Goal: Task Accomplishment & Management: Manage account settings

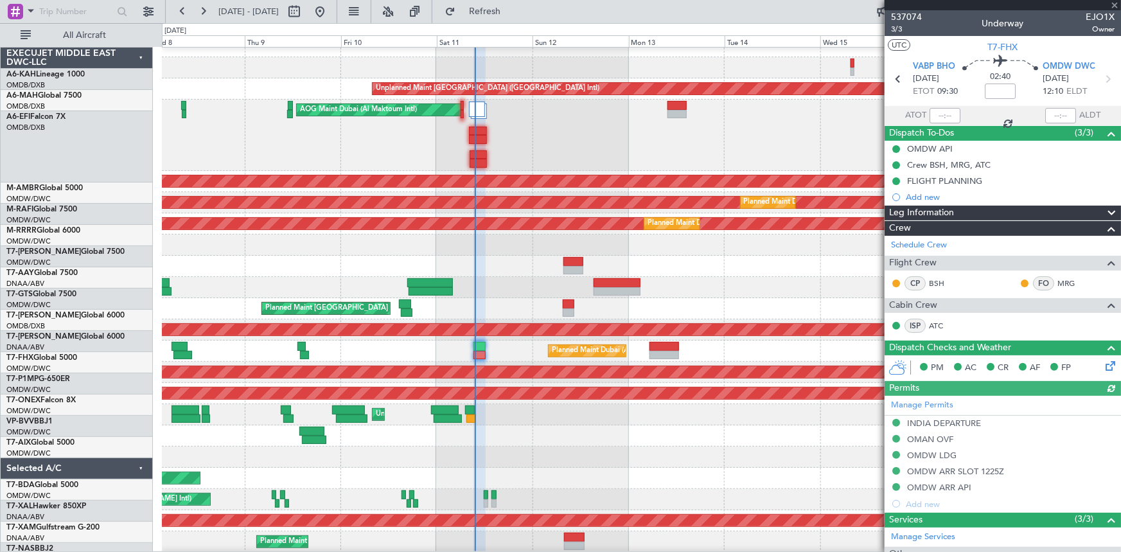
scroll to position [135, 0]
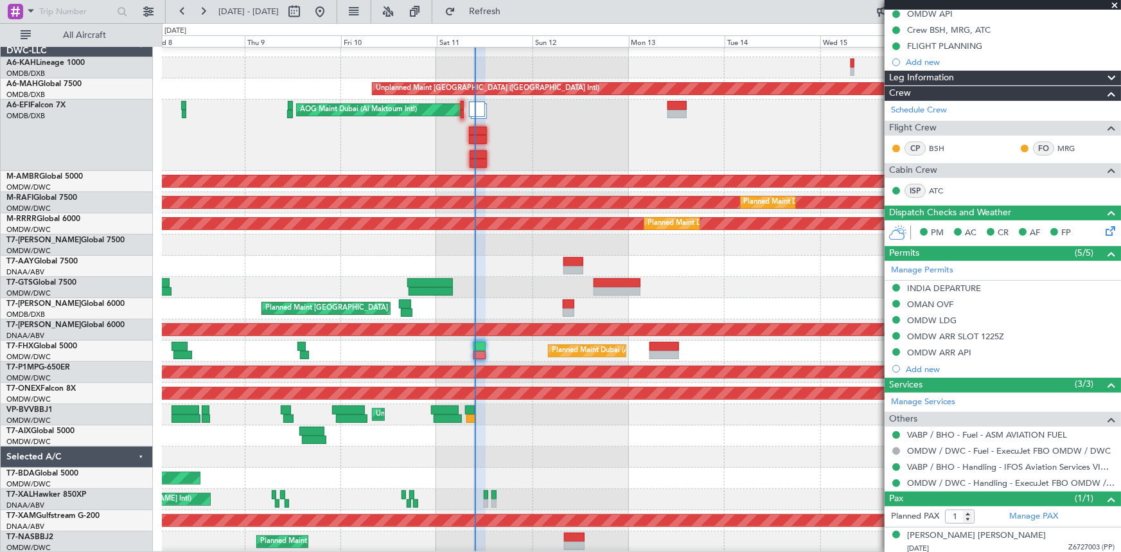
click at [397, 242] on div "Planned Maint Dubai (Al Maktoum Intl)" at bounding box center [641, 244] width 958 height 21
click at [448, 256] on div at bounding box center [641, 266] width 958 height 21
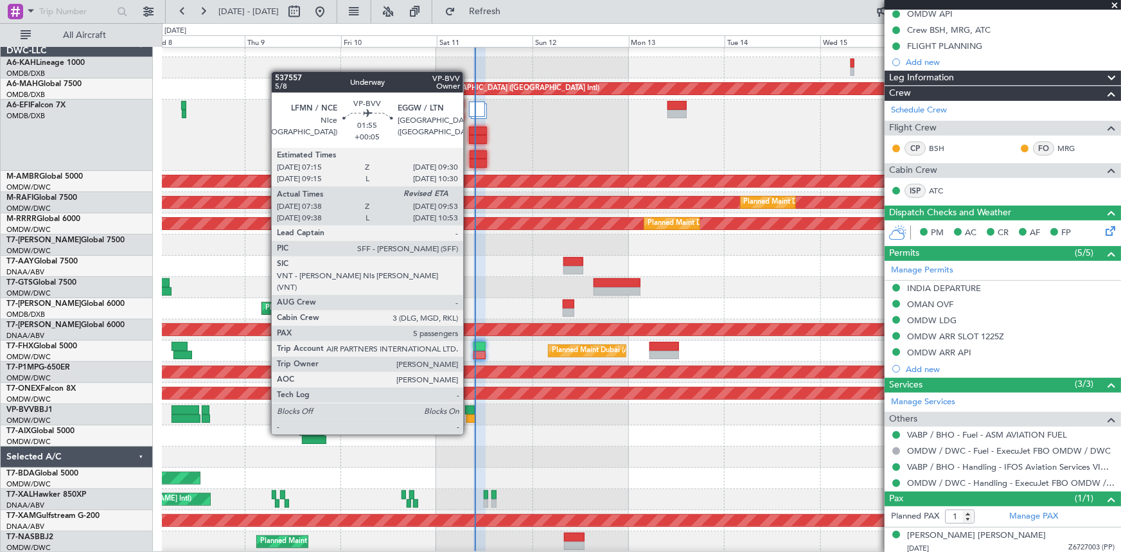
click at [469, 410] on div at bounding box center [469, 409] width 9 height 9
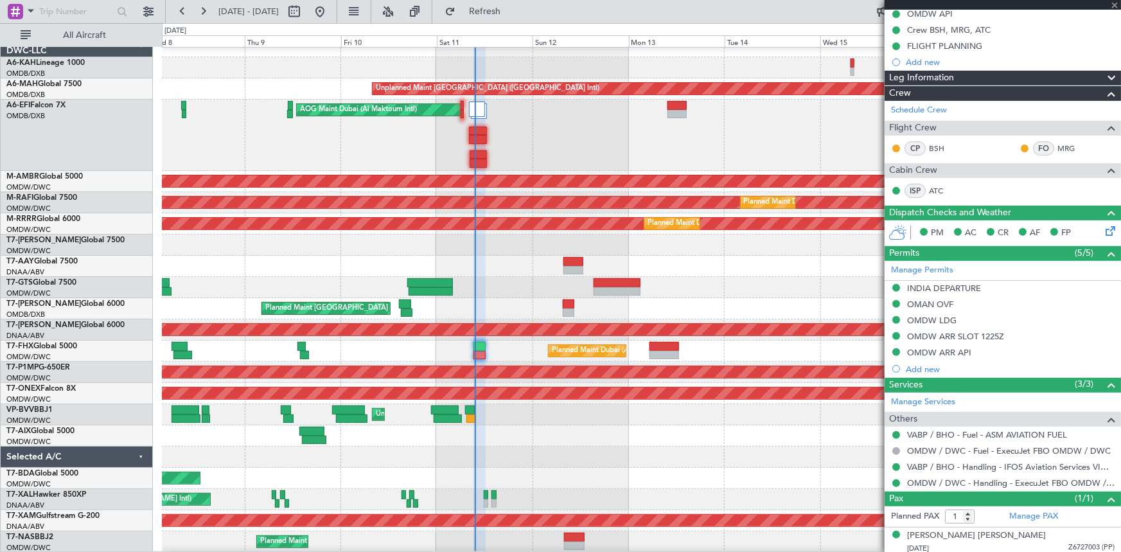
type input "+00:05"
type input "07:53"
type input "5"
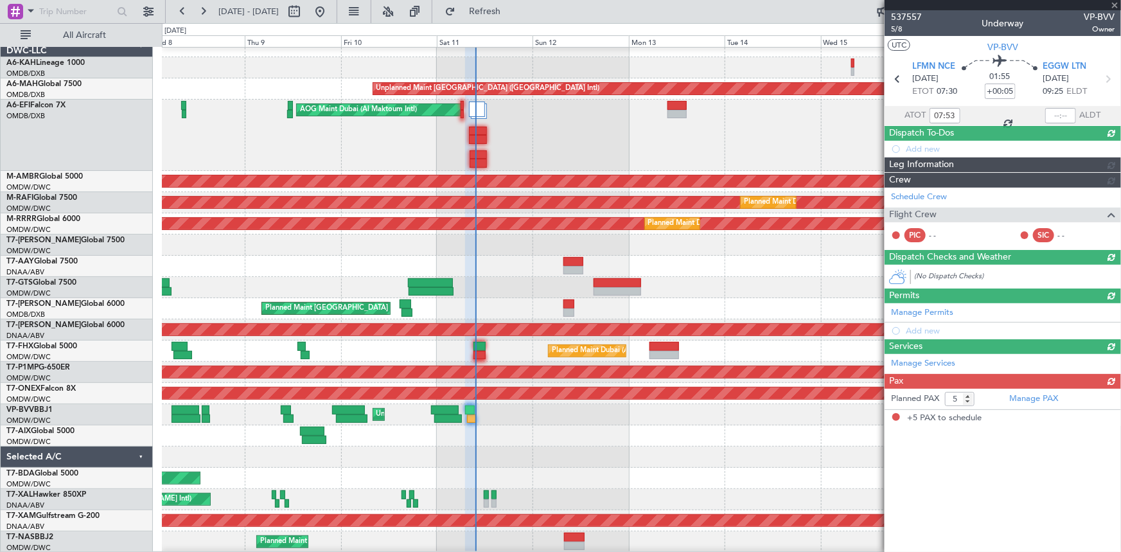
scroll to position [0, 0]
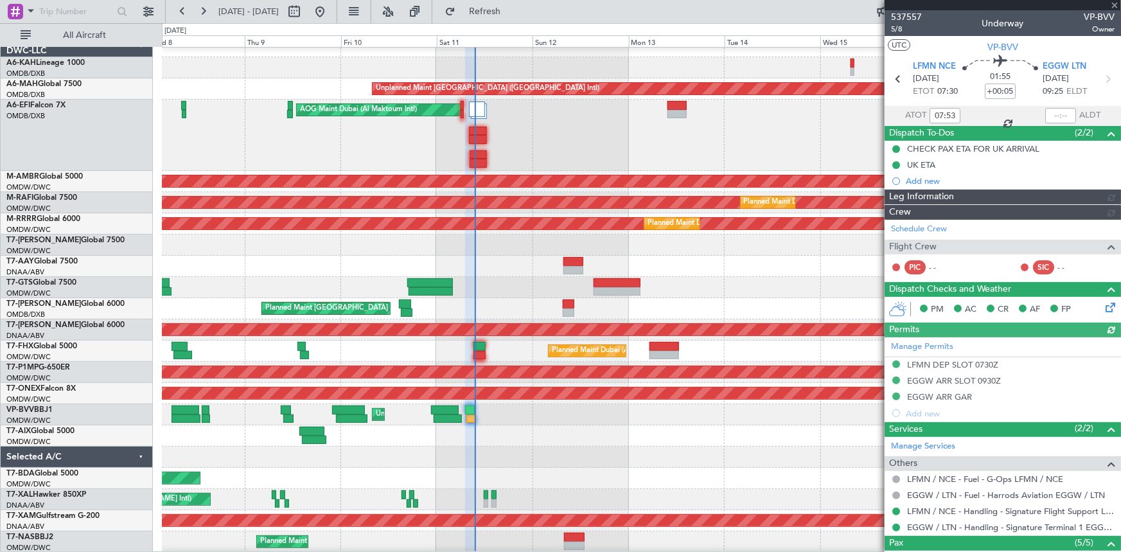
type input "[PERSON_NAME] ([PERSON_NAME])"
type input "7350"
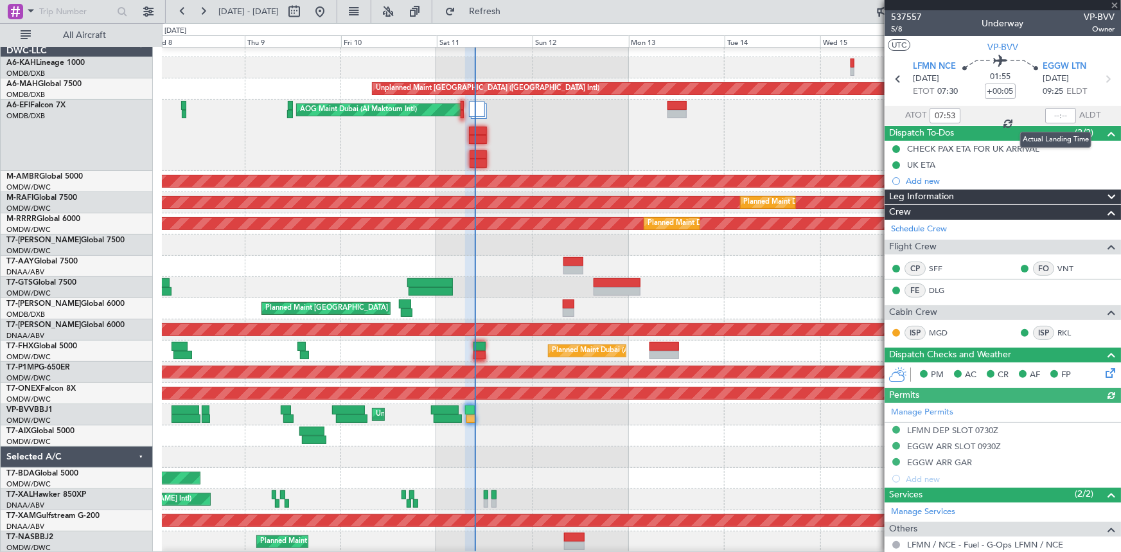
click at [1058, 114] on div at bounding box center [1060, 115] width 31 height 15
click at [1058, 113] on div at bounding box center [1060, 115] width 31 height 15
click at [1025, 115] on section "ATOT 07:53 ALDT" at bounding box center [1002, 115] width 236 height 19
click at [1045, 110] on div at bounding box center [1060, 115] width 31 height 15
click at [1052, 114] on div at bounding box center [1060, 115] width 31 height 15
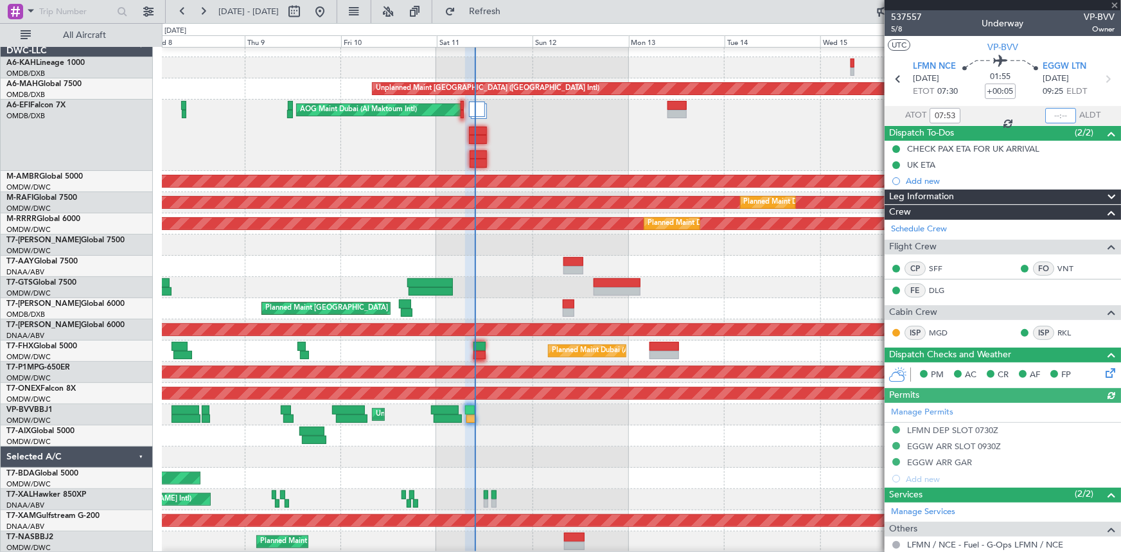
click at [1051, 113] on input "text" at bounding box center [1060, 115] width 31 height 15
click at [988, 113] on section "ATOT 07:53 0936 ALDT" at bounding box center [1002, 115] width 236 height 19
type input "09:36"
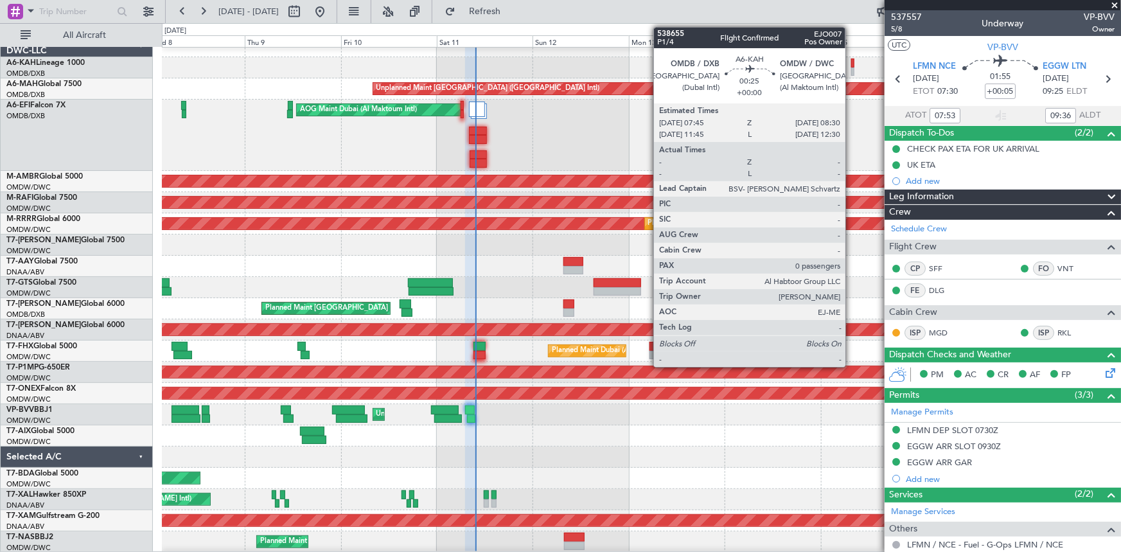
click at [851, 64] on div at bounding box center [852, 62] width 3 height 9
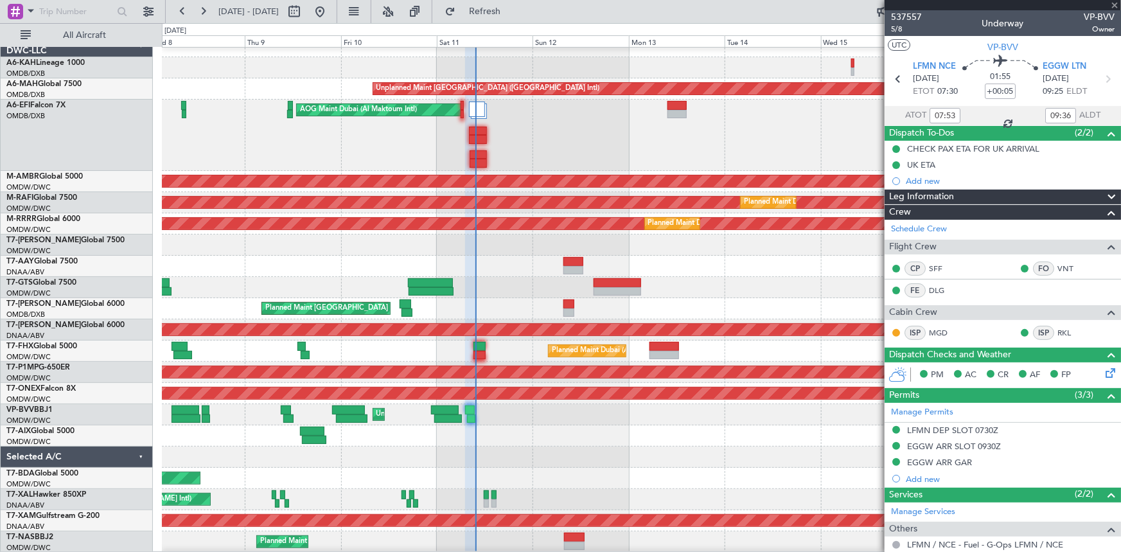
type input "0"
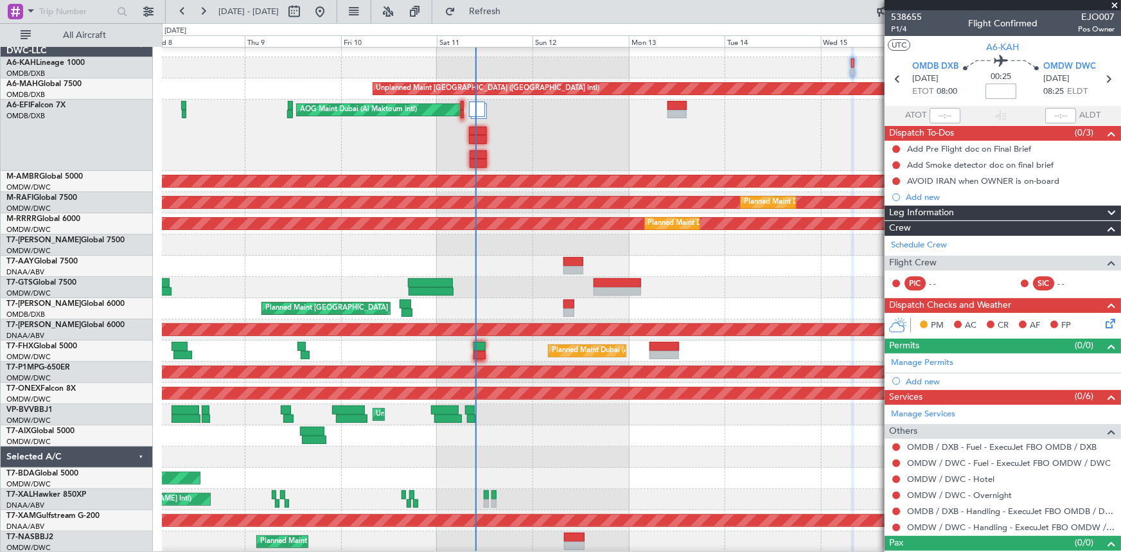
click at [1005, 90] on input at bounding box center [1000, 90] width 31 height 15
type input "-00:10"
click at [963, 94] on div "00:25 -00:10" at bounding box center [1000, 79] width 85 height 48
click at [997, 511] on link "OMDB / DXB - Handling - ExecuJet FBO OMDB / DXB" at bounding box center [1010, 510] width 207 height 11
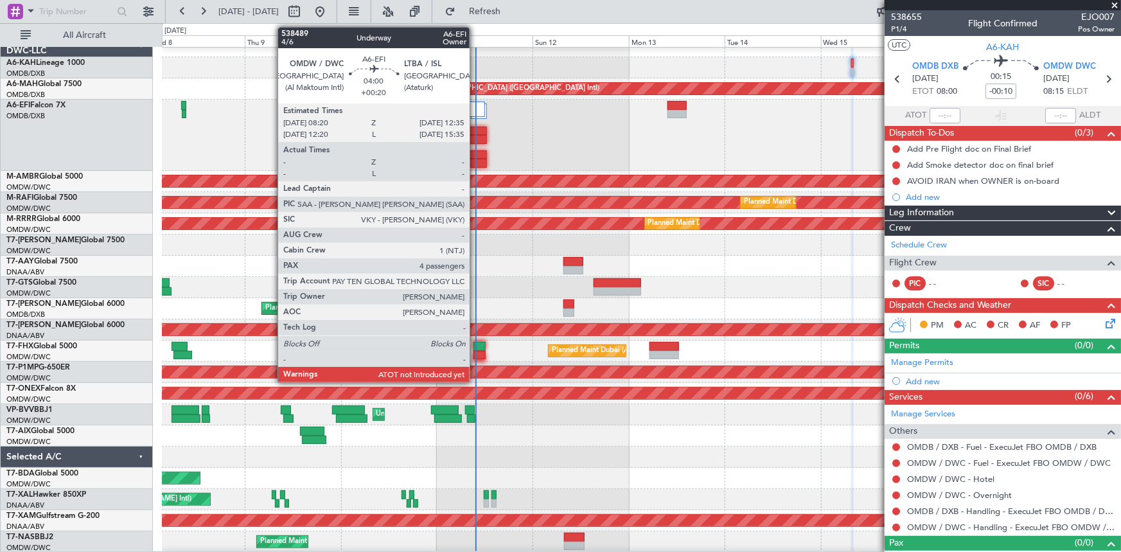
click at [475, 157] on div at bounding box center [477, 154] width 17 height 9
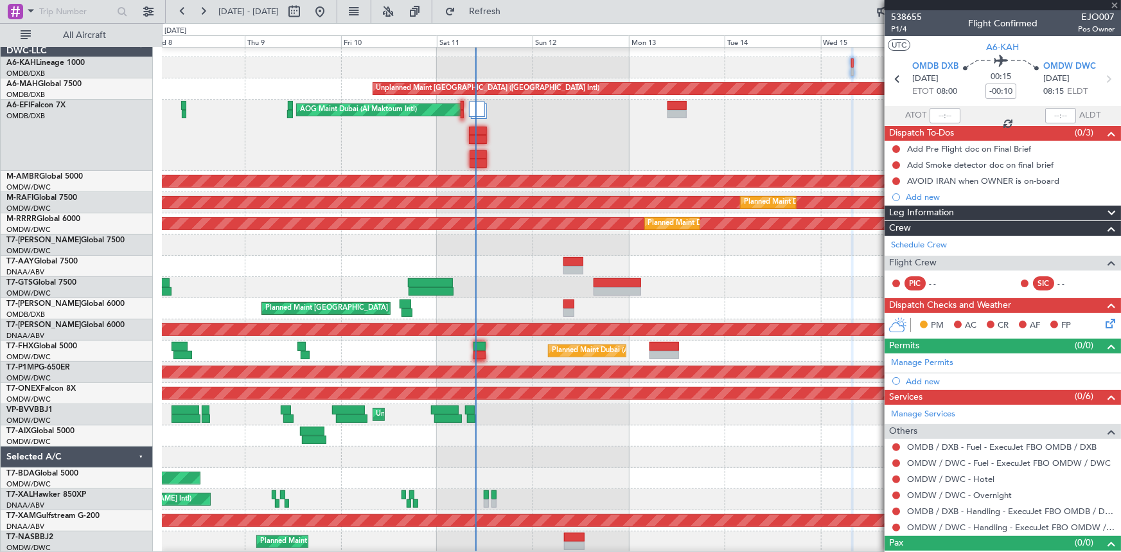
type input "+00:20"
type input "4"
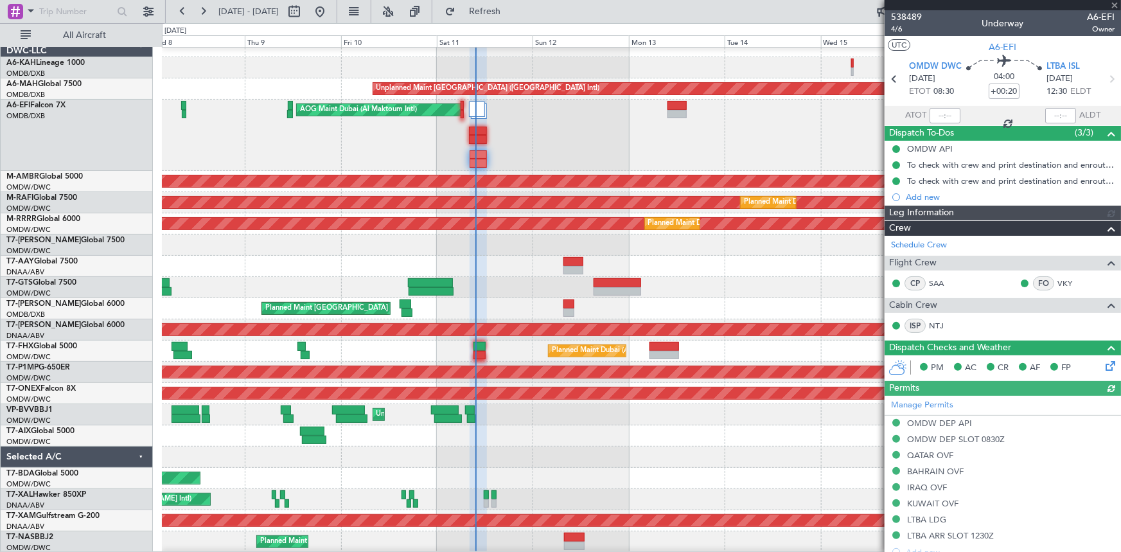
type input "[PERSON_NAME] ([PERSON_NAME])"
type input "7529"
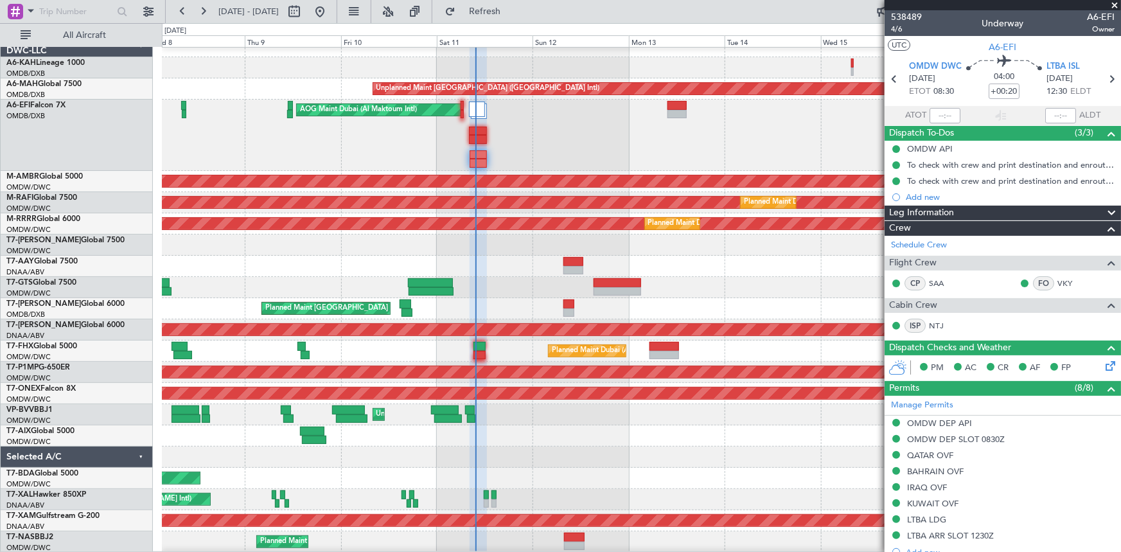
click at [509, 232] on div "Planned Maint Dubai (Al Maktoum Intl) Planned Maint [GEOGRAPHIC_DATA] (Al Makto…" at bounding box center [641, 223] width 959 height 21
type input "[PERSON_NAME] ([PERSON_NAME])"
type input "7529"
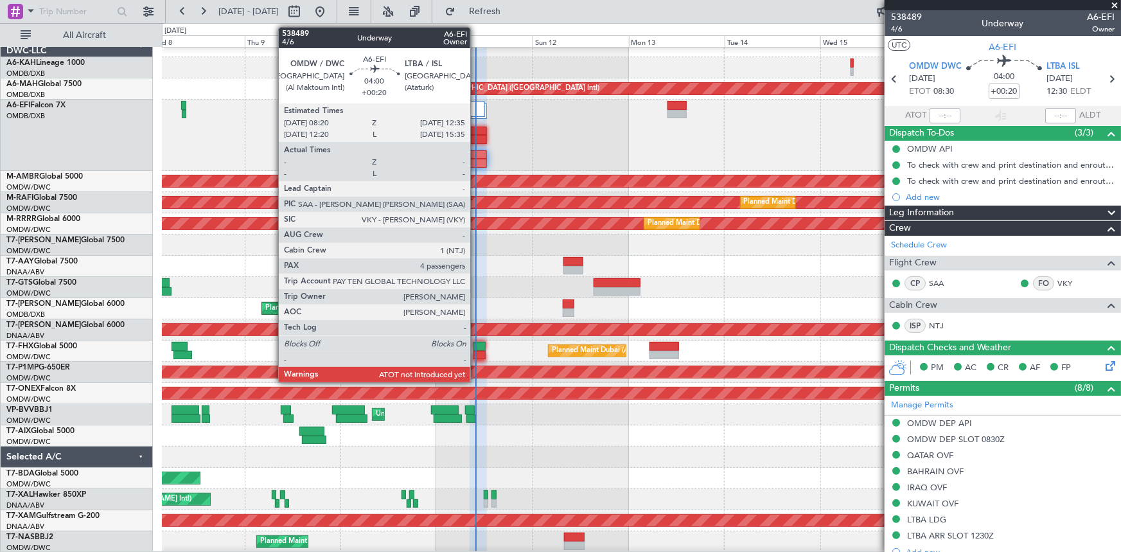
click at [476, 157] on div at bounding box center [477, 154] width 17 height 9
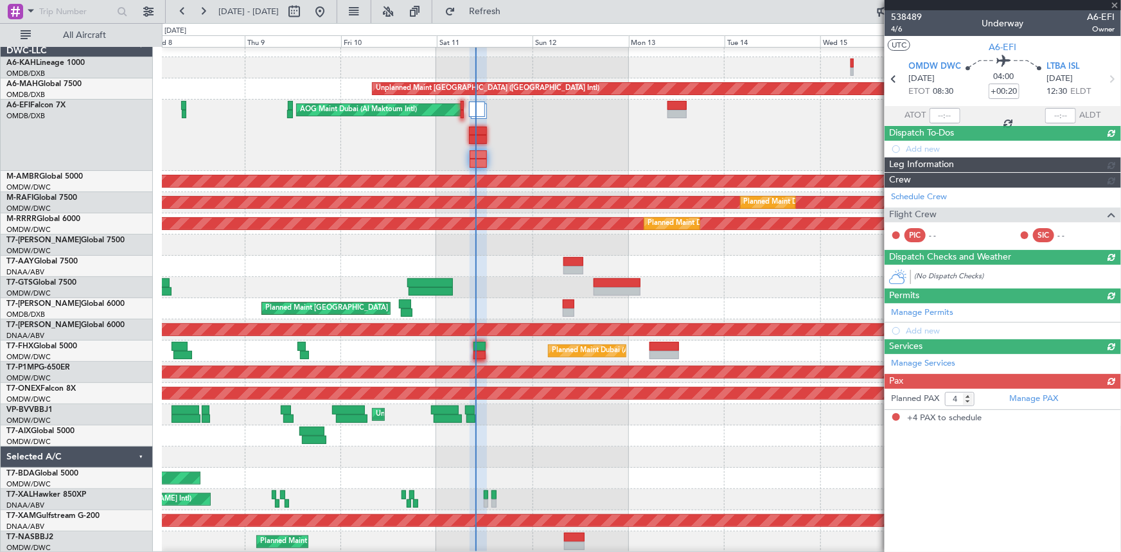
type input "[PERSON_NAME] ([PERSON_NAME])"
type input "7529"
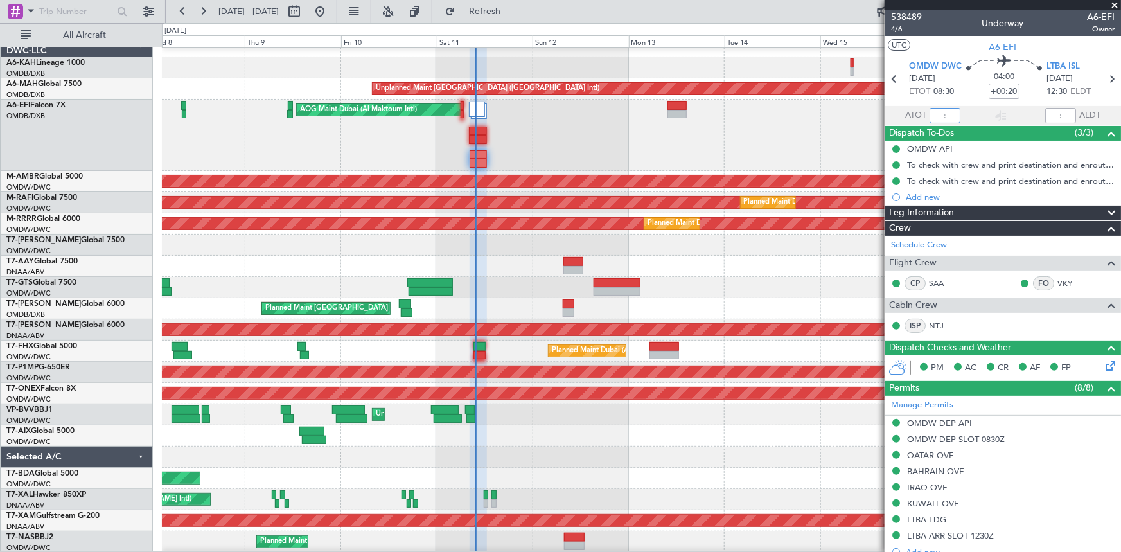
drag, startPoint x: 937, startPoint y: 116, endPoint x: 832, endPoint y: 150, distance: 110.1
click at [937, 115] on input "text" at bounding box center [944, 115] width 31 height 15
click at [979, 102] on div "04:00 +00:20" at bounding box center [1003, 79] width 85 height 48
type input "09:47"
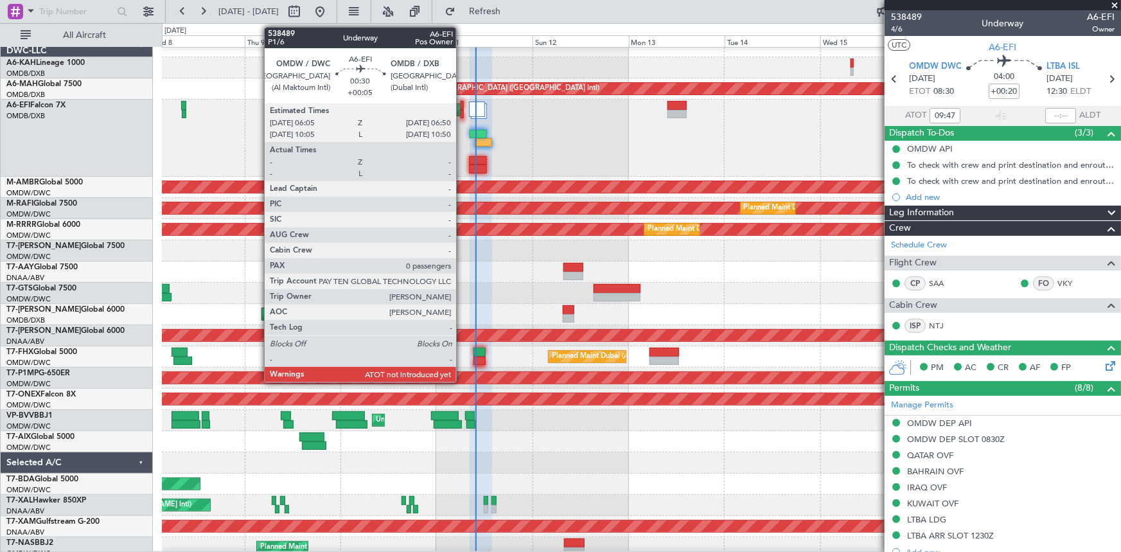
click at [462, 110] on div at bounding box center [461, 114] width 3 height 9
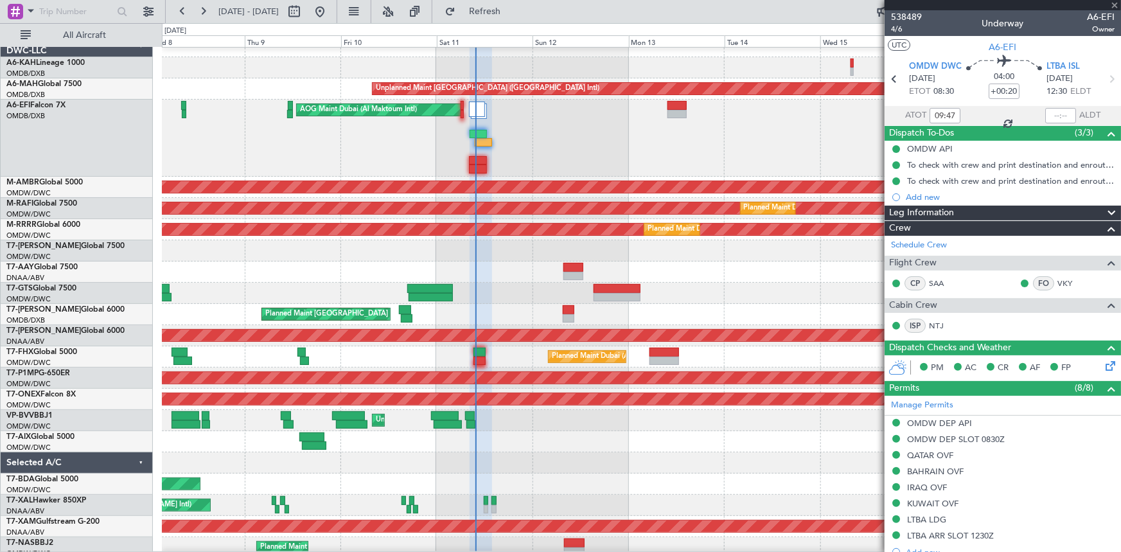
type input "+00:05"
type input "0"
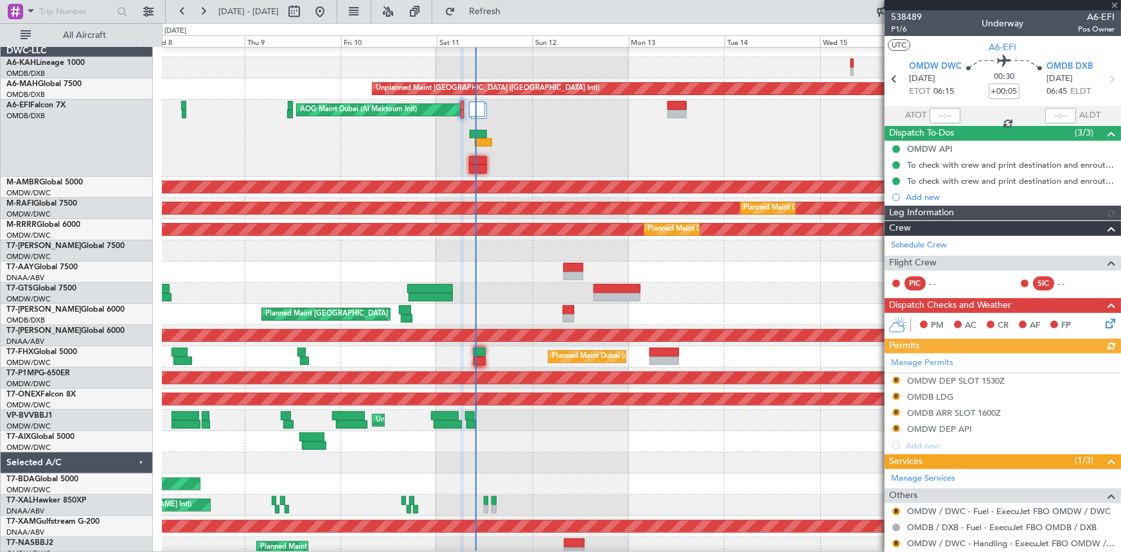
type input "[PERSON_NAME] (ANI)"
type input "7503"
click at [898, 29] on span "P1/6" at bounding box center [906, 29] width 31 height 11
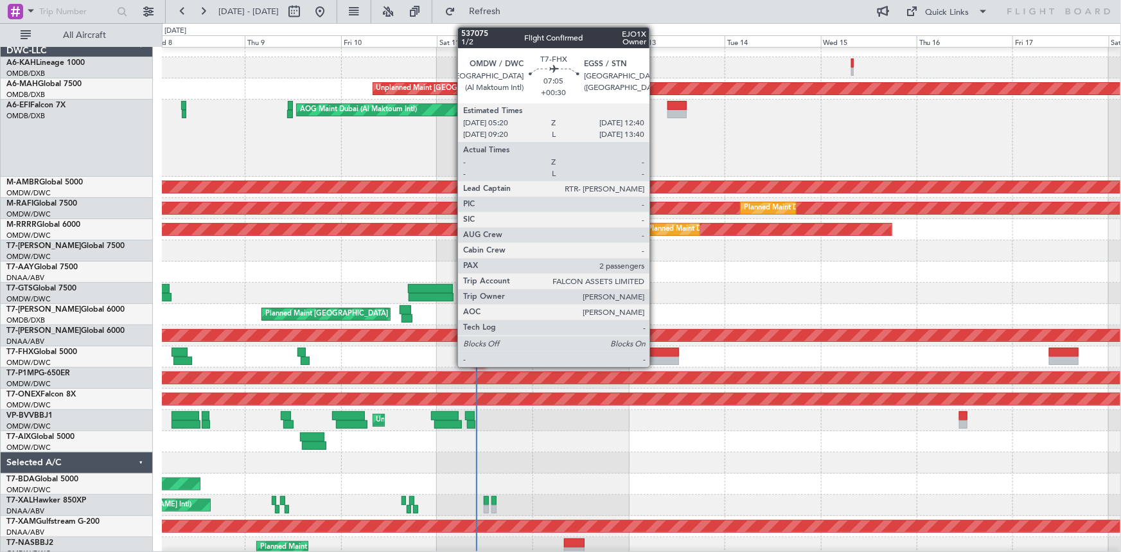
click at [655, 353] on div at bounding box center [664, 351] width 30 height 9
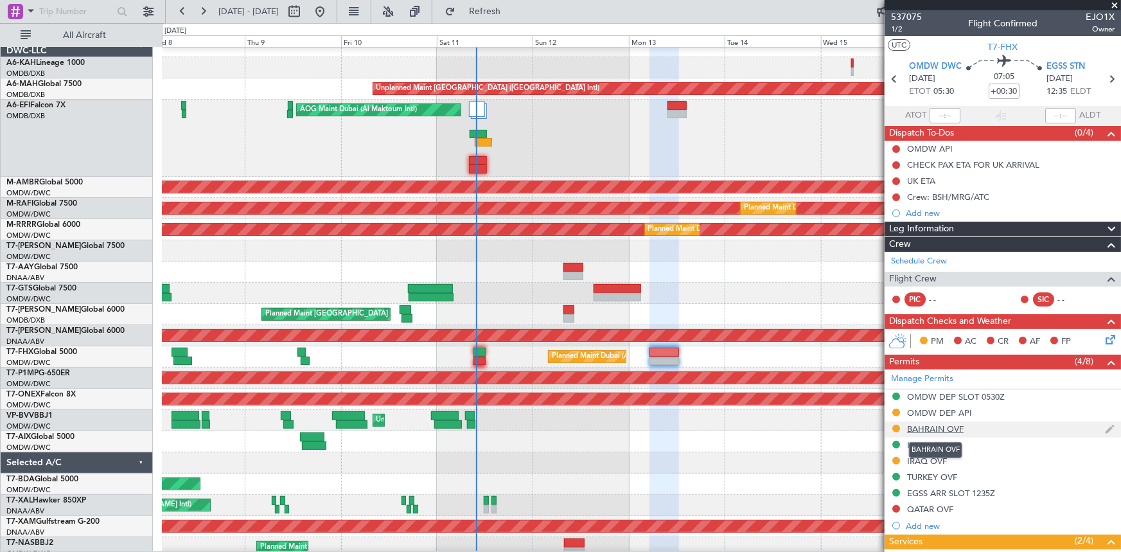
click at [932, 425] on div "BAHRAIN OVF" at bounding box center [935, 428] width 57 height 11
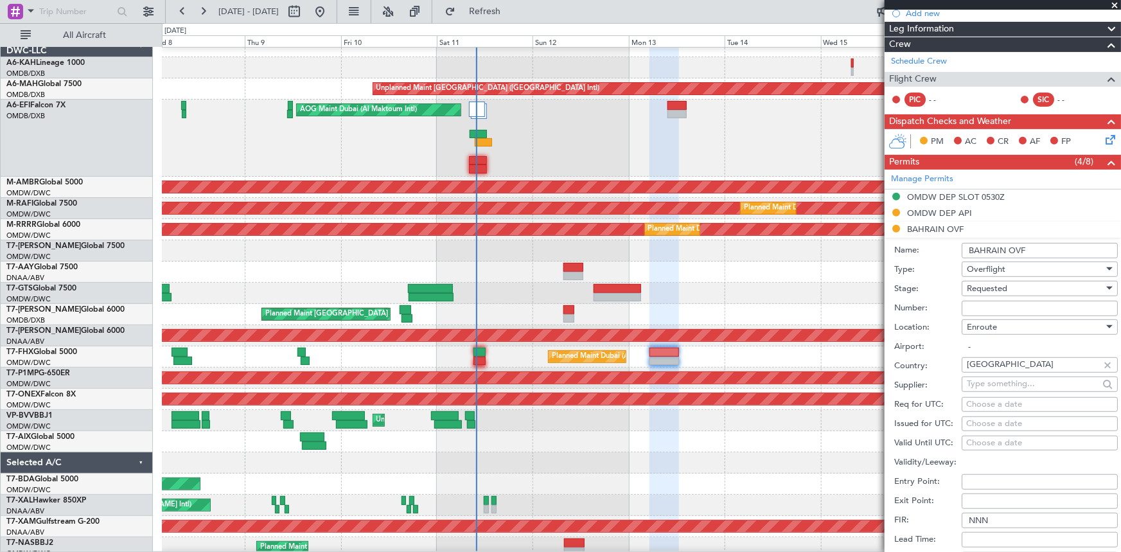
scroll to position [233, 0]
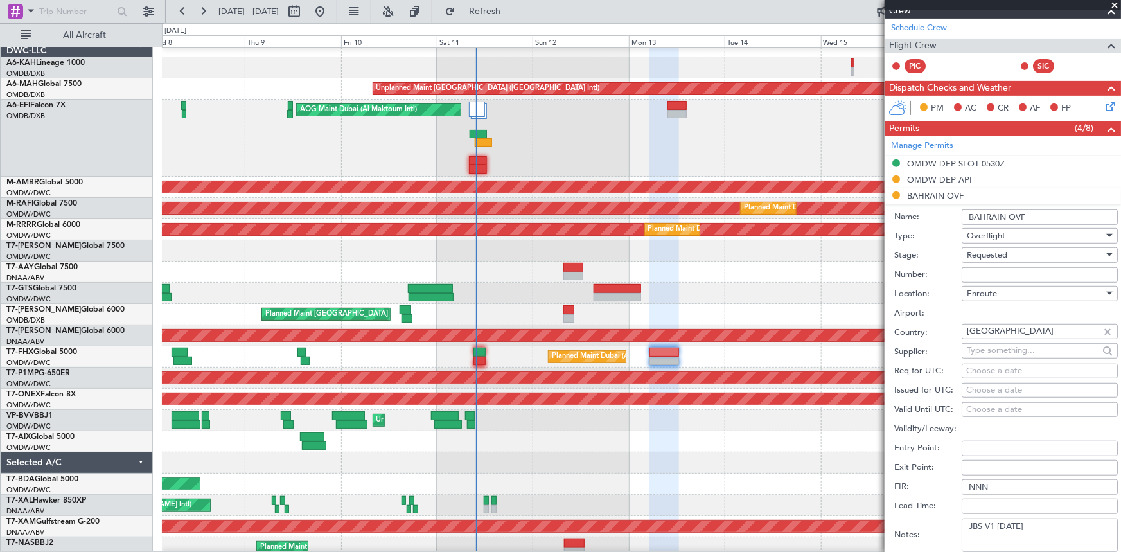
click at [989, 267] on input "Number:" at bounding box center [1039, 274] width 156 height 15
paste input "AT/P/25-10/ON/000693"
type input "AT/P/25-10/ON/000693"
click at [1011, 254] on div "Requested" at bounding box center [1035, 254] width 137 height 19
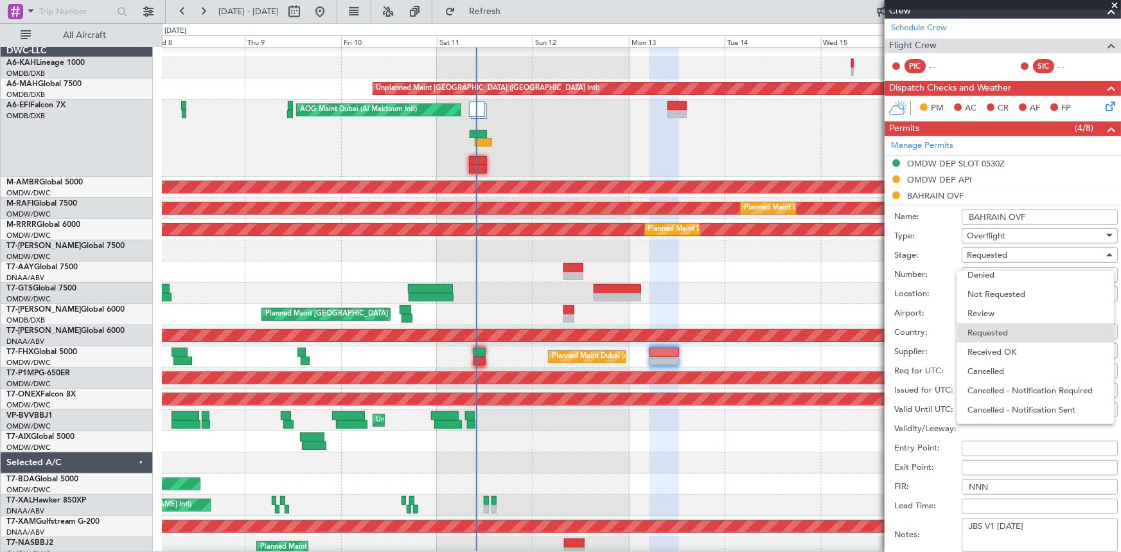
click at [997, 353] on span "Received OK" at bounding box center [1035, 351] width 136 height 19
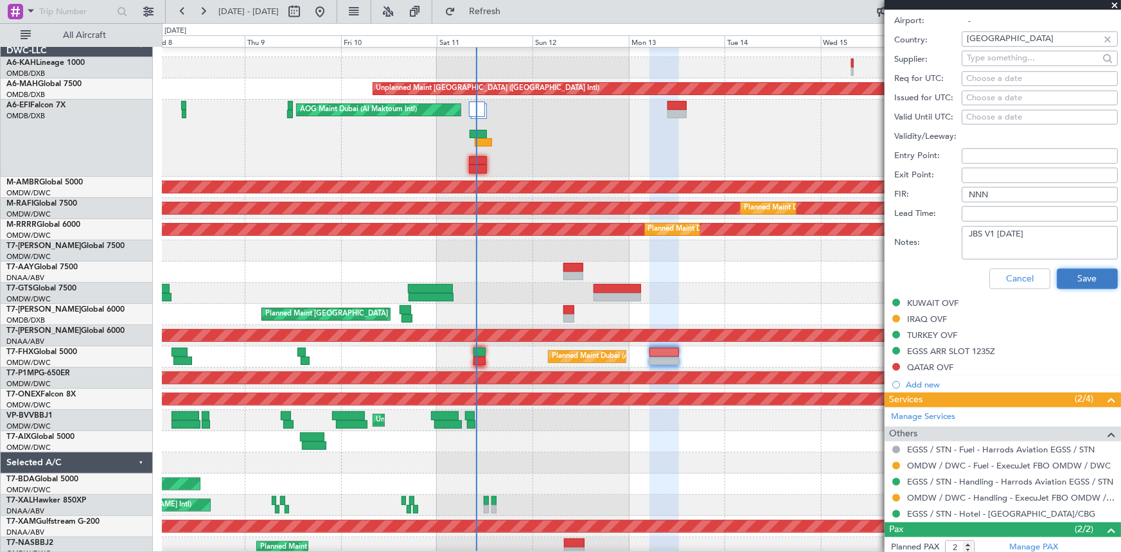
click at [1076, 273] on button "Save" at bounding box center [1086, 278] width 61 height 21
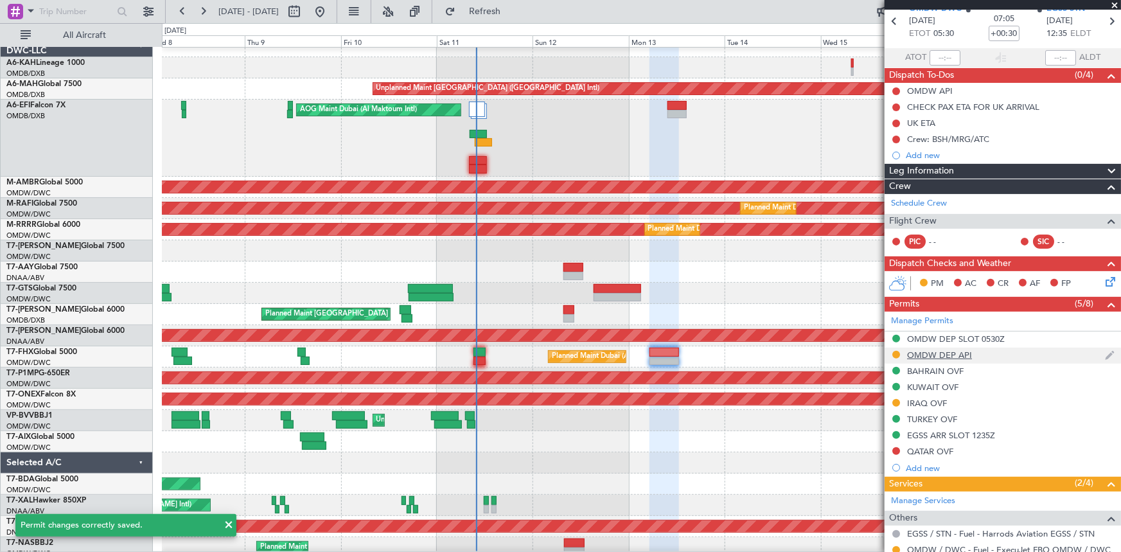
scroll to position [0, 0]
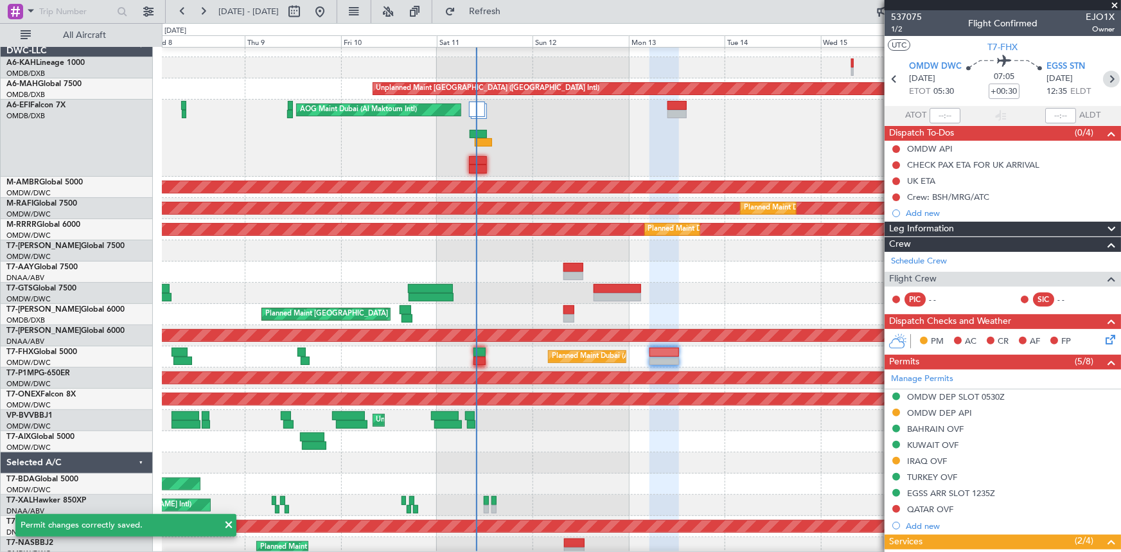
click at [1104, 80] on icon at bounding box center [1111, 79] width 17 height 17
type input "+00:45"
type input "4"
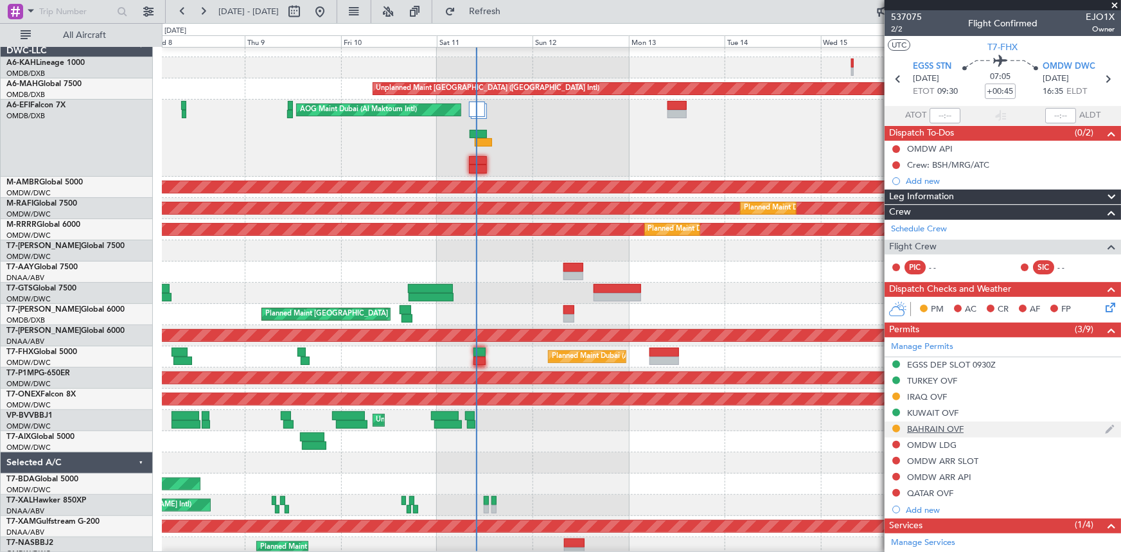
click at [927, 428] on div "BAHRAIN OVF" at bounding box center [935, 428] width 57 height 11
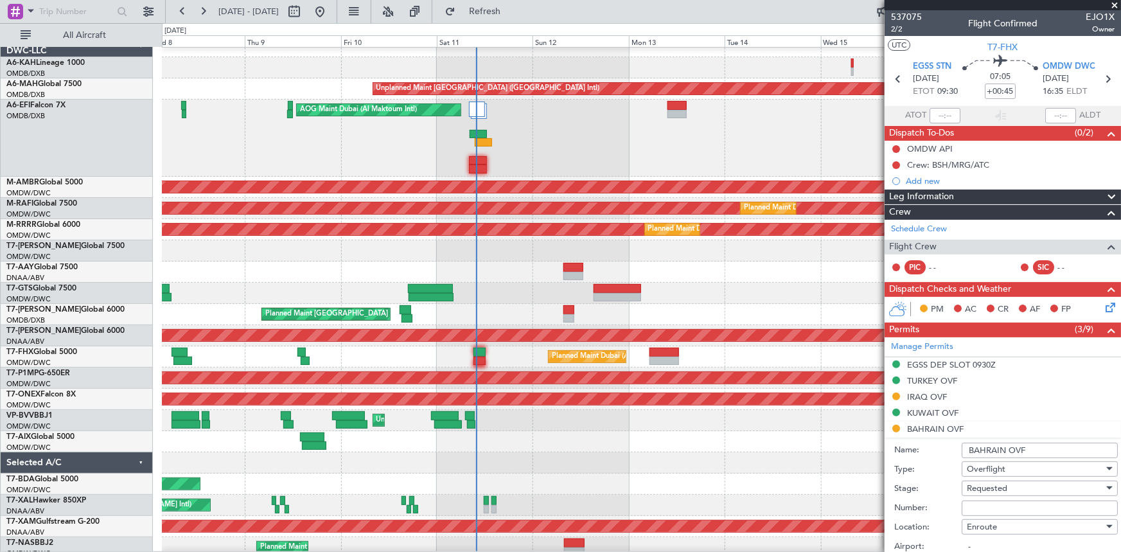
scroll to position [175, 0]
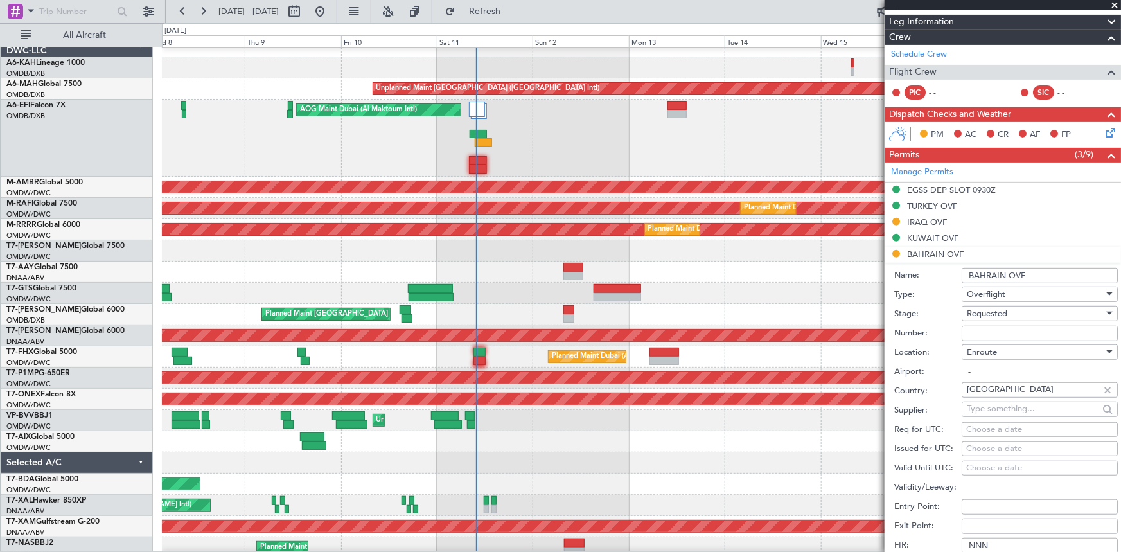
click at [1004, 311] on span "Requested" at bounding box center [987, 314] width 40 height 12
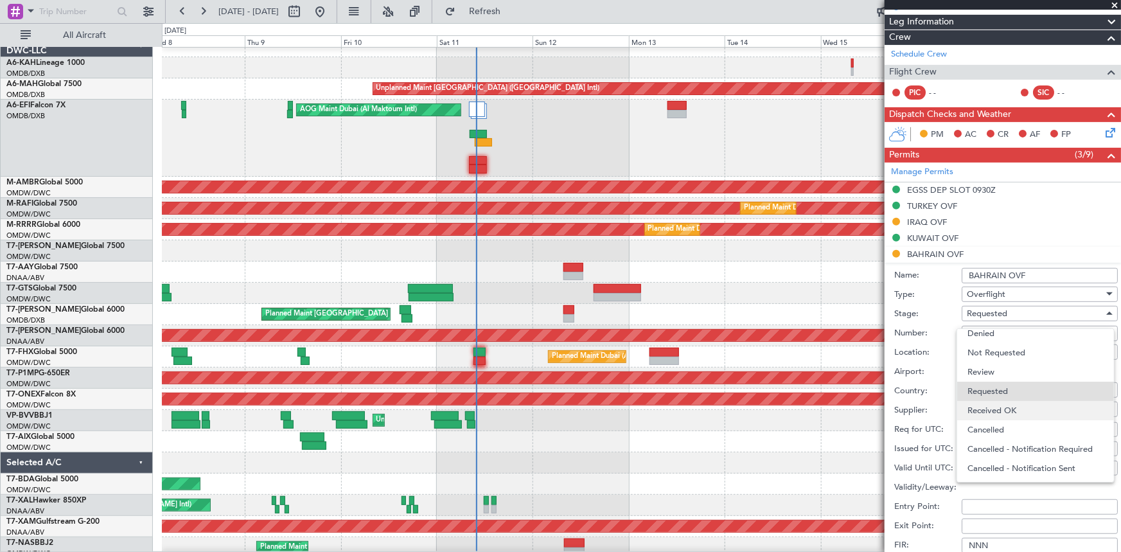
click at [1002, 403] on span "Received OK" at bounding box center [1035, 410] width 136 height 19
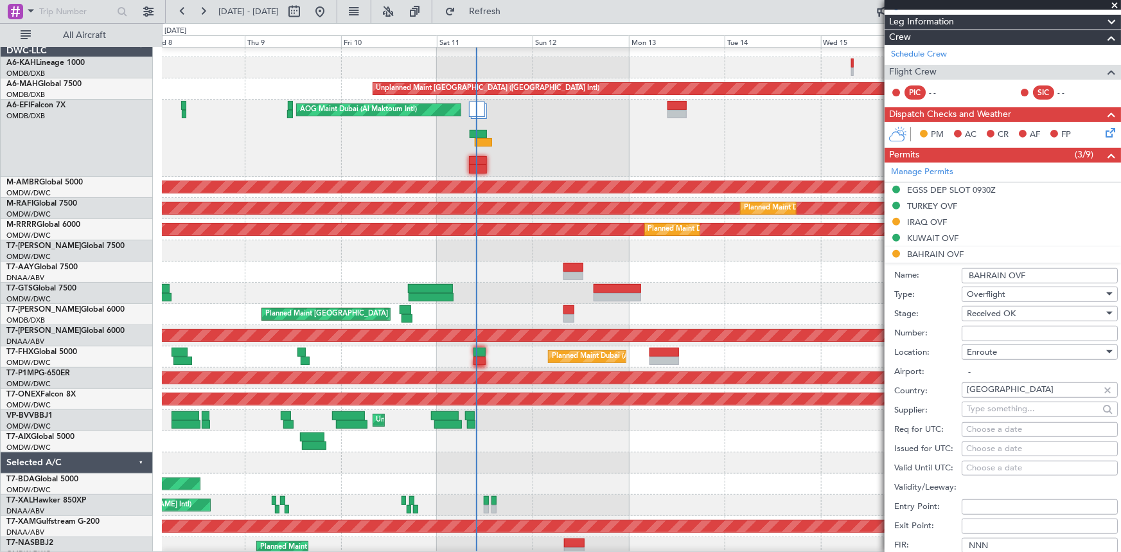
click at [1006, 334] on input "Number:" at bounding box center [1039, 333] width 156 height 15
paste input "AT/P/25-10/ON/000693"
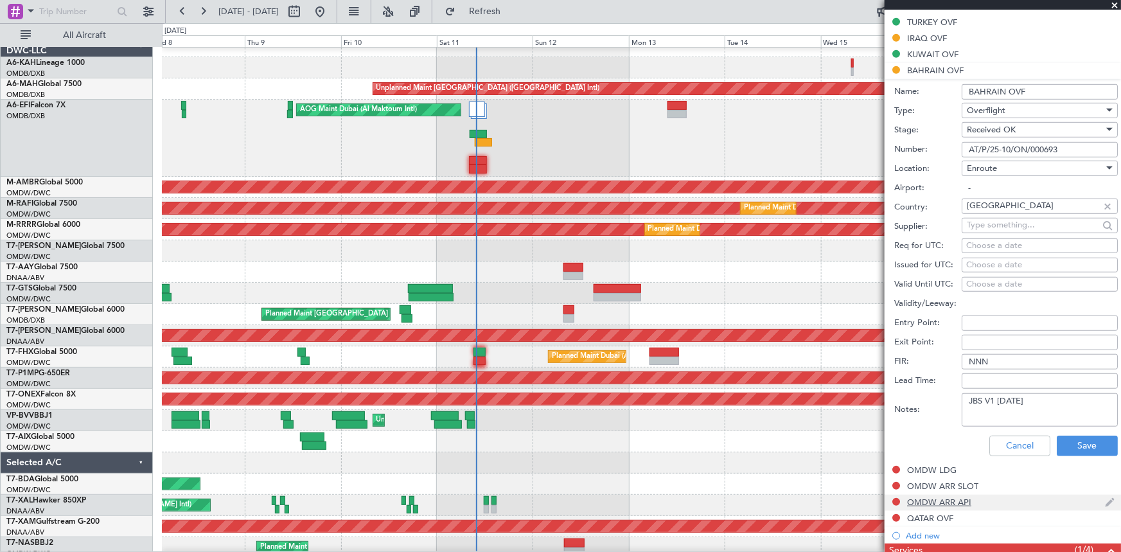
scroll to position [408, 0]
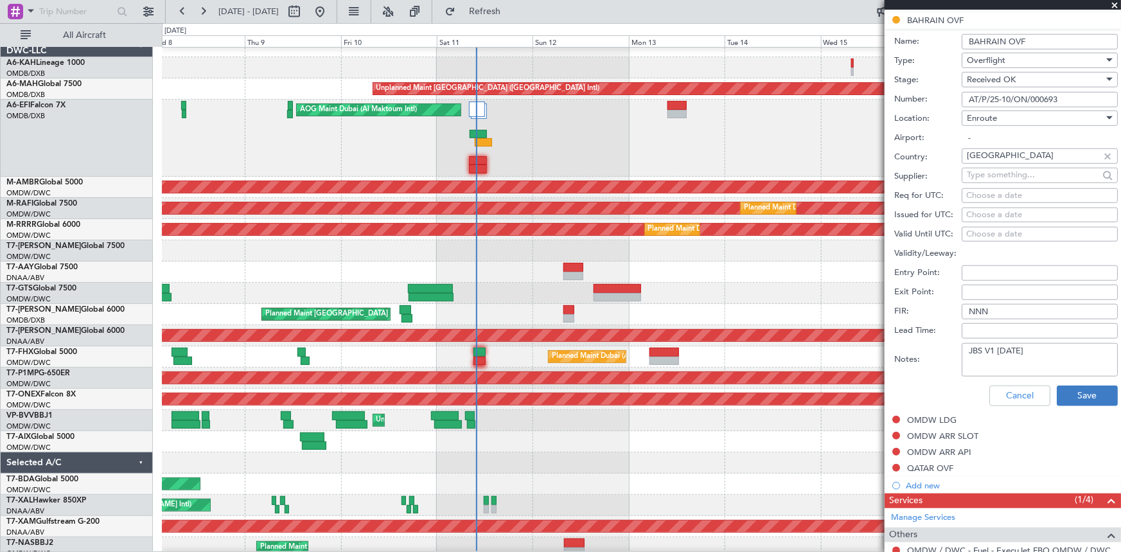
type input "AT/P/25-10/ON/000693"
click at [1068, 394] on button "Save" at bounding box center [1086, 395] width 61 height 21
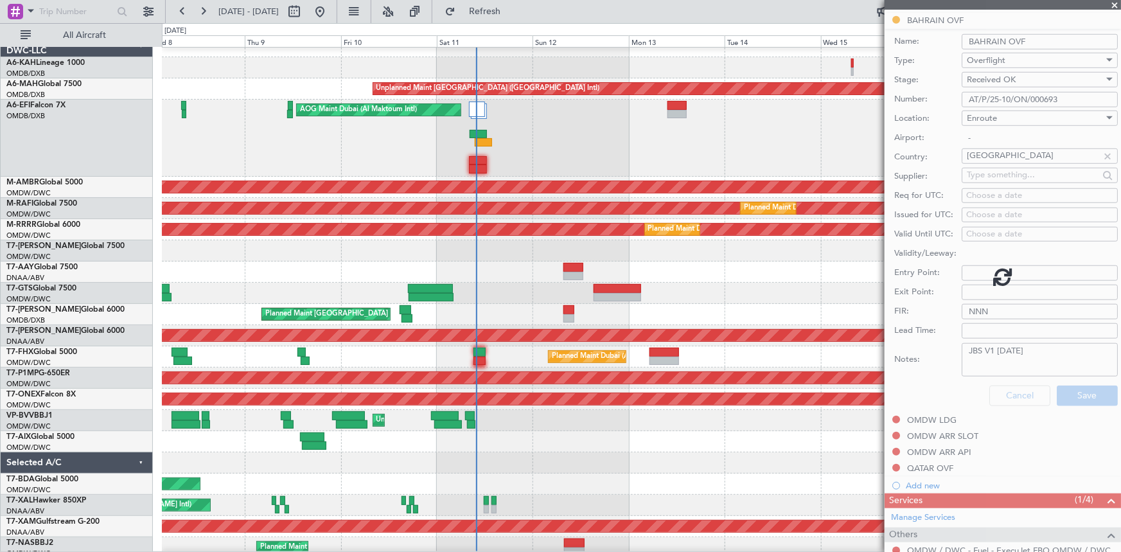
scroll to position [218, 0]
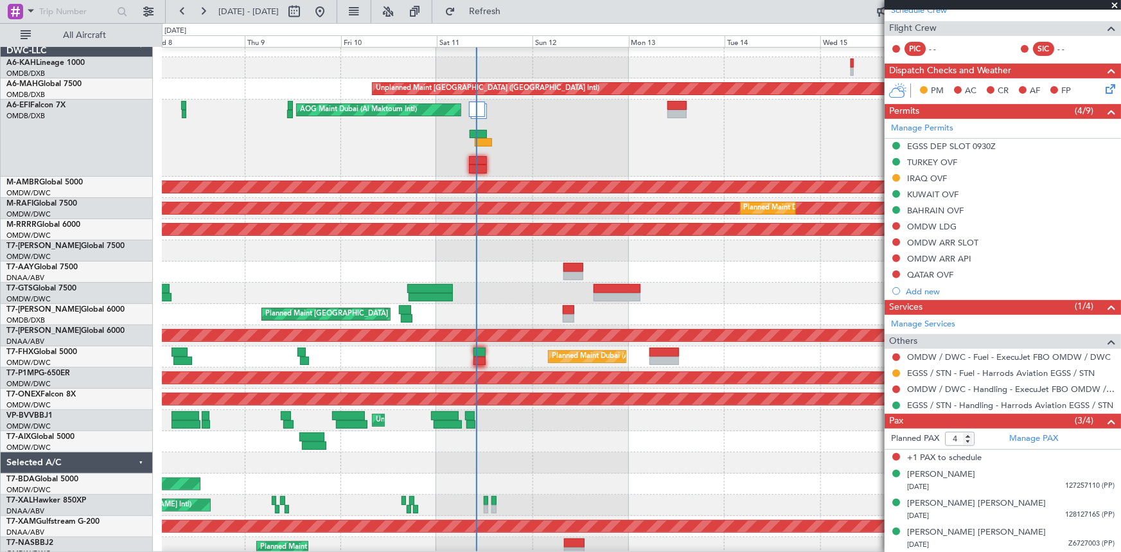
drag, startPoint x: 530, startPoint y: 10, endPoint x: 561, endPoint y: 74, distance: 71.2
click at [512, 12] on span "Refresh" at bounding box center [485, 11] width 54 height 9
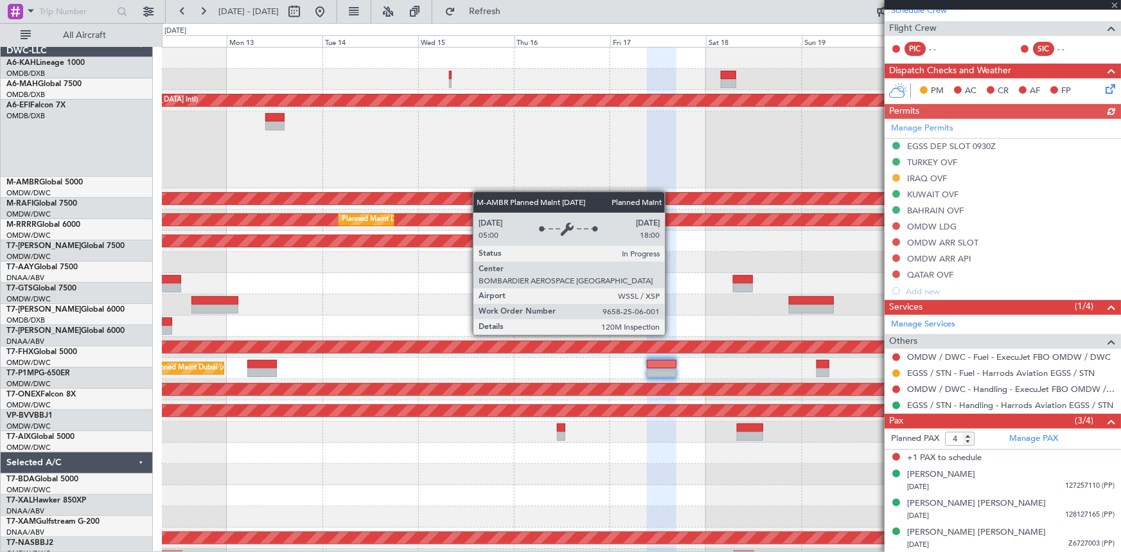
scroll to position [0, 0]
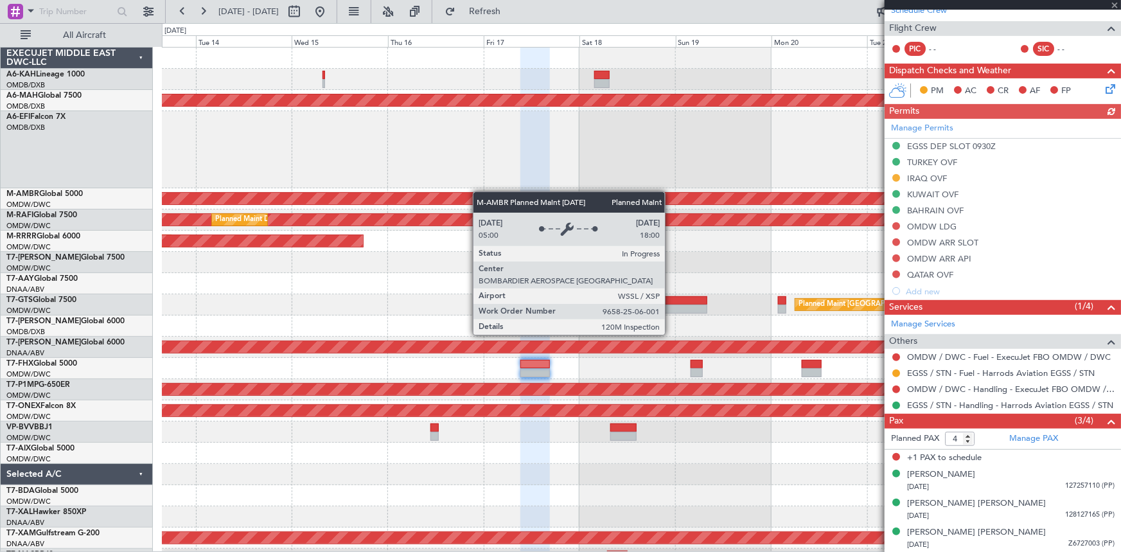
click at [284, 197] on div "Unplanned Maint [GEOGRAPHIC_DATA] ([GEOGRAPHIC_DATA] Intl) AOG Maint [GEOGRAPHI…" at bounding box center [641, 309] width 958 height 522
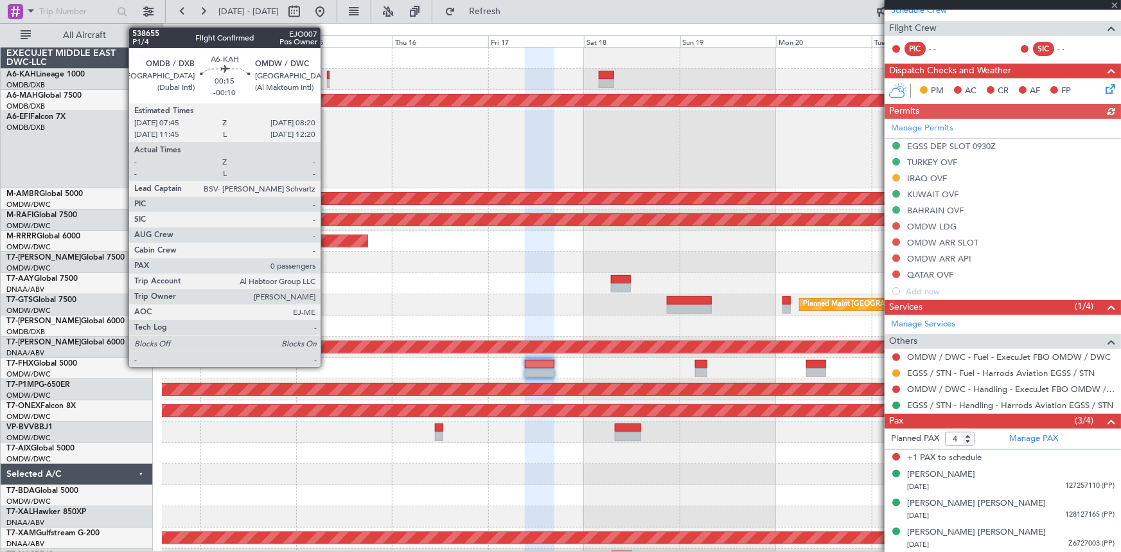
click at [327, 76] on div at bounding box center [328, 75] width 3 height 9
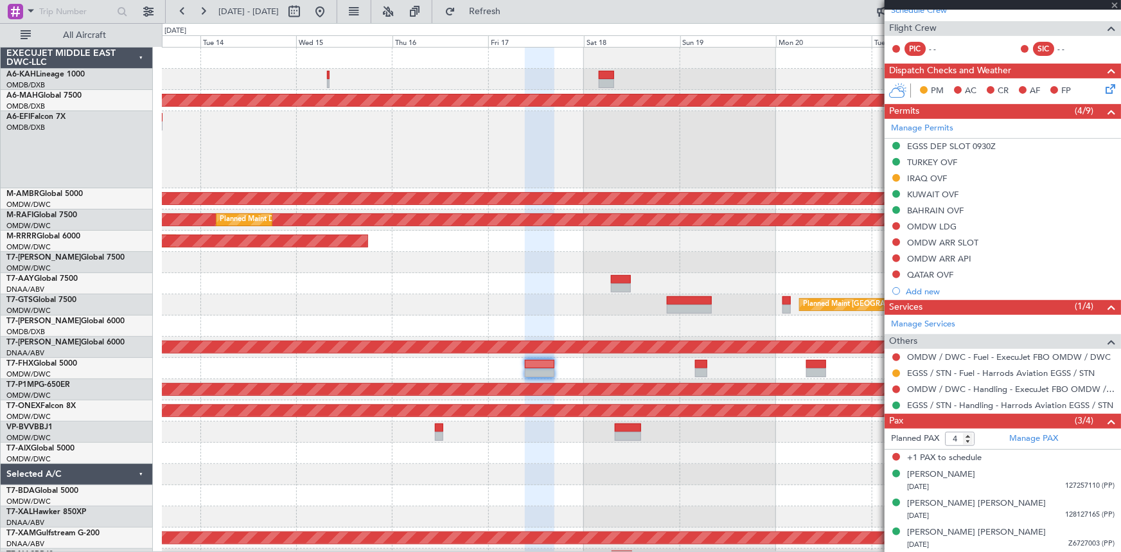
type input "-00:10"
type input "0"
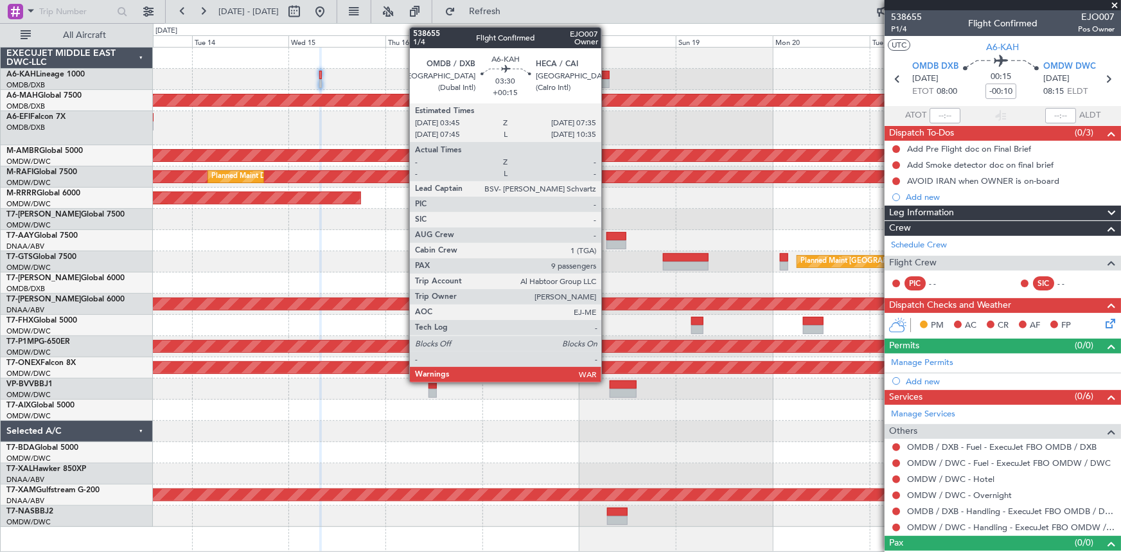
click at [607, 73] on div at bounding box center [601, 75] width 16 height 9
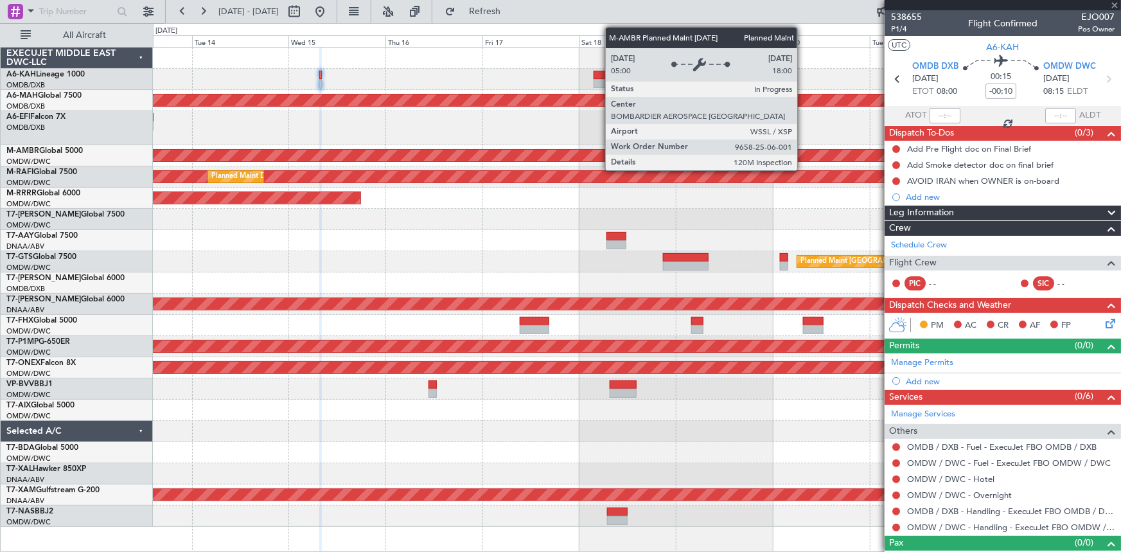
type input "+00:15"
type input "9"
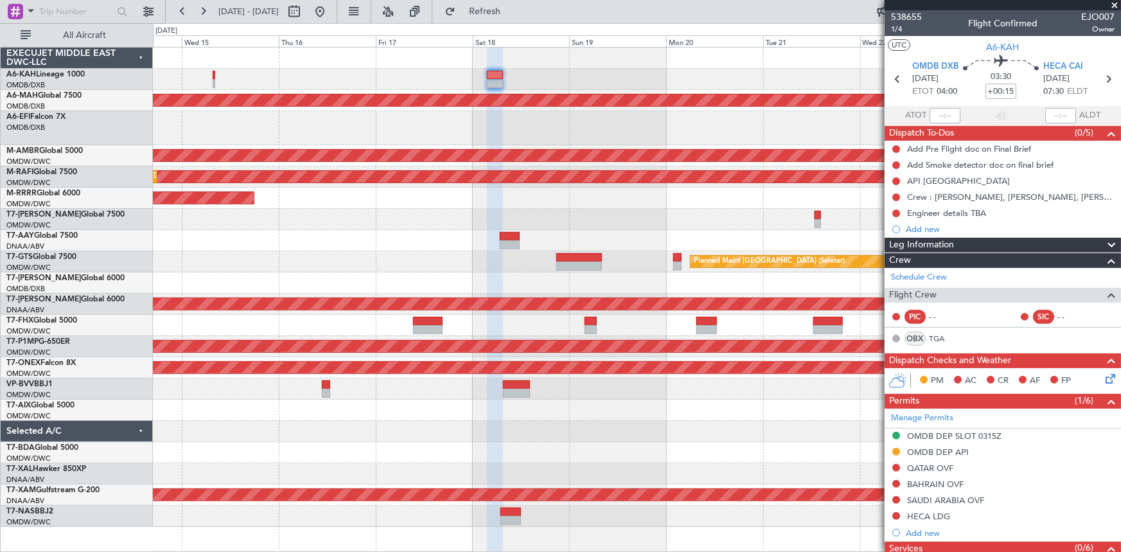
click at [270, 245] on div "Unplanned Maint [GEOGRAPHIC_DATA] ([GEOGRAPHIC_DATA] Intl) Planned Maint [GEOGR…" at bounding box center [637, 287] width 968 height 479
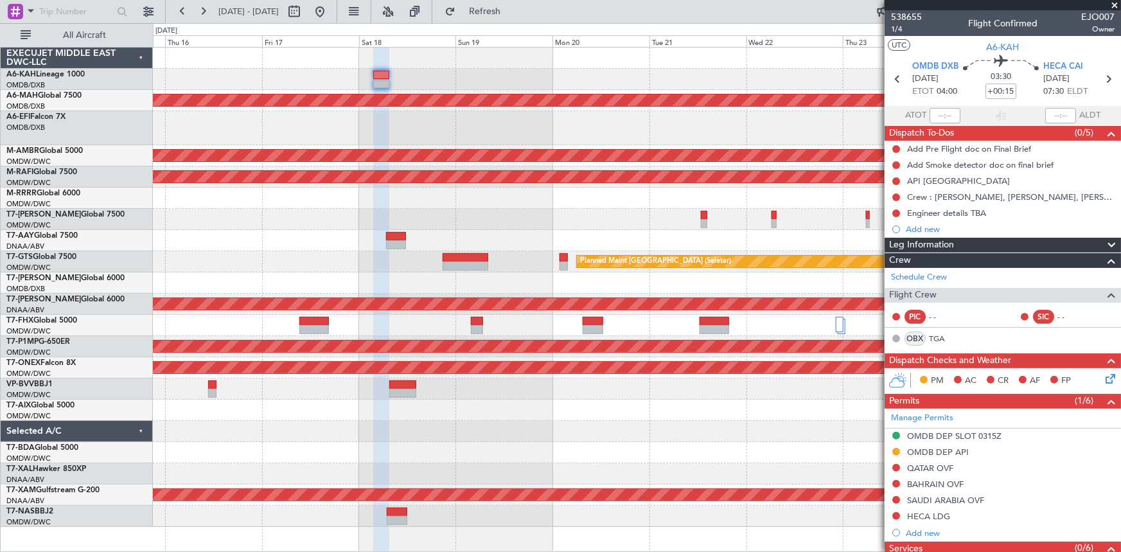
click at [212, 248] on div "Unplanned Maint [GEOGRAPHIC_DATA] ([GEOGRAPHIC_DATA] Intl) Planned Maint [GEOGR…" at bounding box center [637, 287] width 968 height 479
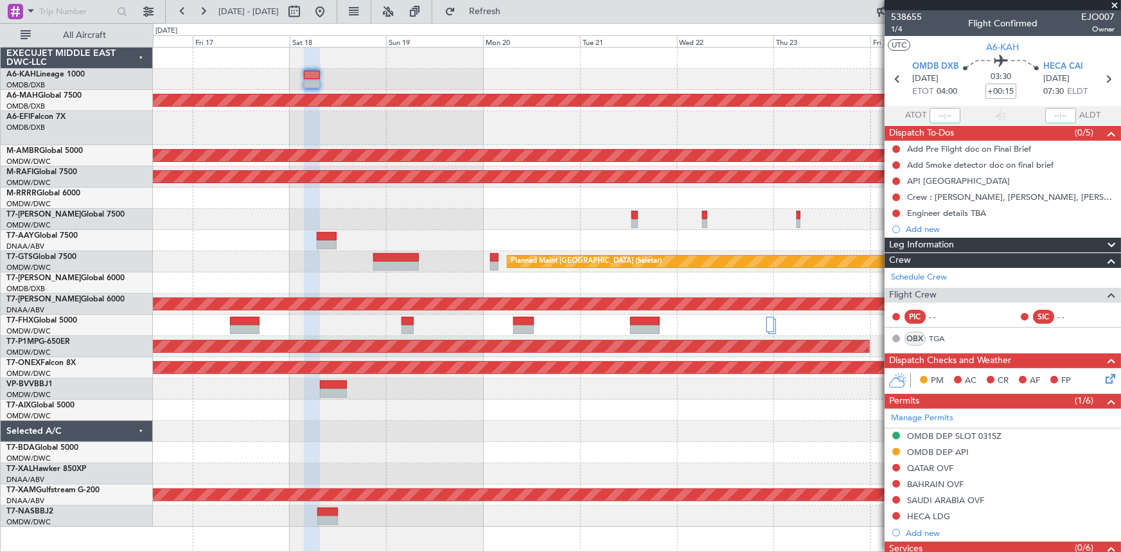
click at [234, 240] on div at bounding box center [637, 240] width 968 height 21
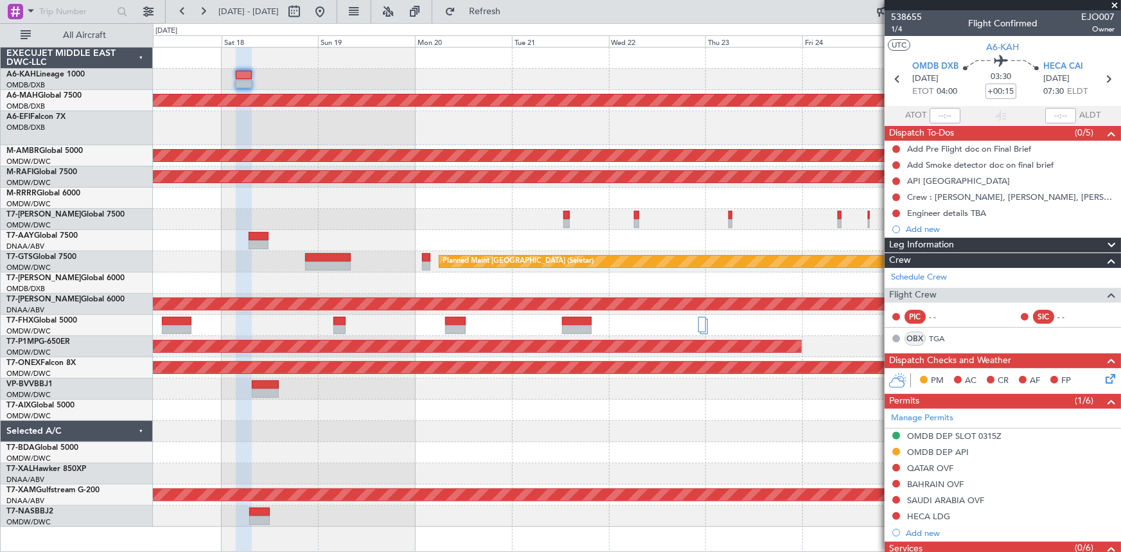
click at [601, 505] on div at bounding box center [637, 515] width 968 height 21
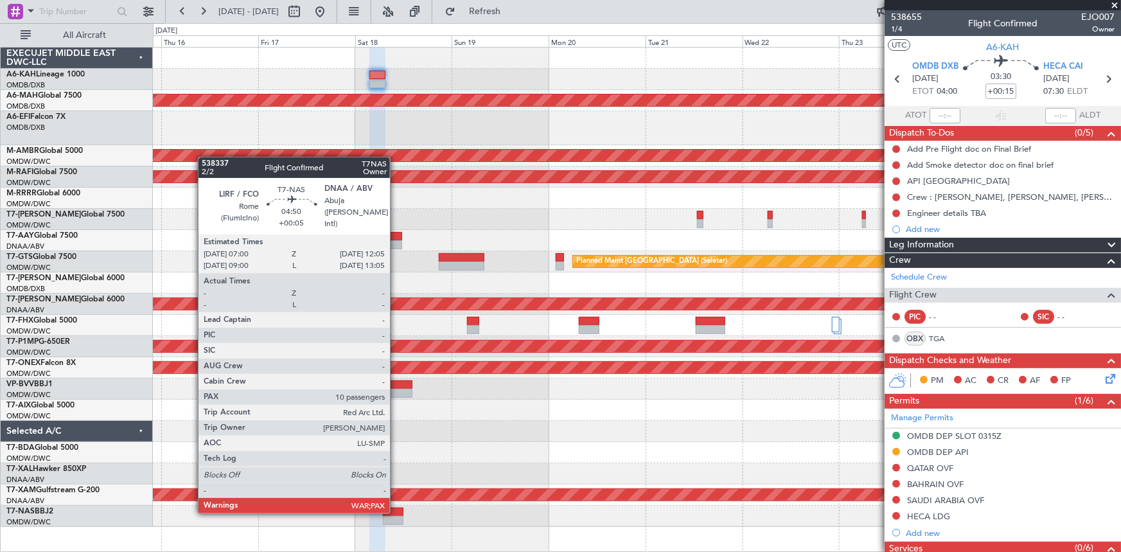
click at [396, 511] on div at bounding box center [393, 511] width 21 height 9
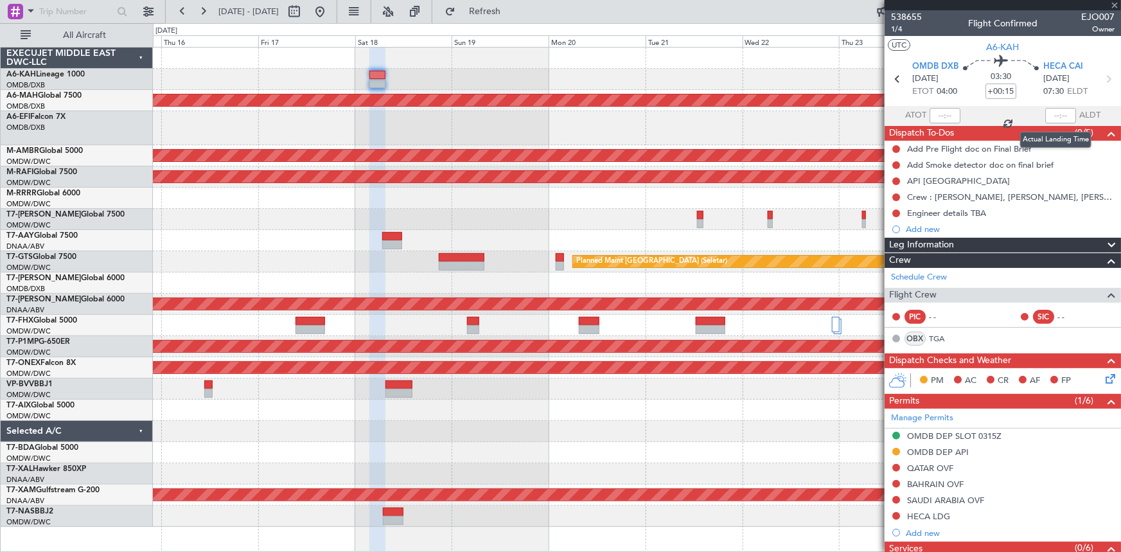
type input "+00:05"
type input "10"
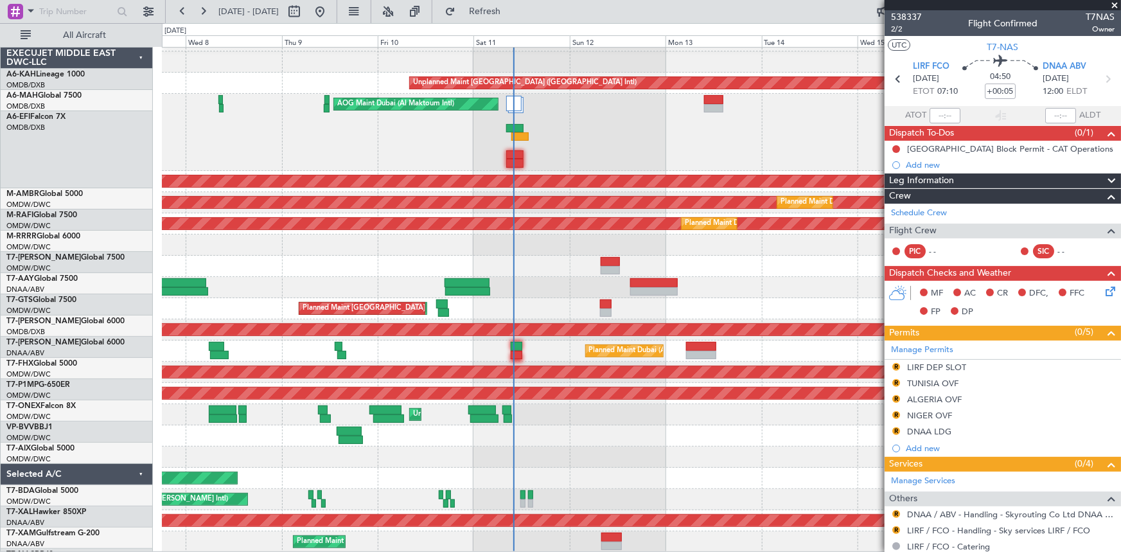
scroll to position [17, 0]
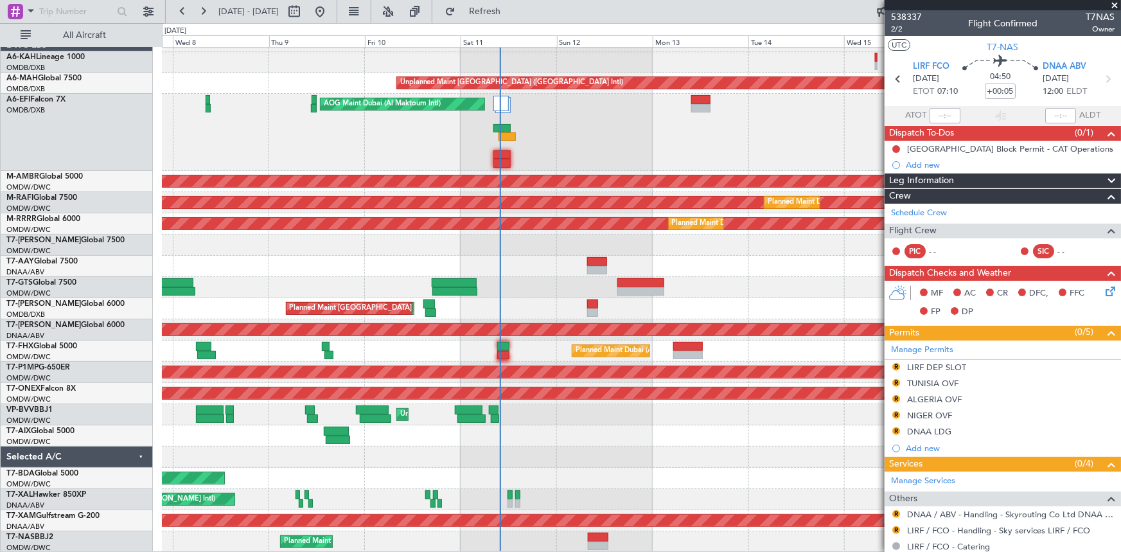
click at [590, 415] on div "Unplanned Maint Dubai (Dubai Intl) AOG Maint Dubai (Al Maktoum Intl) Planned Ma…" at bounding box center [641, 291] width 958 height 522
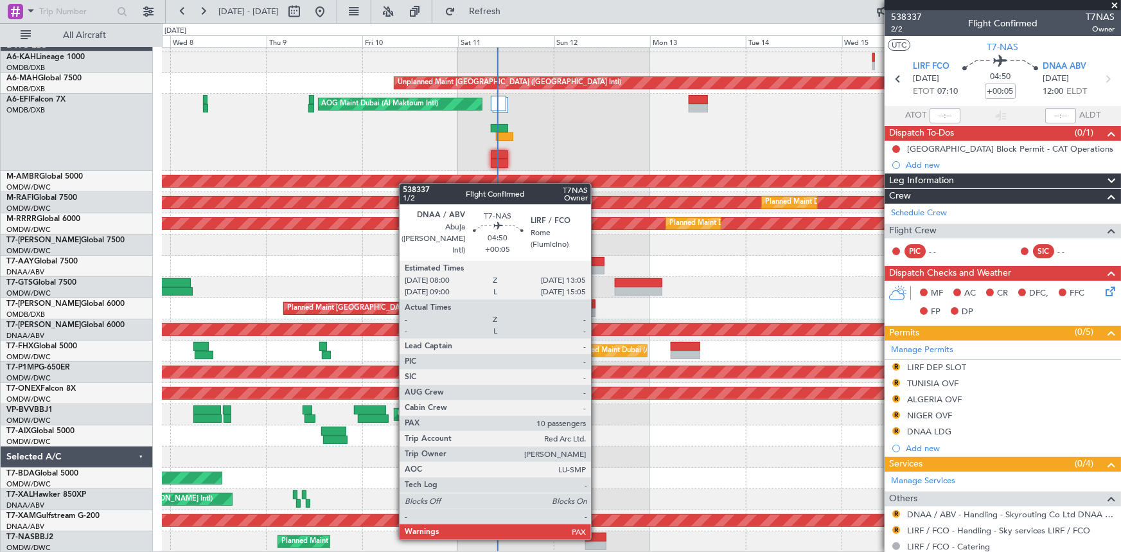
click at [597, 537] on div at bounding box center [595, 536] width 21 height 9
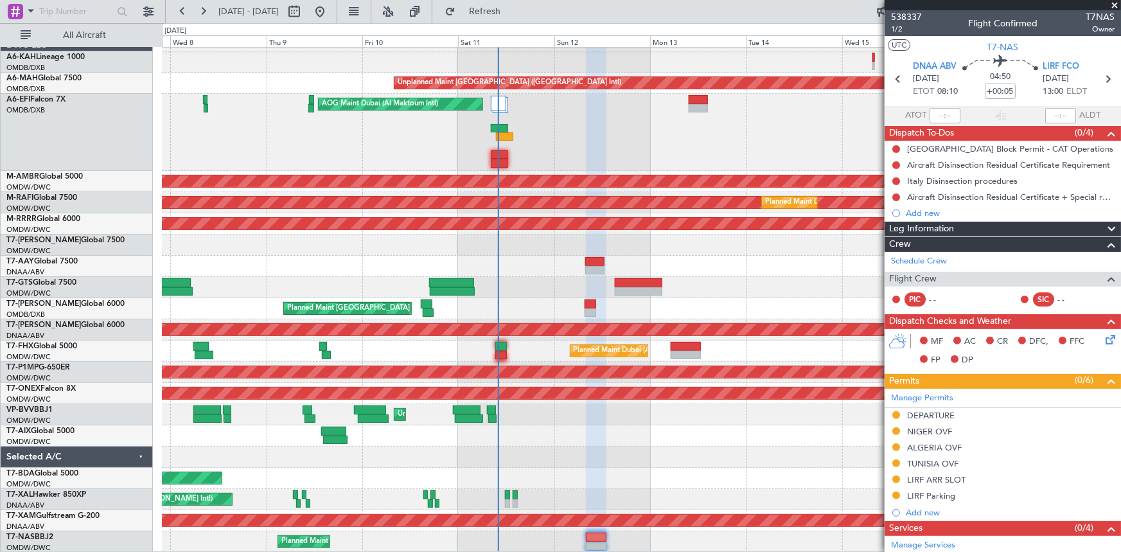
click at [897, 29] on span "1/2" at bounding box center [906, 29] width 31 height 11
click at [901, 28] on span "1/2" at bounding box center [906, 29] width 31 height 11
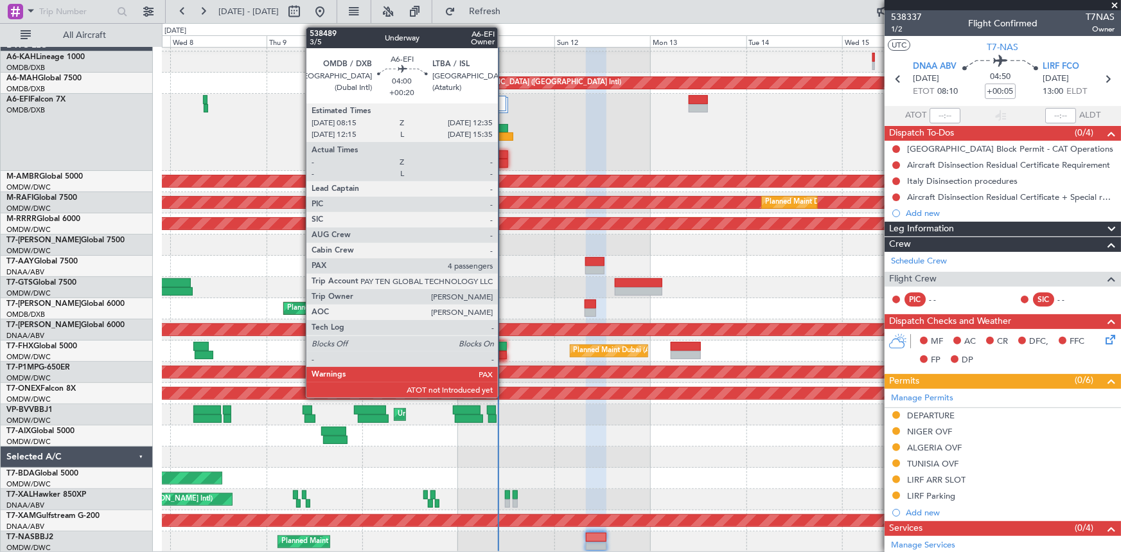
click at [503, 153] on div at bounding box center [499, 154] width 17 height 9
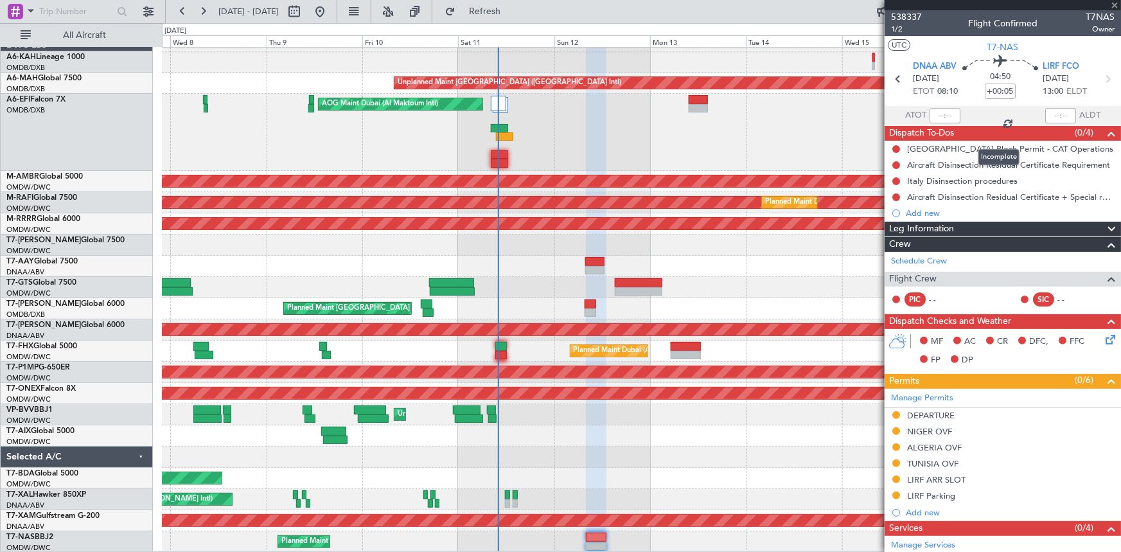
type input "+00:20"
type input "4"
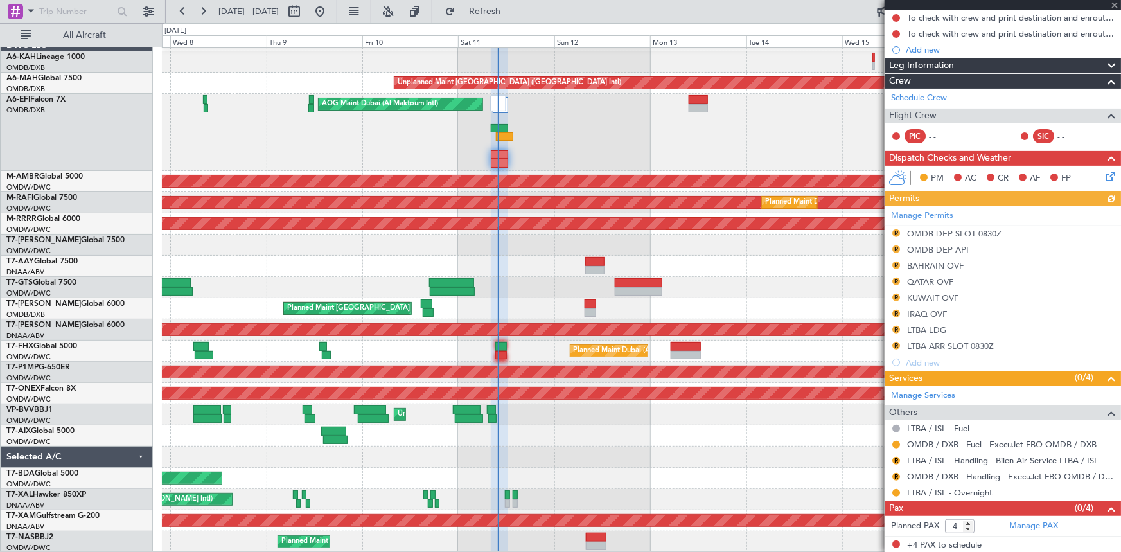
scroll to position [0, 0]
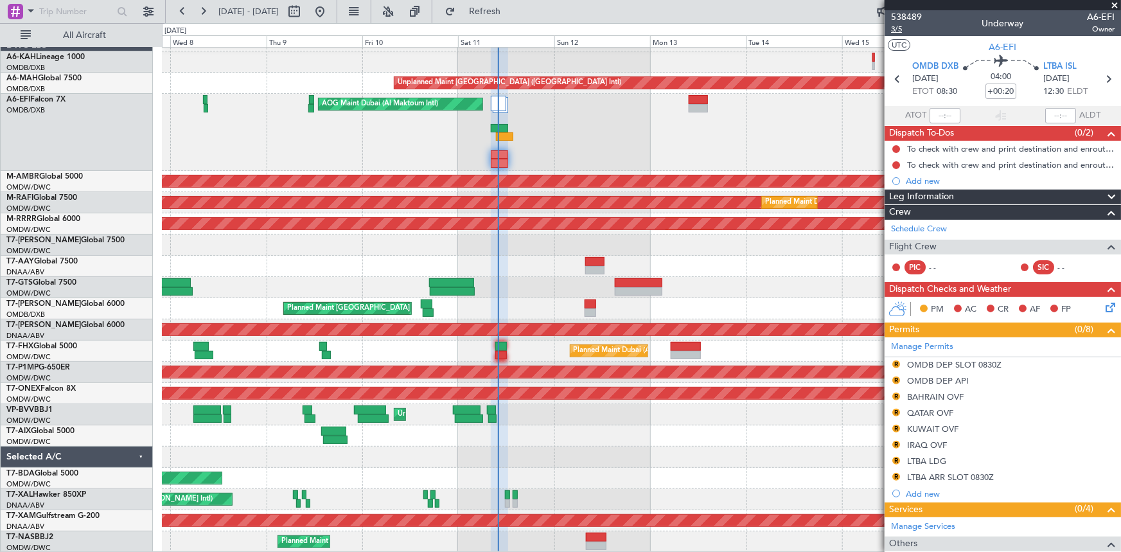
click at [898, 27] on span "3/5" at bounding box center [906, 29] width 31 height 11
drag, startPoint x: 530, startPoint y: 12, endPoint x: 512, endPoint y: 2, distance: 20.7
click at [512, 9] on span "Refresh" at bounding box center [485, 11] width 54 height 9
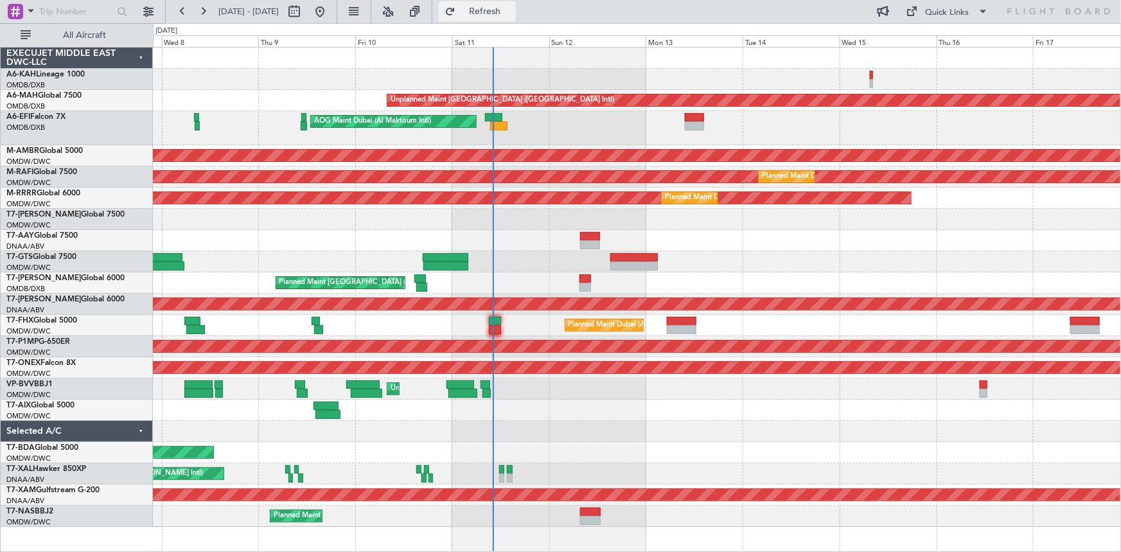
click at [512, 11] on span "Refresh" at bounding box center [485, 11] width 54 height 9
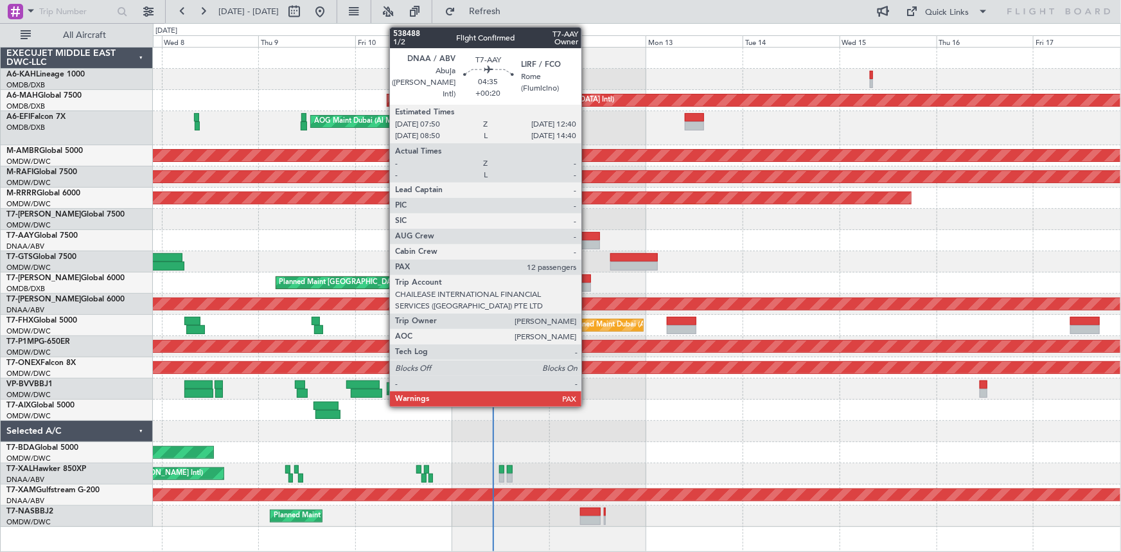
click at [587, 235] on div at bounding box center [590, 236] width 20 height 9
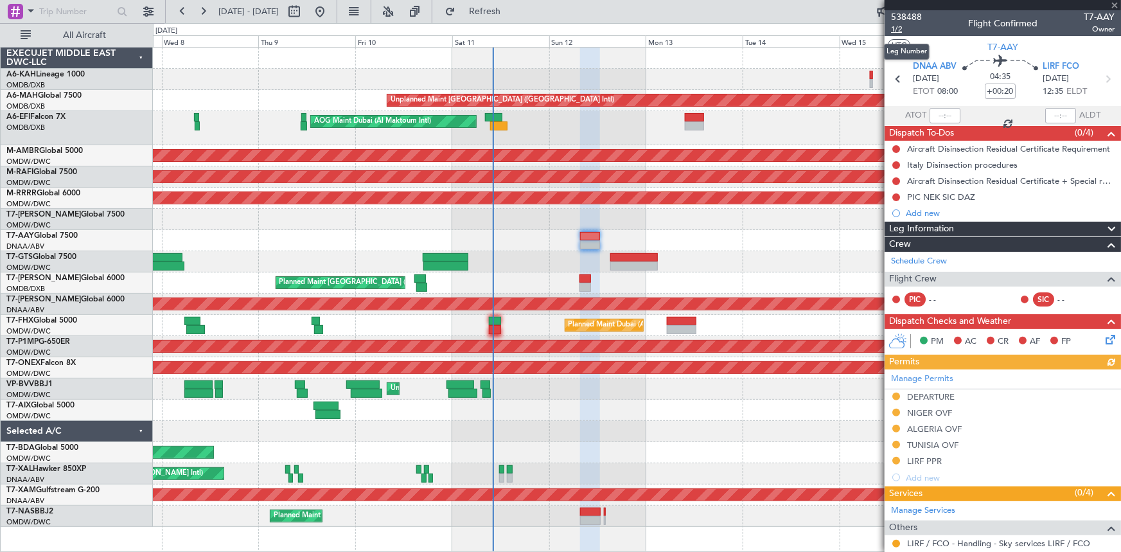
click at [898, 30] on span "1/2" at bounding box center [906, 29] width 31 height 11
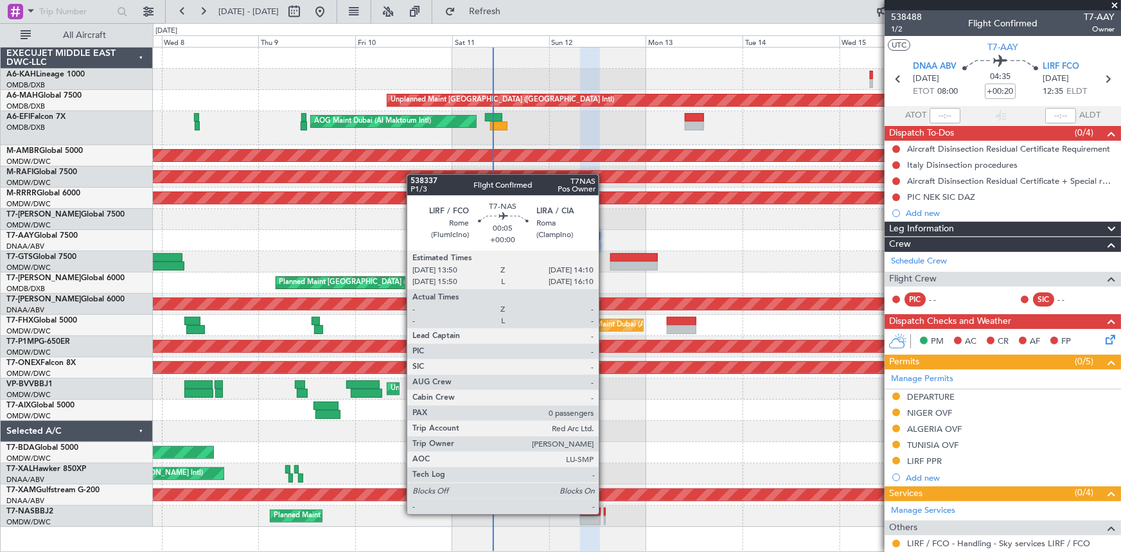
click at [604, 512] on div at bounding box center [605, 511] width 2 height 9
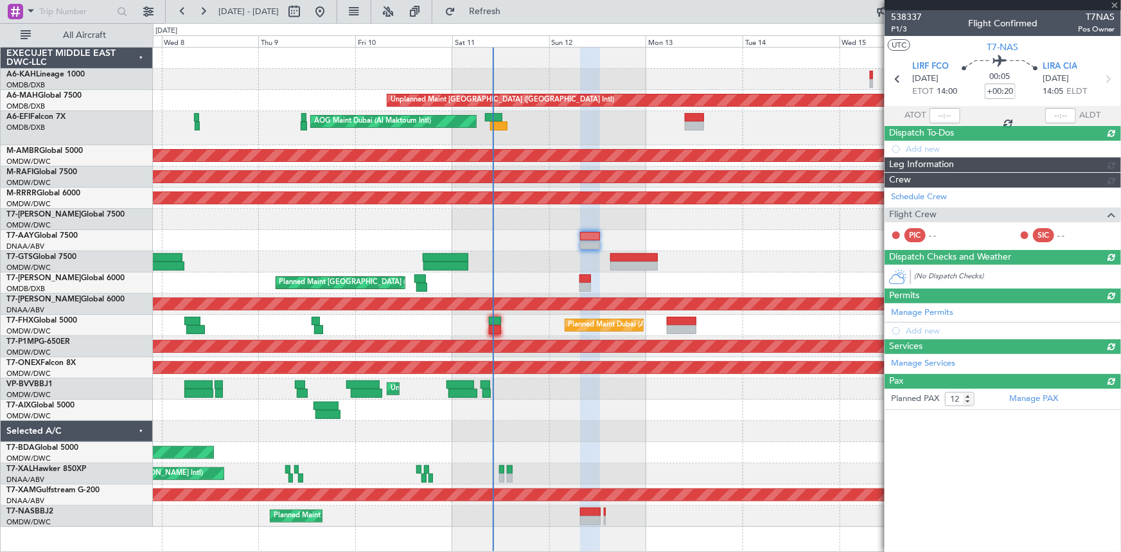
type input "0"
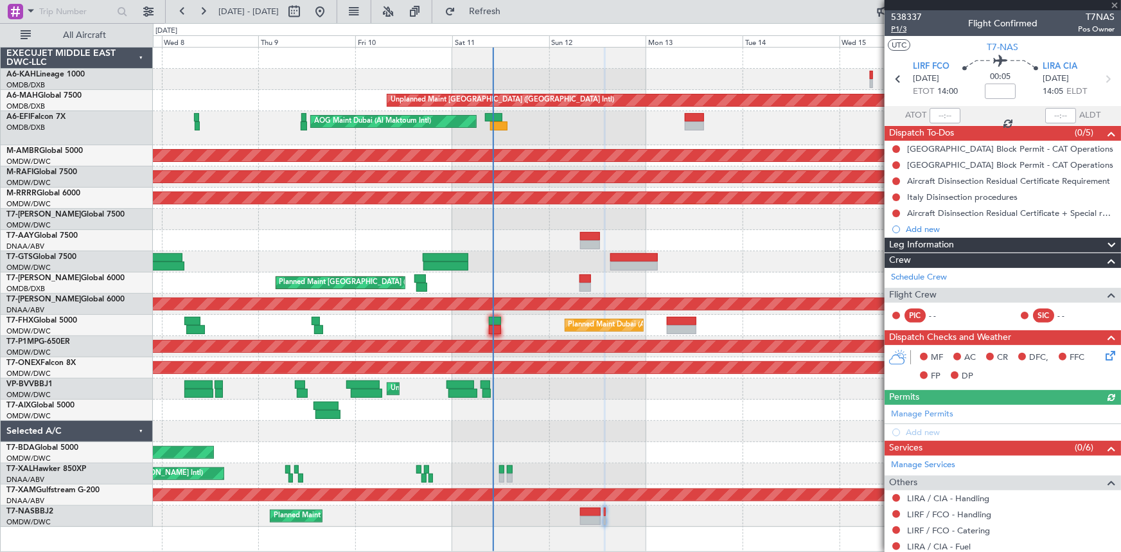
click at [899, 28] on span "P1/3" at bounding box center [906, 29] width 31 height 11
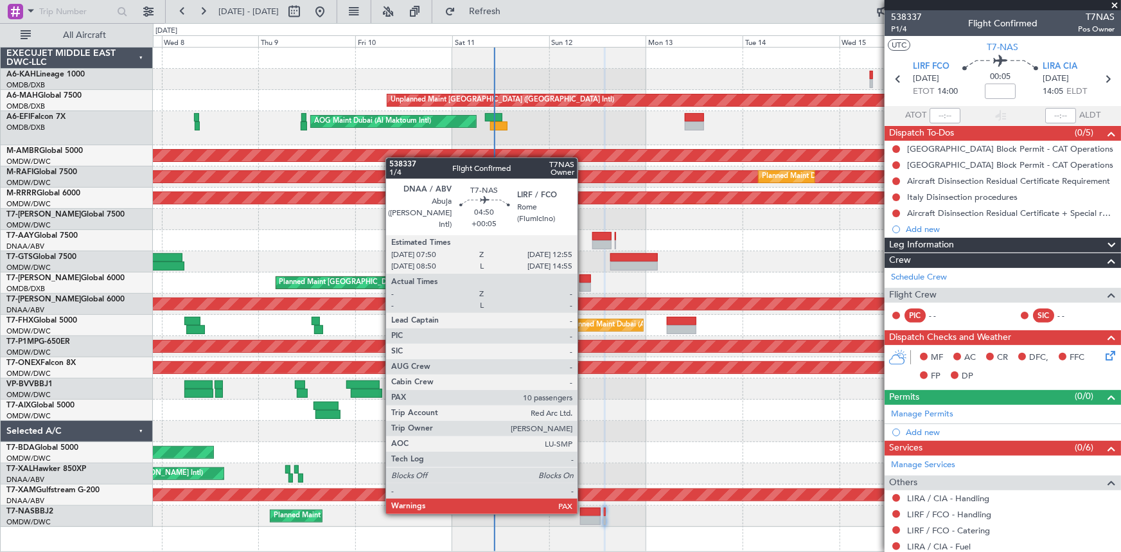
click at [583, 511] on div at bounding box center [590, 511] width 21 height 9
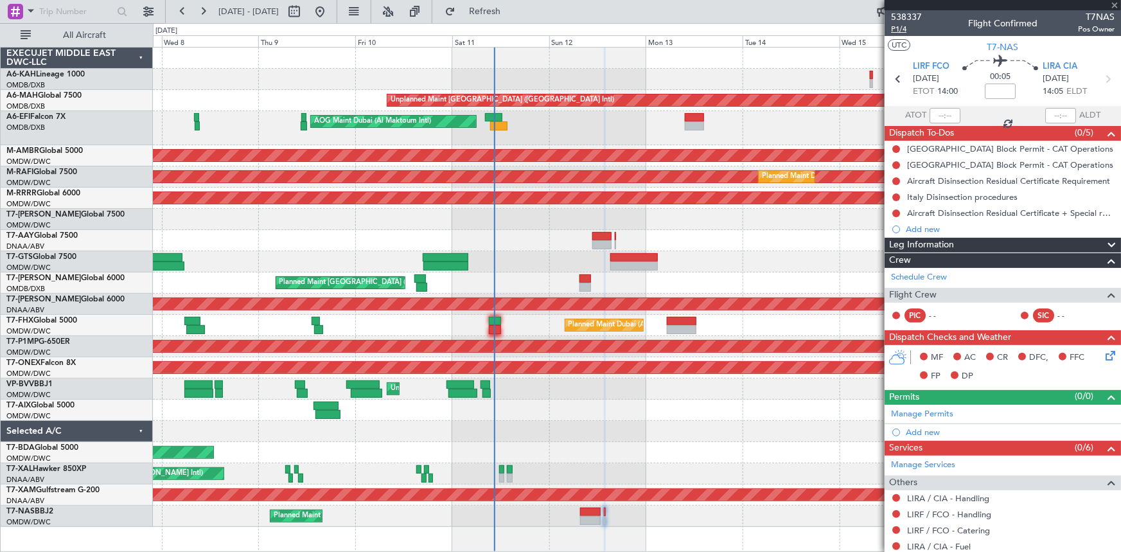
type input "+00:05"
type input "10"
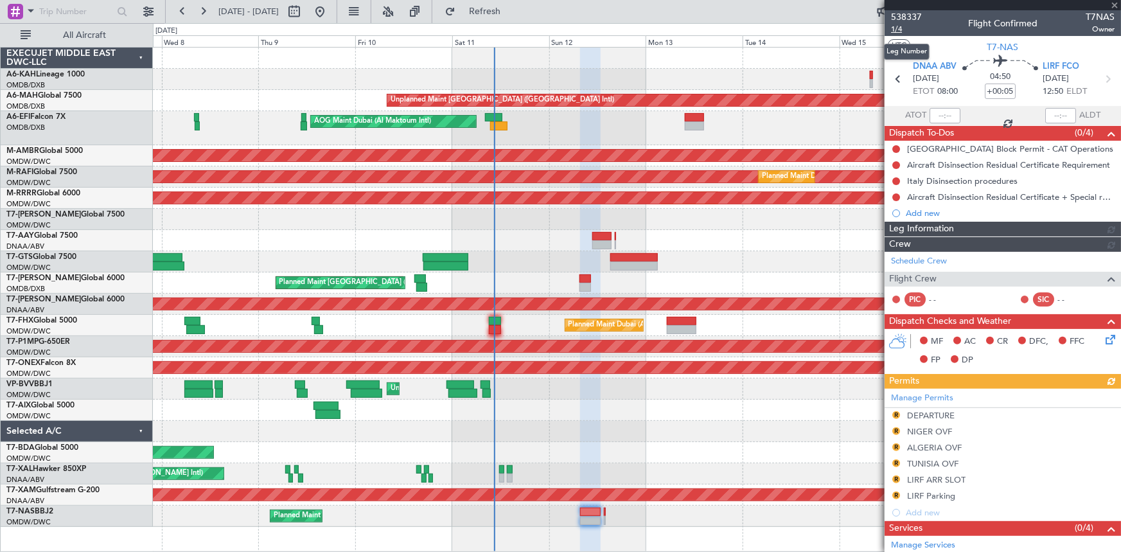
click at [902, 28] on span "1/4" at bounding box center [906, 29] width 31 height 11
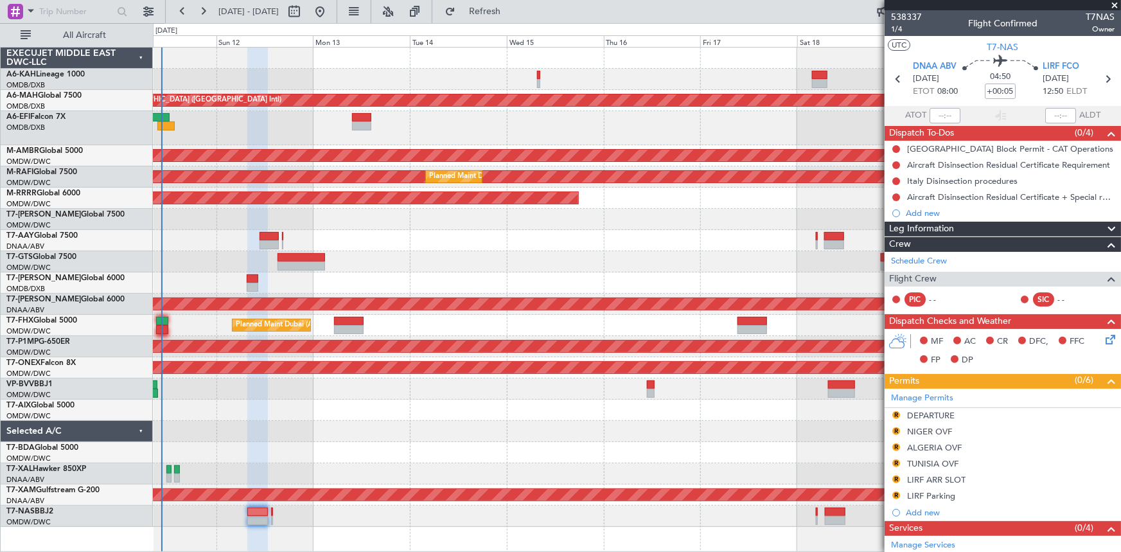
click at [272, 139] on div "AOG Maint Dubai (Al Maktoum Intl)" at bounding box center [637, 128] width 968 height 34
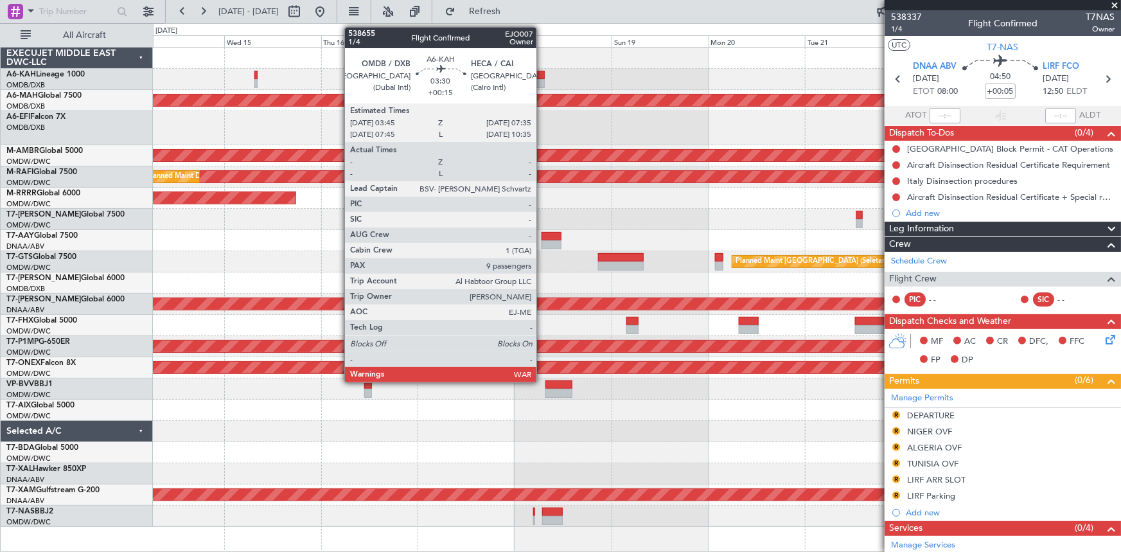
click at [542, 76] on div at bounding box center [537, 75] width 16 height 9
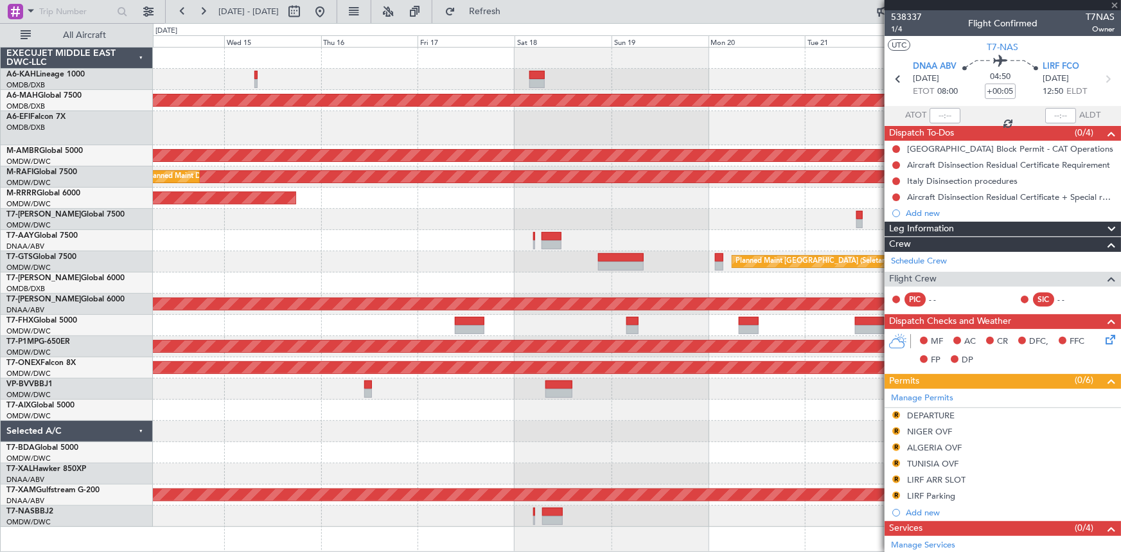
type input "+00:15"
type input "9"
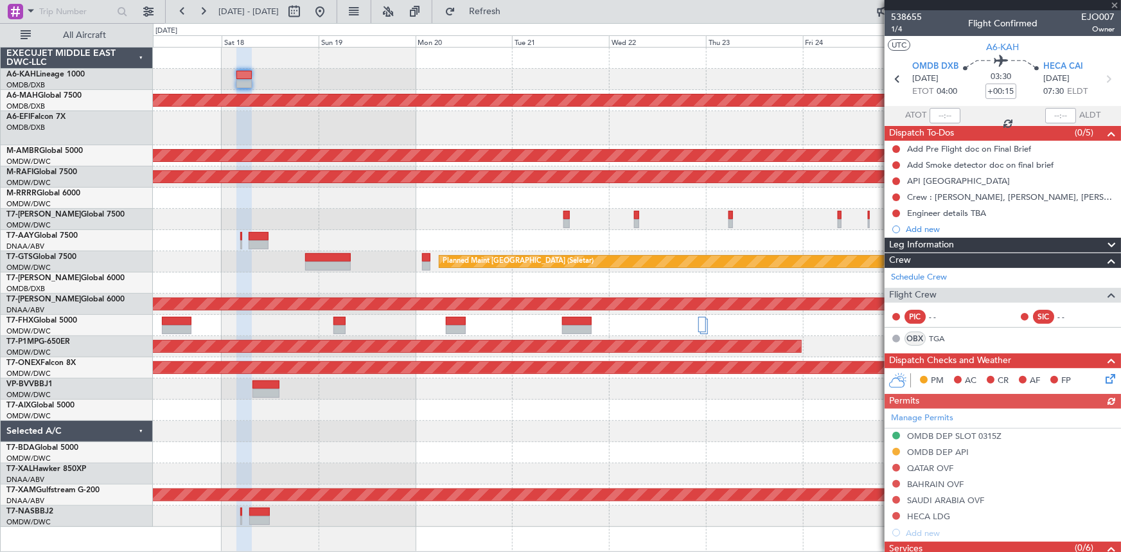
click at [496, 89] on div at bounding box center [637, 79] width 968 height 21
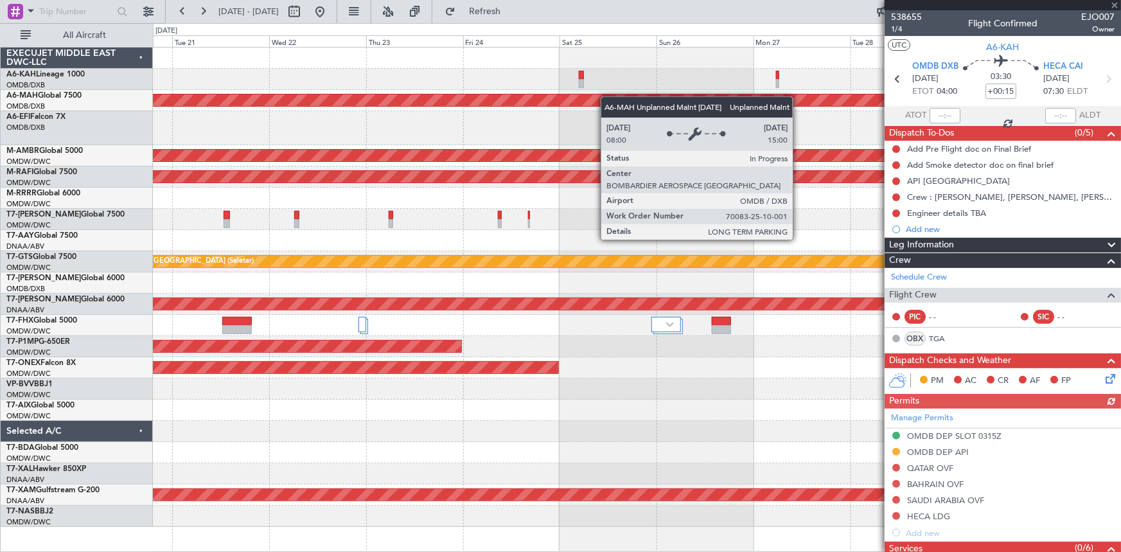
click at [472, 101] on div "Unplanned Maint [GEOGRAPHIC_DATA] ([GEOGRAPHIC_DATA] Intl) Planned Maint [GEOGR…" at bounding box center [637, 287] width 968 height 479
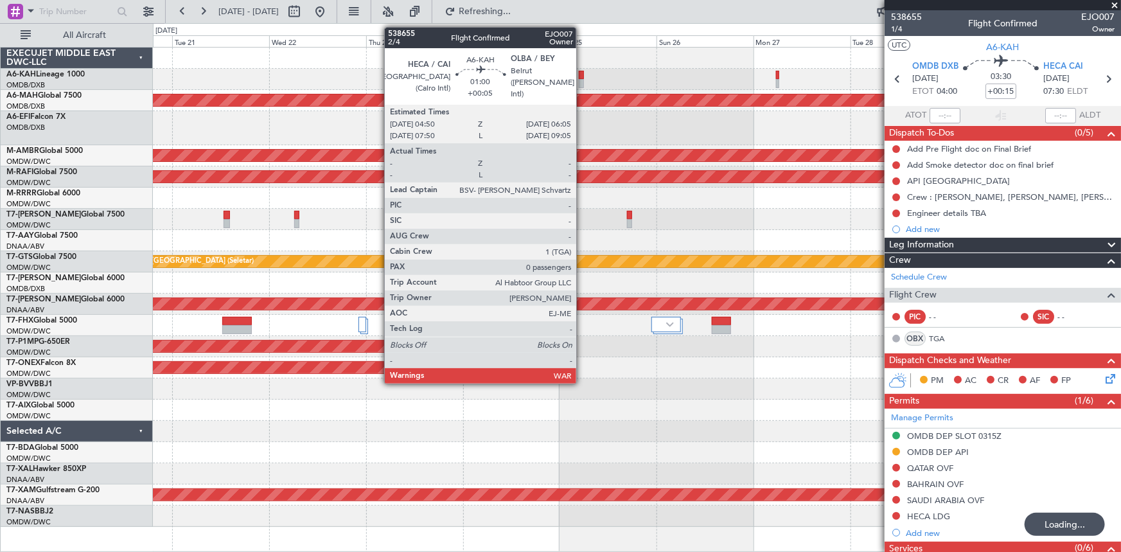
click at [582, 71] on div at bounding box center [581, 75] width 5 height 9
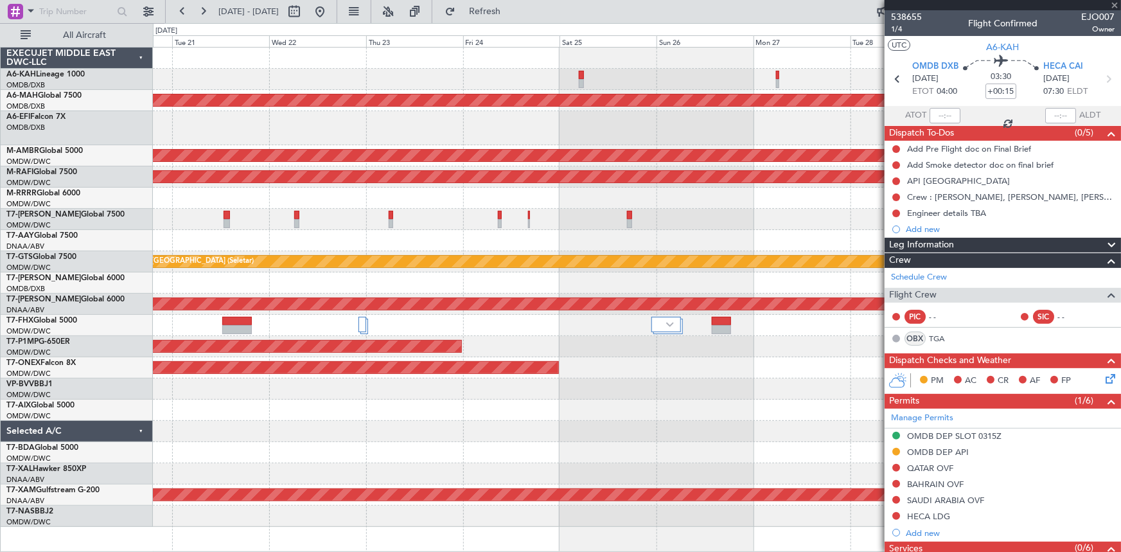
type input "+00:05"
type input "0"
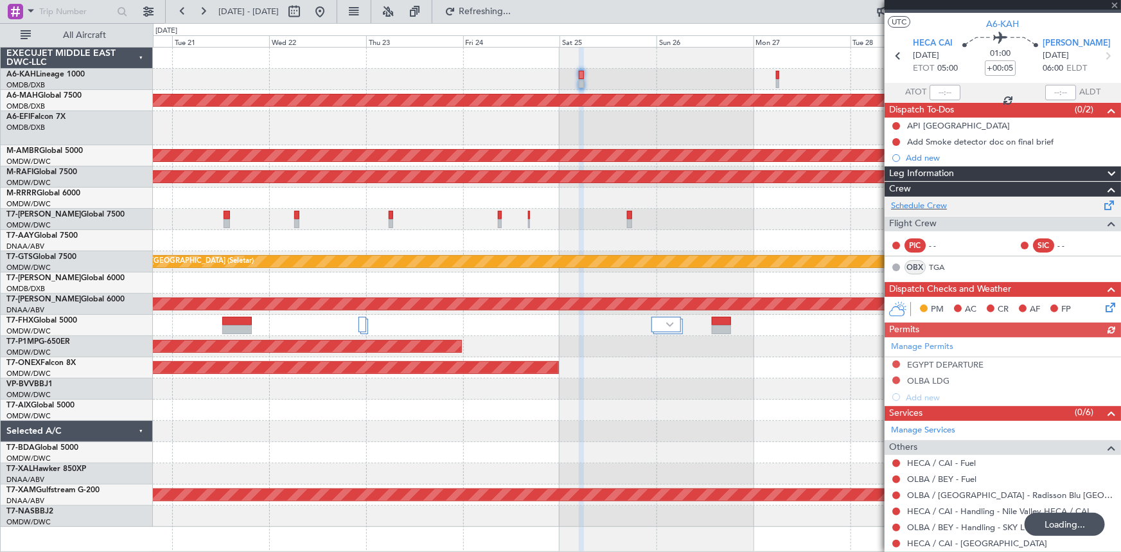
scroll to position [58, 0]
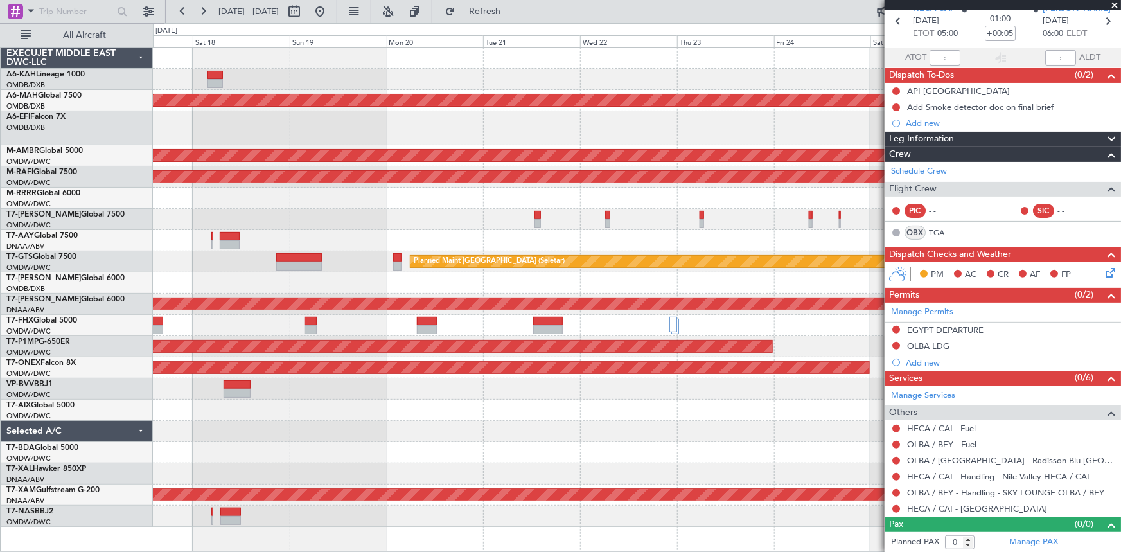
click at [713, 75] on div at bounding box center [637, 79] width 968 height 21
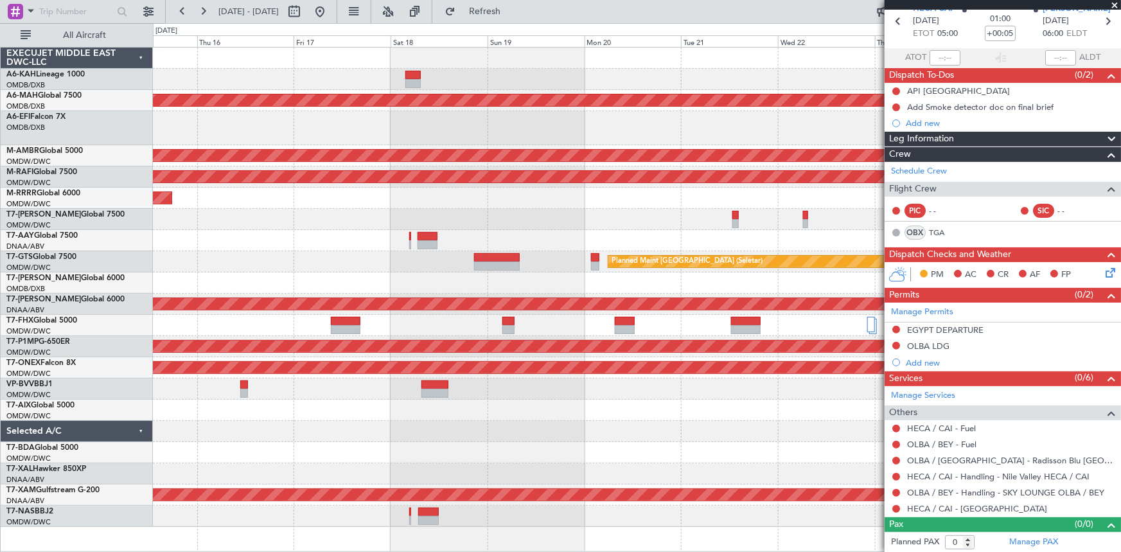
click at [744, 74] on div "Unplanned Maint Dubai (Dubai Intl) Planned Maint Singapore (Seletar) Planned Ma…" at bounding box center [637, 287] width 968 height 479
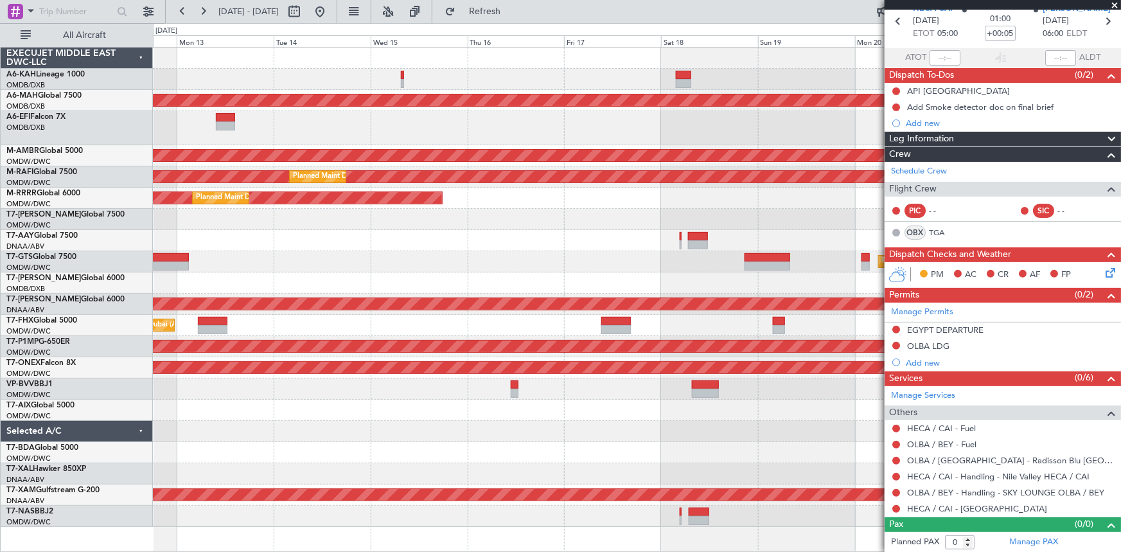
click at [740, 78] on div at bounding box center [637, 79] width 968 height 21
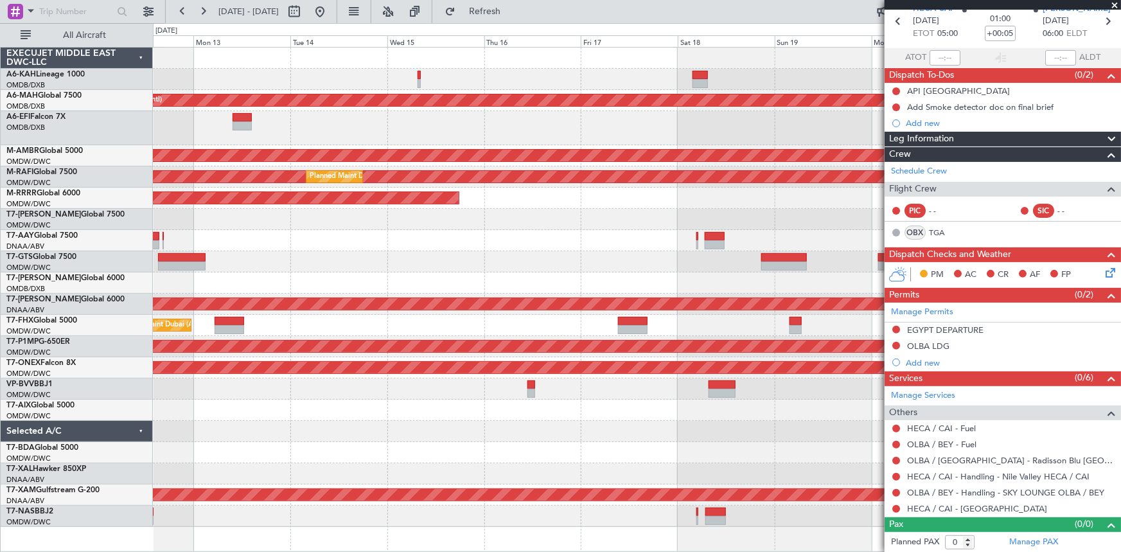
click at [339, 236] on div at bounding box center [637, 240] width 968 height 21
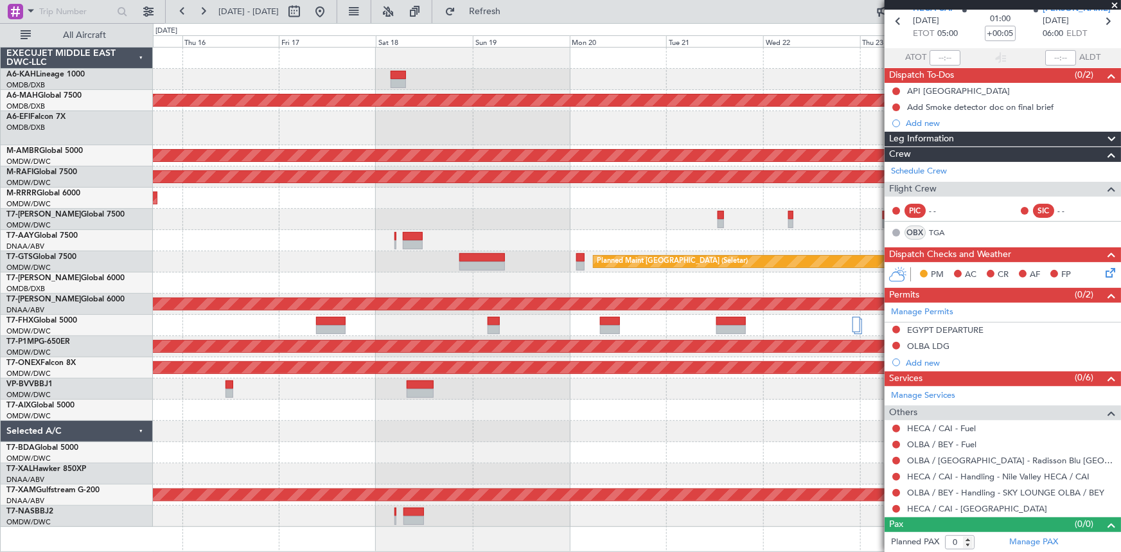
click at [306, 223] on div "Unplanned Maint Dubai (Dubai Intl) Planned Maint Singapore (Seletar) Planned Ma…" at bounding box center [637, 287] width 968 height 479
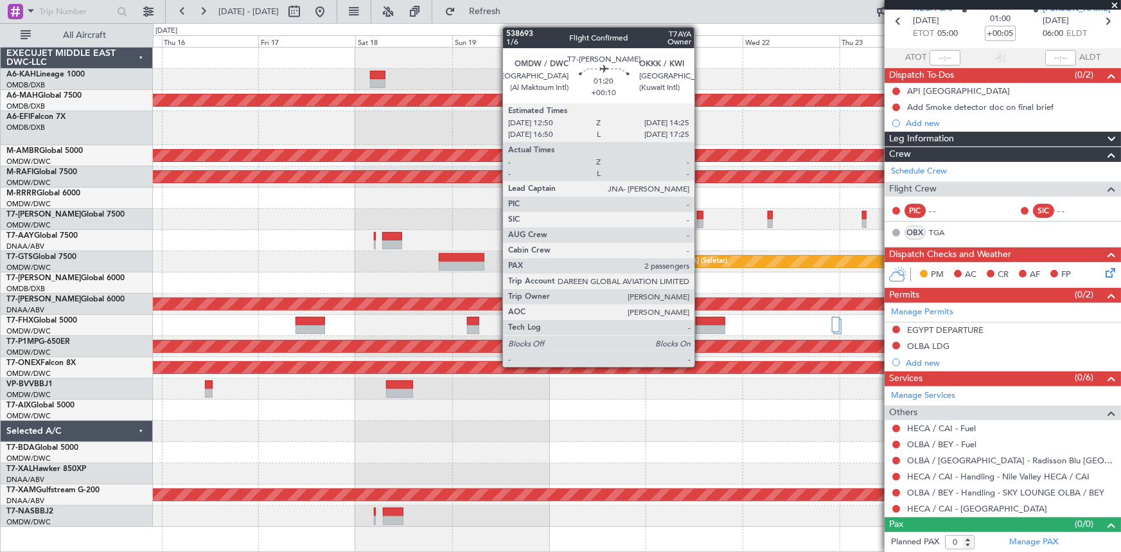
click at [700, 212] on div at bounding box center [700, 215] width 6 height 9
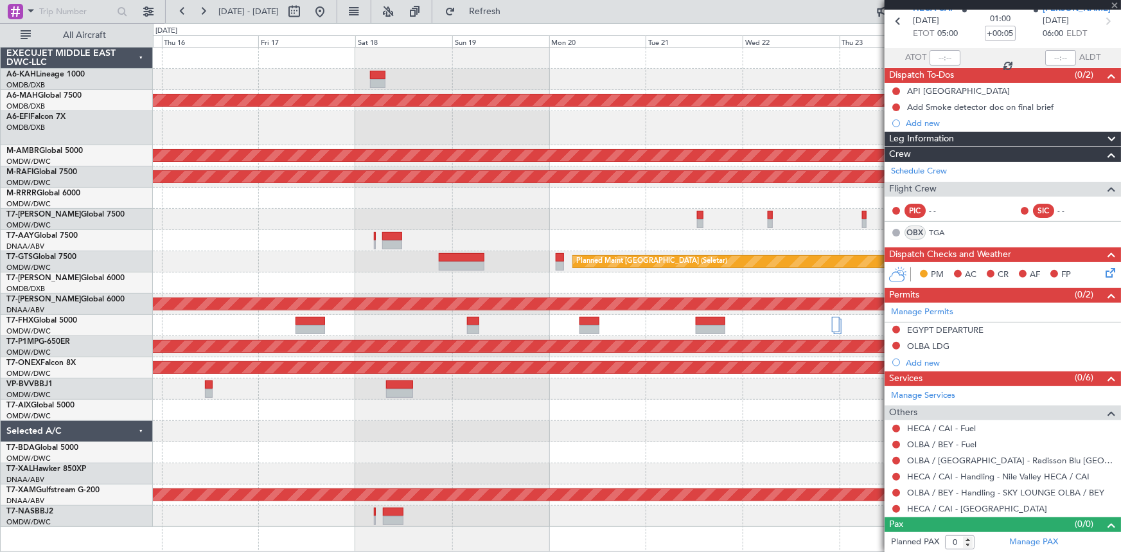
type input "+00:10"
type input "2"
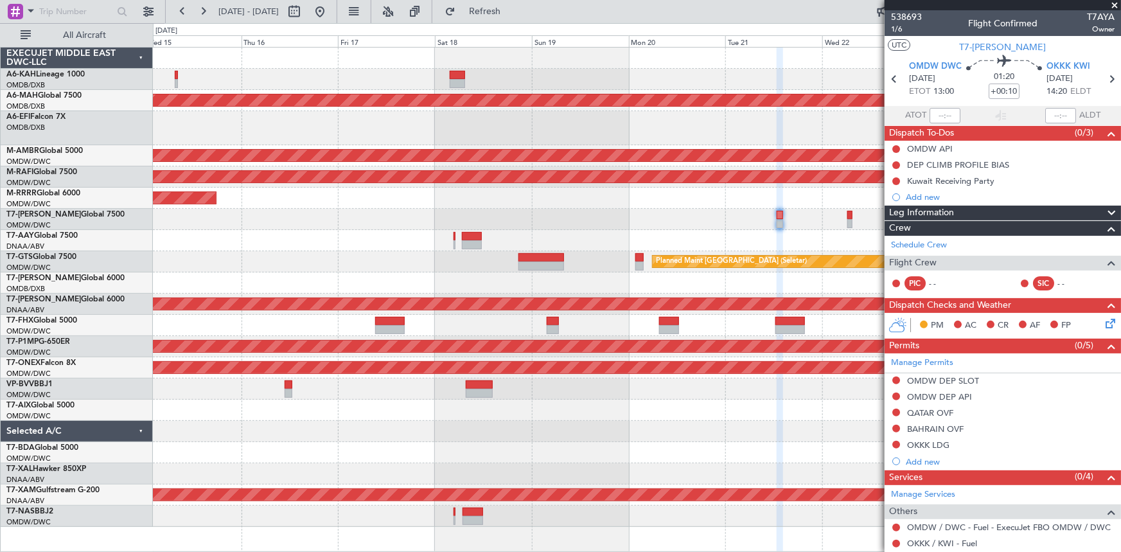
click at [379, 263] on div "Planned Maint [GEOGRAPHIC_DATA] (Seletar)" at bounding box center [637, 261] width 968 height 21
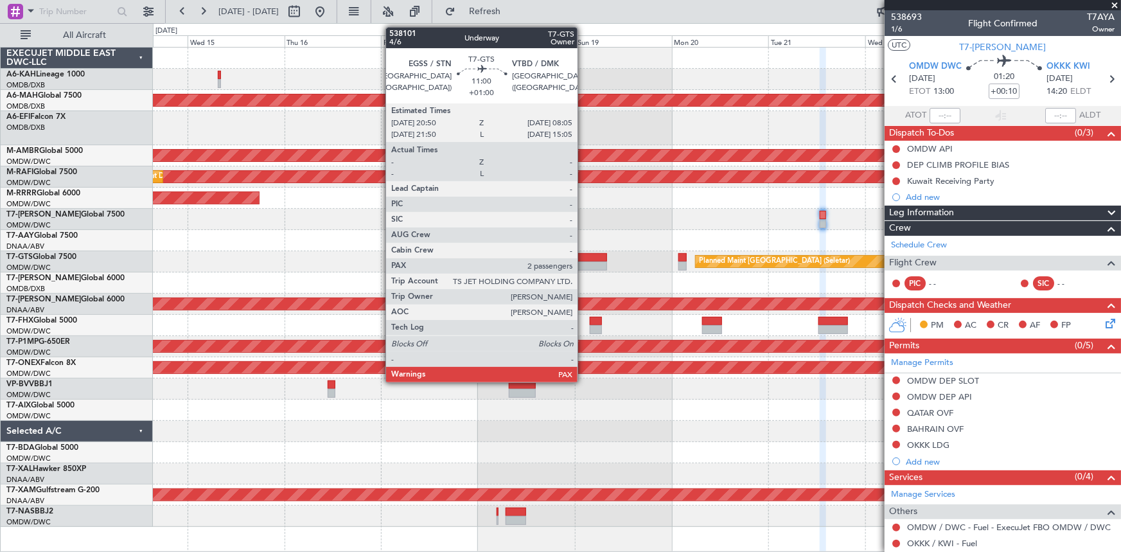
click at [583, 256] on div at bounding box center [584, 257] width 46 height 9
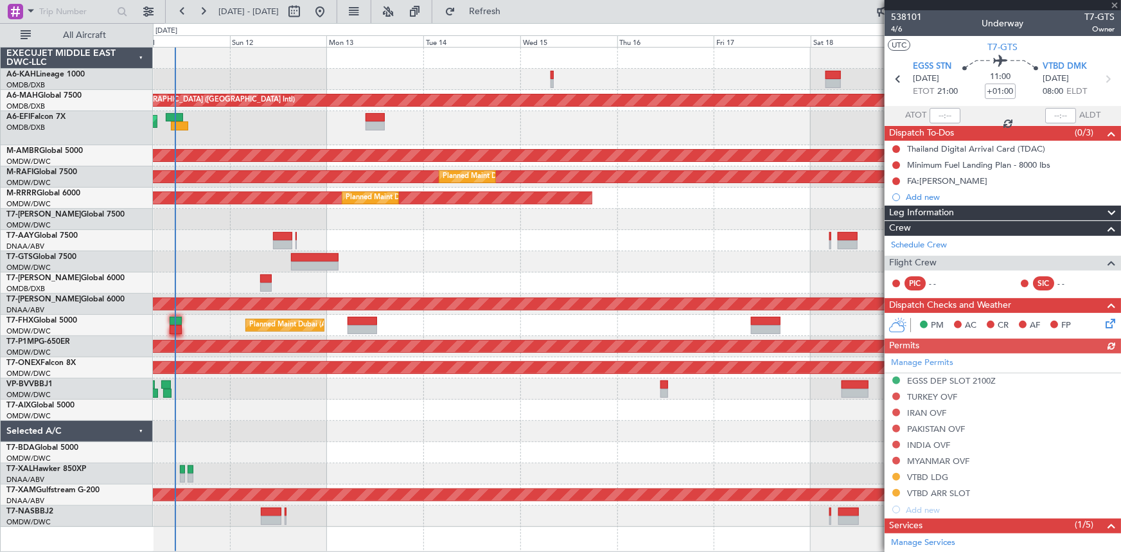
click at [712, 280] on div "Planned Maint Dubai (Dubai Intl) Planned Maint Dubai (Dubai Intl)" at bounding box center [637, 282] width 968 height 21
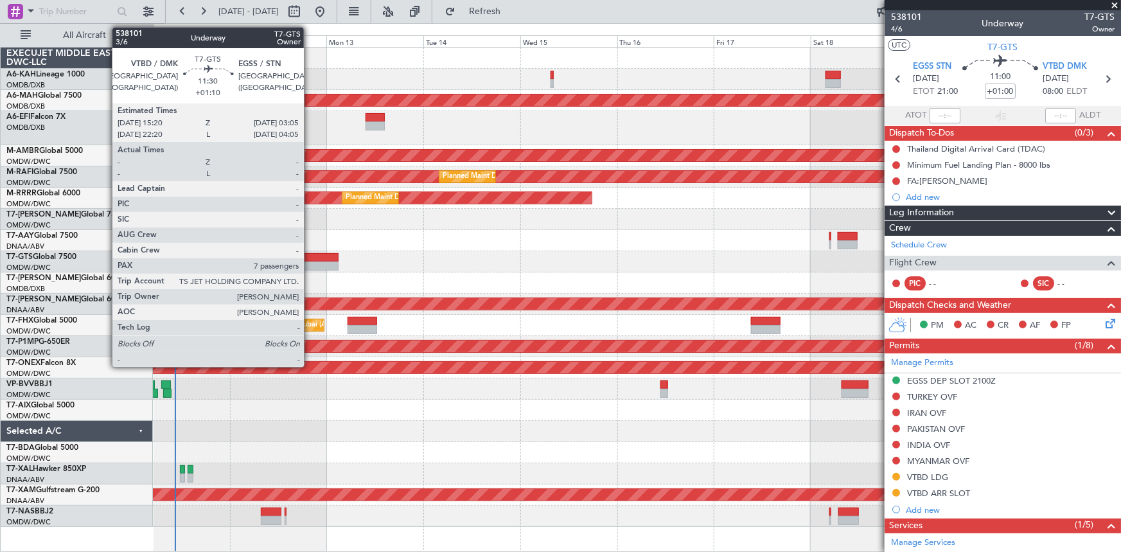
click at [310, 257] on div at bounding box center [315, 257] width 48 height 9
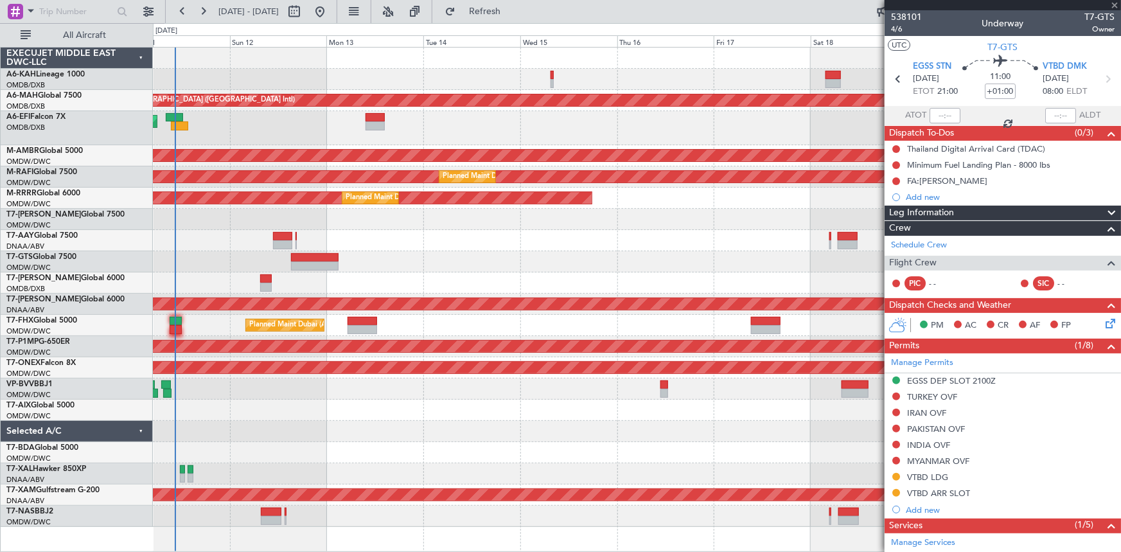
type input "+01:10"
type input "7"
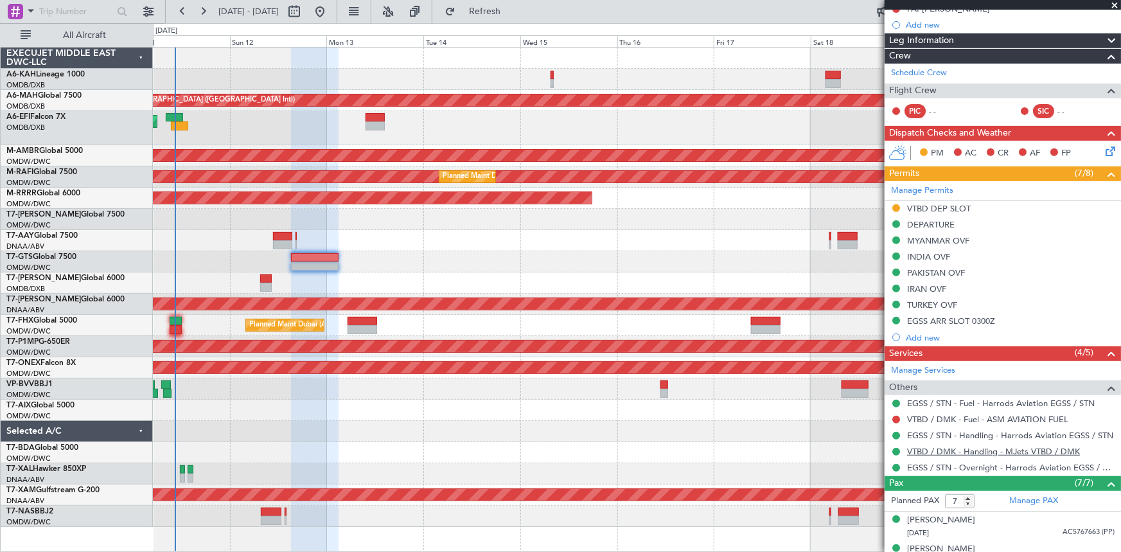
scroll to position [233, 0]
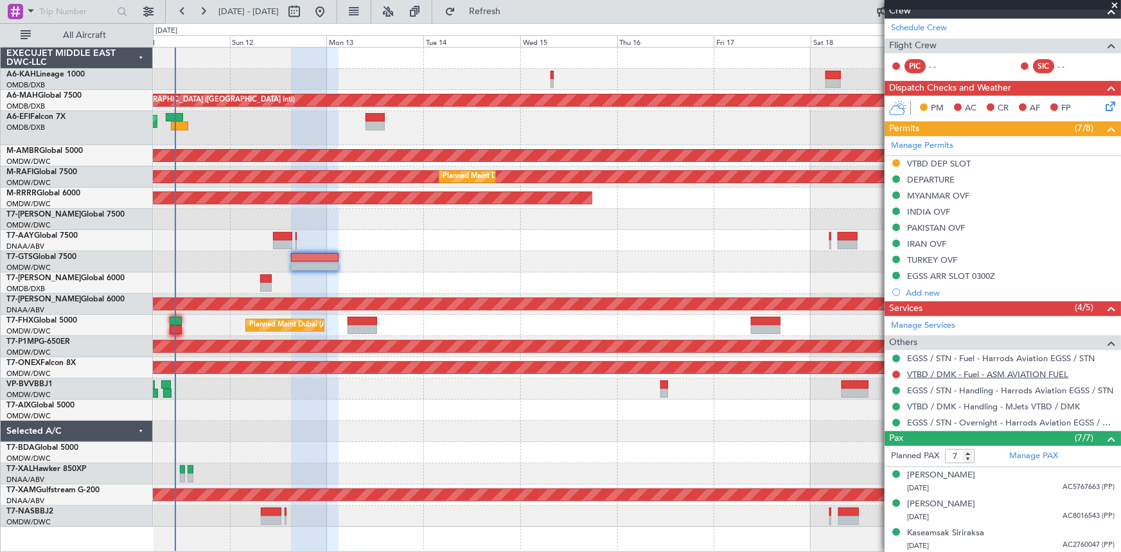
click at [966, 371] on link "VTBD / DMK - Fuel - ASM AVIATION FUEL" at bounding box center [987, 374] width 161 height 11
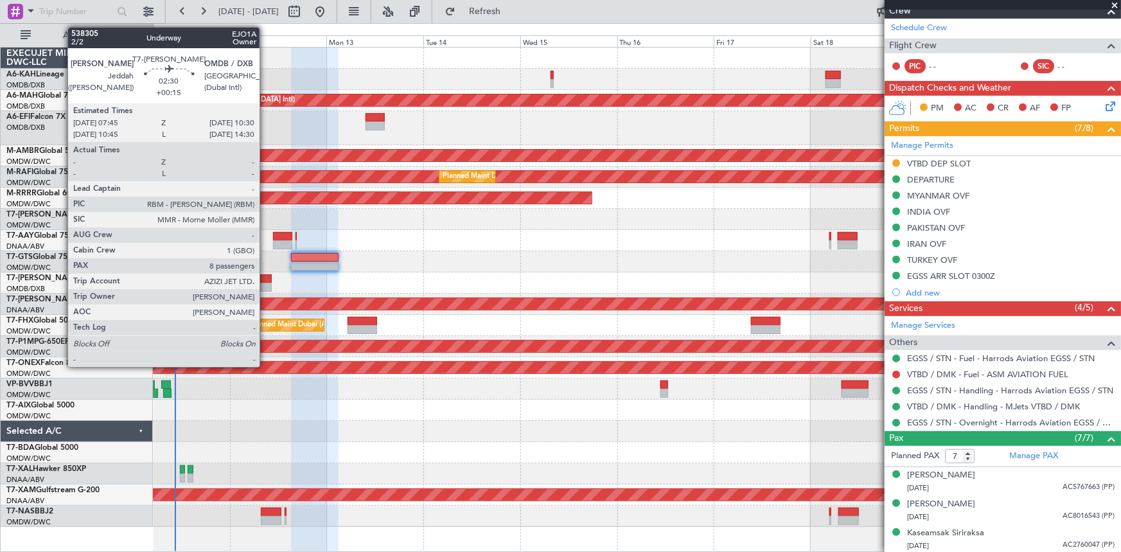
click at [265, 277] on div at bounding box center [266, 278] width 12 height 9
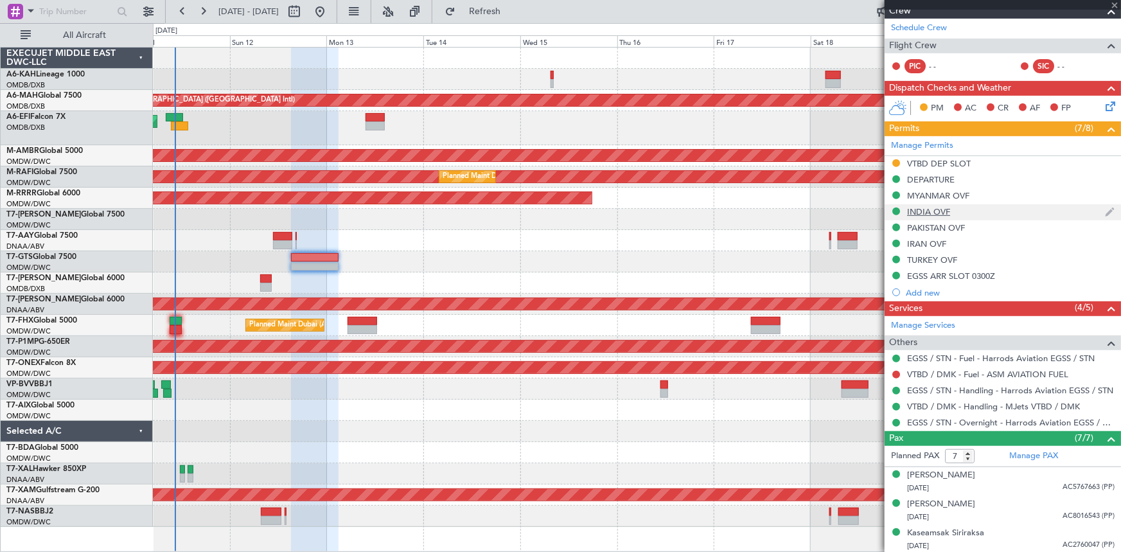
type input "+00:15"
type input "8"
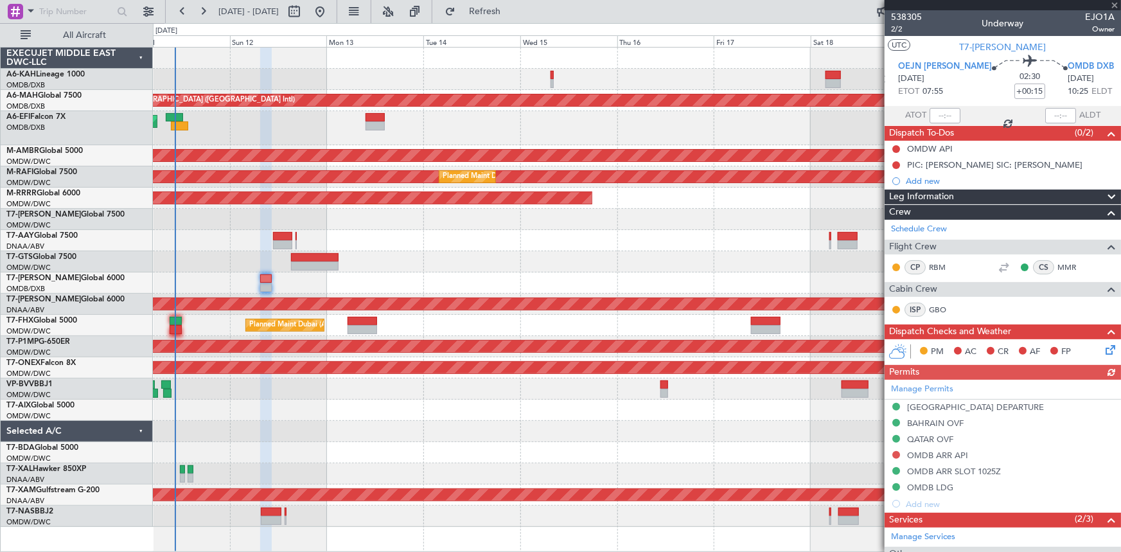
scroll to position [175, 0]
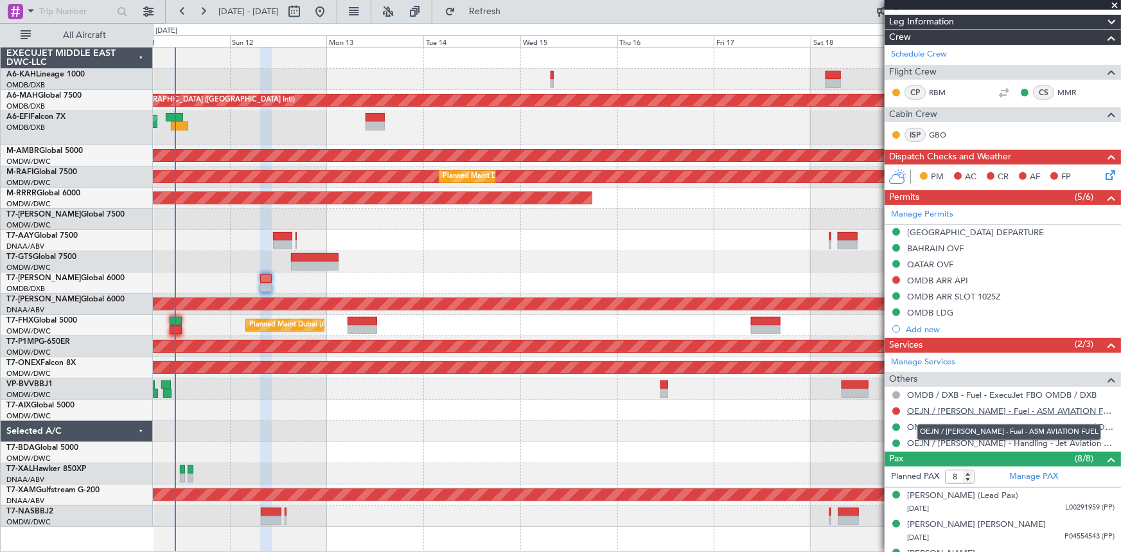
click at [964, 411] on link "OEJN / [PERSON_NAME] - Fuel - ASM AVIATION FUEL" at bounding box center [1010, 410] width 207 height 11
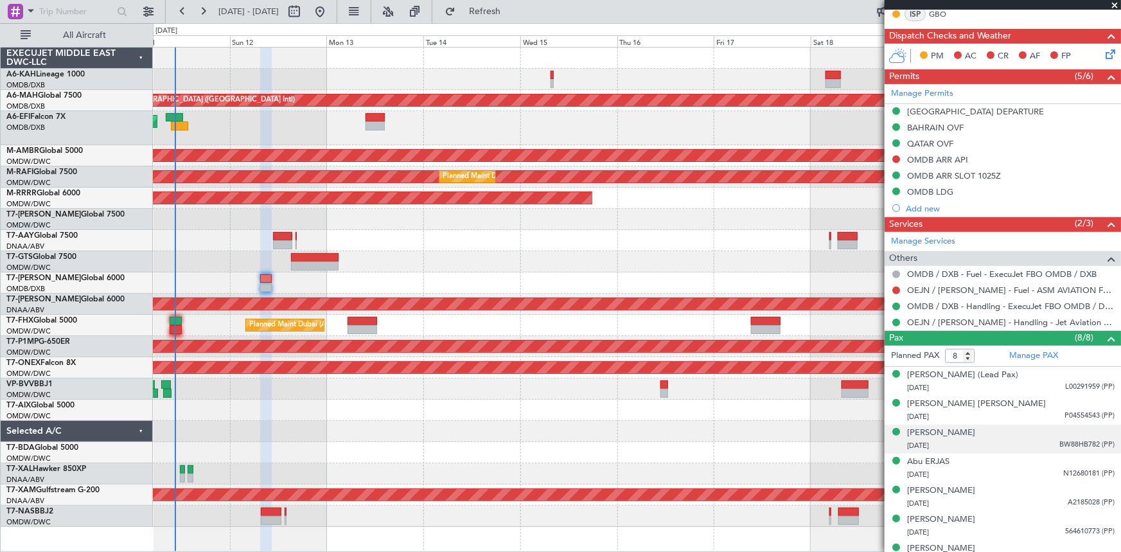
scroll to position [340, 0]
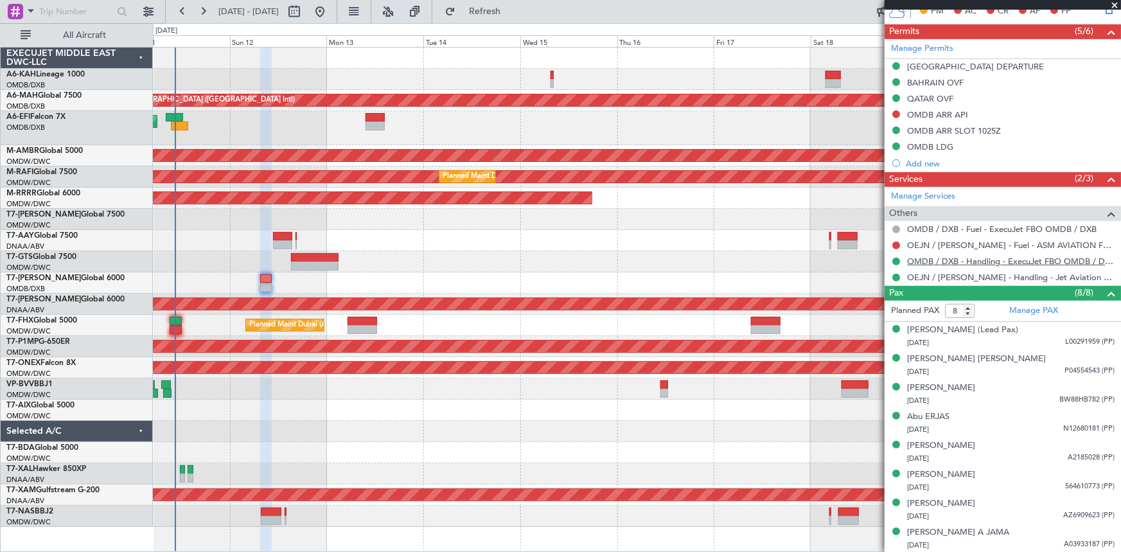
click at [986, 256] on link "OMDB / DXB - Handling - ExecuJet FBO OMDB / DXB" at bounding box center [1010, 261] width 207 height 11
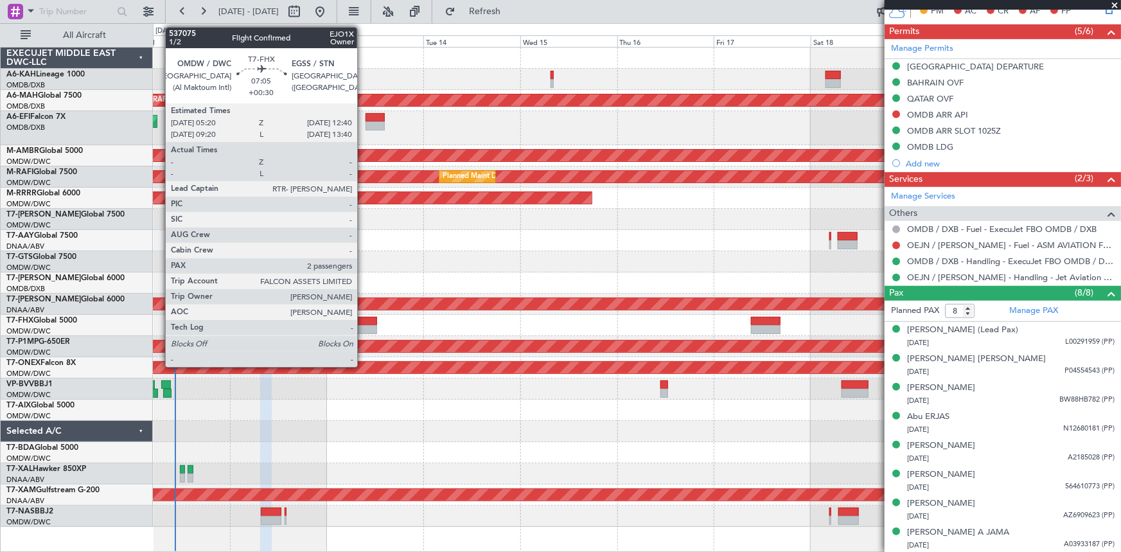
click at [363, 322] on div at bounding box center [362, 321] width 30 height 9
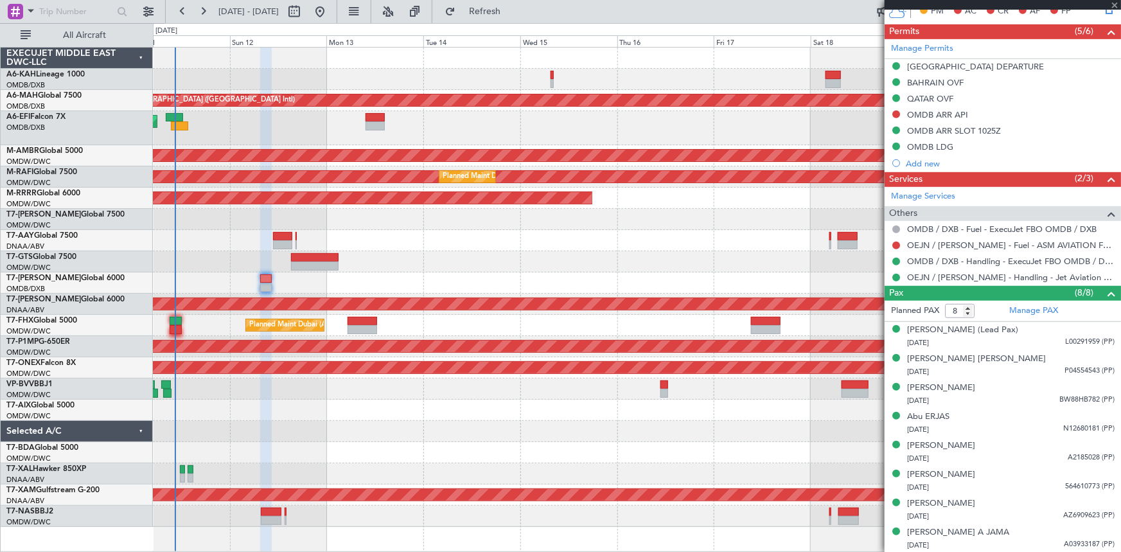
type input "+00:30"
type input "2"
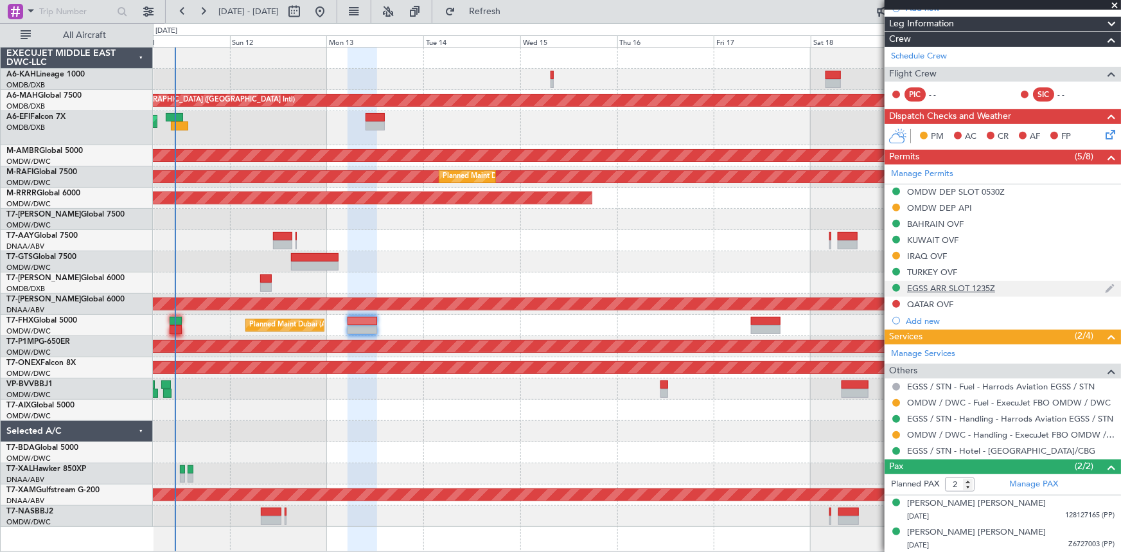
scroll to position [30, 0]
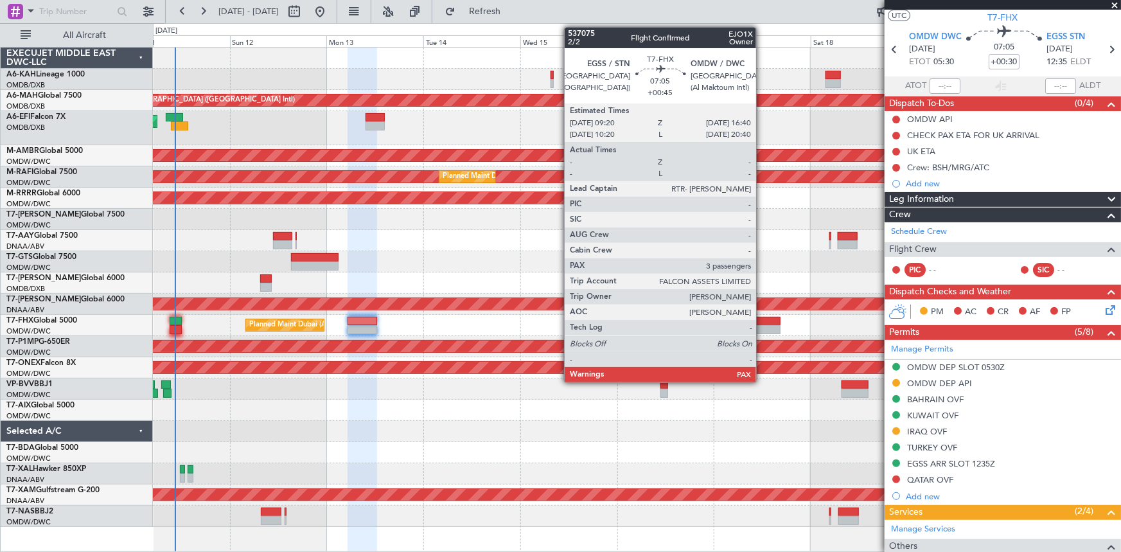
click at [762, 322] on div at bounding box center [766, 321] width 30 height 9
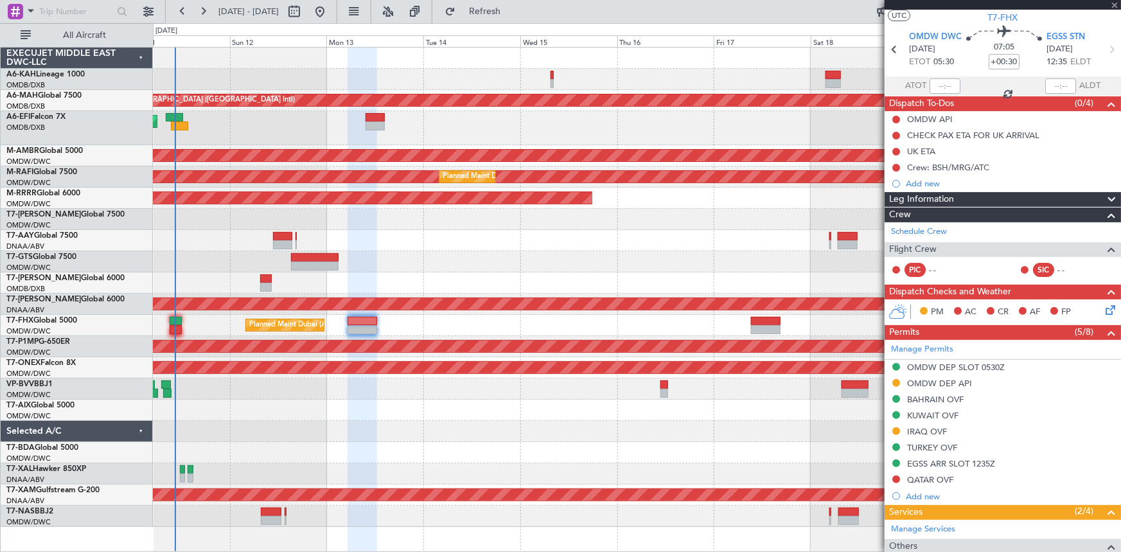
type input "+00:45"
type input "4"
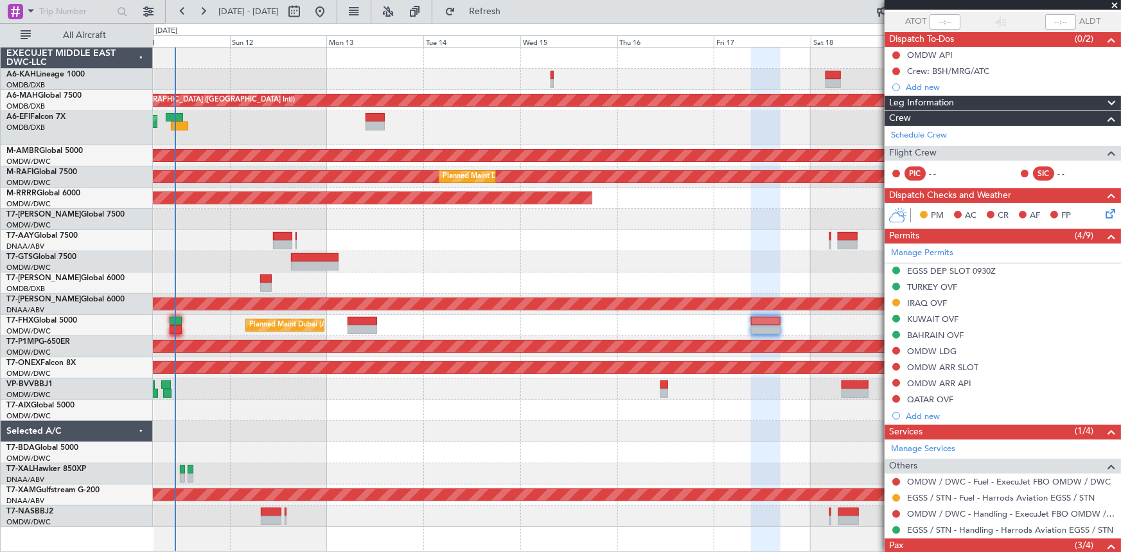
scroll to position [175, 0]
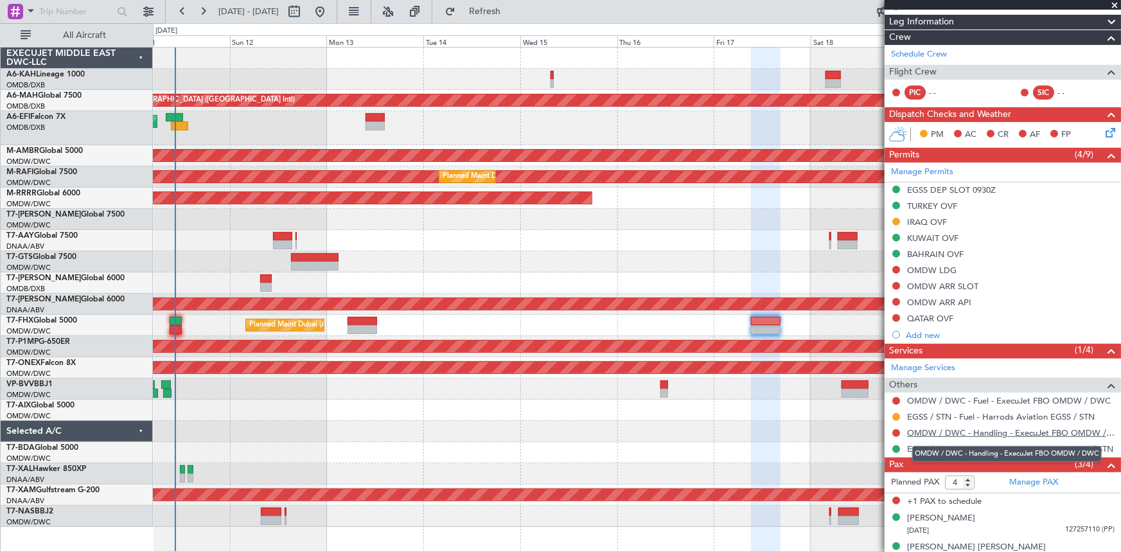
click at [985, 430] on link "OMDW / DWC - Handling - ExecuJet FBO OMDW / DWC" at bounding box center [1010, 432] width 207 height 11
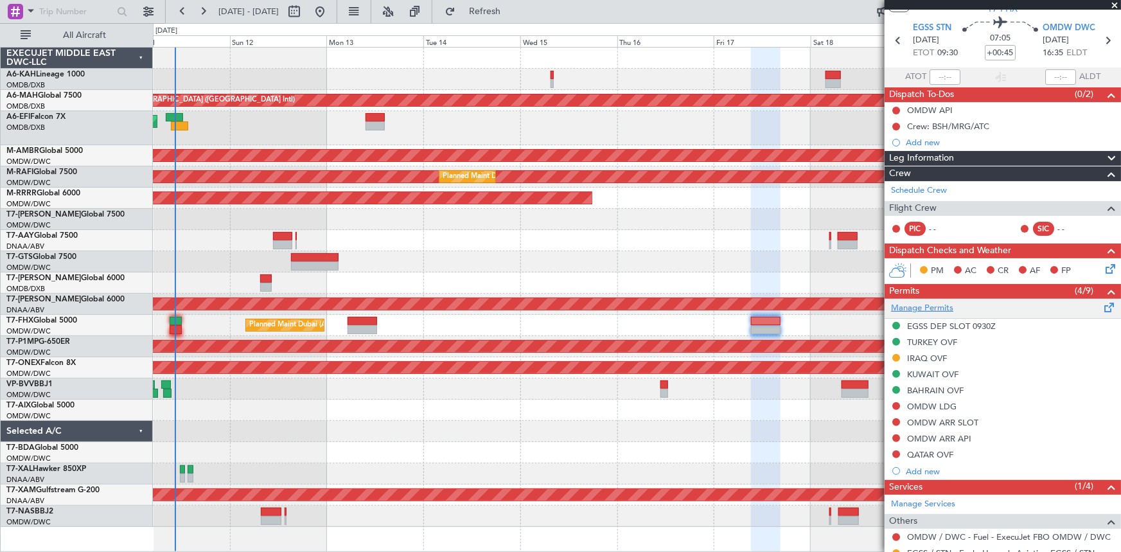
scroll to position [0, 0]
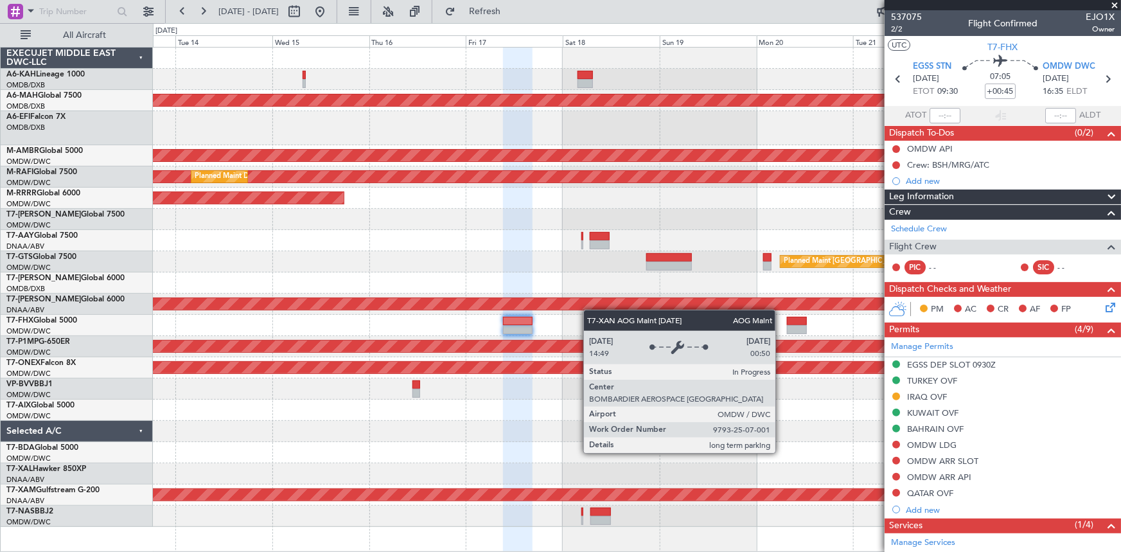
click at [588, 308] on div "AOG Maint Dubai (Al Maktoum Intl)" at bounding box center [637, 303] width 968 height 21
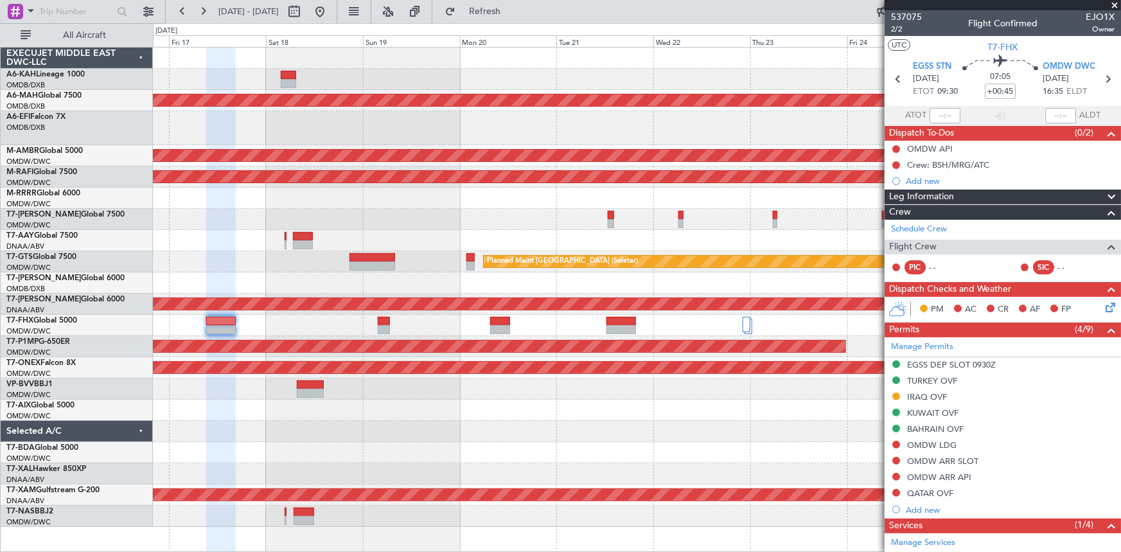
click at [523, 312] on div "Unplanned Maint [GEOGRAPHIC_DATA] ([GEOGRAPHIC_DATA] Intl) Planned Maint [GEOGR…" at bounding box center [637, 287] width 968 height 479
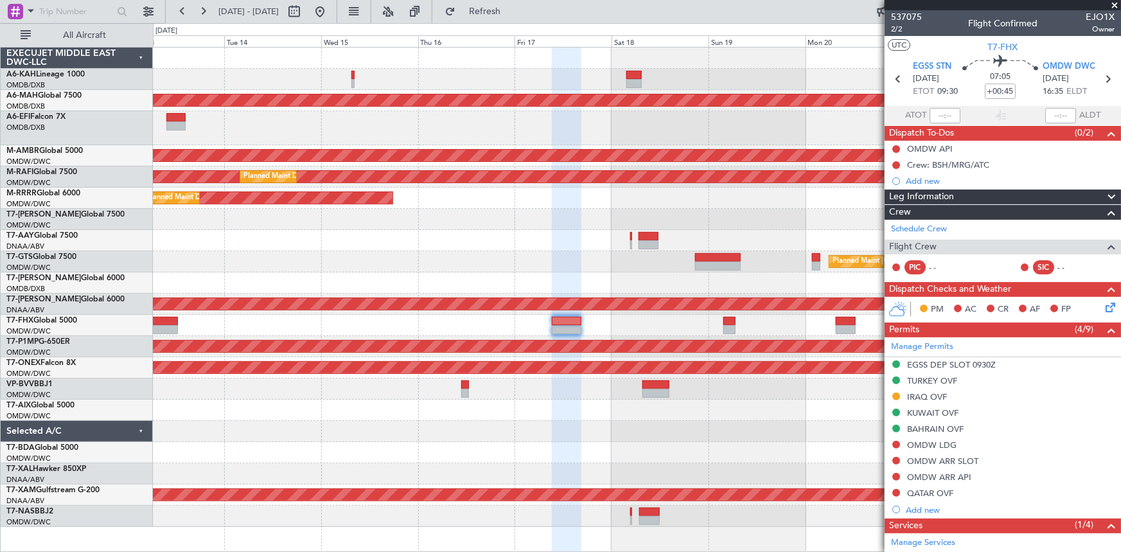
click at [805, 383] on div at bounding box center [637, 388] width 968 height 21
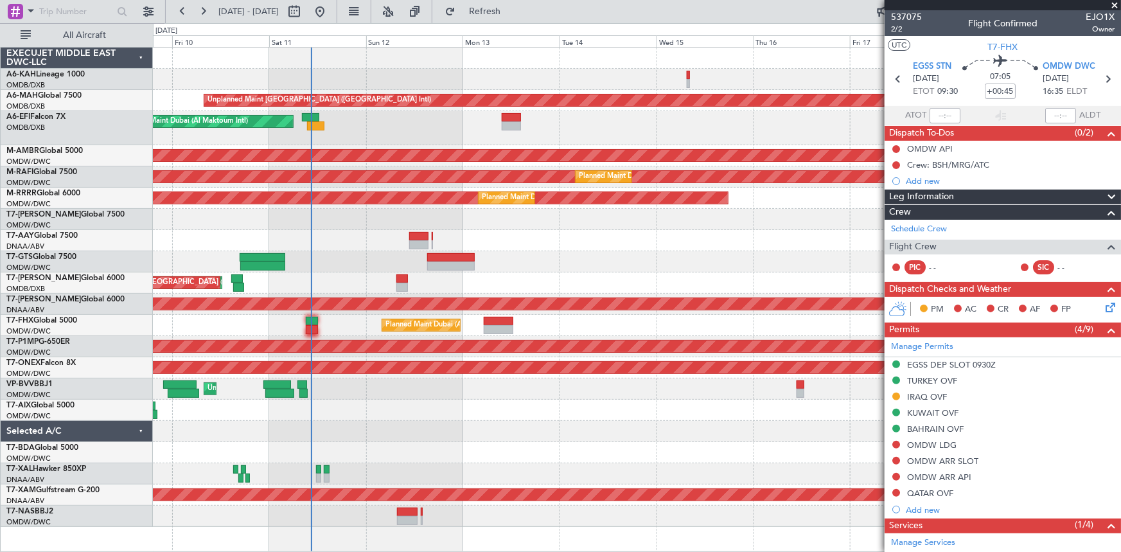
click at [570, 389] on div "Unplanned Maint [GEOGRAPHIC_DATA] (Al Maktoum Intl)" at bounding box center [637, 388] width 968 height 21
click at [330, 7] on button at bounding box center [320, 11] width 21 height 21
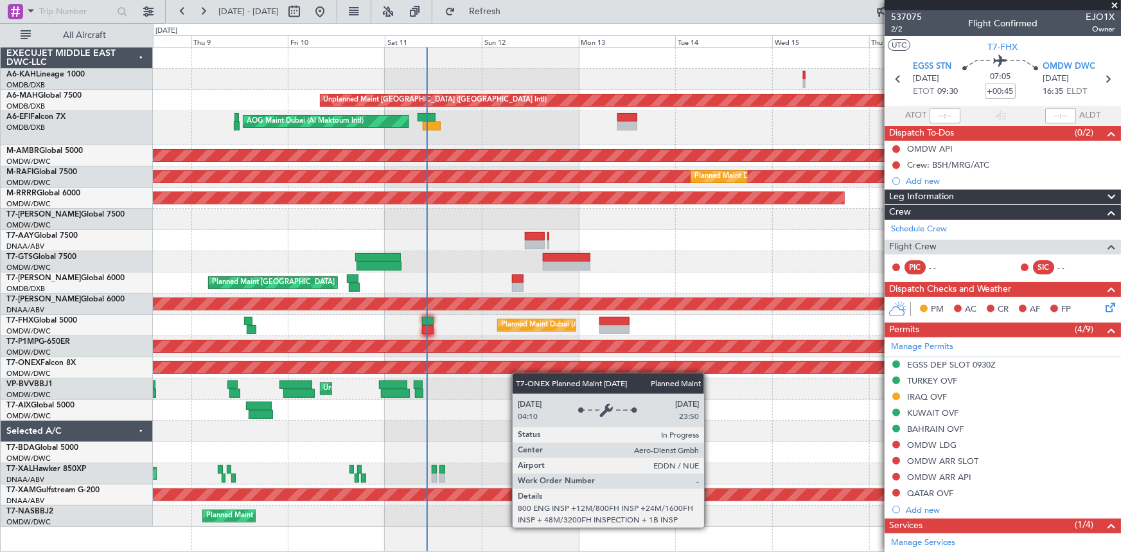
click at [494, 367] on div "Unplanned Maint Dubai (Dubai Intl) AOG Maint Dubai (Al Maktoum Intl) Planned Ma…" at bounding box center [637, 287] width 968 height 479
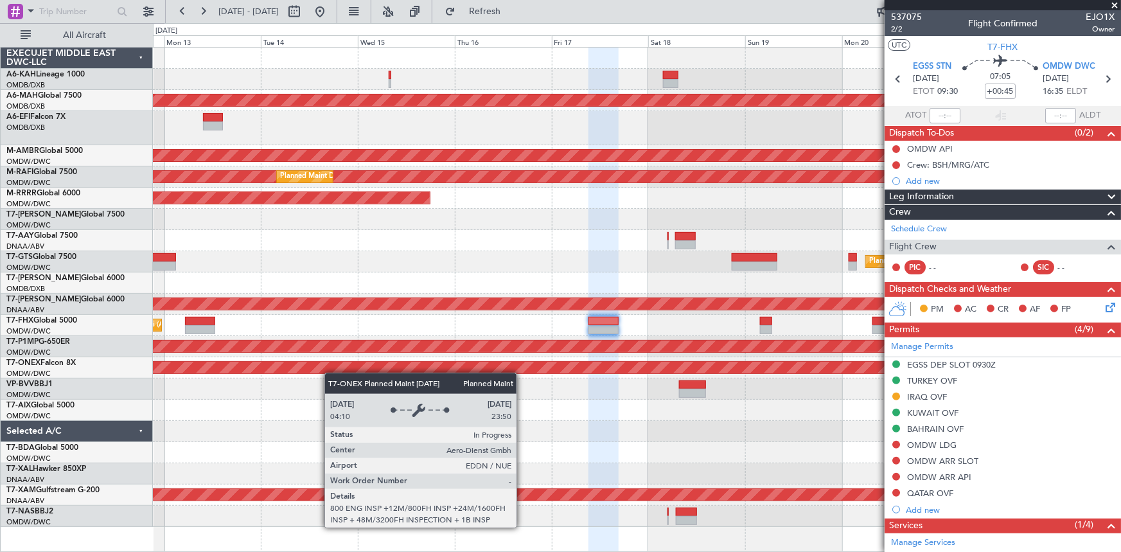
click at [314, 369] on div "Unplanned Maint Dubai (Dubai Intl) AOG Maint Dubai (Al Maktoum Intl) Planned Ma…" at bounding box center [637, 287] width 968 height 479
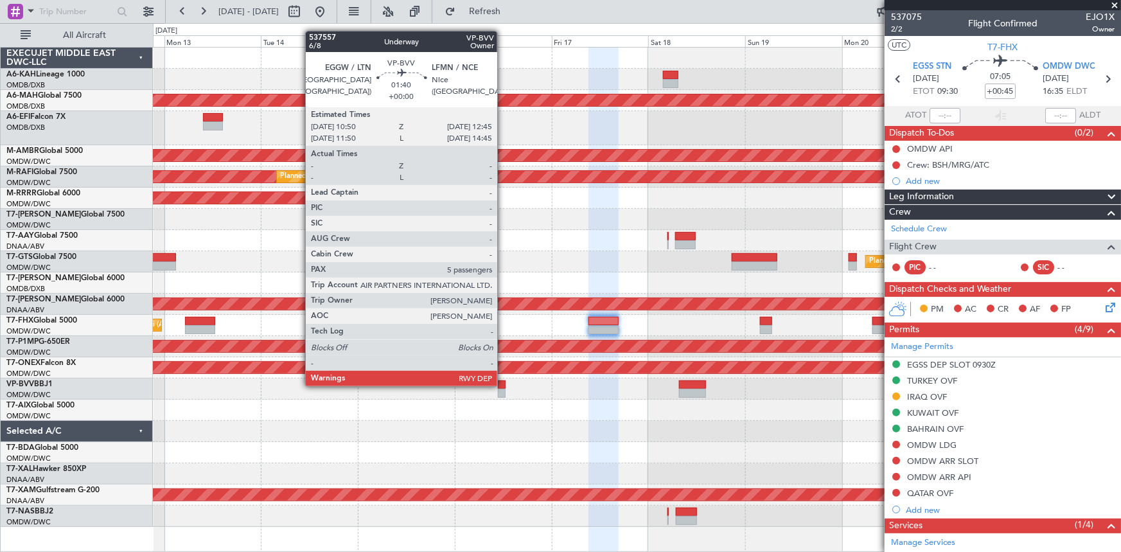
click at [503, 384] on div at bounding box center [502, 384] width 8 height 9
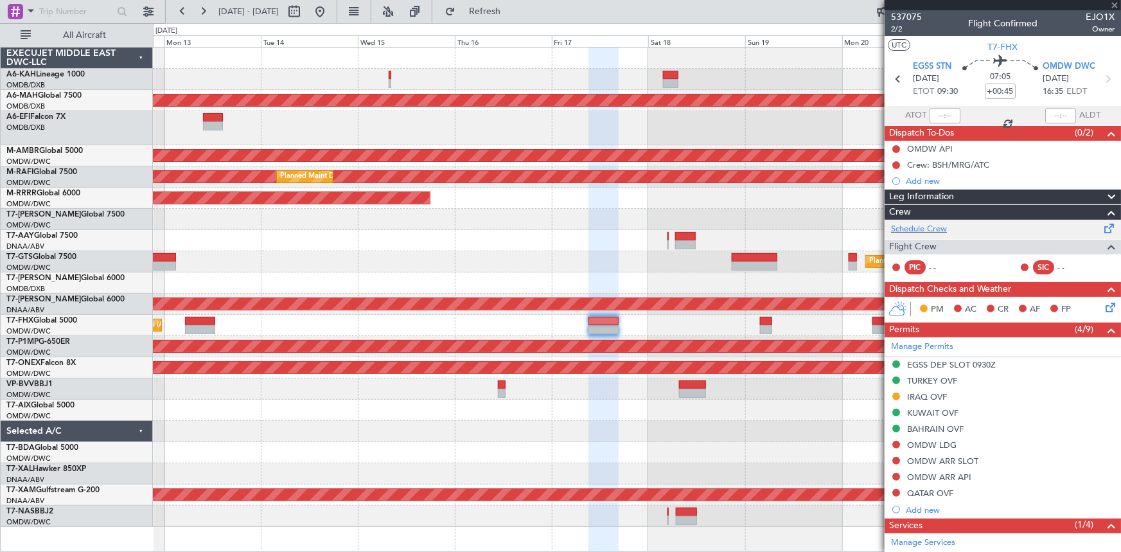
type input "5"
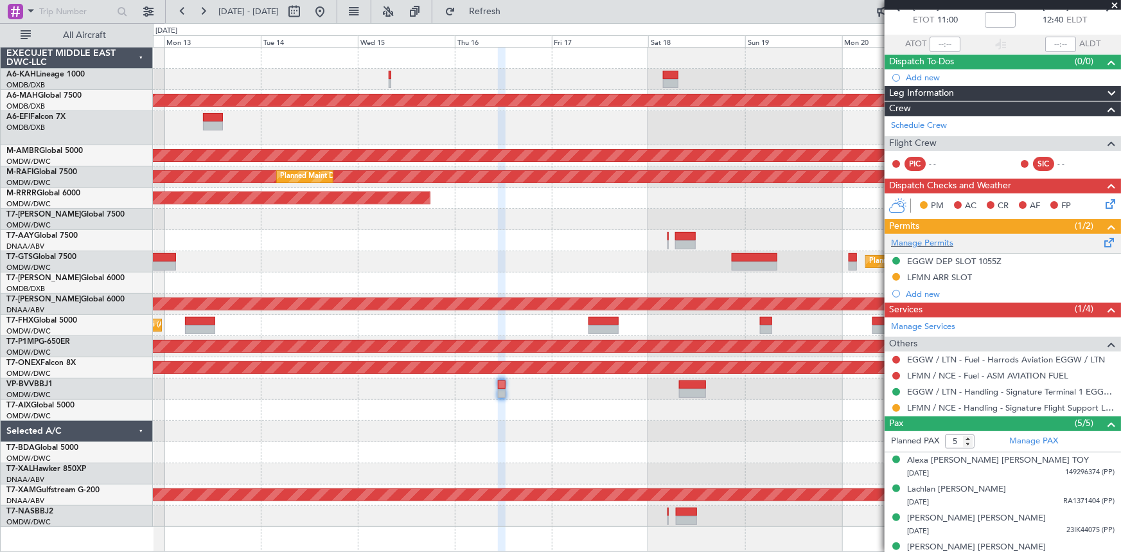
scroll to position [115, 0]
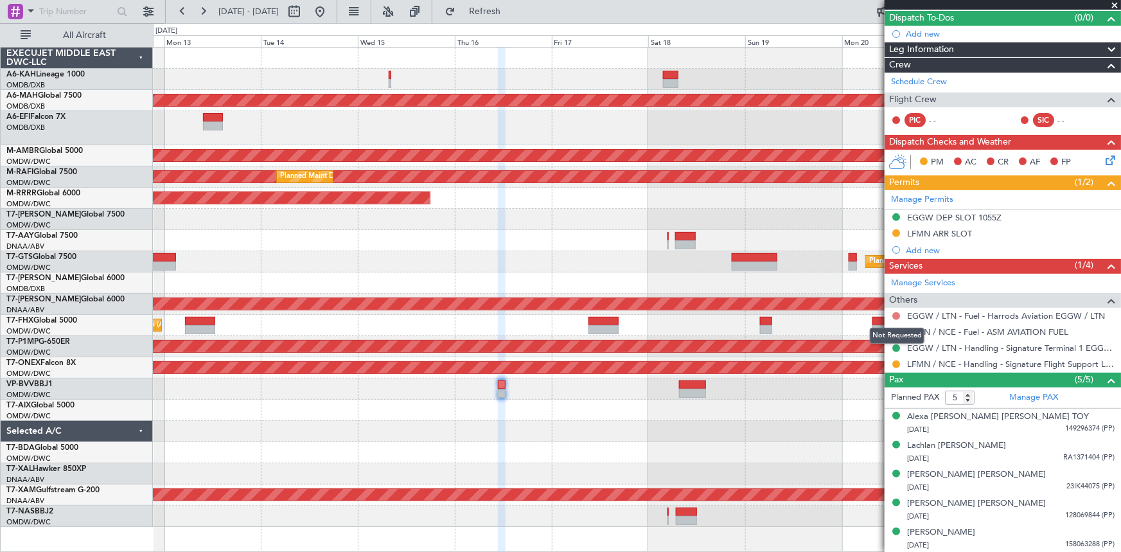
click at [894, 312] on button at bounding box center [896, 316] width 8 height 8
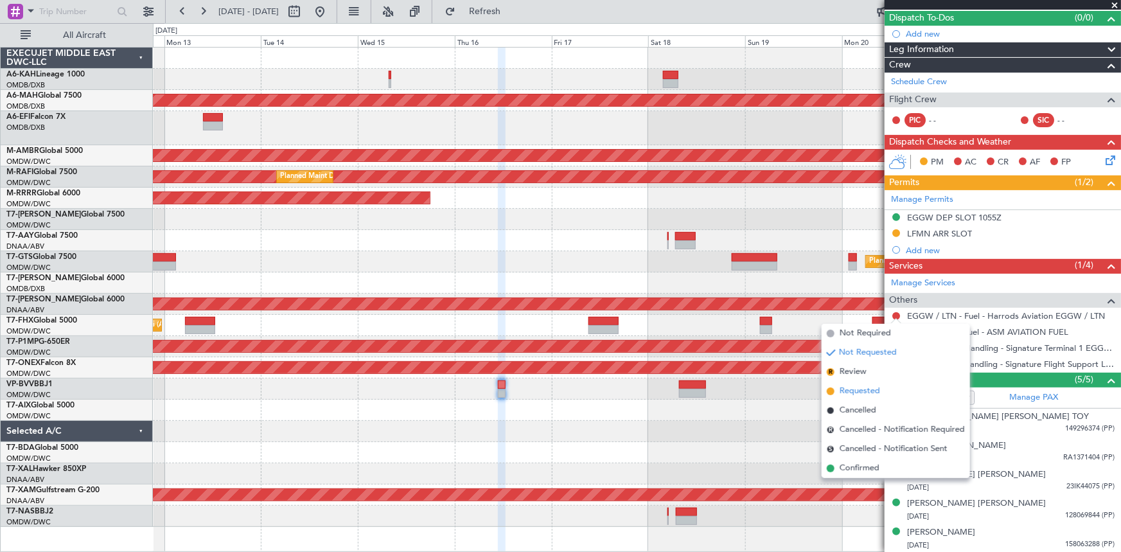
click at [865, 387] on span "Requested" at bounding box center [859, 391] width 40 height 13
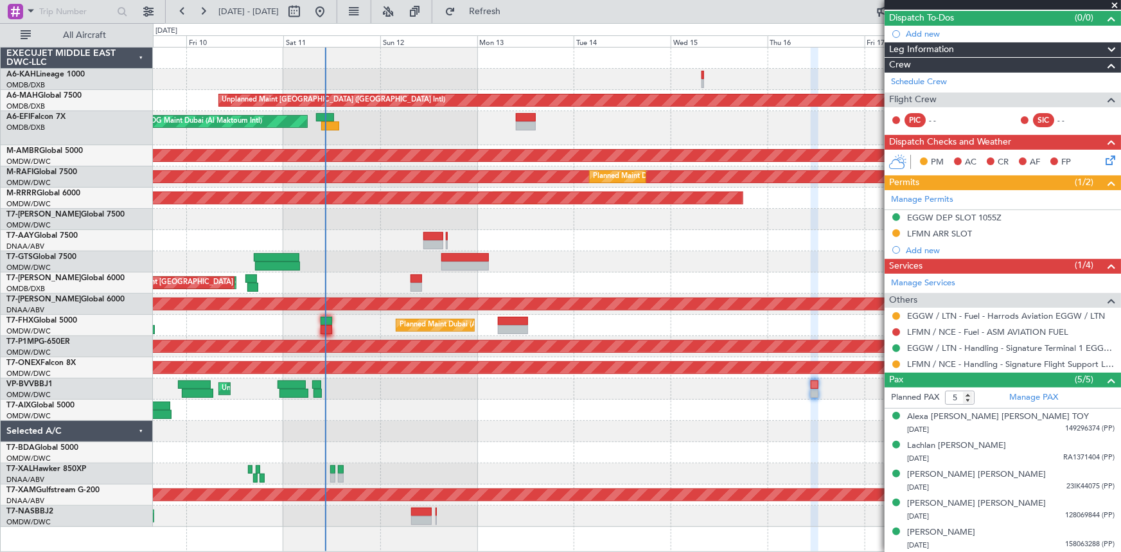
click at [705, 270] on div "Planned Maint [GEOGRAPHIC_DATA] (Seletar)" at bounding box center [637, 261] width 968 height 21
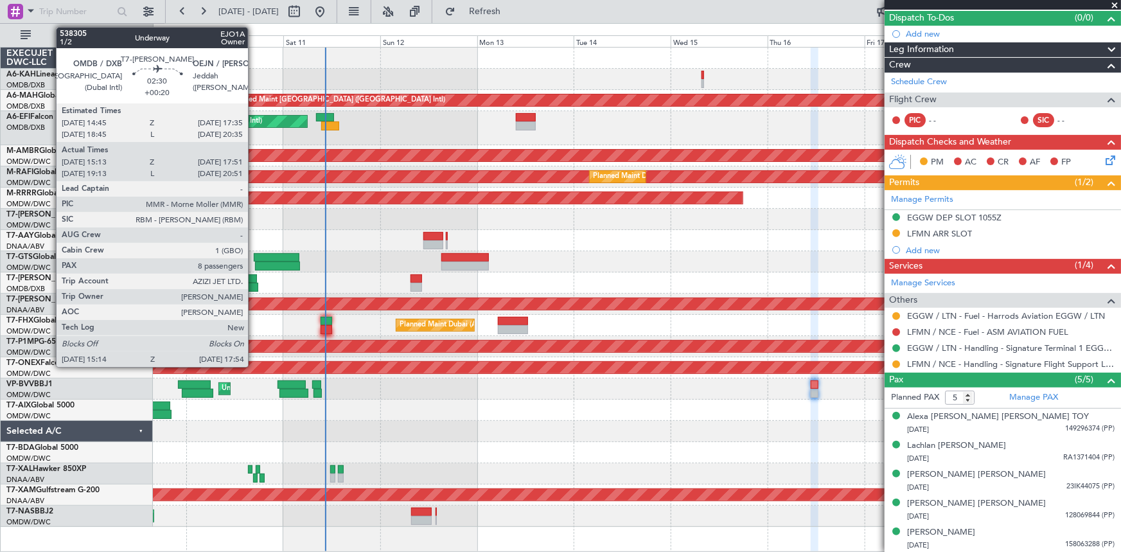
click at [254, 279] on div at bounding box center [251, 278] width 12 height 9
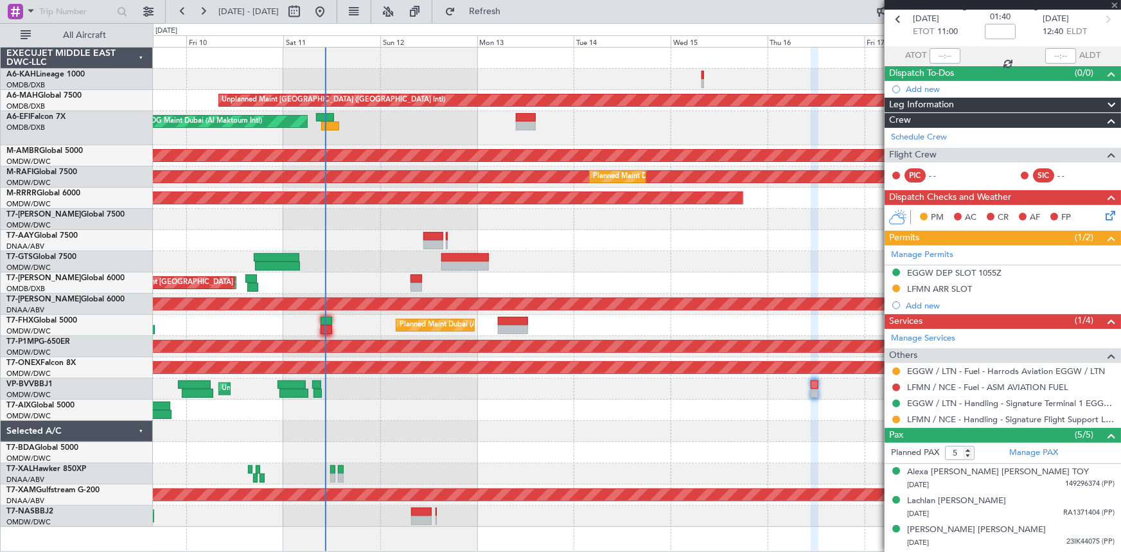
scroll to position [0, 0]
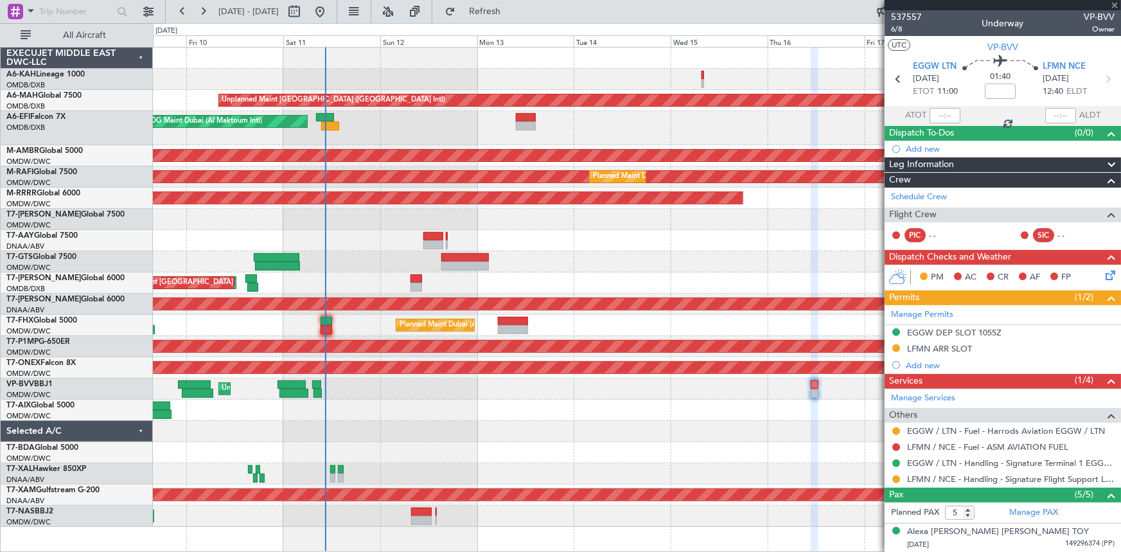
type input "+00:20"
type input "15:28"
type input "17:46"
type input "8"
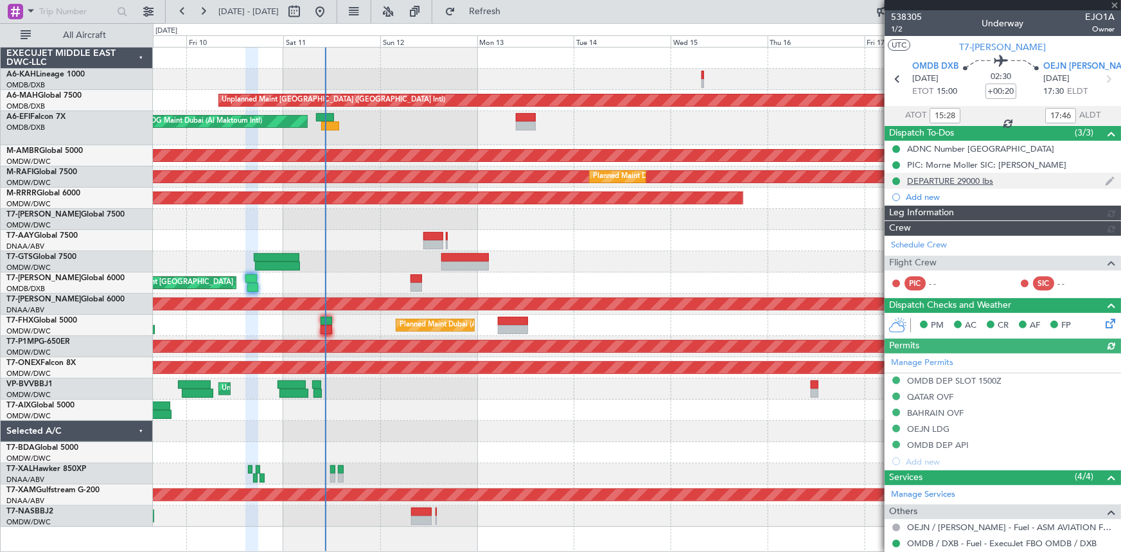
type input "[PERSON_NAME] (ANI)"
type input "7438"
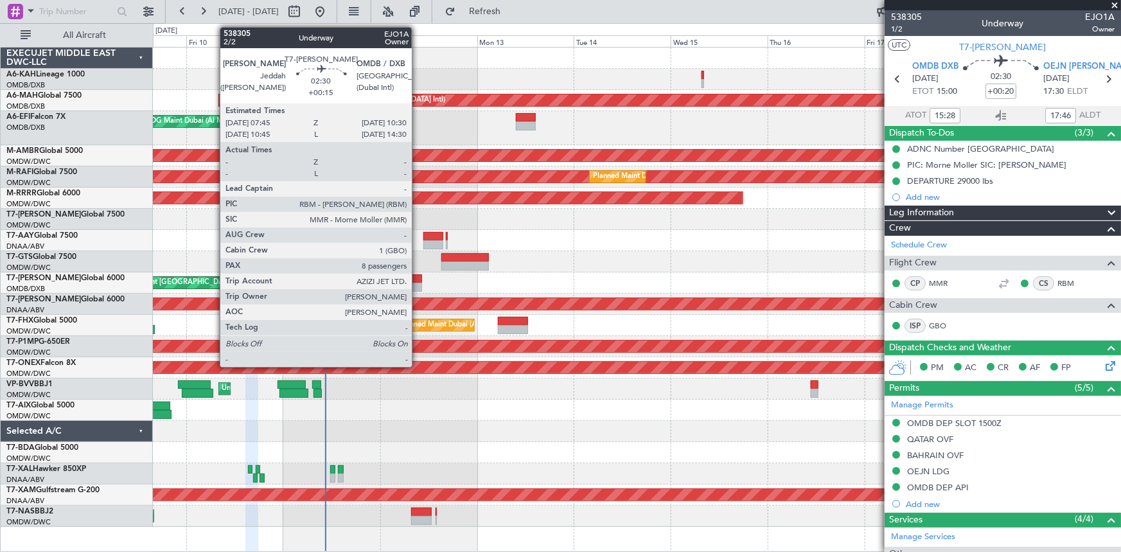
click at [417, 279] on div at bounding box center [416, 278] width 12 height 9
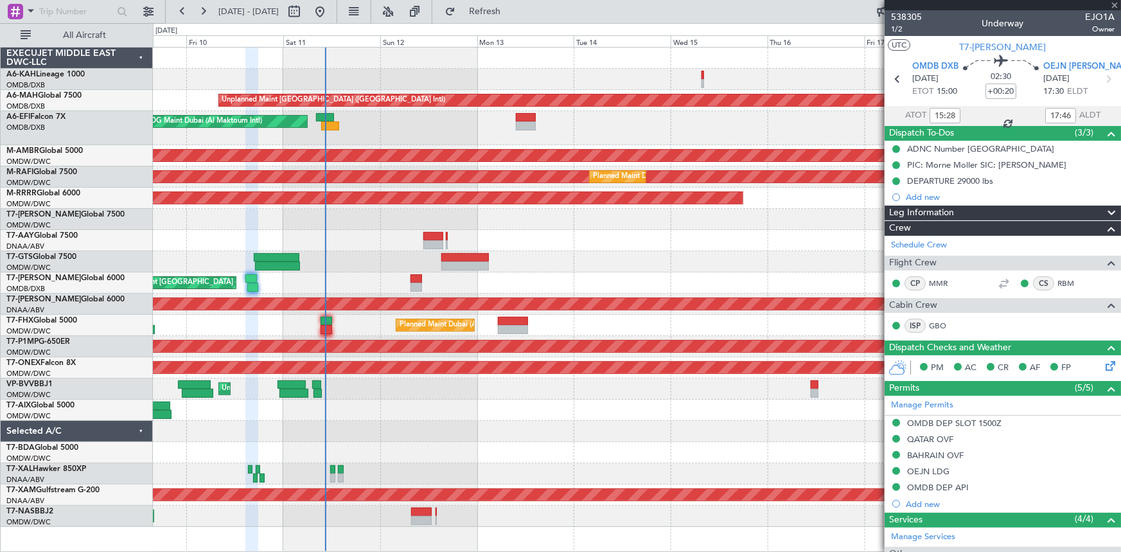
type input "+00:15"
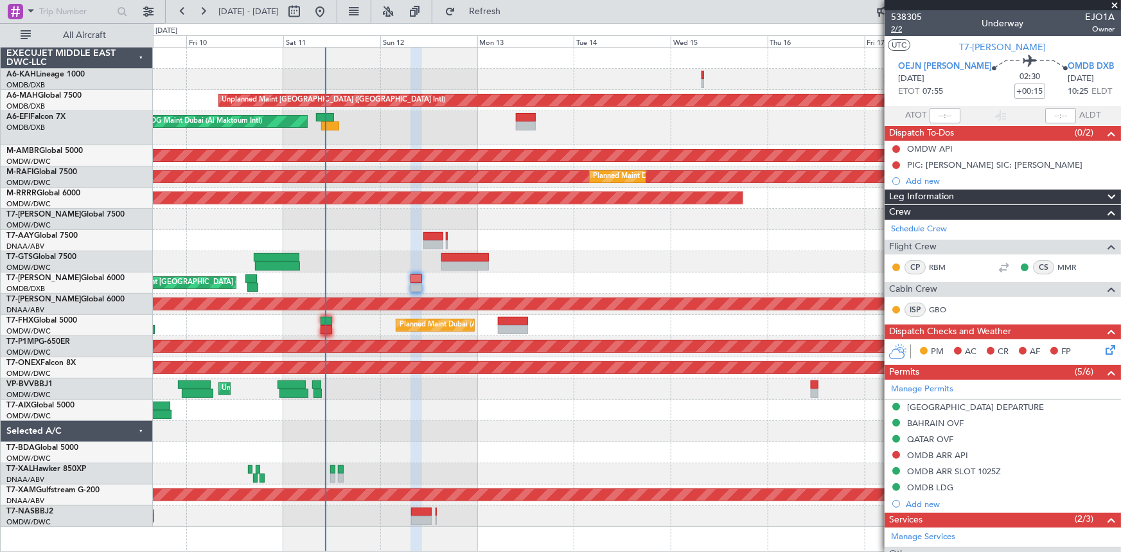
click at [897, 28] on span "2/2" at bounding box center [906, 29] width 31 height 11
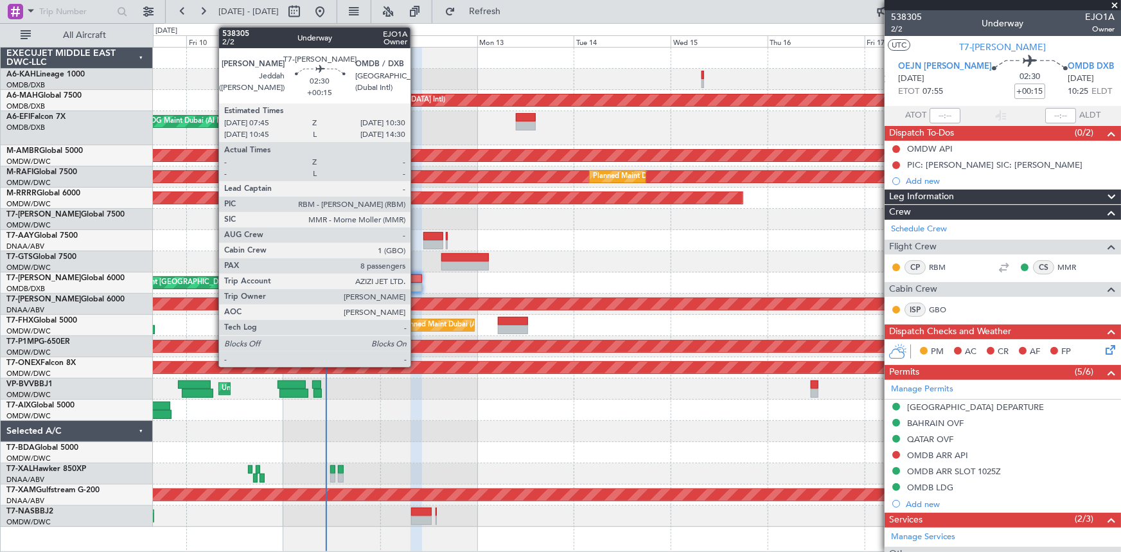
click at [416, 281] on div at bounding box center [416, 278] width 12 height 9
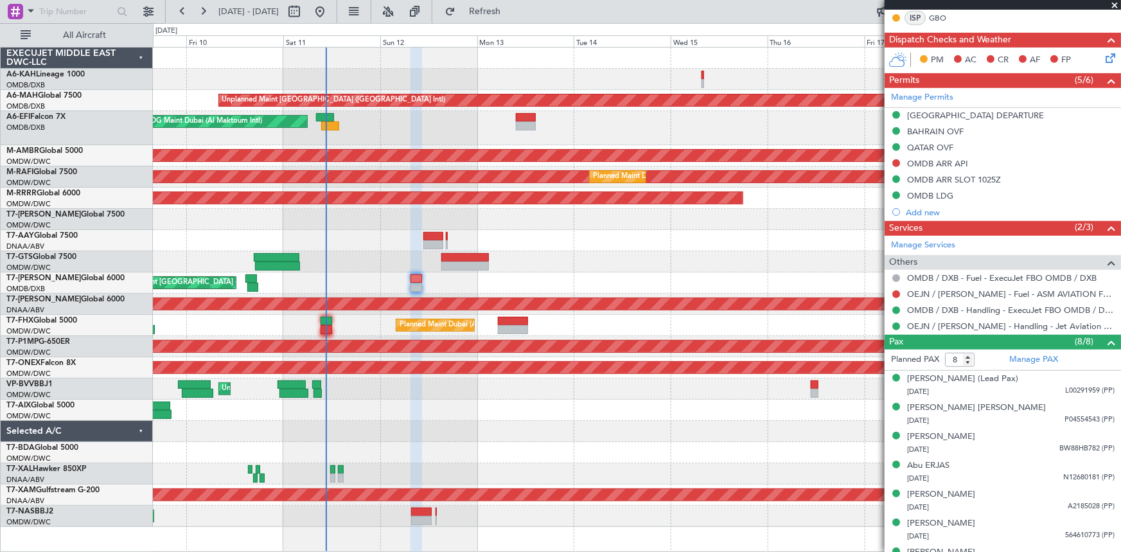
scroll to position [340, 0]
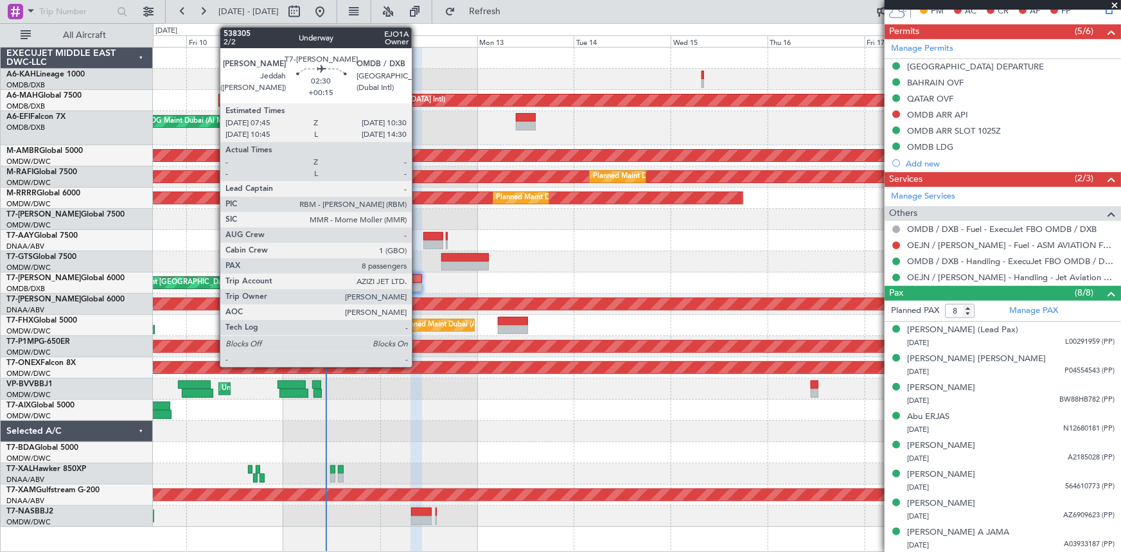
click at [417, 283] on div at bounding box center [416, 287] width 12 height 9
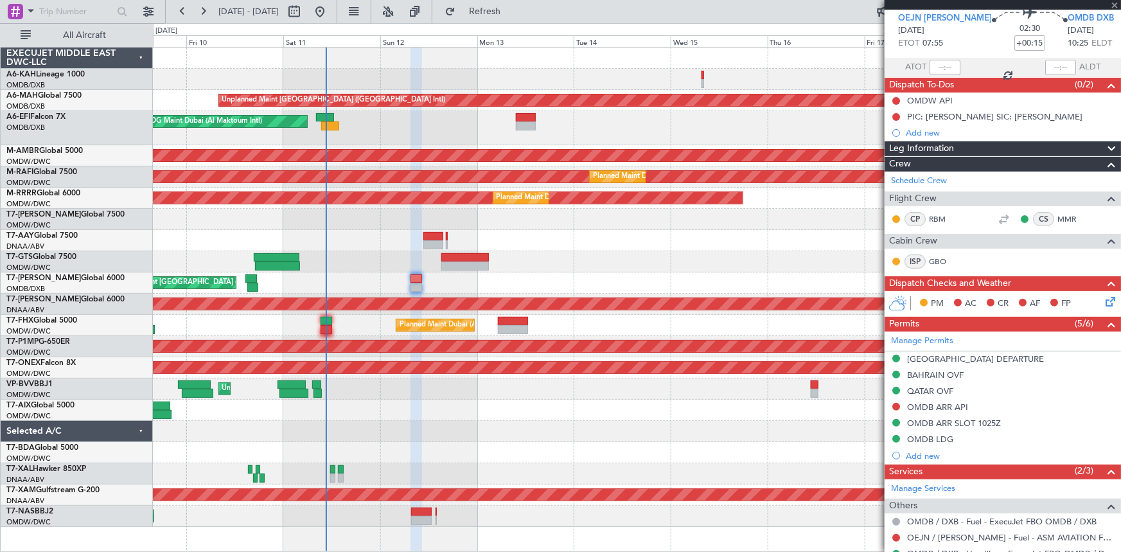
scroll to position [0, 0]
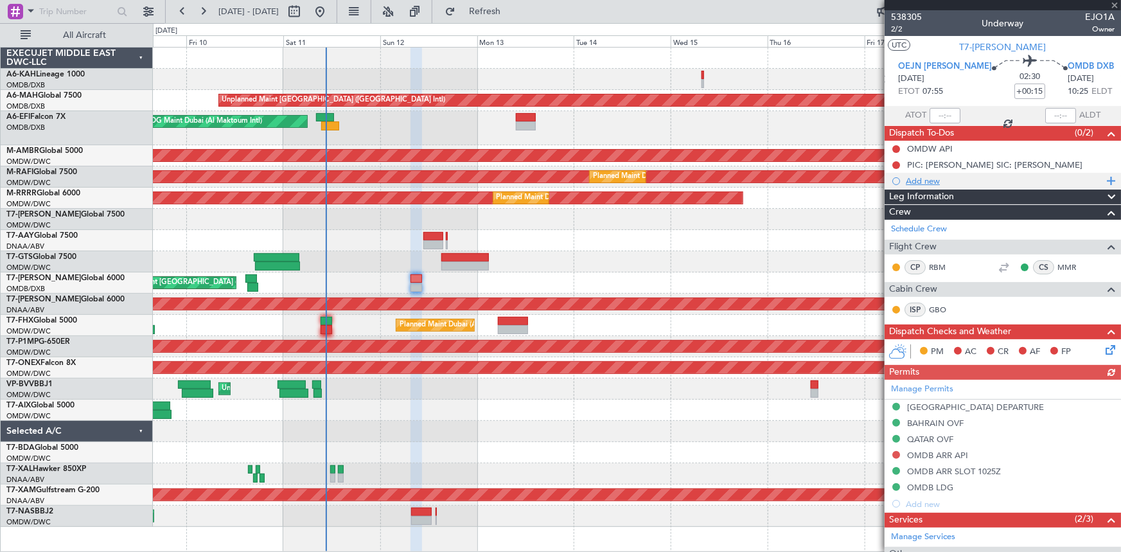
click at [913, 179] on div "Add new" at bounding box center [1003, 180] width 197 height 11
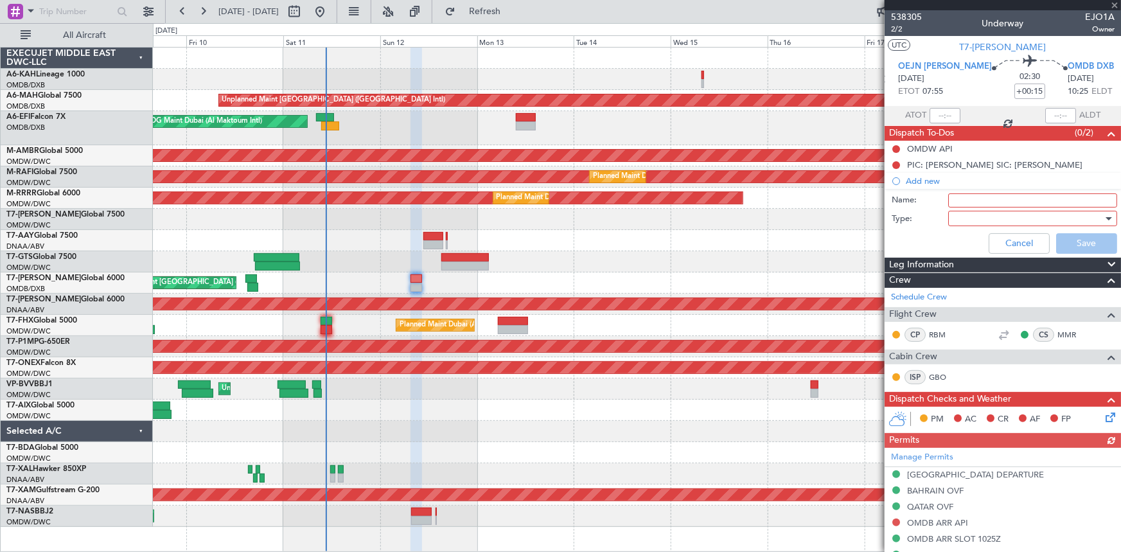
click at [984, 193] on input "Name:" at bounding box center [1032, 200] width 169 height 14
type input "DEP WITH REMAINING FUEL"
click at [974, 218] on div at bounding box center [1028, 218] width 150 height 19
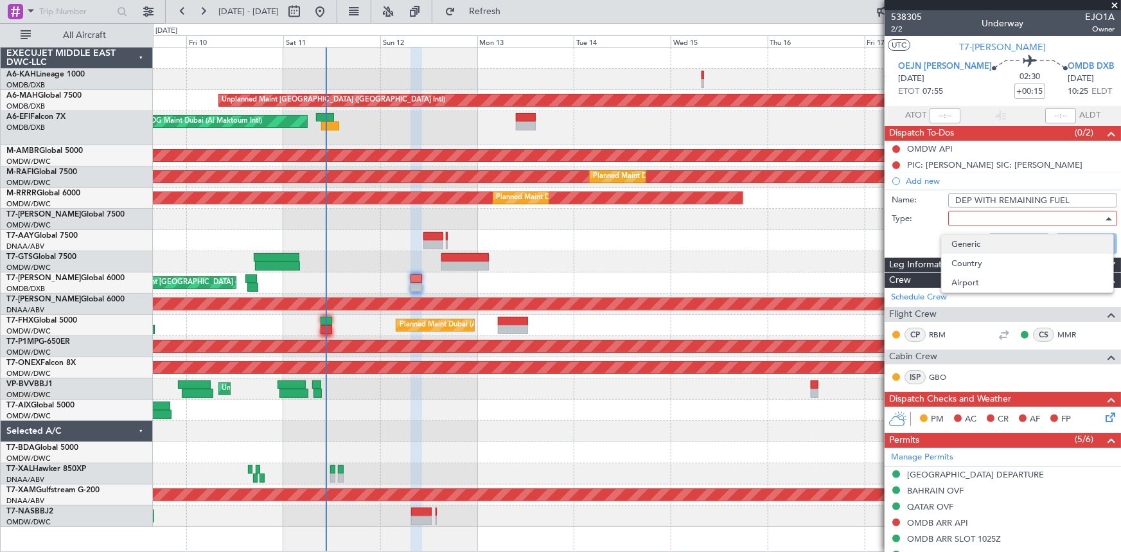
click at [967, 245] on span "Generic" at bounding box center [1027, 243] width 151 height 19
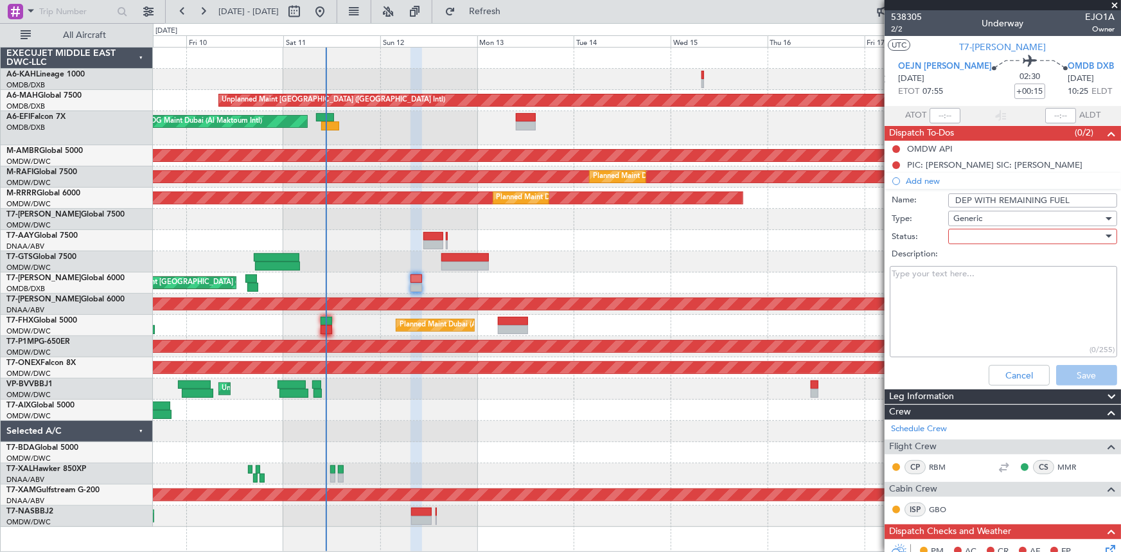
click at [994, 237] on div at bounding box center [1028, 236] width 150 height 19
click at [980, 263] on span "Not Started" at bounding box center [1027, 261] width 151 height 19
click at [1074, 378] on button "Save" at bounding box center [1086, 375] width 61 height 21
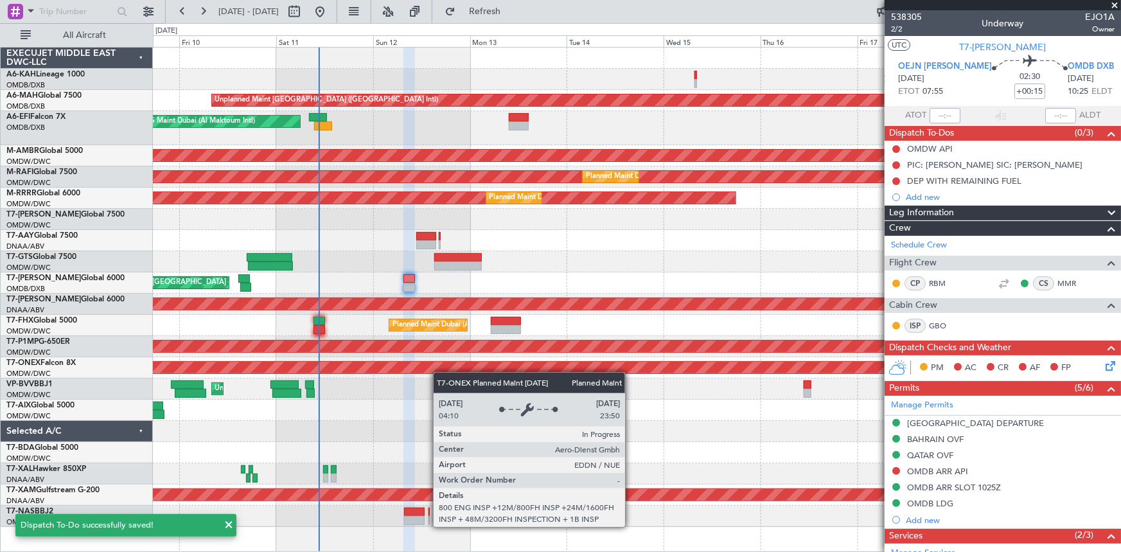
click at [417, 360] on div "Unplanned Maint Dubai (Dubai Intl) AOG Maint Dubai (Al Maktoum Intl) Planned Ma…" at bounding box center [637, 287] width 968 height 479
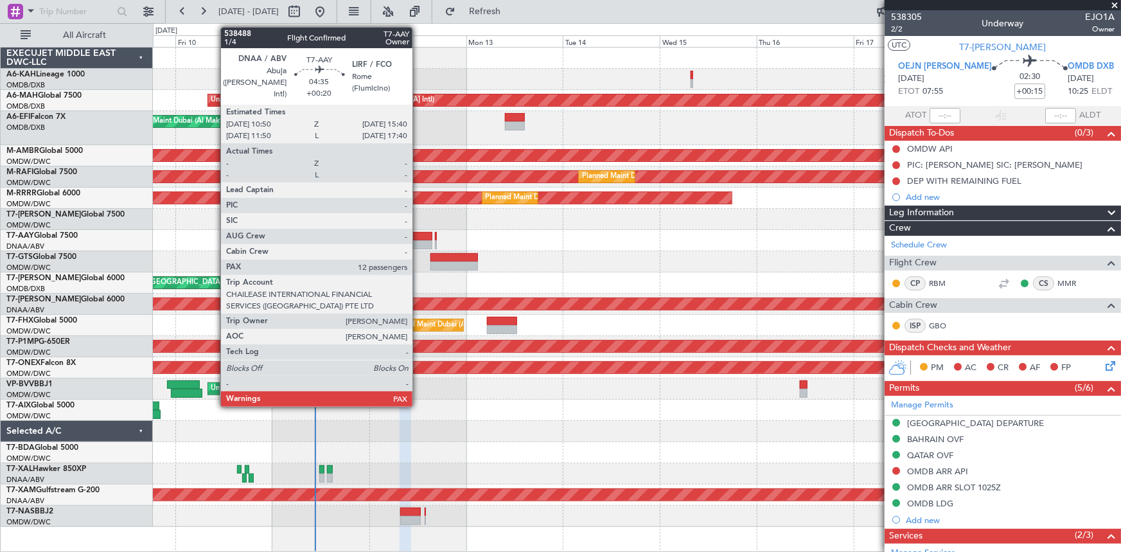
click at [418, 234] on div at bounding box center [422, 236] width 20 height 9
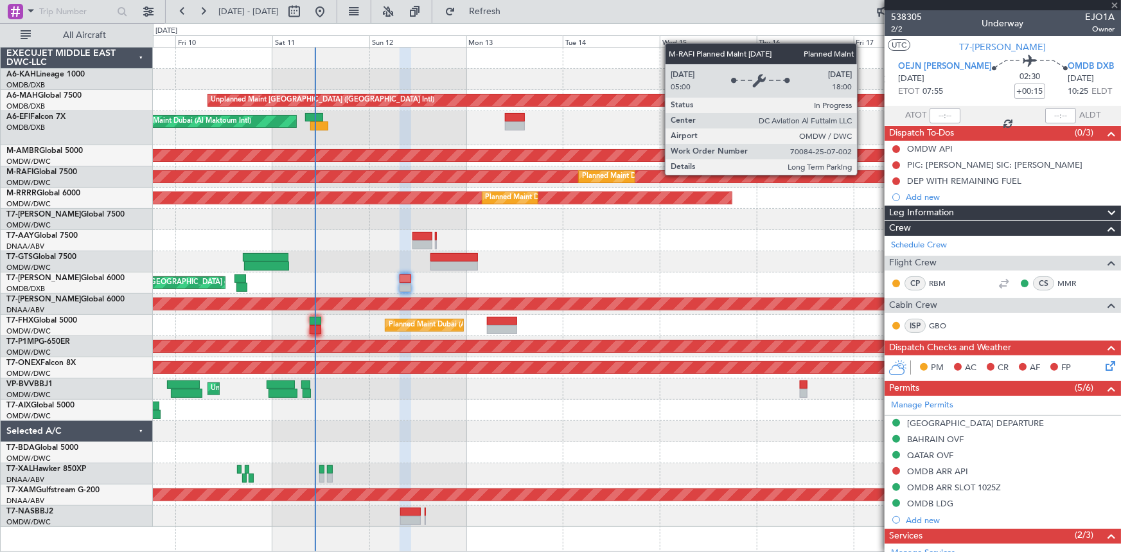
type input "+00:20"
type input "12"
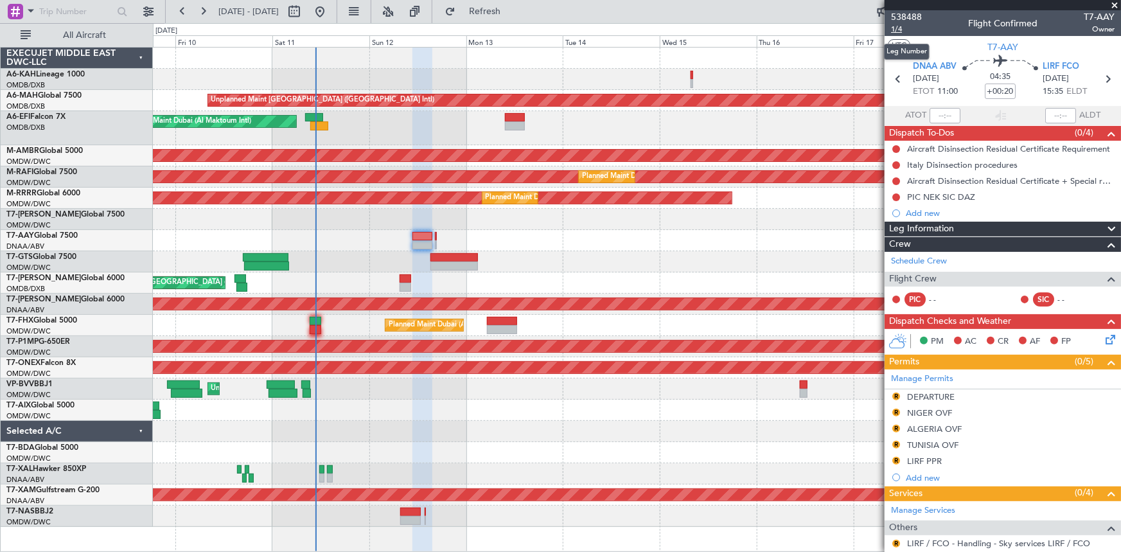
click at [898, 29] on span "1/4" at bounding box center [906, 29] width 31 height 11
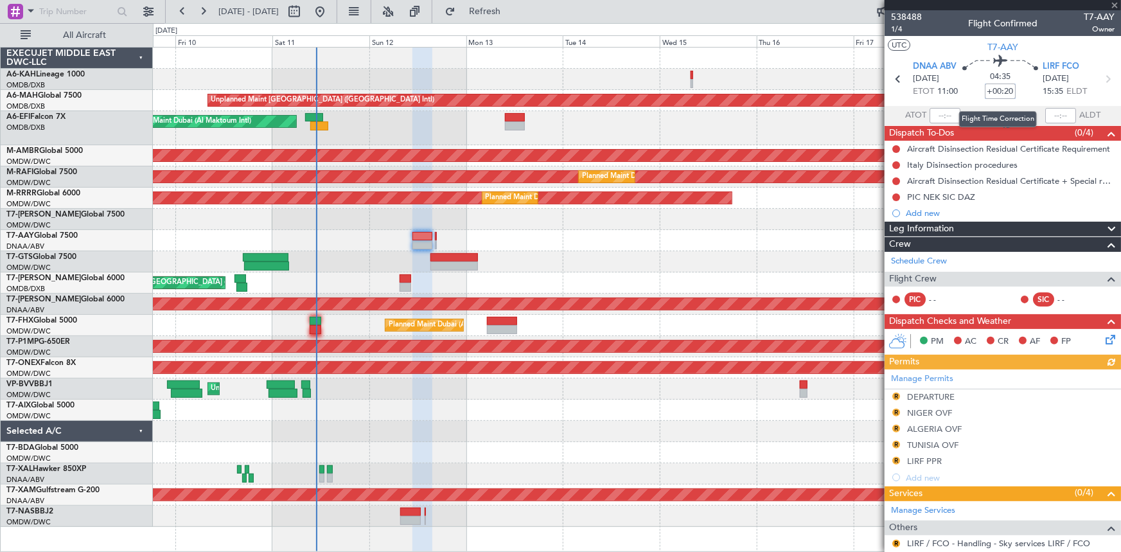
click at [988, 87] on input "+00:20" at bounding box center [999, 90] width 31 height 15
type input "-00"
click at [960, 108] on section "ATOT ALDT" at bounding box center [1002, 115] width 236 height 19
type input "-00:00"
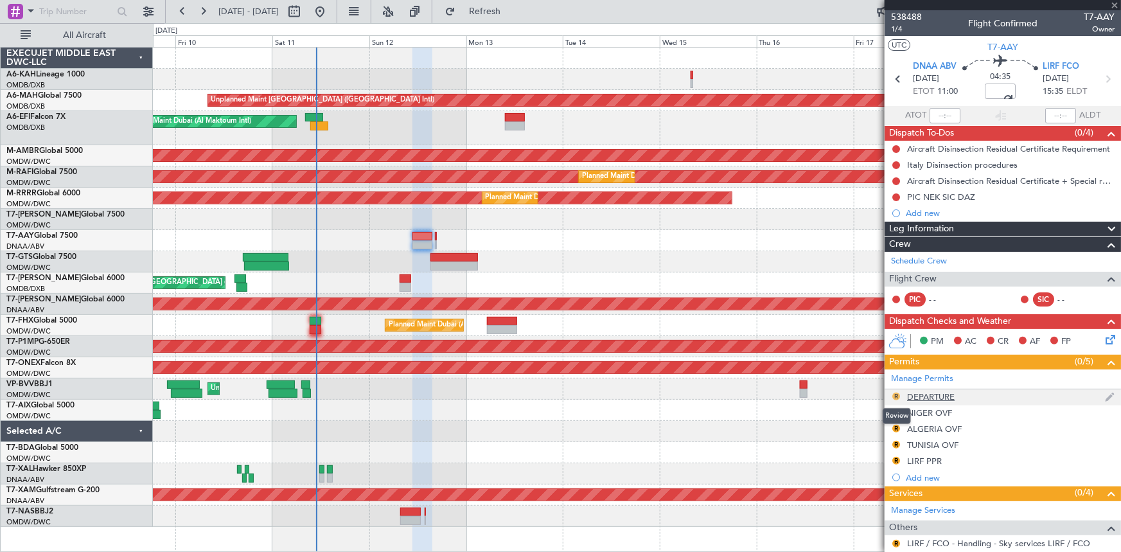
click at [892, 394] on button "R" at bounding box center [896, 396] width 8 height 8
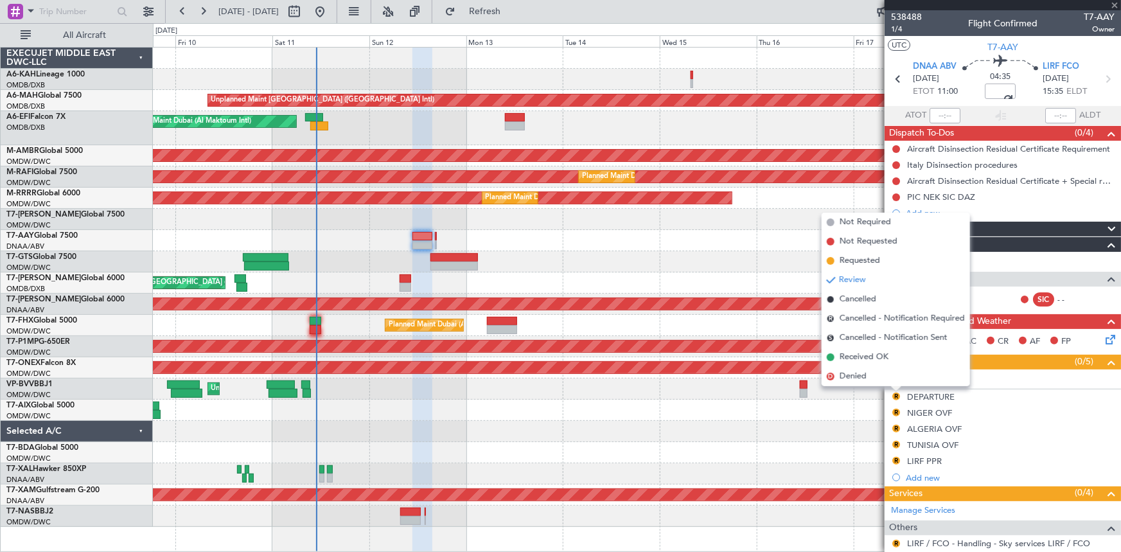
drag, startPoint x: 853, startPoint y: 261, endPoint x: 862, endPoint y: 287, distance: 27.0
click at [853, 263] on span "Requested" at bounding box center [859, 260] width 40 height 13
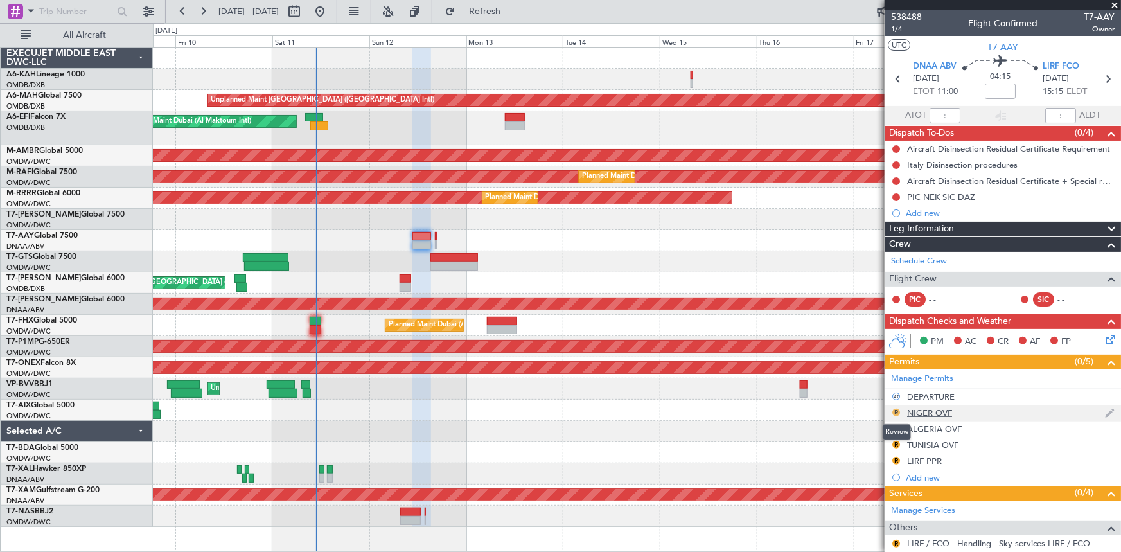
click at [894, 410] on button "R" at bounding box center [896, 412] width 8 height 8
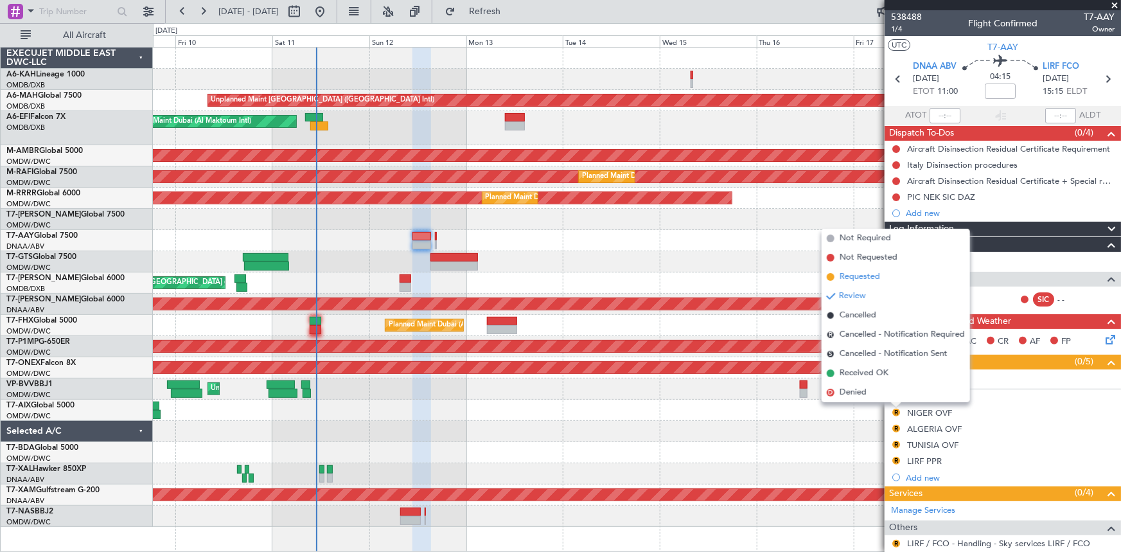
click at [855, 276] on span "Requested" at bounding box center [859, 276] width 40 height 13
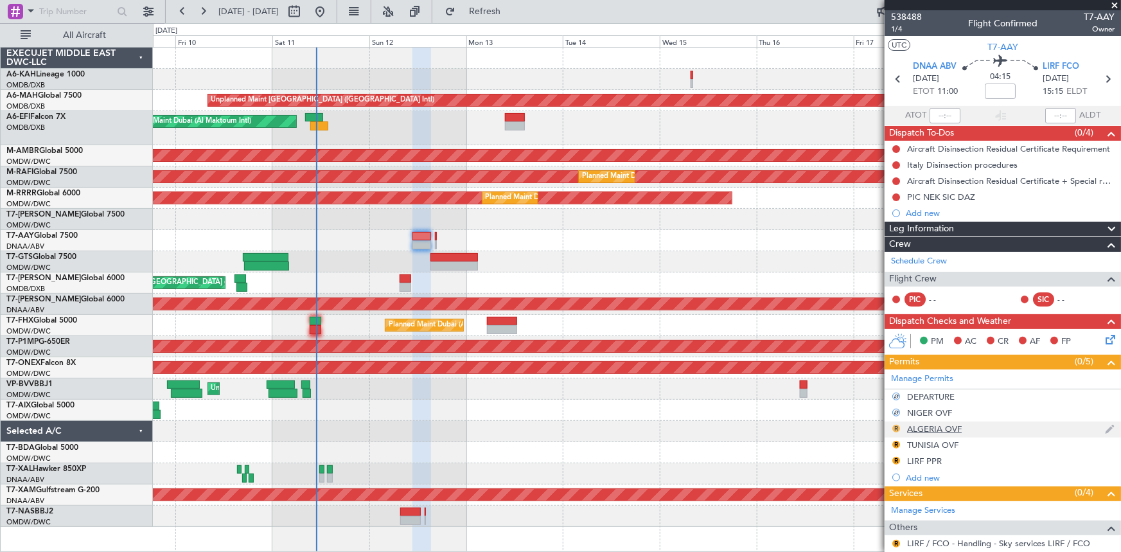
click at [893, 427] on button "R" at bounding box center [896, 428] width 8 height 8
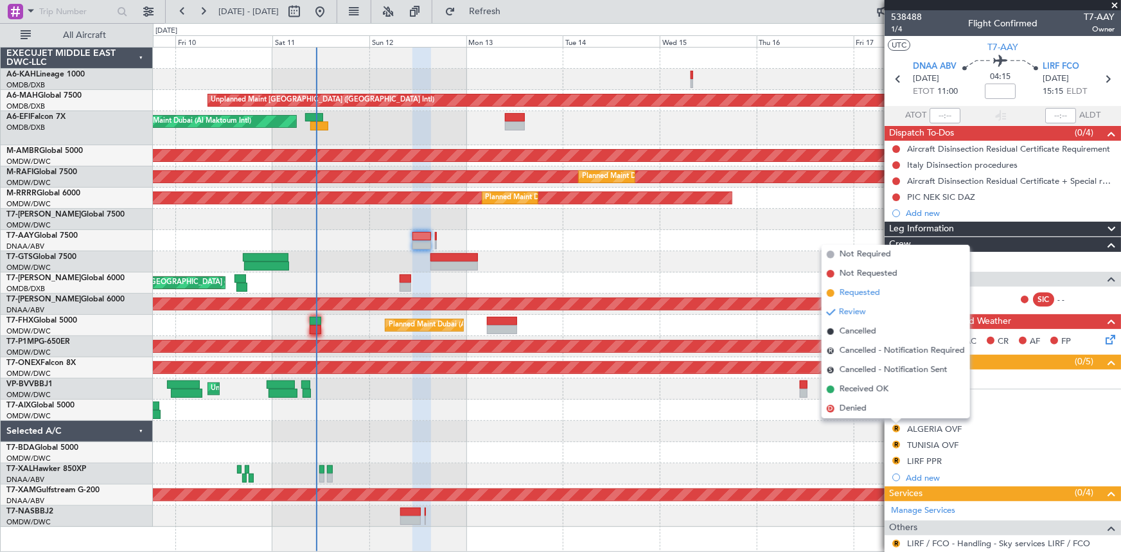
click at [866, 285] on li "Requested" at bounding box center [895, 292] width 148 height 19
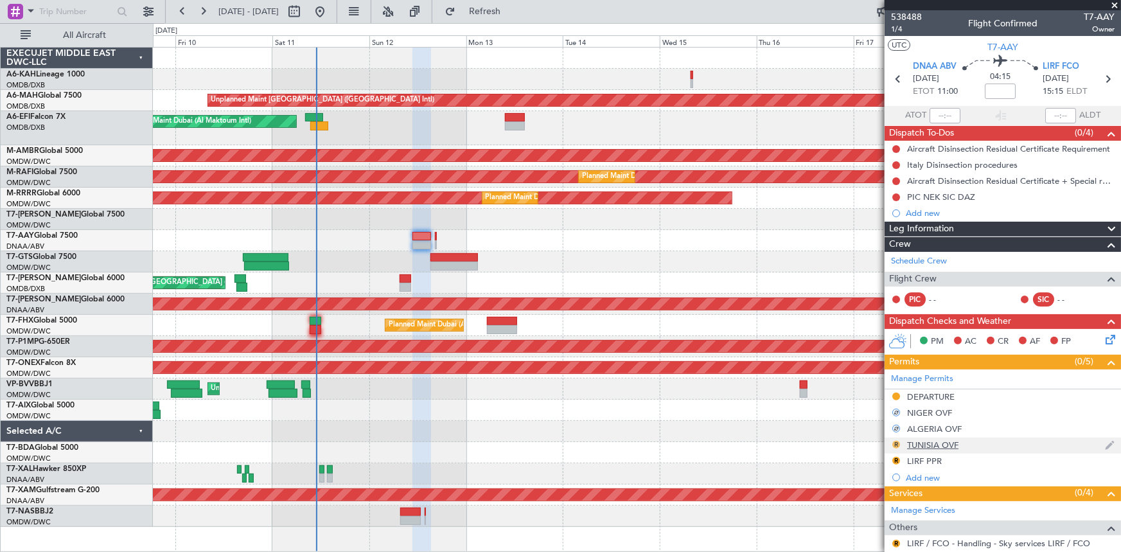
click at [898, 441] on button "R" at bounding box center [896, 445] width 8 height 8
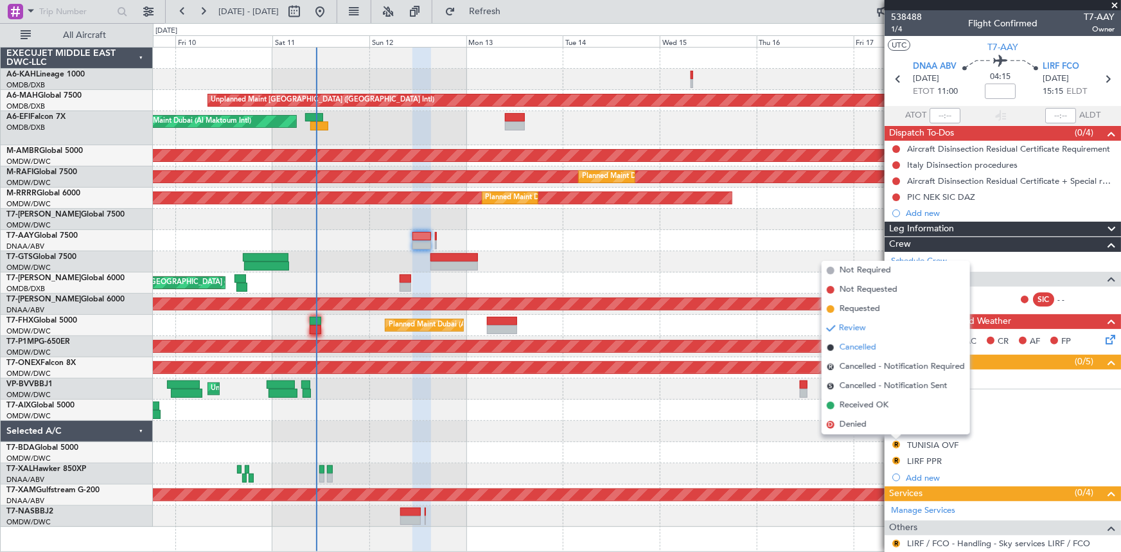
click at [866, 345] on span "Cancelled" at bounding box center [857, 347] width 37 height 13
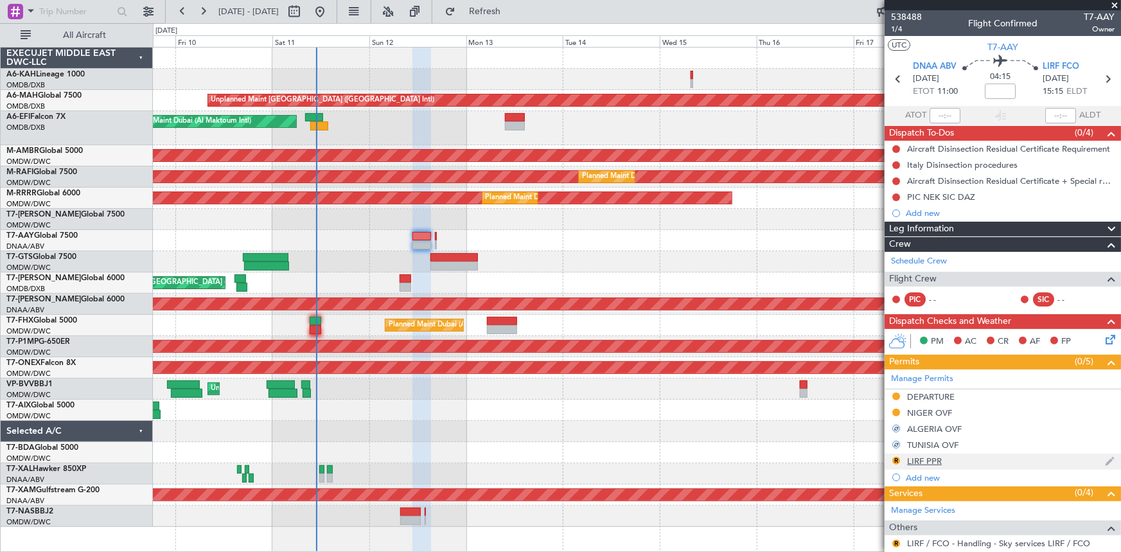
click at [898, 455] on div "R" at bounding box center [896, 460] width 10 height 10
click at [897, 457] on button "R" at bounding box center [896, 461] width 8 height 8
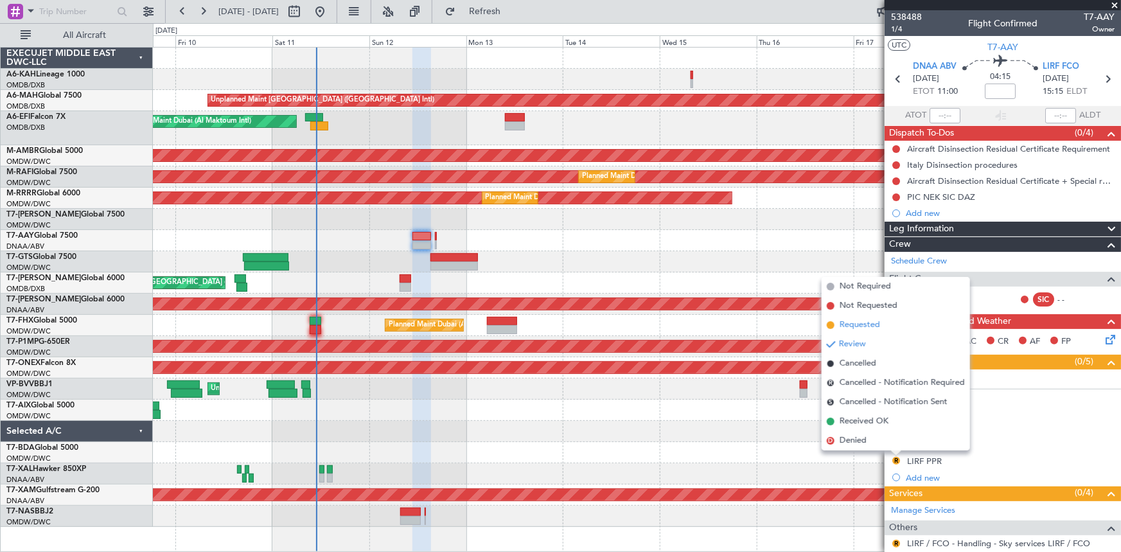
click at [869, 329] on span "Requested" at bounding box center [859, 325] width 40 height 13
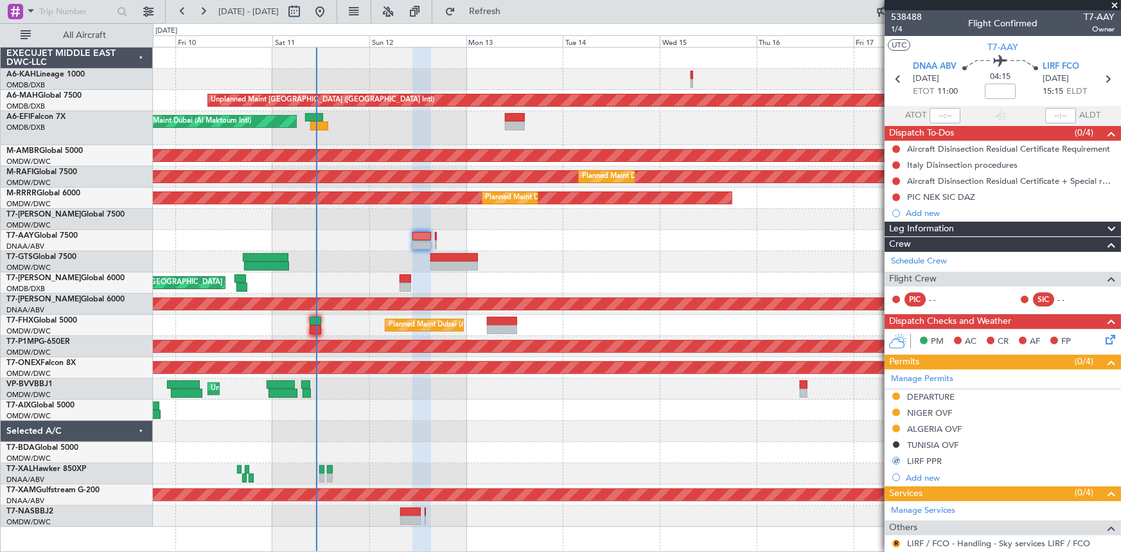
scroll to position [116, 0]
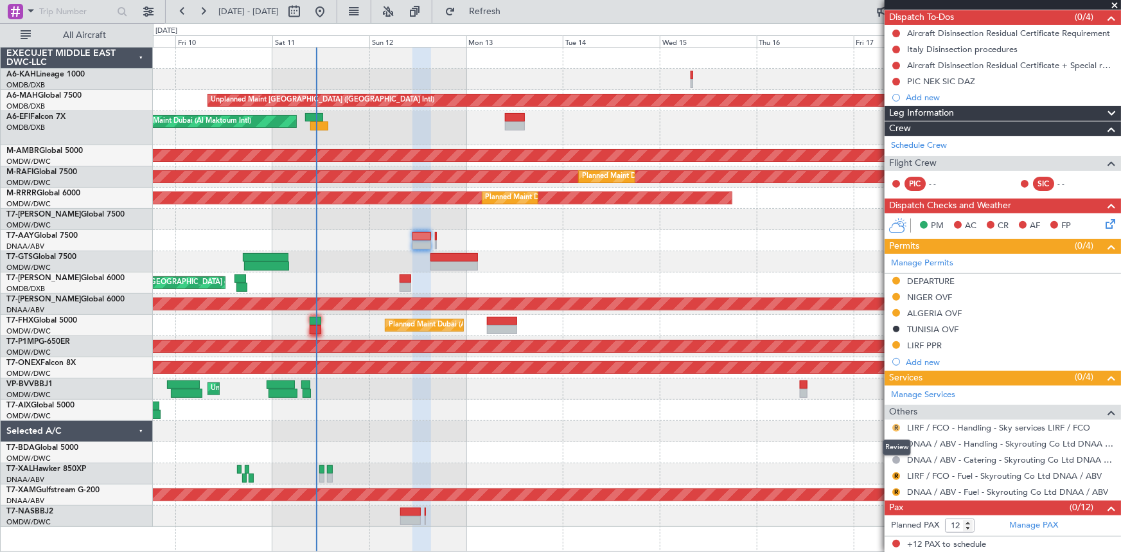
click at [895, 426] on button "R" at bounding box center [896, 428] width 8 height 8
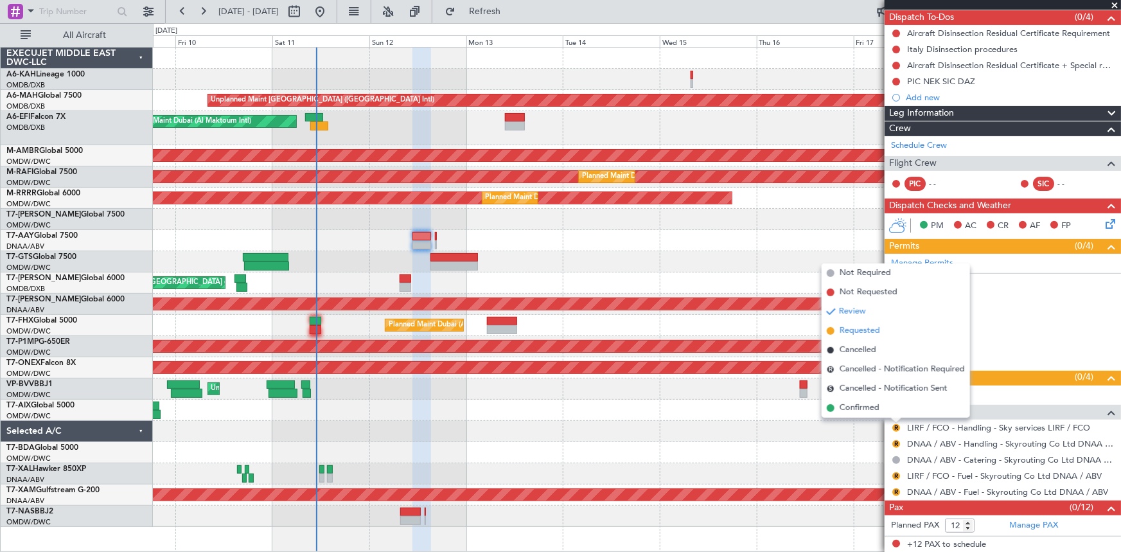
click at [854, 325] on span "Requested" at bounding box center [859, 330] width 40 height 13
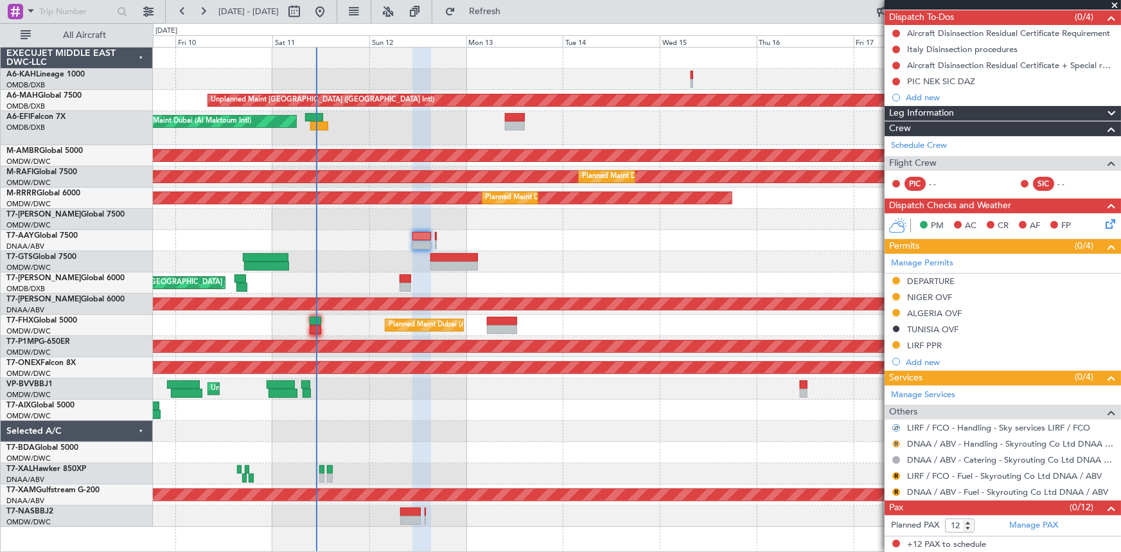
click at [894, 443] on button "R" at bounding box center [896, 444] width 8 height 8
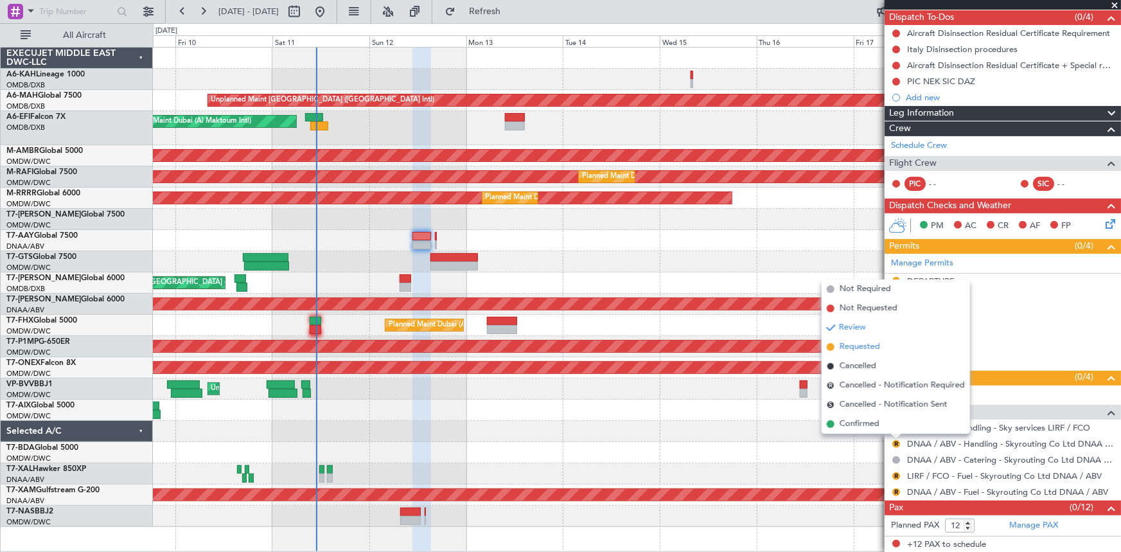
click at [854, 347] on span "Requested" at bounding box center [859, 346] width 40 height 13
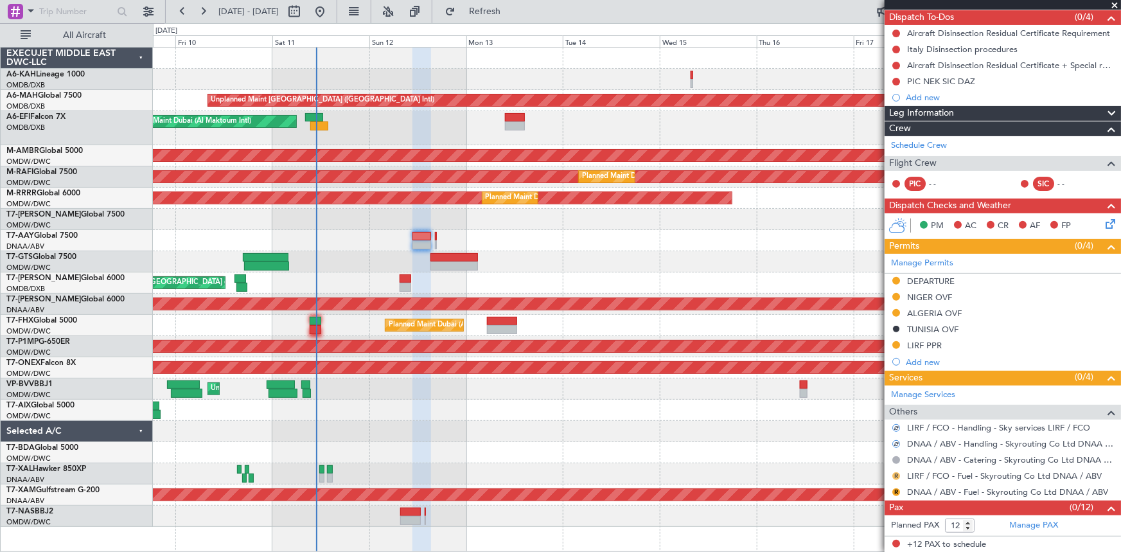
click at [897, 475] on button "R" at bounding box center [896, 476] width 8 height 8
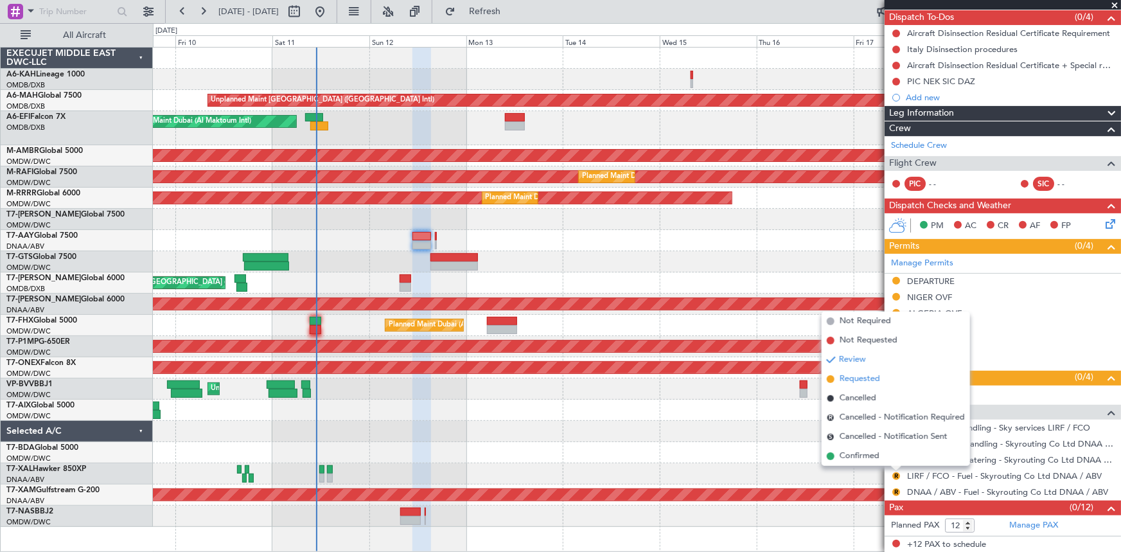
click at [860, 381] on span "Requested" at bounding box center [859, 378] width 40 height 13
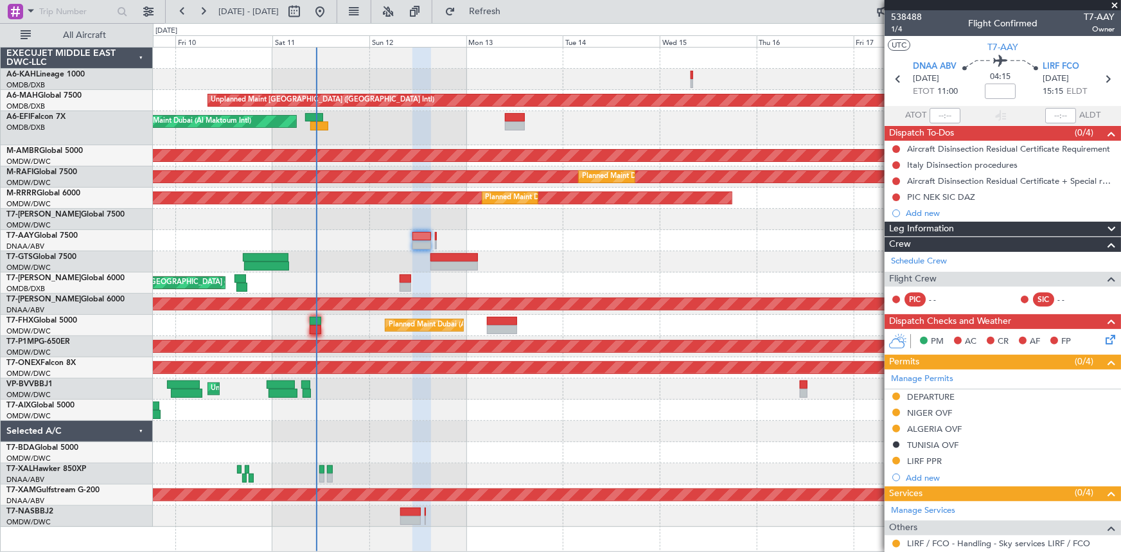
scroll to position [116, 0]
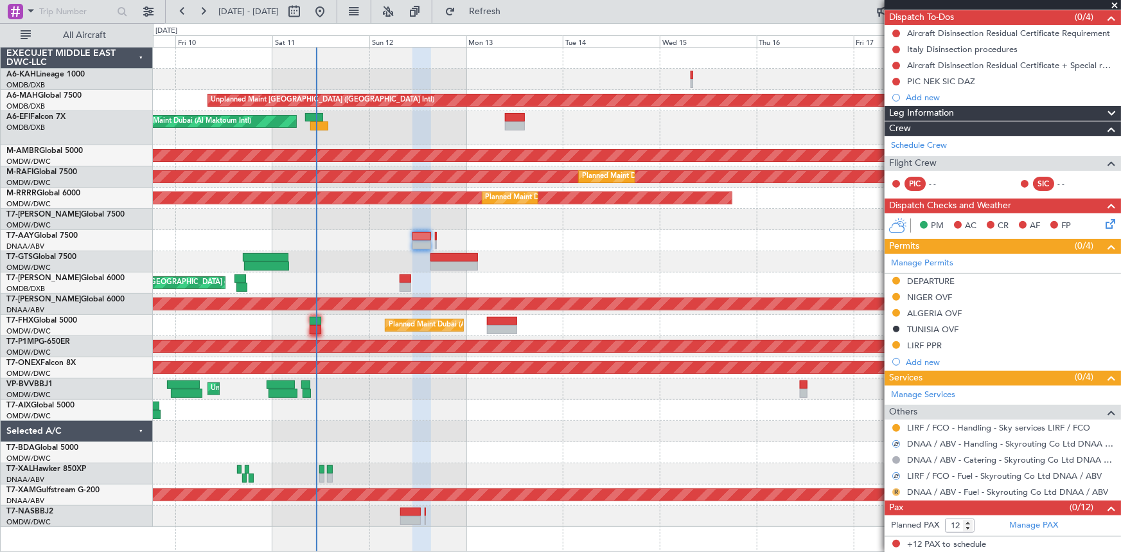
click at [897, 489] on button "R" at bounding box center [896, 492] width 8 height 8
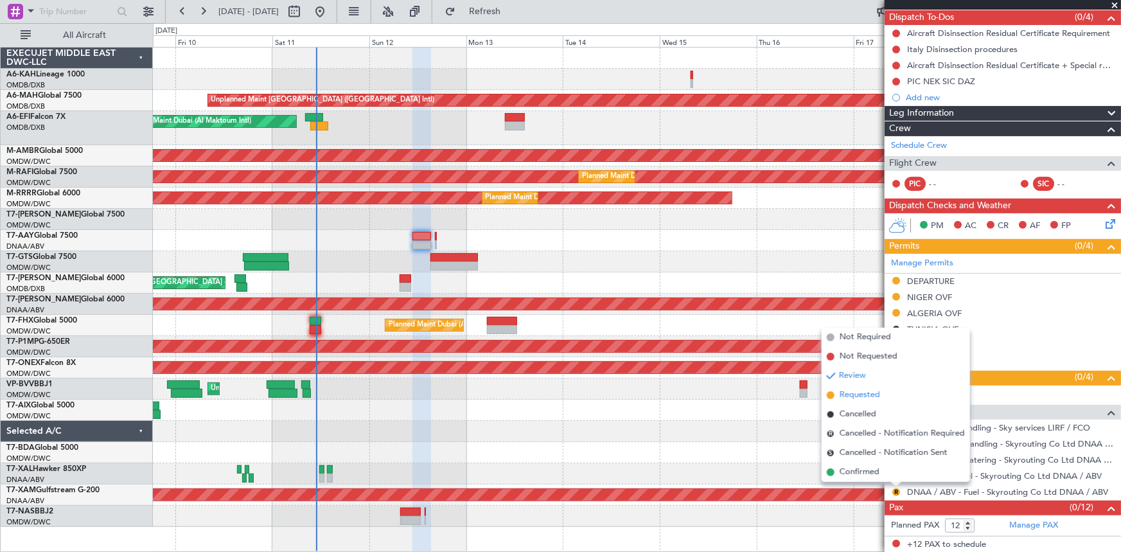
click at [866, 395] on span "Requested" at bounding box center [859, 395] width 40 height 13
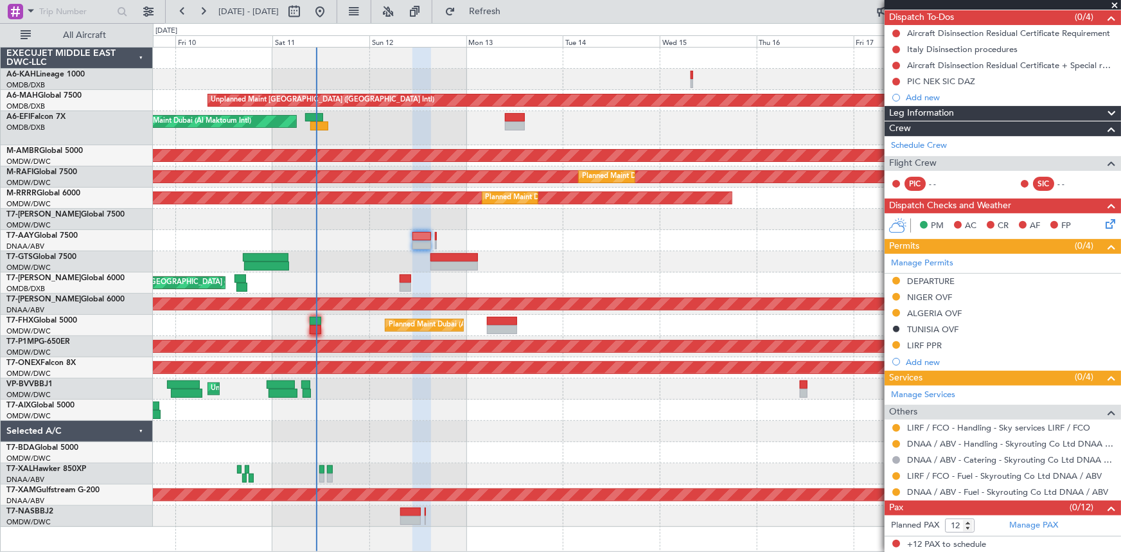
scroll to position [0, 0]
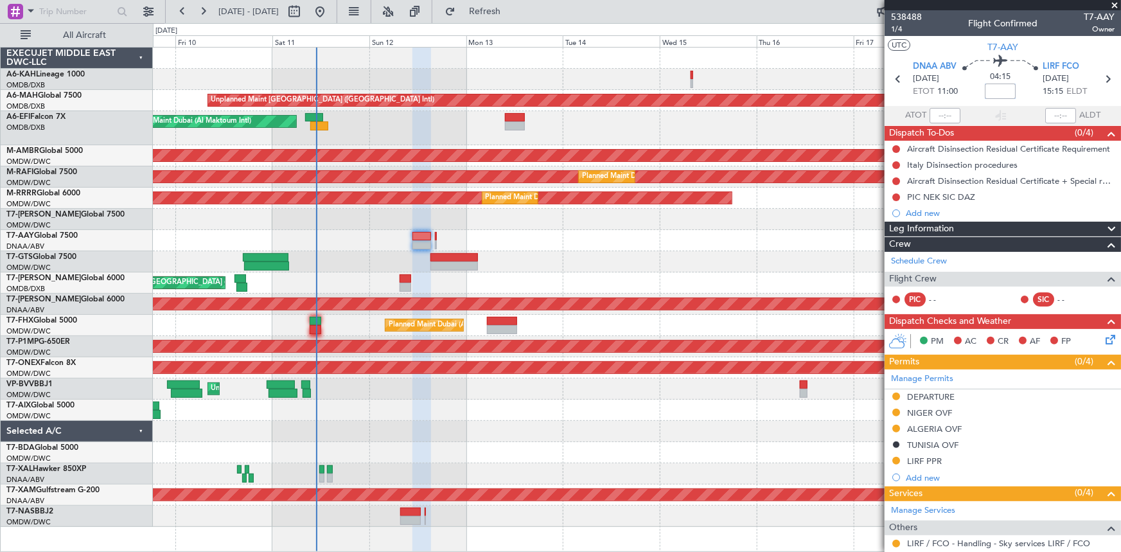
click at [999, 88] on input at bounding box center [999, 90] width 31 height 15
click at [993, 92] on input at bounding box center [999, 90] width 31 height 15
type input "+55"
click at [966, 103] on section "DNAA ABV 12/10/2025 ETOT 11:00 04:15 +55 LIRF FCO 12/10/2025 15:15 ELDT" at bounding box center [1002, 80] width 236 height 51
type input "+00:55"
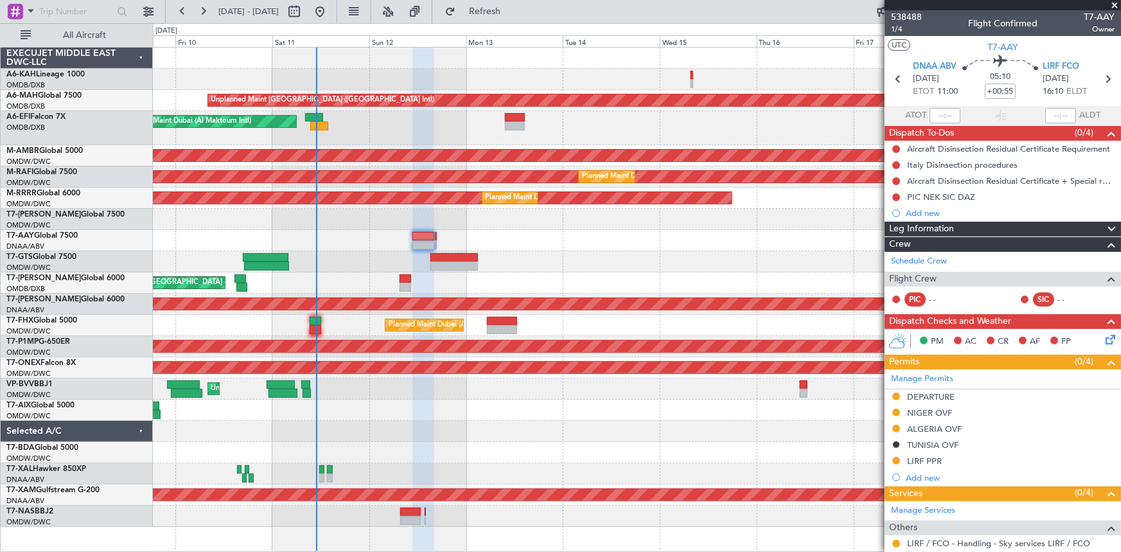
click at [985, 111] on section "ATOT ALDT" at bounding box center [1002, 115] width 236 height 19
click at [1103, 77] on icon at bounding box center [1107, 79] width 17 height 17
type input "0"
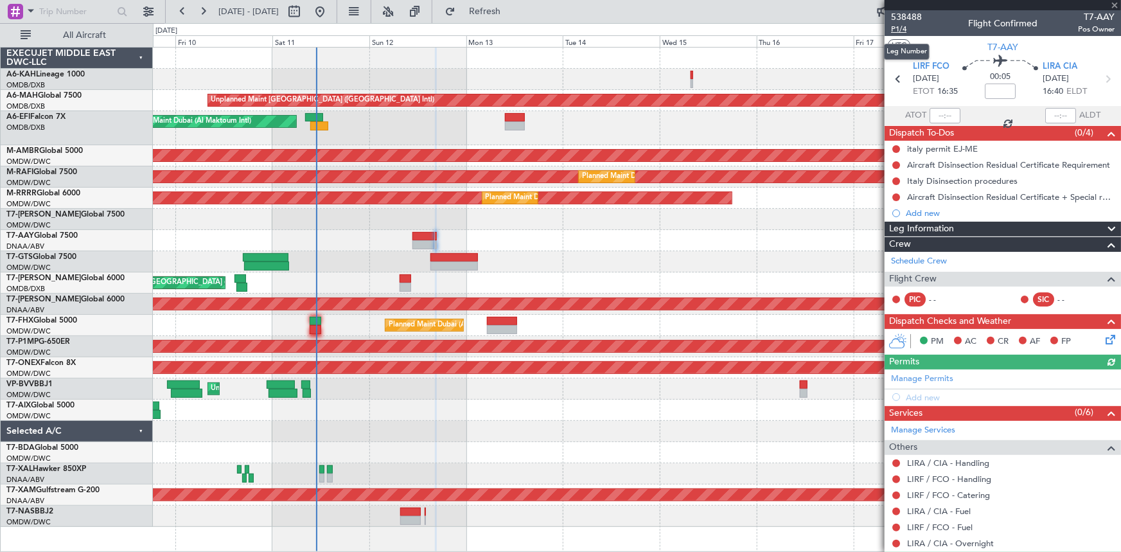
click at [898, 26] on span "P1/4" at bounding box center [906, 29] width 31 height 11
click at [893, 75] on icon at bounding box center [897, 79] width 17 height 17
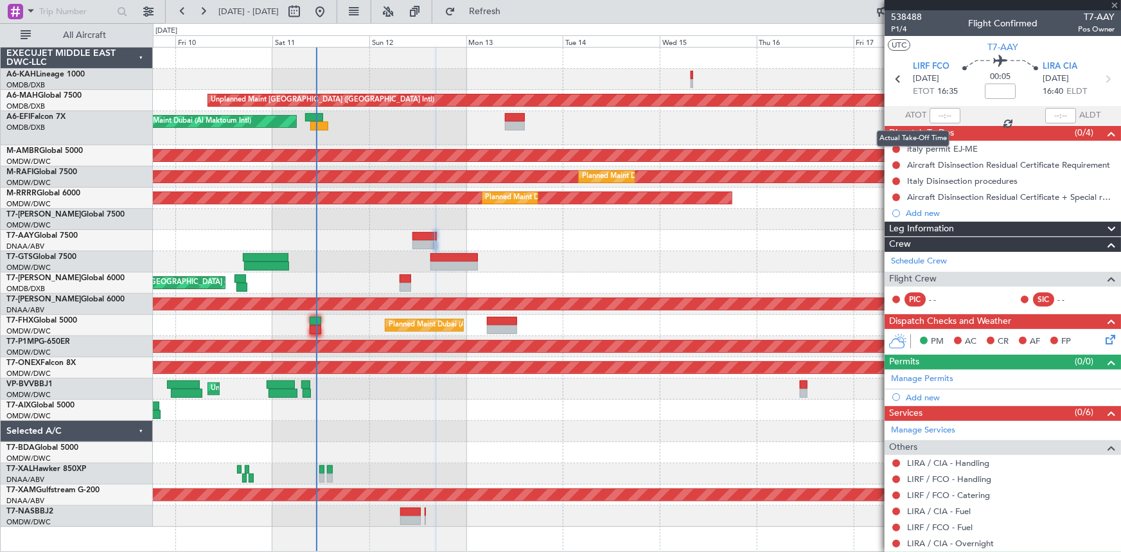
type input "+00:55"
type input "12"
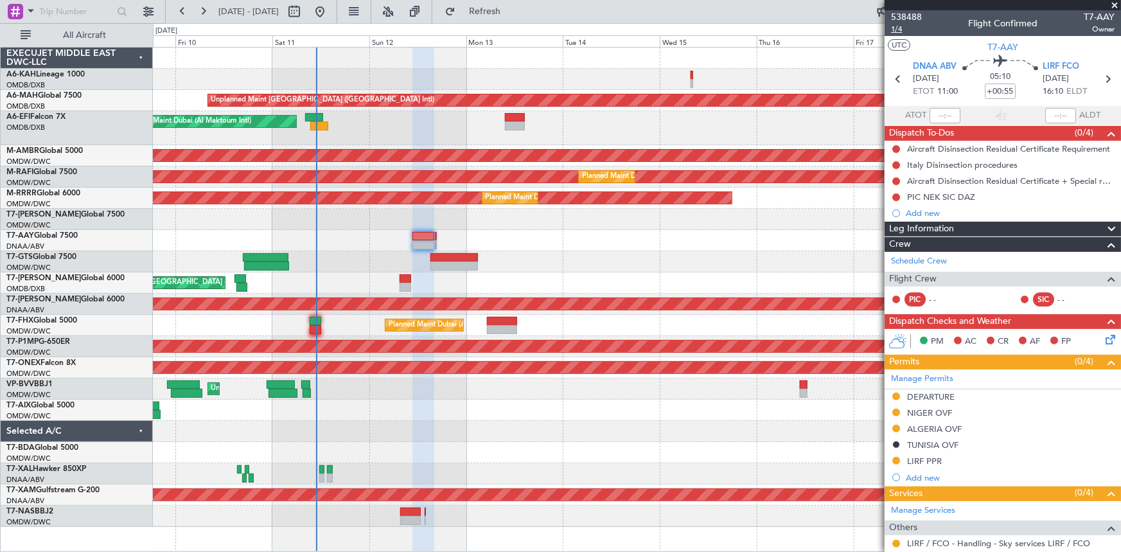
click at [897, 30] on span "1/4" at bounding box center [906, 29] width 31 height 11
click at [1099, 76] on icon at bounding box center [1107, 79] width 17 height 17
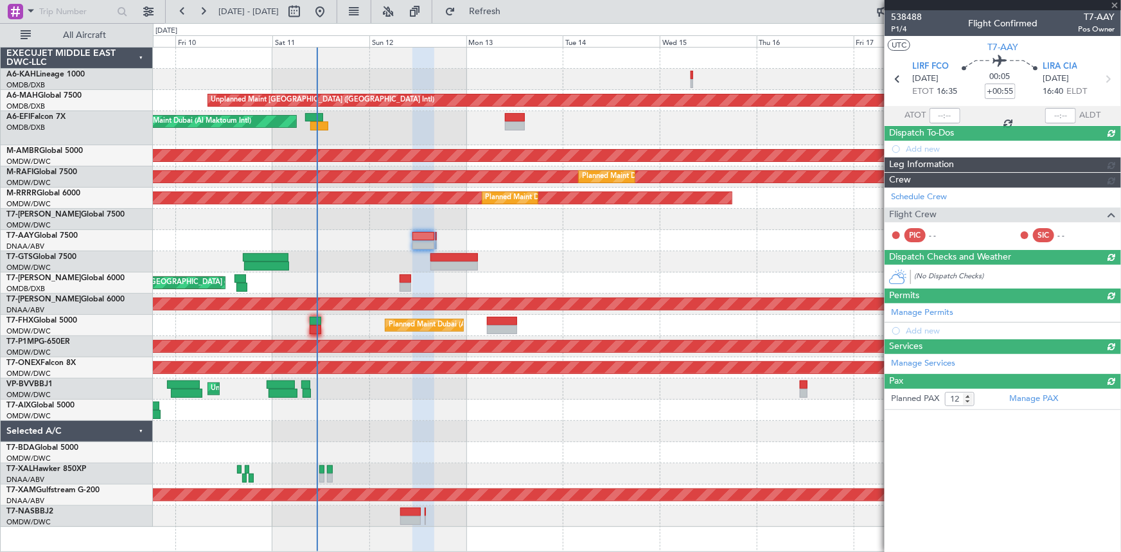
type input "0"
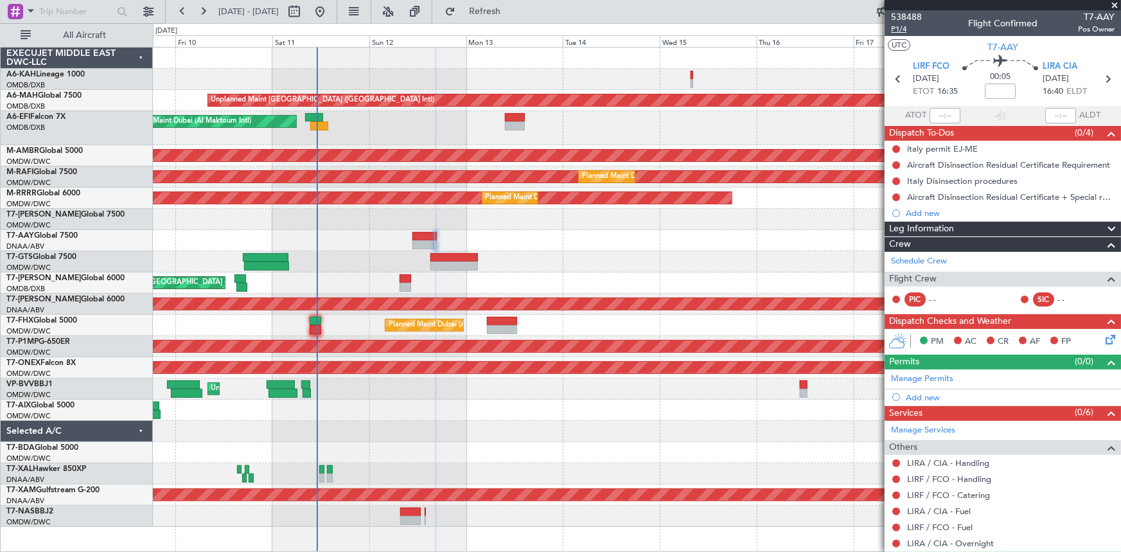
click at [901, 28] on span "P1/4" at bounding box center [906, 29] width 31 height 11
click at [997, 89] on input at bounding box center [999, 90] width 31 height 15
type input "+35"
click at [965, 94] on div "00:05 +35" at bounding box center [1000, 79] width 85 height 48
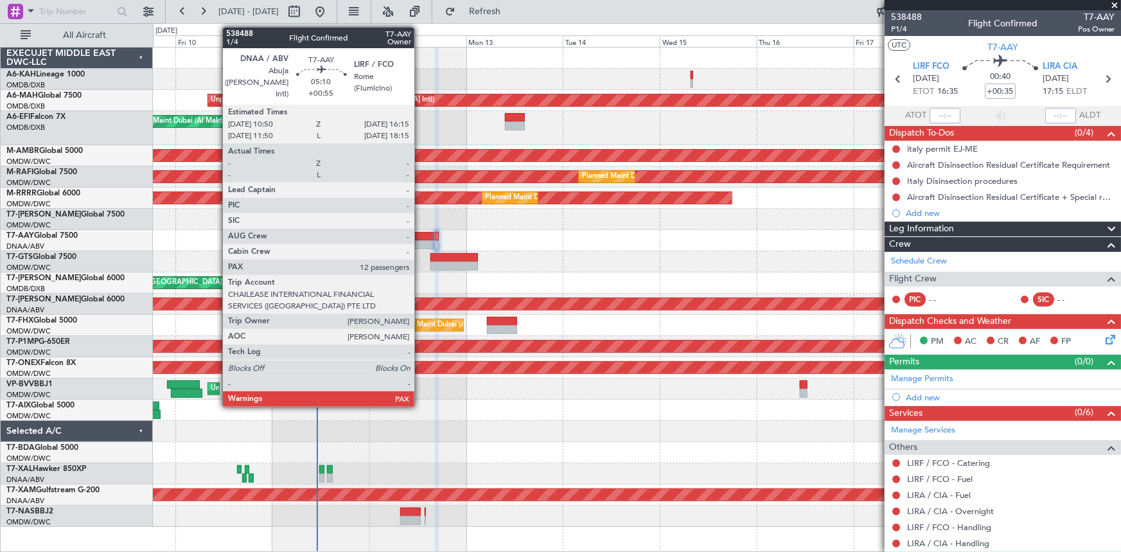
click at [420, 237] on div at bounding box center [423, 236] width 22 height 9
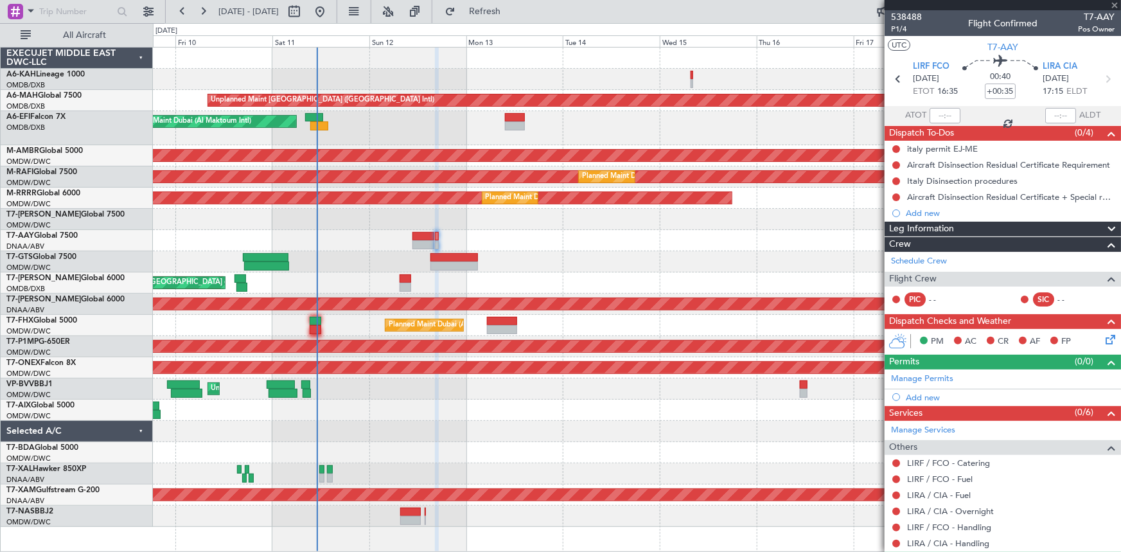
type input "+00:55"
type input "12"
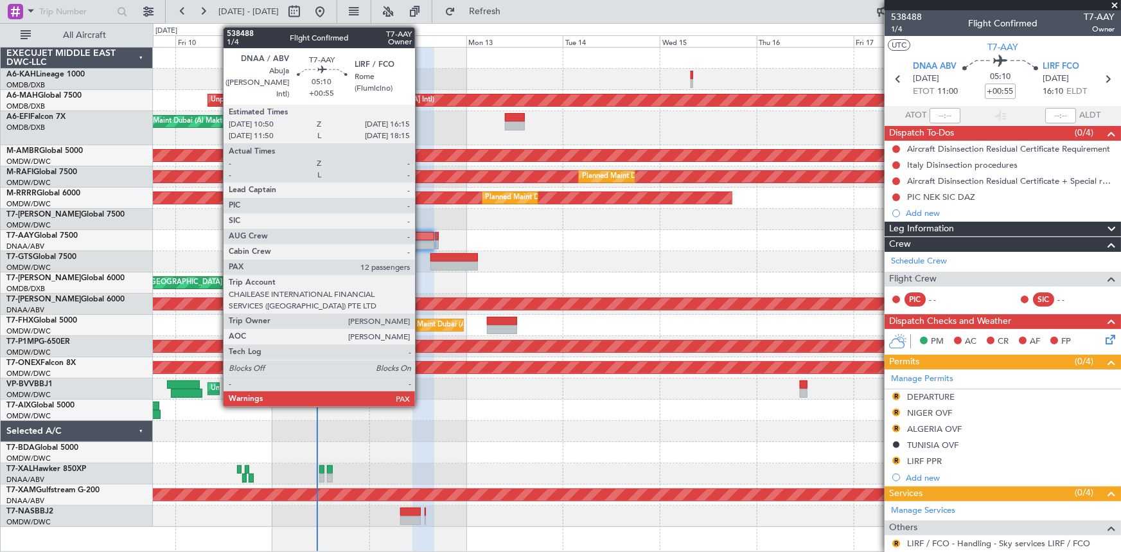
click at [421, 232] on div at bounding box center [423, 236] width 22 height 9
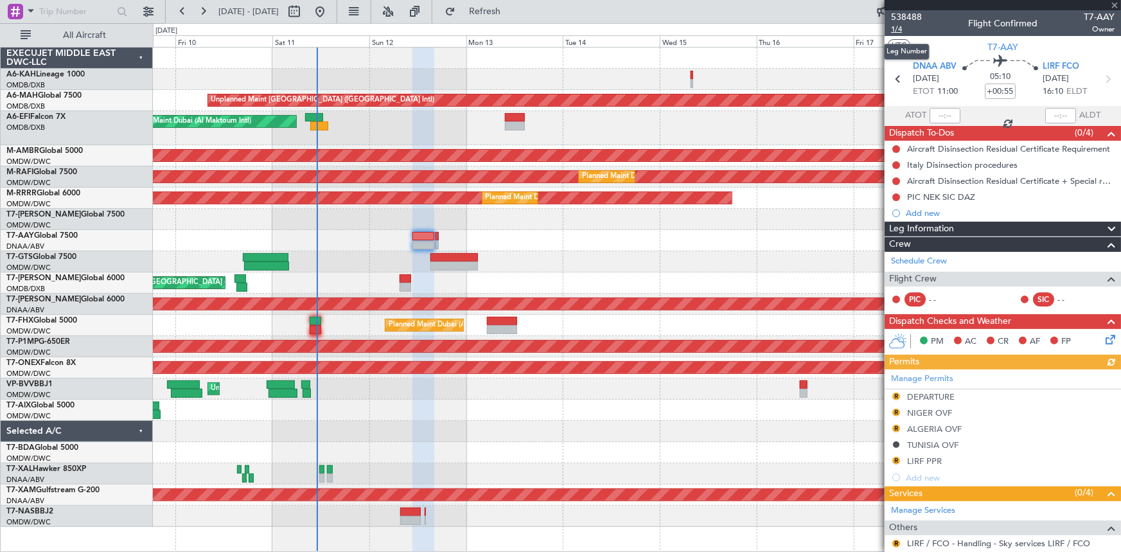
click at [900, 30] on span "1/4" at bounding box center [906, 29] width 31 height 11
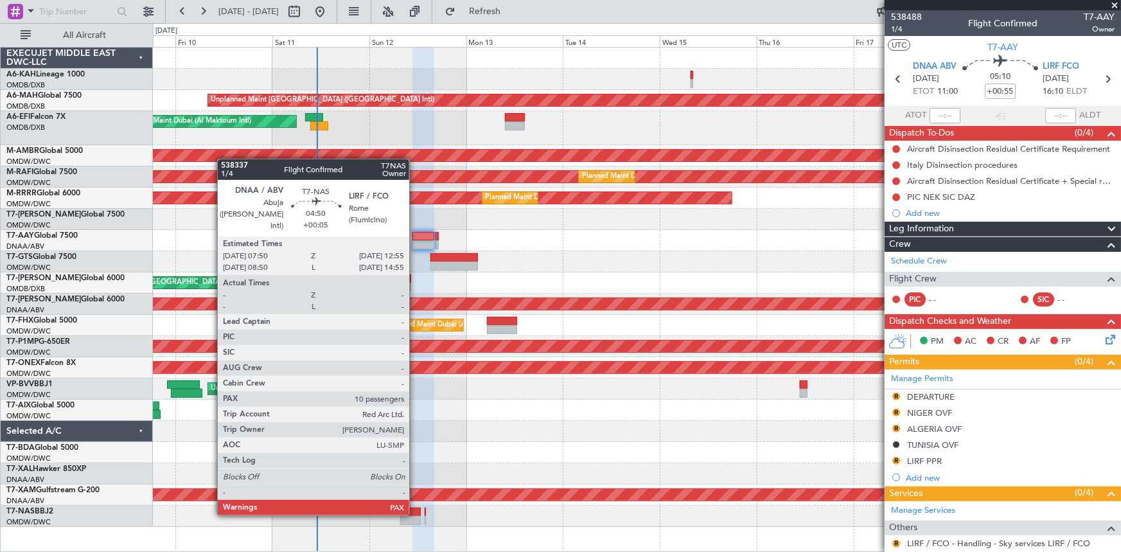
click at [415, 512] on div at bounding box center [410, 511] width 21 height 9
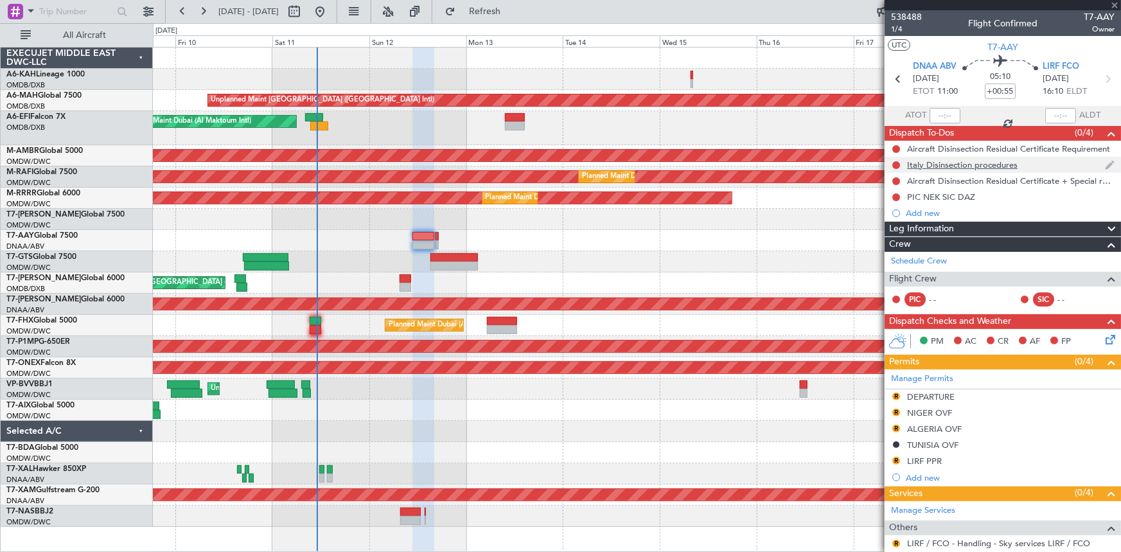
type input "+00:05"
type input "10"
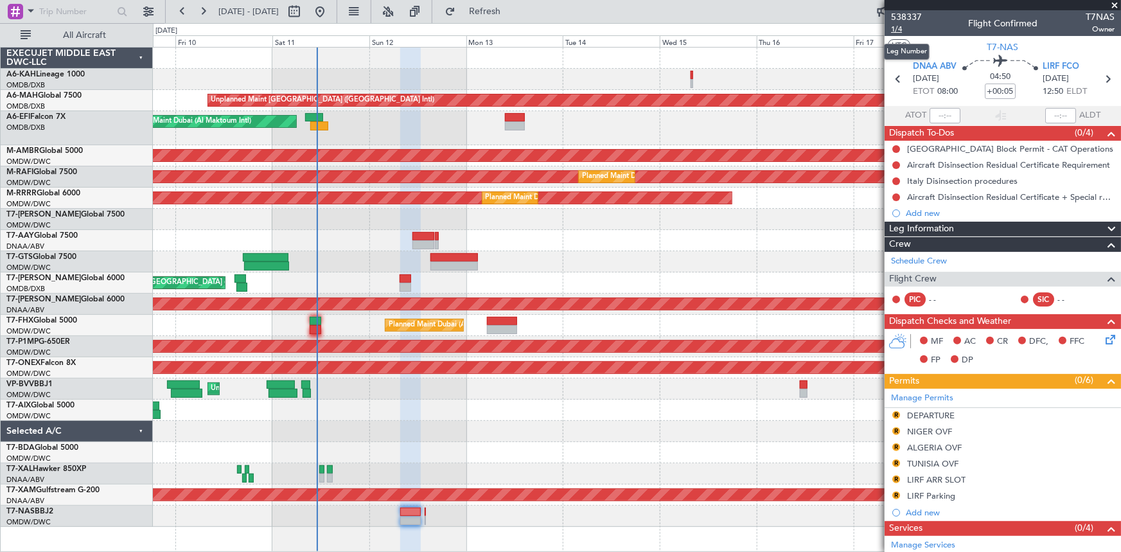
click at [897, 28] on span "1/4" at bounding box center [906, 29] width 31 height 11
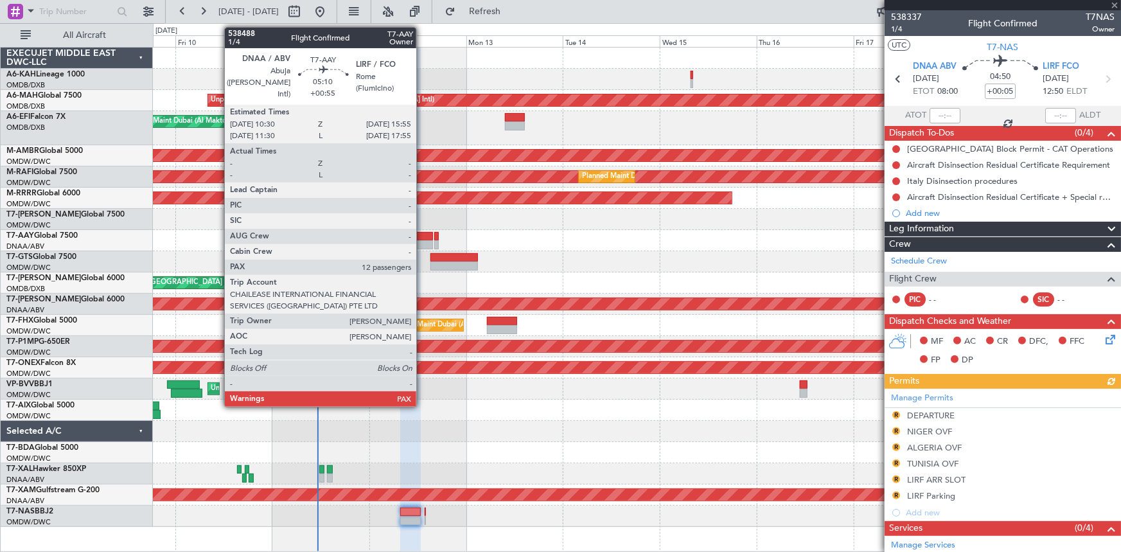
click at [422, 234] on div at bounding box center [422, 236] width 22 height 9
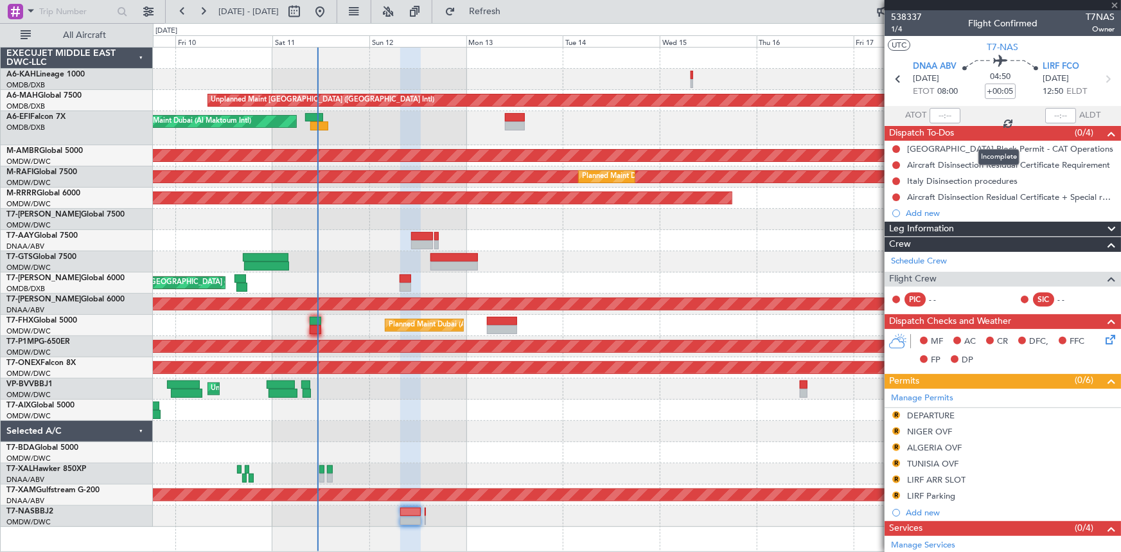
type input "+00:55"
type input "12"
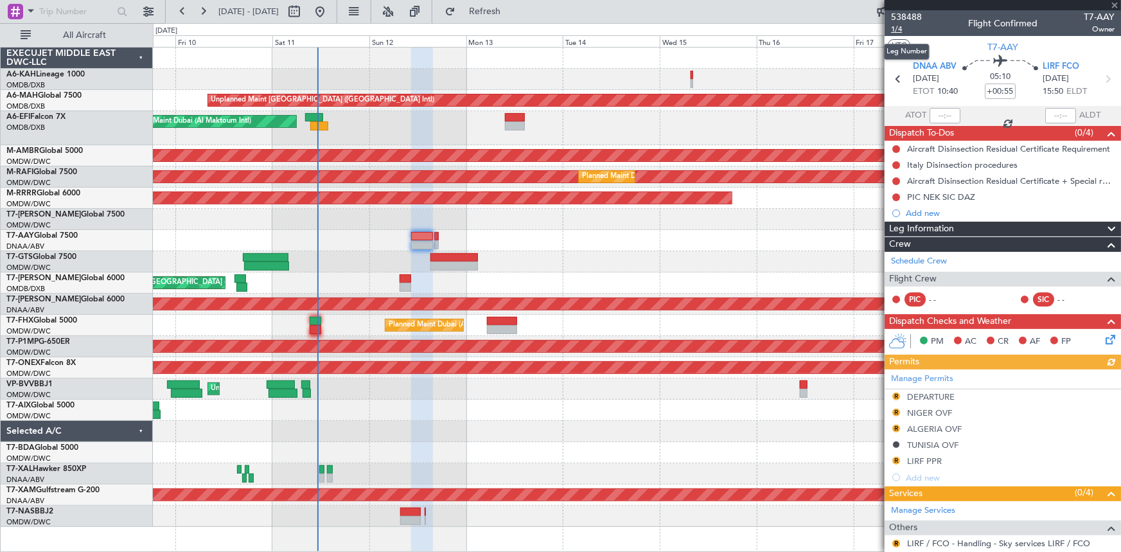
click at [899, 24] on span "1/4" at bounding box center [906, 29] width 31 height 11
click at [997, 90] on input "+00:55" at bounding box center [999, 90] width 31 height 15
type input "-03:20"
click at [974, 84] on div "05:10 -03:20" at bounding box center [1000, 79] width 85 height 48
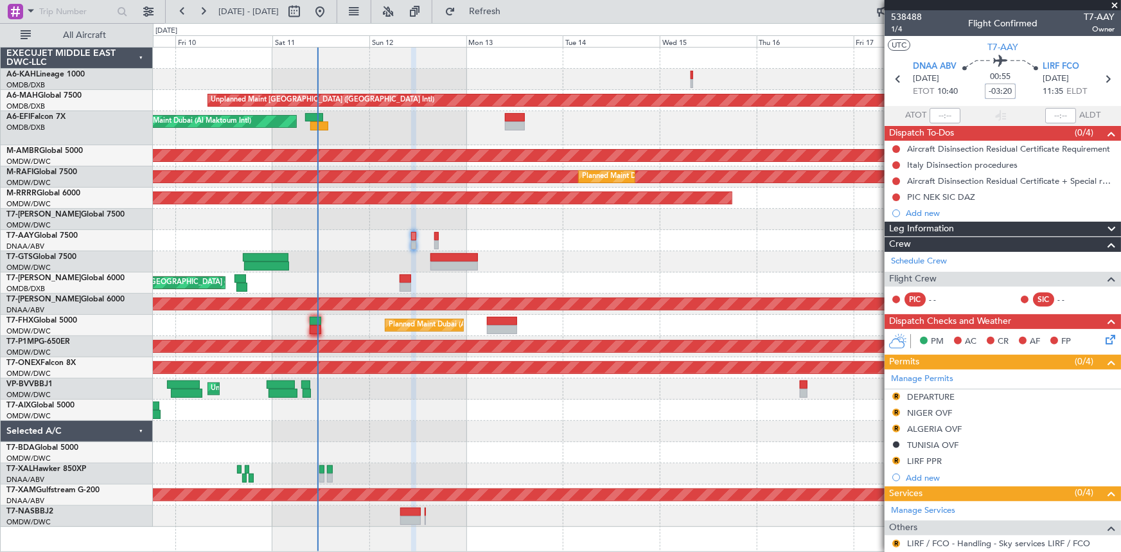
drag, startPoint x: 985, startPoint y: 89, endPoint x: 961, endPoint y: 116, distance: 35.5
click at [985, 89] on input "-03:20" at bounding box center [999, 90] width 31 height 15
type input "-00"
click at [972, 110] on section "ATOT ALDT" at bounding box center [1002, 115] width 236 height 19
type input "-00:00"
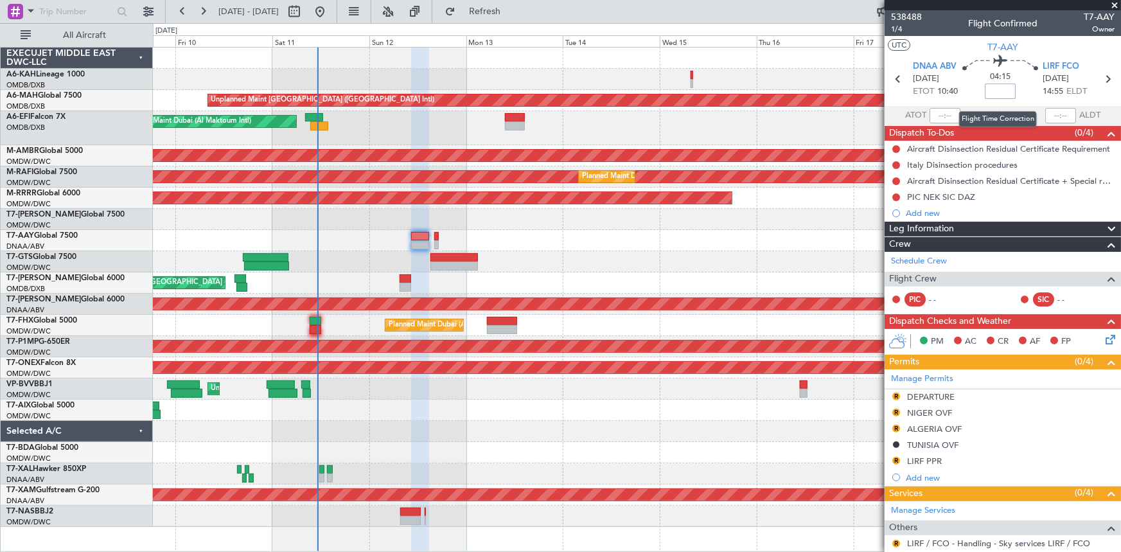
click at [996, 93] on input at bounding box center [999, 90] width 31 height 15
type input "+25"
click at [987, 107] on section "ATOT ALDT" at bounding box center [1002, 115] width 236 height 19
click at [895, 28] on span "1/4" at bounding box center [906, 29] width 31 height 11
click at [898, 27] on span "1/4" at bounding box center [906, 29] width 31 height 11
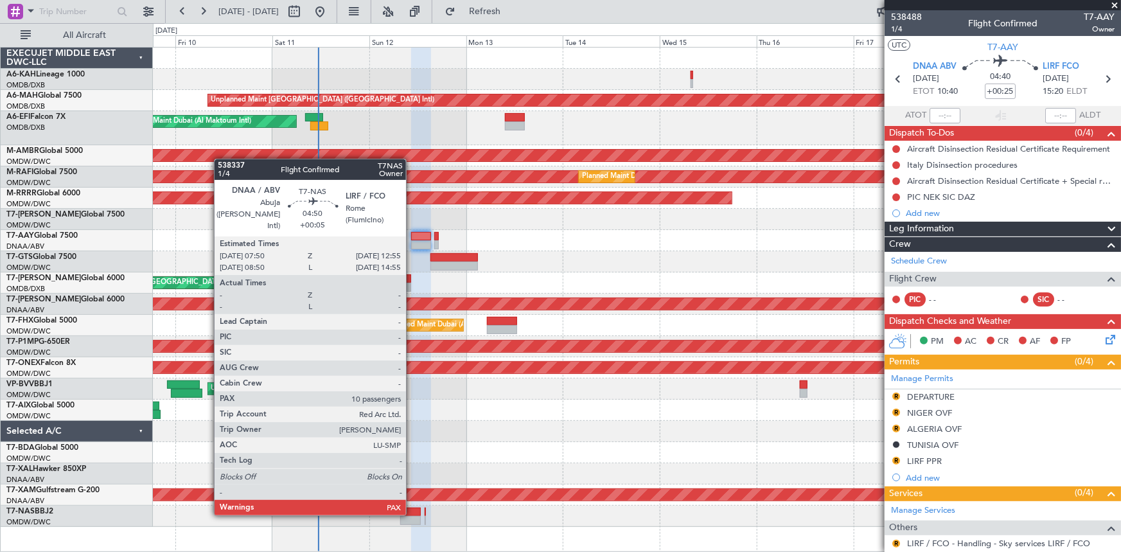
click at [412, 512] on div at bounding box center [410, 511] width 21 height 9
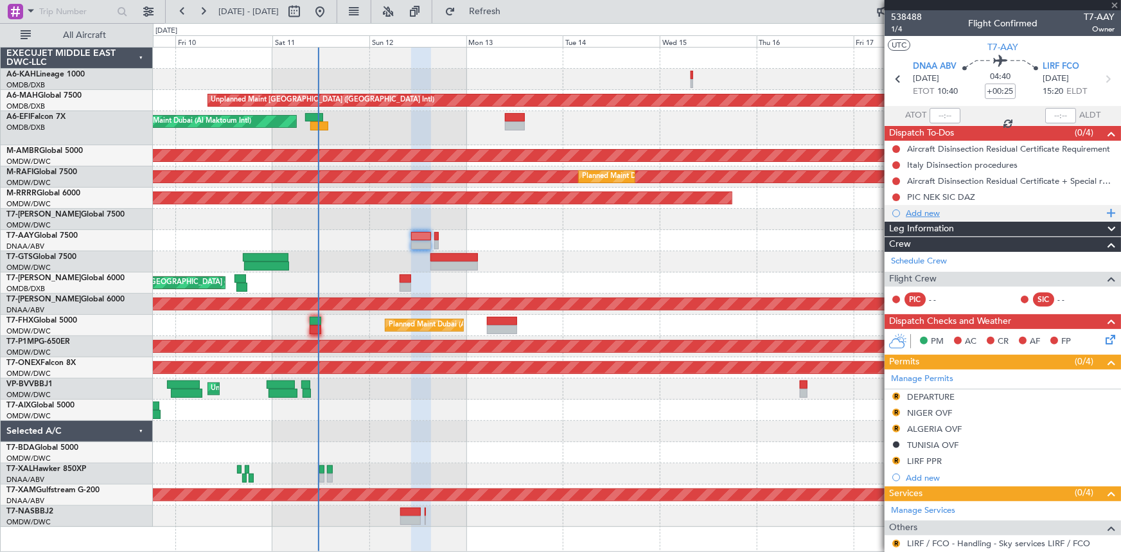
type input "+00:05"
type input "10"
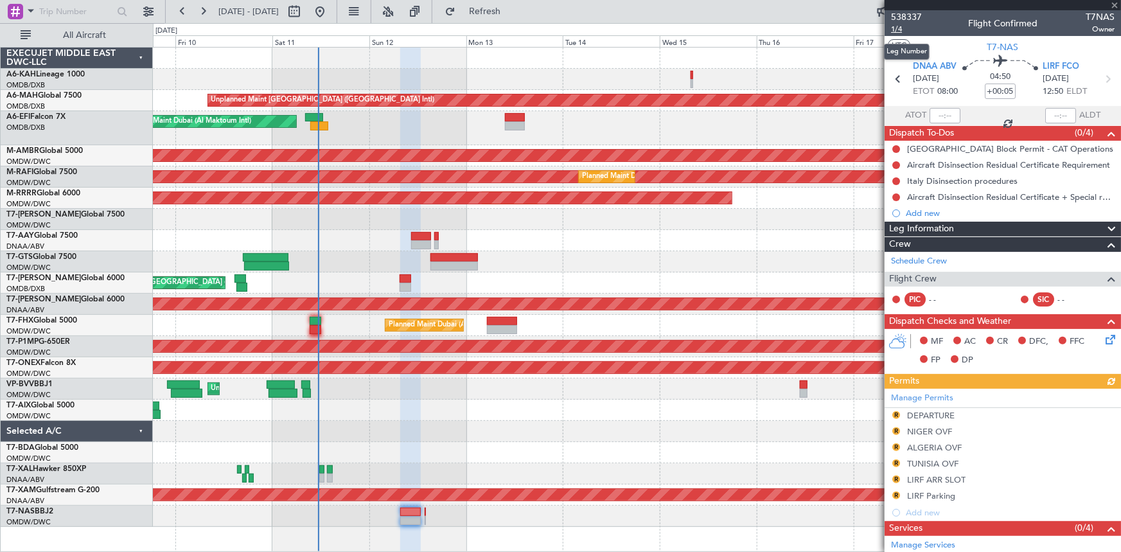
click at [899, 29] on span "1/4" at bounding box center [906, 29] width 31 height 11
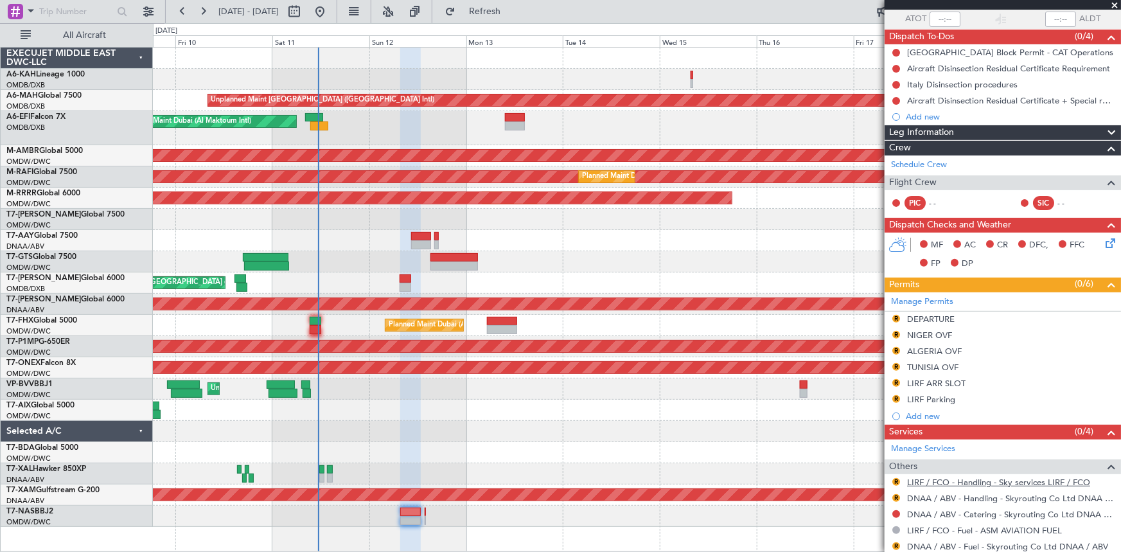
scroll to position [150, 0]
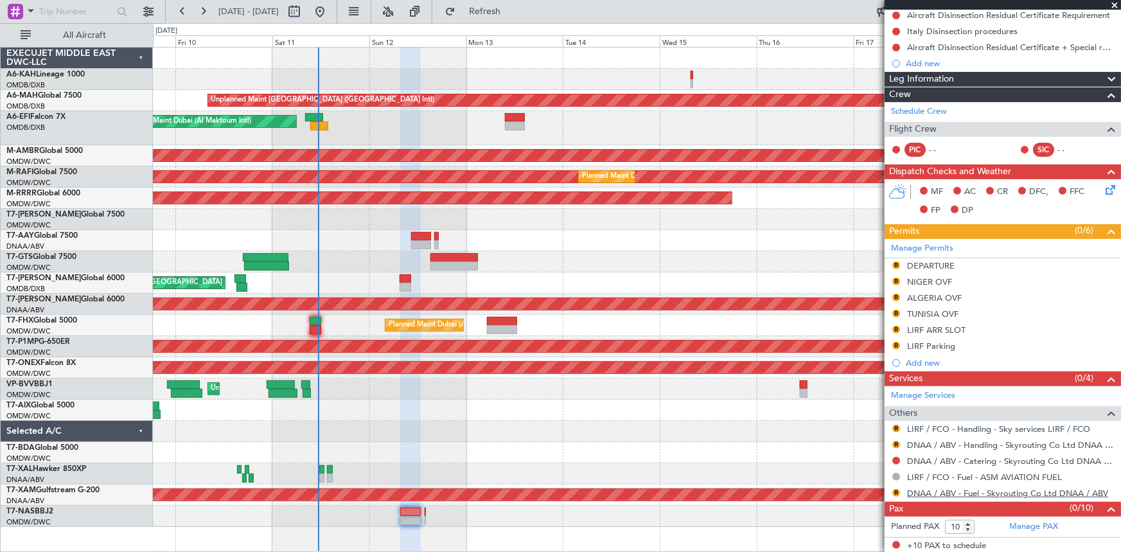
click at [932, 490] on link "DNAA / ABV - Fuel - Skyrouting Co Ltd DNAA / ABV" at bounding box center [1007, 492] width 201 height 11
click at [961, 441] on link "DNAA / ABV - Handling - Skyrouting Co Ltd DNAA / ABV" at bounding box center [1010, 444] width 207 height 11
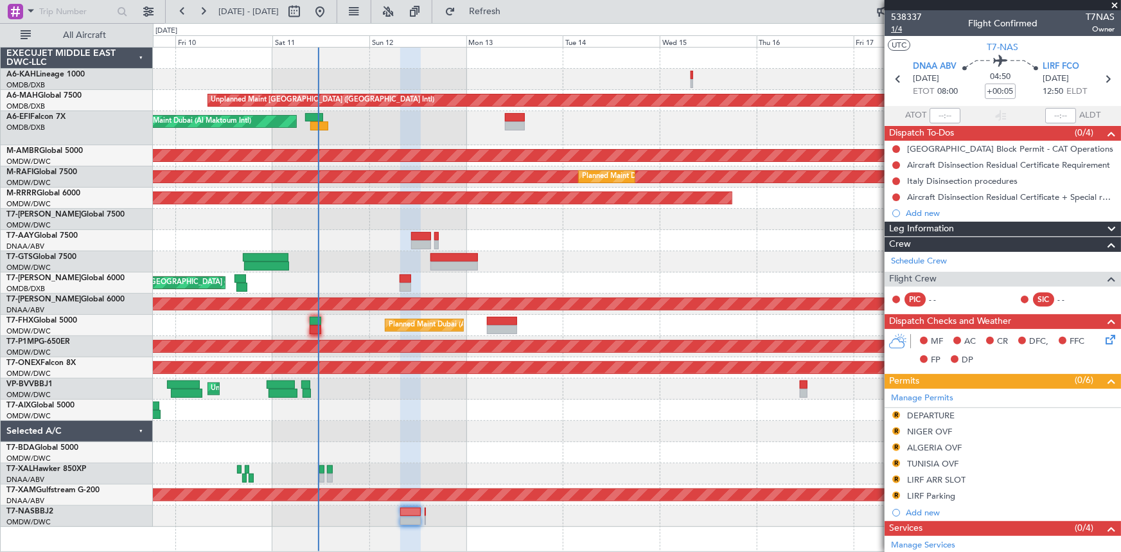
click at [895, 30] on span "1/4" at bounding box center [906, 29] width 31 height 11
click at [512, 7] on span "Refresh" at bounding box center [485, 11] width 54 height 9
click at [898, 27] on span "1/4" at bounding box center [906, 29] width 31 height 11
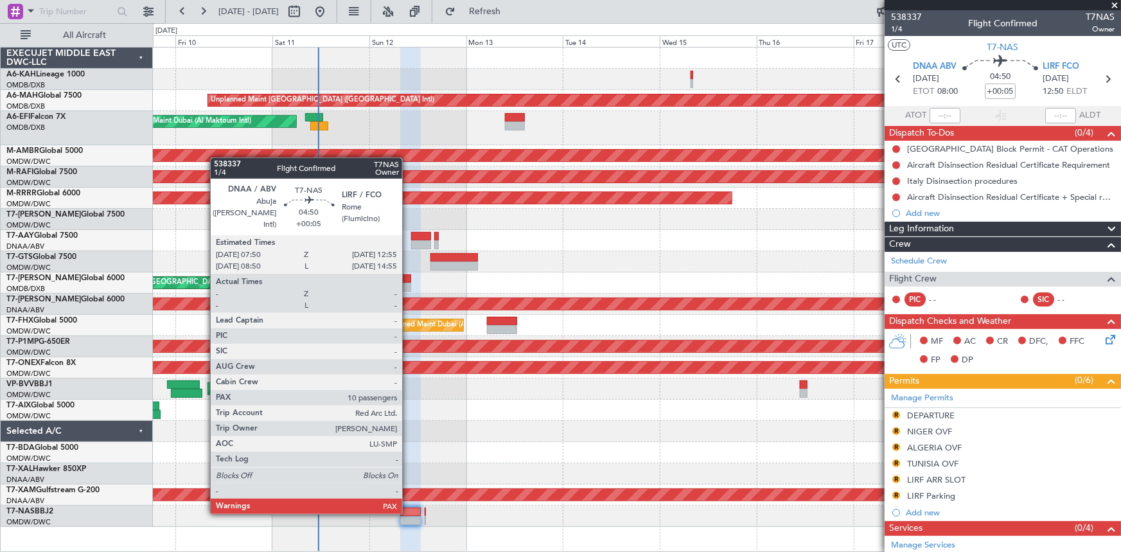
click at [408, 511] on div at bounding box center [410, 511] width 21 height 9
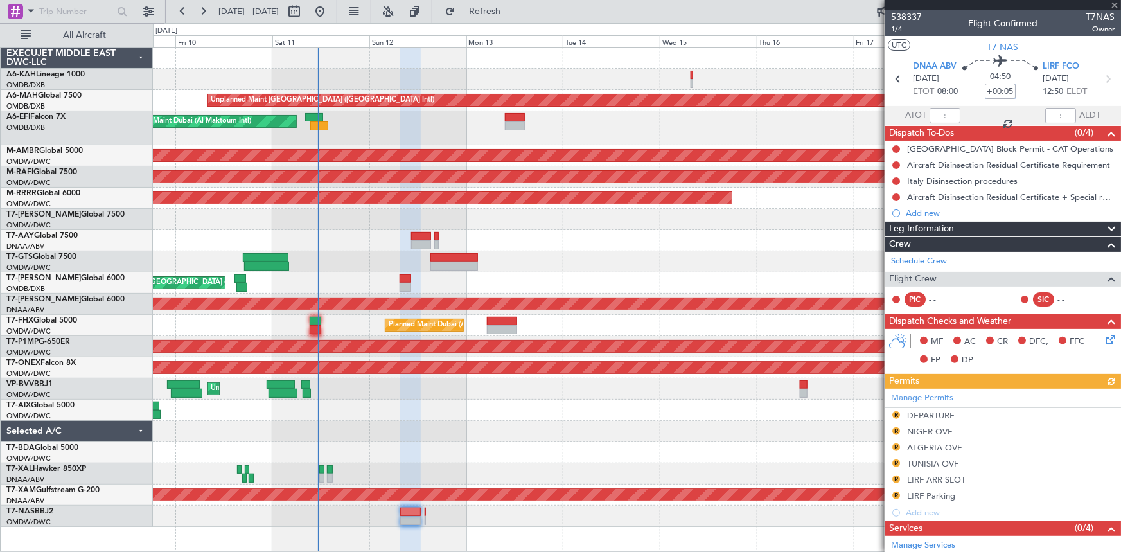
click at [989, 87] on input "+00:05" at bounding box center [999, 90] width 31 height 15
type input "-00"
click at [966, 93] on div "04:50 -00" at bounding box center [1000, 79] width 85 height 48
type input "-00:00"
click at [986, 90] on input at bounding box center [999, 90] width 31 height 15
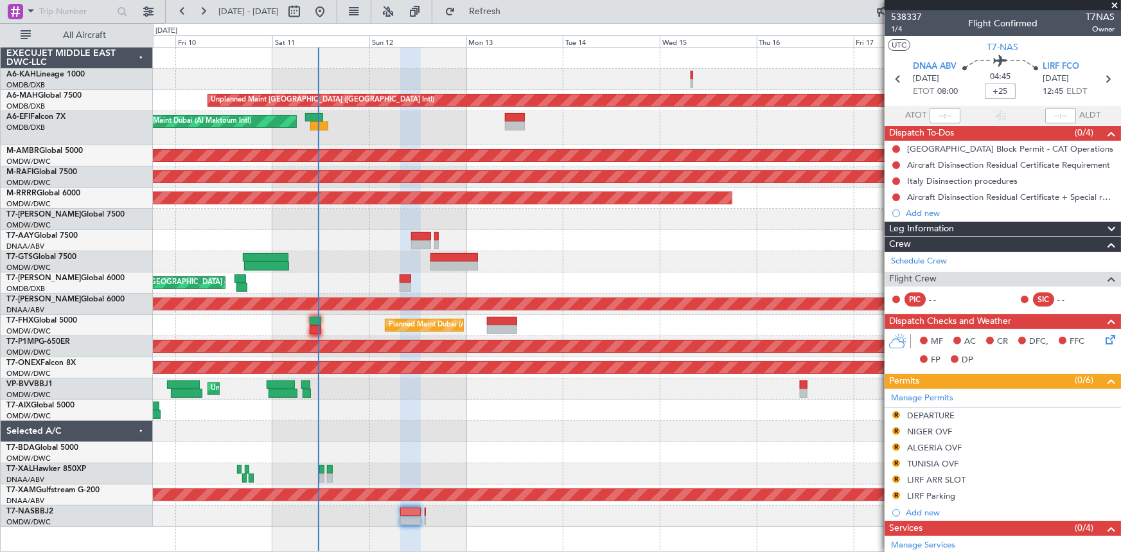
type input "+00:25"
click at [1103, 74] on icon at bounding box center [1107, 79] width 17 height 17
type input "0"
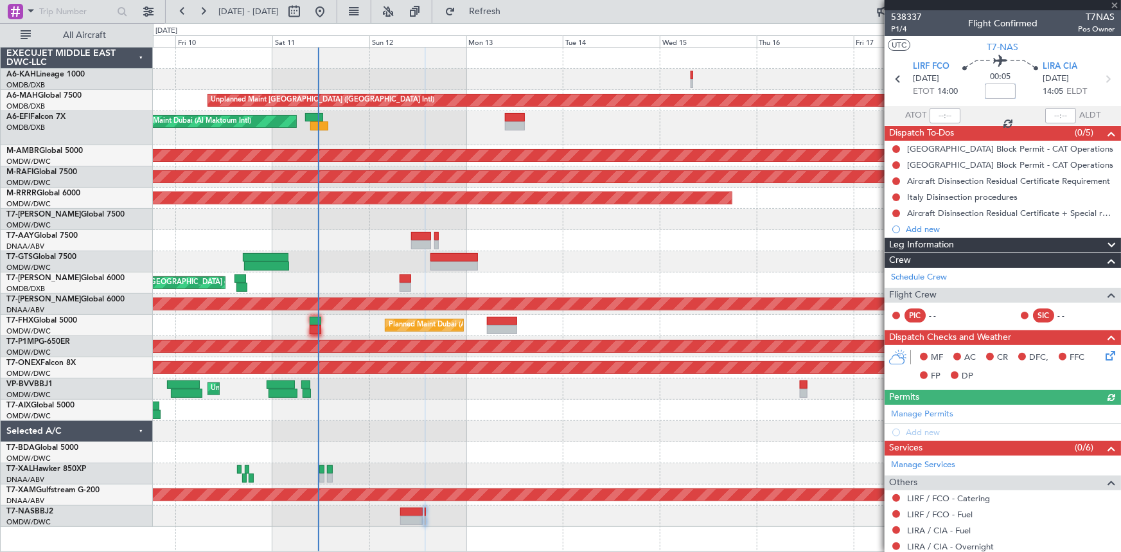
click at [997, 88] on input at bounding box center [999, 90] width 31 height 15
type input "+00:35"
click at [970, 100] on div "00:05 +00:35" at bounding box center [1000, 79] width 85 height 48
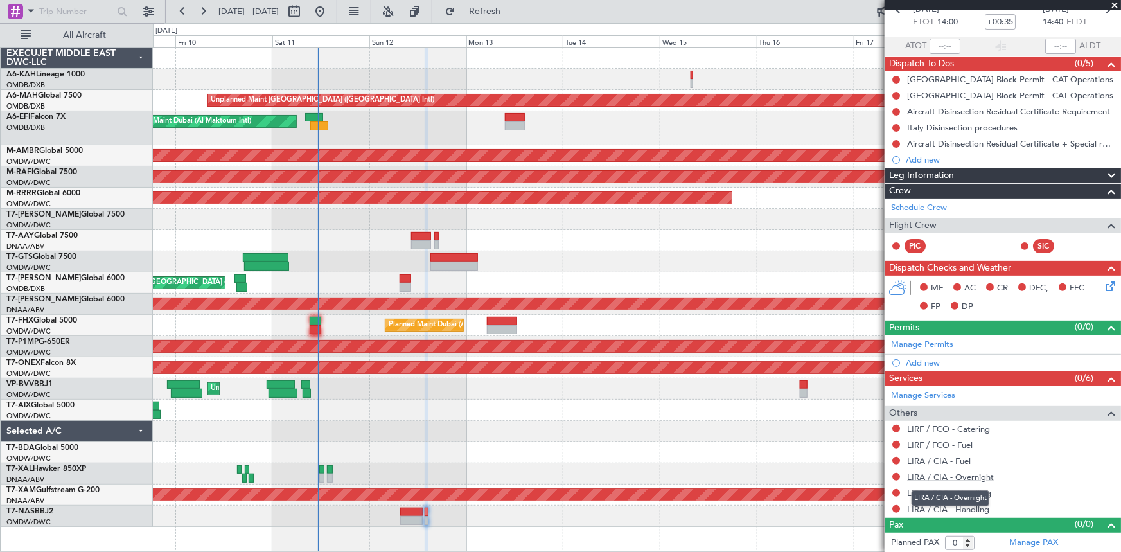
click at [966, 473] on link "LIRA / CIA - Overnight" at bounding box center [950, 476] width 87 height 11
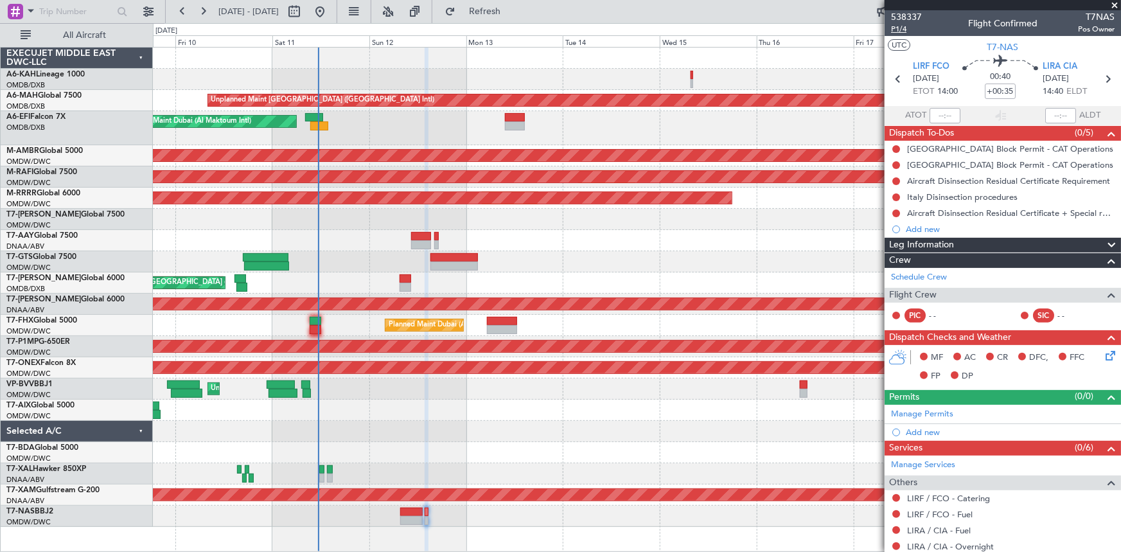
click at [900, 30] on span "P1/4" at bounding box center [906, 29] width 31 height 11
click at [894, 79] on icon at bounding box center [897, 79] width 17 height 17
type input "+00:25"
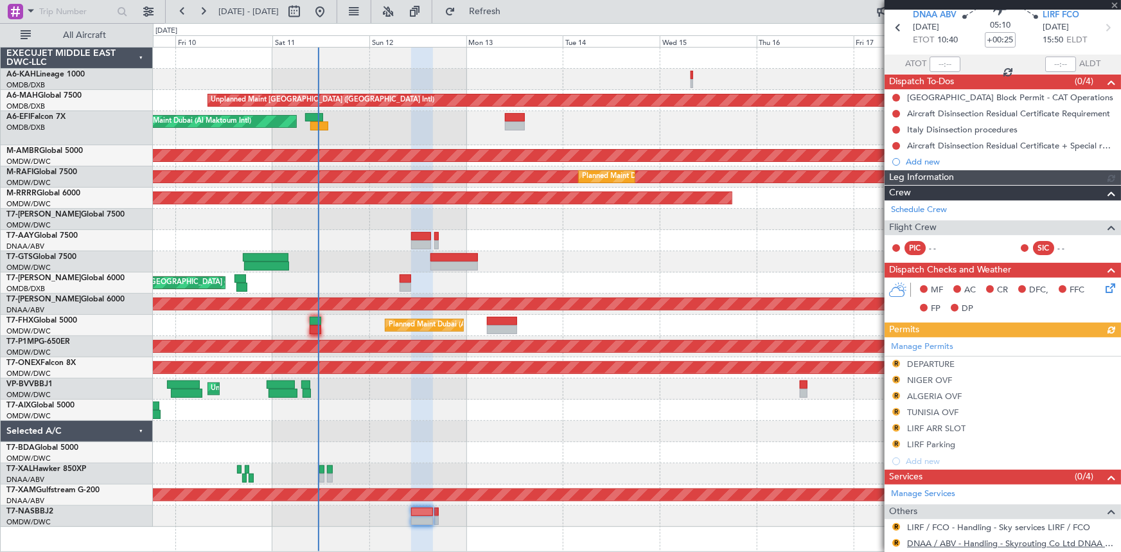
scroll to position [150, 0]
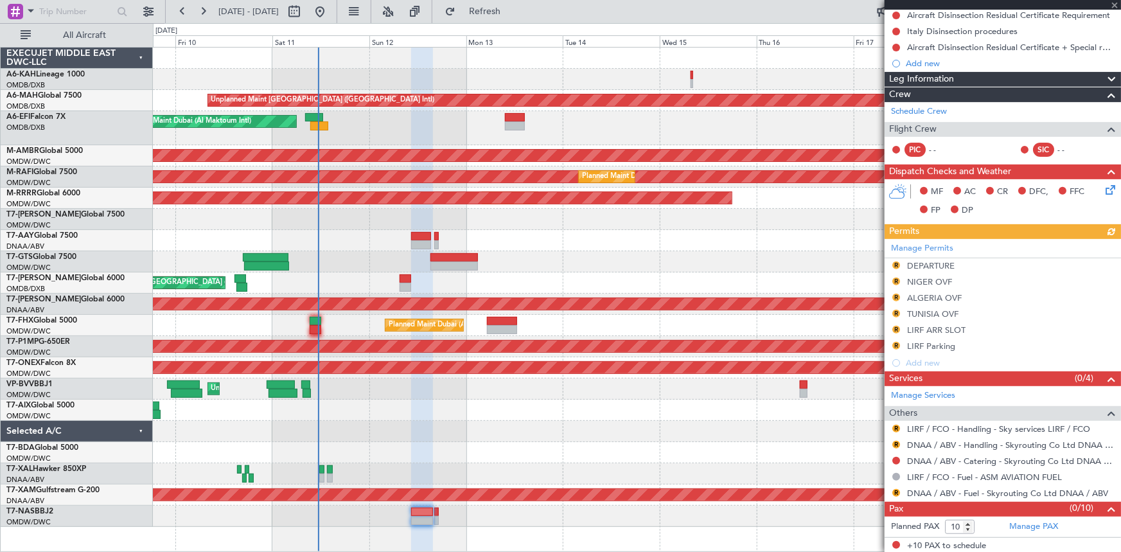
click at [897, 263] on div "Manage Permits R DEPARTURE R NIGER OVF R ALGERIA OVF R TUNISIA OVF R LIRF ARR S…" at bounding box center [1002, 305] width 236 height 132
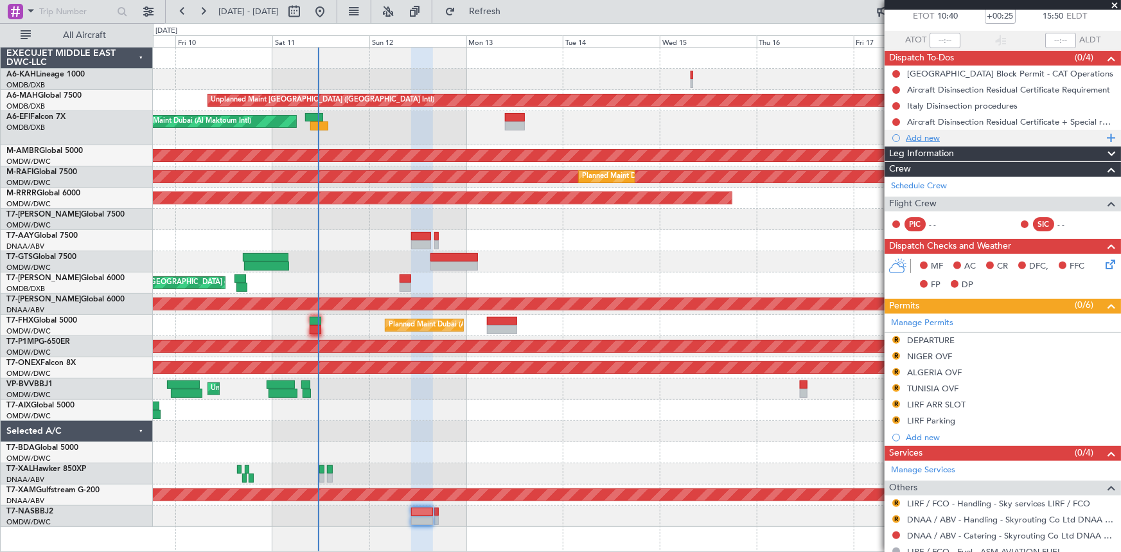
scroll to position [0, 0]
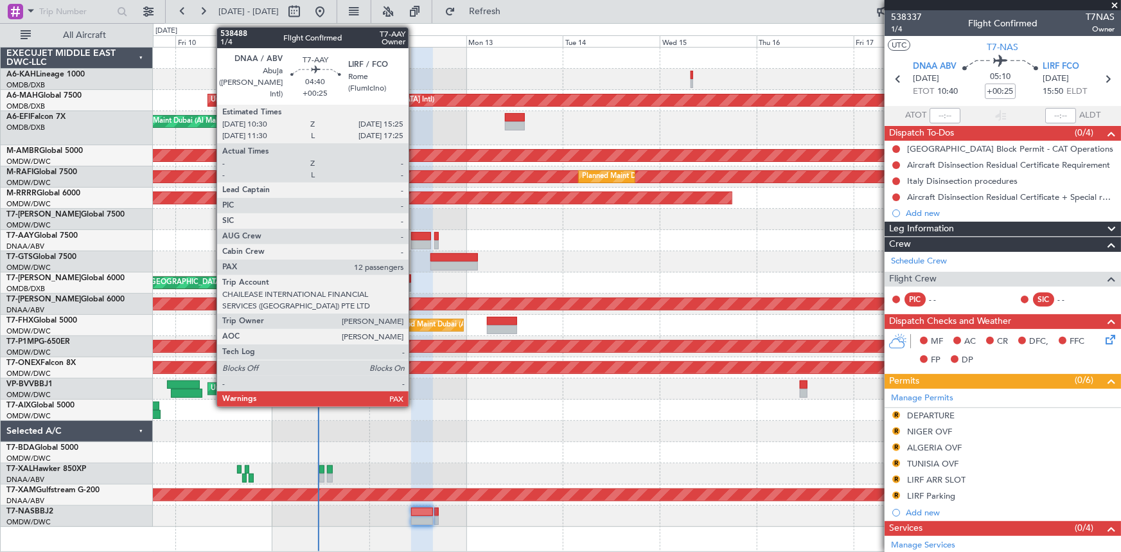
click at [414, 232] on div at bounding box center [421, 236] width 20 height 9
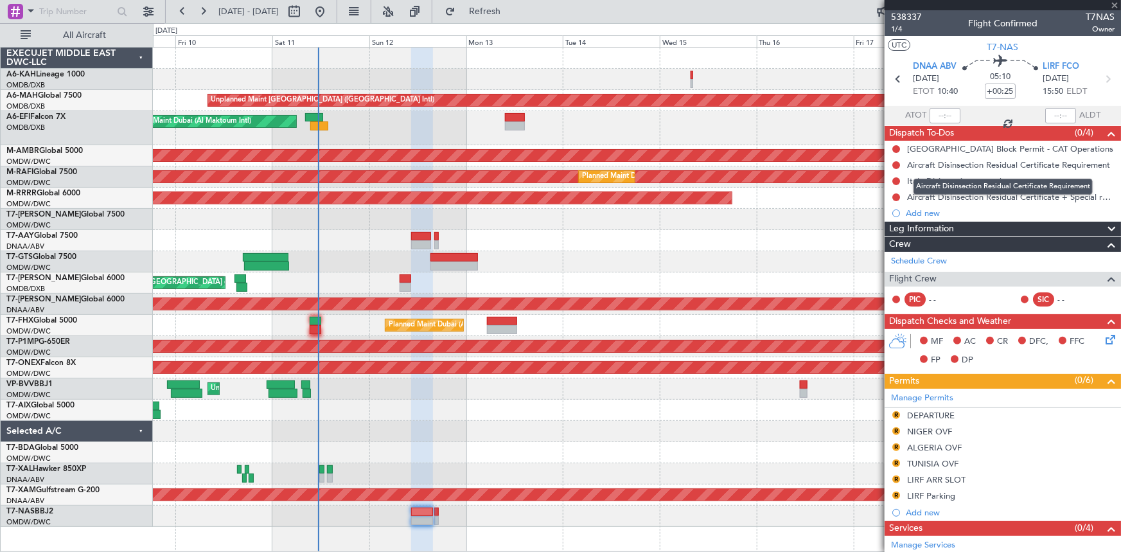
type input "12"
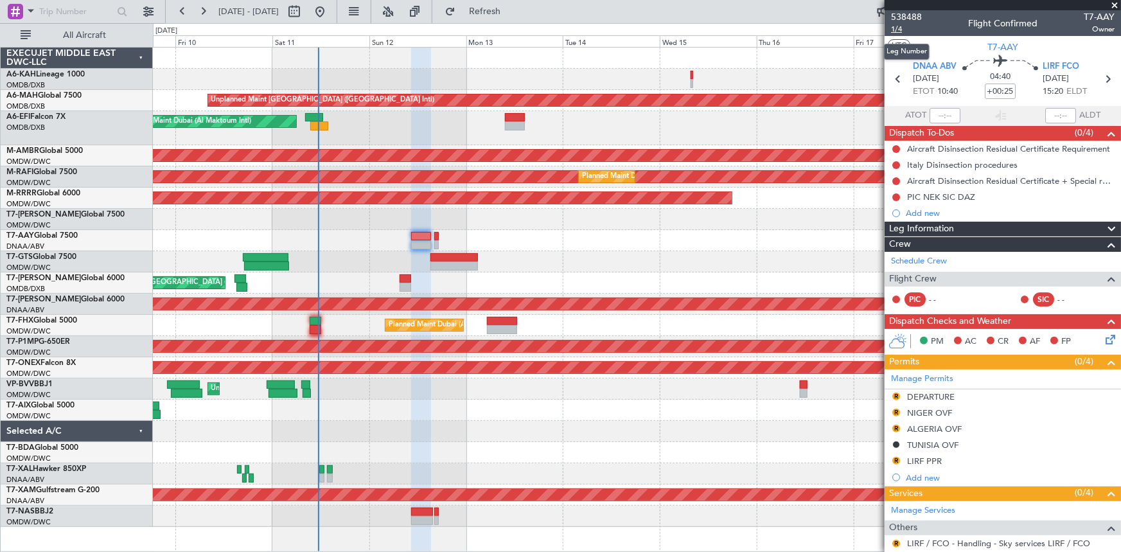
click at [898, 27] on span "1/4" at bounding box center [906, 29] width 31 height 11
click at [898, 29] on span "1/4" at bounding box center [906, 29] width 31 height 11
click at [897, 29] on span "1/4" at bounding box center [906, 29] width 31 height 11
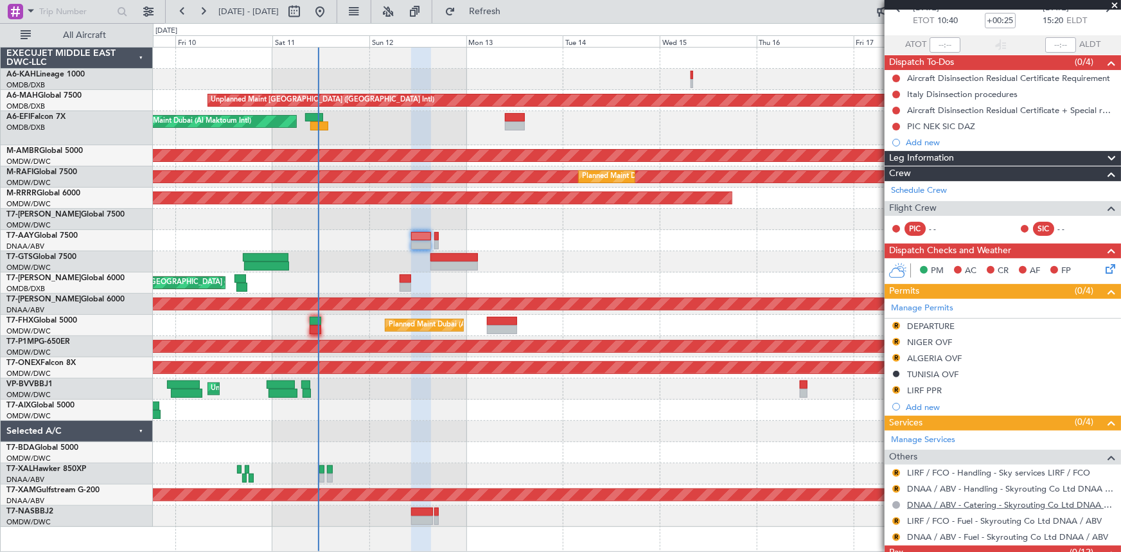
scroll to position [116, 0]
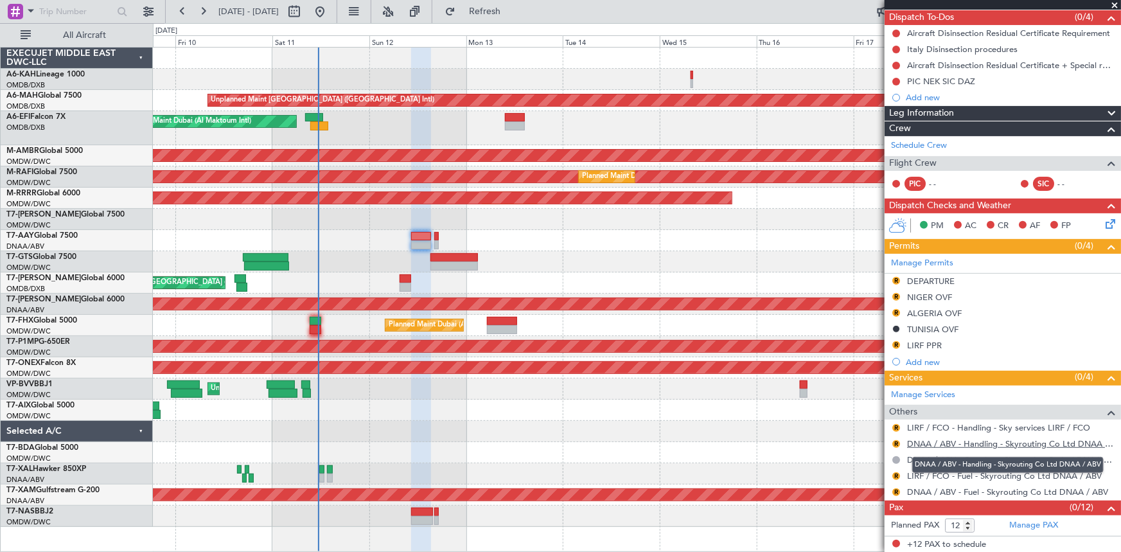
click at [957, 441] on link "DNAA / ABV - Handling - Skyrouting Co Ltd DNAA / ABV" at bounding box center [1010, 443] width 207 height 11
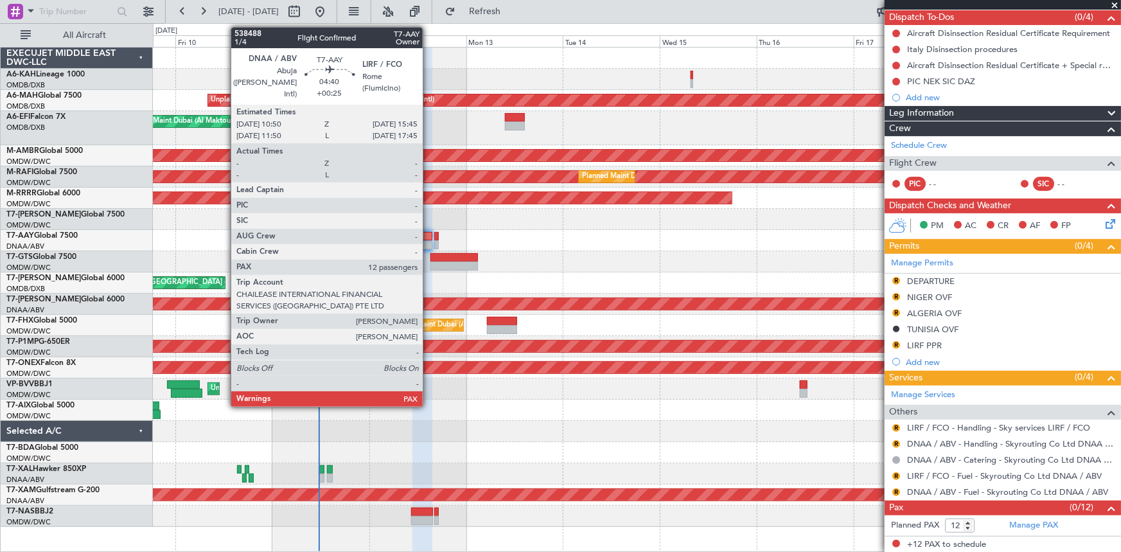
click at [426, 235] on div at bounding box center [422, 236] width 20 height 9
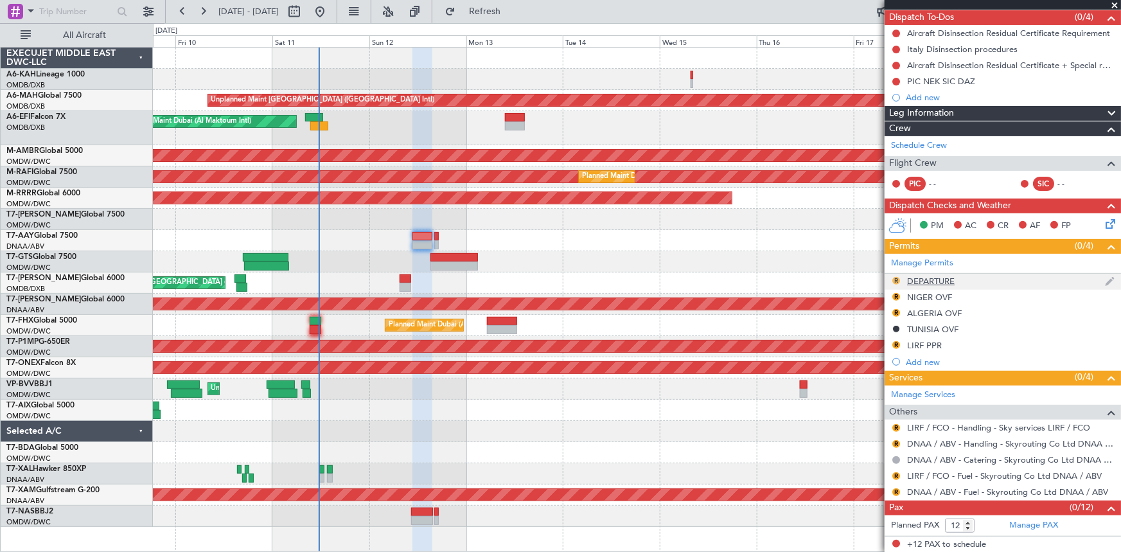
click at [895, 277] on button "R" at bounding box center [896, 281] width 8 height 8
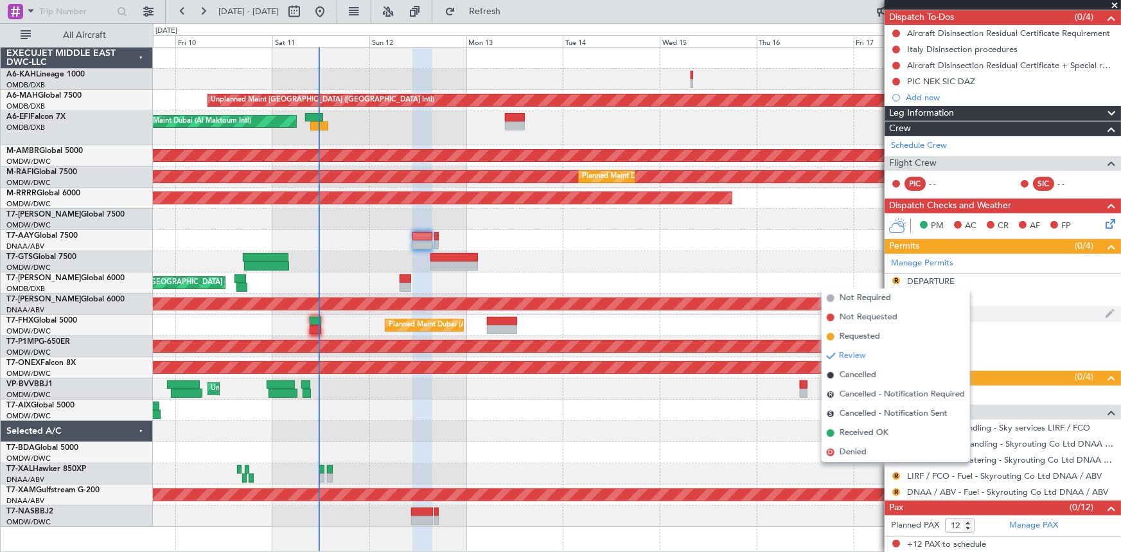
drag, startPoint x: 850, startPoint y: 339, endPoint x: 886, endPoint y: 311, distance: 46.2
click at [851, 338] on span "Requested" at bounding box center [859, 336] width 40 height 13
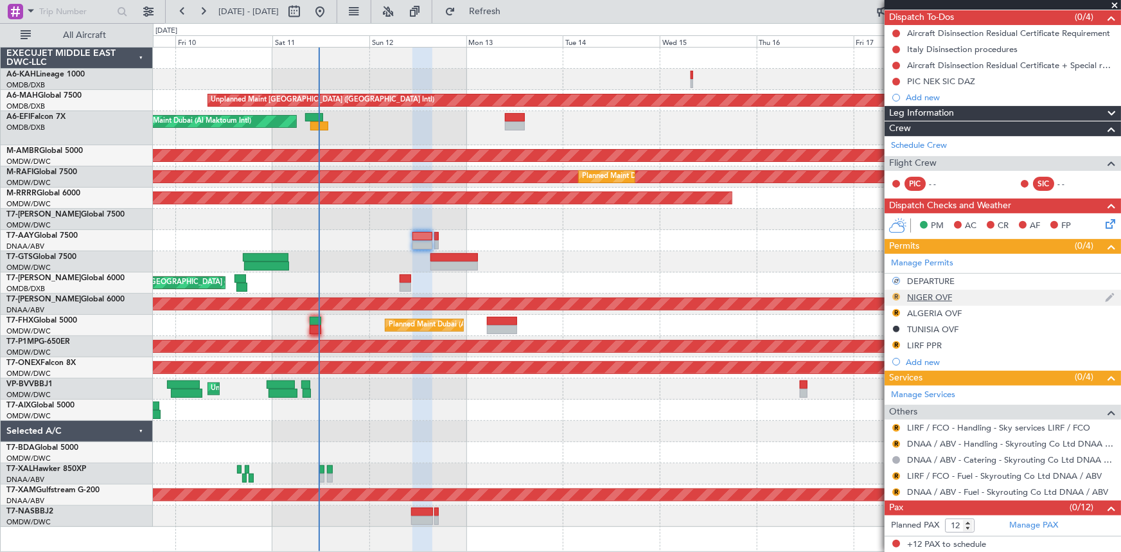
click at [896, 296] on button "R" at bounding box center [896, 297] width 8 height 8
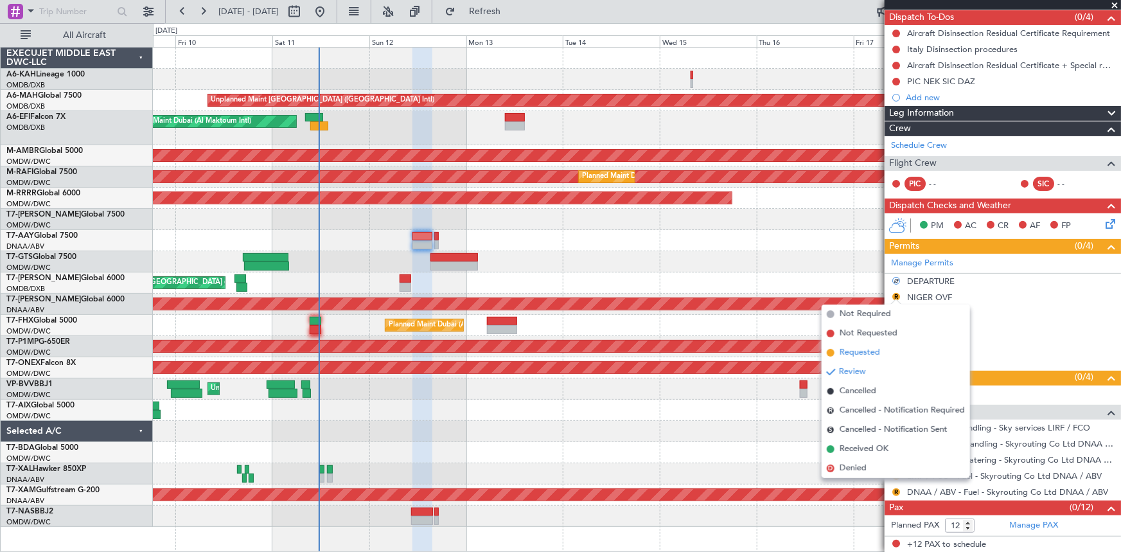
click at [852, 353] on span "Requested" at bounding box center [859, 352] width 40 height 13
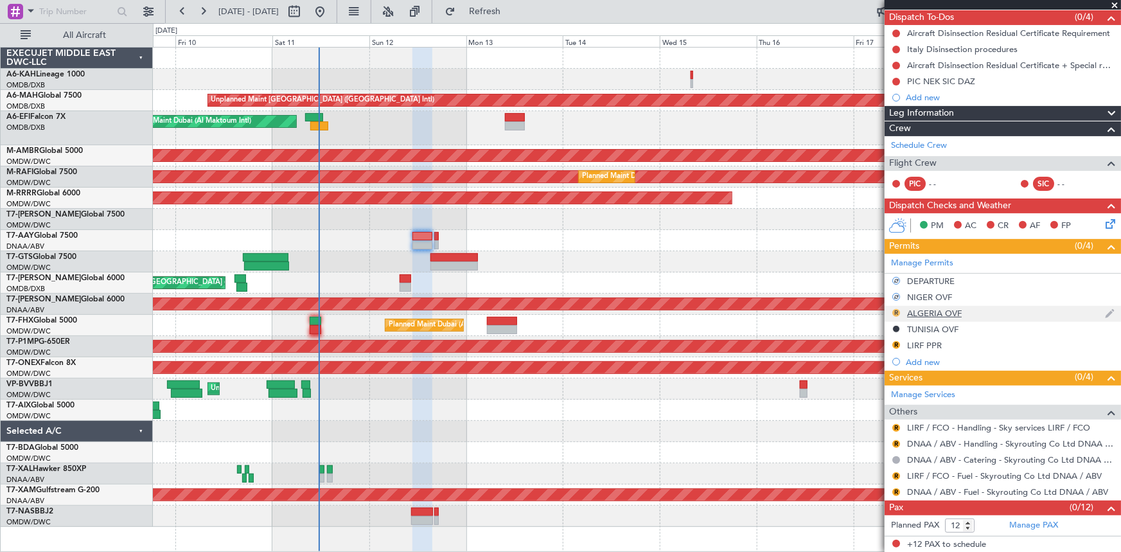
click at [897, 311] on button "R" at bounding box center [896, 313] width 8 height 8
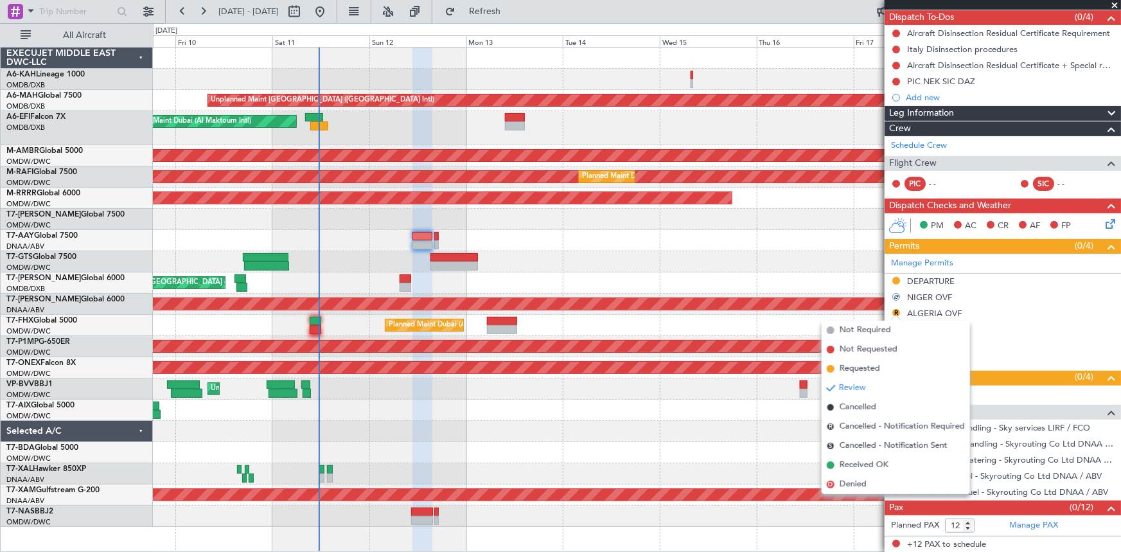
click at [868, 362] on span "Requested" at bounding box center [859, 368] width 40 height 13
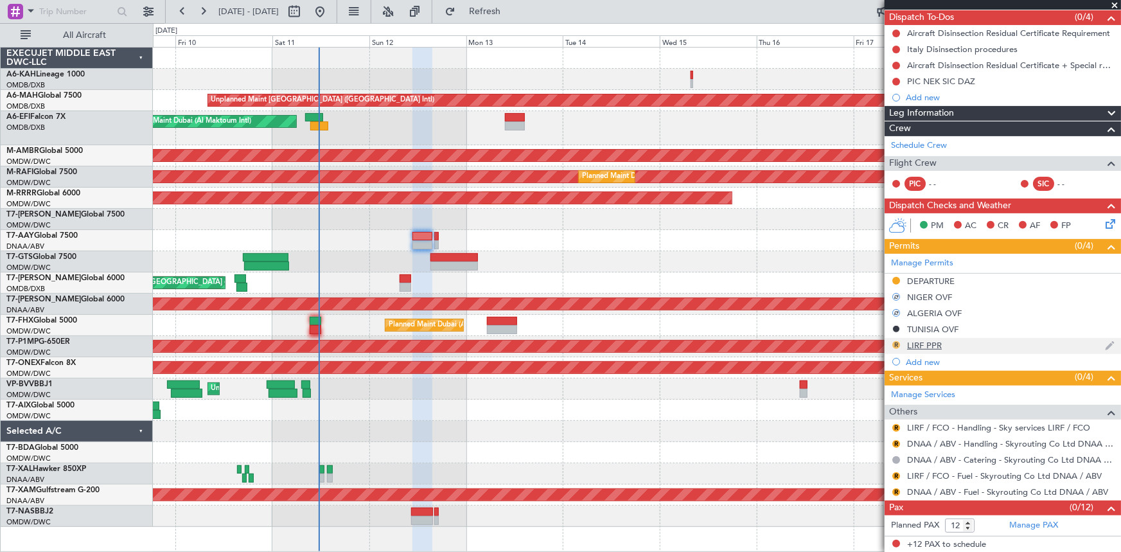
click at [895, 341] on button "R" at bounding box center [896, 345] width 8 height 8
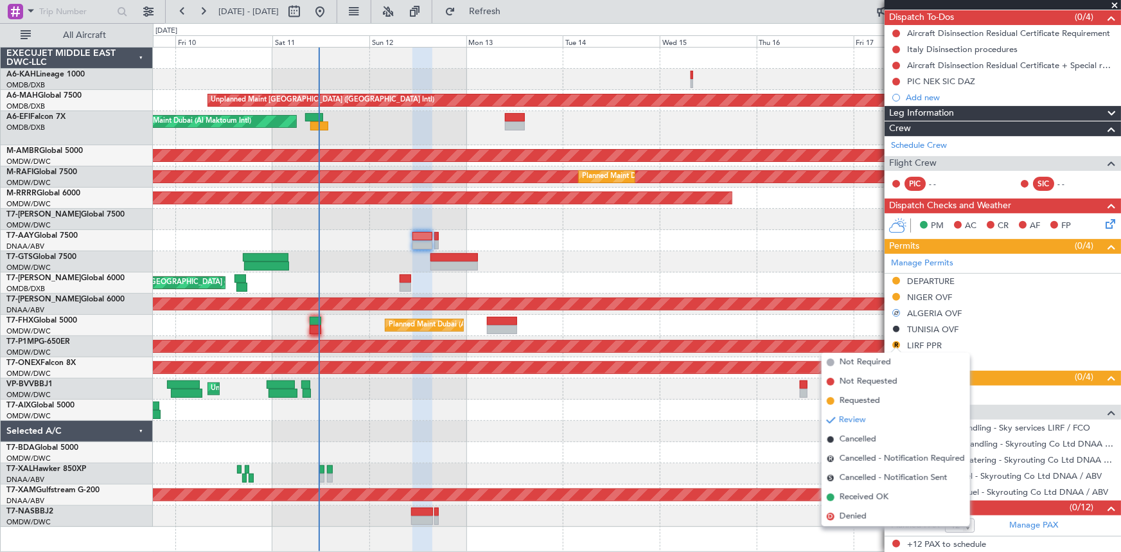
drag, startPoint x: 859, startPoint y: 403, endPoint x: 880, endPoint y: 399, distance: 20.9
click at [861, 403] on span "Requested" at bounding box center [859, 400] width 40 height 13
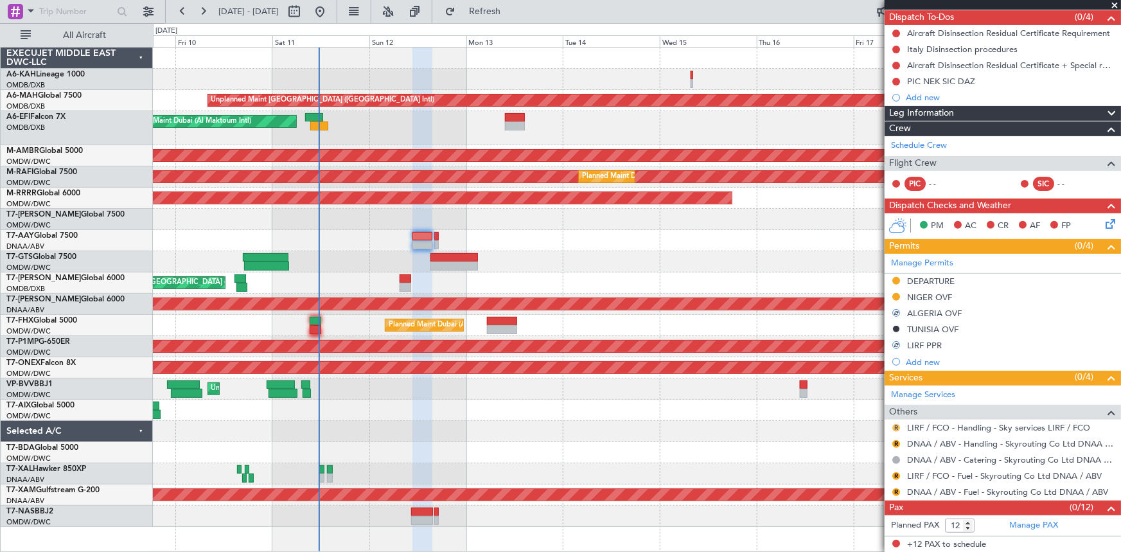
click at [895, 428] on button "R" at bounding box center [896, 428] width 8 height 8
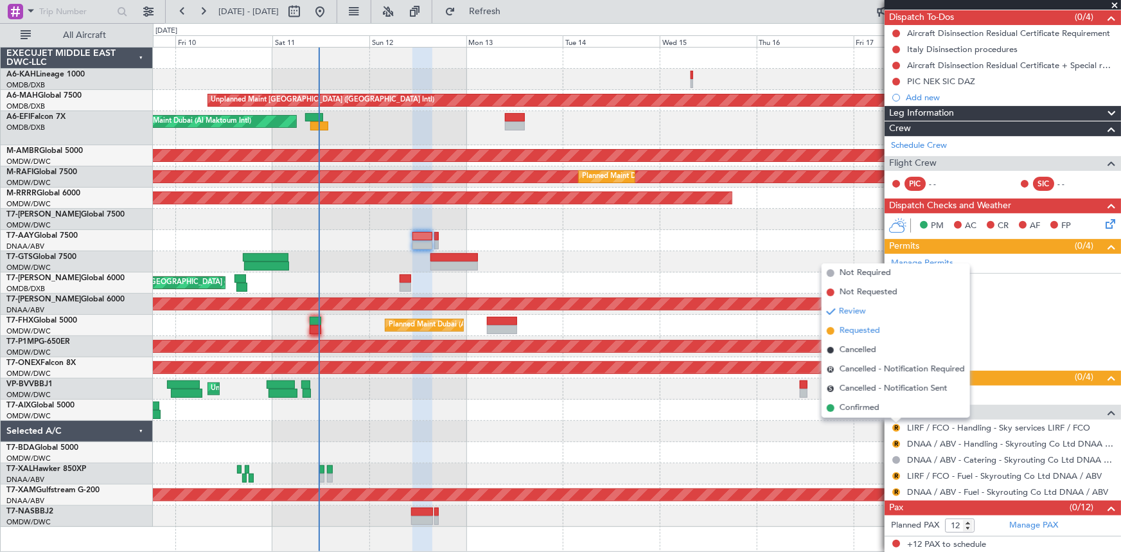
click at [855, 332] on span "Requested" at bounding box center [859, 330] width 40 height 13
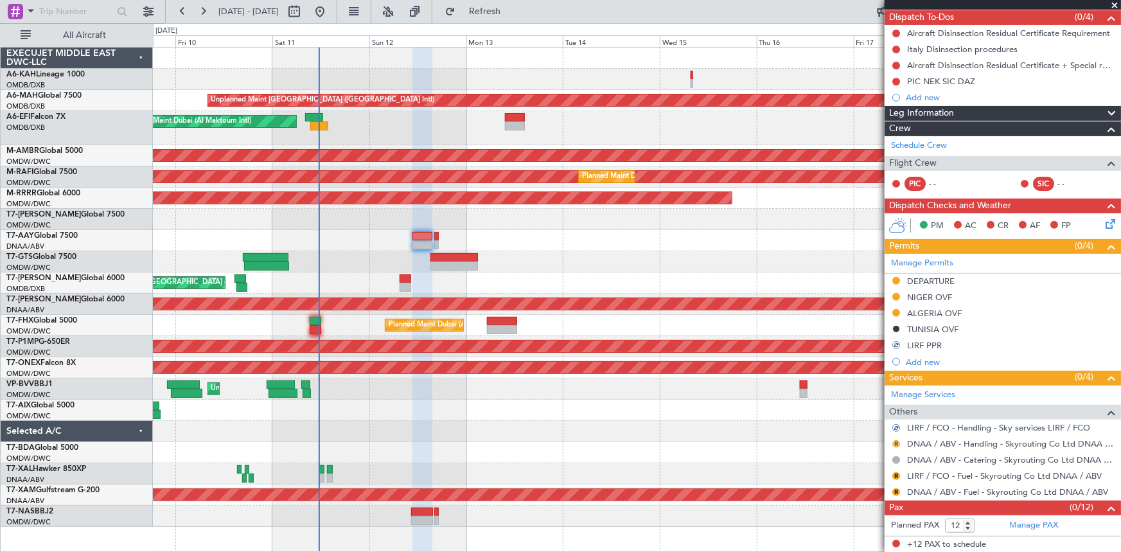
click at [897, 442] on button "R" at bounding box center [896, 444] width 8 height 8
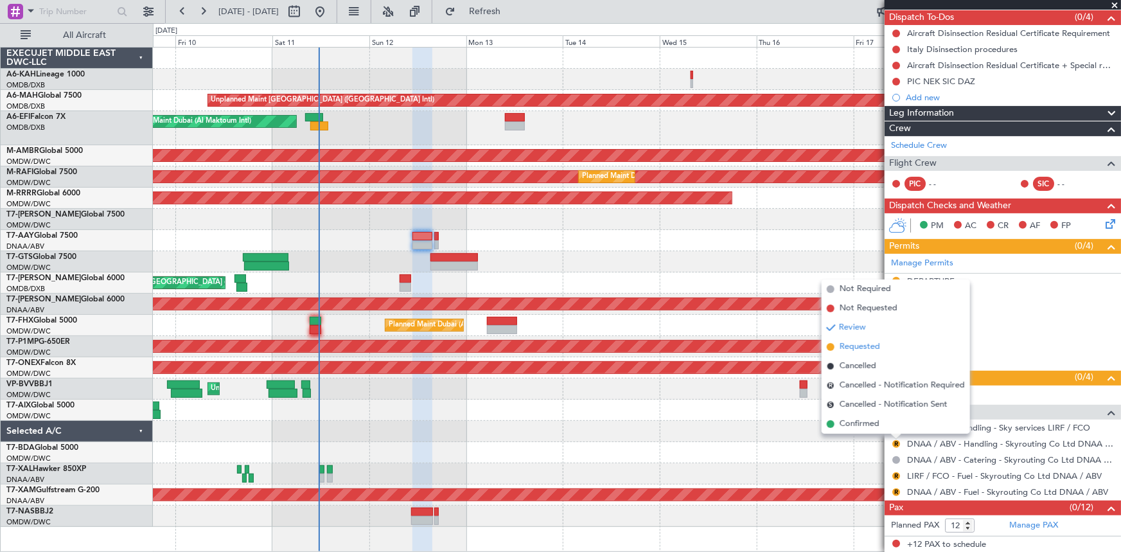
click at [870, 346] on span "Requested" at bounding box center [859, 346] width 40 height 13
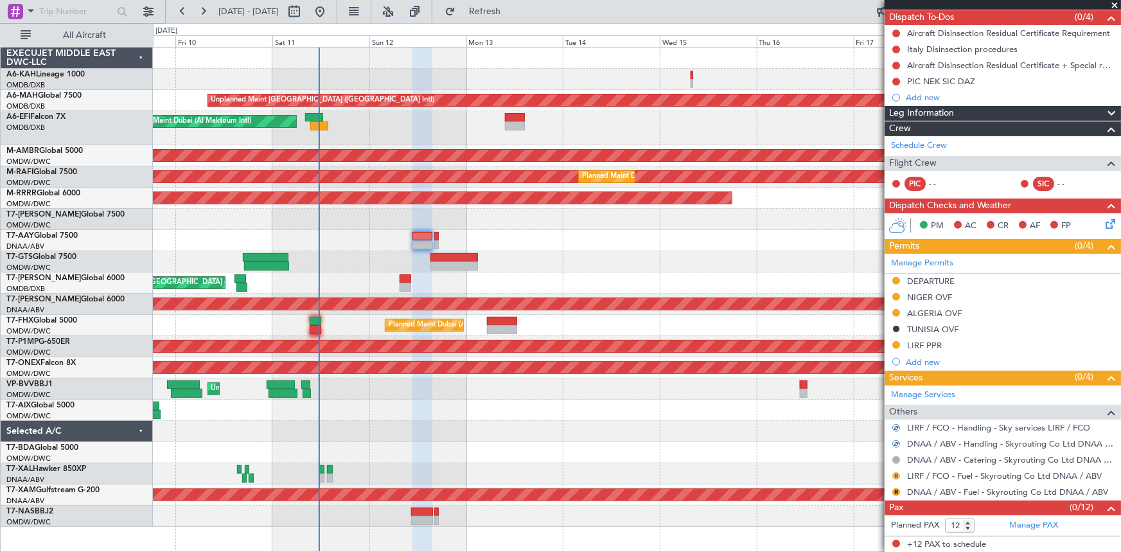
click at [898, 474] on button "R" at bounding box center [896, 476] width 8 height 8
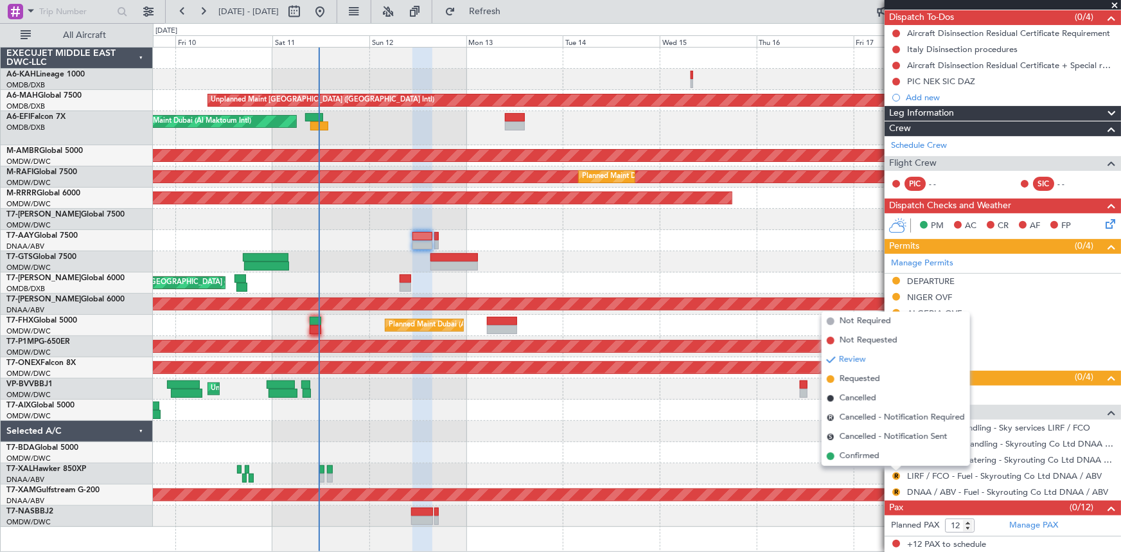
drag, startPoint x: 857, startPoint y: 378, endPoint x: 867, endPoint y: 385, distance: 12.3
click at [858, 378] on span "Requested" at bounding box center [859, 378] width 40 height 13
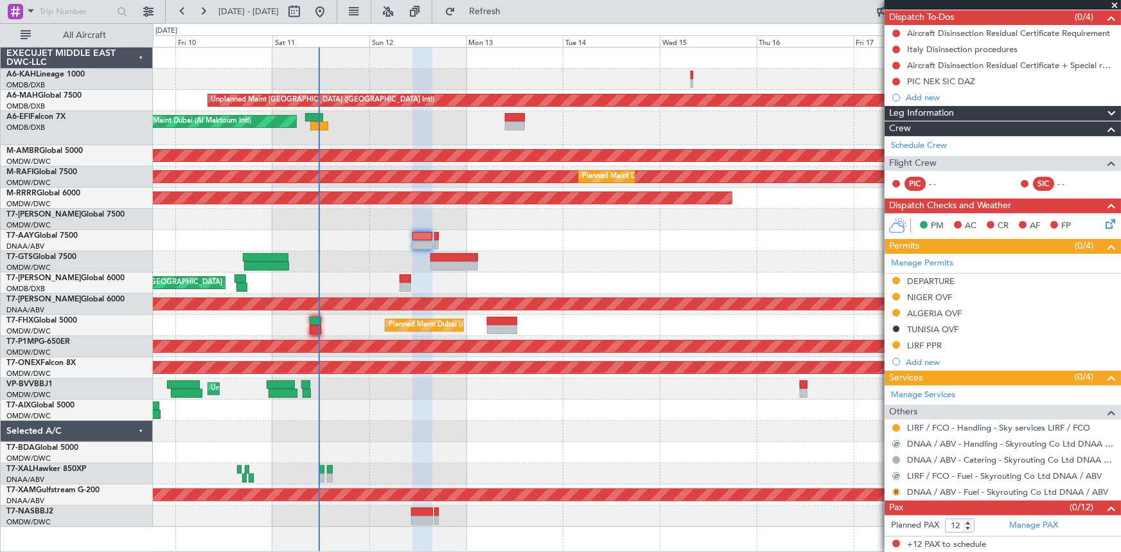
click at [897, 491] on button "R" at bounding box center [896, 492] width 8 height 8
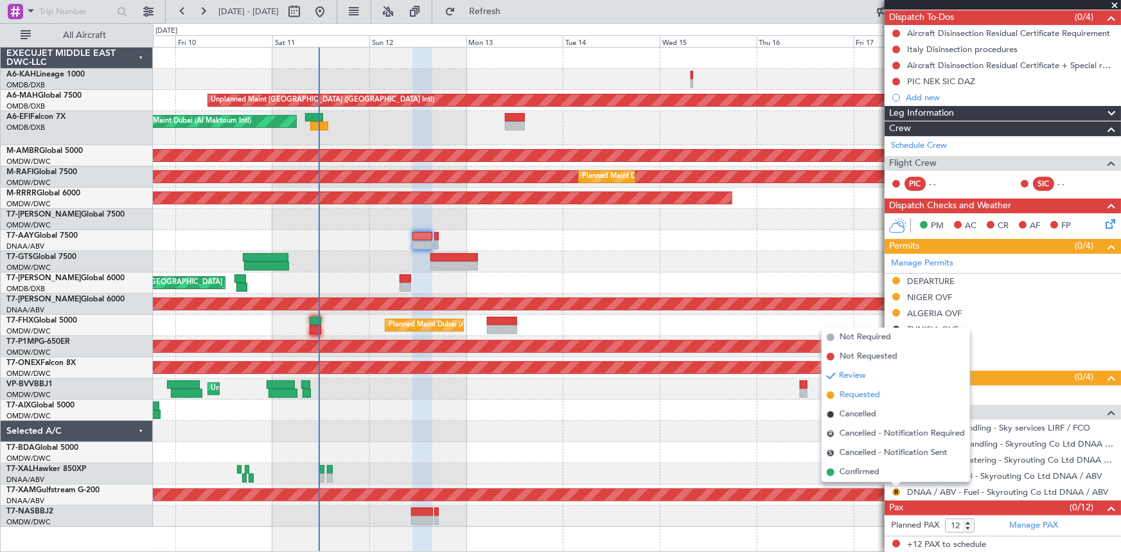
click at [858, 394] on span "Requested" at bounding box center [859, 395] width 40 height 13
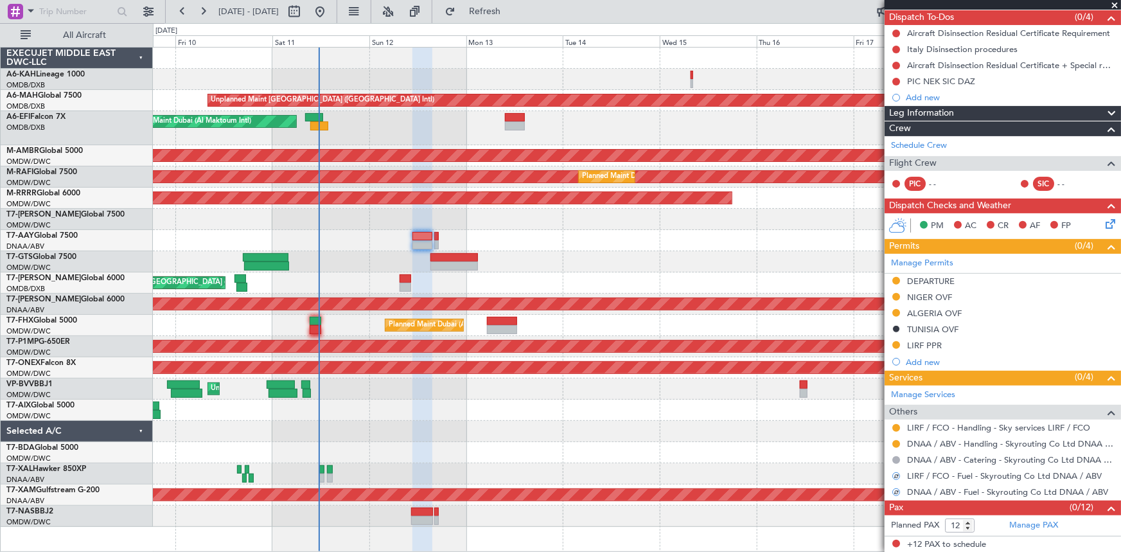
scroll to position [0, 0]
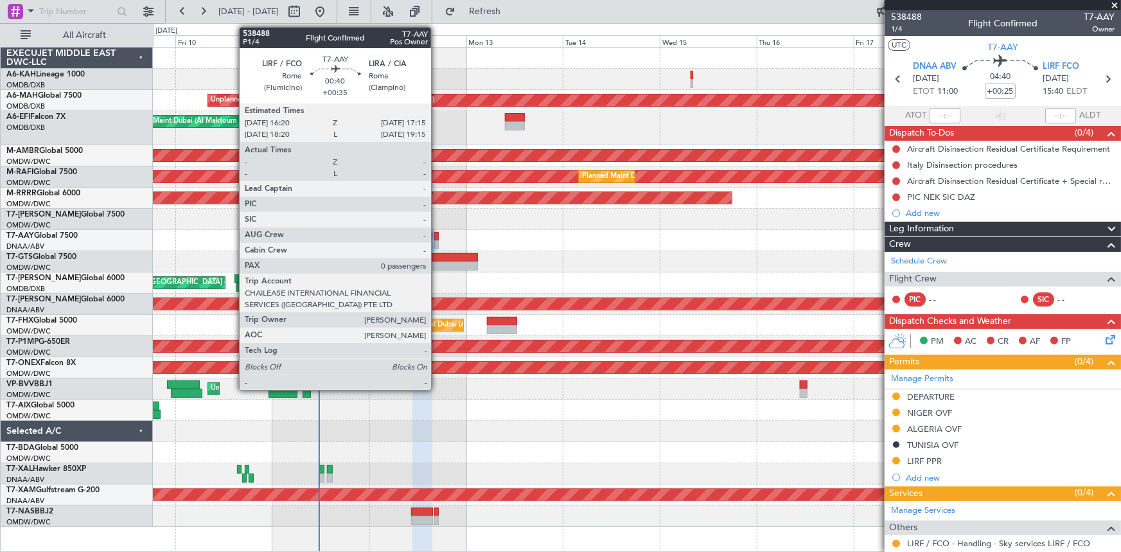
click at [435, 238] on div at bounding box center [436, 236] width 4 height 9
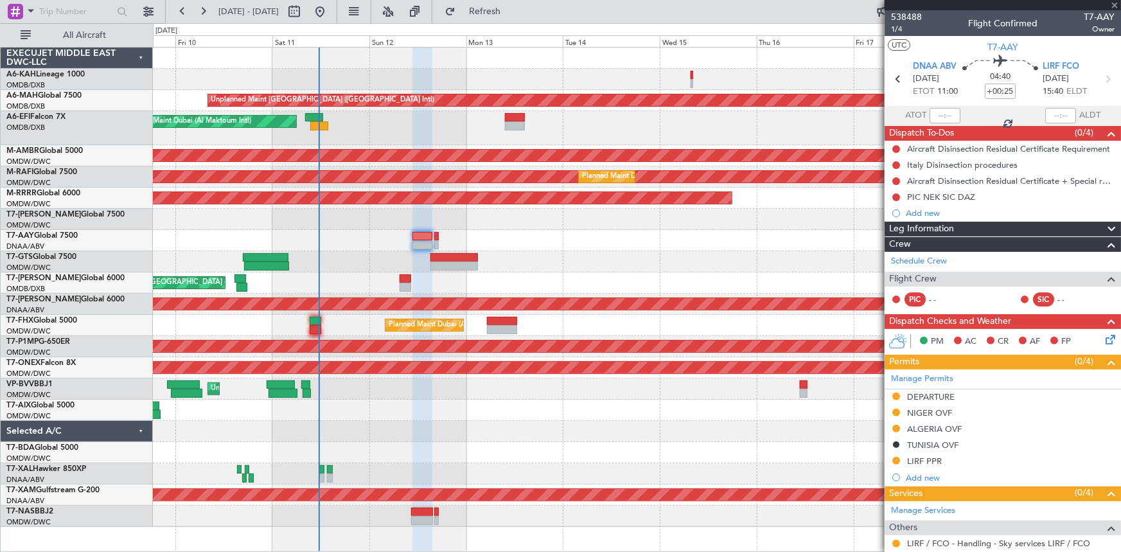
type input "+00:35"
type input "0"
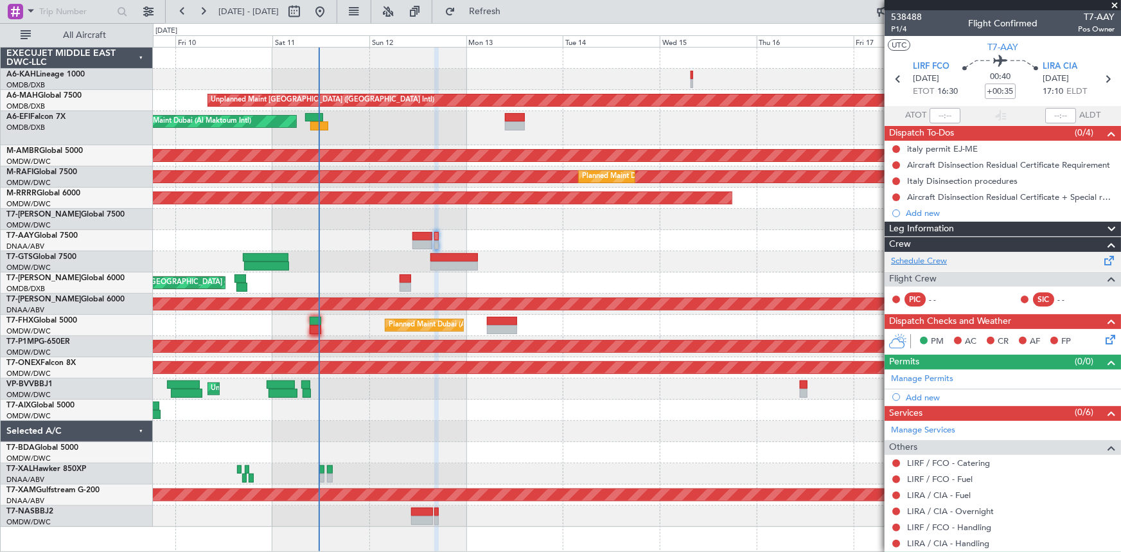
click at [918, 259] on link "Schedule Crew" at bounding box center [919, 261] width 56 height 13
click at [930, 379] on link "Manage Permits" at bounding box center [922, 378] width 62 height 13
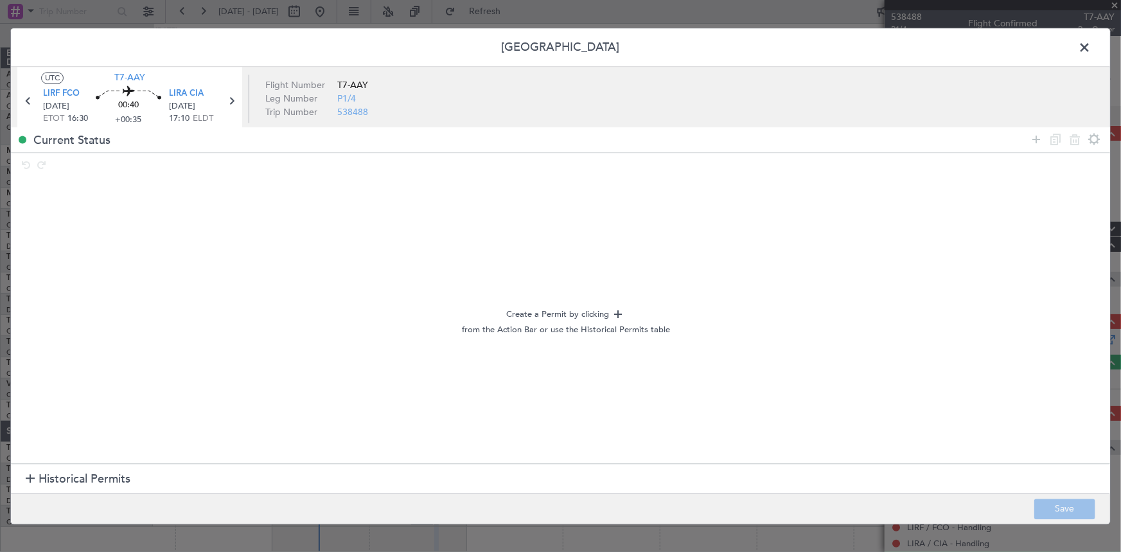
click at [65, 484] on span "Historical Permits" at bounding box center [85, 479] width 92 height 17
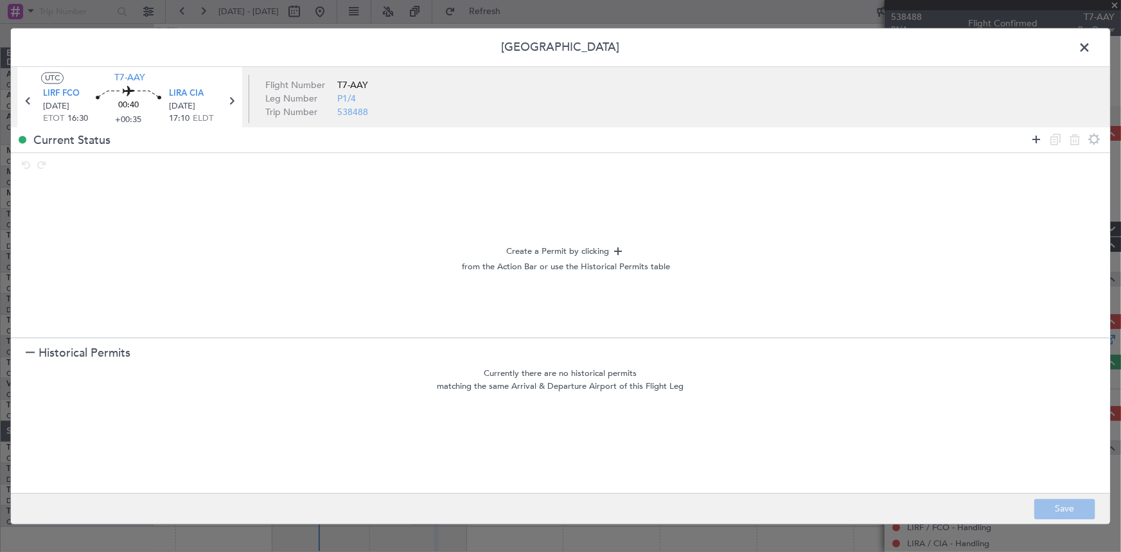
click at [1034, 139] on icon at bounding box center [1035, 139] width 15 height 15
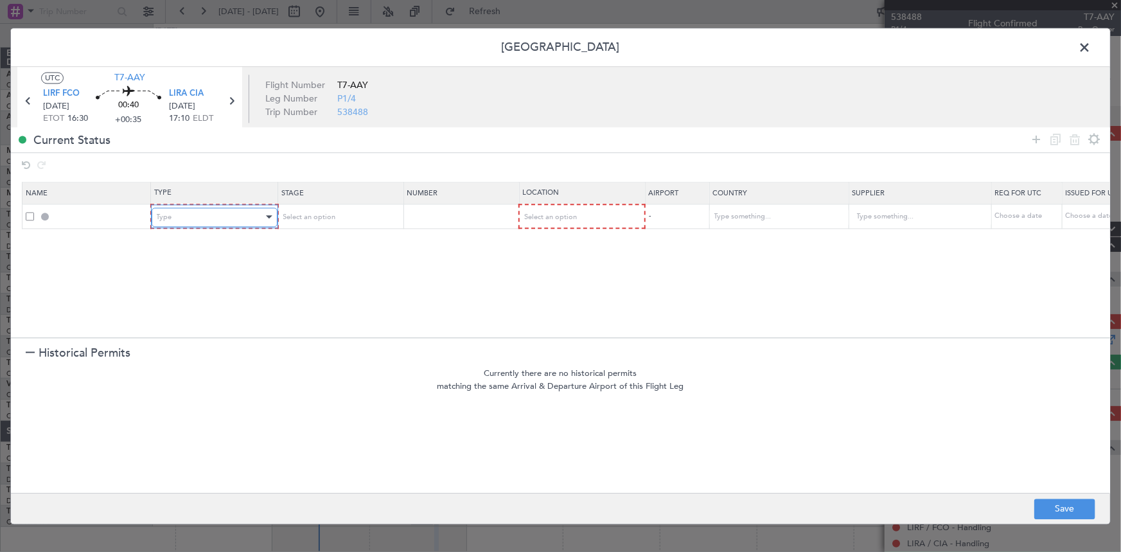
click at [182, 215] on div "Type" at bounding box center [210, 216] width 107 height 19
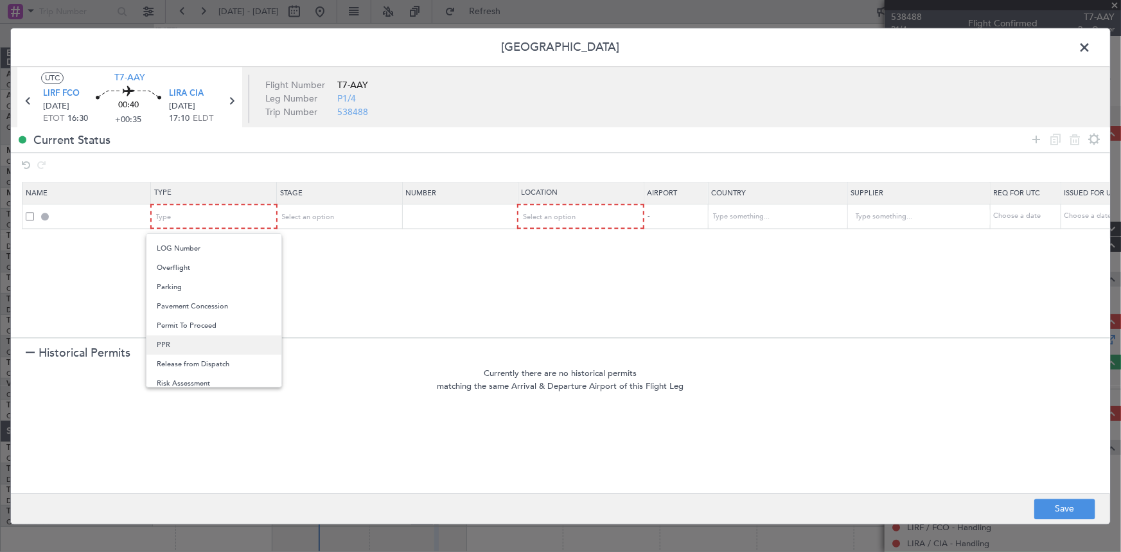
click at [166, 346] on span "PPR" at bounding box center [214, 344] width 114 height 19
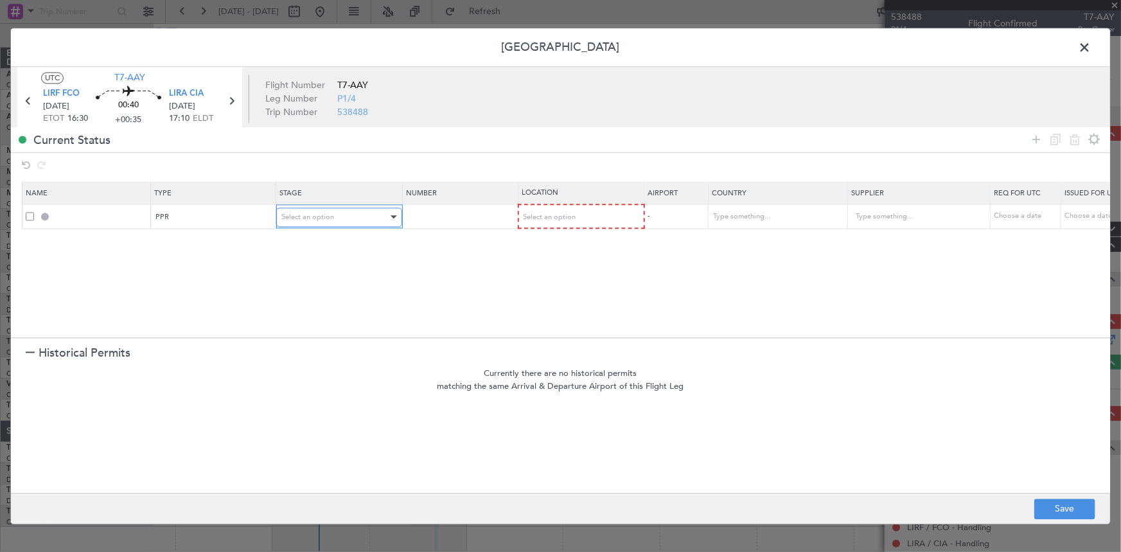
click at [354, 207] on div "Select an option" at bounding box center [334, 216] width 107 height 19
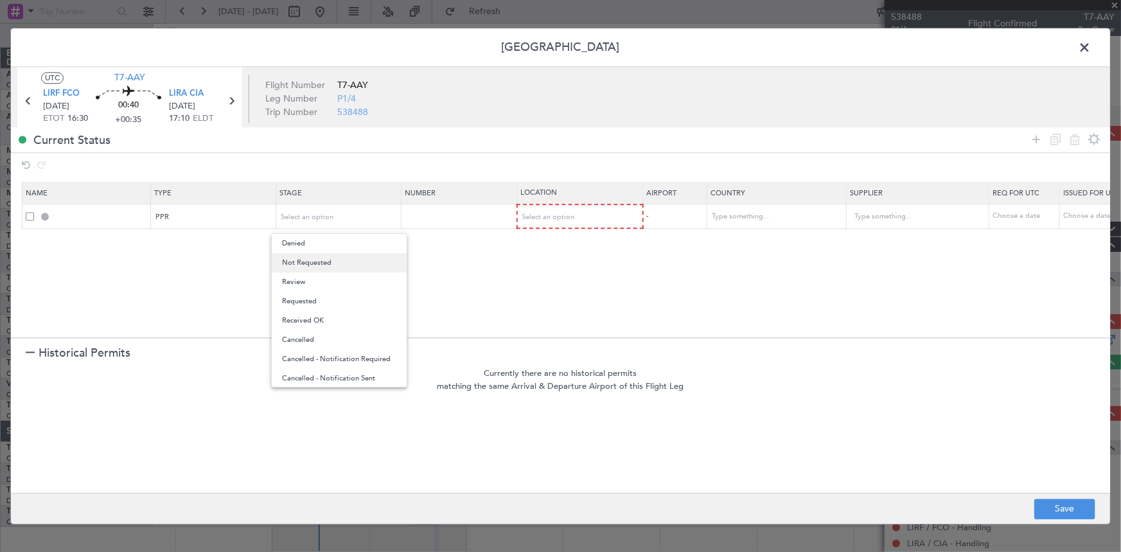
click at [327, 265] on span "Not Requested" at bounding box center [339, 262] width 114 height 19
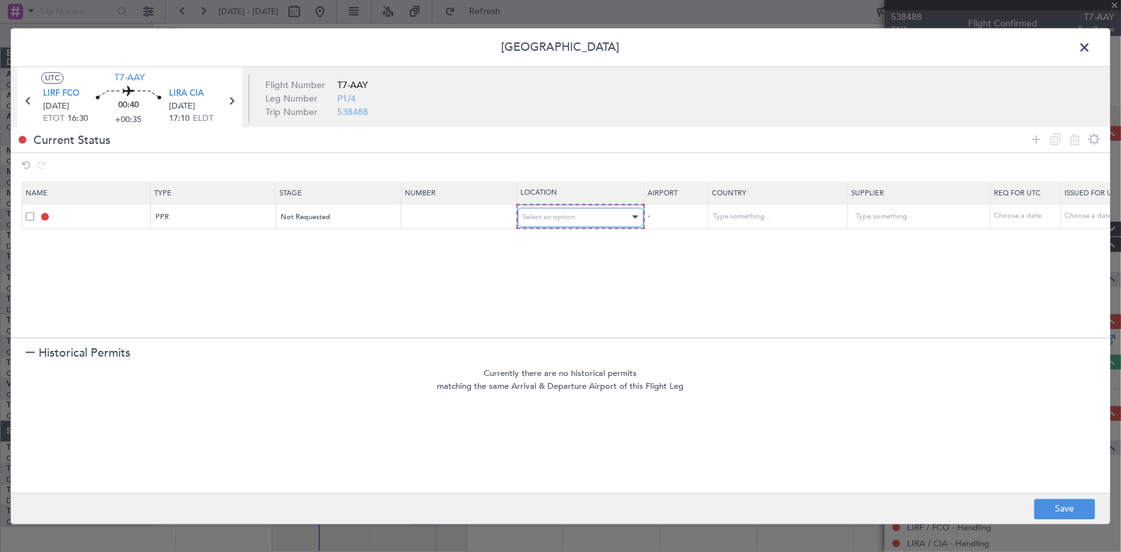
click at [565, 207] on div "Select an option" at bounding box center [576, 216] width 107 height 19
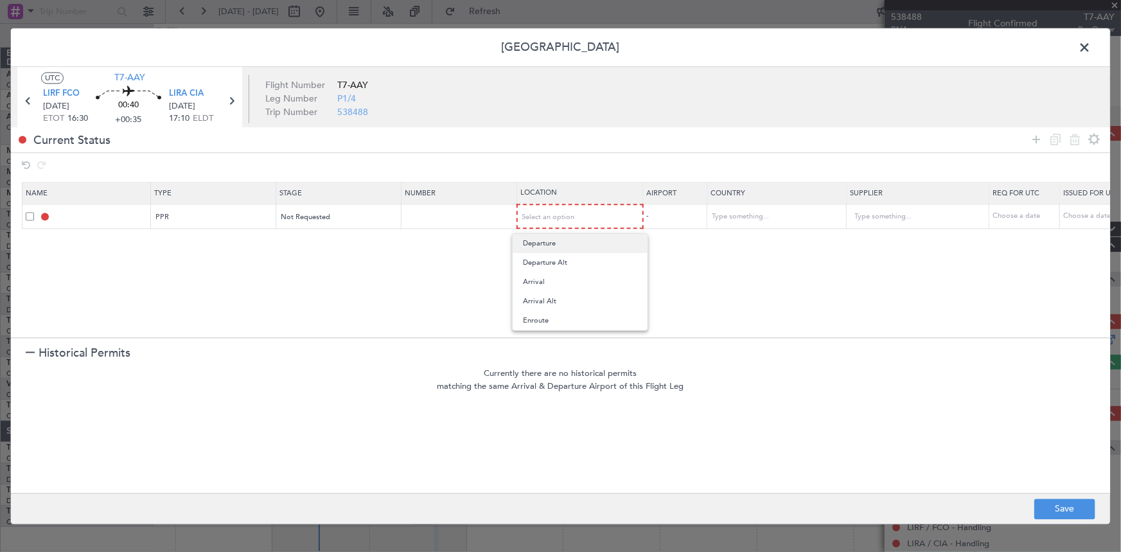
click at [552, 240] on span "Departure" at bounding box center [580, 243] width 114 height 19
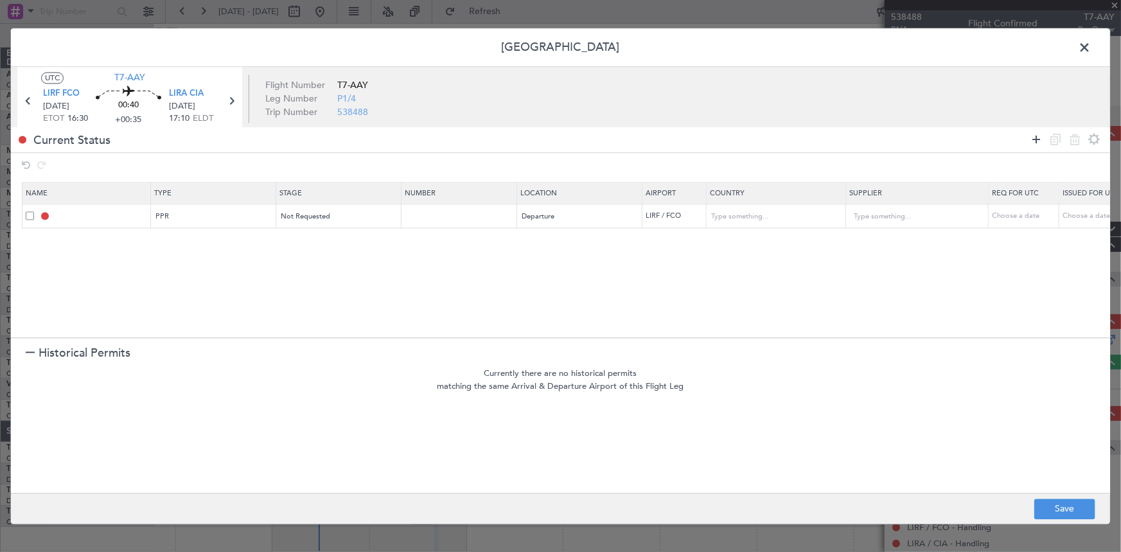
click at [1035, 139] on icon at bounding box center [1035, 139] width 15 height 15
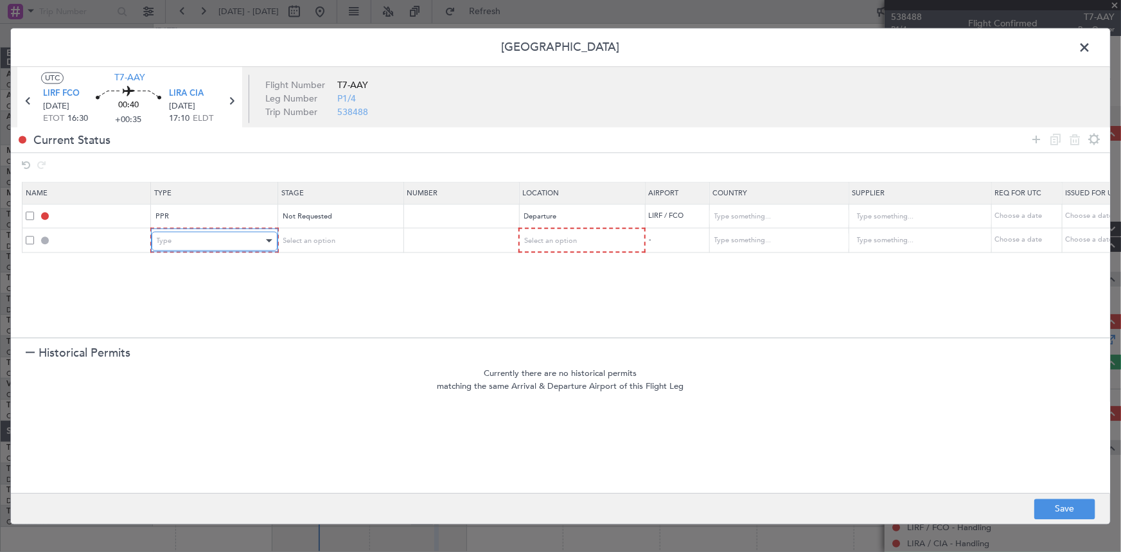
click at [165, 236] on span "Type" at bounding box center [164, 241] width 15 height 10
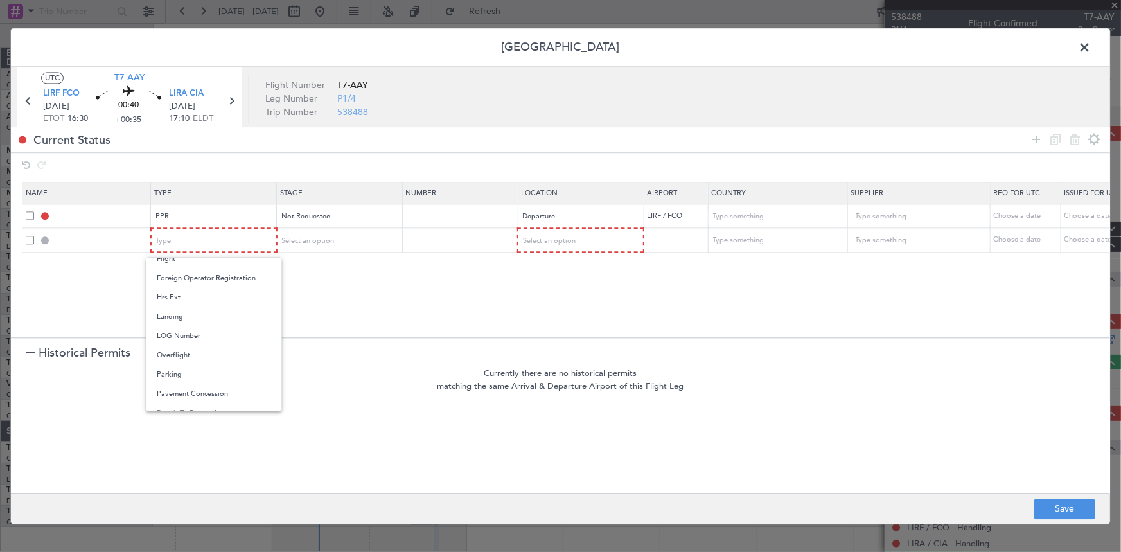
drag, startPoint x: 180, startPoint y: 377, endPoint x: 209, endPoint y: 367, distance: 30.5
click at [182, 377] on span "Parking" at bounding box center [214, 374] width 114 height 19
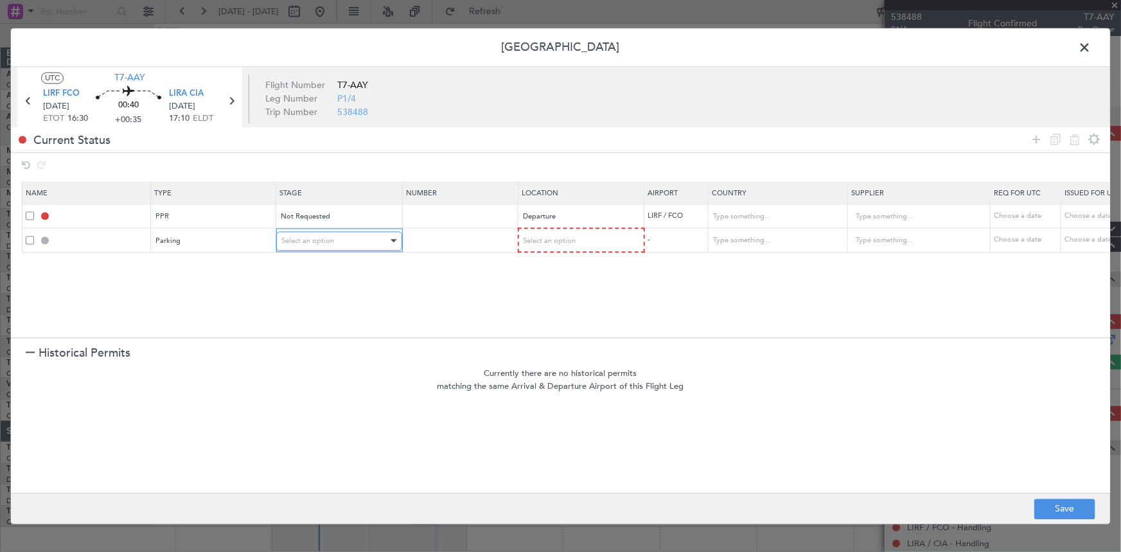
click at [351, 234] on div "Select an option" at bounding box center [334, 240] width 107 height 19
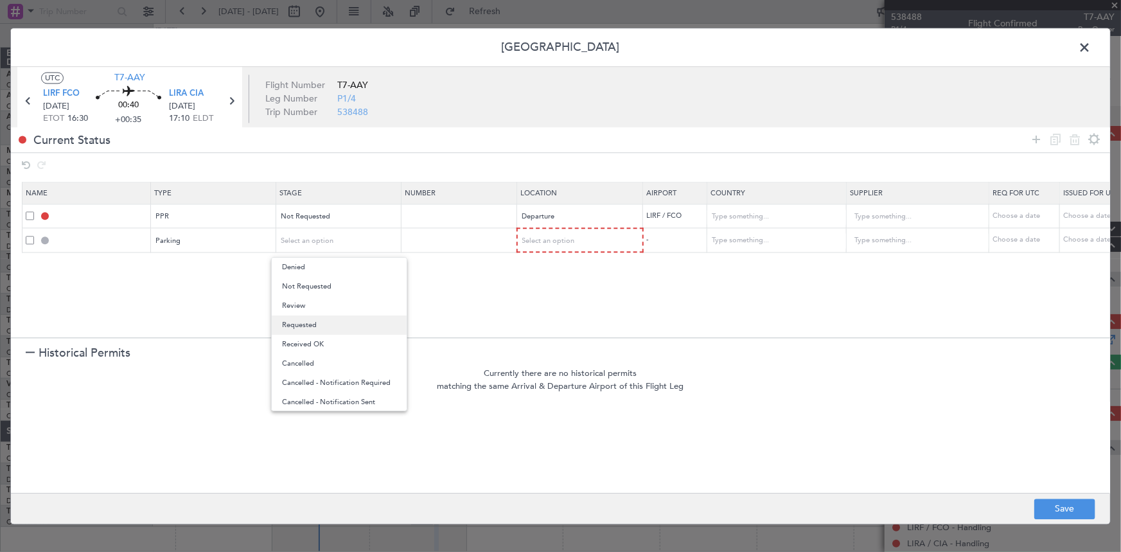
click at [320, 324] on span "Requested" at bounding box center [339, 324] width 114 height 19
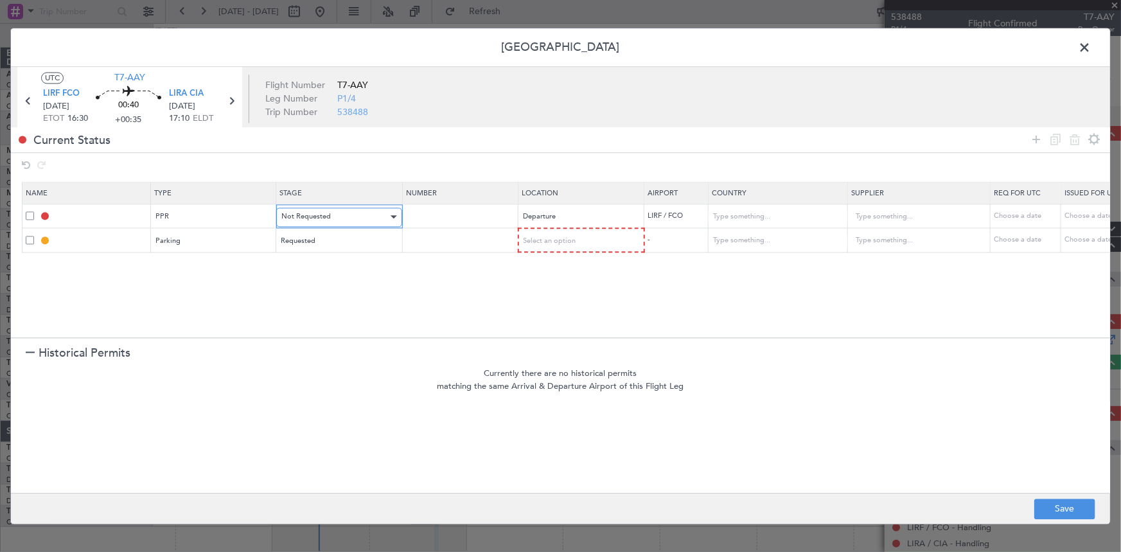
click at [340, 215] on div "Not Requested" at bounding box center [334, 216] width 107 height 19
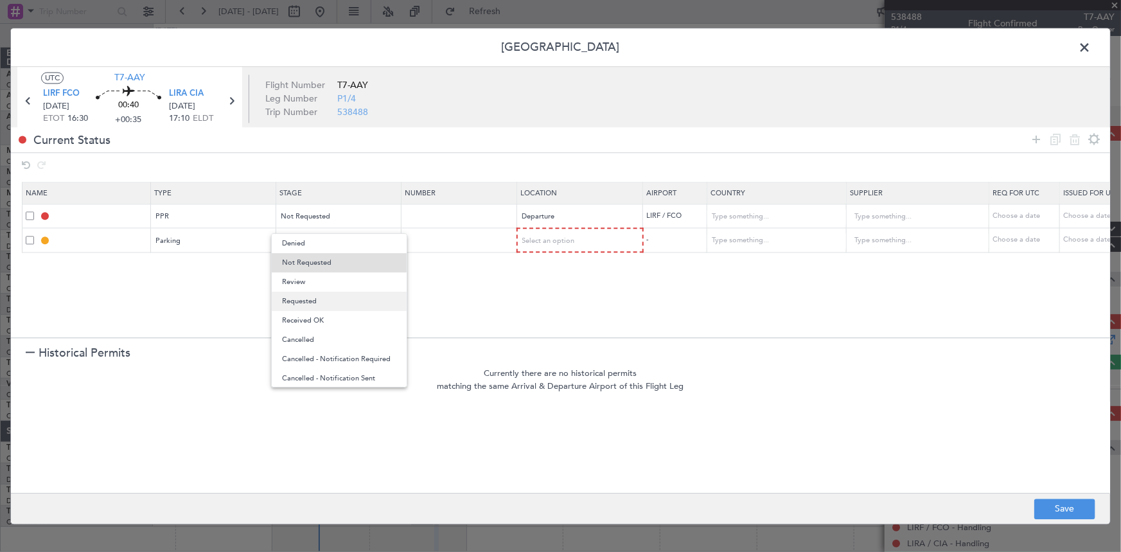
click at [322, 297] on span "Requested" at bounding box center [339, 301] width 114 height 19
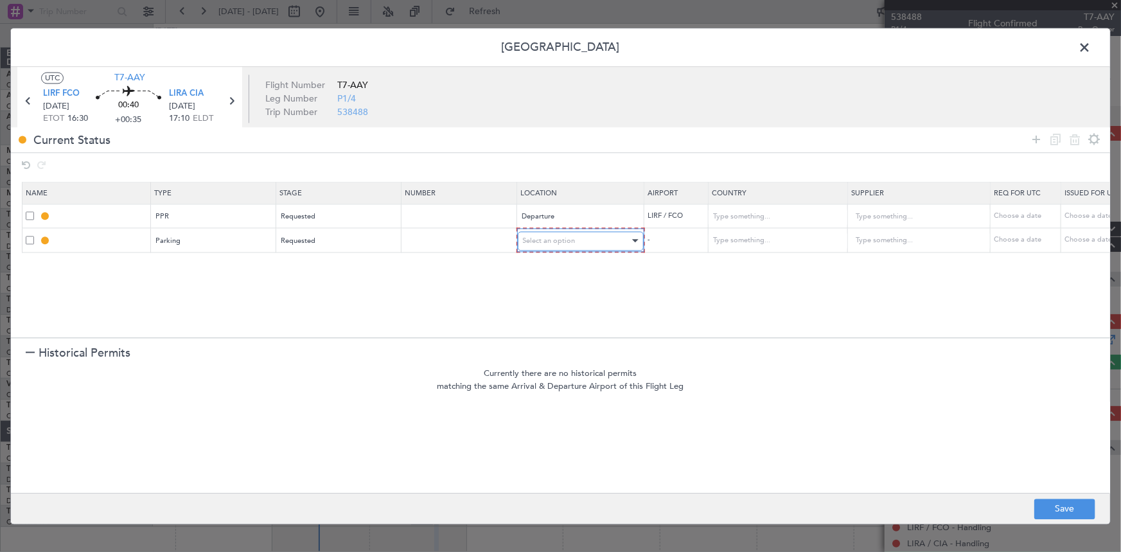
click at [609, 236] on div "Select an option" at bounding box center [576, 240] width 107 height 19
click at [549, 302] on span "Arrival" at bounding box center [580, 305] width 114 height 19
click at [1069, 502] on button "Save" at bounding box center [1064, 508] width 61 height 21
type input "LIRF PPR"
type input "Italy"
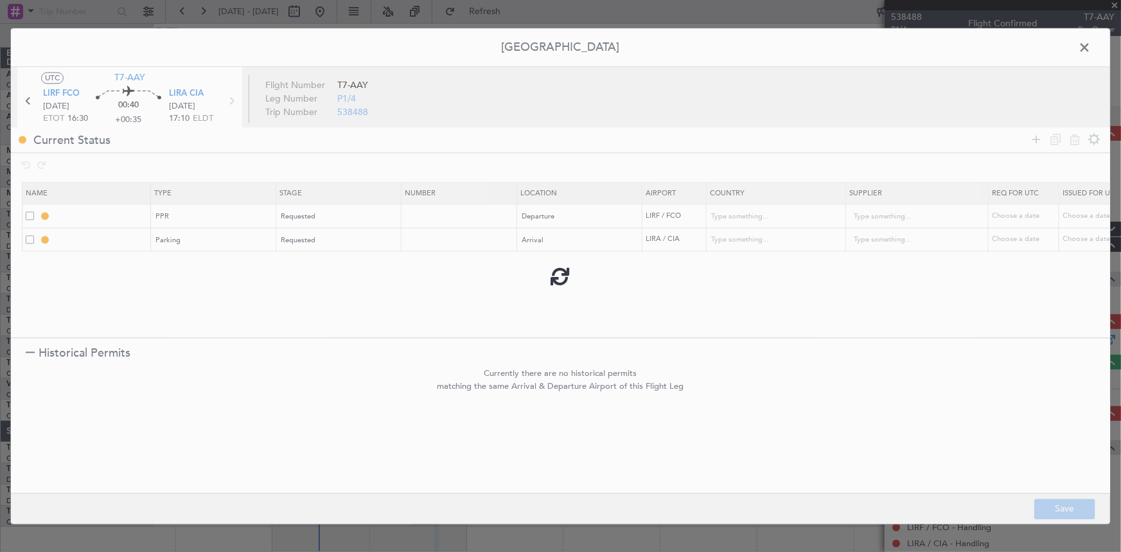
type input "NNN"
type input "LIRA Parking"
type input "Italy"
type input "NNN"
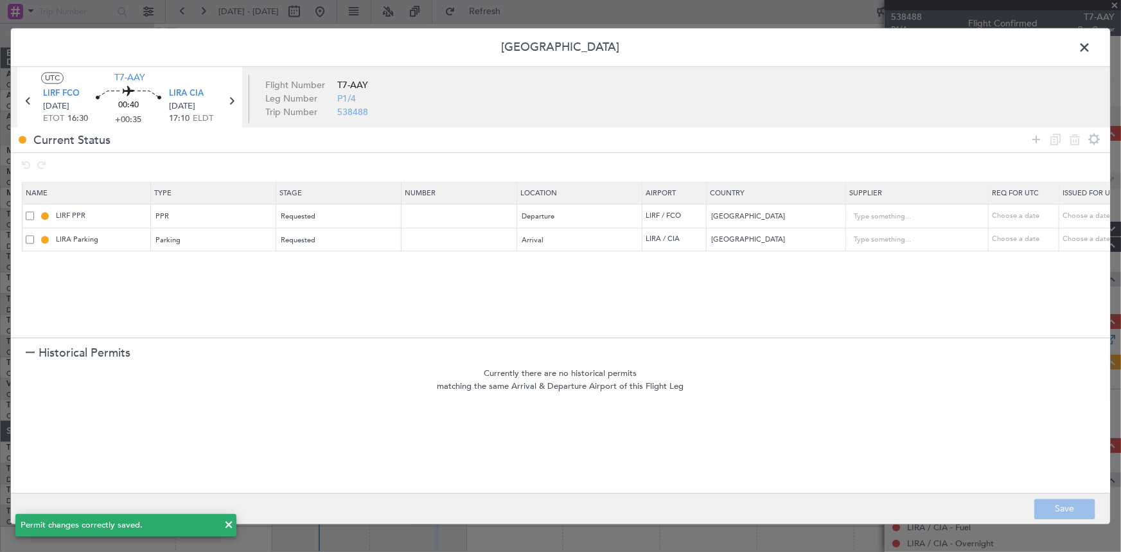
drag, startPoint x: 1085, startPoint y: 46, endPoint x: 999, endPoint y: 175, distance: 154.6
click at [1090, 46] on span at bounding box center [1090, 51] width 0 height 26
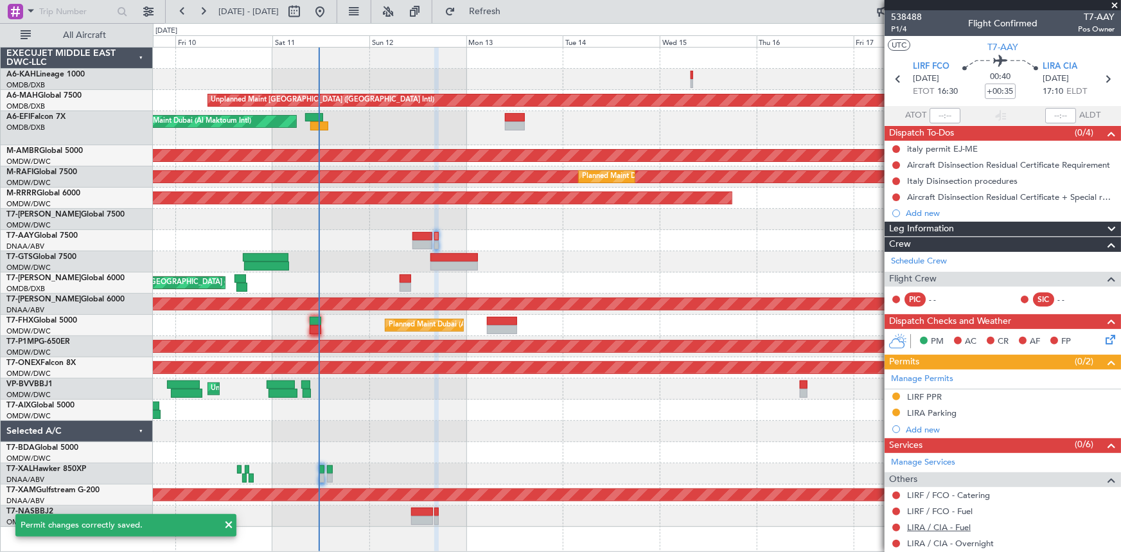
scroll to position [67, 0]
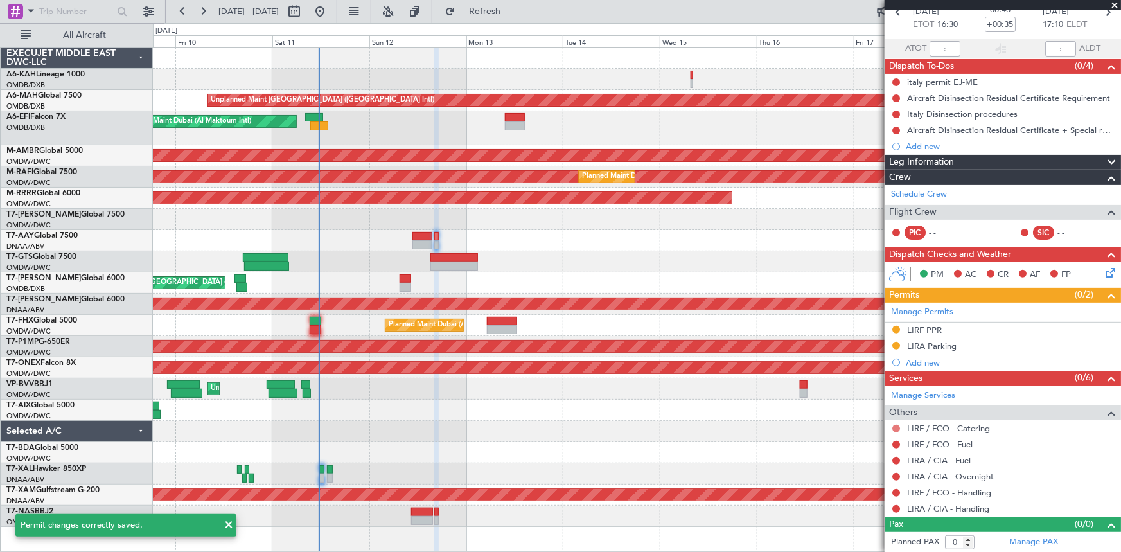
click at [895, 424] on button at bounding box center [896, 428] width 8 height 8
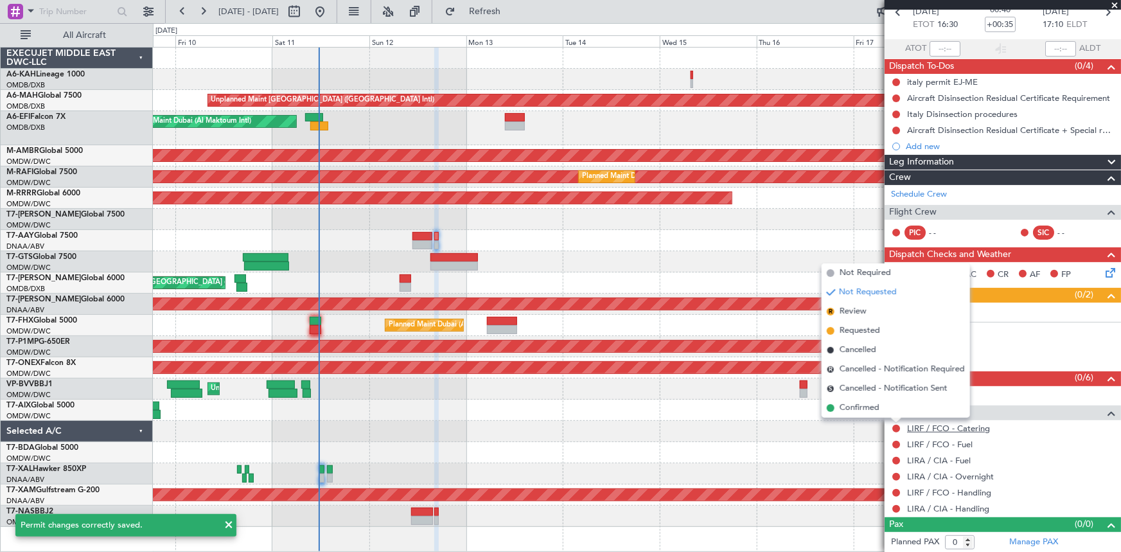
drag, startPoint x: 855, startPoint y: 273, endPoint x: 909, endPoint y: 426, distance: 161.9
click at [859, 276] on span "Not Required" at bounding box center [864, 273] width 51 height 13
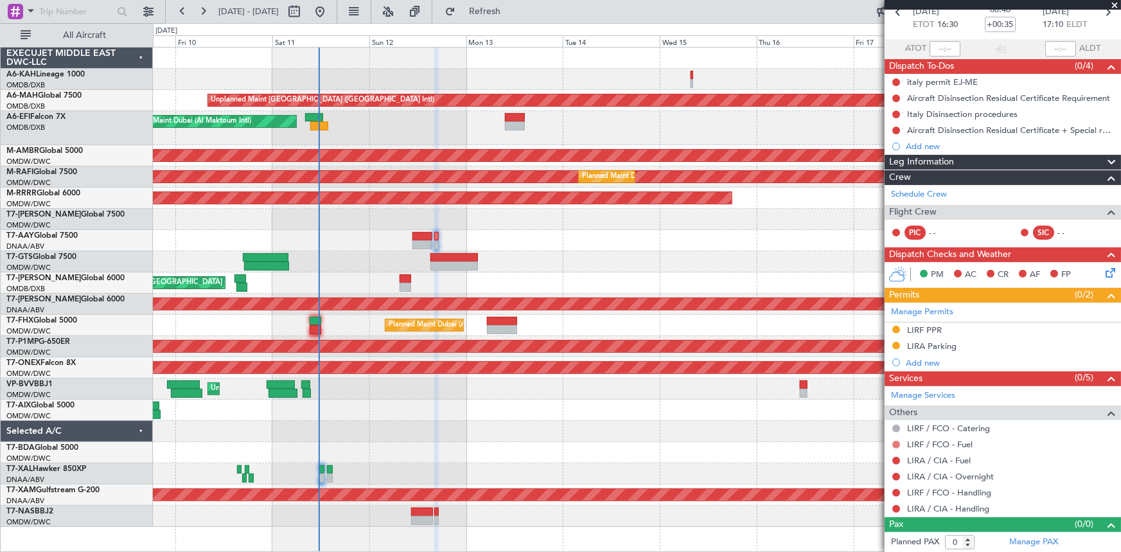
click at [897, 442] on button at bounding box center [896, 445] width 8 height 8
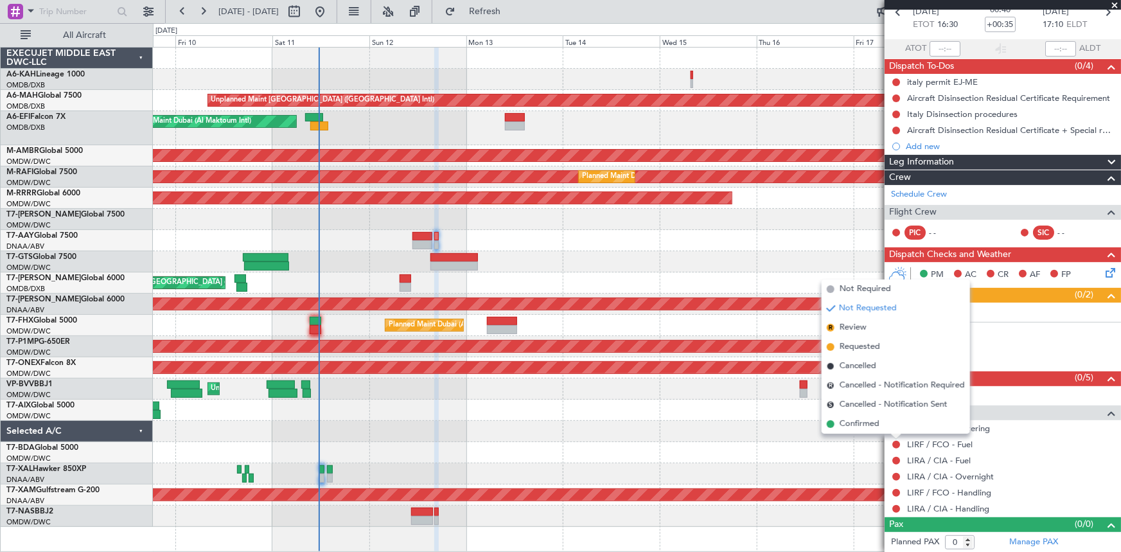
drag, startPoint x: 861, startPoint y: 347, endPoint x: 918, endPoint y: 436, distance: 105.8
click at [873, 354] on li "Requested" at bounding box center [895, 346] width 148 height 19
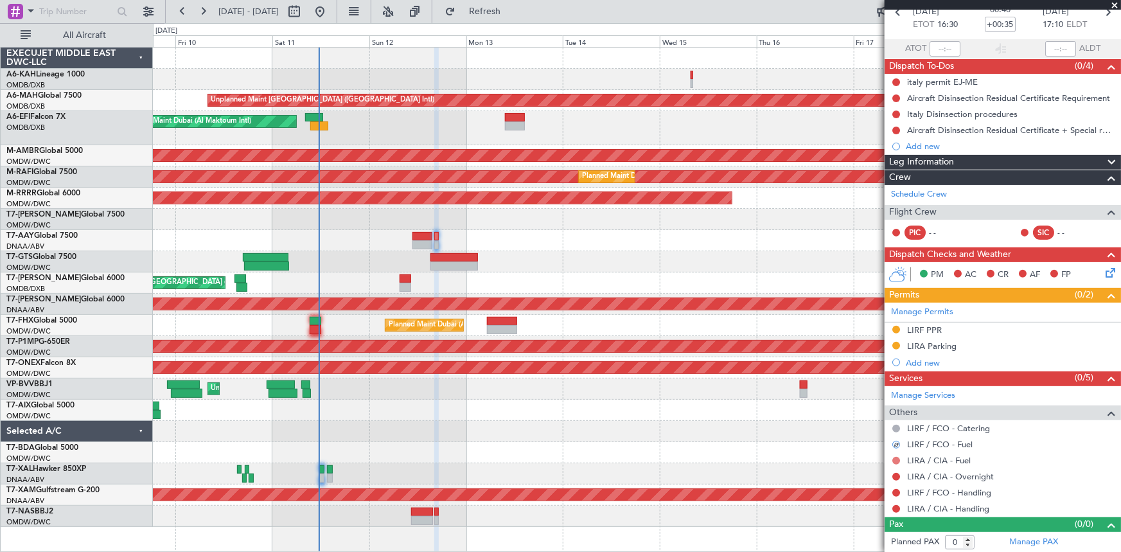
click at [898, 459] on button at bounding box center [896, 461] width 8 height 8
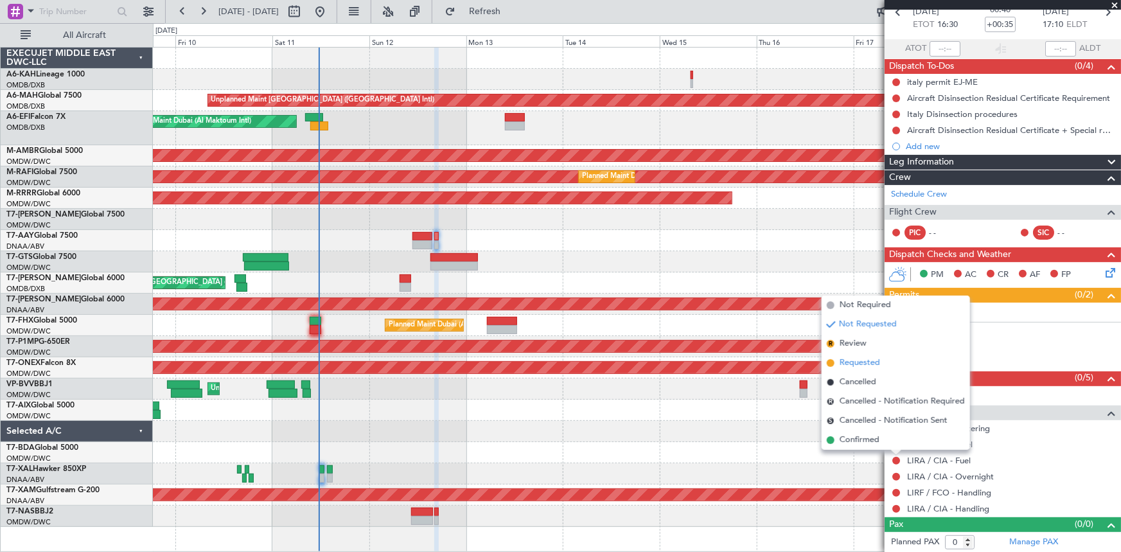
click at [862, 362] on span "Requested" at bounding box center [859, 362] width 40 height 13
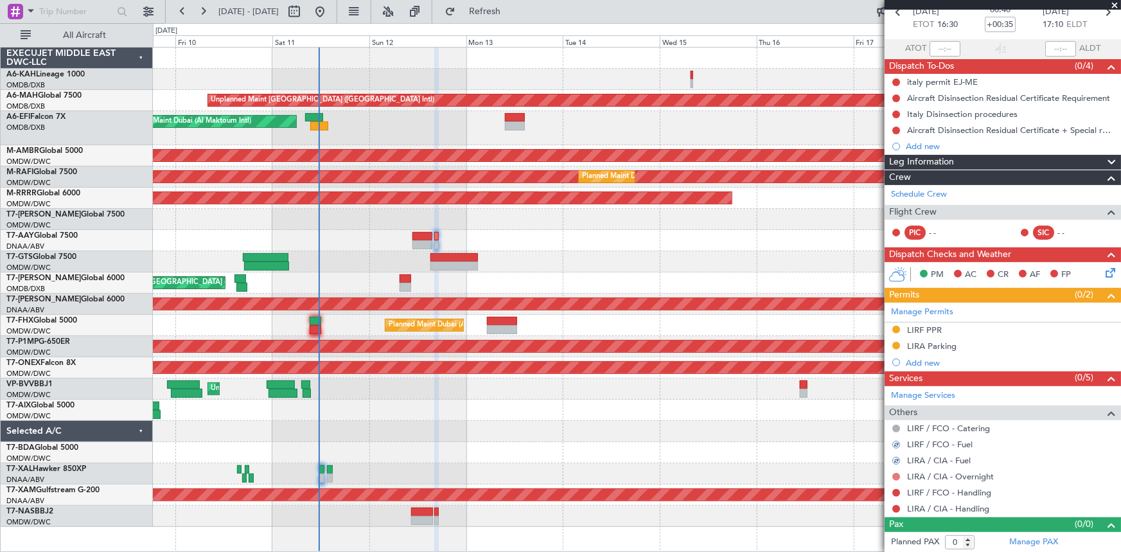
click at [897, 475] on button at bounding box center [896, 477] width 8 height 8
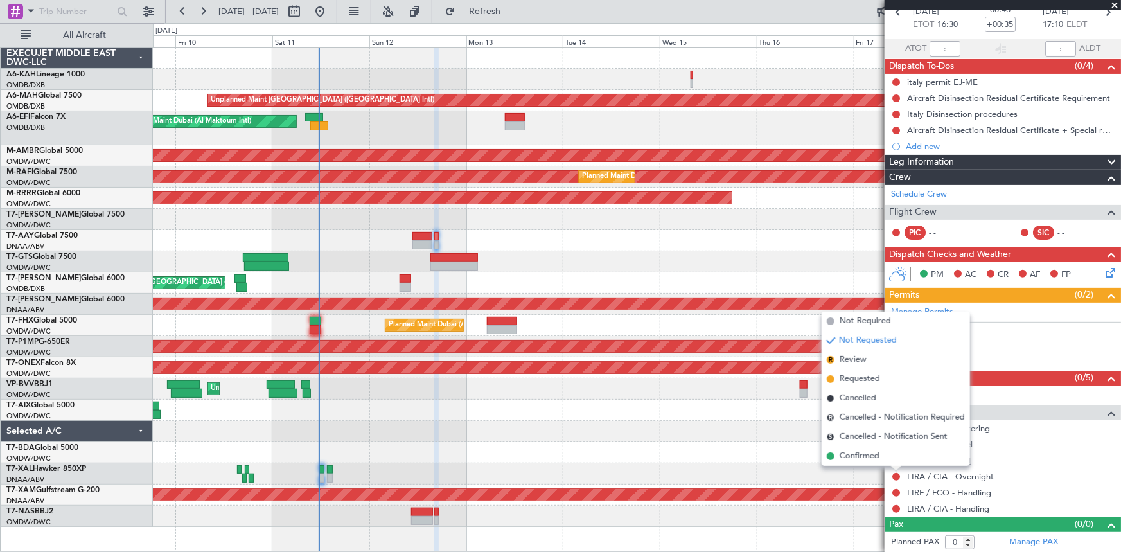
drag, startPoint x: 866, startPoint y: 380, endPoint x: 925, endPoint y: 460, distance: 99.2
click at [869, 383] on span "Requested" at bounding box center [859, 378] width 40 height 13
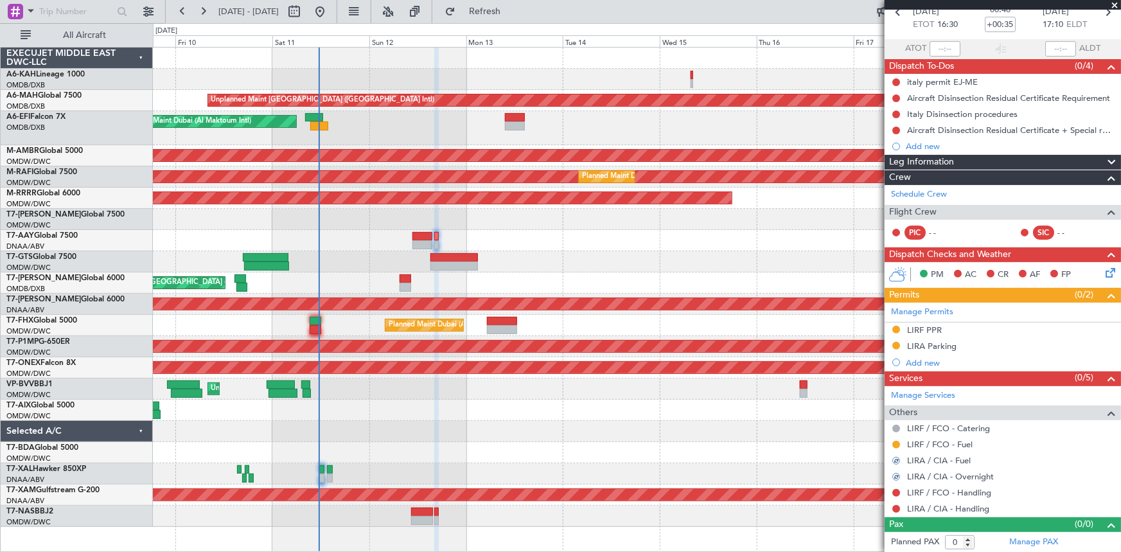
click at [896, 493] on button at bounding box center [896, 493] width 8 height 8
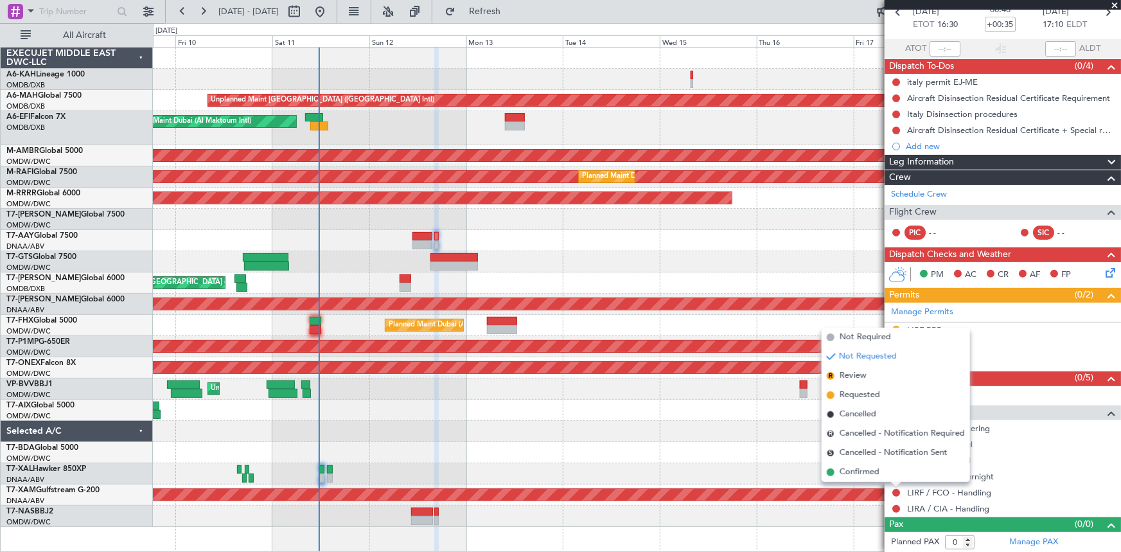
click at [869, 395] on span "Requested" at bounding box center [859, 395] width 40 height 13
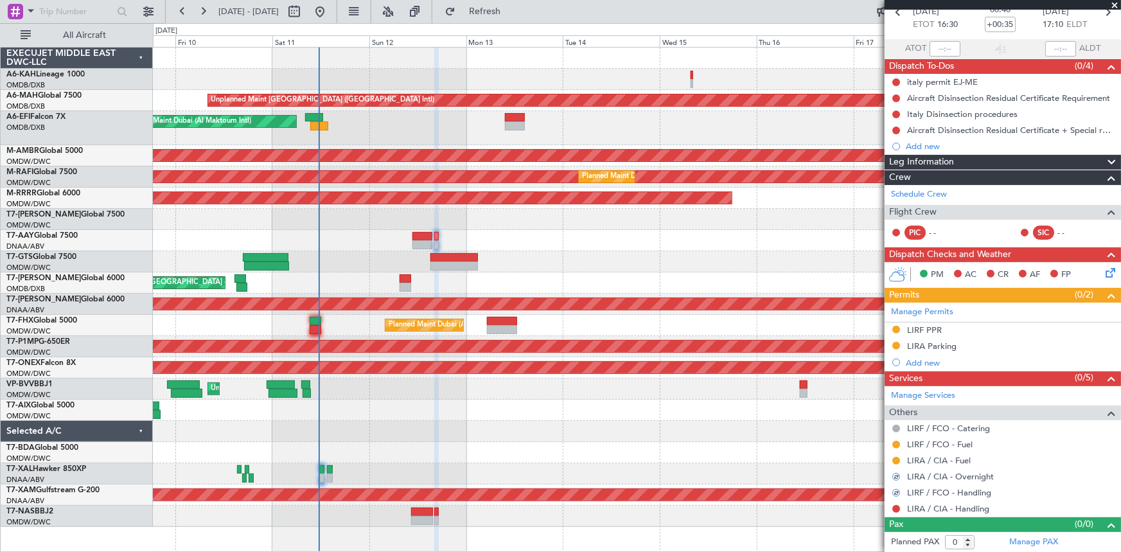
click at [894, 501] on mat-tooltip-component "Not Requested" at bounding box center [897, 486] width 73 height 34
click at [895, 507] on button at bounding box center [896, 509] width 8 height 8
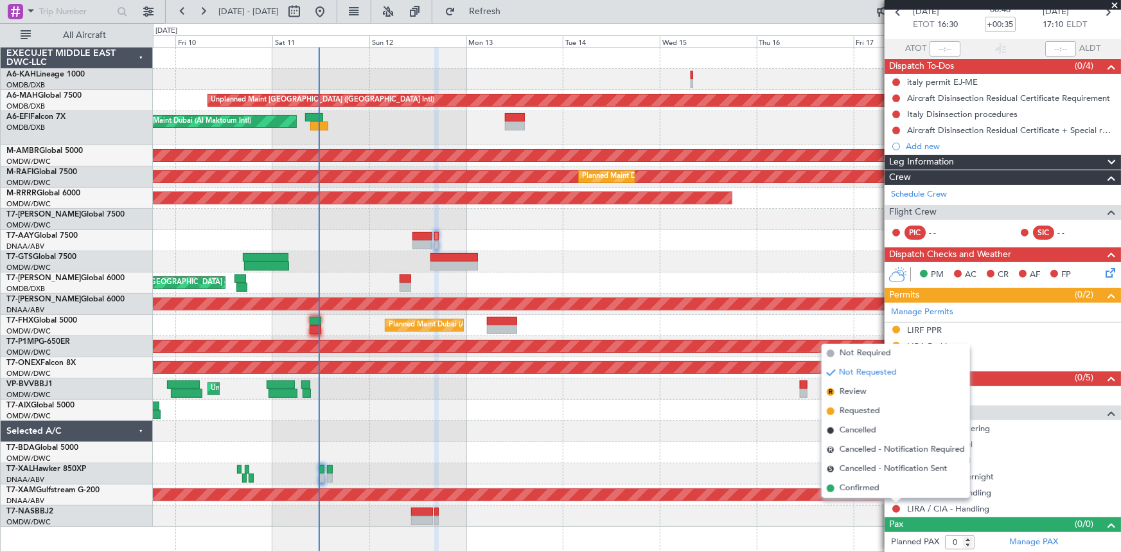
click at [846, 414] on span "Requested" at bounding box center [859, 411] width 40 height 13
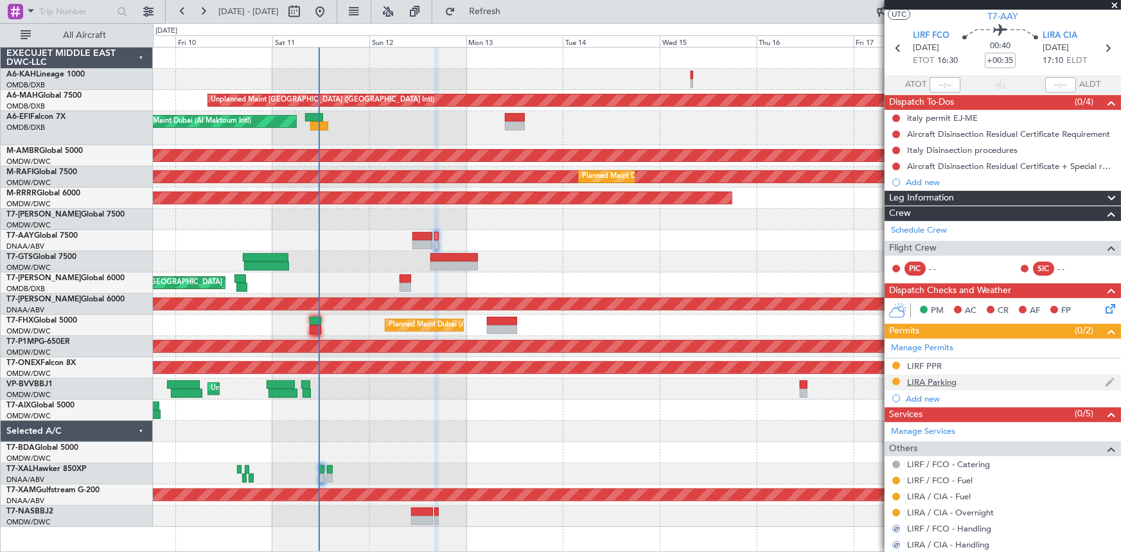
scroll to position [0, 0]
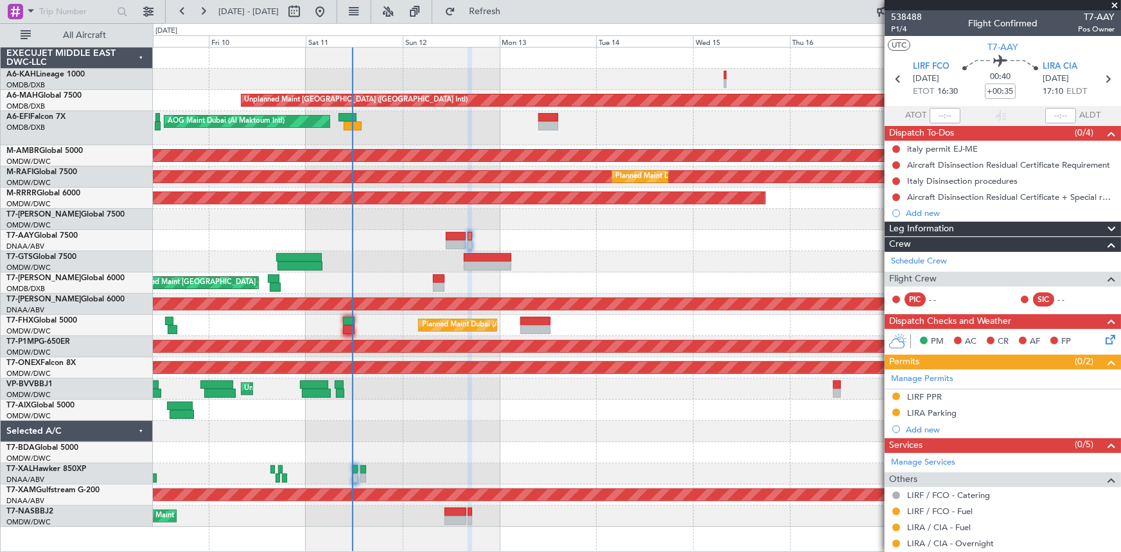
click at [599, 164] on div "Unplanned Maint Dubai (Dubai Intl) AOG Maint Dubai (Al Maktoum Intl) Planned Ma…" at bounding box center [637, 287] width 968 height 479
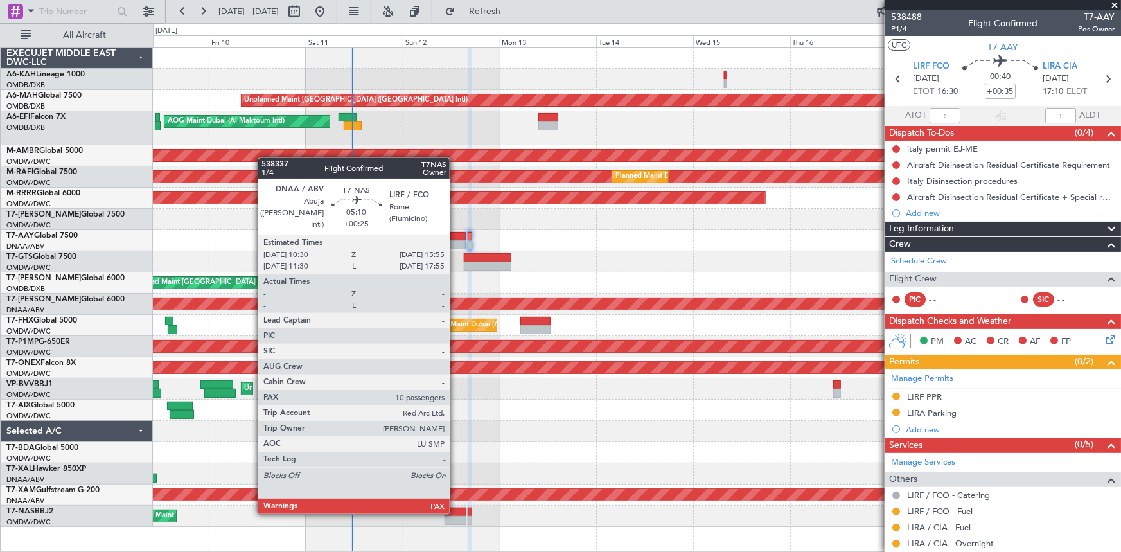
click at [455, 511] on div at bounding box center [455, 511] width 22 height 9
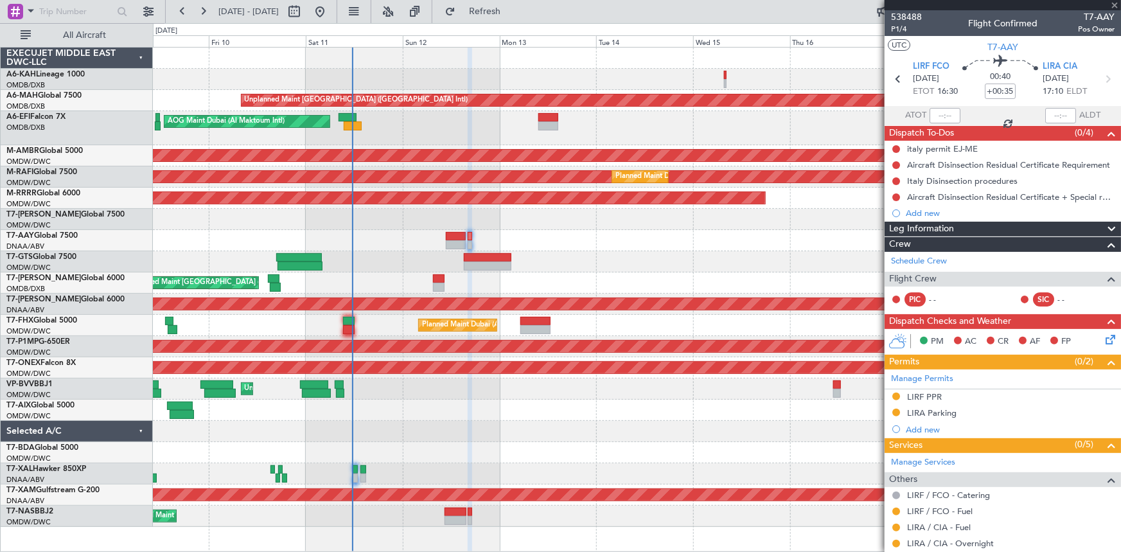
type input "+00:25"
type input "10"
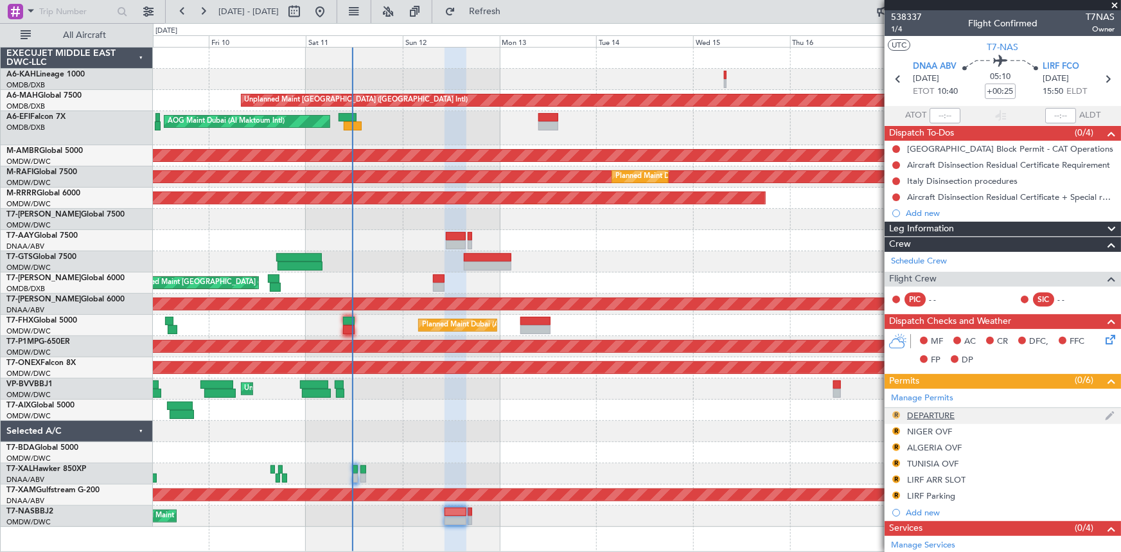
click at [893, 413] on button "R" at bounding box center [896, 415] width 8 height 8
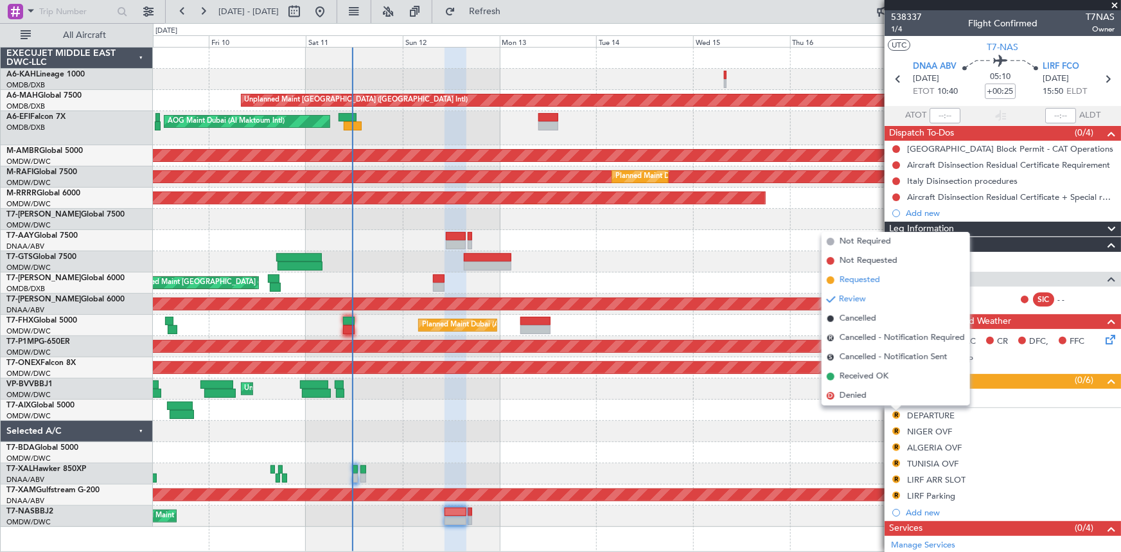
click at [848, 279] on span "Requested" at bounding box center [859, 280] width 40 height 13
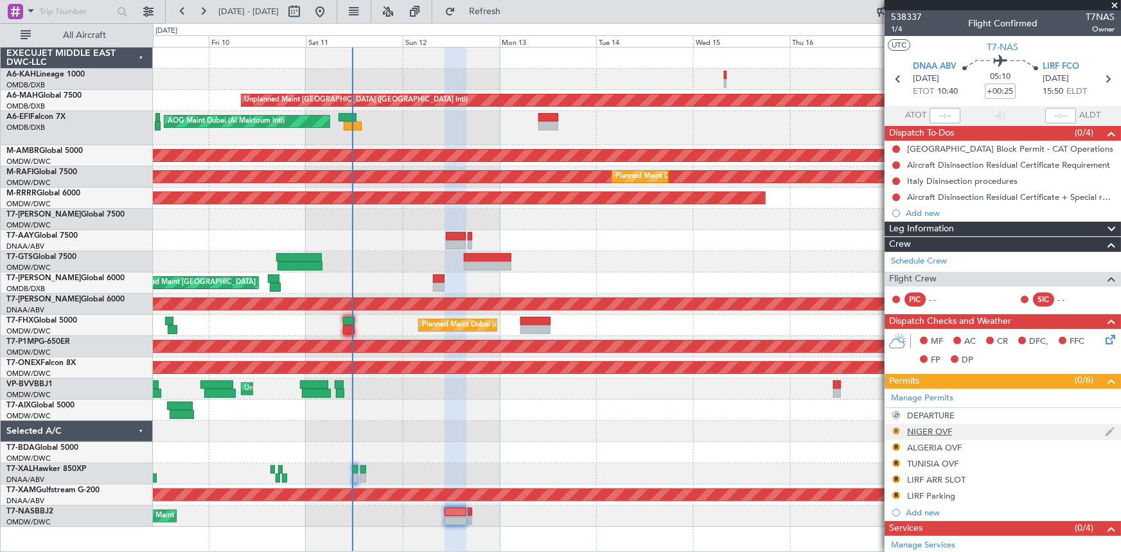
click at [895, 429] on button "R" at bounding box center [896, 431] width 8 height 8
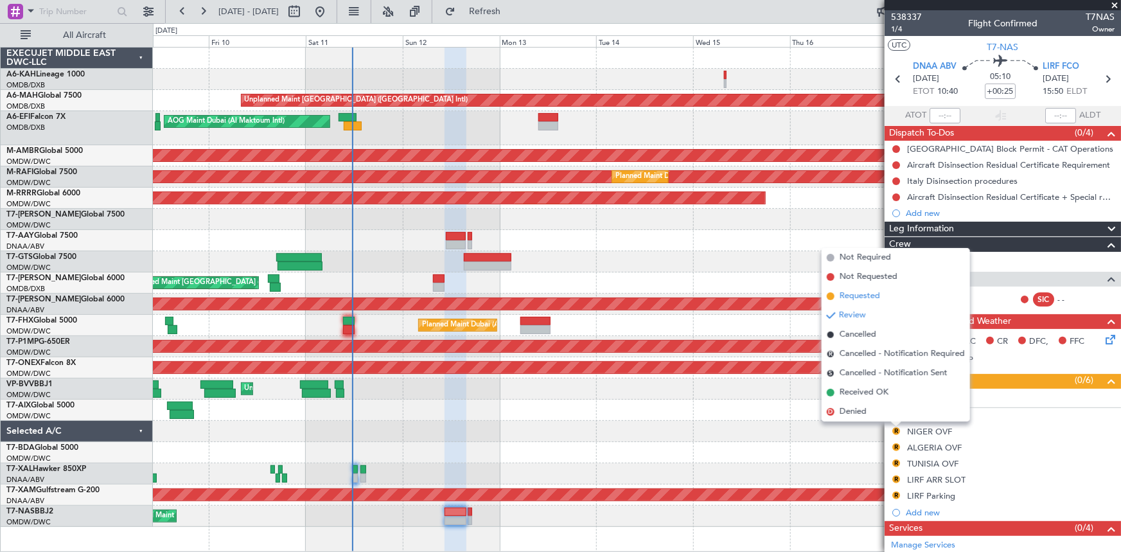
click at [856, 299] on span "Requested" at bounding box center [859, 296] width 40 height 13
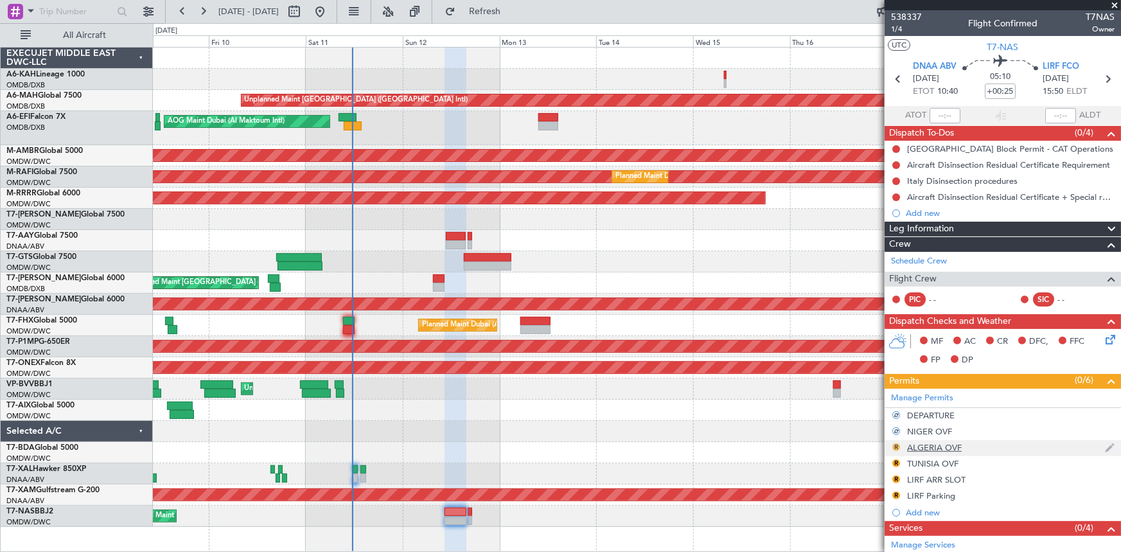
click at [898, 446] on button "R" at bounding box center [896, 447] width 8 height 8
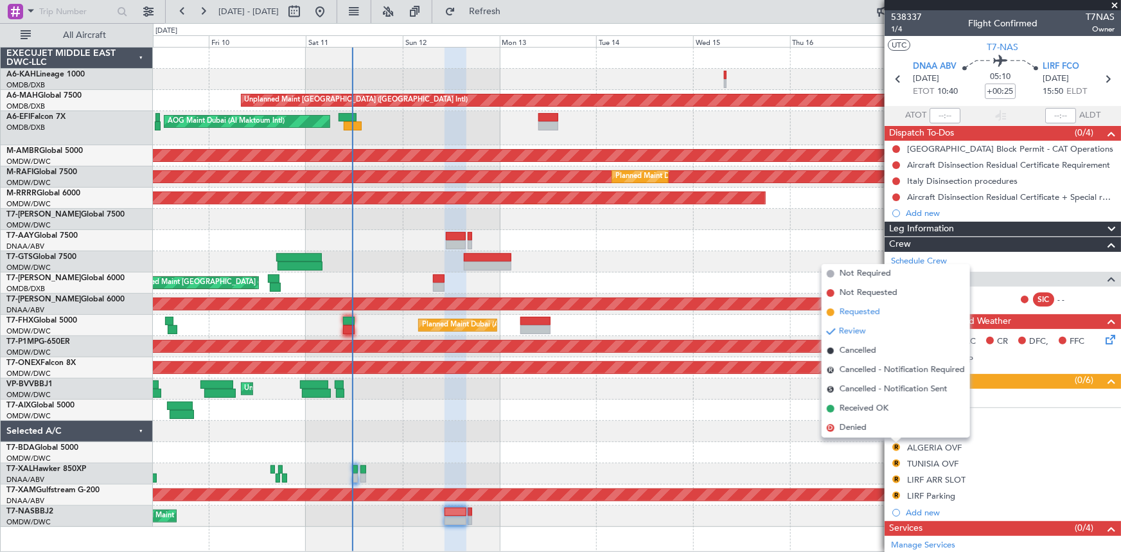
click at [859, 313] on span "Requested" at bounding box center [859, 312] width 40 height 13
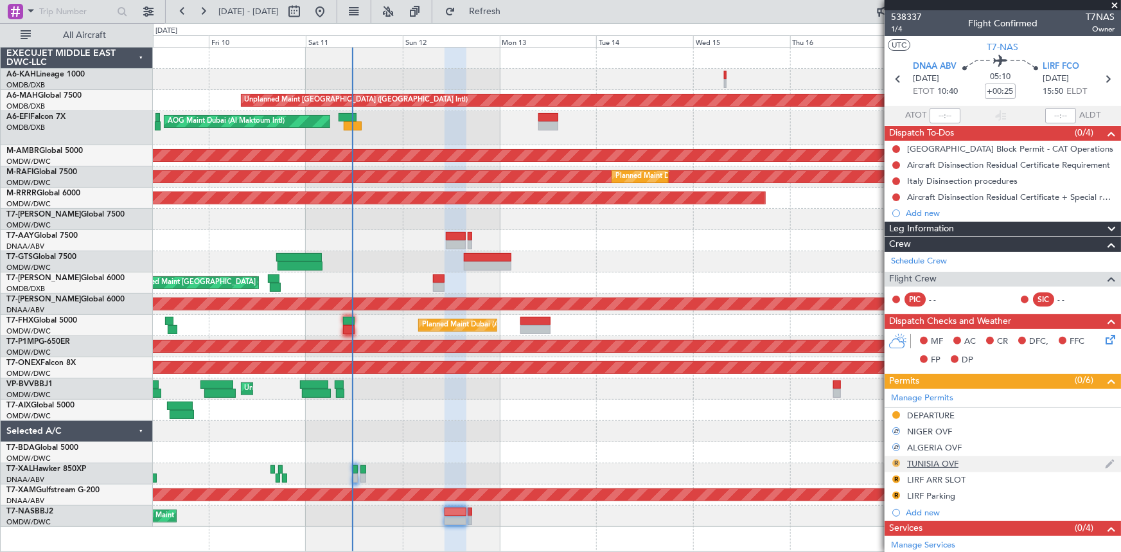
click at [898, 461] on button "R" at bounding box center [896, 463] width 8 height 8
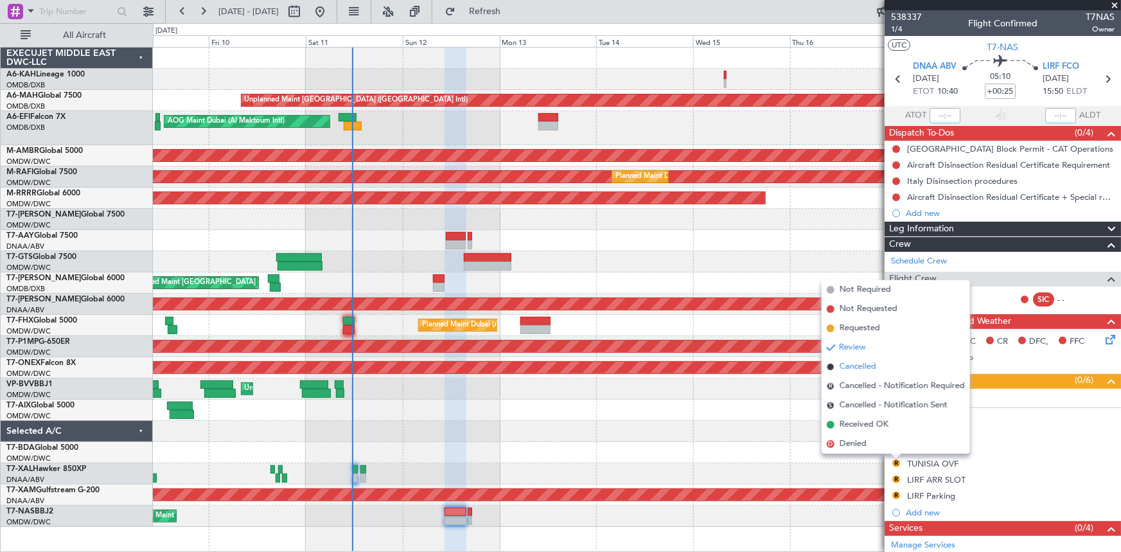
click at [858, 368] on span "Cancelled" at bounding box center [857, 366] width 37 height 13
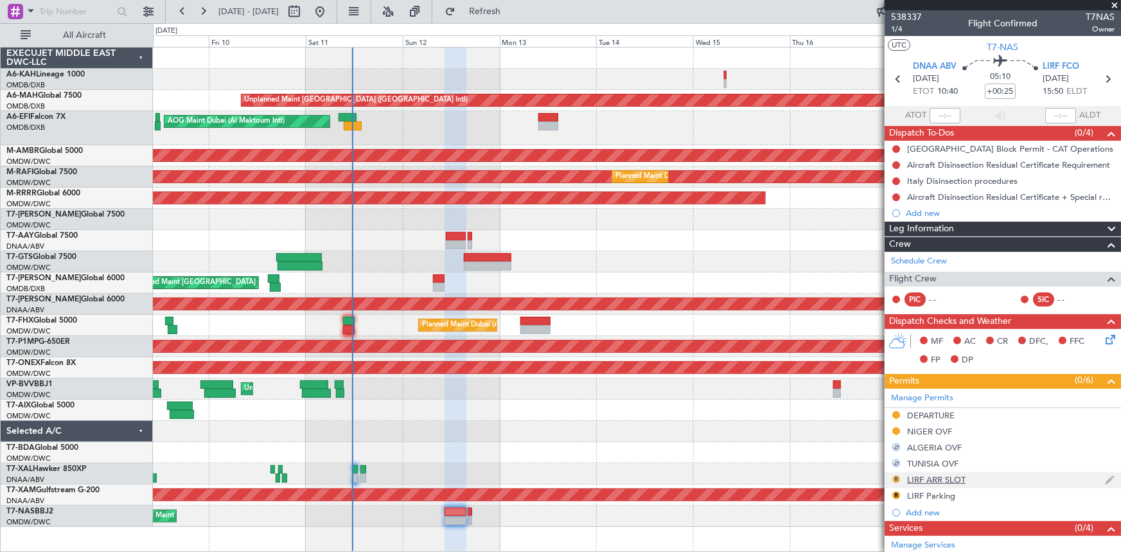
click at [898, 477] on button "R" at bounding box center [896, 479] width 8 height 8
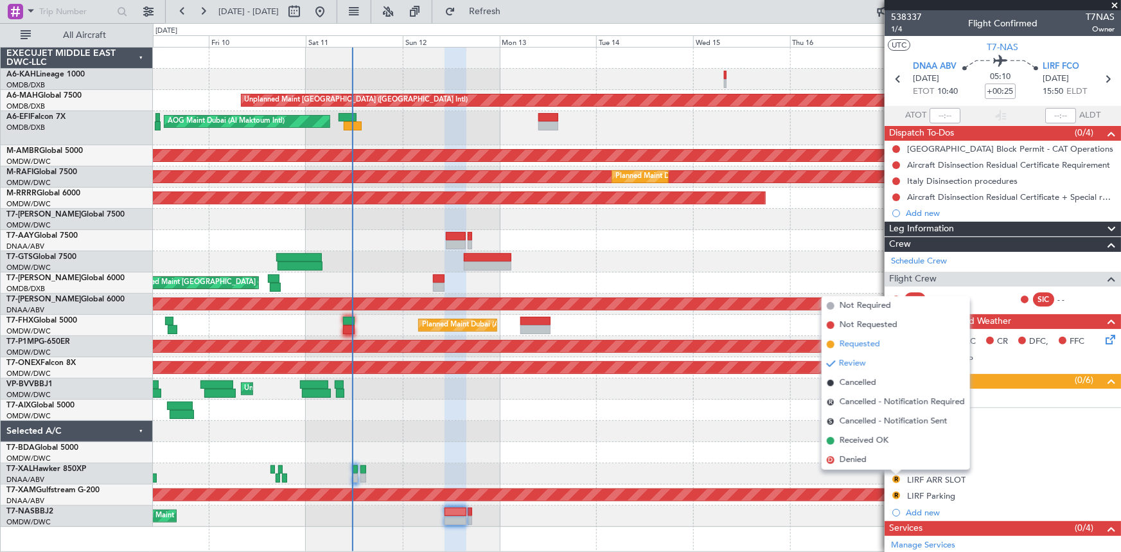
click at [861, 344] on span "Requested" at bounding box center [859, 344] width 40 height 13
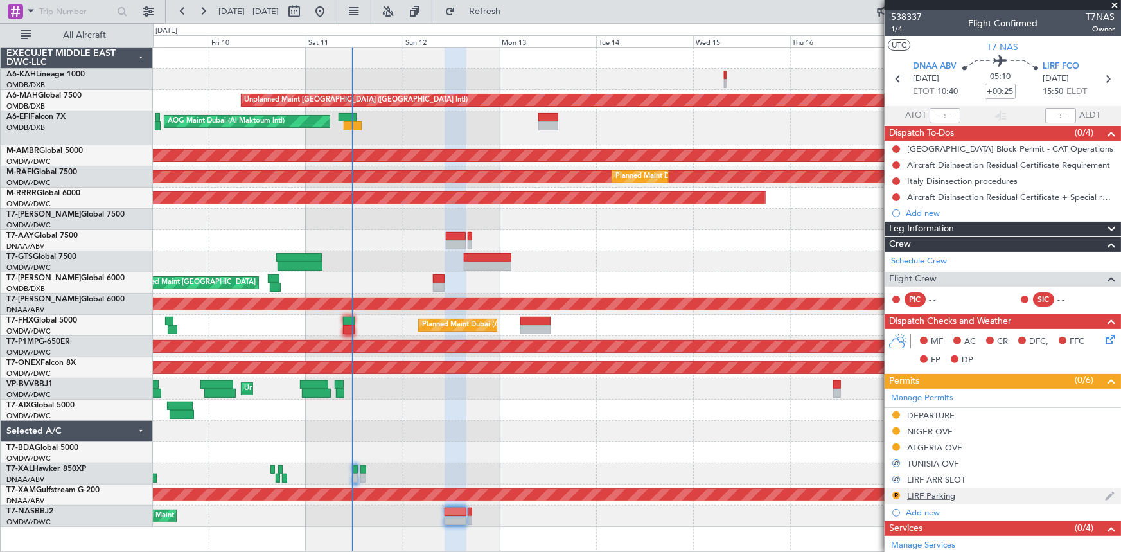
click at [892, 491] on div "R" at bounding box center [896, 495] width 10 height 10
click at [895, 494] on button "R" at bounding box center [896, 495] width 8 height 8
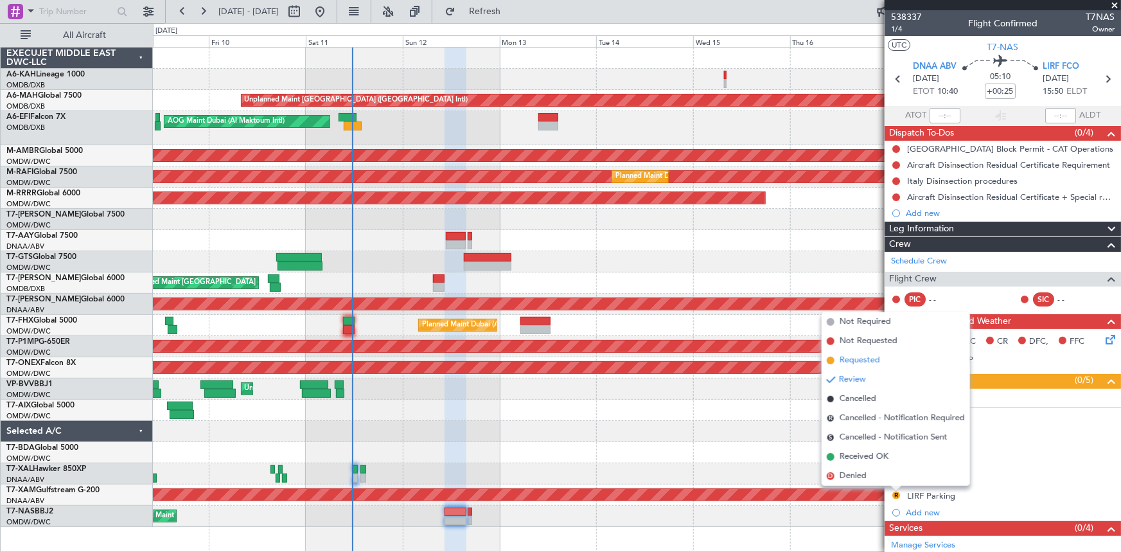
click at [863, 362] on span "Requested" at bounding box center [859, 360] width 40 height 13
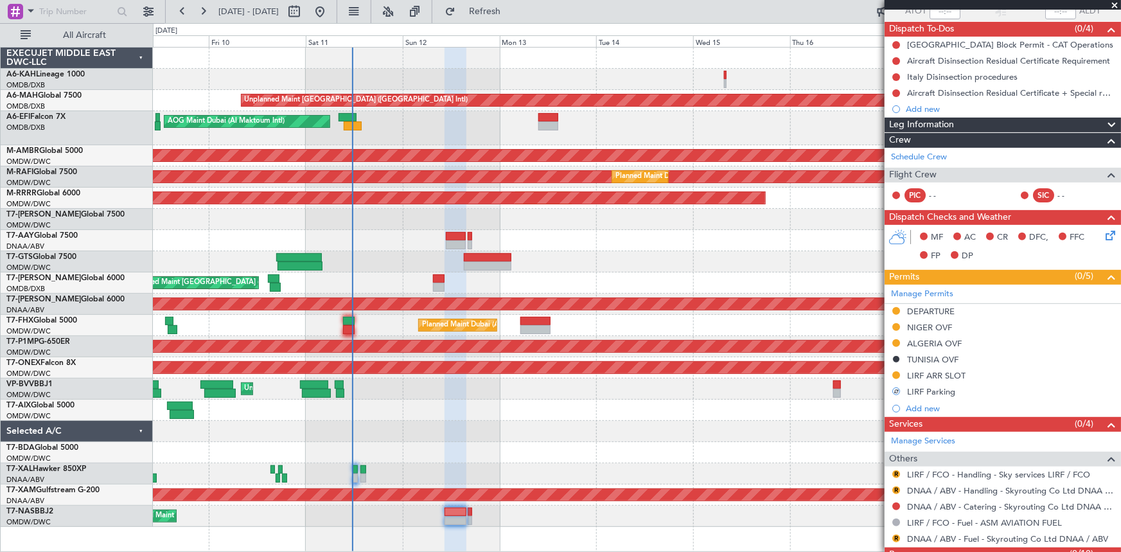
scroll to position [150, 0]
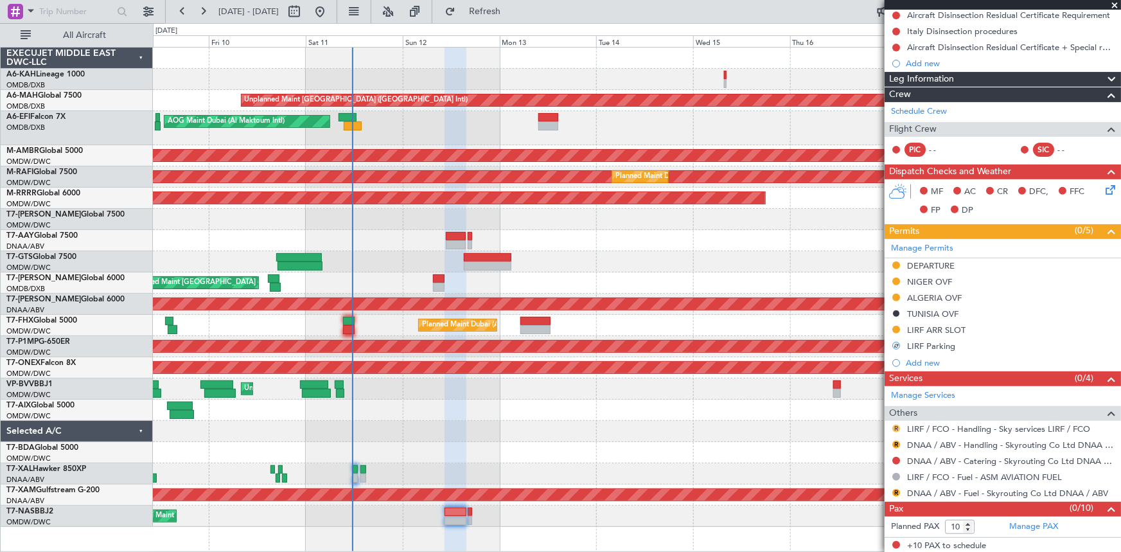
click at [896, 424] on button "R" at bounding box center [896, 428] width 8 height 8
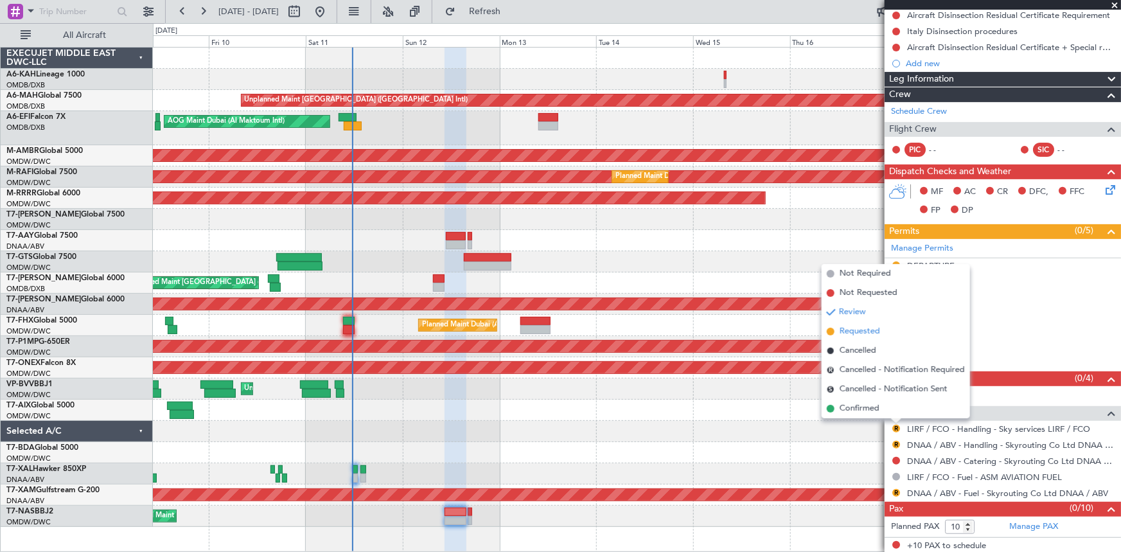
click at [850, 331] on span "Requested" at bounding box center [859, 331] width 40 height 13
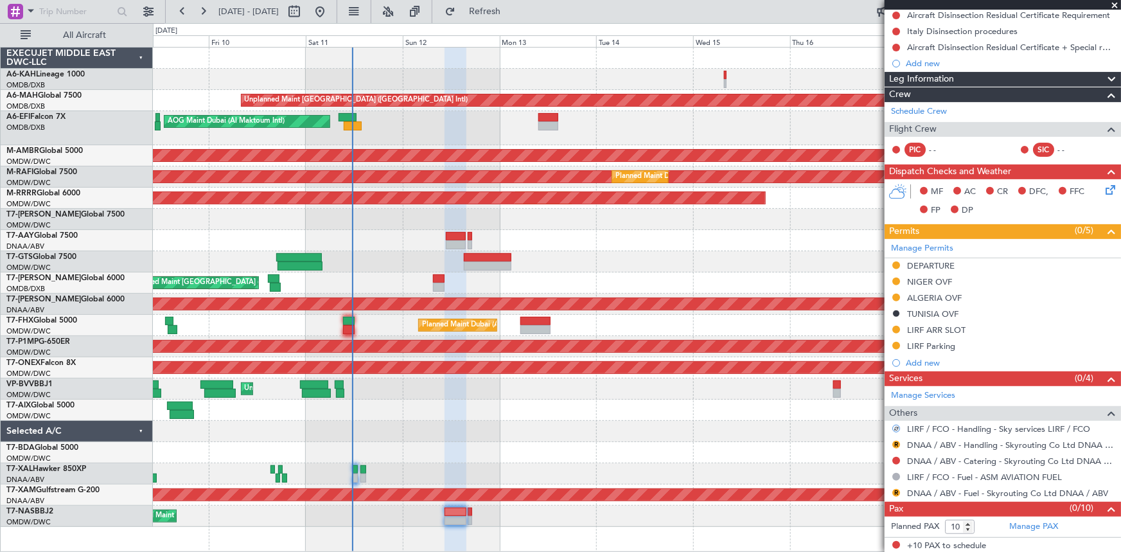
click at [896, 441] on button "R" at bounding box center [896, 445] width 8 height 8
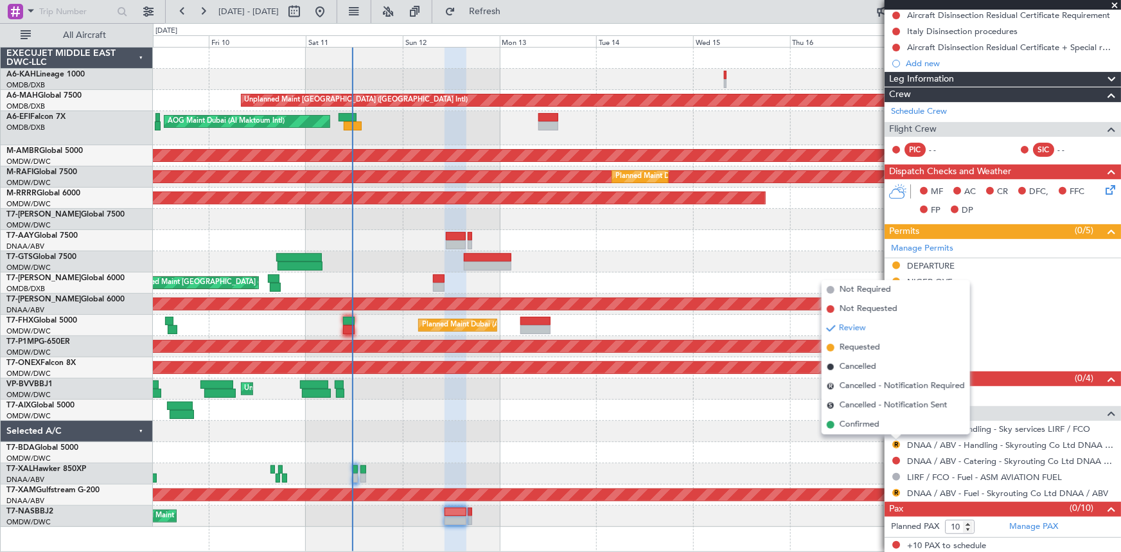
click at [853, 345] on span "Requested" at bounding box center [859, 347] width 40 height 13
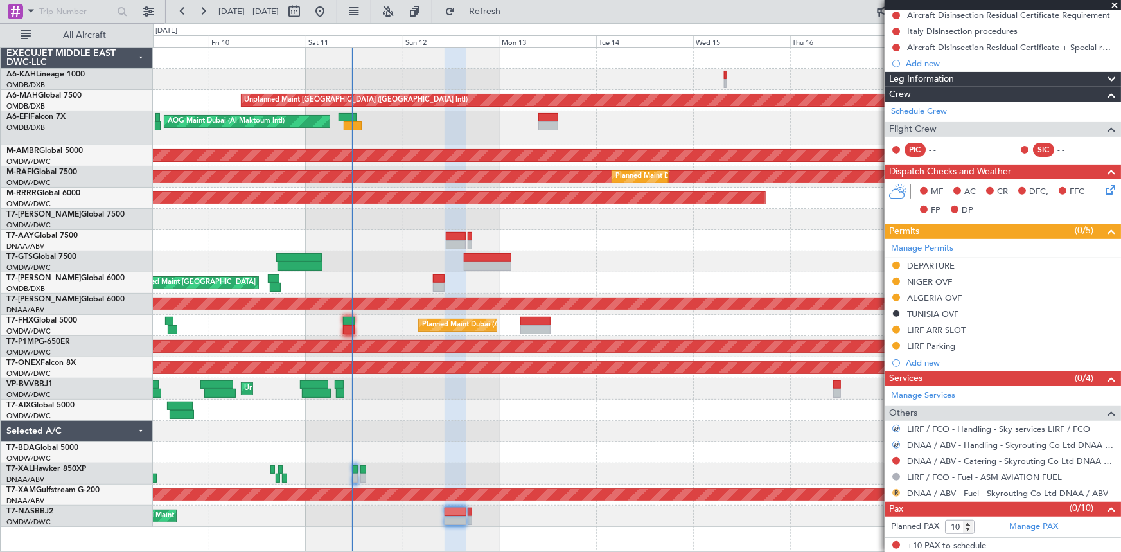
click at [896, 492] on button "R" at bounding box center [896, 493] width 8 height 8
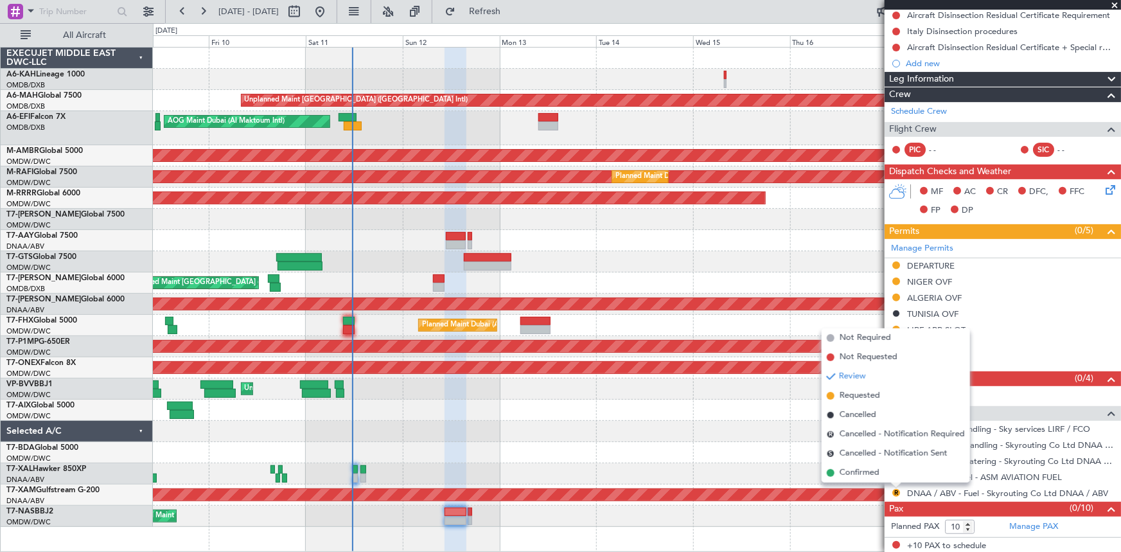
click at [849, 394] on span "Requested" at bounding box center [859, 395] width 40 height 13
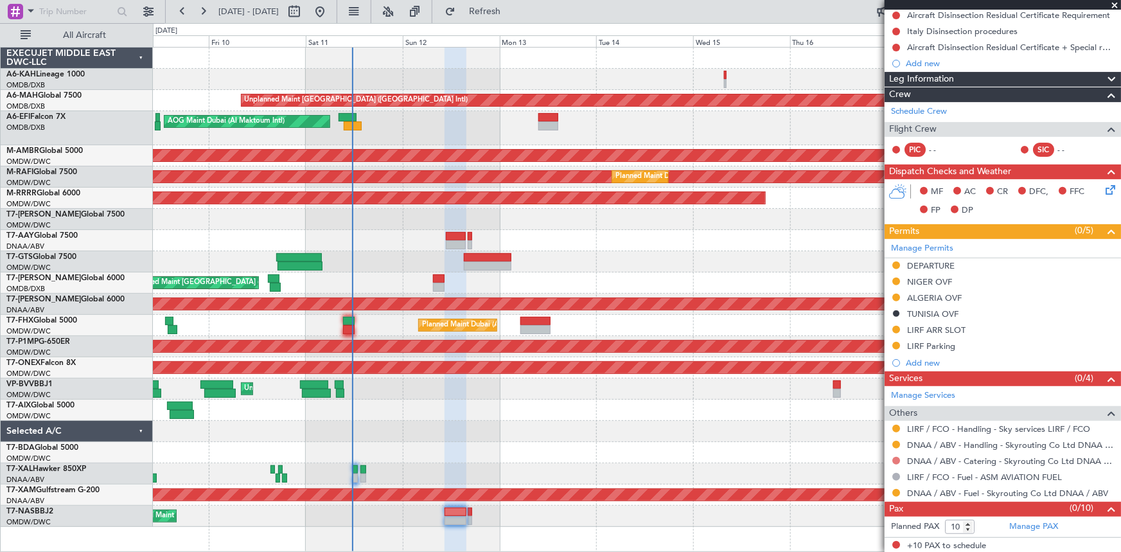
click at [898, 458] on button at bounding box center [896, 461] width 8 height 8
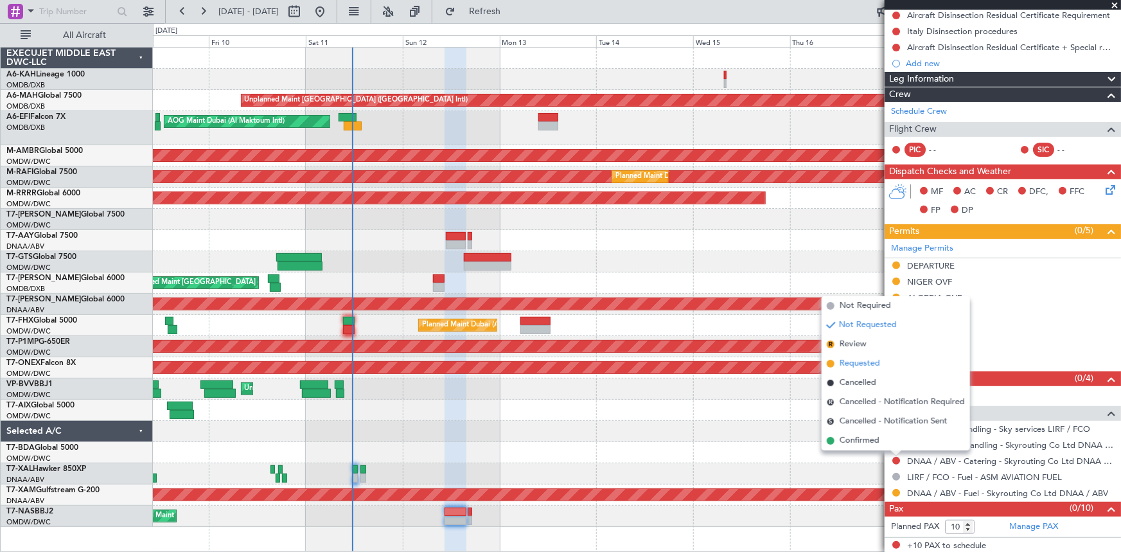
click at [854, 363] on span "Requested" at bounding box center [859, 363] width 40 height 13
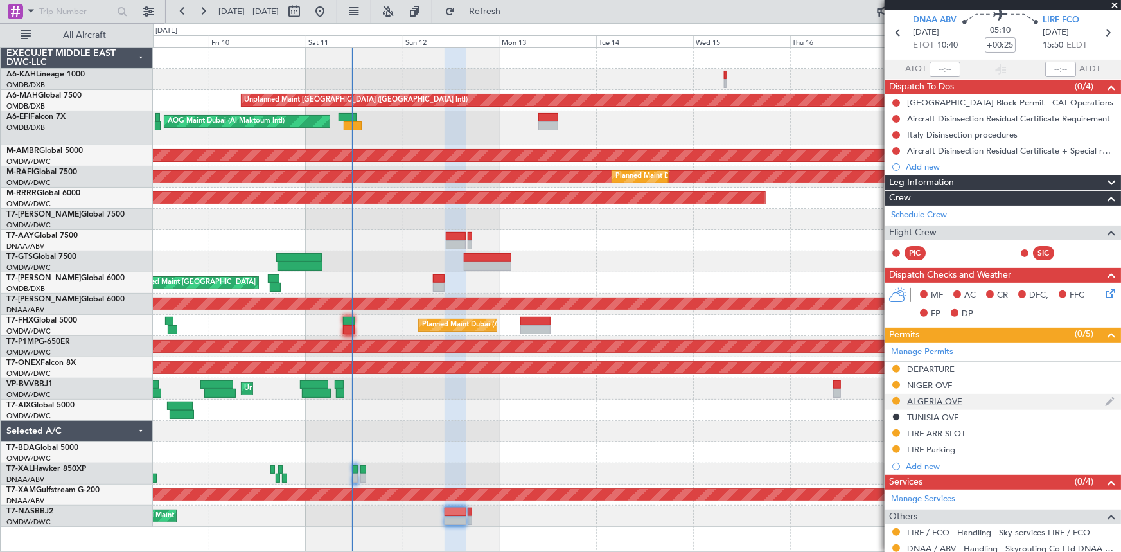
scroll to position [0, 0]
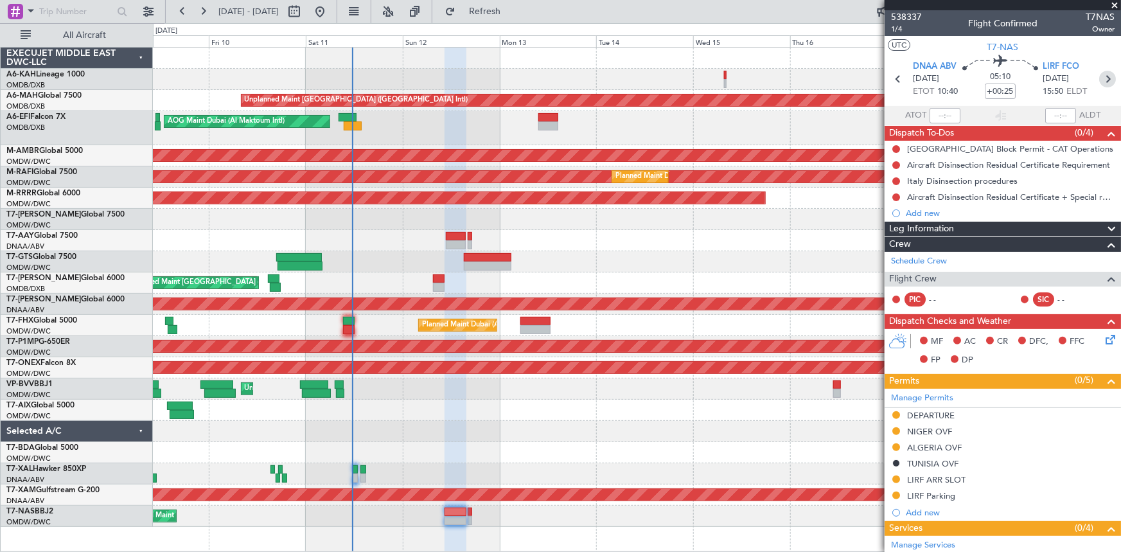
click at [1101, 76] on icon at bounding box center [1107, 79] width 17 height 17
type input "+00:35"
type input "0"
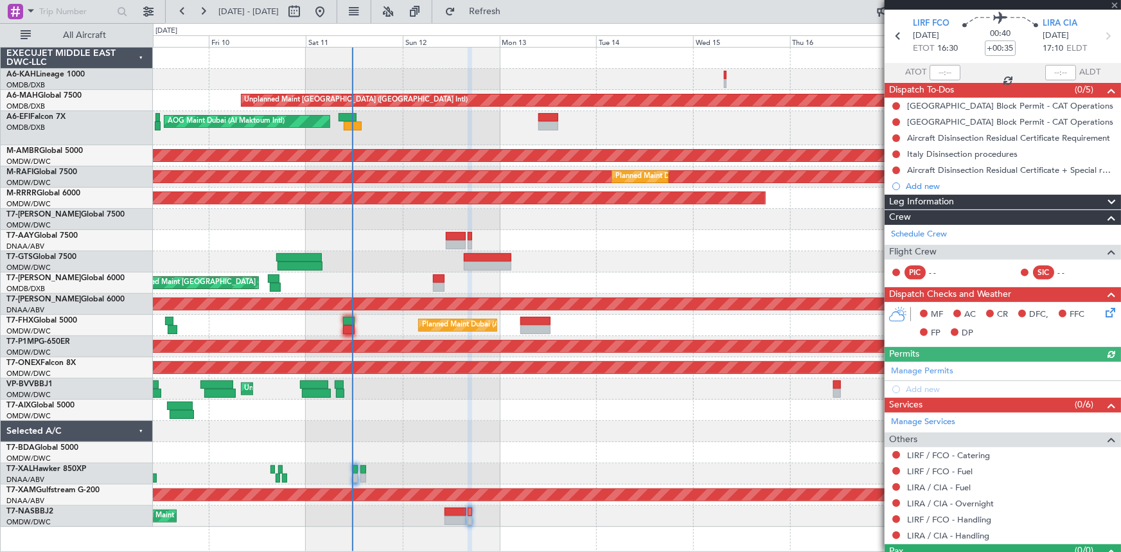
scroll to position [69, 0]
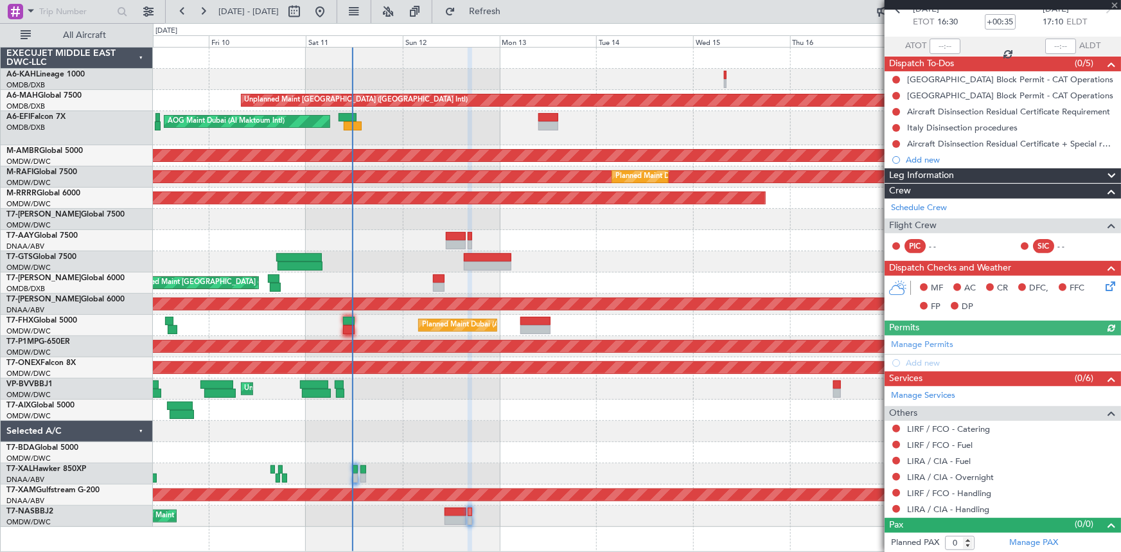
click at [939, 344] on div "Manage Permits Add new" at bounding box center [1002, 353] width 236 height 36
click at [936, 335] on div "Manage Permits Add new" at bounding box center [1002, 353] width 236 height 36
click at [920, 343] on div "Manage Permits Add new" at bounding box center [1002, 353] width 236 height 36
click at [934, 347] on link "Manage Permits" at bounding box center [922, 344] width 62 height 13
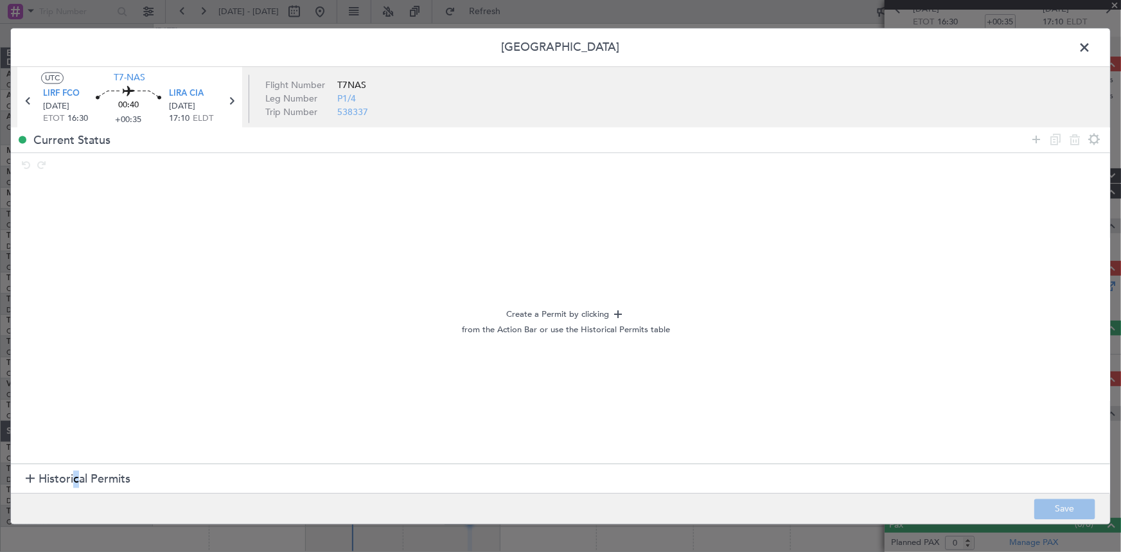
click at [76, 471] on span "Historical Permits" at bounding box center [85, 479] width 92 height 17
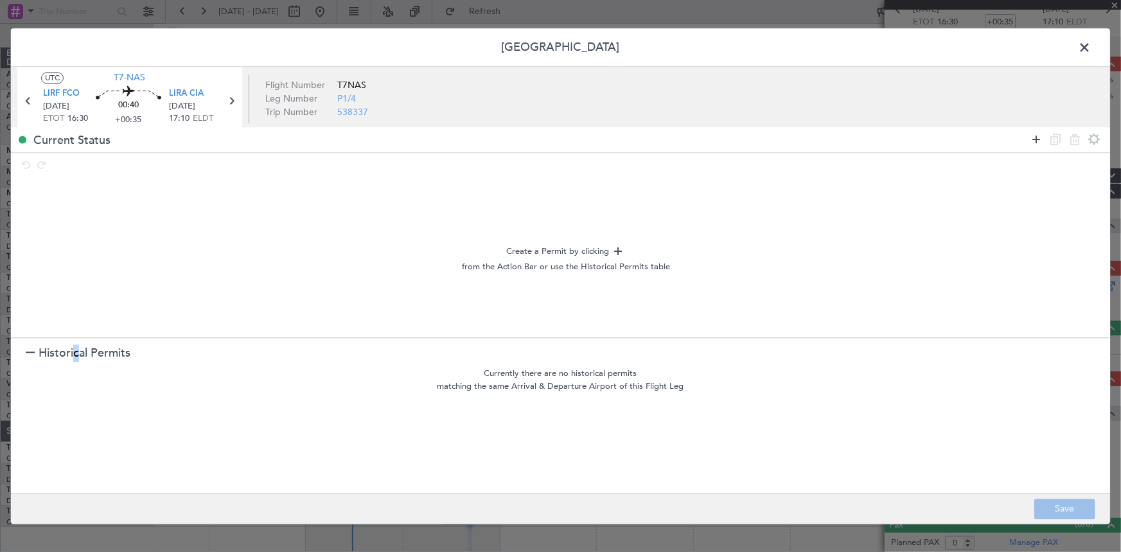
click at [1031, 140] on icon at bounding box center [1035, 139] width 15 height 15
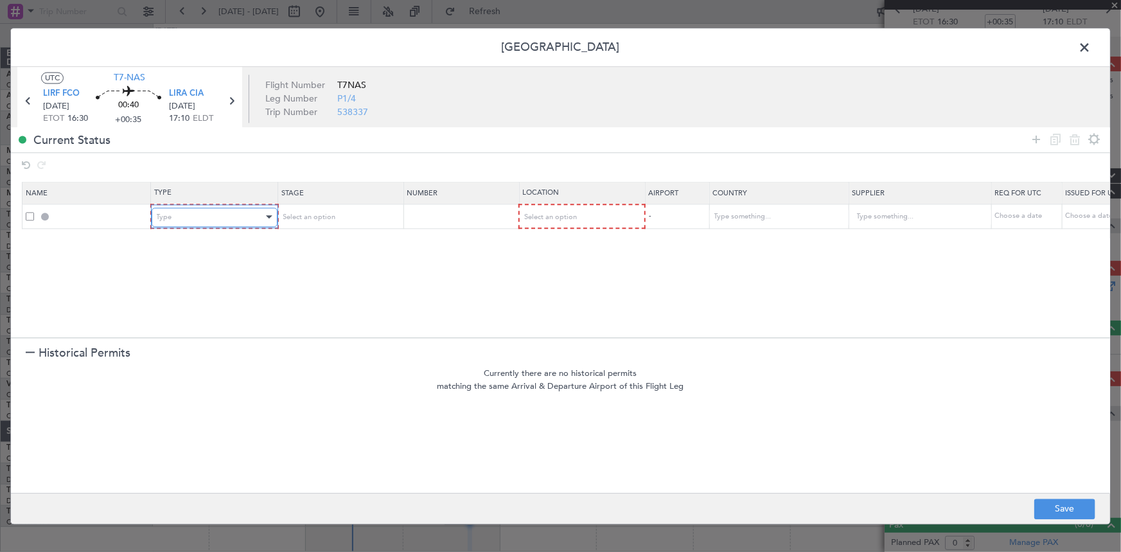
click at [205, 219] on div "Type" at bounding box center [210, 216] width 107 height 19
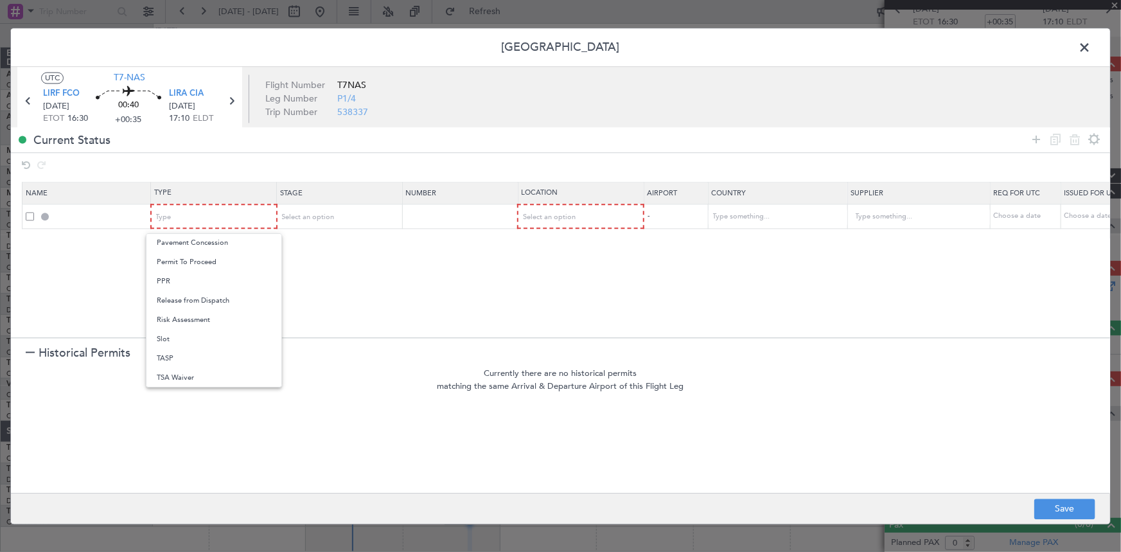
click at [1083, 46] on div at bounding box center [560, 276] width 1121 height 552
click at [1090, 46] on span at bounding box center [1090, 51] width 0 height 26
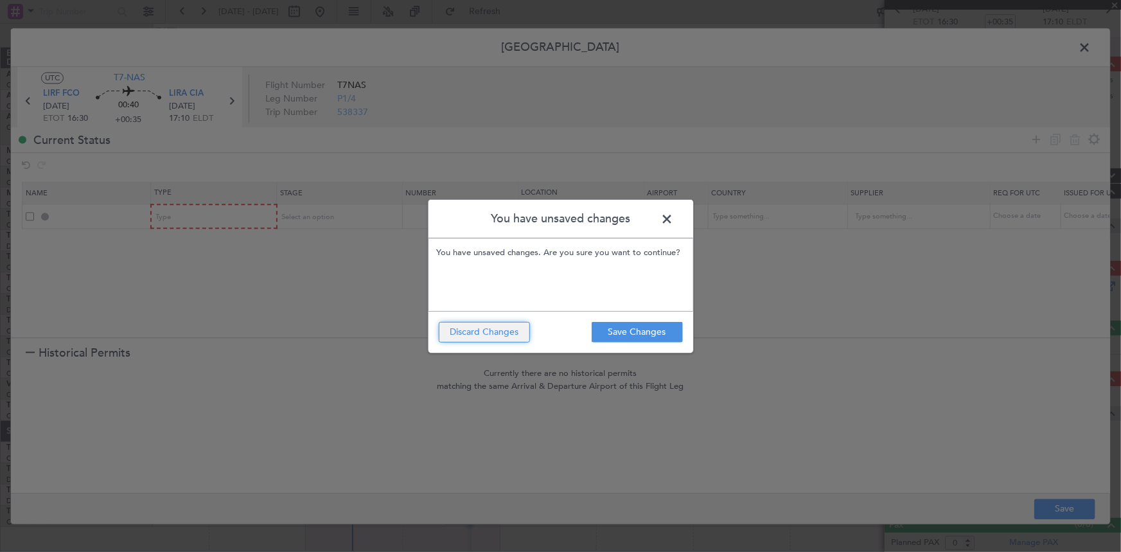
click at [500, 336] on button "Discard Changes" at bounding box center [484, 332] width 91 height 21
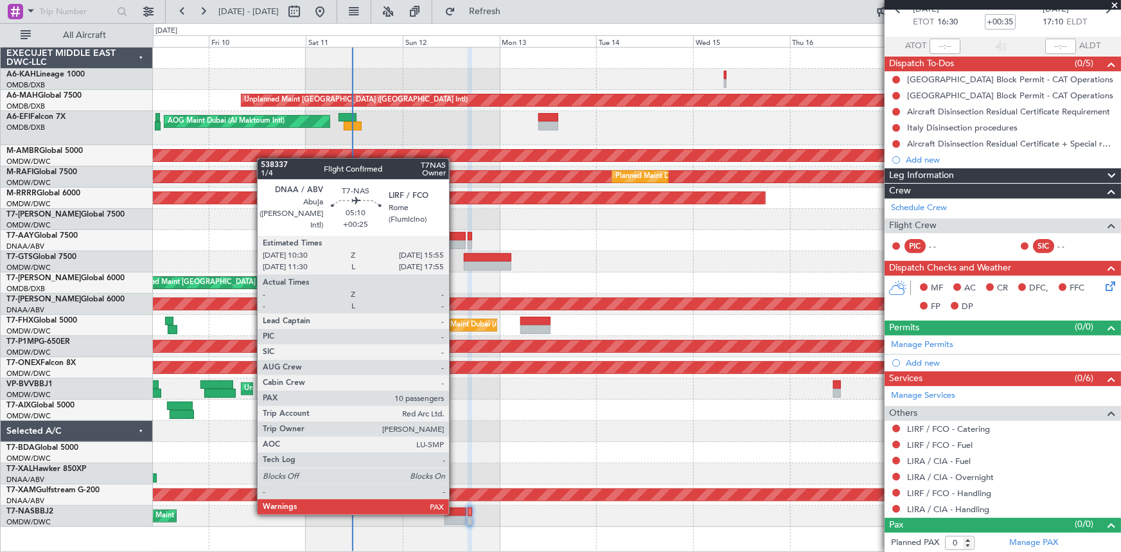
click at [455, 512] on div at bounding box center [455, 511] width 22 height 9
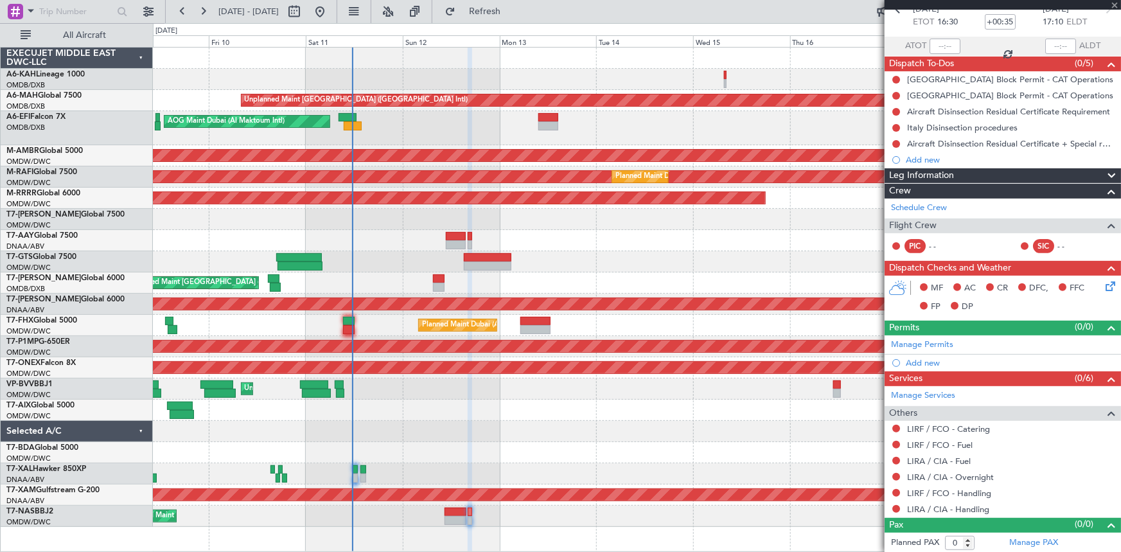
type input "+00:25"
type input "10"
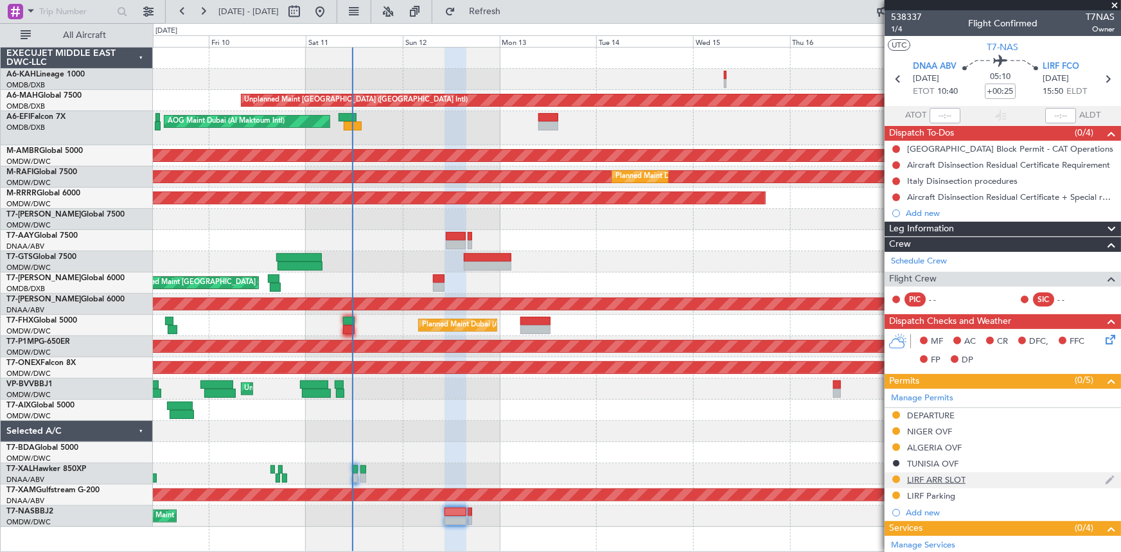
click at [1105, 476] on img at bounding box center [1110, 480] width 10 height 12
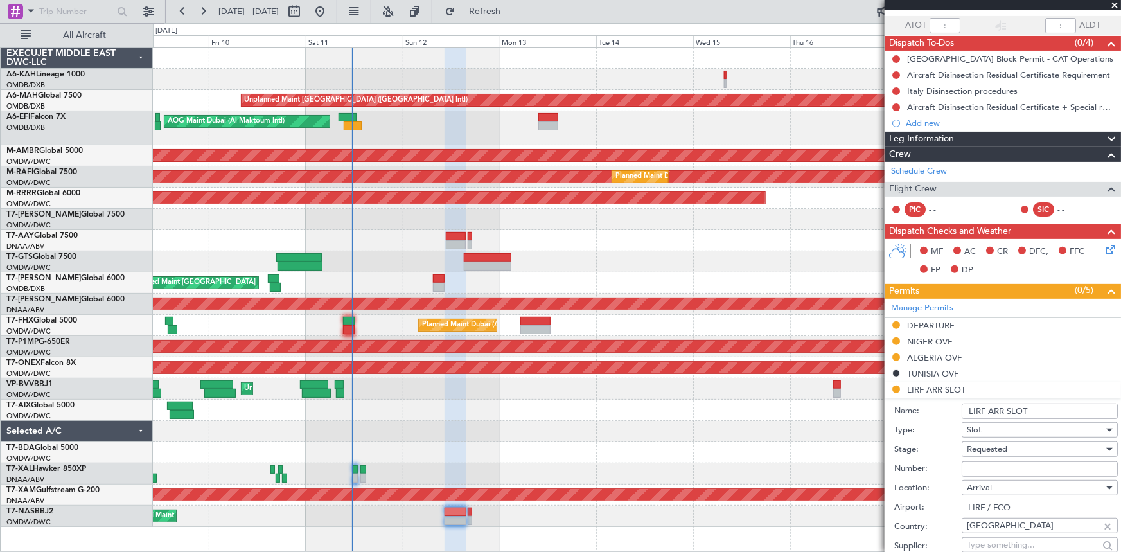
scroll to position [116, 0]
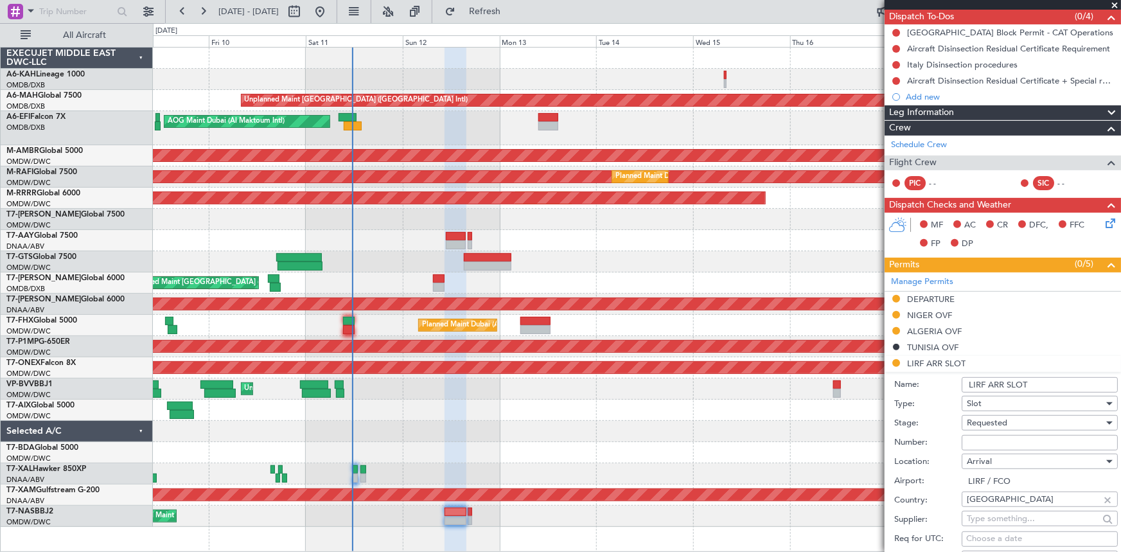
click at [992, 401] on div "Slot" at bounding box center [1035, 403] width 137 height 19
click at [970, 451] on span "PPR" at bounding box center [1035, 450] width 136 height 19
drag, startPoint x: 988, startPoint y: 381, endPoint x: 1069, endPoint y: 381, distance: 80.3
click at [1069, 381] on input "LIRF ARR SLOT" at bounding box center [1039, 384] width 156 height 15
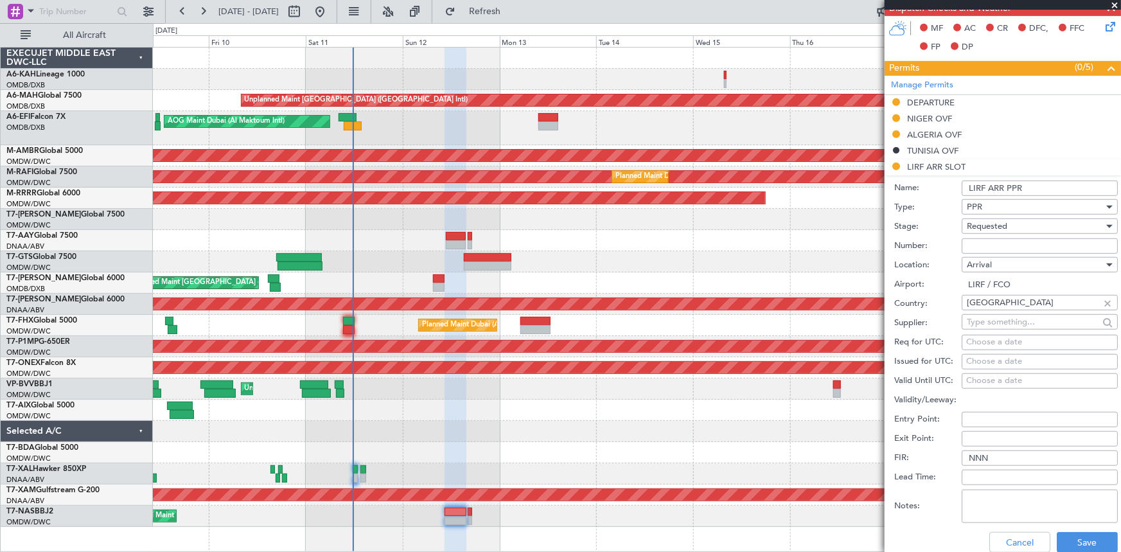
scroll to position [350, 0]
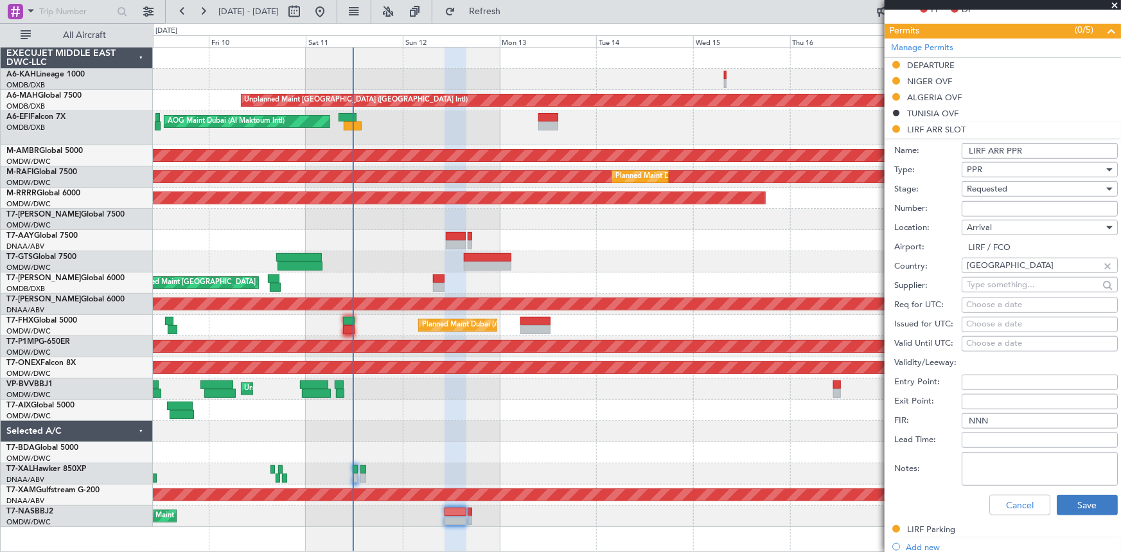
type input "LIRF ARR PPR"
click at [1065, 500] on button "Save" at bounding box center [1086, 504] width 61 height 21
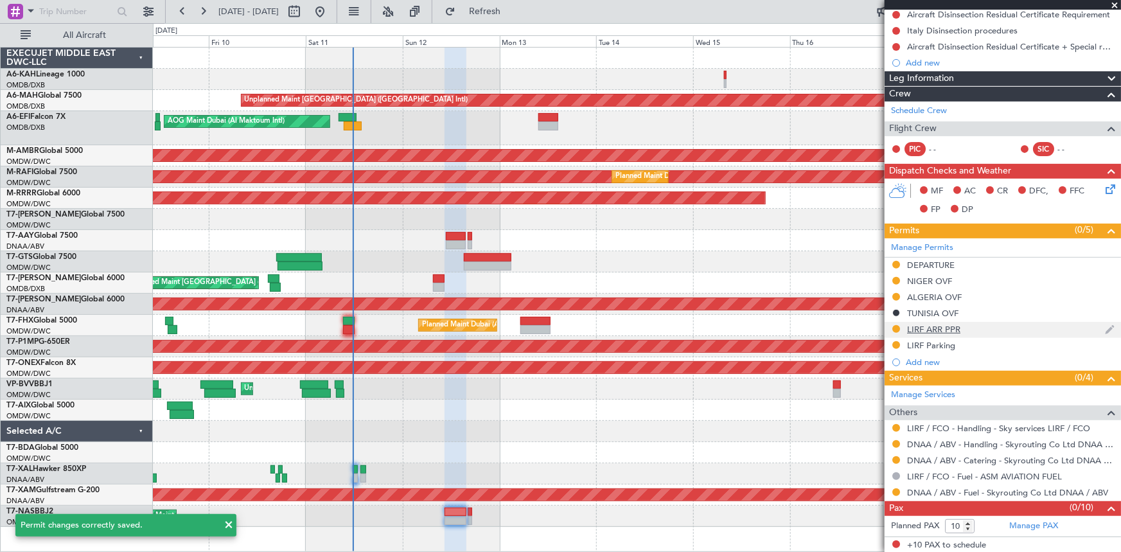
scroll to position [0, 0]
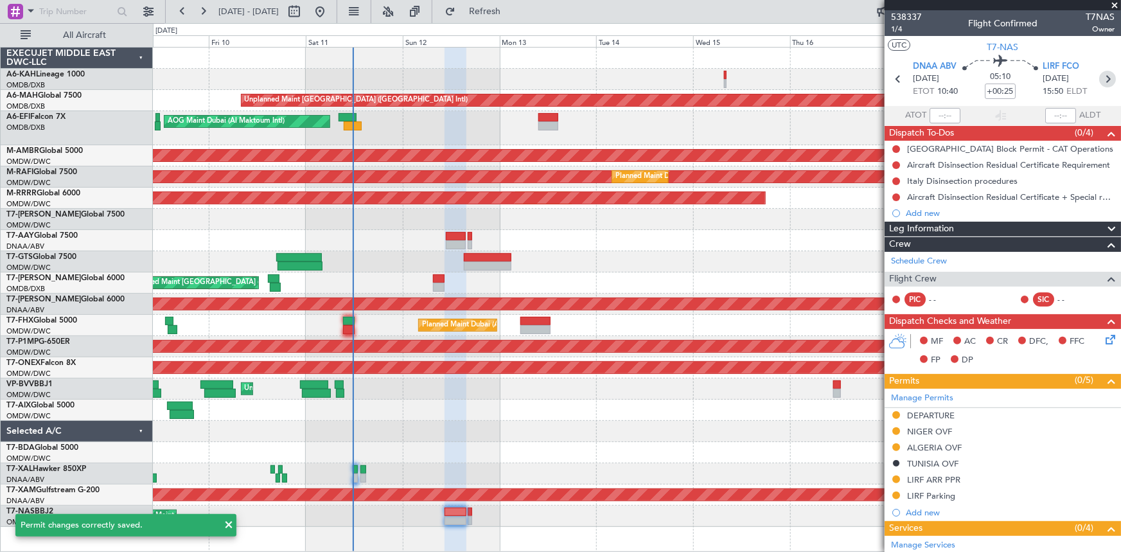
click at [1104, 73] on icon at bounding box center [1107, 79] width 17 height 17
type input "+00:35"
type input "0"
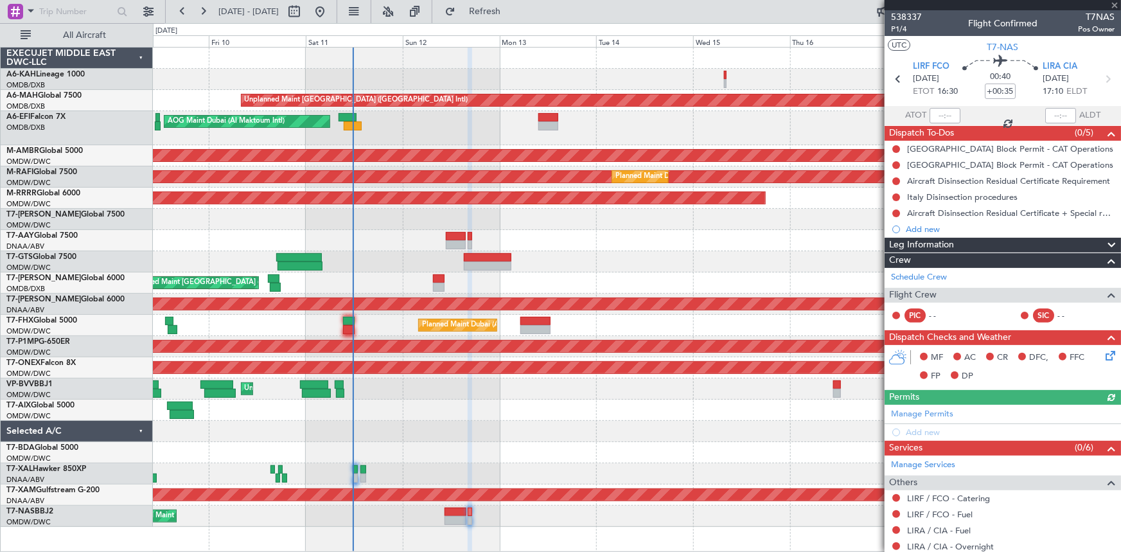
click at [936, 412] on div "Manage Permits Add new" at bounding box center [1002, 423] width 236 height 36
click at [918, 416] on div "Manage Permits Add new" at bounding box center [1002, 423] width 236 height 36
click at [910, 410] on div "Manage Permits Add new" at bounding box center [1002, 423] width 236 height 36
click at [925, 411] on link "Manage Permits" at bounding box center [922, 414] width 62 height 13
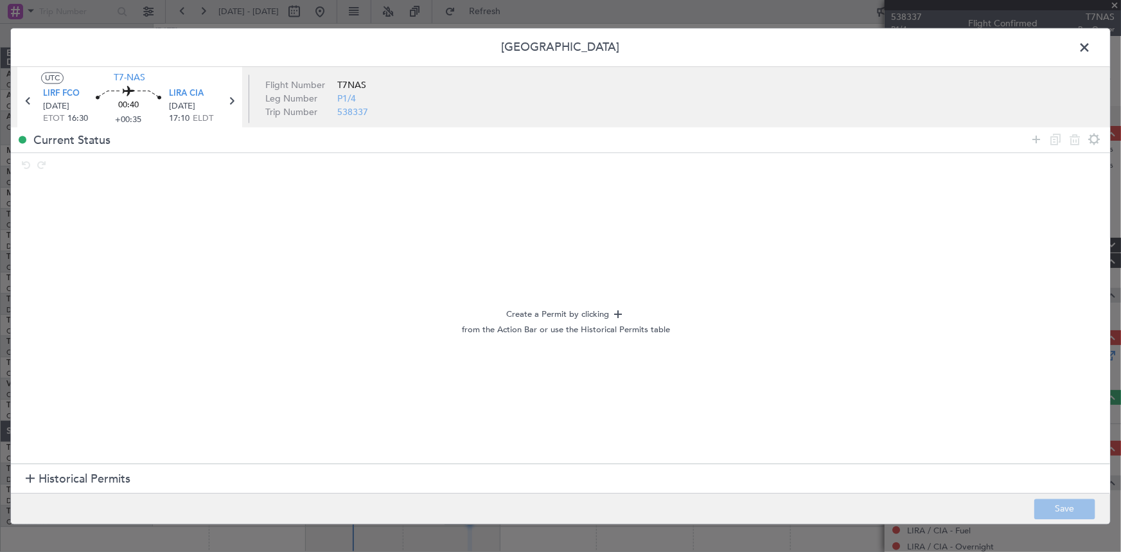
click at [60, 480] on span "Historical Permits" at bounding box center [85, 479] width 92 height 17
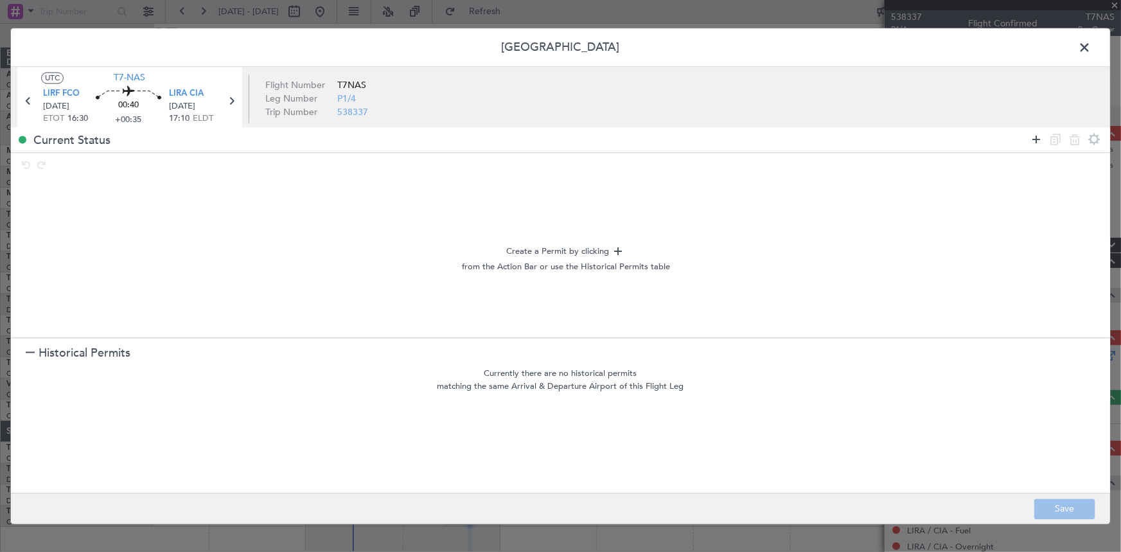
click at [1032, 139] on icon at bounding box center [1035, 139] width 15 height 15
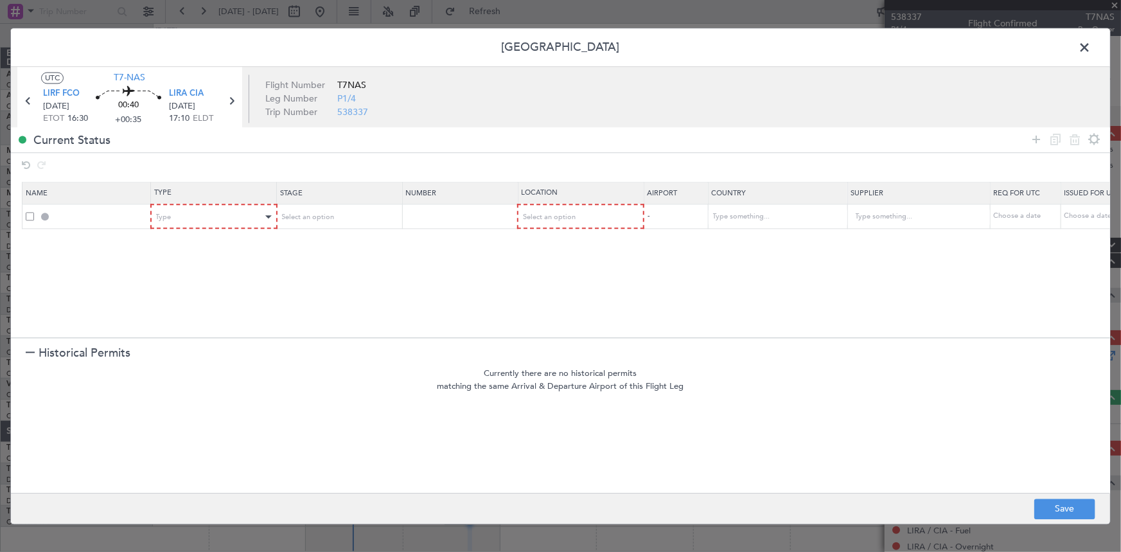
click at [243, 207] on div "Type" at bounding box center [214, 216] width 125 height 19
click at [244, 223] on div "Type" at bounding box center [210, 216] width 107 height 19
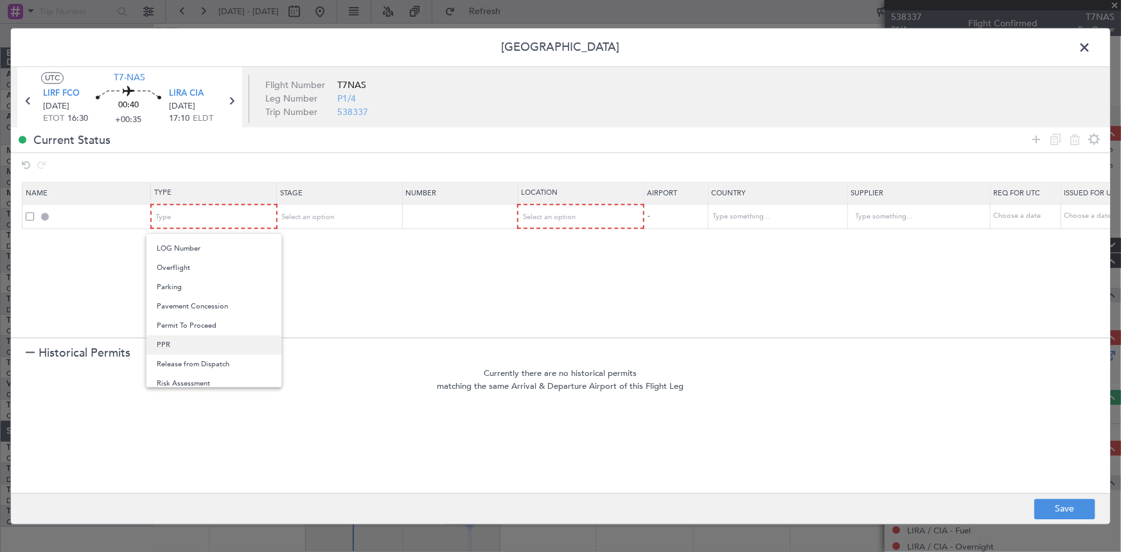
click at [161, 341] on span "PPR" at bounding box center [214, 344] width 114 height 19
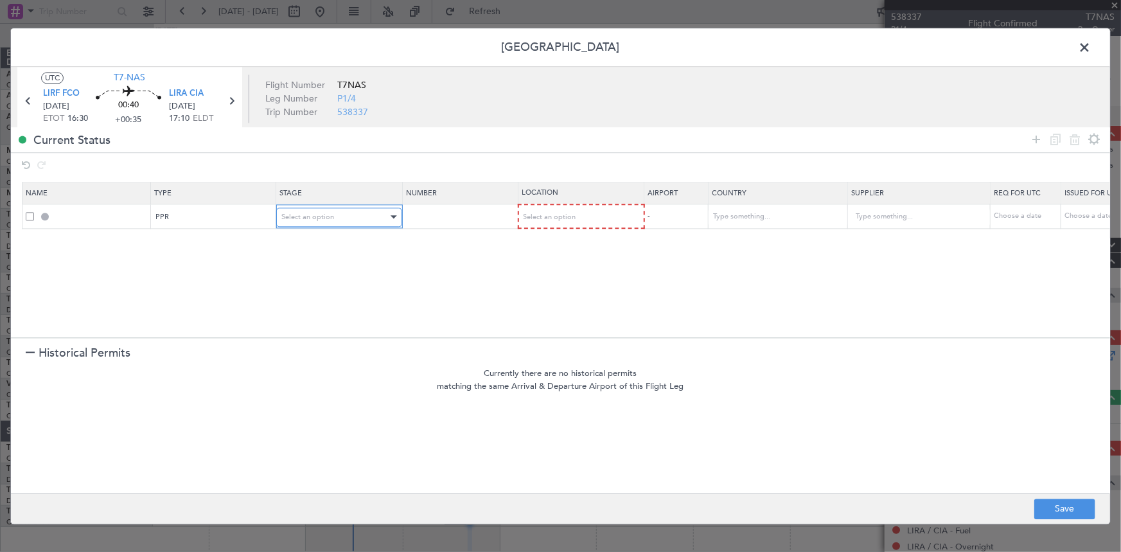
click at [363, 214] on div "Select an option" at bounding box center [334, 216] width 107 height 19
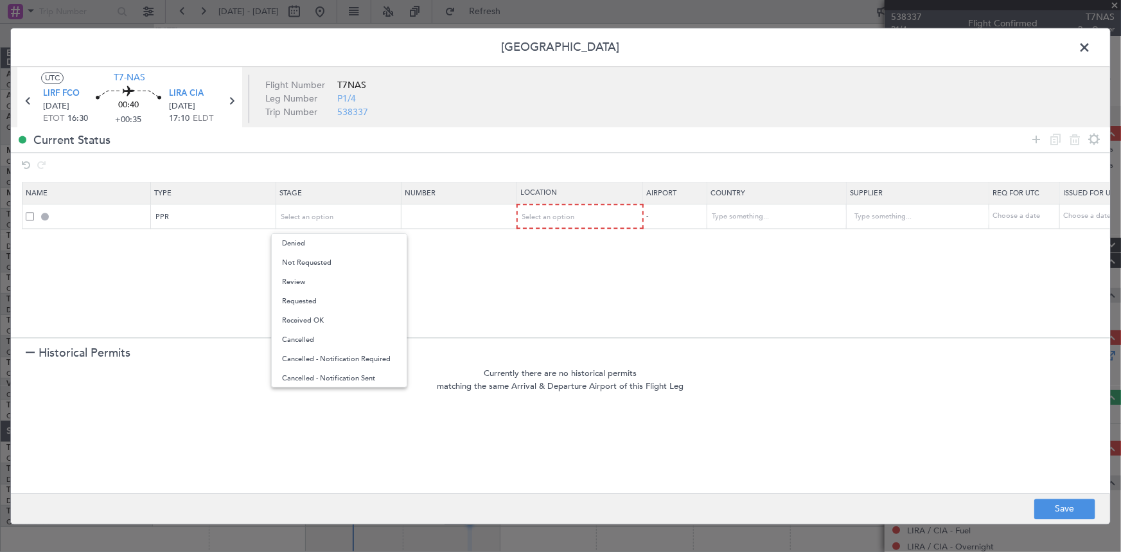
drag, startPoint x: 324, startPoint y: 299, endPoint x: 523, endPoint y: 236, distance: 208.0
click at [331, 298] on span "Requested" at bounding box center [339, 301] width 114 height 19
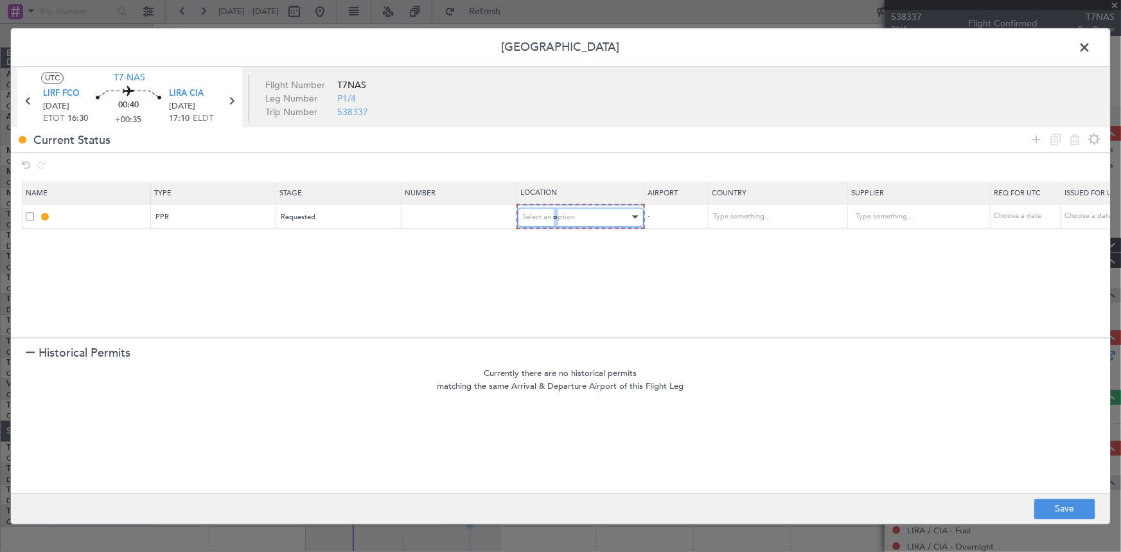
click at [555, 216] on span "Select an option" at bounding box center [549, 217] width 53 height 10
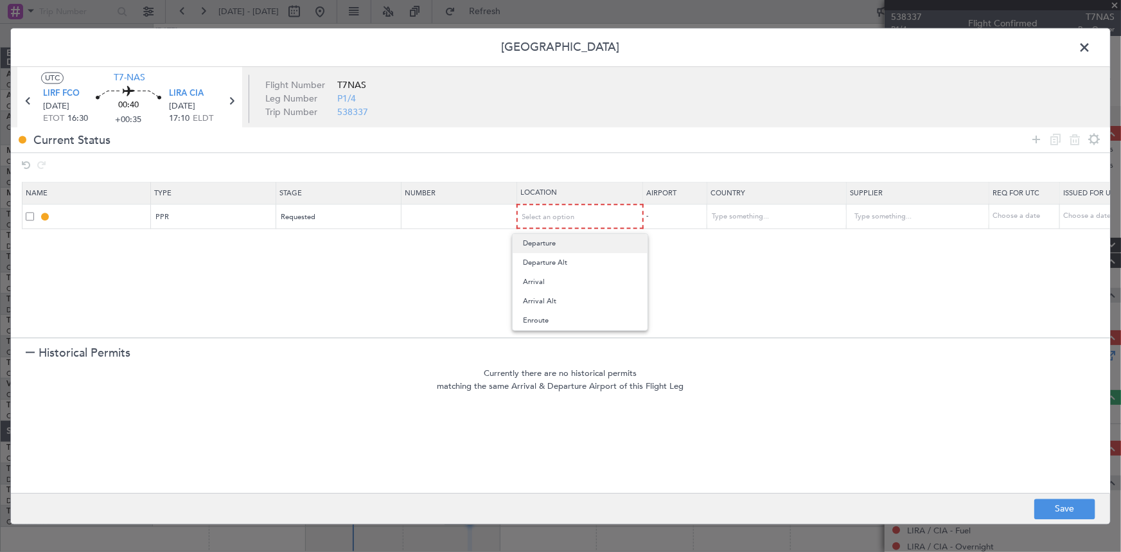
click at [545, 243] on span "Departure" at bounding box center [580, 243] width 114 height 19
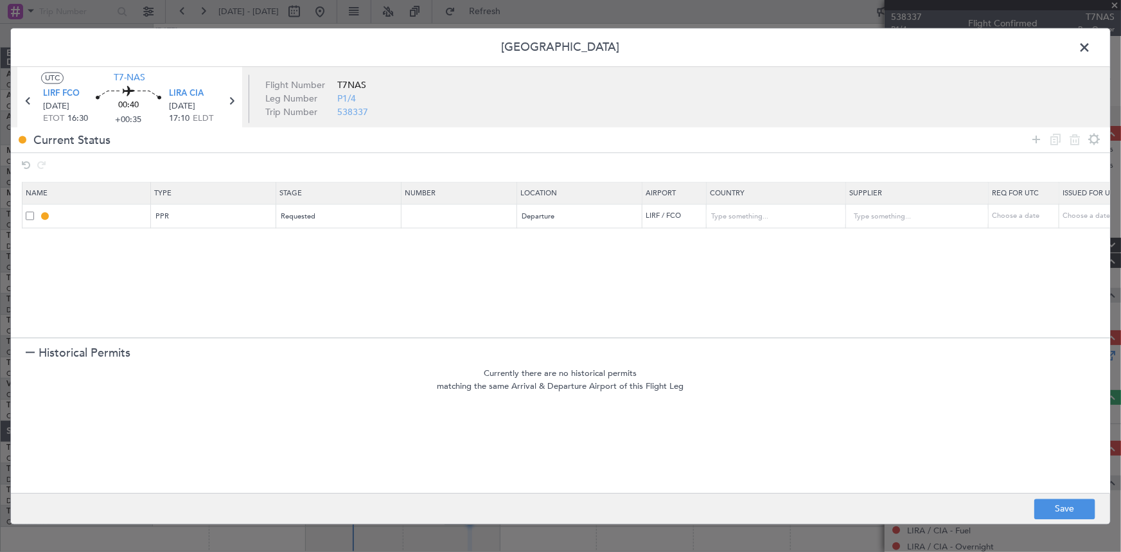
click at [1033, 141] on icon at bounding box center [1035, 139] width 15 height 15
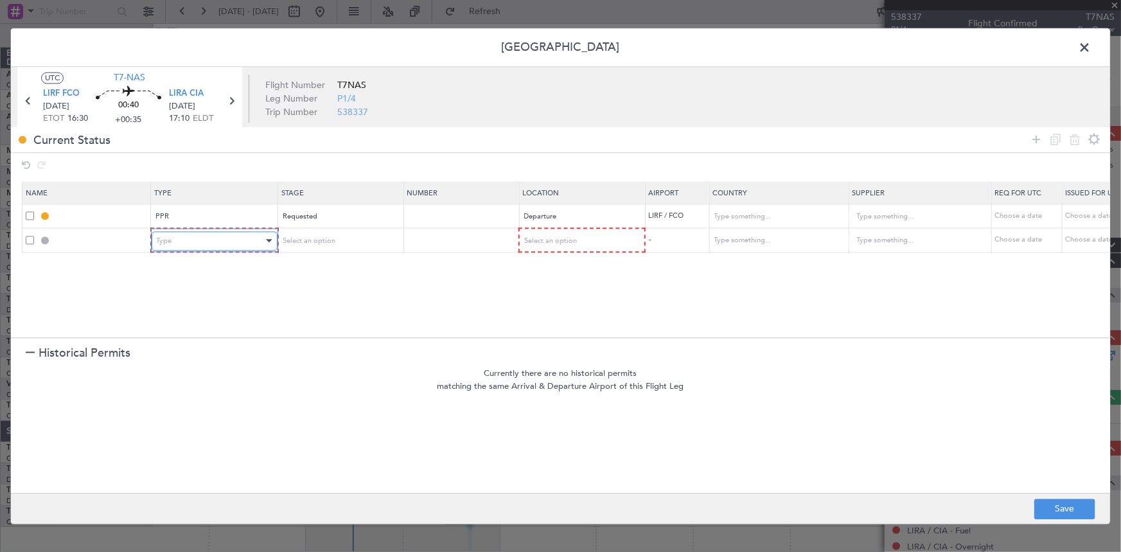
click at [217, 243] on div "Type" at bounding box center [210, 240] width 107 height 19
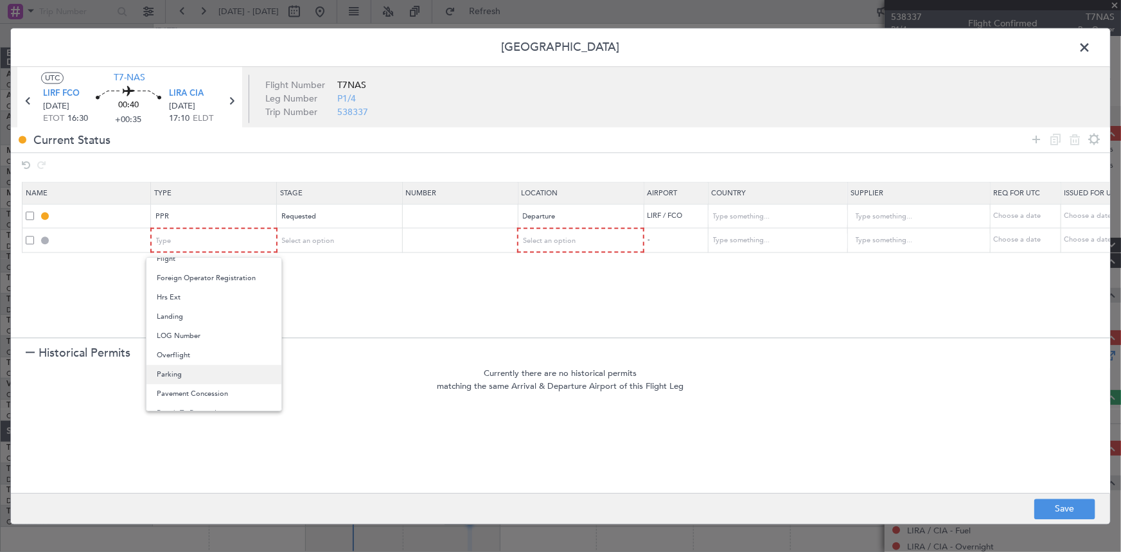
click at [182, 369] on span "Parking" at bounding box center [214, 374] width 114 height 19
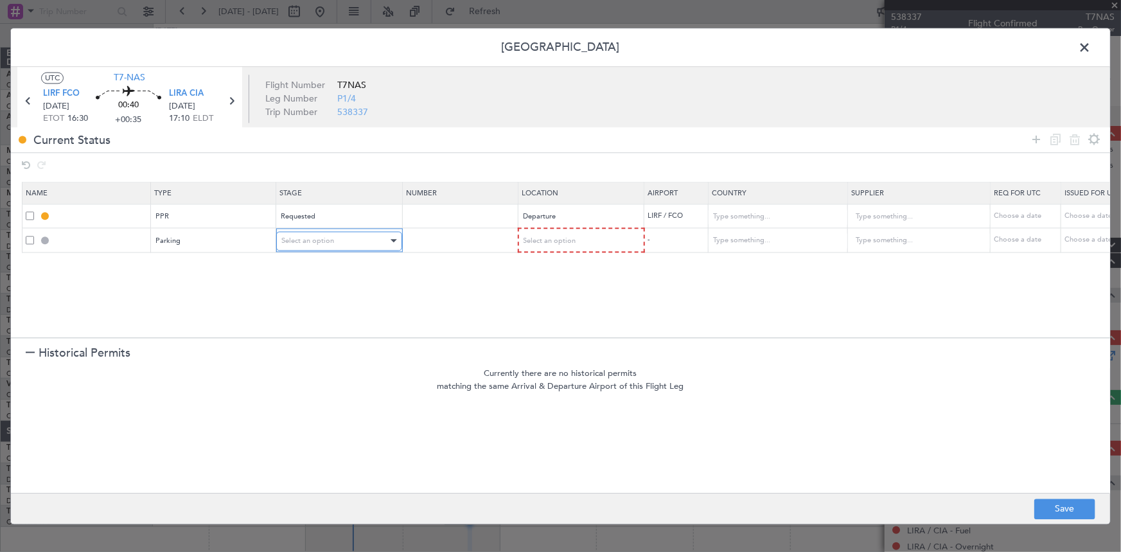
click at [380, 238] on div "Select an option" at bounding box center [334, 240] width 107 height 19
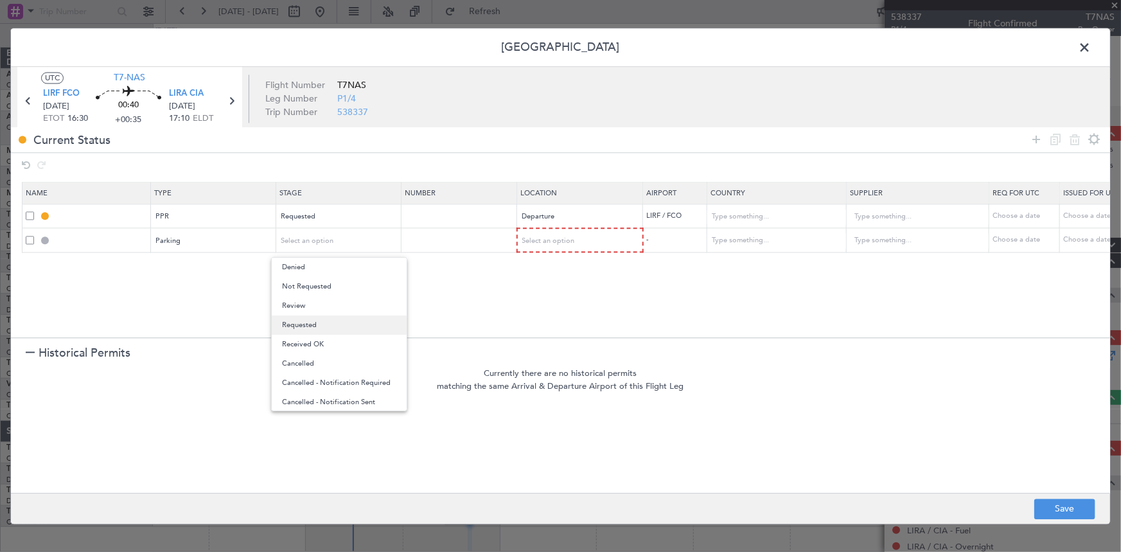
click at [325, 328] on span "Requested" at bounding box center [339, 324] width 114 height 19
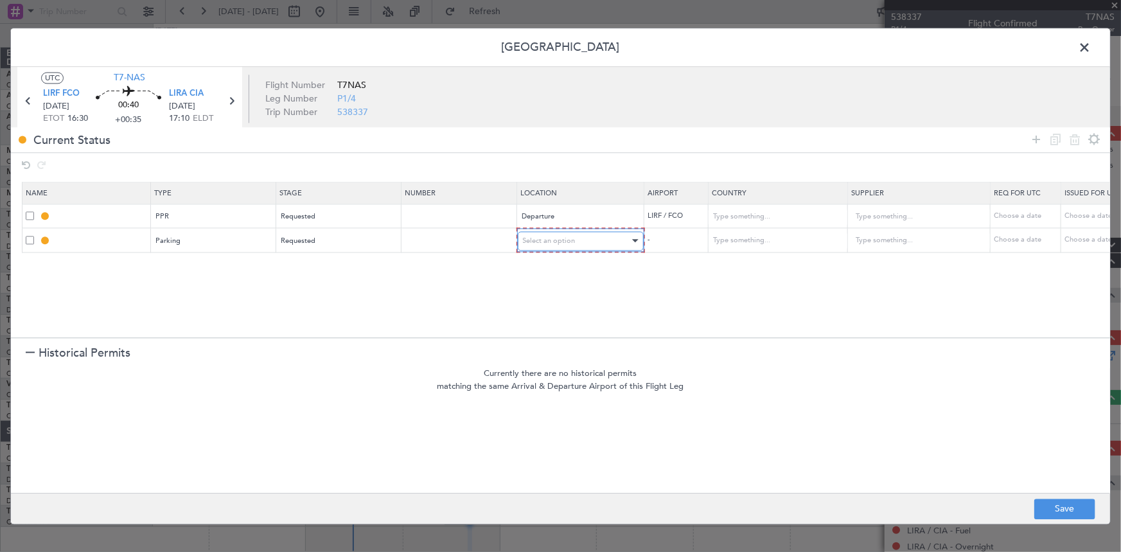
click at [555, 231] on div "Select an option" at bounding box center [576, 240] width 107 height 19
drag, startPoint x: 541, startPoint y: 308, endPoint x: 866, endPoint y: 416, distance: 342.4
click at [541, 309] on span "Arrival" at bounding box center [580, 305] width 114 height 19
click at [1044, 505] on button "Save" at bounding box center [1064, 508] width 61 height 21
type input "LIRF PPR"
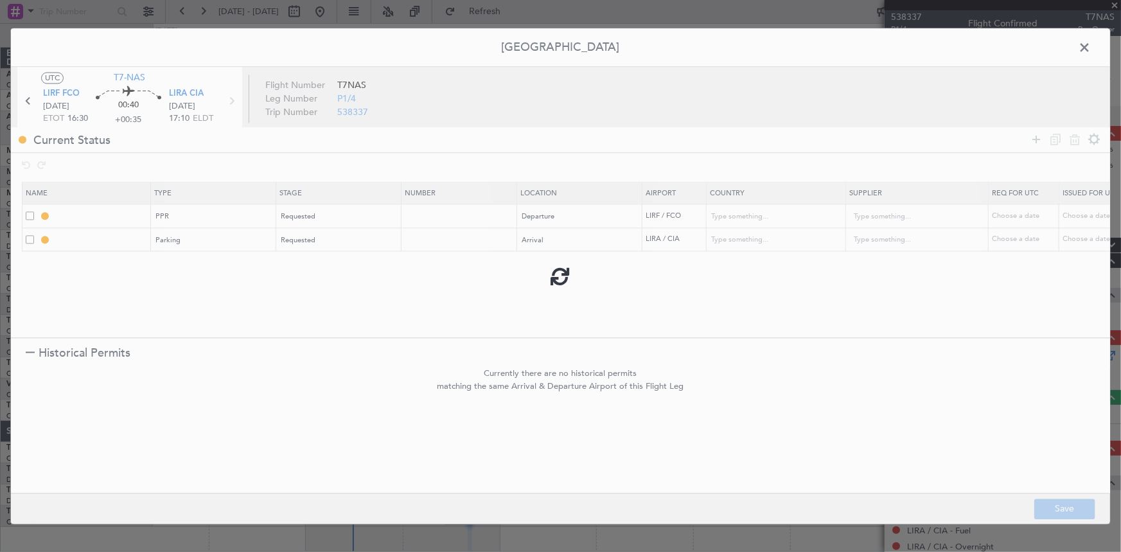
type input "Italy"
type input "NNN"
type input "LIRA Parking"
type input "Italy"
type input "NNN"
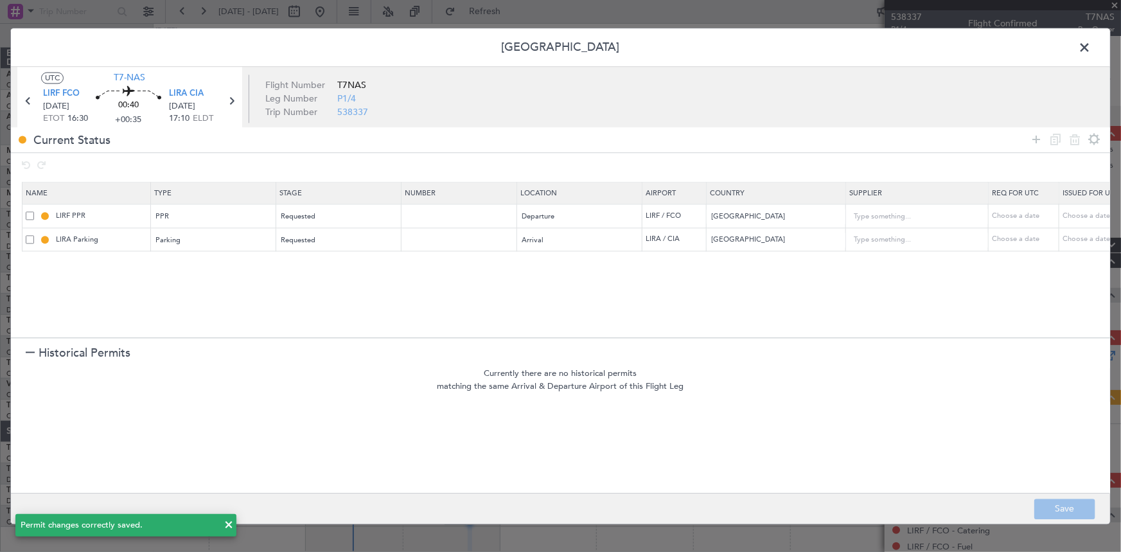
click at [1090, 48] on span at bounding box center [1090, 51] width 0 height 26
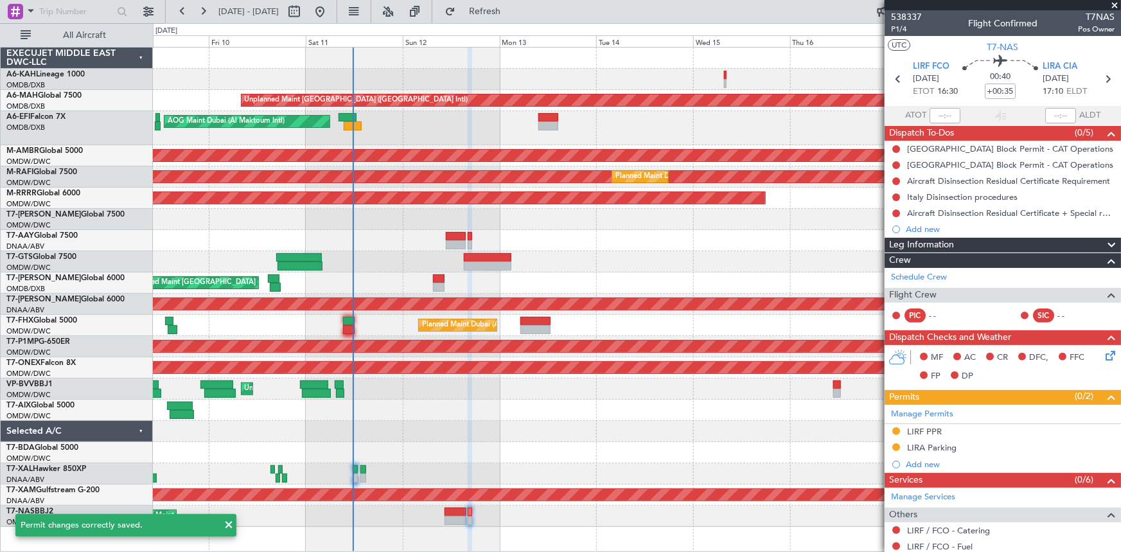
click at [516, 4] on button "Refresh" at bounding box center [477, 11] width 77 height 21
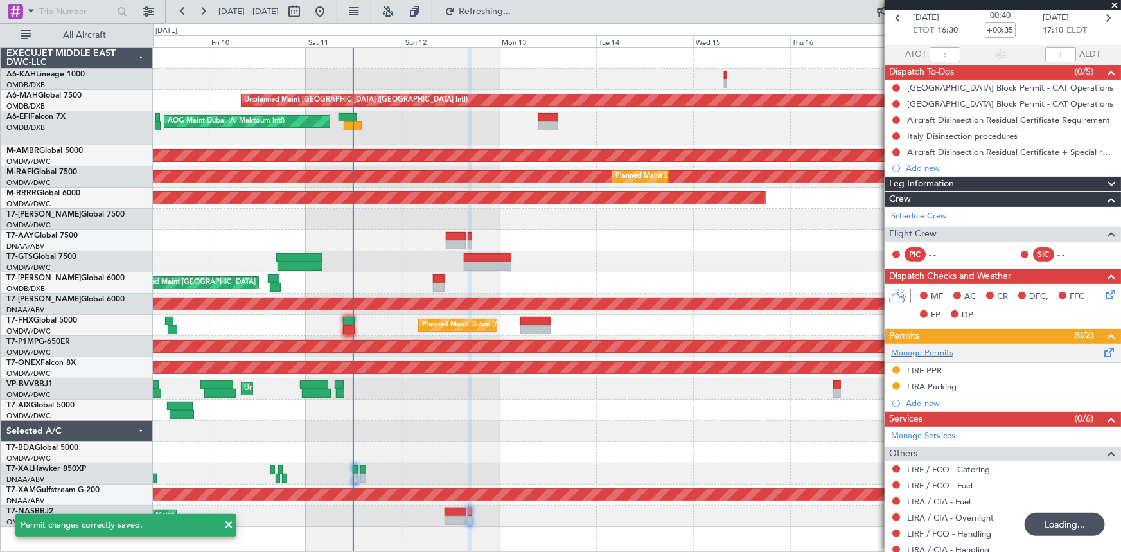
scroll to position [101, 0]
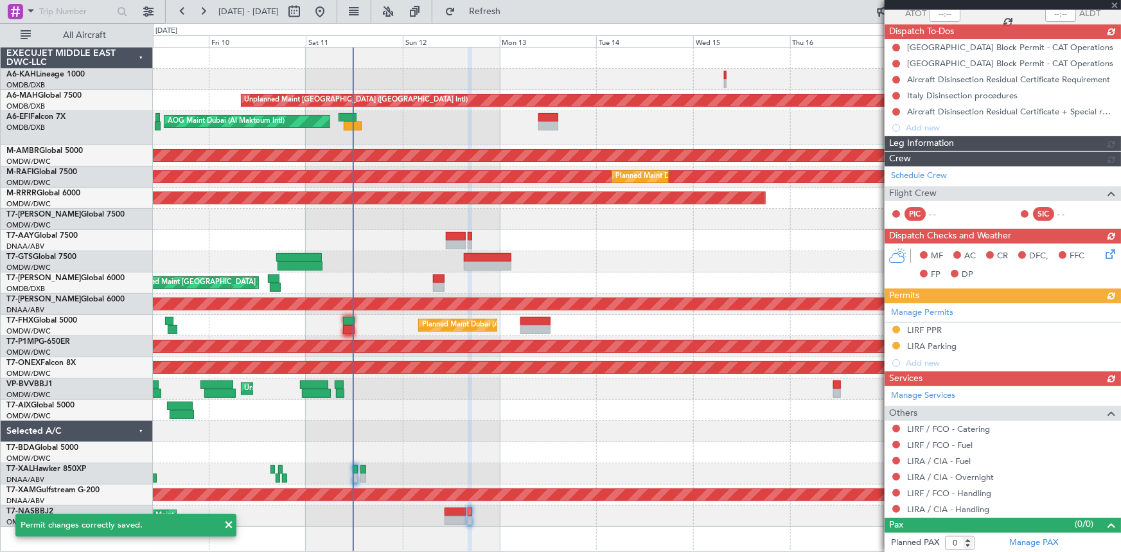
click at [895, 426] on div "Manage Services Others LIRF / FCO - Catering LIRF / FCO - Fuel LIRA / CIA - Fue…" at bounding box center [1002, 451] width 236 height 131
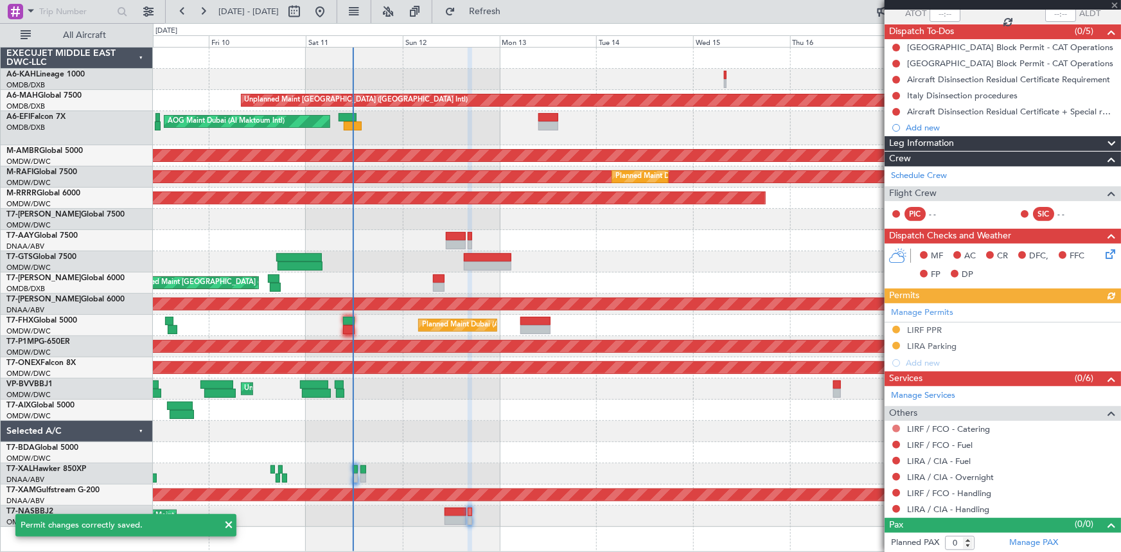
click at [897, 426] on button at bounding box center [896, 428] width 8 height 8
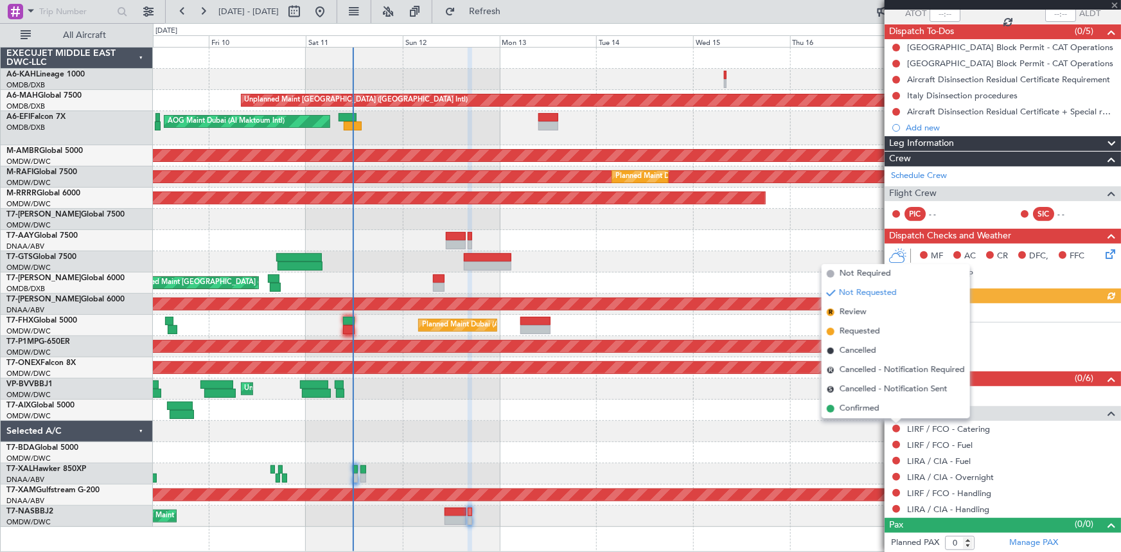
drag, startPoint x: 852, startPoint y: 333, endPoint x: 885, endPoint y: 454, distance: 125.7
click at [854, 335] on span "Requested" at bounding box center [859, 331] width 40 height 13
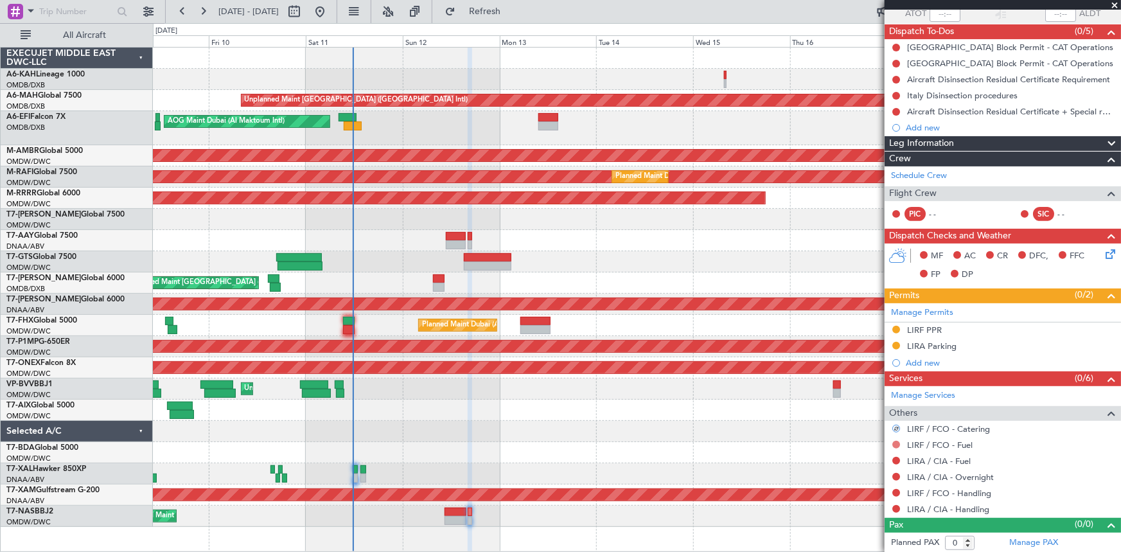
click at [895, 443] on button at bounding box center [896, 445] width 8 height 8
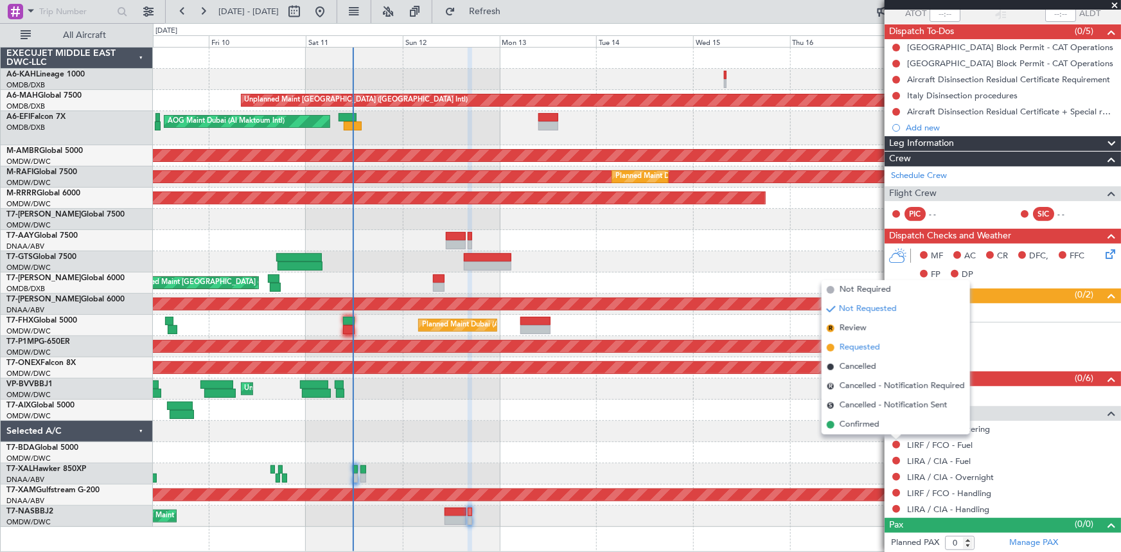
click at [863, 346] on span "Requested" at bounding box center [859, 347] width 40 height 13
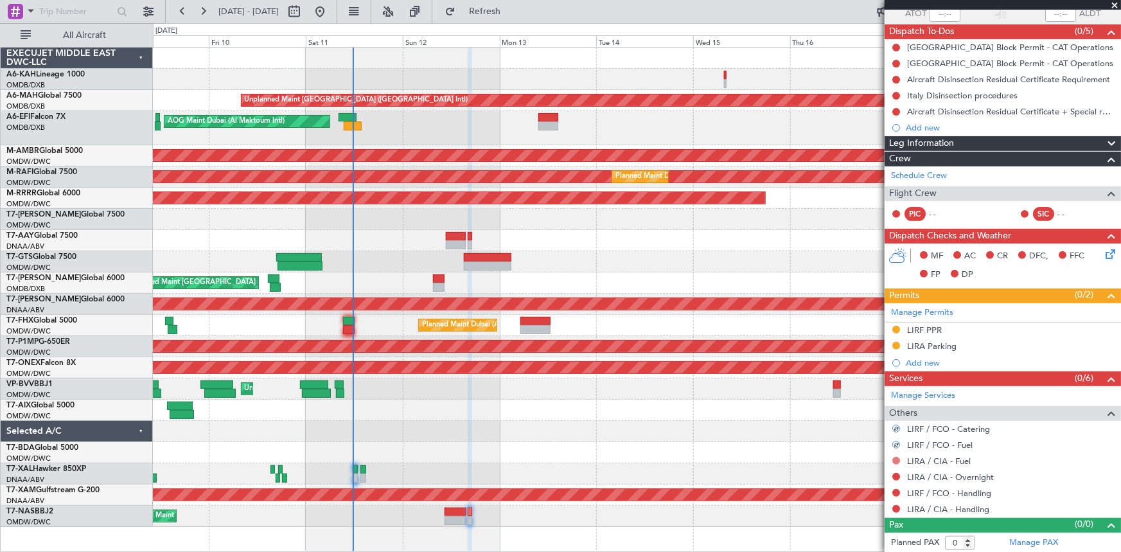
click at [894, 460] on button at bounding box center [896, 461] width 8 height 8
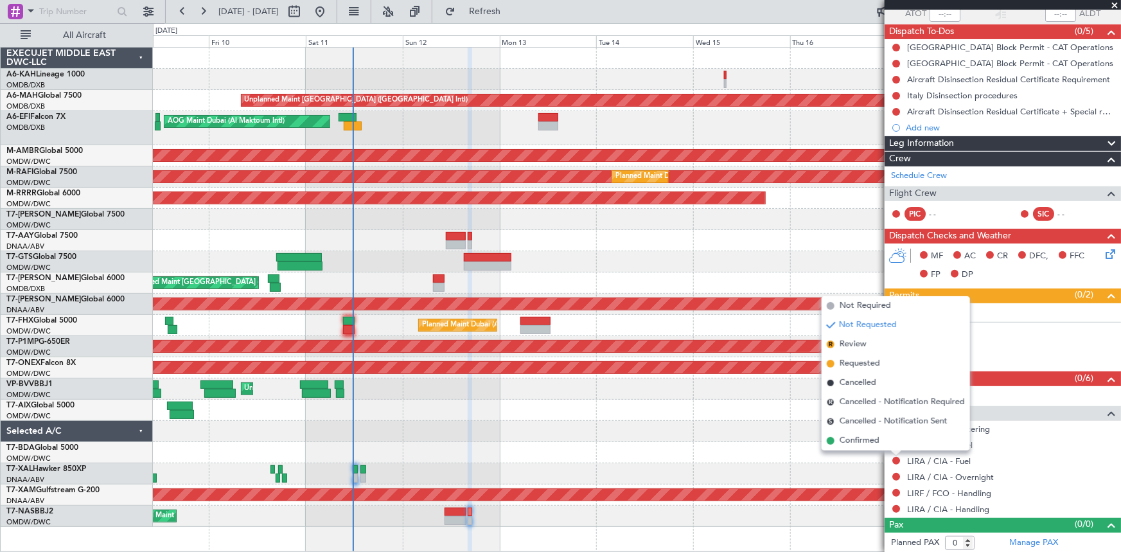
click at [866, 365] on span "Requested" at bounding box center [859, 363] width 40 height 13
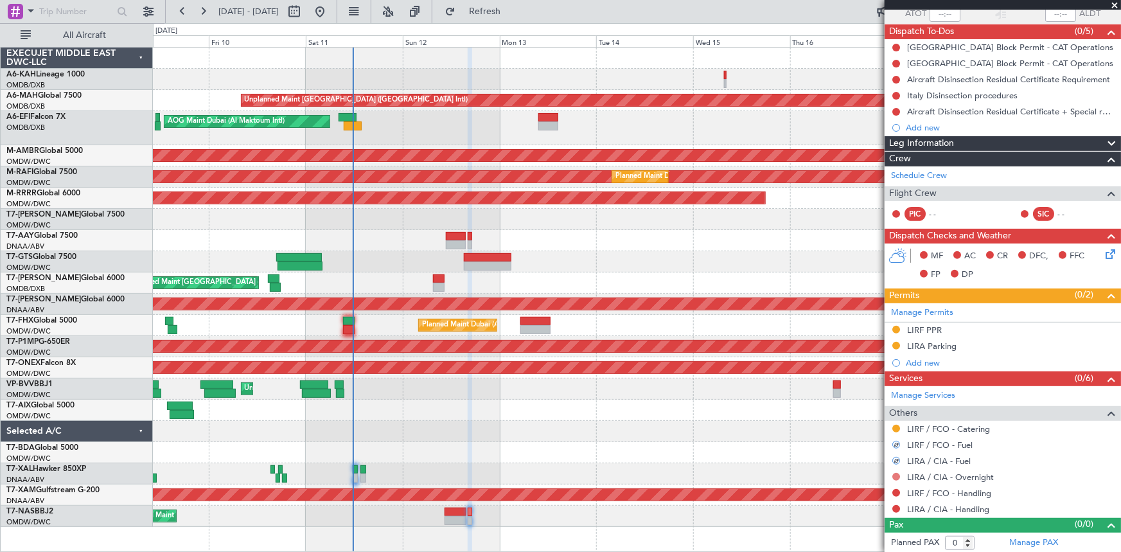
click at [894, 473] on button at bounding box center [896, 477] width 8 height 8
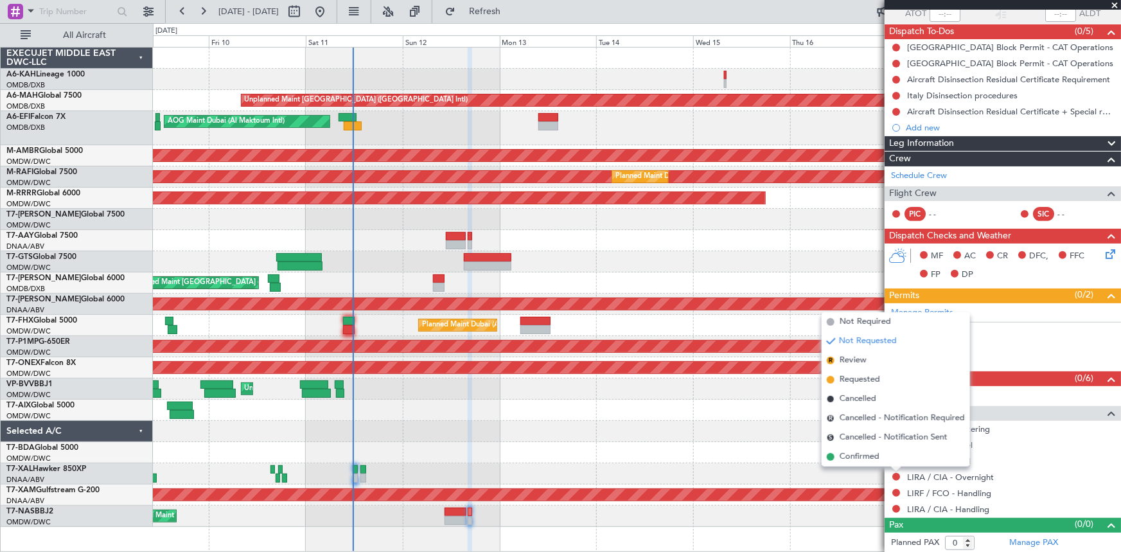
click at [858, 379] on span "Requested" at bounding box center [859, 379] width 40 height 13
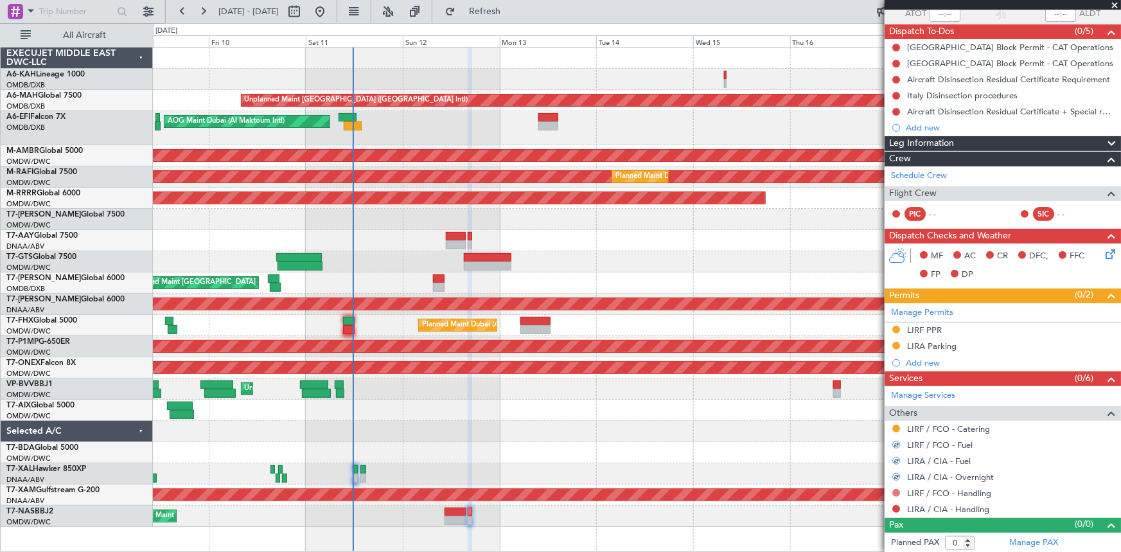
click at [898, 491] on button at bounding box center [896, 493] width 8 height 8
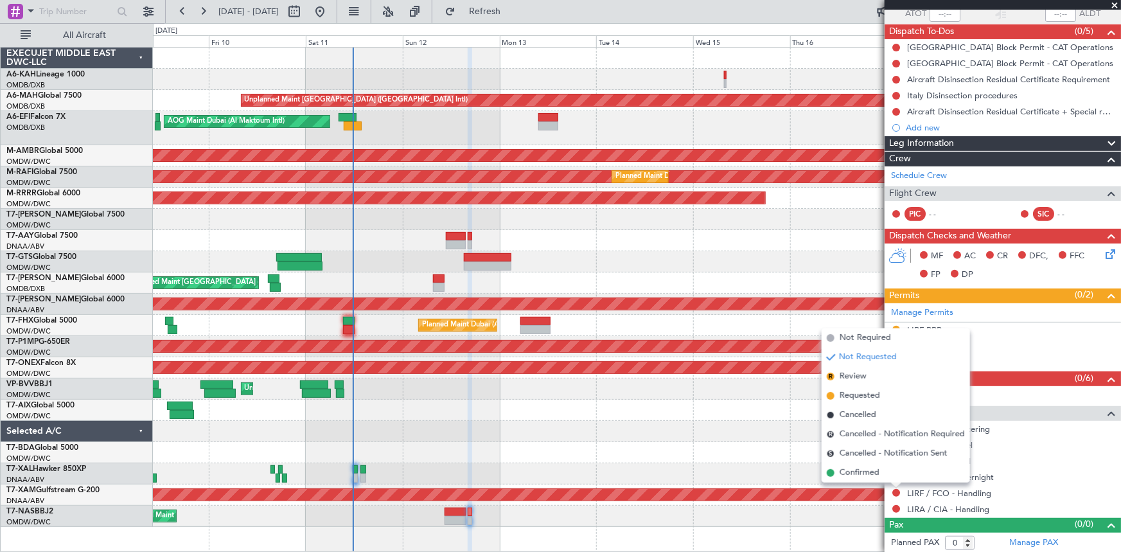
click at [861, 396] on span "Requested" at bounding box center [859, 395] width 40 height 13
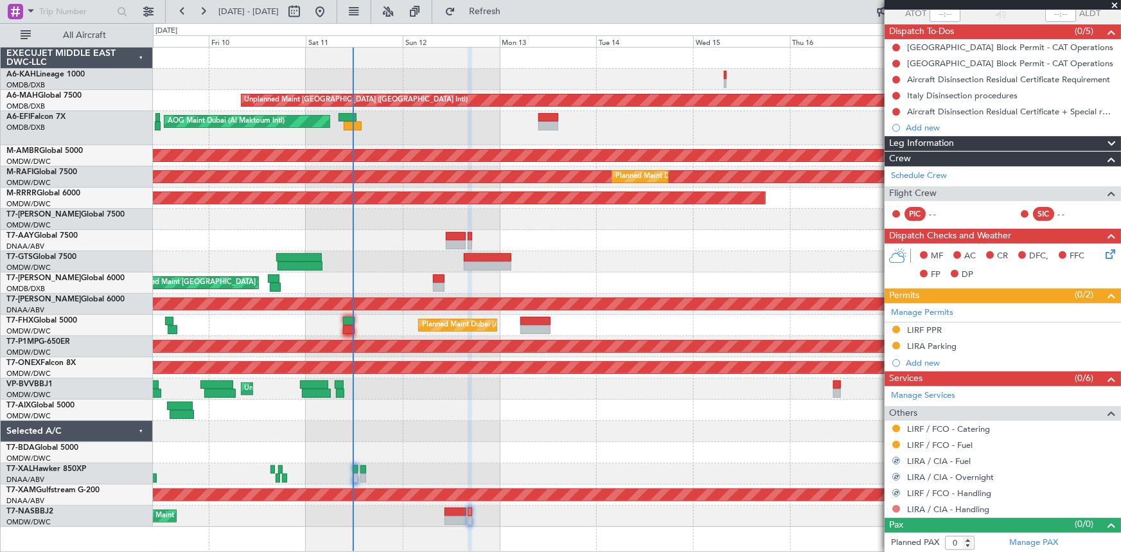
click at [897, 505] on button at bounding box center [896, 509] width 8 height 8
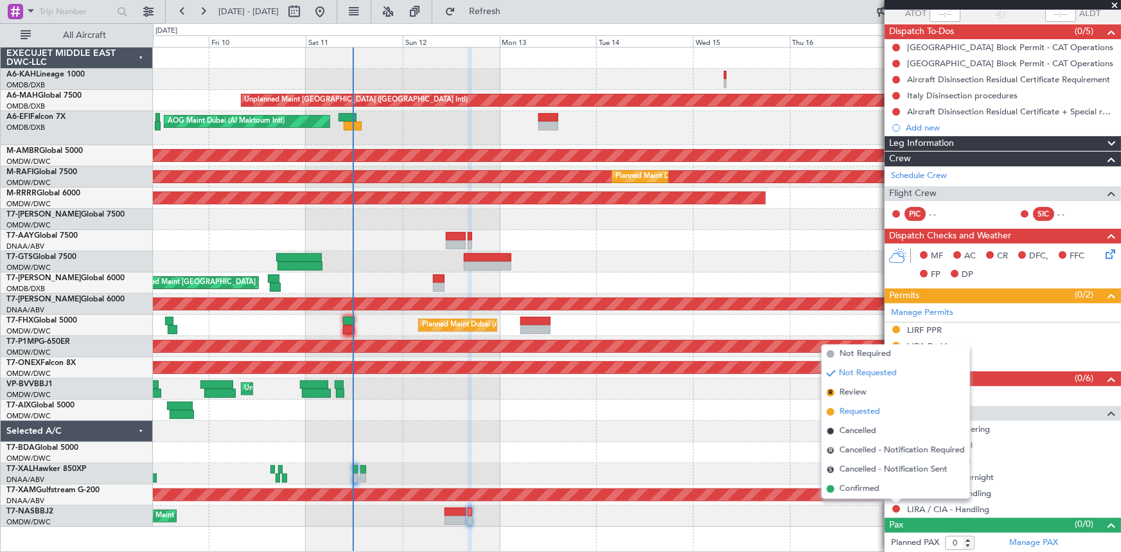
click at [861, 412] on span "Requested" at bounding box center [859, 411] width 40 height 13
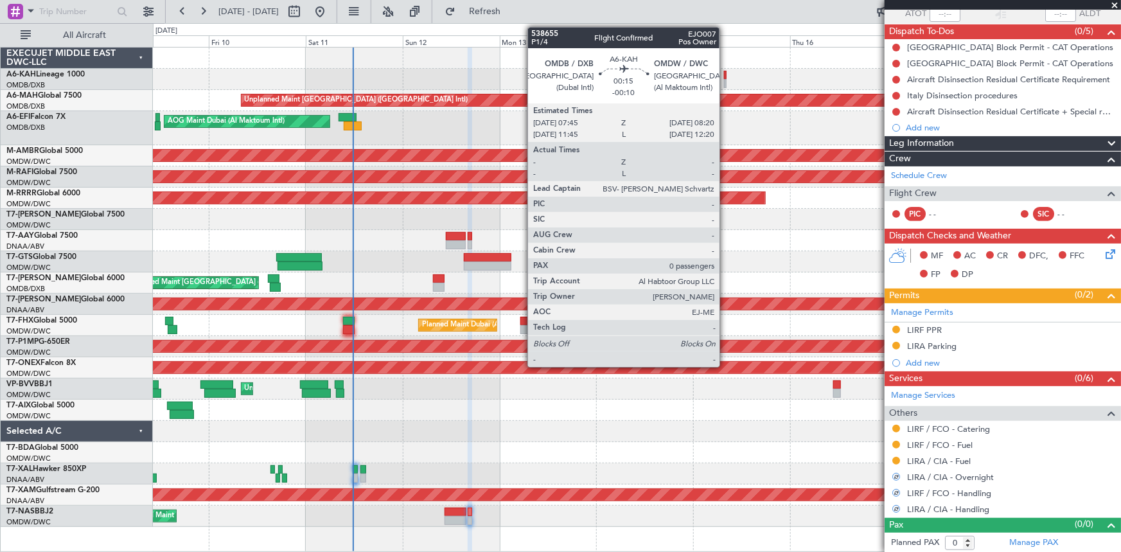
click at [725, 75] on div at bounding box center [725, 75] width 3 height 9
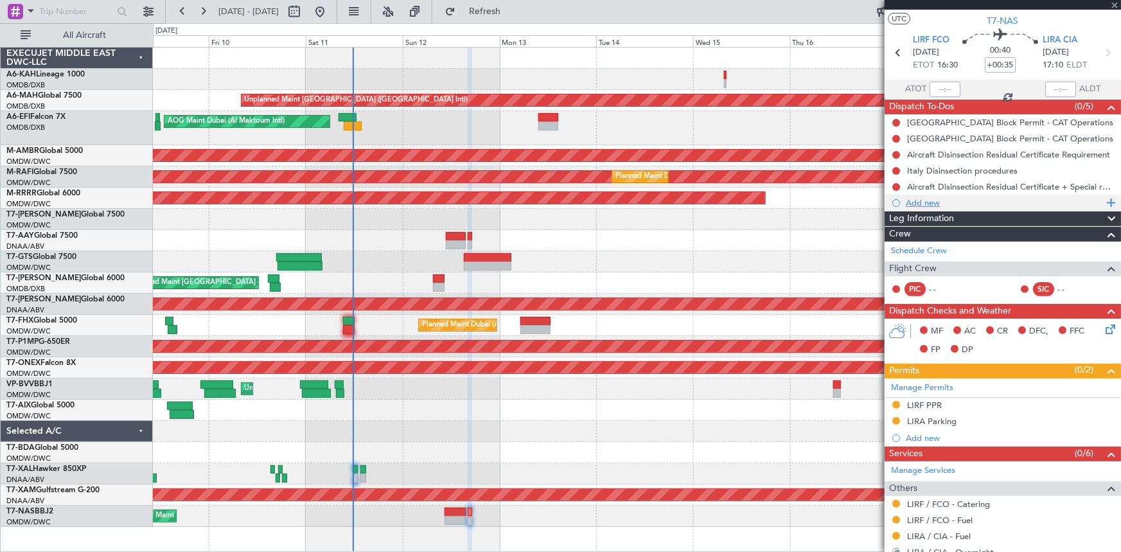
scroll to position [0, 0]
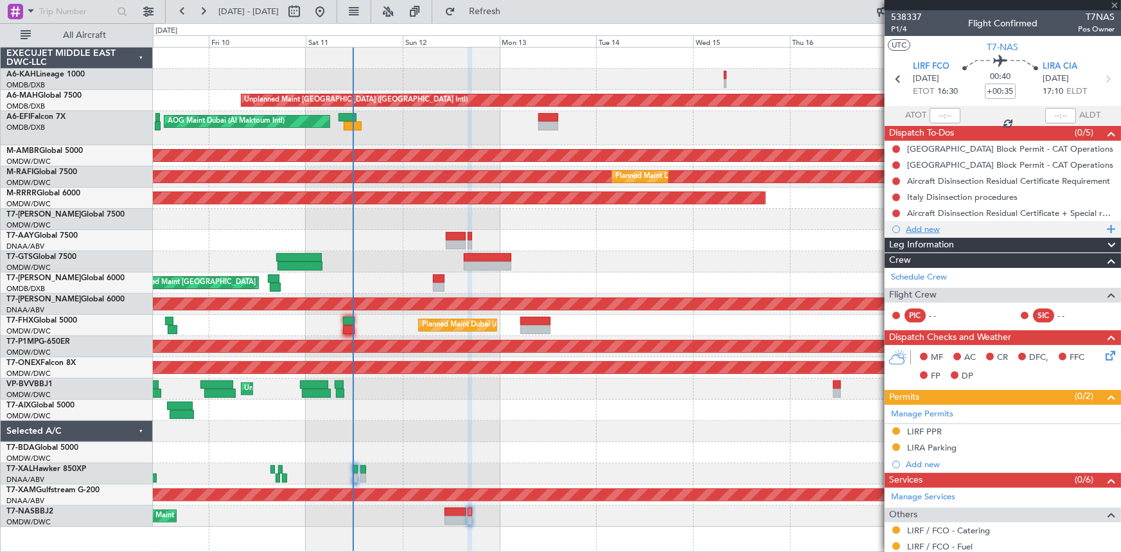
type input "-00:10"
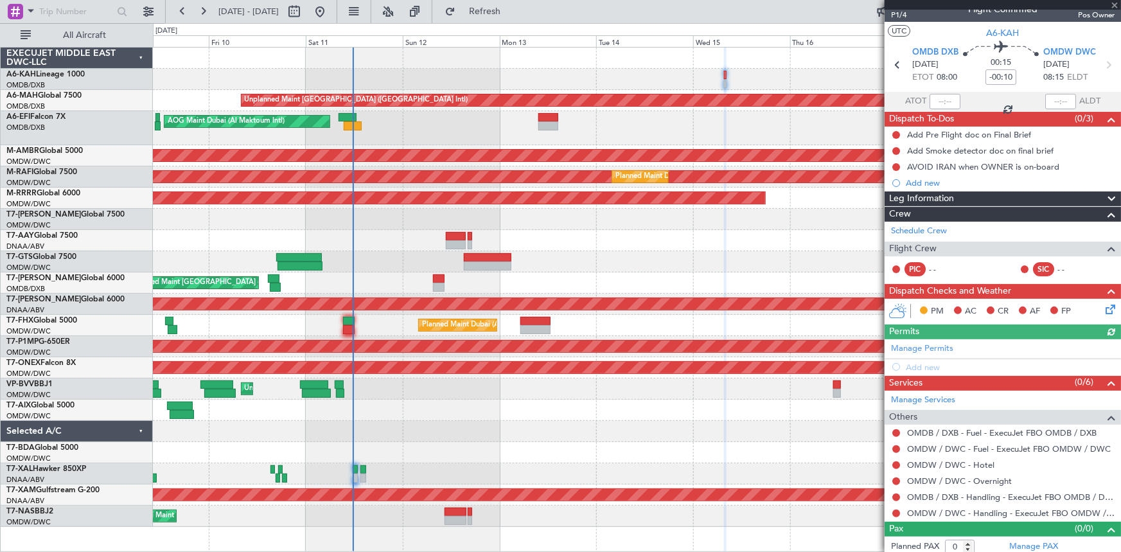
scroll to position [19, 0]
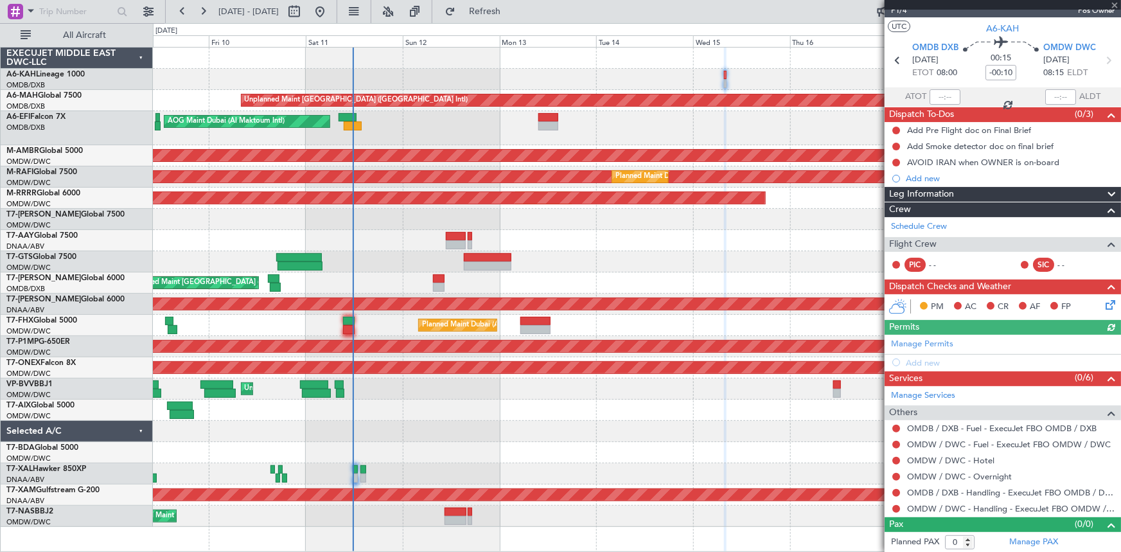
click at [937, 340] on div "Manage Permits Add new" at bounding box center [1002, 353] width 236 height 36
click at [923, 342] on link "Manage Permits" at bounding box center [922, 344] width 62 height 13
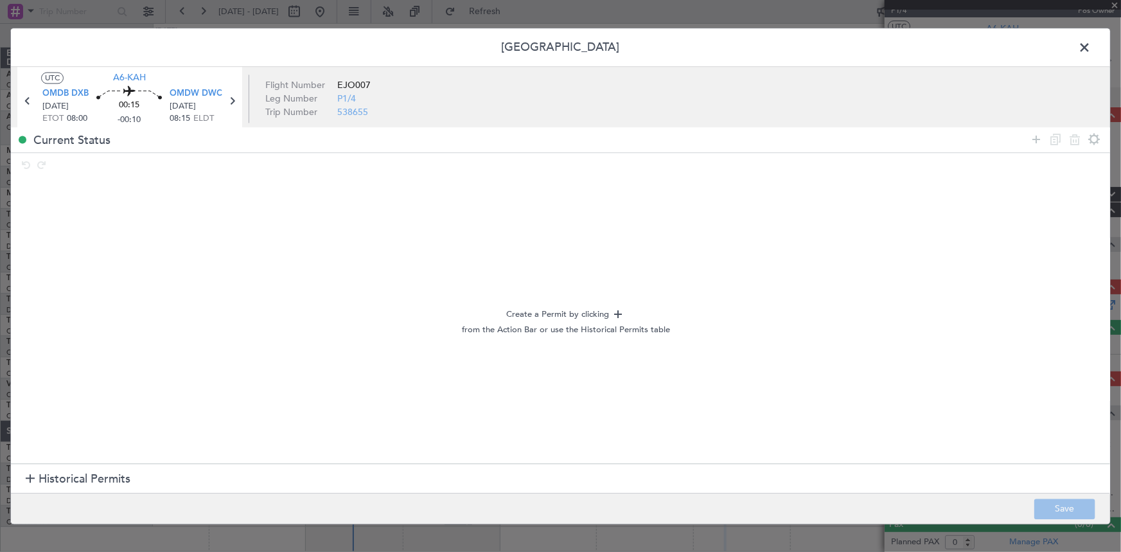
click at [62, 480] on span "Historical Permits" at bounding box center [85, 479] width 92 height 17
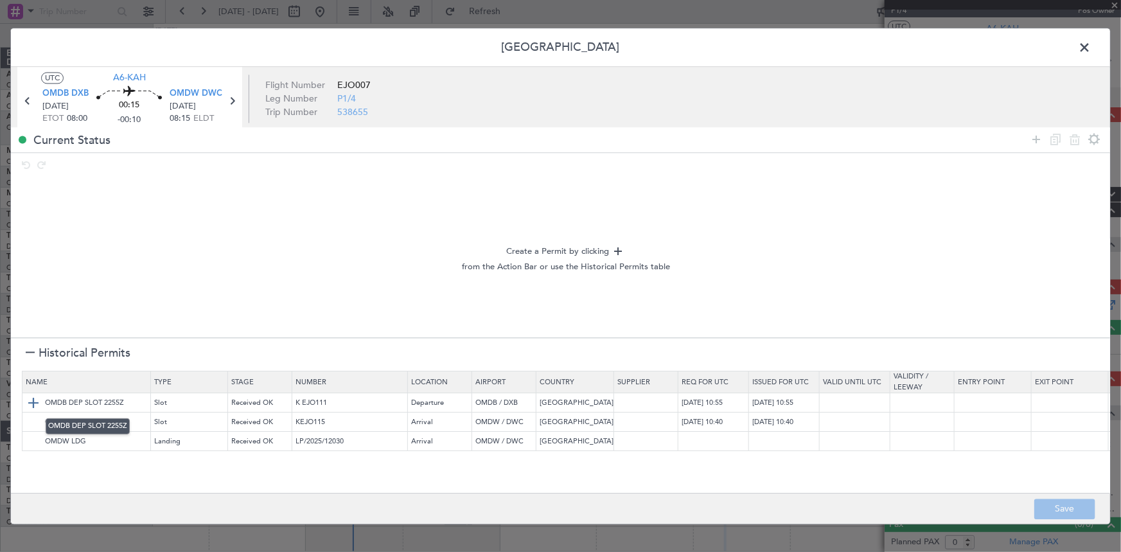
click at [31, 404] on img at bounding box center [33, 402] width 15 height 15
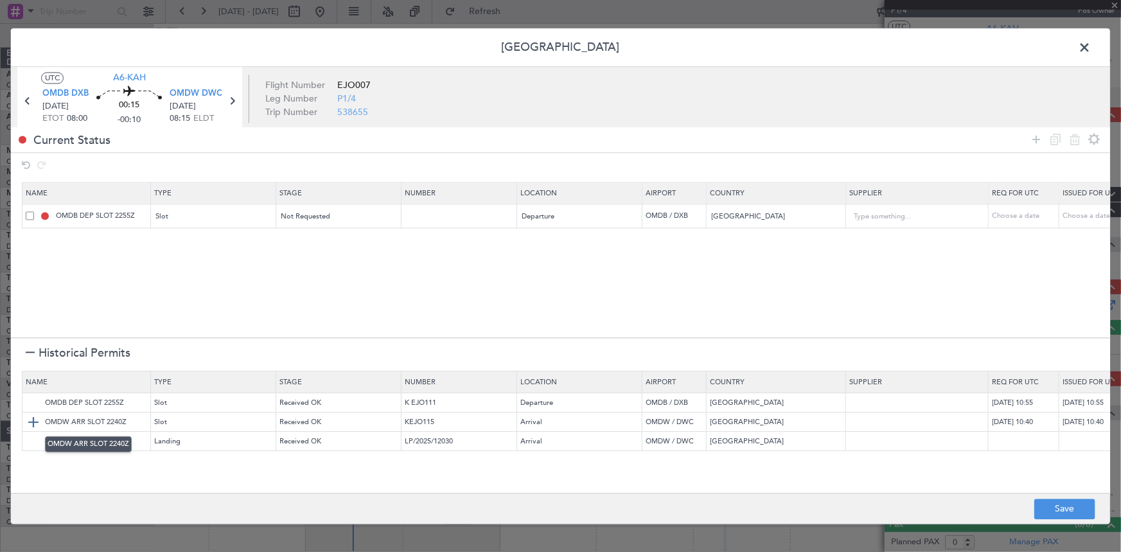
click at [36, 421] on img at bounding box center [33, 421] width 15 height 15
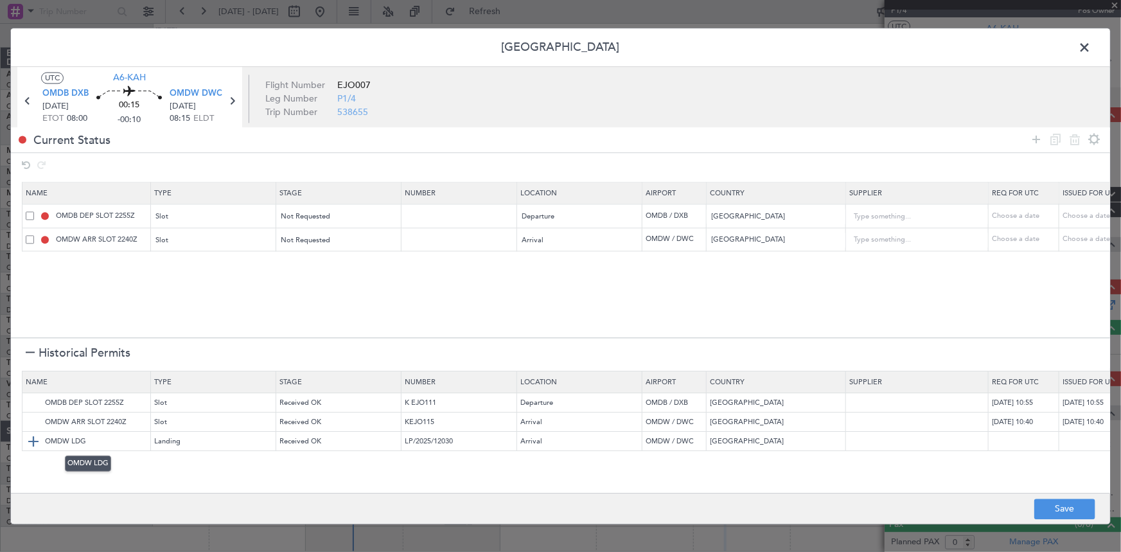
click at [32, 441] on img at bounding box center [33, 440] width 15 height 15
click at [1049, 509] on button "Save" at bounding box center [1064, 508] width 61 height 21
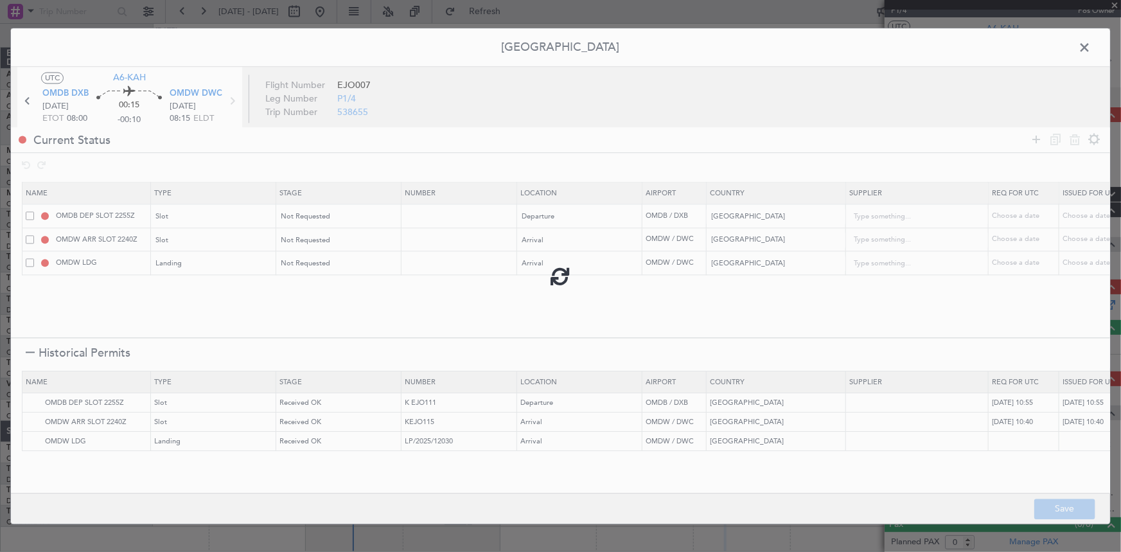
type input "OMDB DEP SLOT"
type input "NNN"
type input "1"
type input "OMDW ARR SLOT"
type input "NNN"
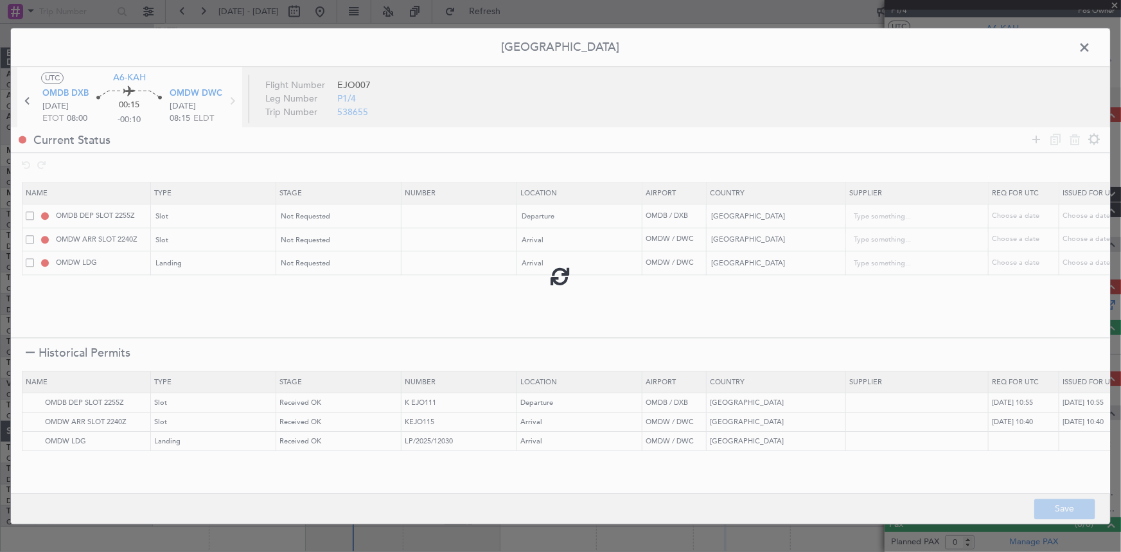
type input "1"
type input "NNN"
type input "1"
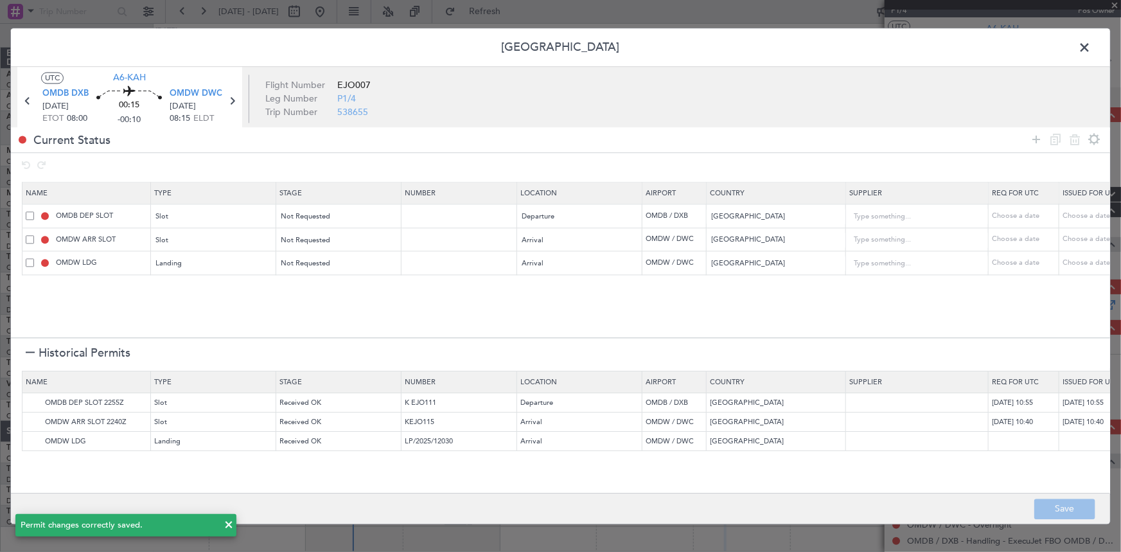
click at [1090, 48] on span at bounding box center [1090, 51] width 0 height 26
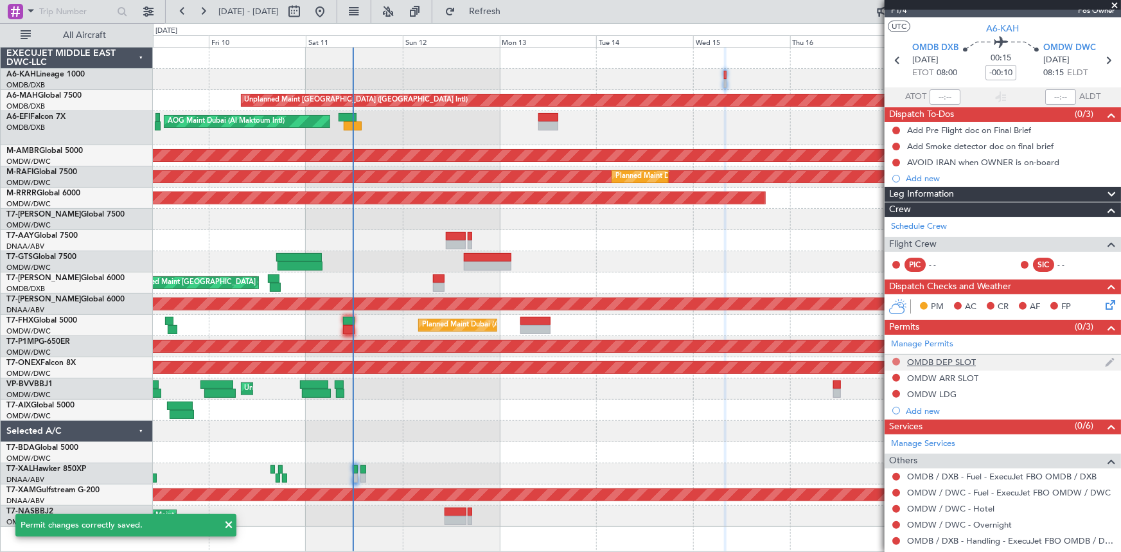
click at [897, 359] on button at bounding box center [896, 362] width 8 height 8
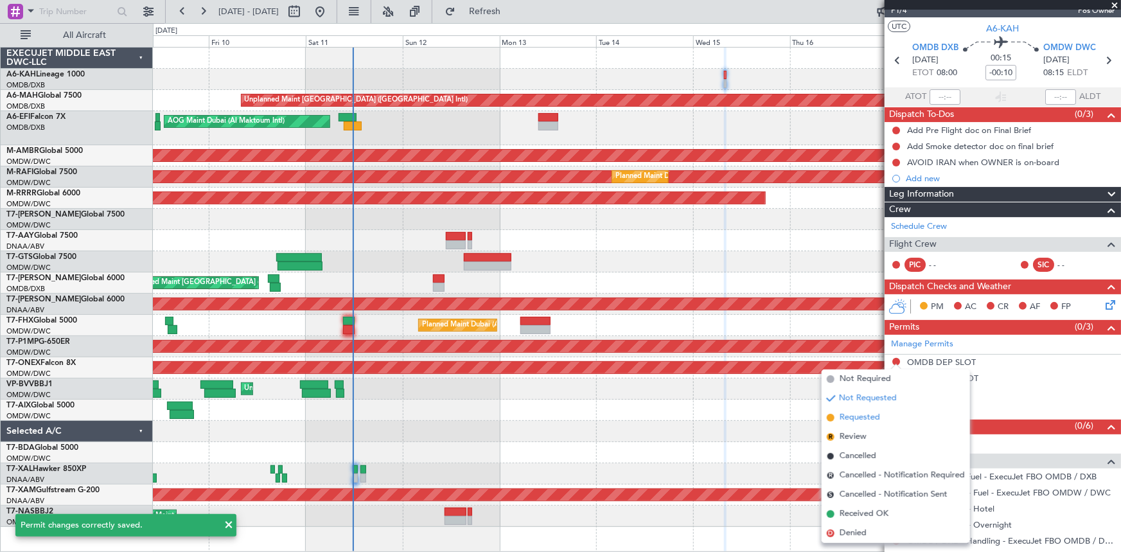
click at [857, 417] on span "Requested" at bounding box center [859, 417] width 40 height 13
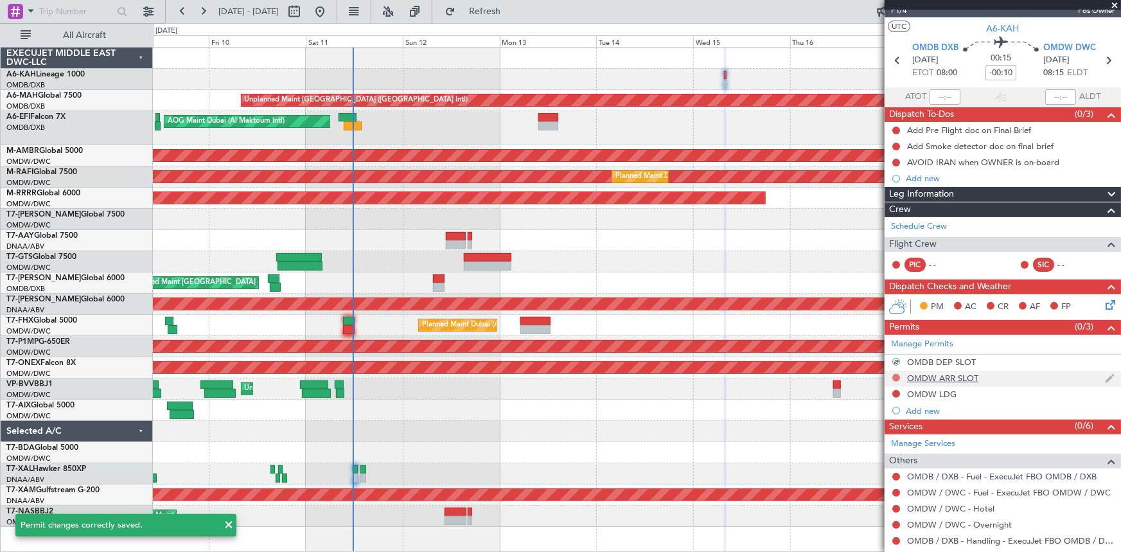
click at [893, 378] on button at bounding box center [896, 378] width 8 height 8
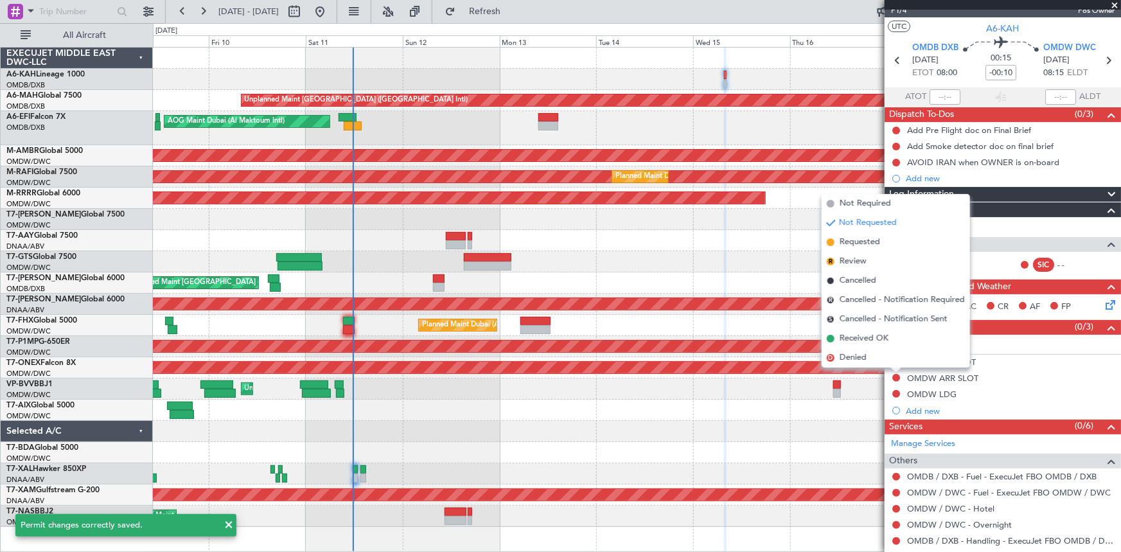
click at [862, 241] on span "Requested" at bounding box center [859, 242] width 40 height 13
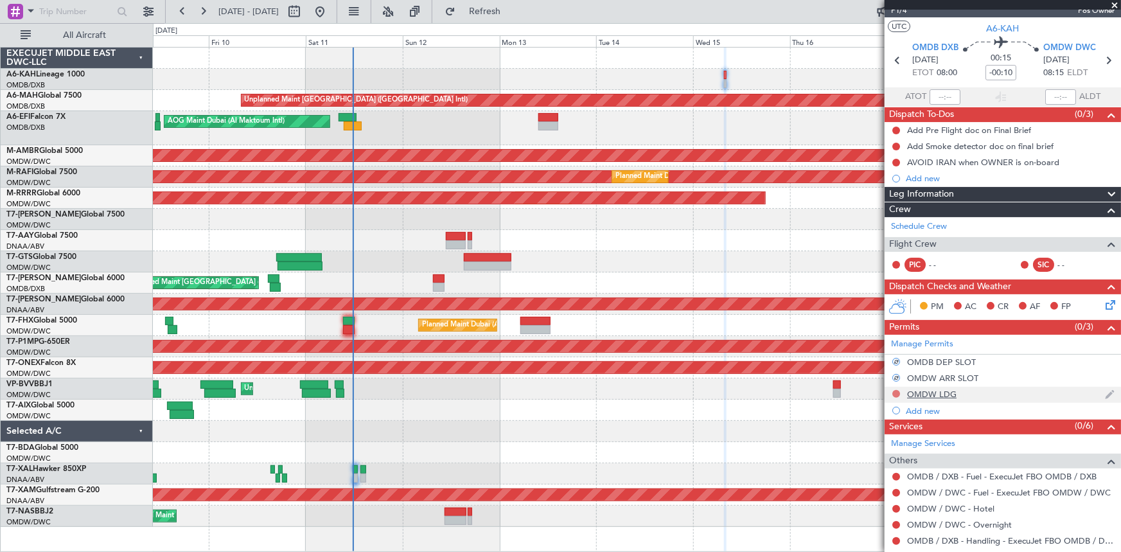
click at [897, 390] on button at bounding box center [896, 394] width 8 height 8
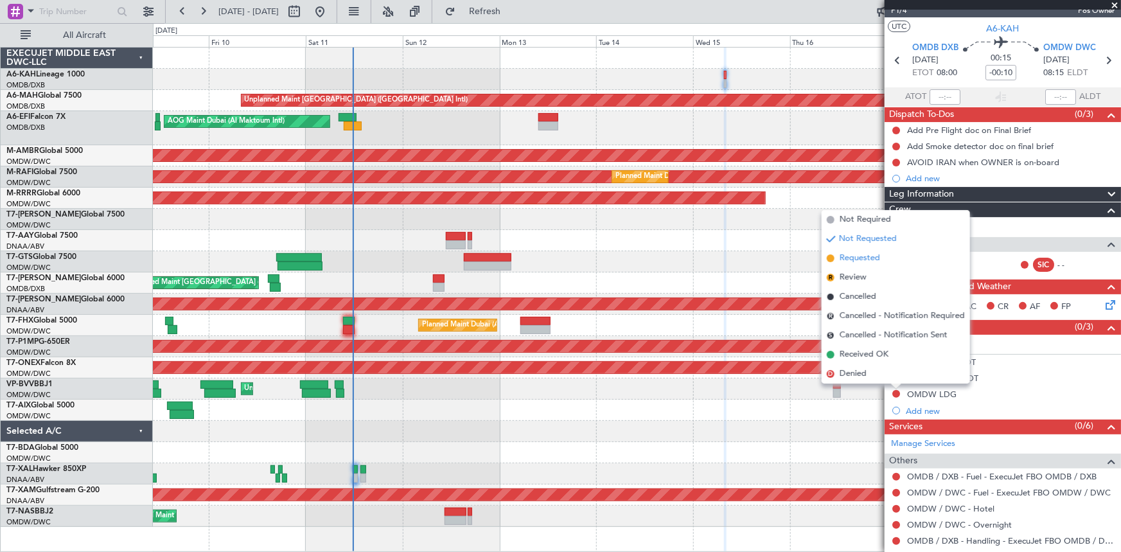
click at [864, 257] on span "Requested" at bounding box center [859, 258] width 40 height 13
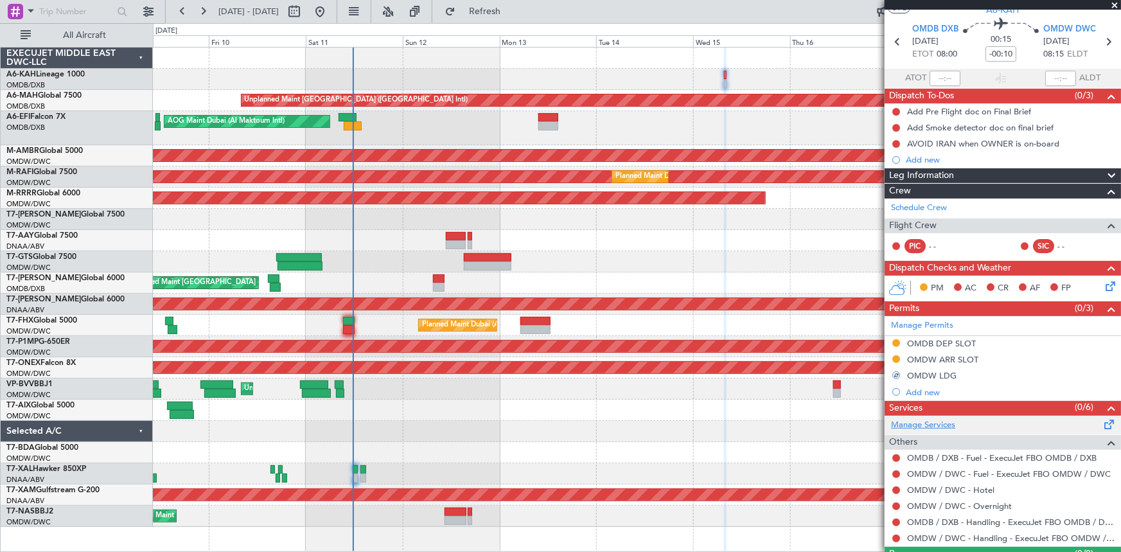
scroll to position [67, 0]
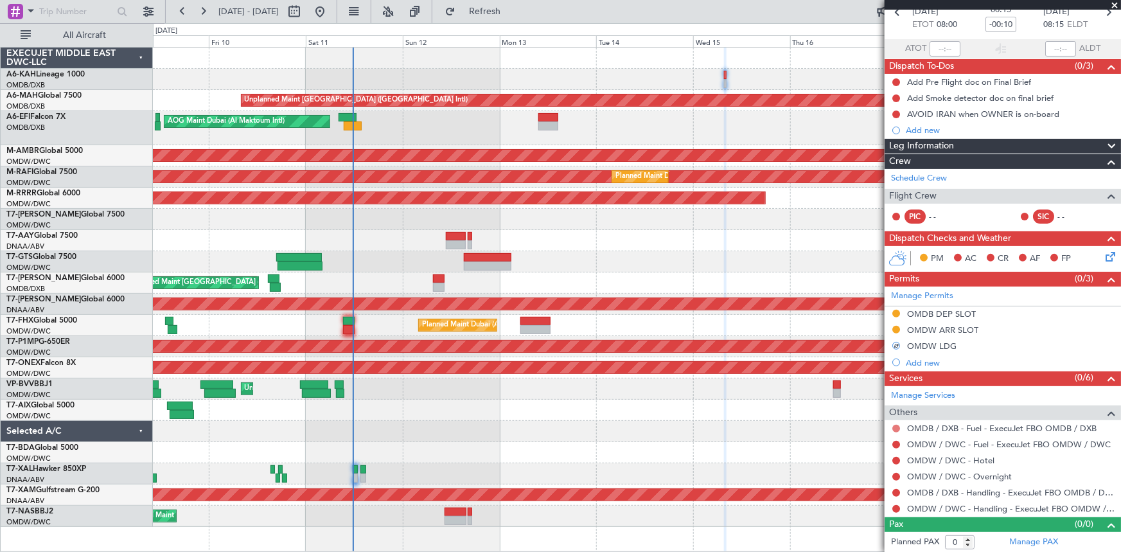
click at [896, 427] on button at bounding box center [896, 428] width 8 height 8
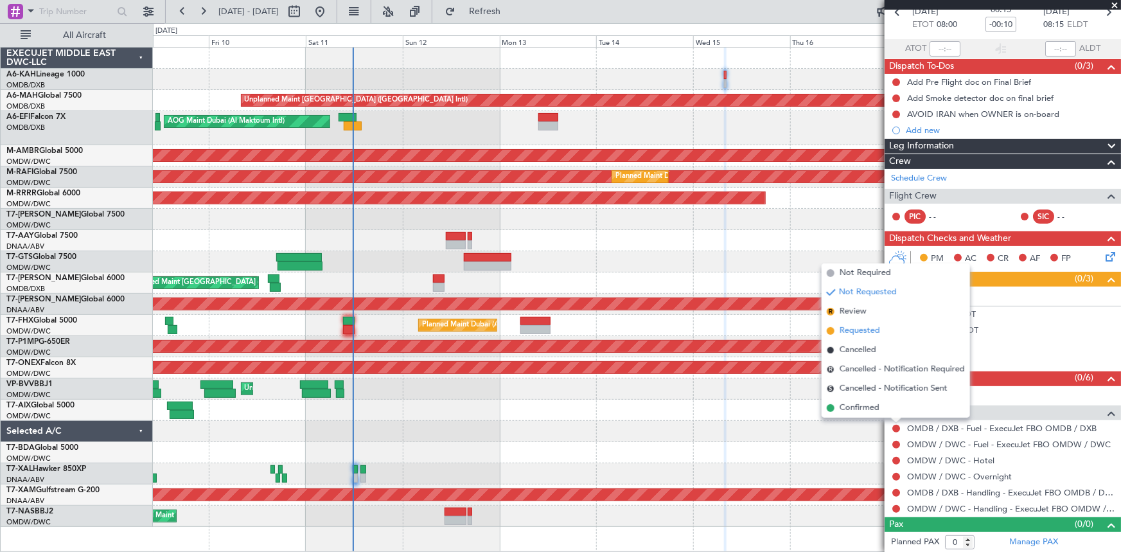
click at [856, 332] on span "Requested" at bounding box center [859, 330] width 40 height 13
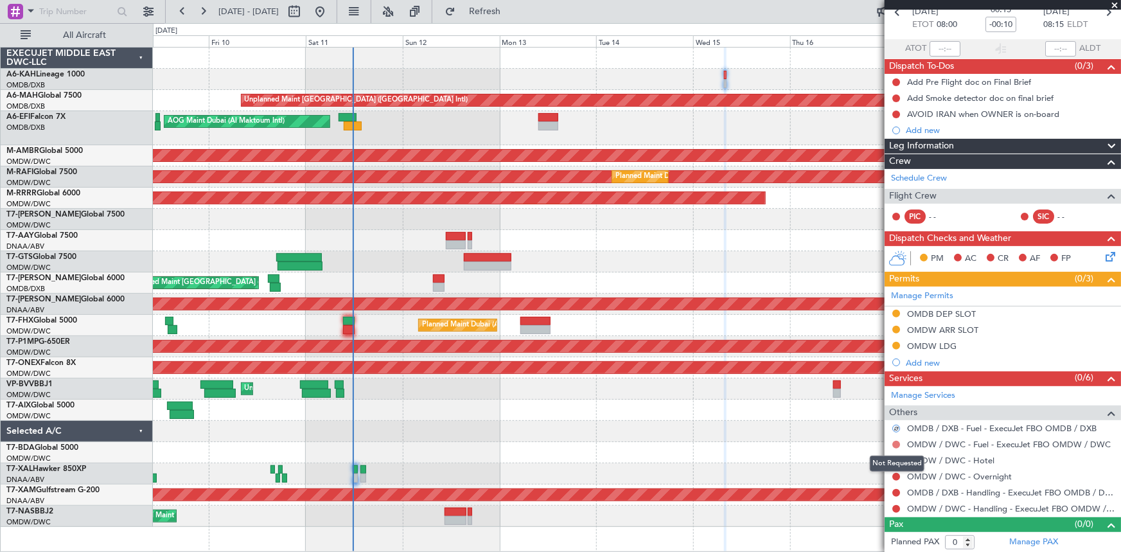
click at [895, 442] on button at bounding box center [896, 445] width 8 height 8
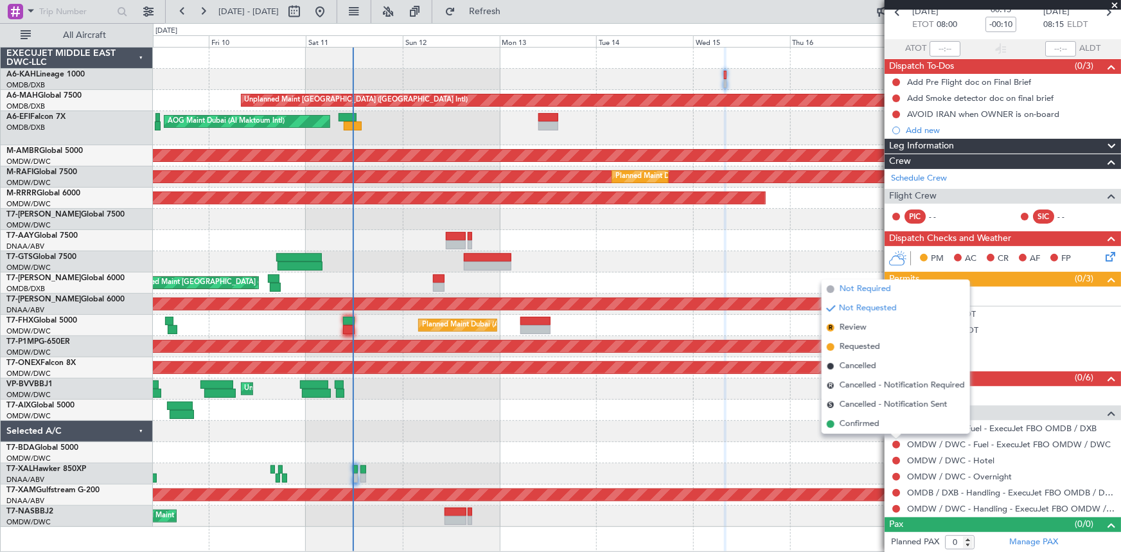
click at [864, 288] on span "Not Required" at bounding box center [864, 289] width 51 height 13
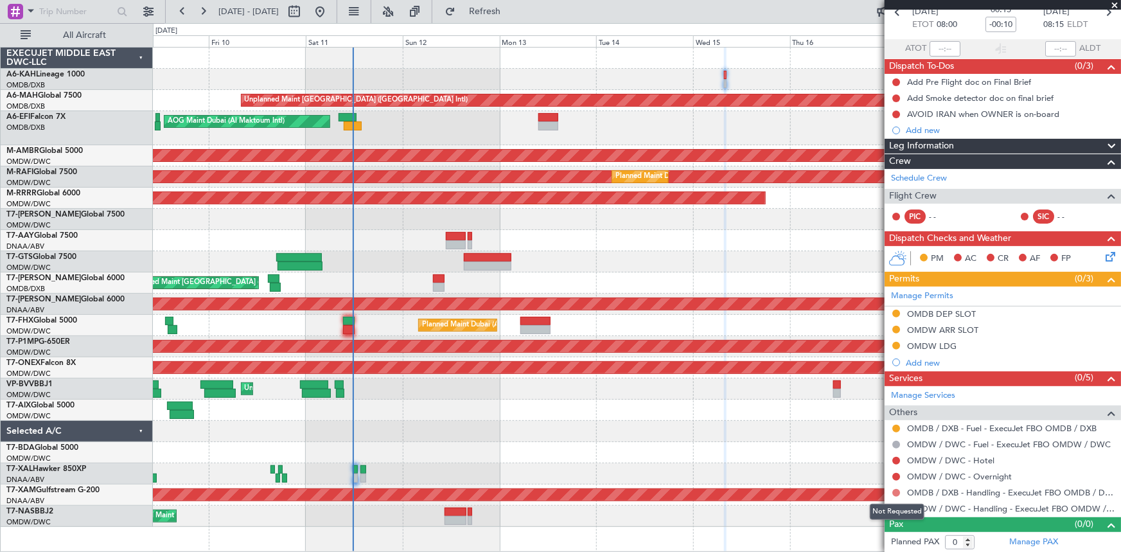
click at [899, 491] on button at bounding box center [896, 493] width 8 height 8
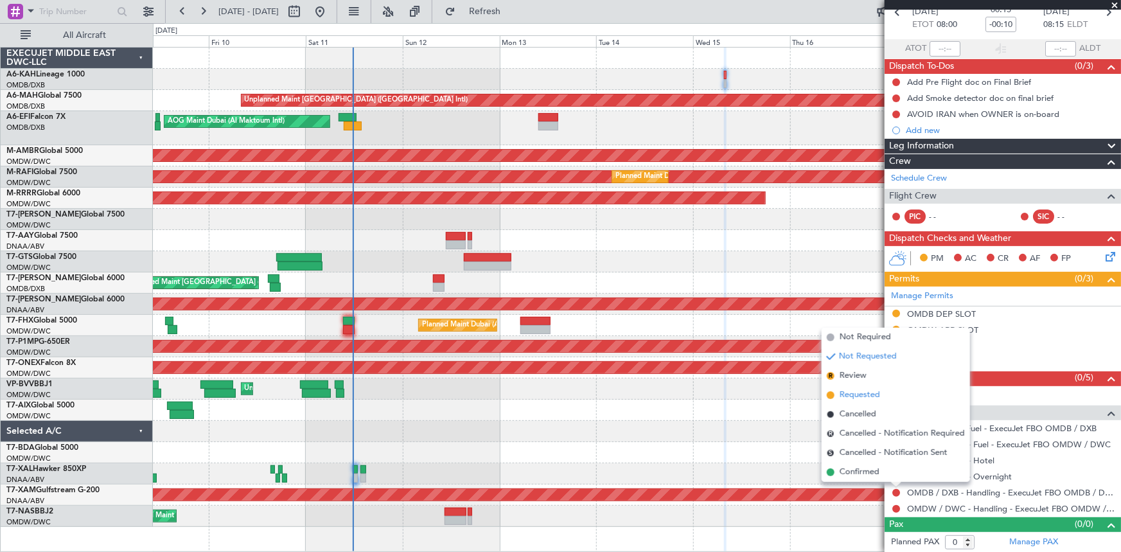
click at [859, 387] on li "Requested" at bounding box center [895, 394] width 148 height 19
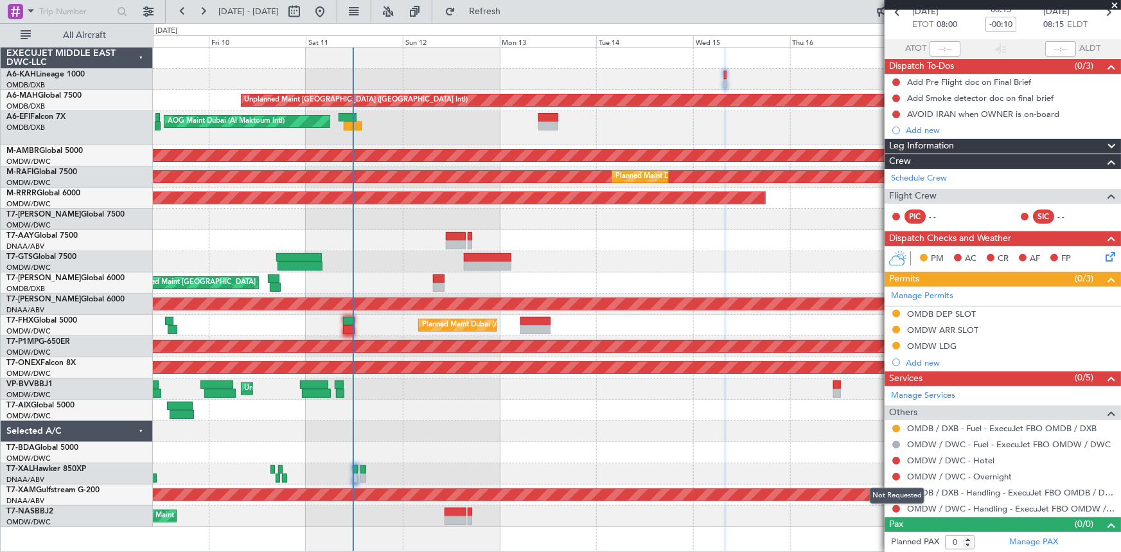
click at [896, 507] on mat-tooltip-component "Not Requested" at bounding box center [897, 495] width 73 height 34
click at [895, 507] on button at bounding box center [896, 509] width 8 height 8
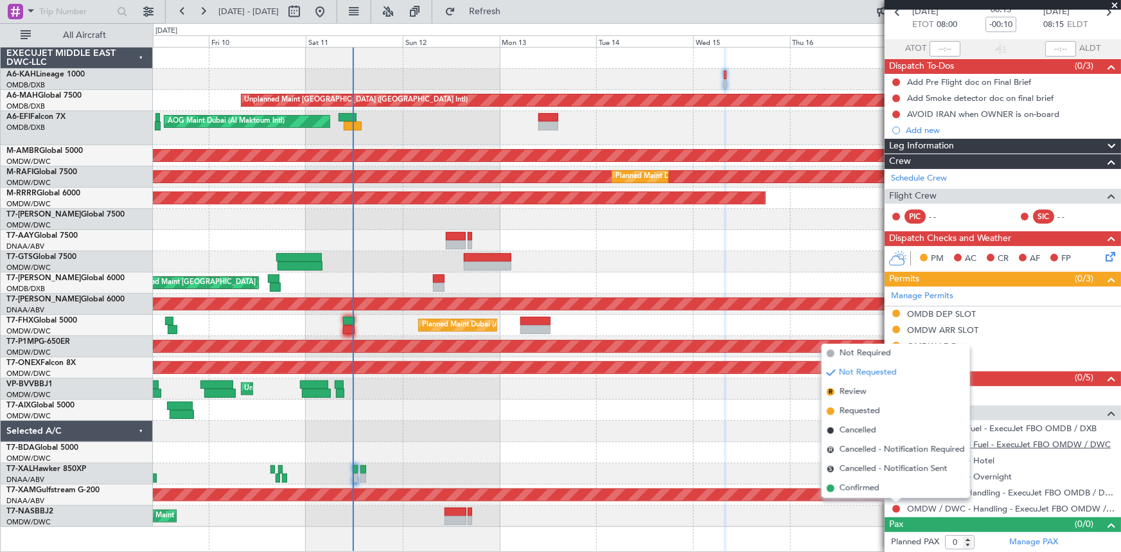
drag, startPoint x: 844, startPoint y: 408, endPoint x: 1008, endPoint y: 441, distance: 166.4
click at [850, 410] on span "Requested" at bounding box center [859, 411] width 40 height 13
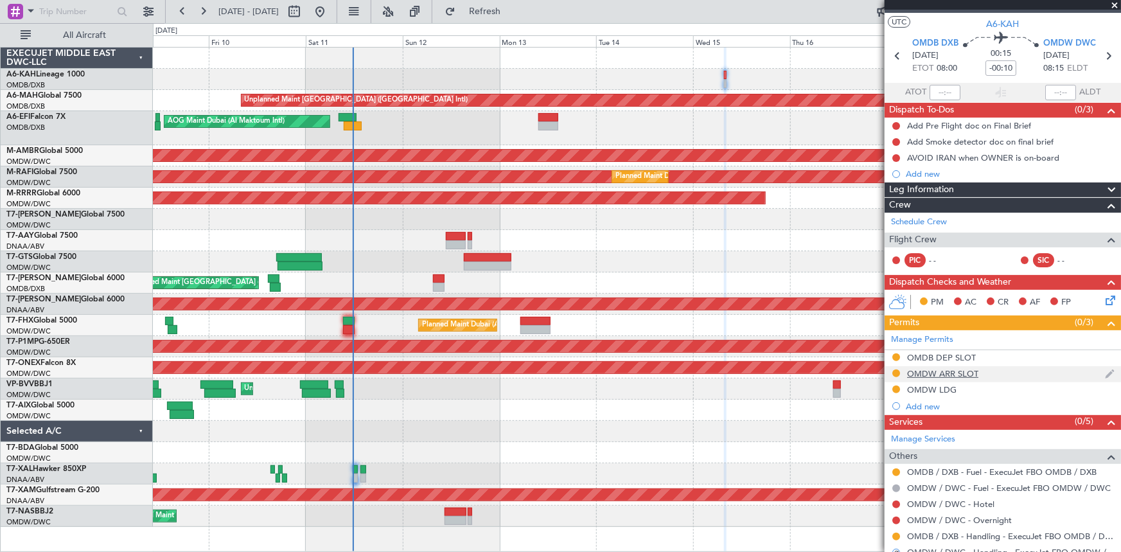
scroll to position [0, 0]
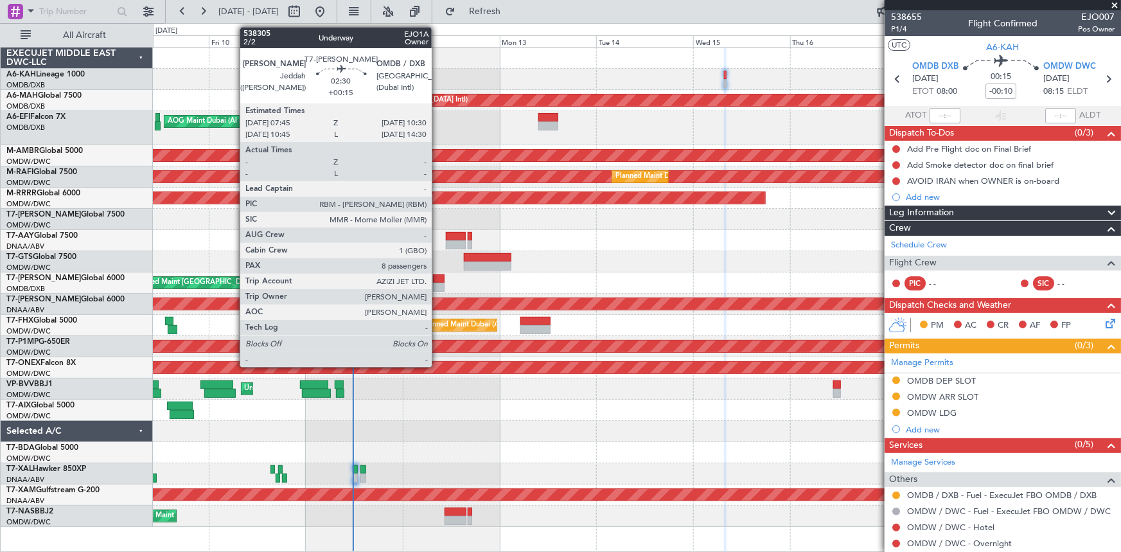
click at [437, 280] on div at bounding box center [439, 278] width 12 height 9
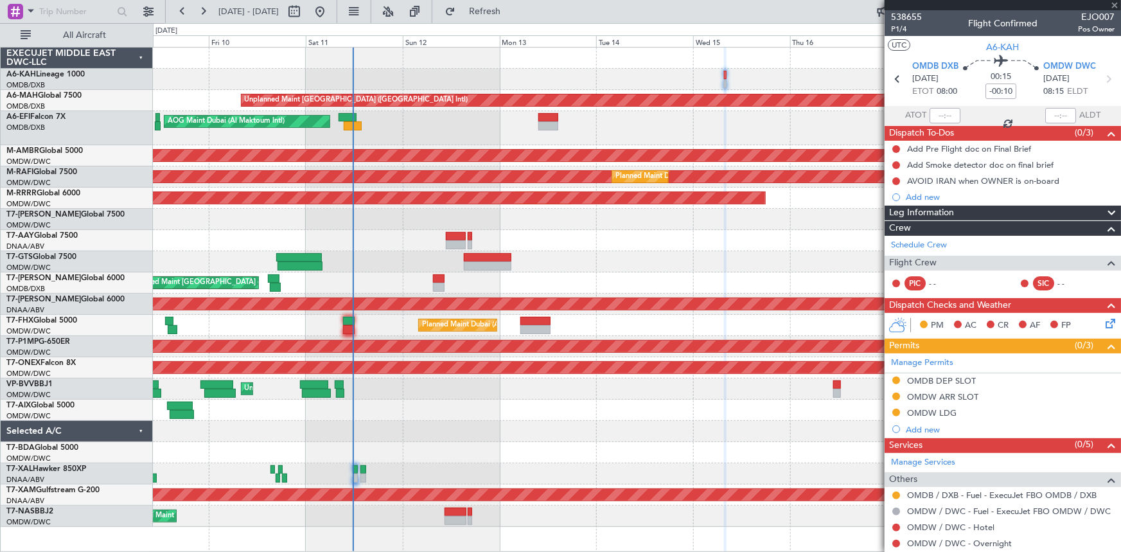
type input "+00:15"
type input "8"
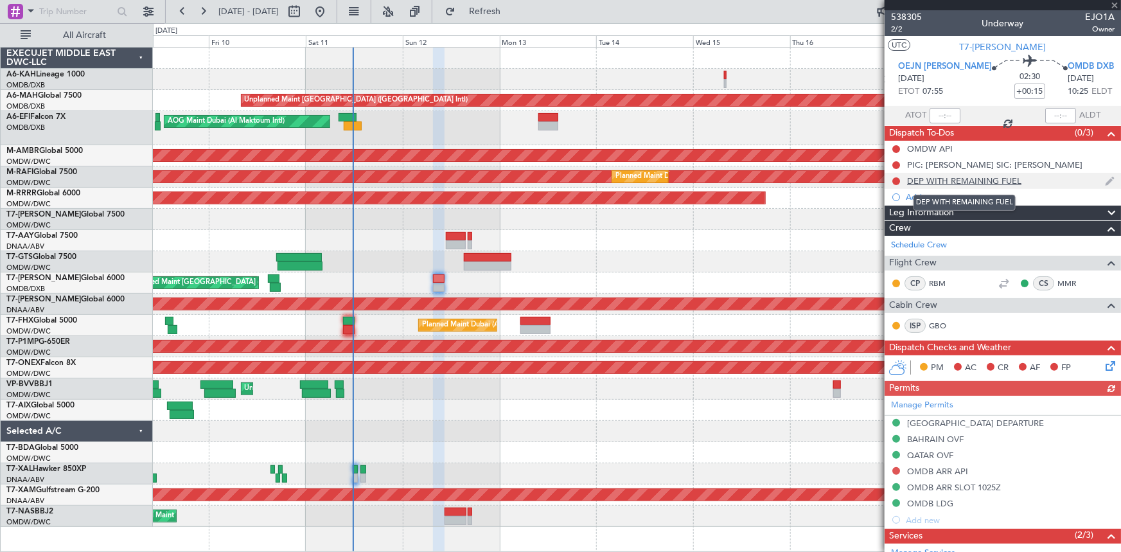
click at [941, 180] on div "DEP WITH REMAINING FUEL" at bounding box center [964, 180] width 114 height 11
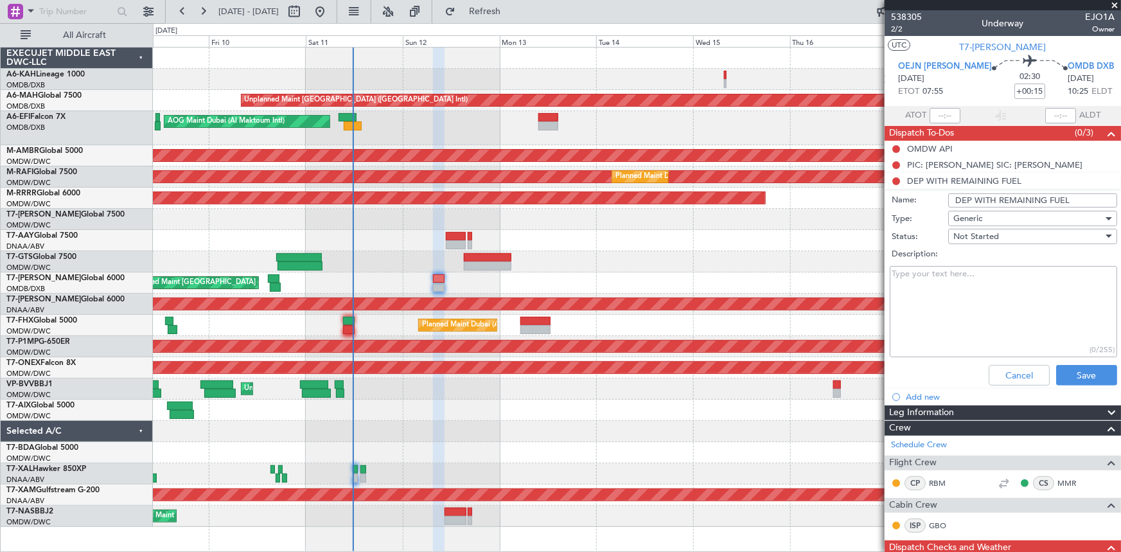
drag, startPoint x: 970, startPoint y: 198, endPoint x: 1043, endPoint y: 199, distance: 72.6
click at [1043, 199] on input "DEP WITH REMAINING FUEL" at bounding box center [1032, 200] width 169 height 14
paste input "Departure Fuel: 19500 lbs"
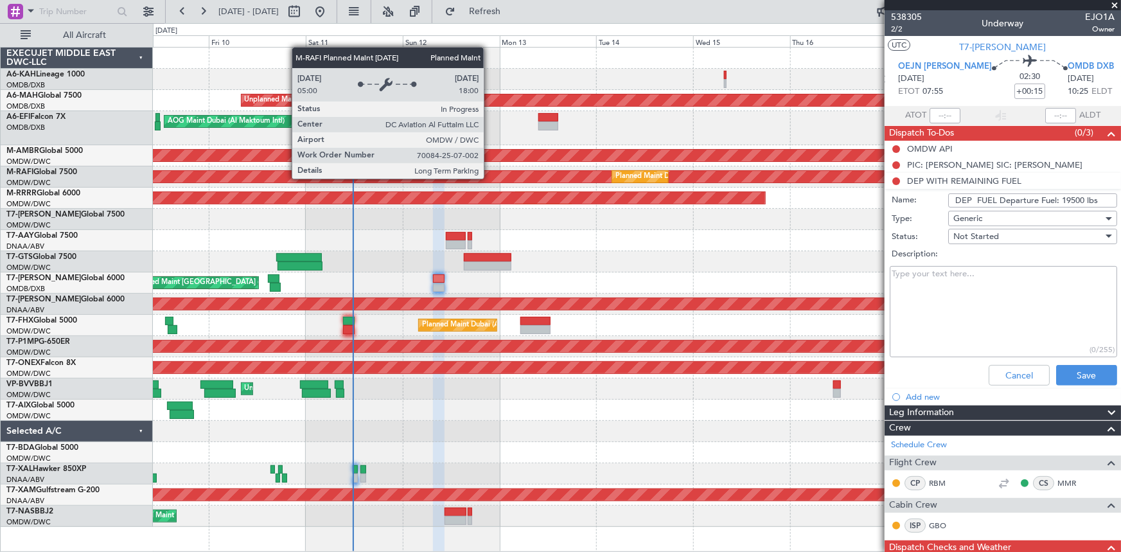
drag, startPoint x: 992, startPoint y: 198, endPoint x: 461, endPoint y: 177, distance: 531.5
click at [461, 177] on fb-app "09 Oct 2025 - 19 Oct 2025 Refresh Quick Links All Aircraft Unplanned Maint Duba…" at bounding box center [560, 281] width 1121 height 542
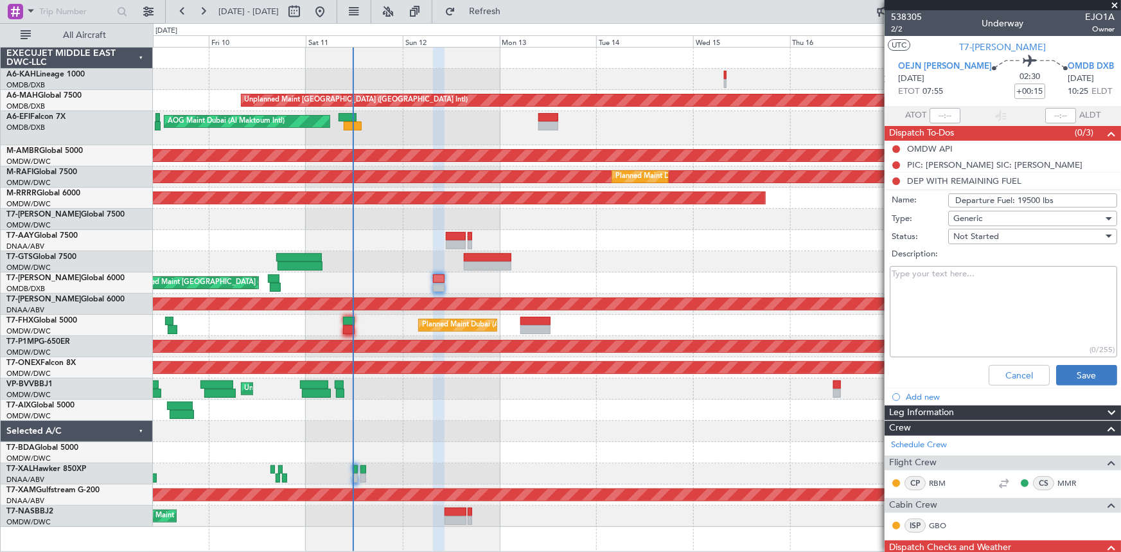
type input "Departure Fuel: 19500 lbs"
click at [1071, 370] on button "Save" at bounding box center [1086, 375] width 61 height 21
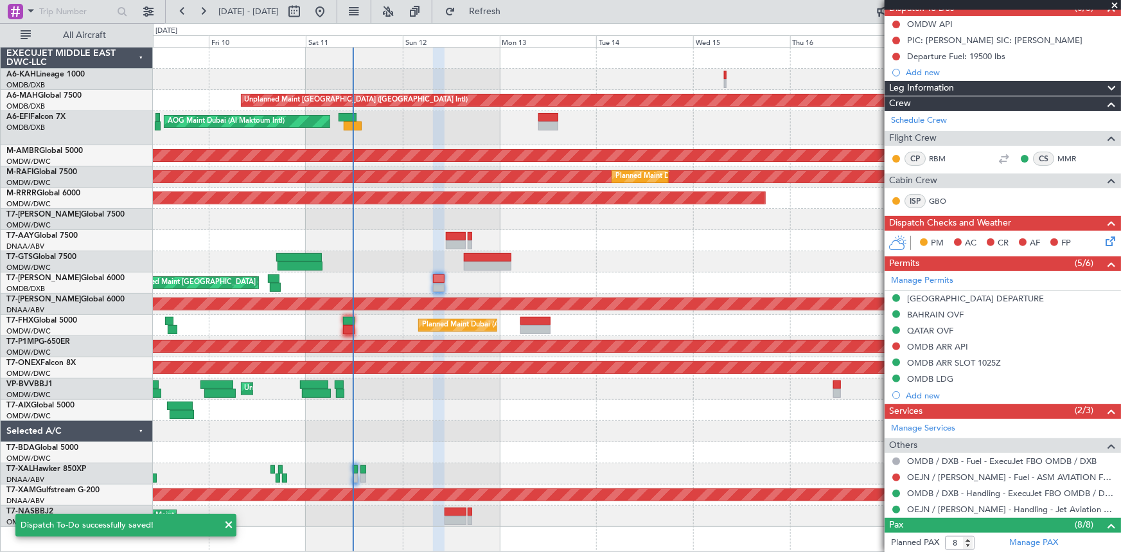
scroll to position [175, 0]
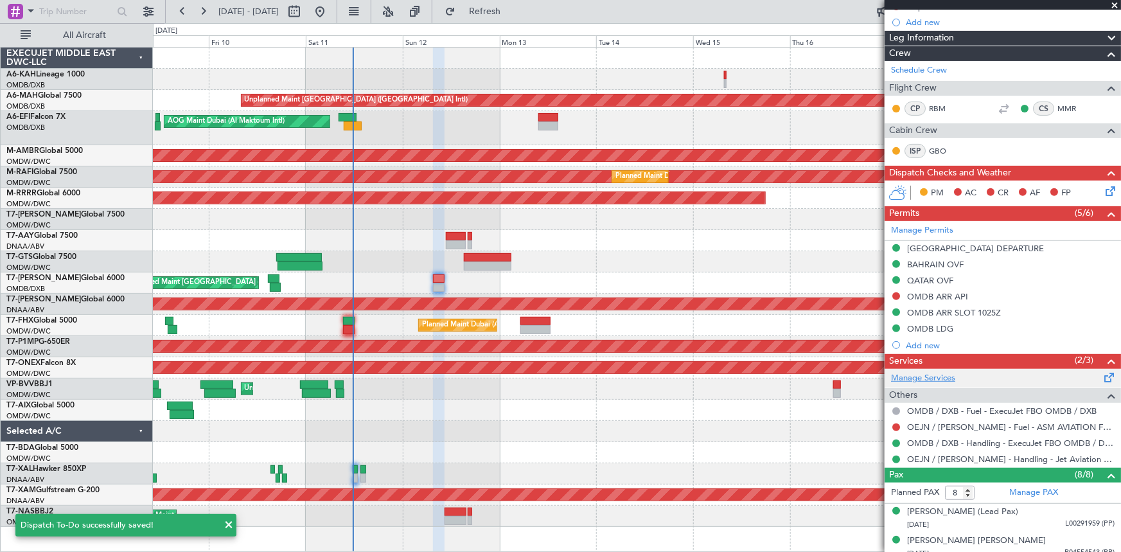
click at [934, 376] on link "Manage Services" at bounding box center [923, 378] width 64 height 13
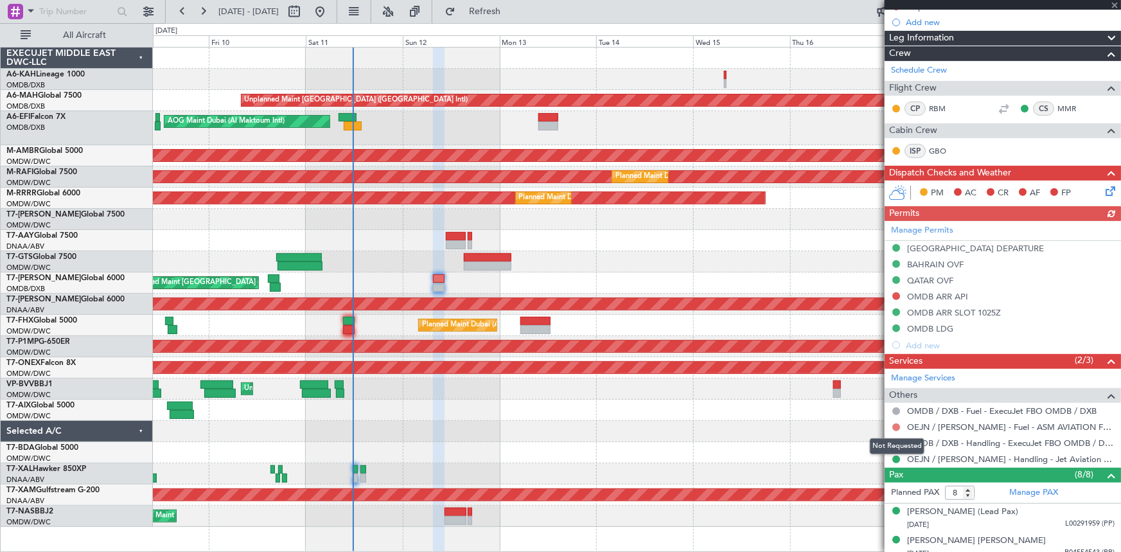
click at [895, 424] on button at bounding box center [896, 427] width 8 height 8
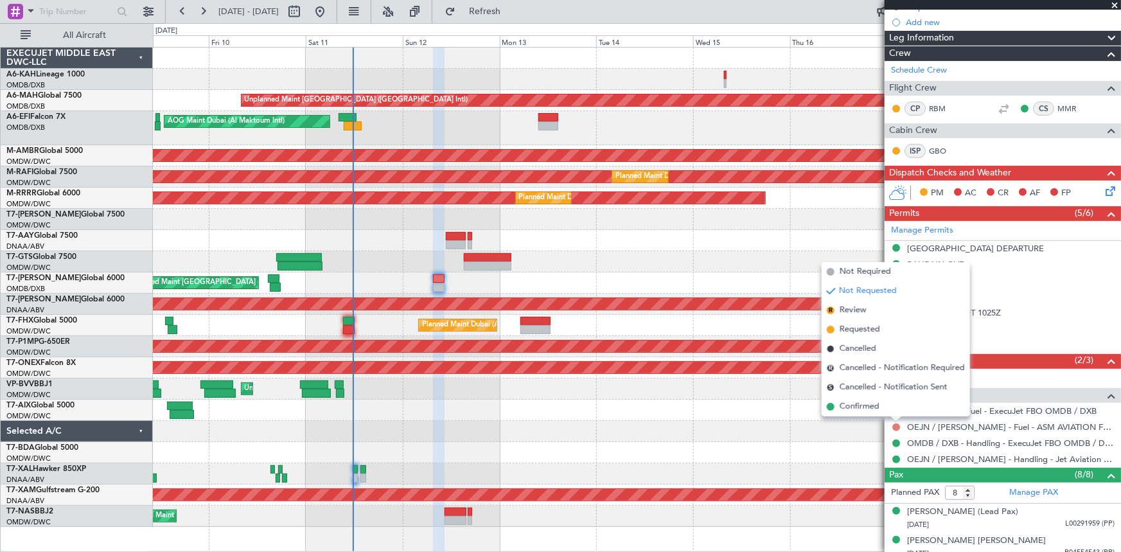
click at [866, 271] on span "Not Required" at bounding box center [864, 271] width 51 height 13
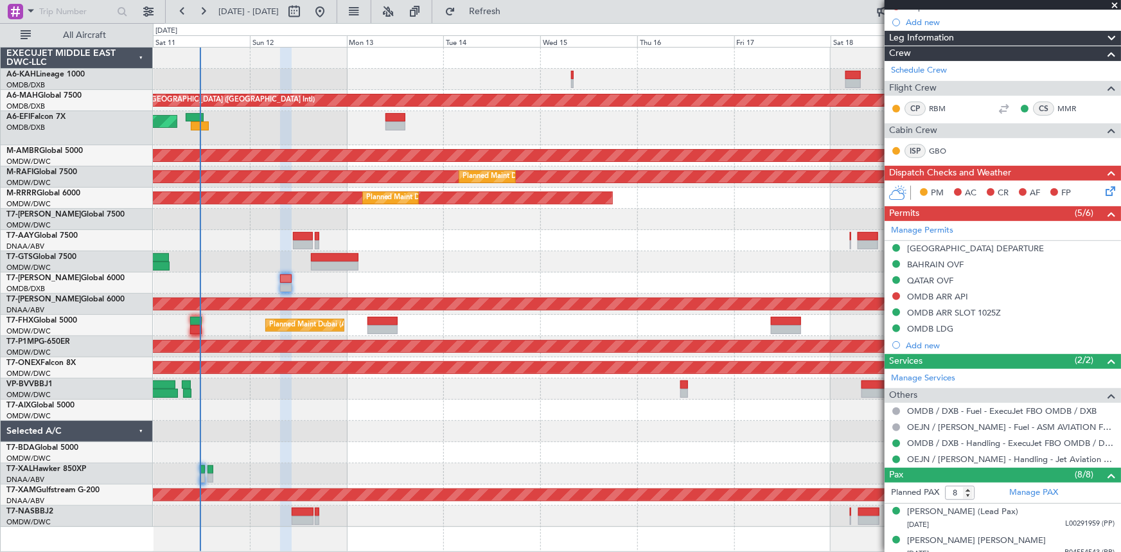
click at [377, 76] on div at bounding box center [637, 79] width 968 height 21
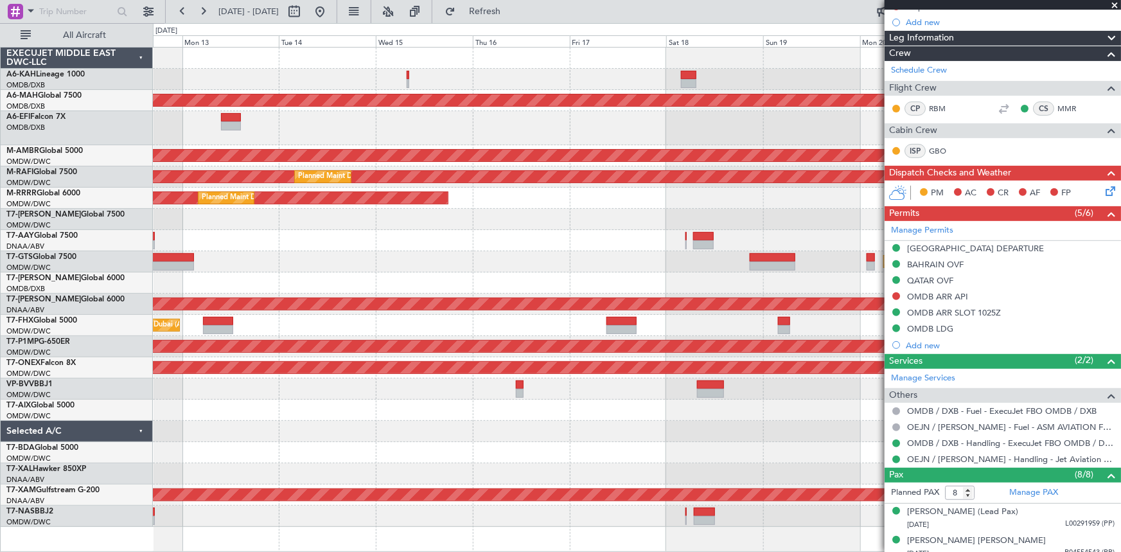
scroll to position [0, 0]
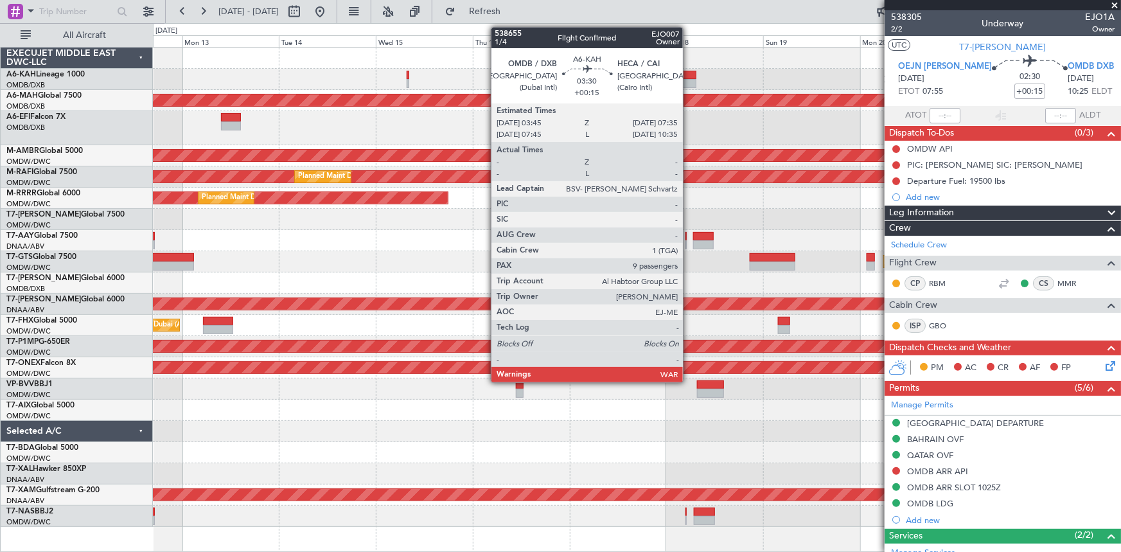
click at [688, 71] on div at bounding box center [689, 75] width 16 height 9
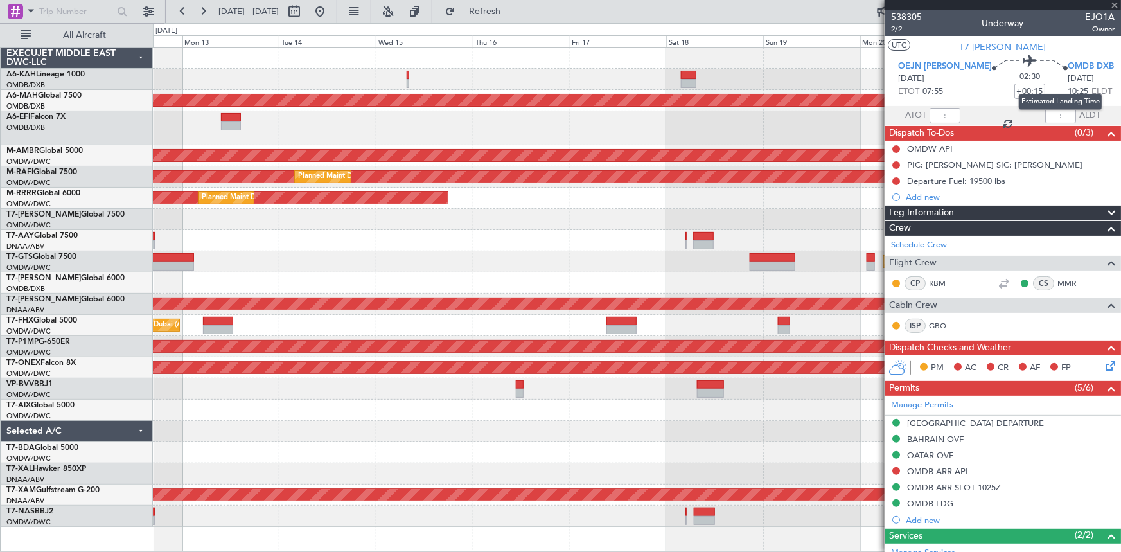
type input "9"
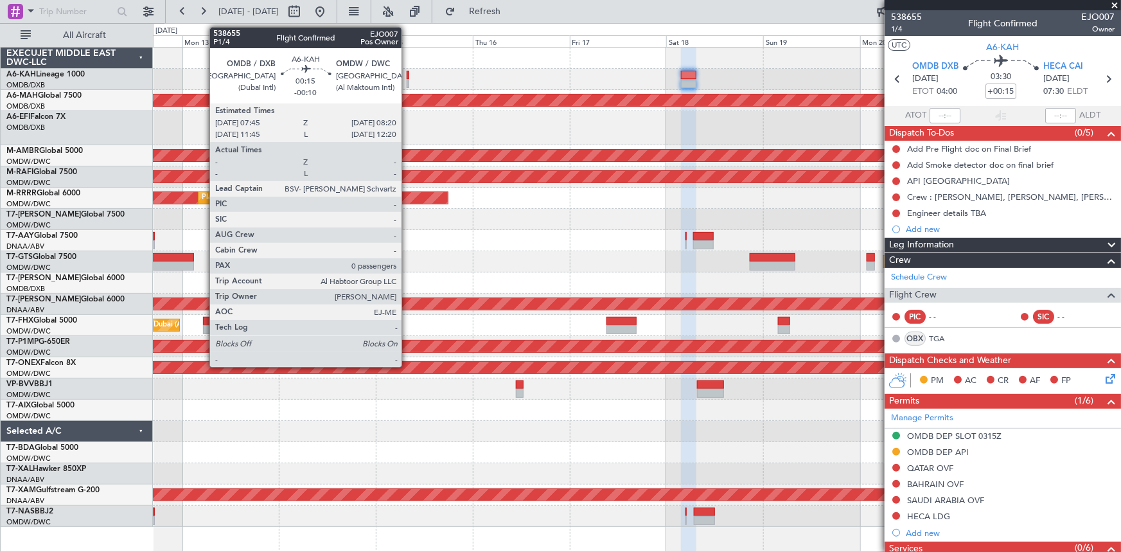
click at [407, 76] on div at bounding box center [408, 75] width 3 height 9
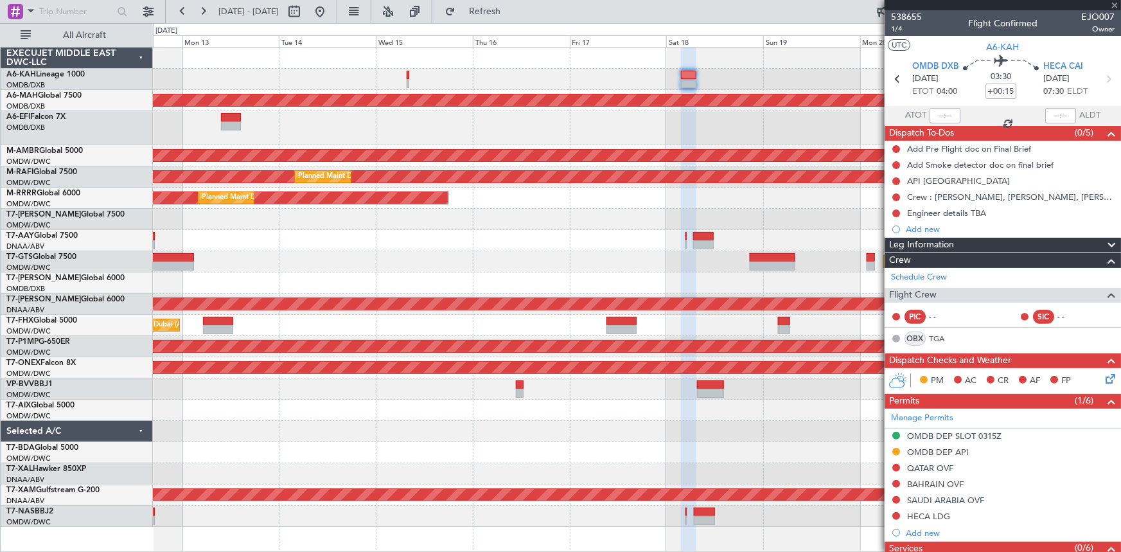
type input "-00:10"
type input "0"
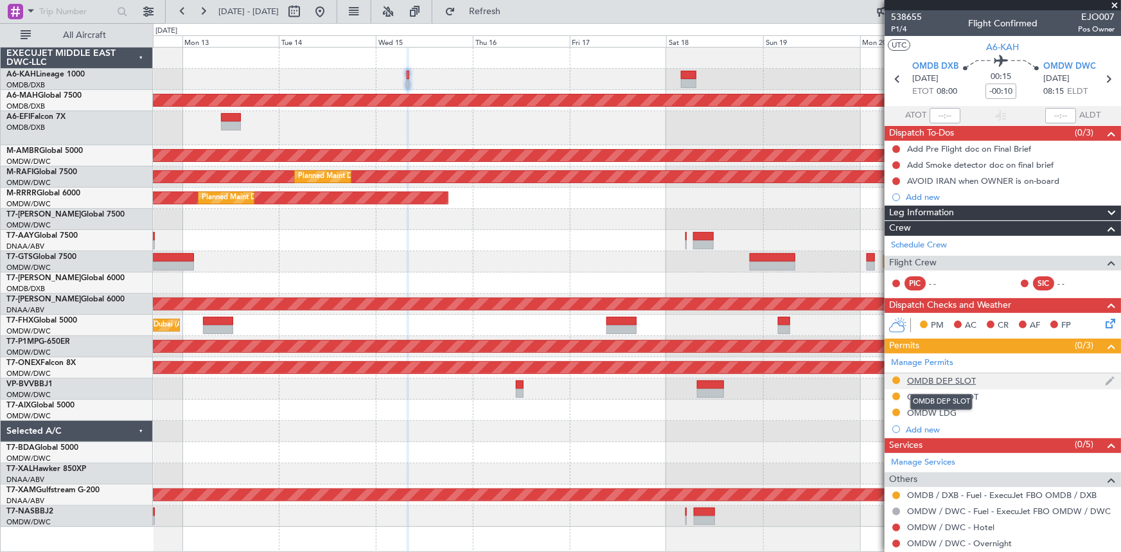
click at [938, 379] on div "OMDB DEP SLOT" at bounding box center [941, 380] width 69 height 11
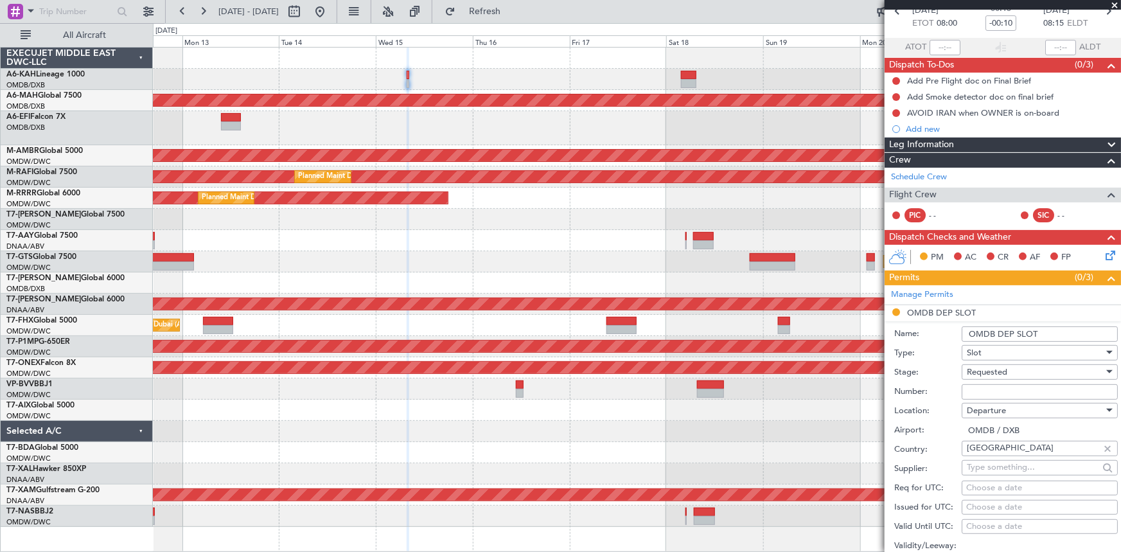
scroll to position [116, 0]
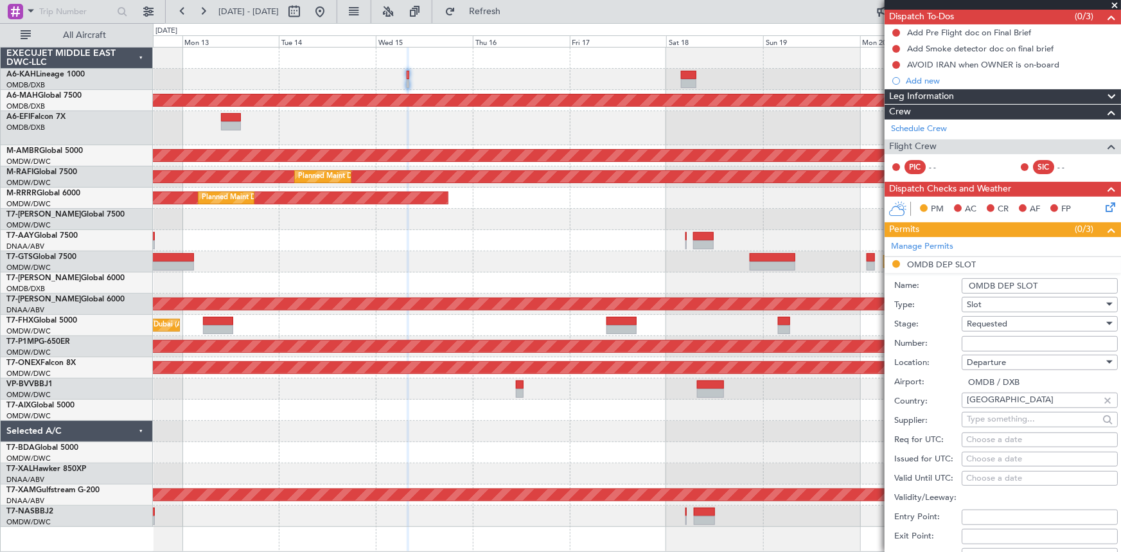
click at [1053, 284] on input "OMDB DEP SLOT" at bounding box center [1039, 285] width 156 height 15
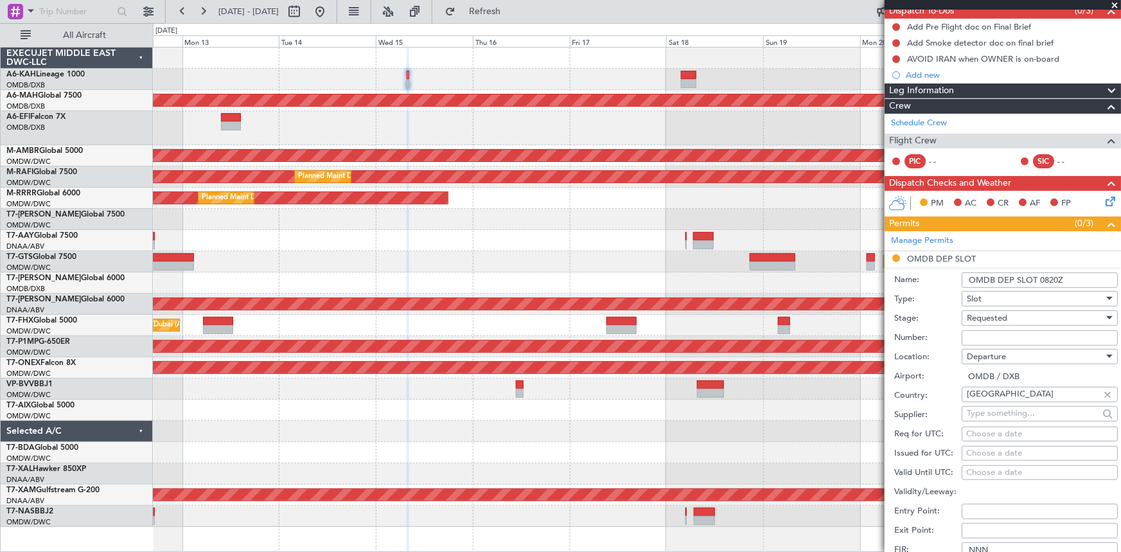
scroll to position [175, 0]
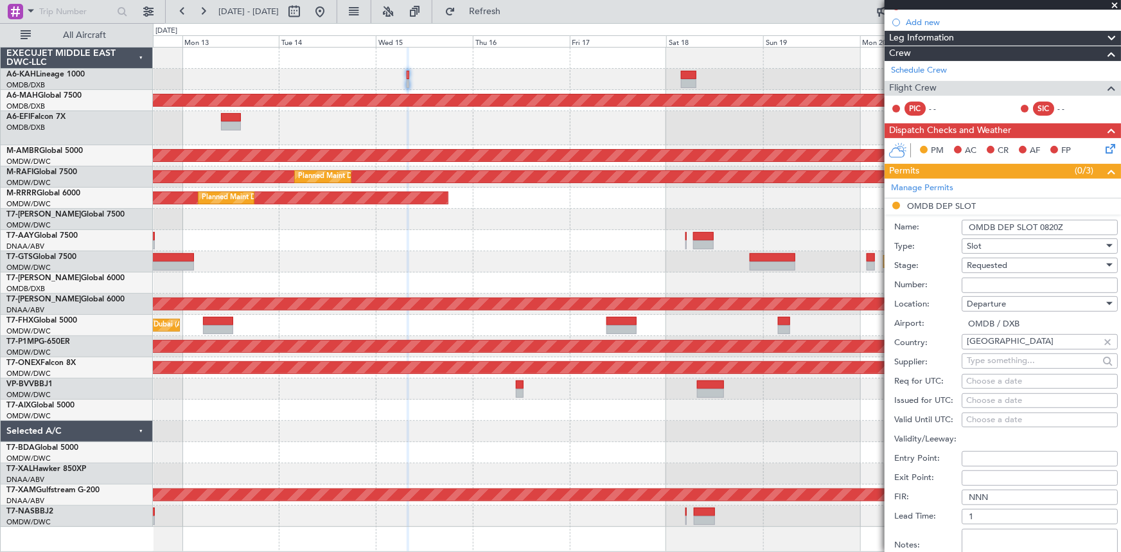
type input "OMDB DEP SLOT 0820Z"
click at [995, 379] on div "Choose a date" at bounding box center [1039, 381] width 147 height 13
select select "10"
select select "2025"
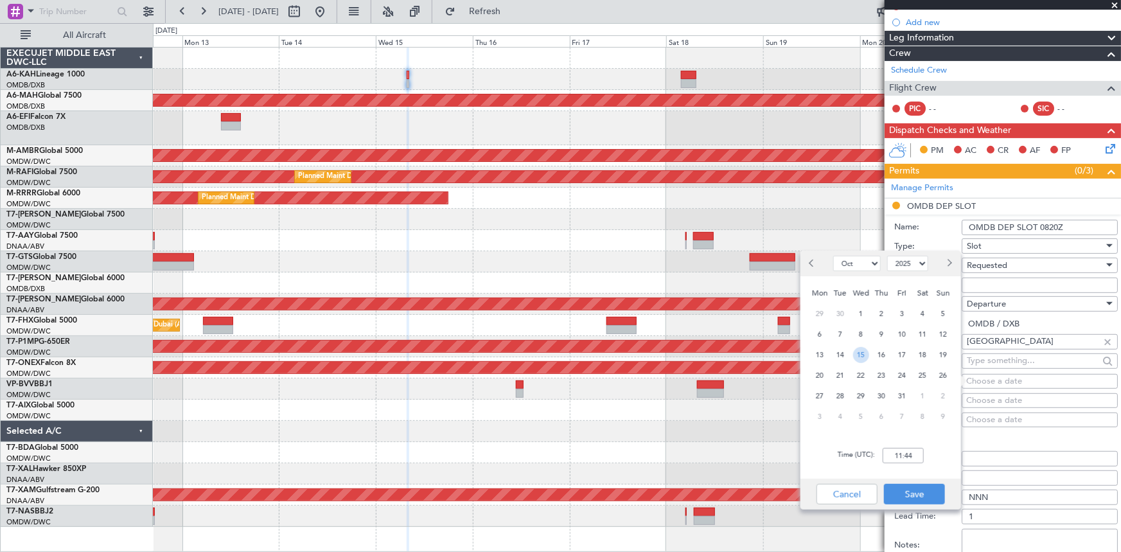
click at [863, 356] on span "15" at bounding box center [861, 355] width 16 height 16
click at [897, 456] on input "00:00" at bounding box center [902, 455] width 41 height 15
type input "08:00"
click at [918, 494] on button "Save" at bounding box center [914, 494] width 61 height 21
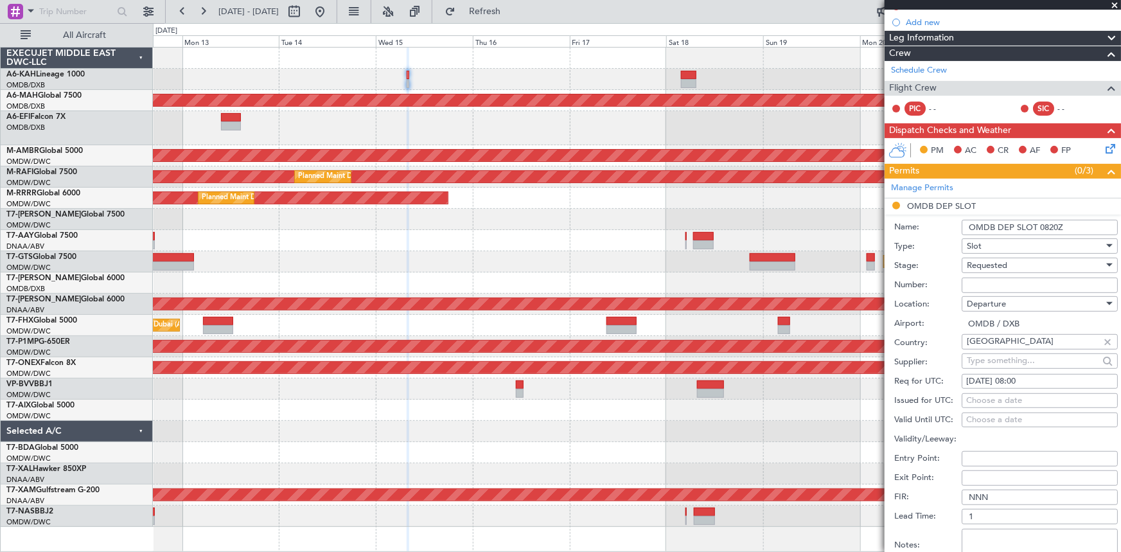
click at [1011, 391] on div "Issued for UTC: Choose a date" at bounding box center [1005, 400] width 223 height 19
click at [1013, 398] on div "Choose a date" at bounding box center [1039, 400] width 147 height 13
select select "10"
select select "2025"
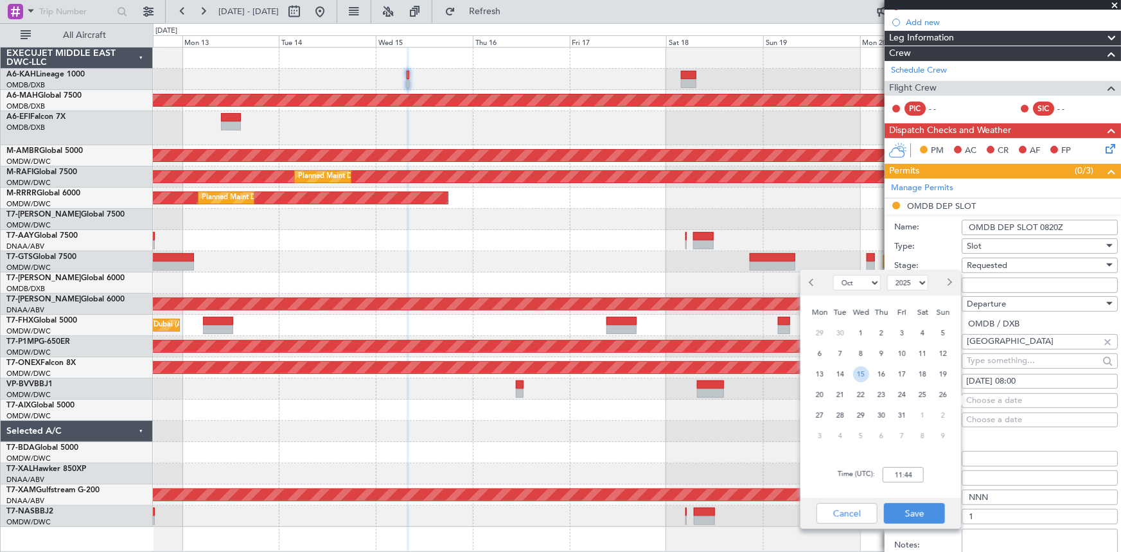
click at [864, 371] on span "15" at bounding box center [861, 374] width 16 height 16
click at [888, 478] on input "00:00" at bounding box center [902, 474] width 41 height 15
type input "08:20"
drag, startPoint x: 920, startPoint y: 512, endPoint x: 1107, endPoint y: 319, distance: 268.9
click at [923, 510] on button "Save" at bounding box center [914, 513] width 61 height 21
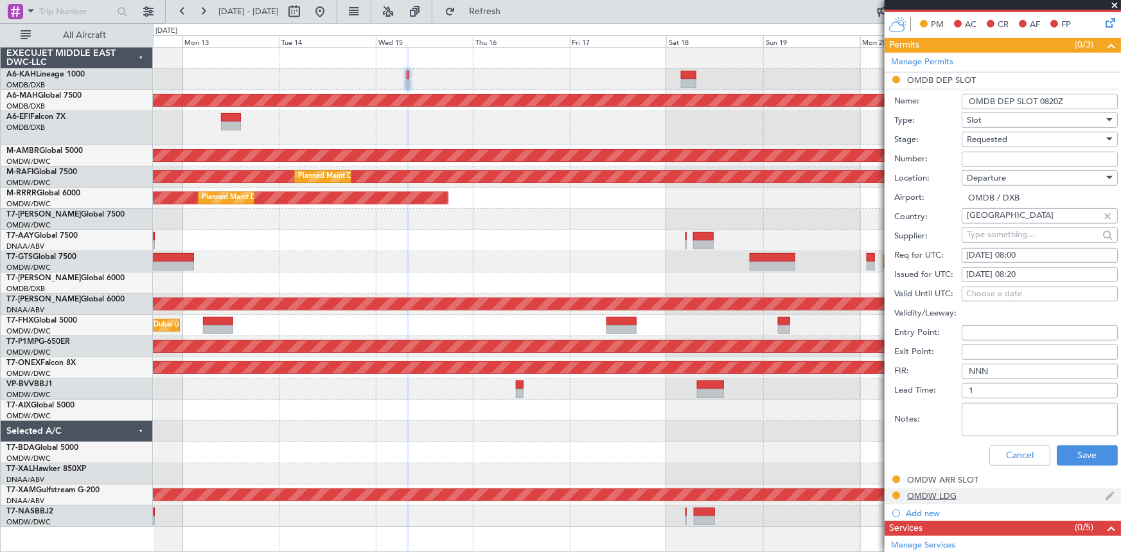
scroll to position [350, 0]
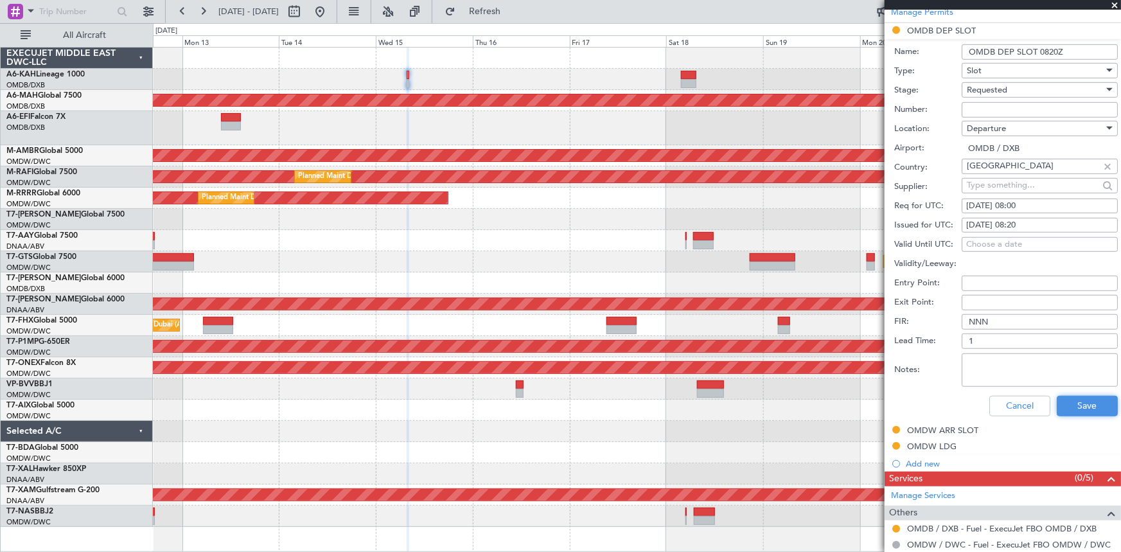
drag, startPoint x: 1076, startPoint y: 407, endPoint x: 620, endPoint y: 239, distance: 485.8
click at [1072, 406] on button "Save" at bounding box center [1086, 406] width 61 height 21
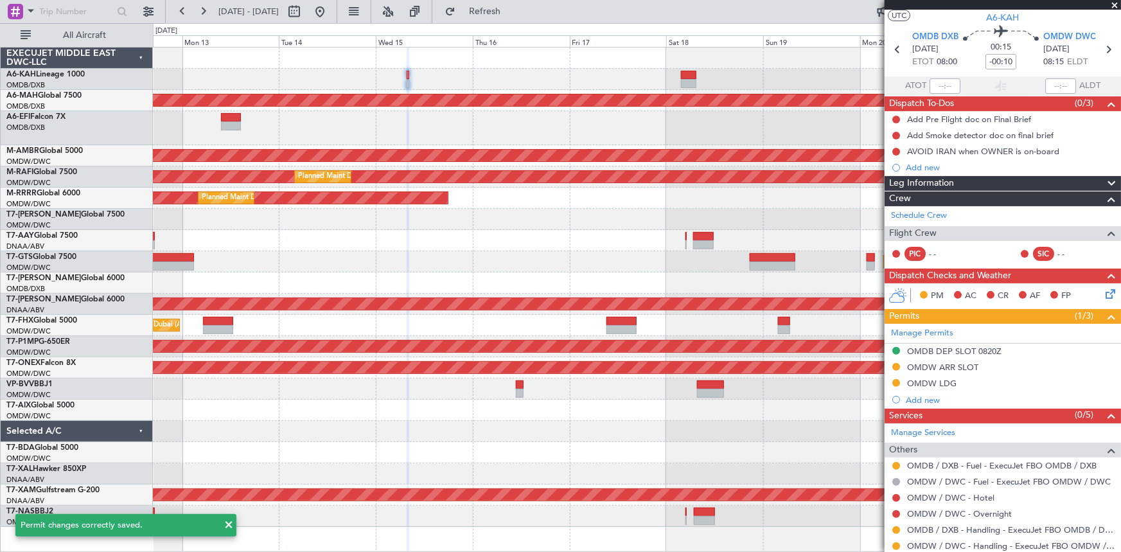
scroll to position [0, 0]
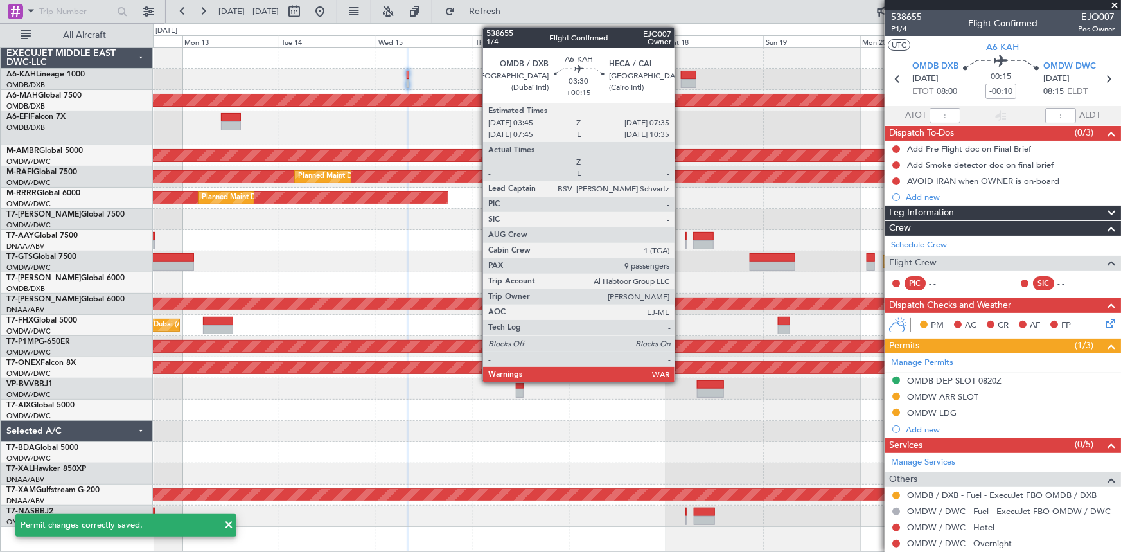
click at [679, 76] on div at bounding box center [637, 79] width 968 height 21
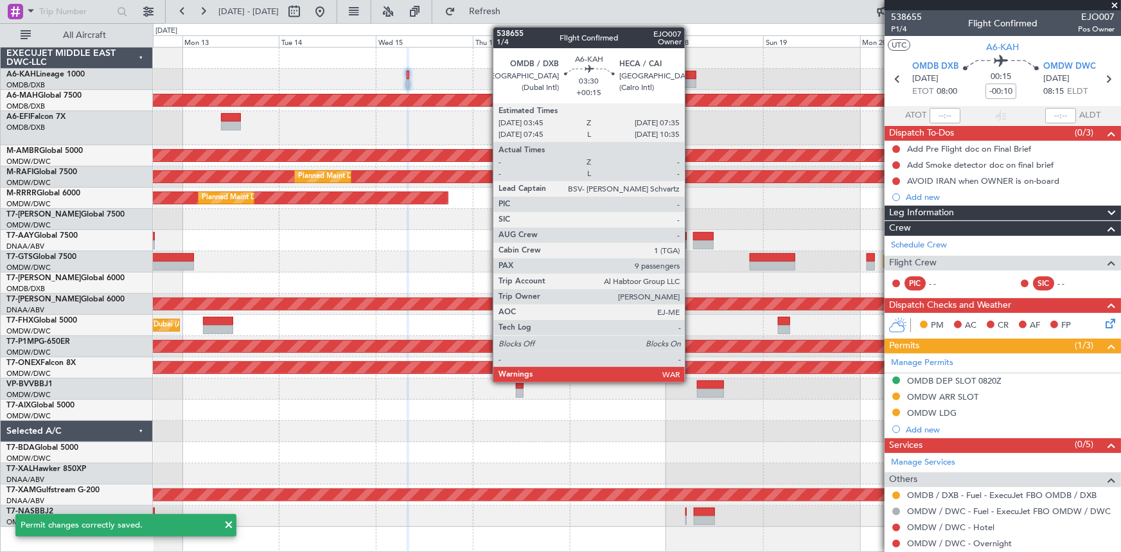
click at [690, 74] on div at bounding box center [689, 75] width 16 height 9
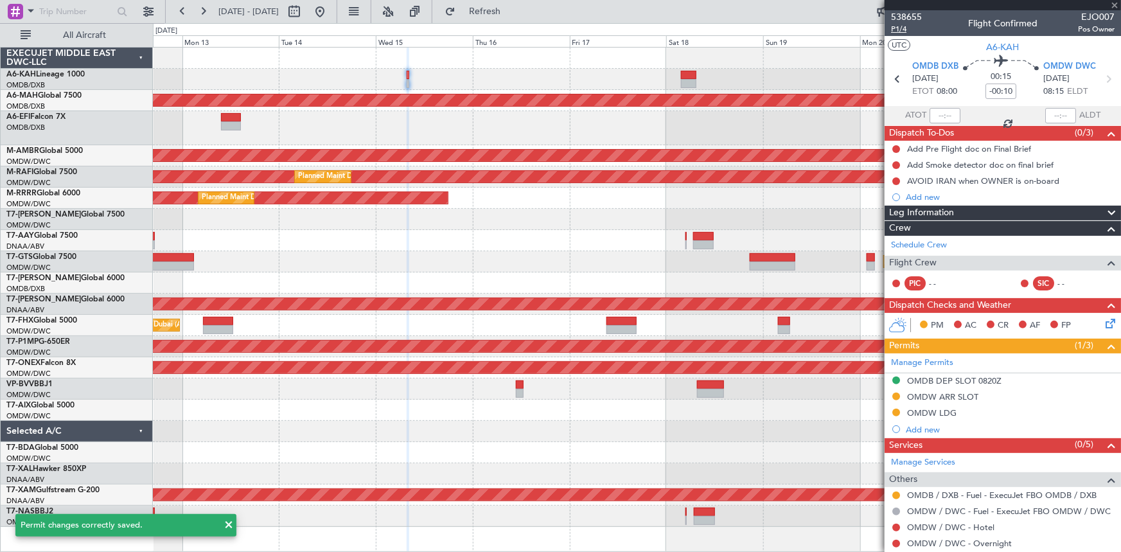
type input "+00:15"
type input "9"
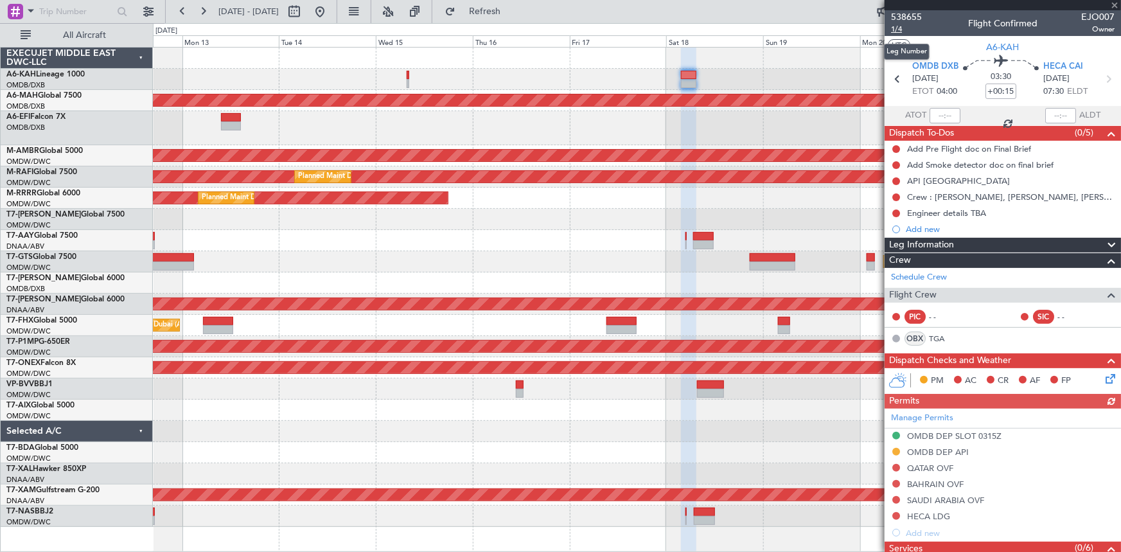
click at [900, 27] on span "1/4" at bounding box center [906, 29] width 31 height 11
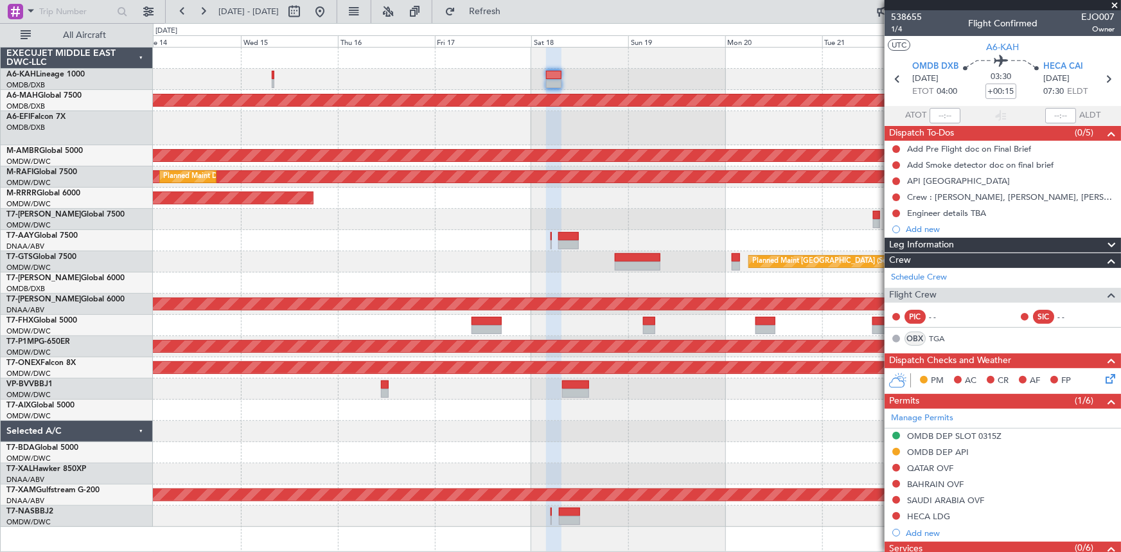
click at [622, 89] on div "Unplanned Maint Dubai (Dubai Intl) Planned Maint Singapore (Seletar) Planned Ma…" at bounding box center [637, 287] width 968 height 479
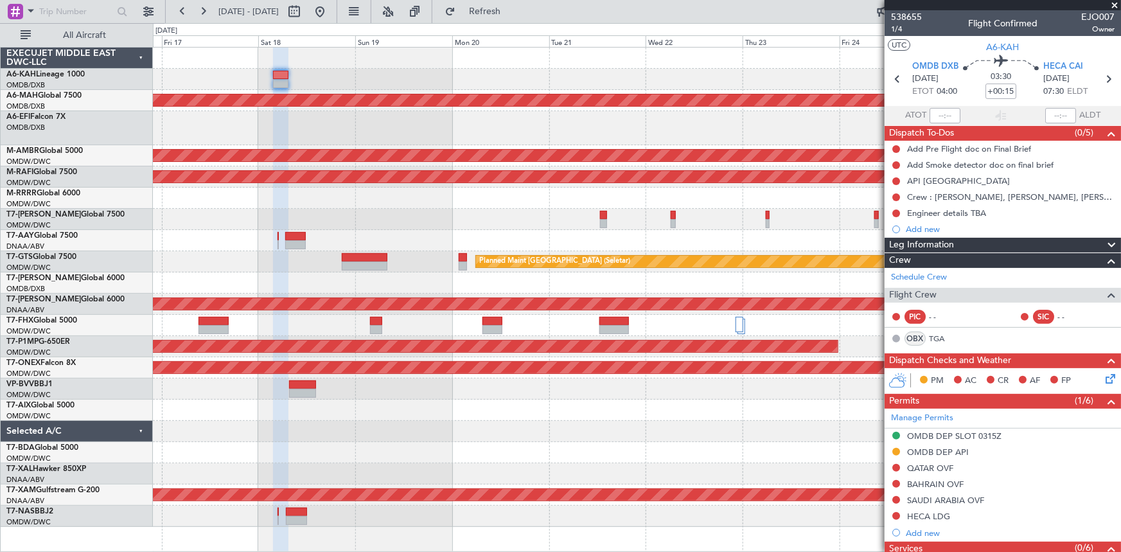
click at [432, 85] on div at bounding box center [637, 79] width 968 height 21
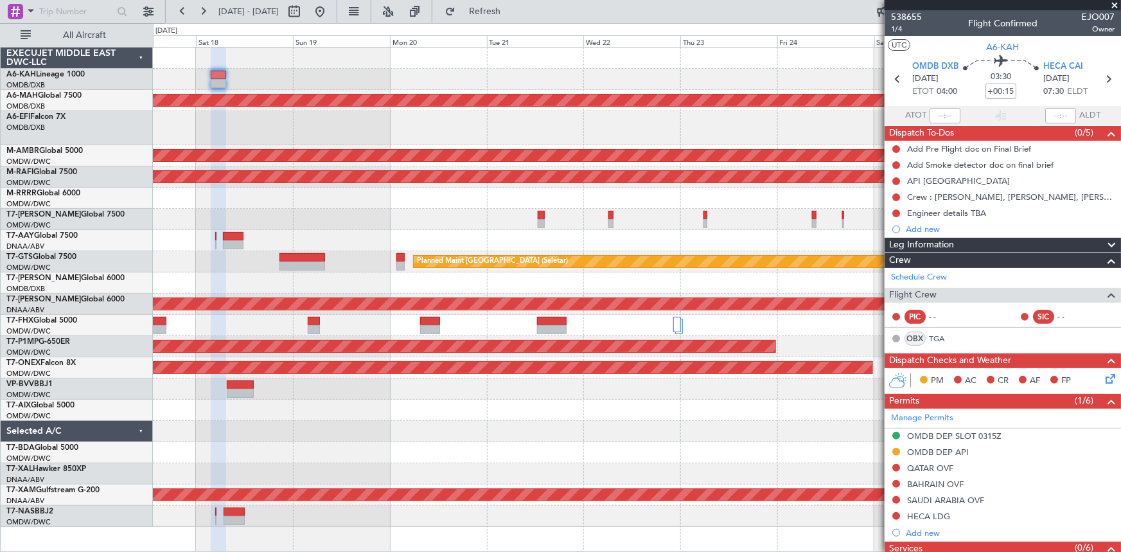
click at [674, 76] on div at bounding box center [637, 79] width 968 height 21
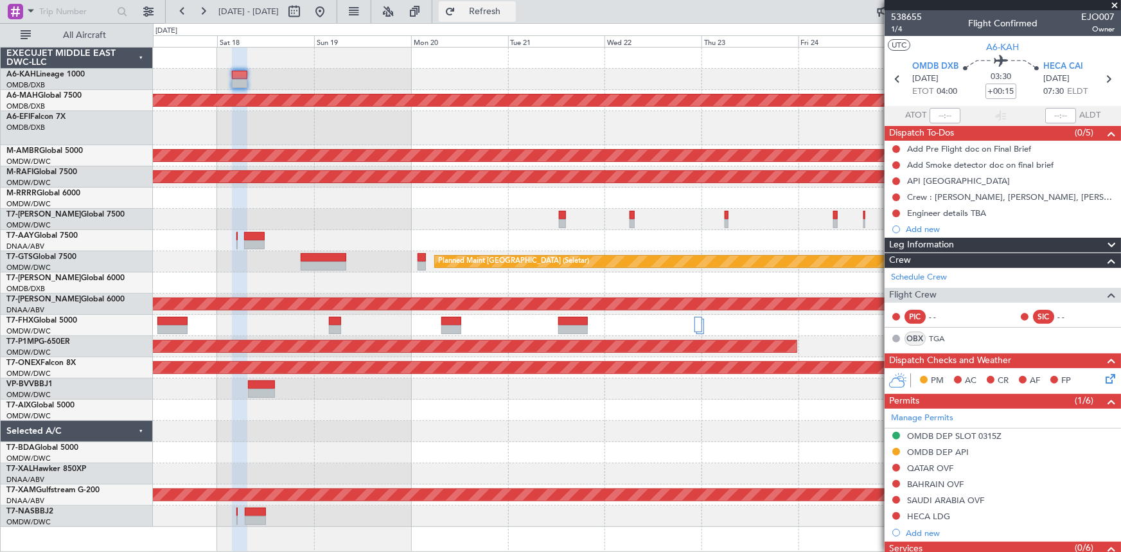
click at [511, 7] on span "Refresh" at bounding box center [485, 11] width 54 height 9
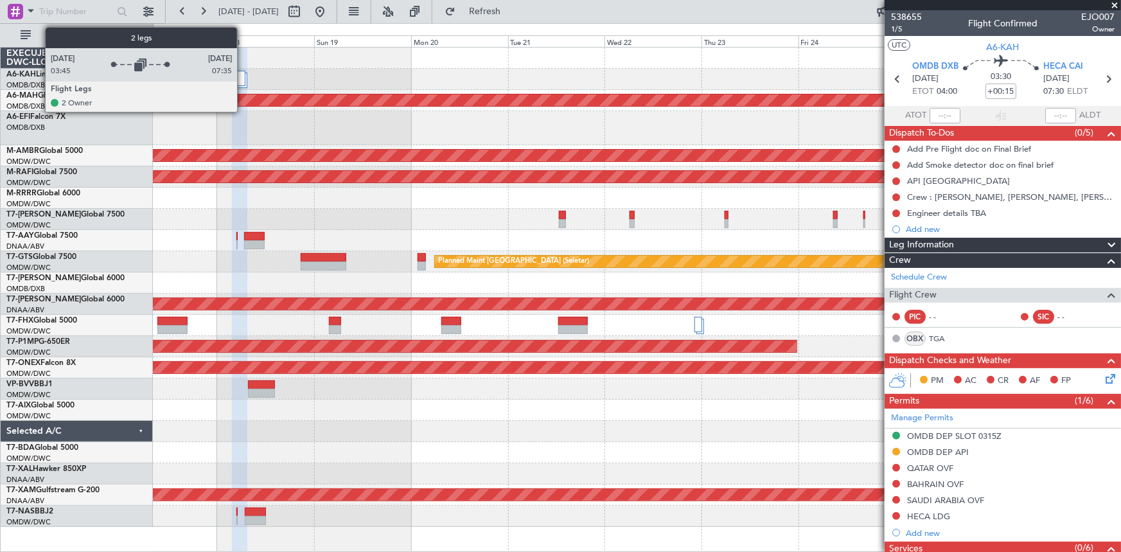
click at [243, 83] on div at bounding box center [239, 78] width 14 height 15
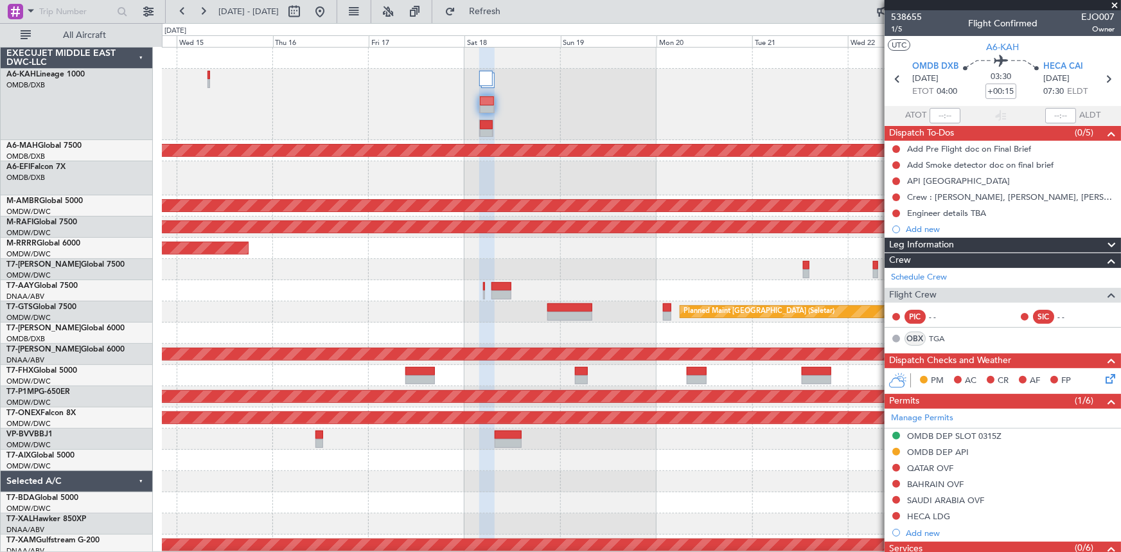
click at [563, 103] on div at bounding box center [641, 104] width 958 height 71
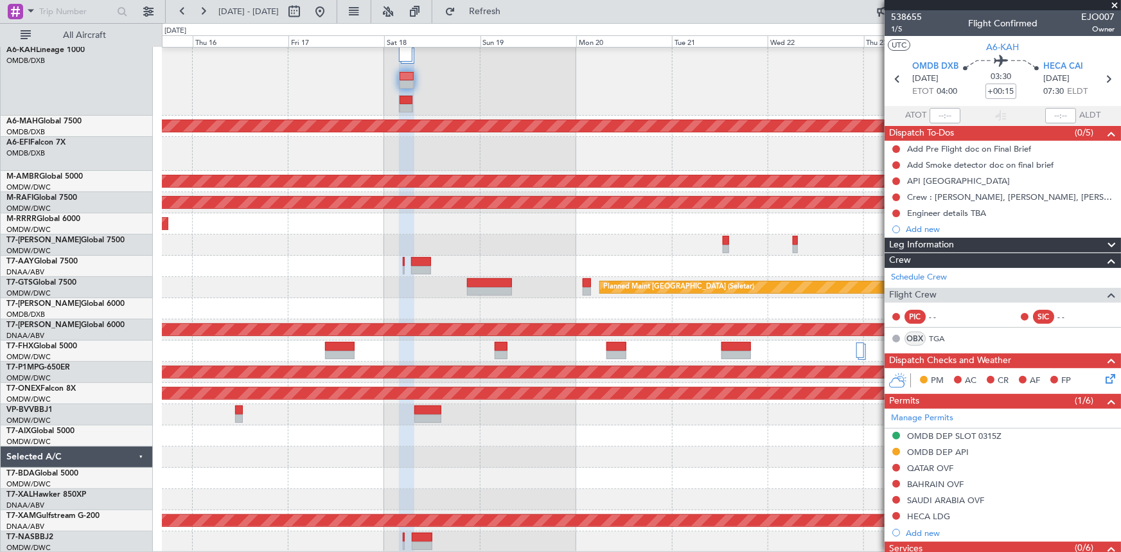
click at [482, 74] on div at bounding box center [641, 79] width 958 height 71
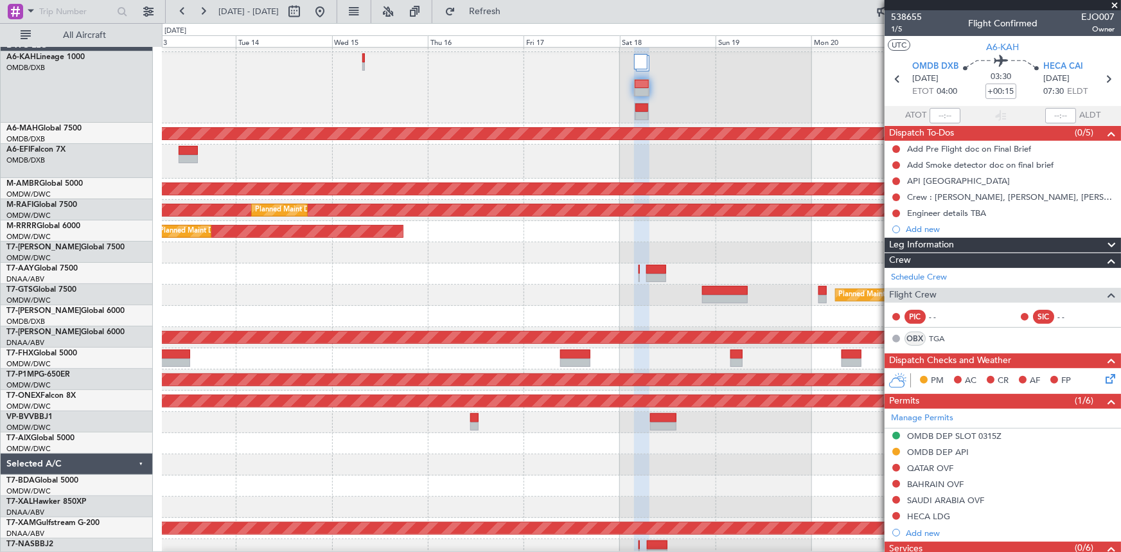
scroll to position [17, 0]
click at [681, 159] on div "AOG Maint Dubai (Al Maktoum Intl)" at bounding box center [641, 161] width 959 height 34
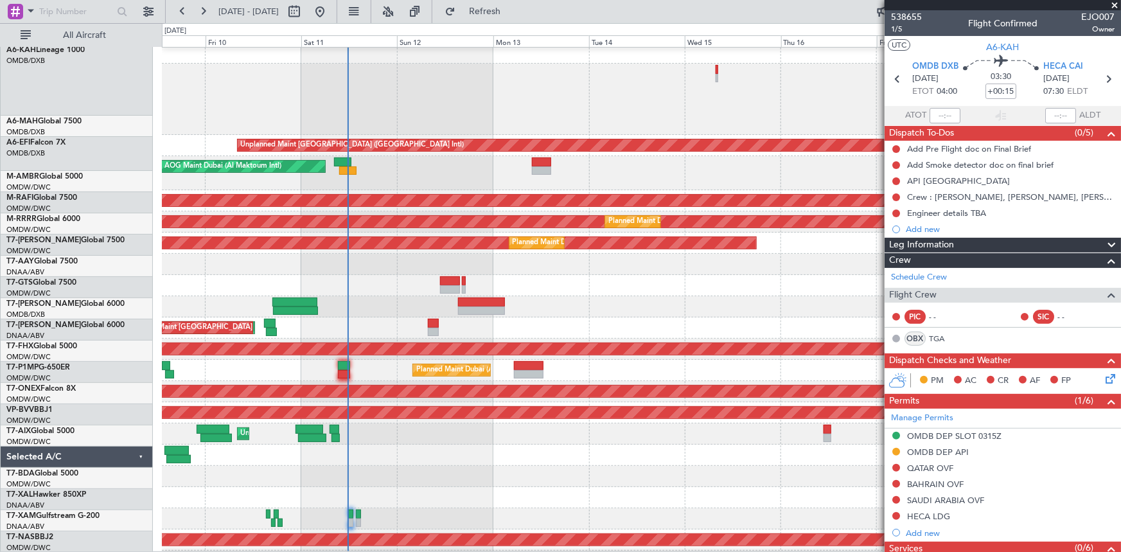
scroll to position [5, 0]
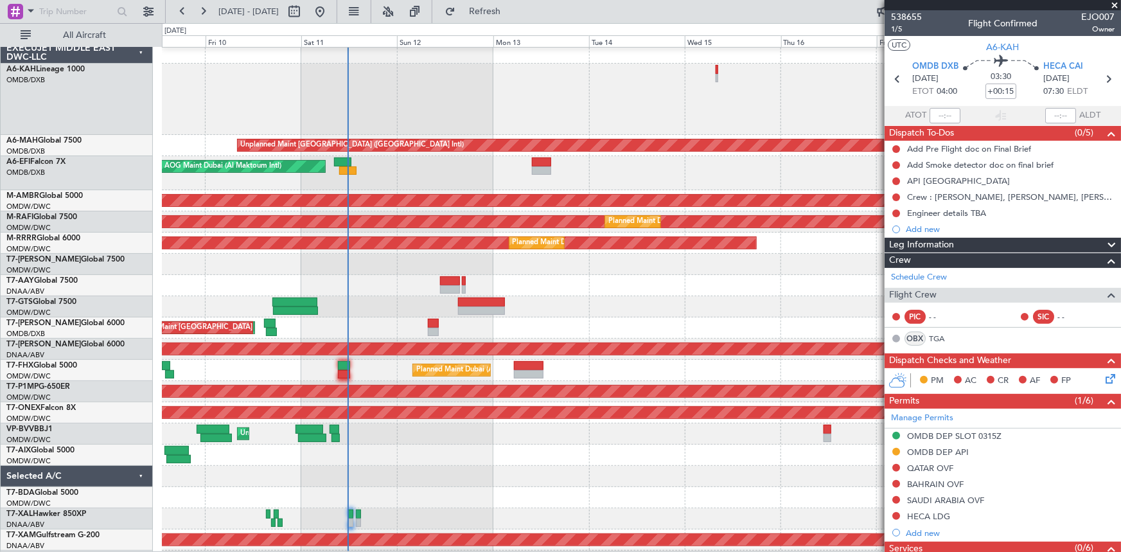
click at [613, 168] on div "AOG Maint Dubai (Al Maktoum Intl)" at bounding box center [641, 173] width 958 height 34
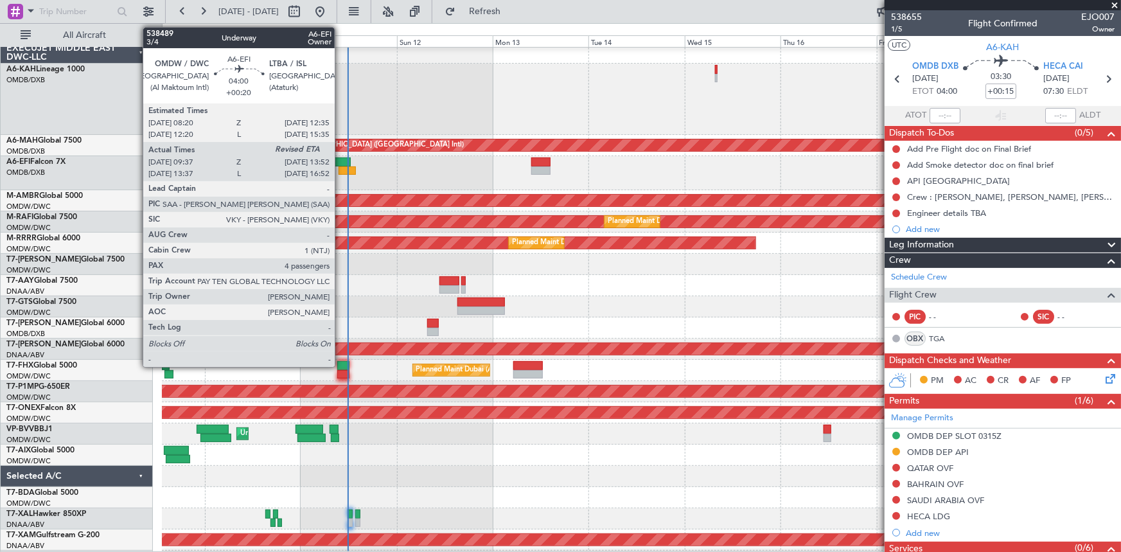
click at [340, 159] on div at bounding box center [341, 161] width 17 height 9
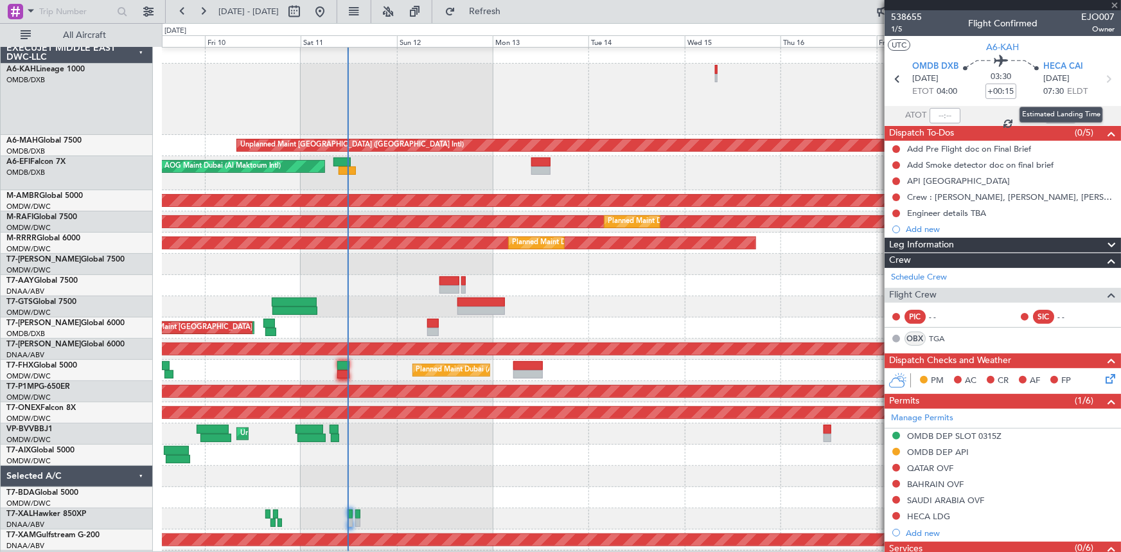
type input "+00:20"
type input "09:47"
type input "4"
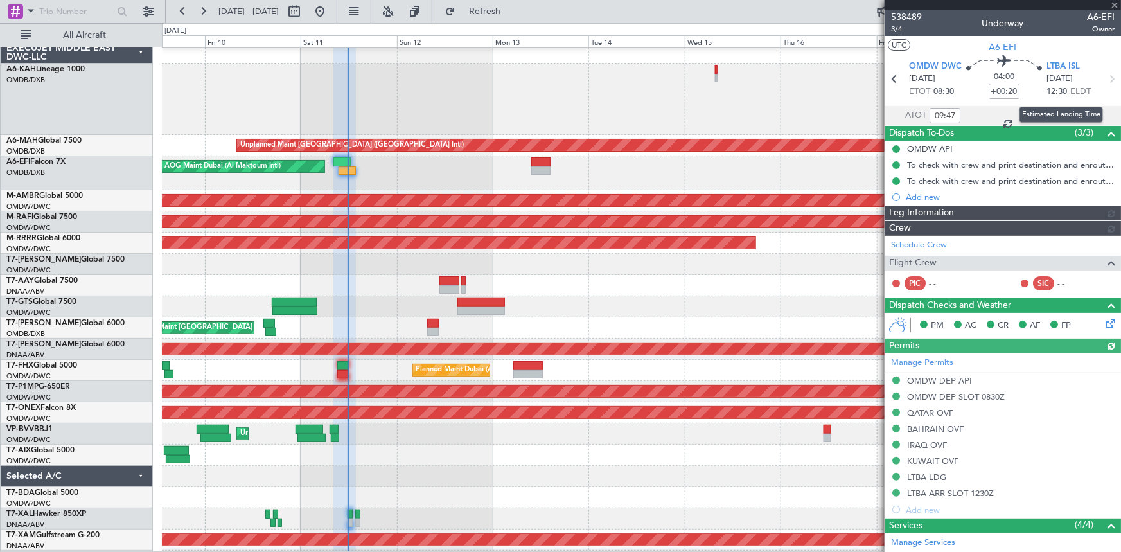
type input "[PERSON_NAME] ([PERSON_NAME])"
type input "7529"
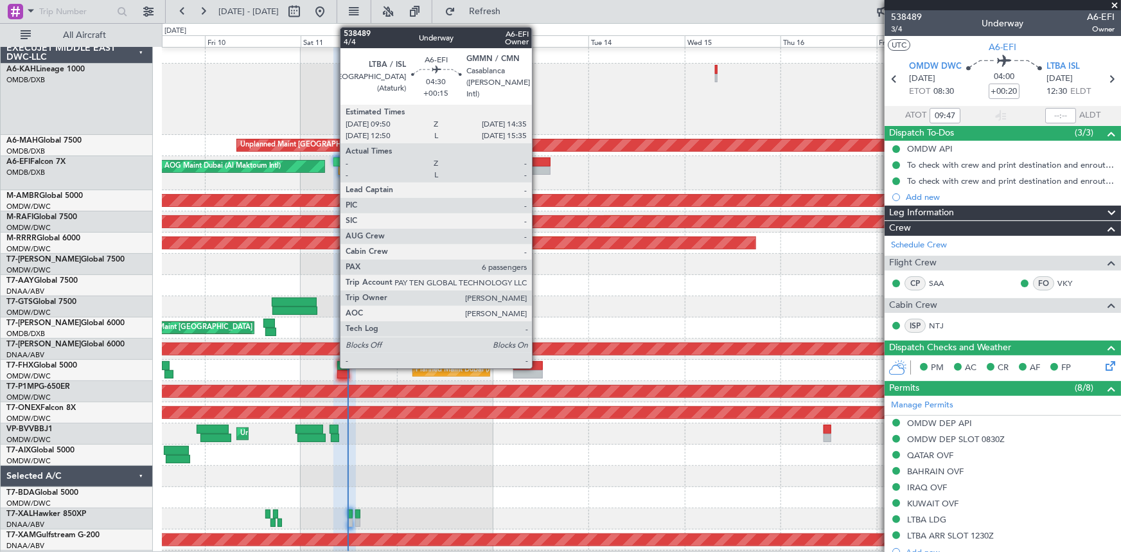
click at [538, 164] on div at bounding box center [540, 161] width 19 height 9
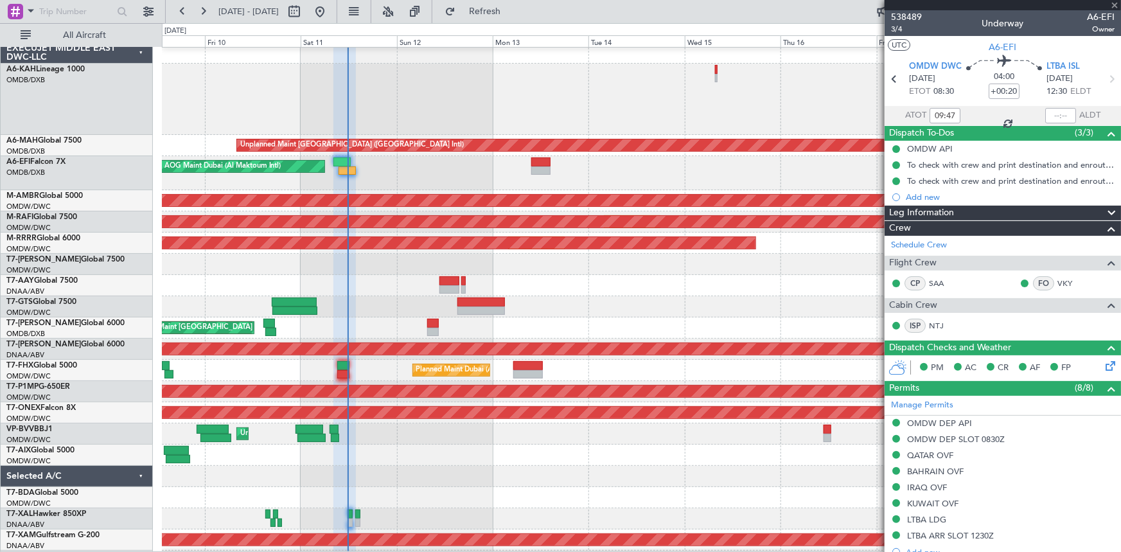
type input "+00:15"
type input "6"
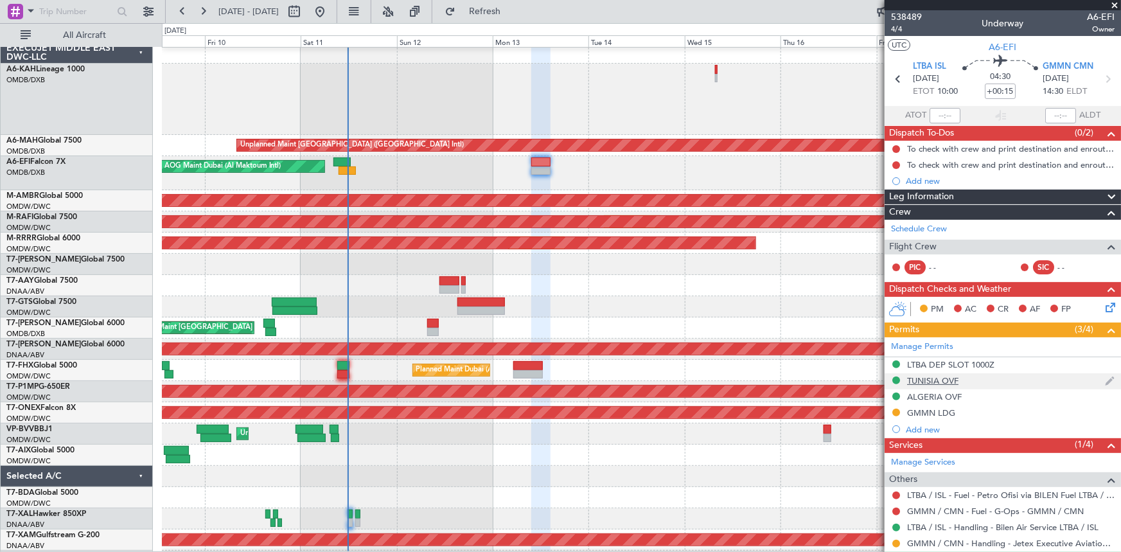
scroll to position [175, 0]
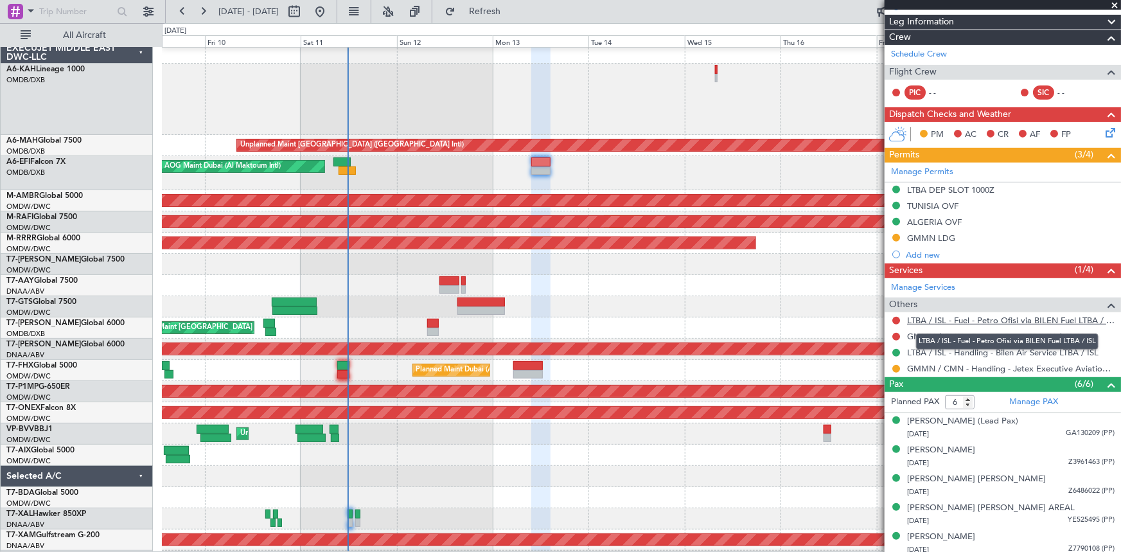
click at [974, 319] on link "LTBA / ISL - Fuel - Petro Ofisi via BILEN Fuel LTBA / ISL" at bounding box center [1010, 320] width 207 height 11
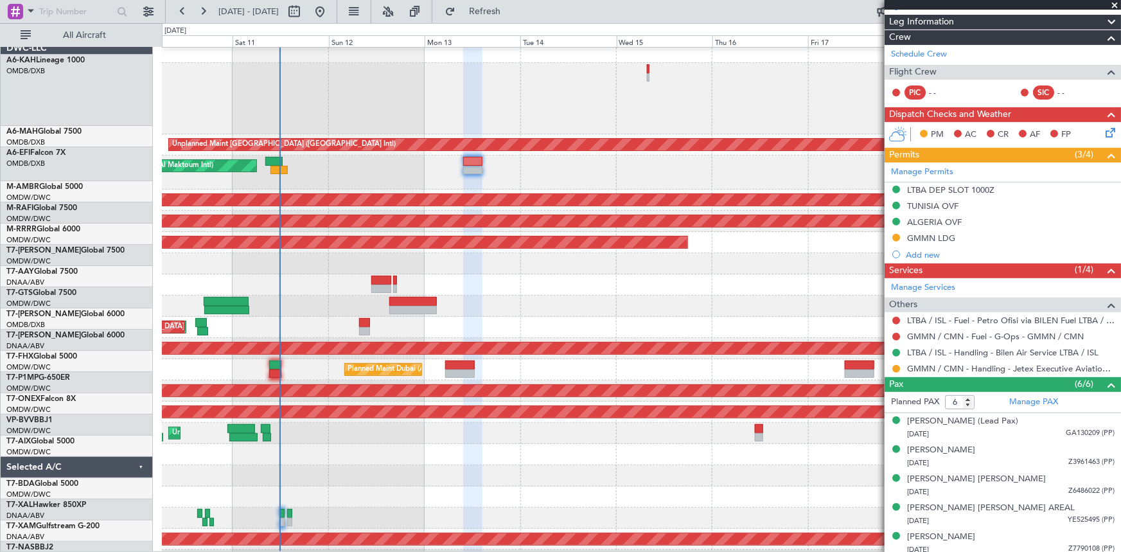
scroll to position [6, 0]
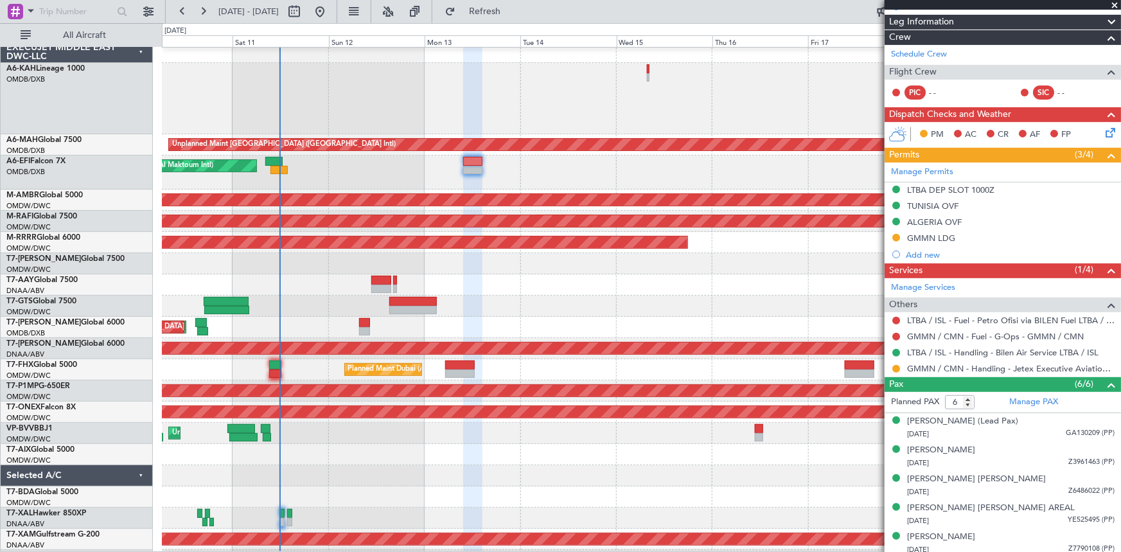
click at [591, 179] on div "AOG Maint Dubai (Al Maktoum Intl)" at bounding box center [641, 172] width 958 height 34
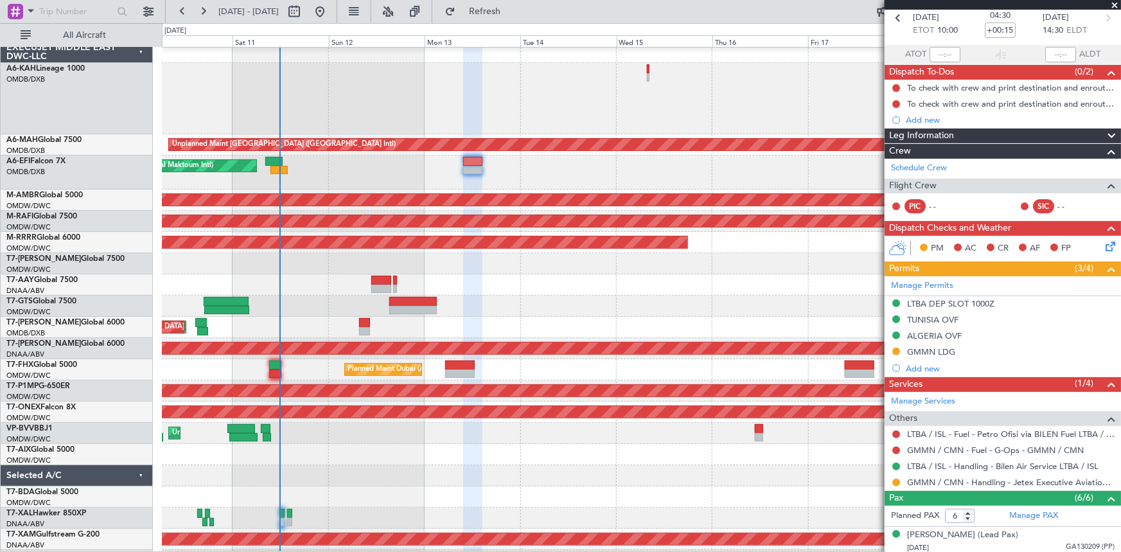
scroll to position [207, 0]
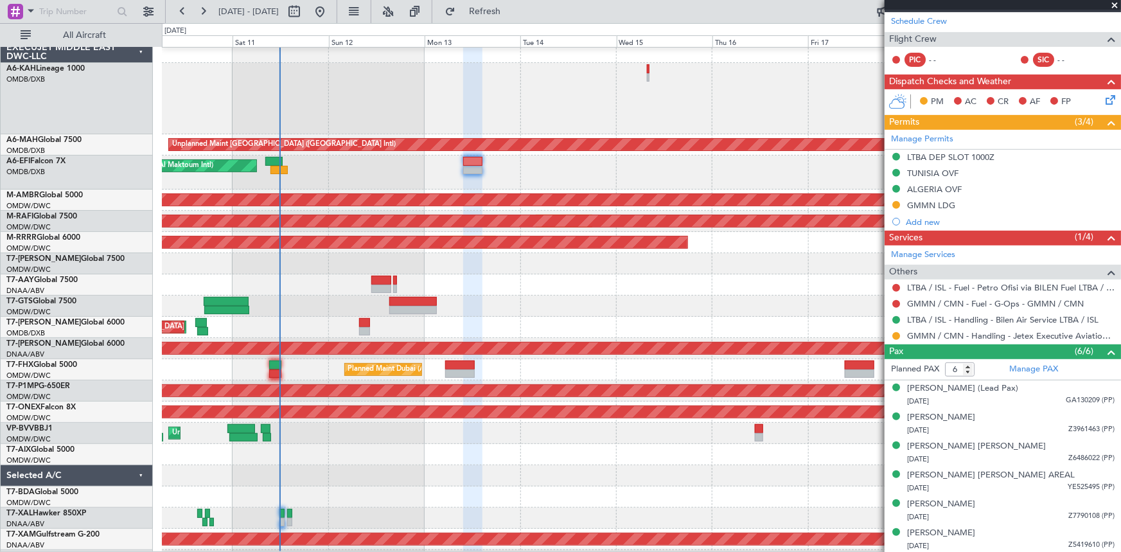
click at [355, 166] on div "AOG Maint Dubai (Al Maktoum Intl)" at bounding box center [641, 172] width 958 height 34
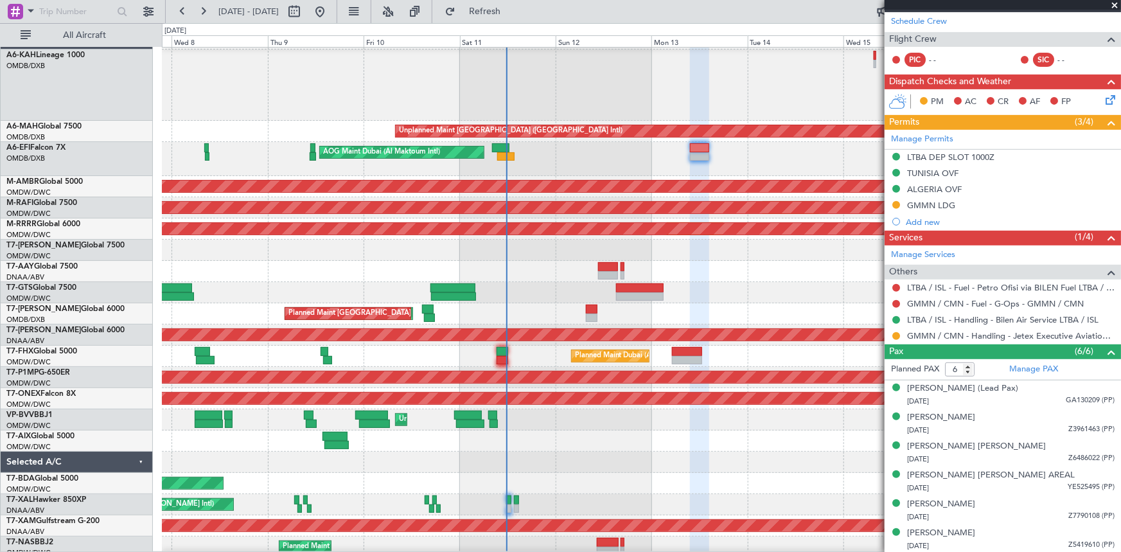
scroll to position [18, 0]
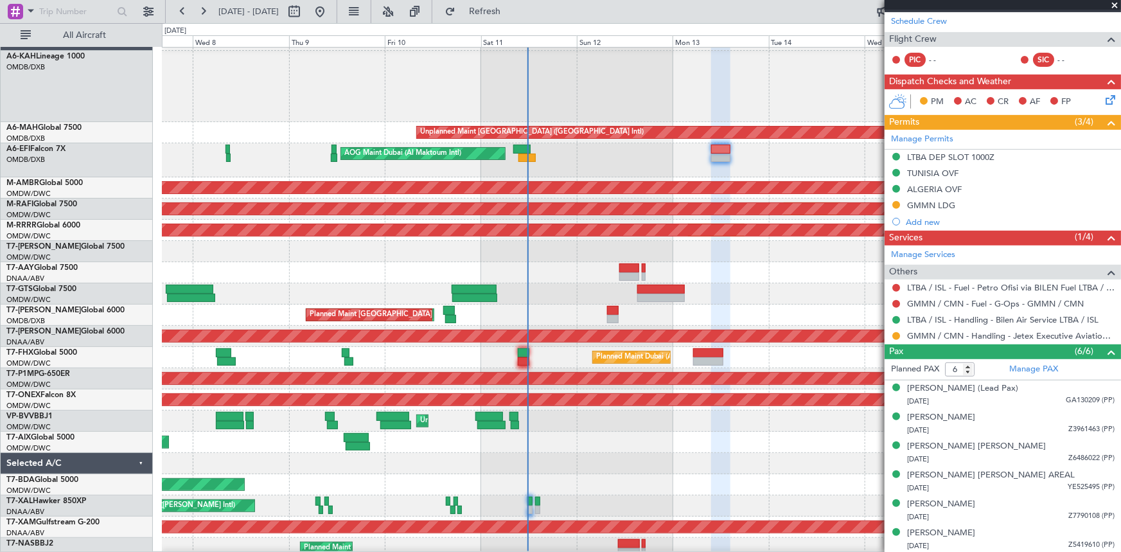
click at [522, 252] on div "Planned Maint Dubai (Al Maktoum Intl)" at bounding box center [641, 251] width 959 height 21
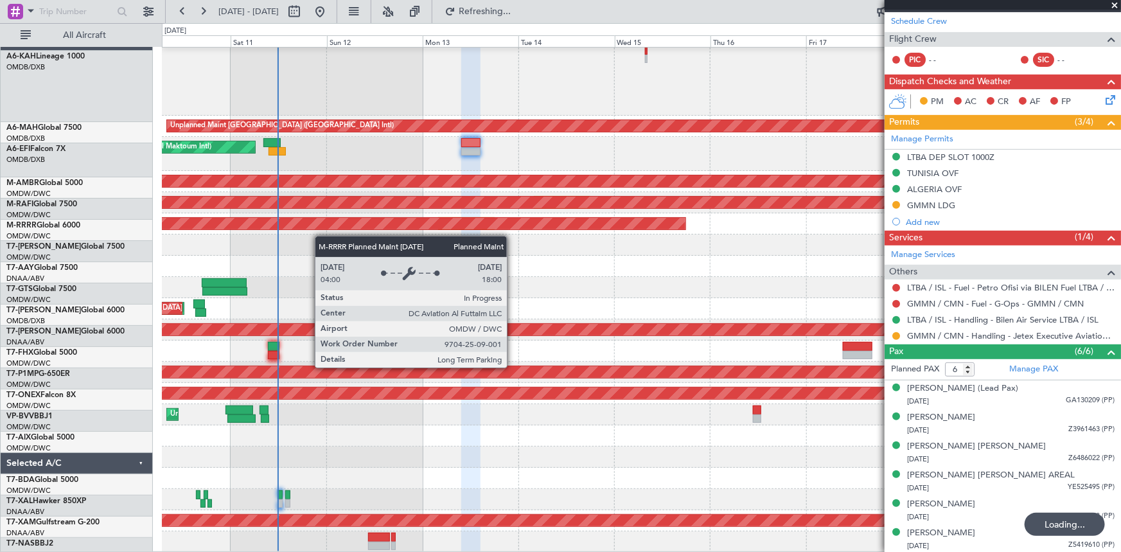
scroll to position [24, 0]
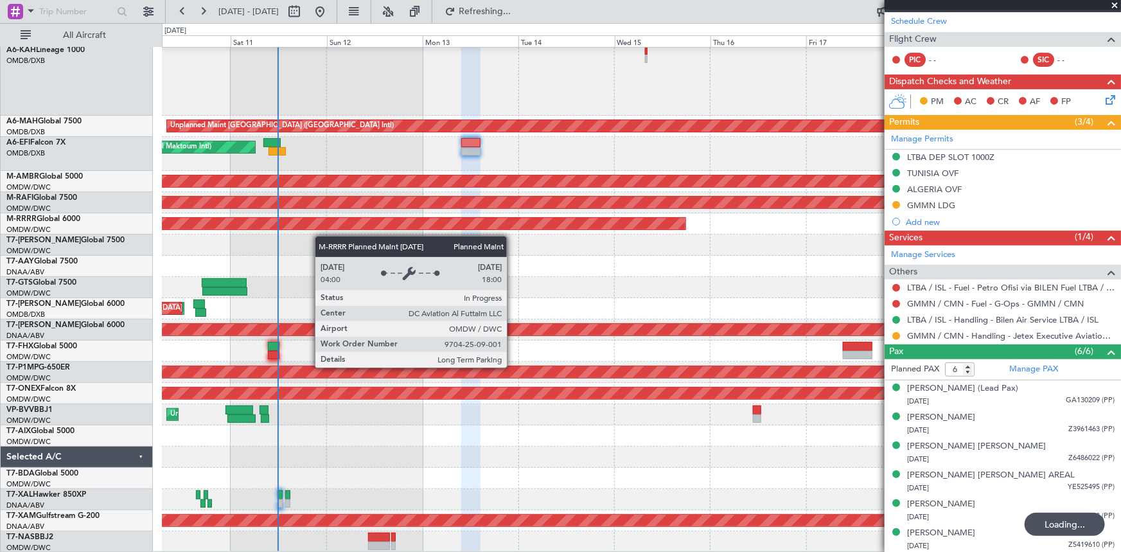
click at [282, 224] on div "Planned Maint Dubai (Al Maktoum Intl) Planned Maint Dubai (Al Maktoum Intl)" at bounding box center [641, 223] width 958 height 21
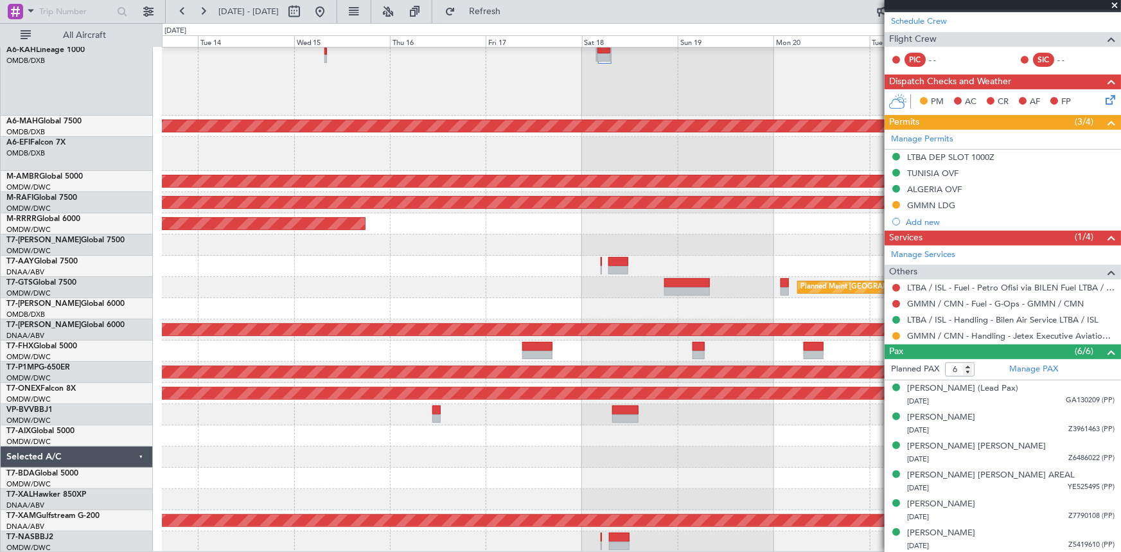
click at [415, 247] on div "Unplanned Maint Dubai (Dubai Intl) Planned Maint Singapore (Seletar) Planned Ma…" at bounding box center [641, 287] width 959 height 529
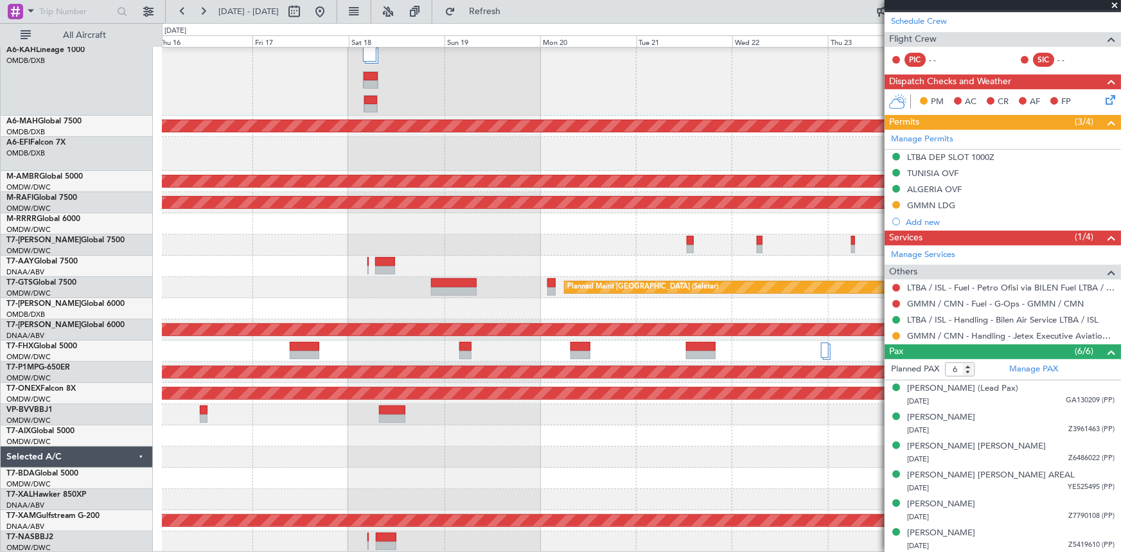
click at [566, 234] on div at bounding box center [641, 244] width 958 height 21
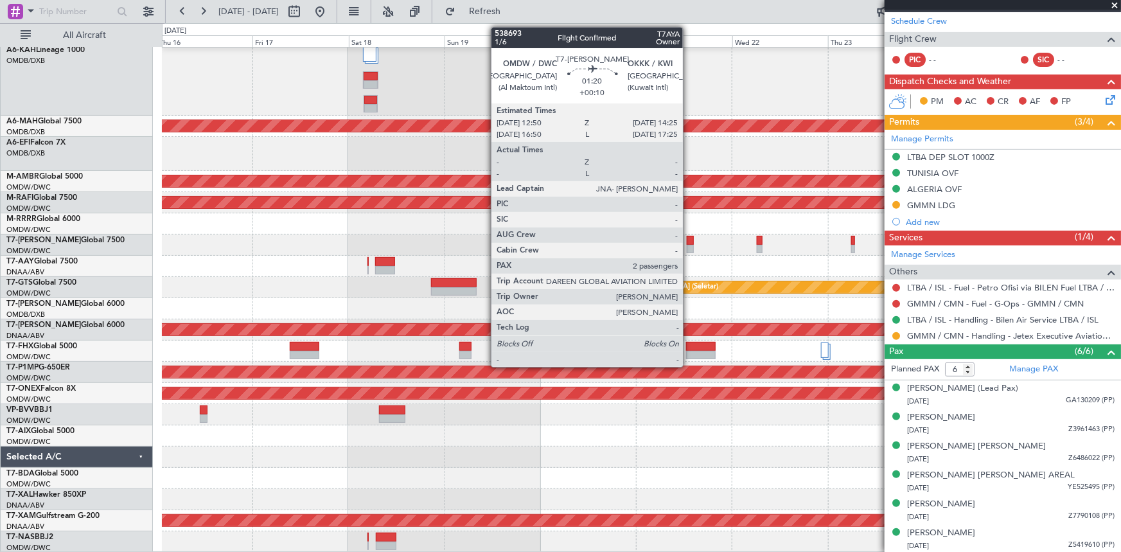
click at [688, 240] on div at bounding box center [690, 240] width 6 height 9
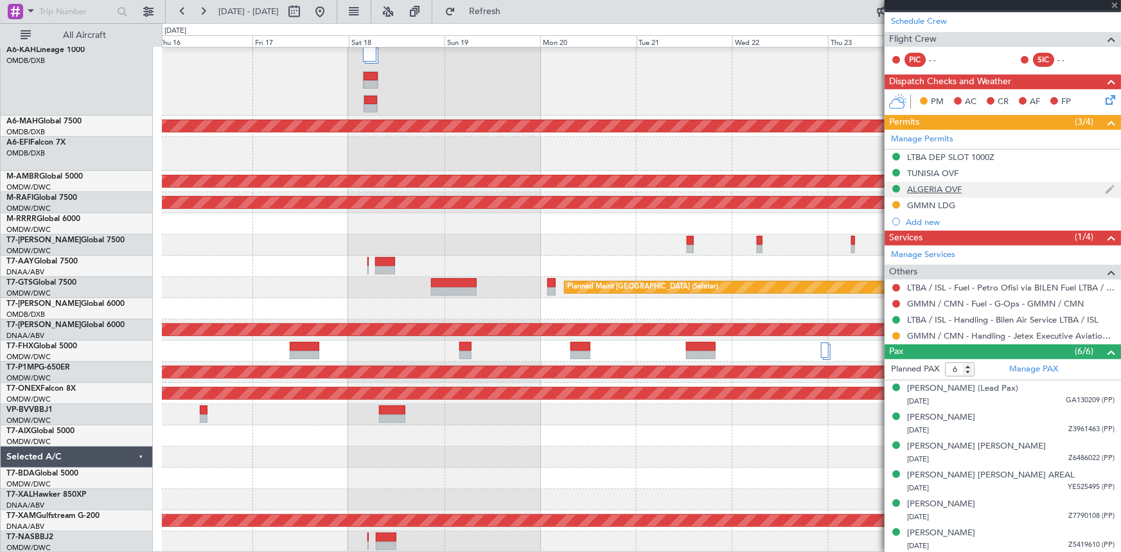
type input "+00:10"
type input "2"
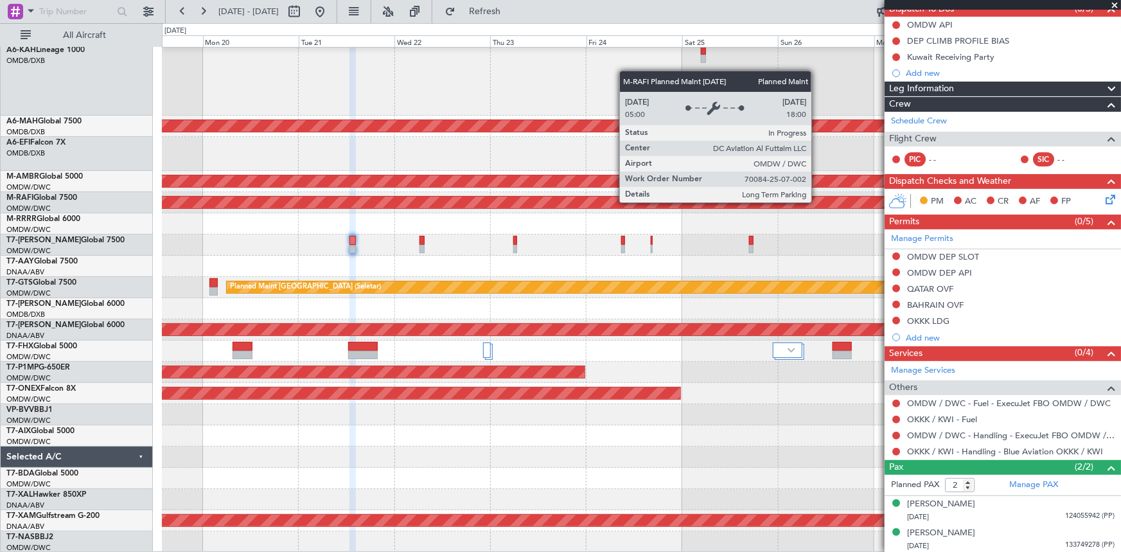
click at [482, 197] on div "Planned Maint Dubai (Al Maktoum Intl)" at bounding box center [266, 203] width 2124 height 12
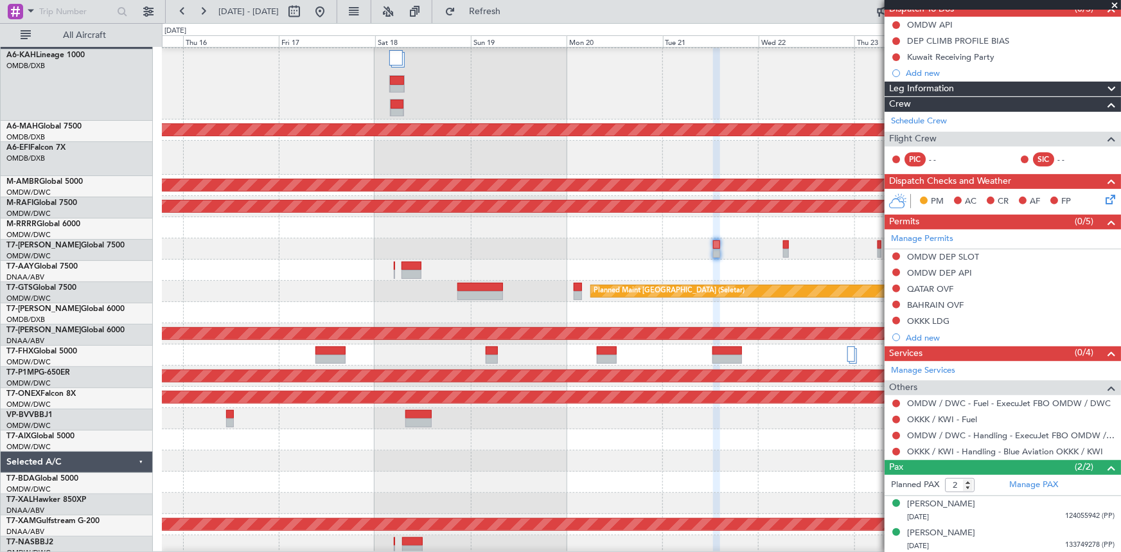
click at [886, 228] on fb-app "19 Oct 2025 - 29 Oct 2025 Refresh Quick Links All Aircraft Unplanned Maint Duba…" at bounding box center [560, 281] width 1121 height 542
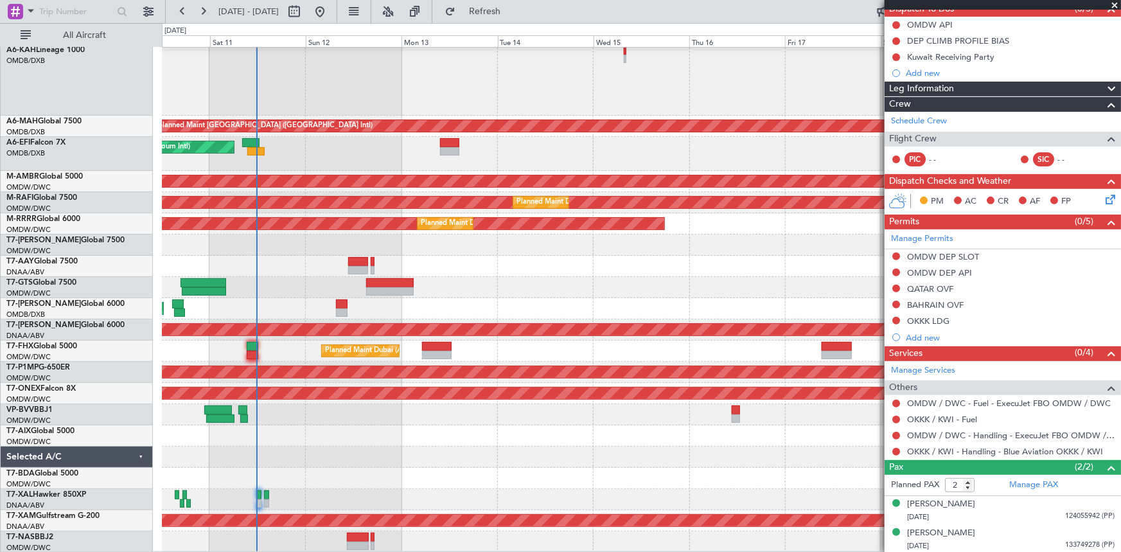
click at [813, 211] on div "Unplanned Maint Dubai (Dubai Intl) AOG Maint Dubai (Al Maktoum Intl) Planned Ma…" at bounding box center [641, 287] width 958 height 529
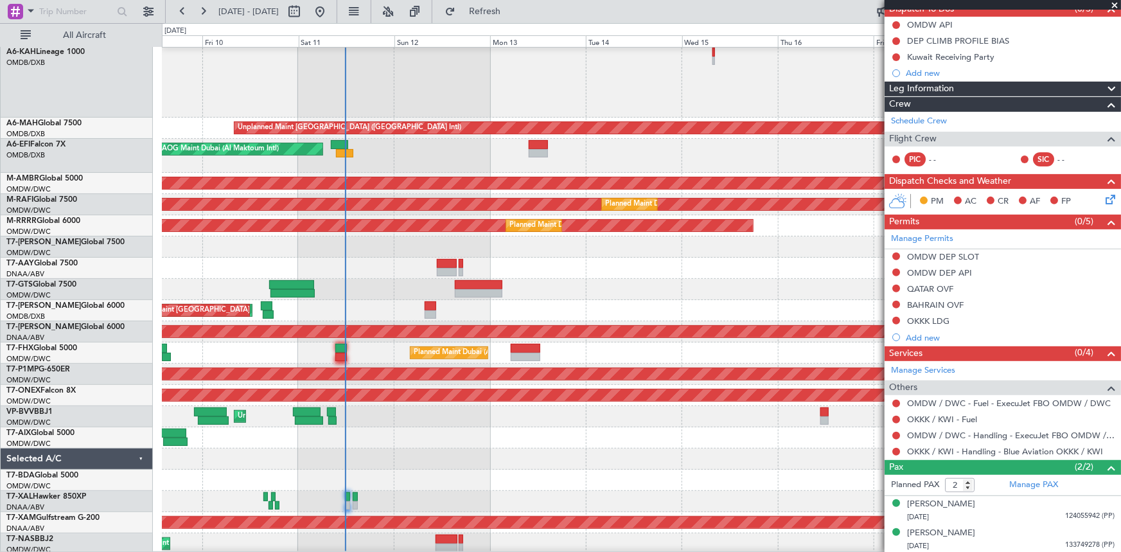
click at [353, 269] on div at bounding box center [641, 268] width 958 height 21
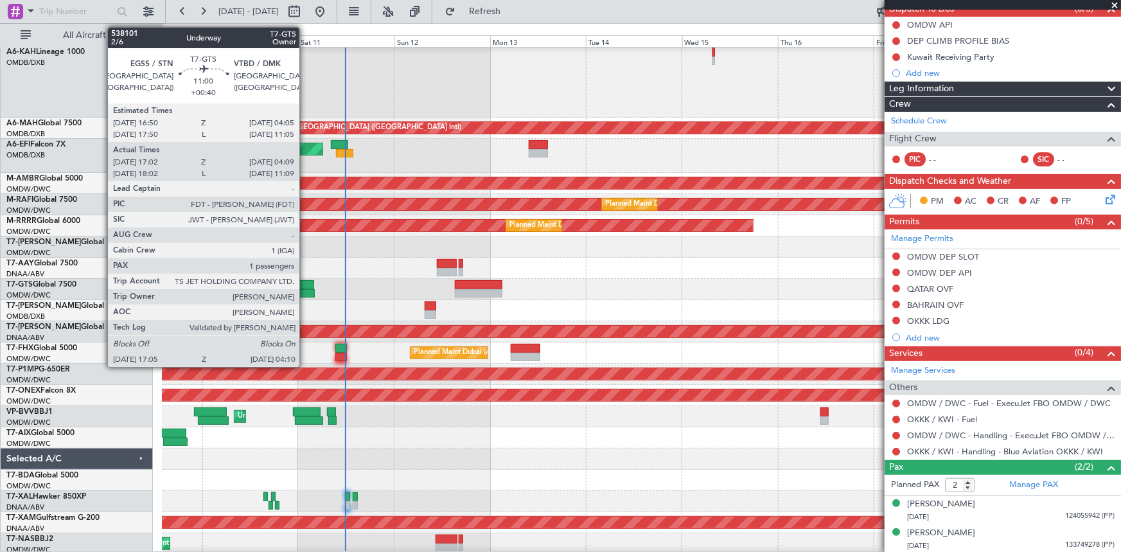
click at [305, 286] on div at bounding box center [291, 284] width 45 height 9
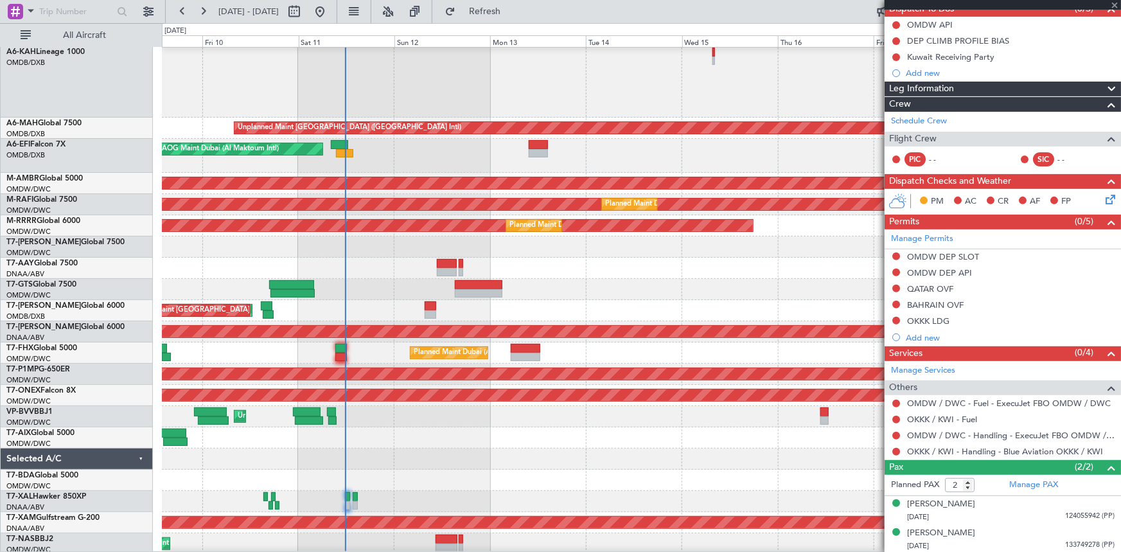
type input "+00:40"
type input "17:12"
type input "04:04"
type input "1"
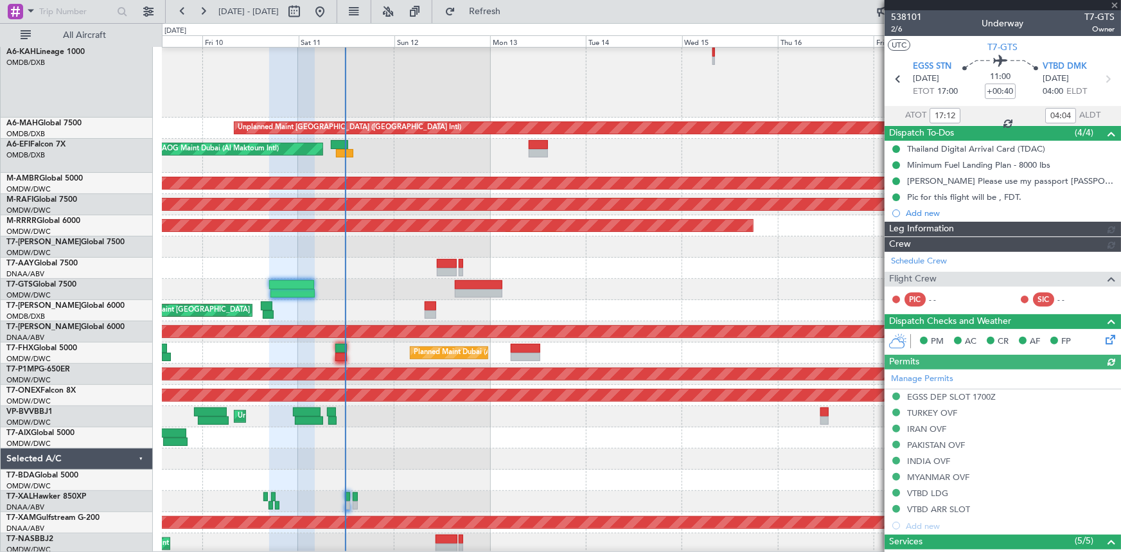
type input "[PERSON_NAME] (ANI)"
type input "7425"
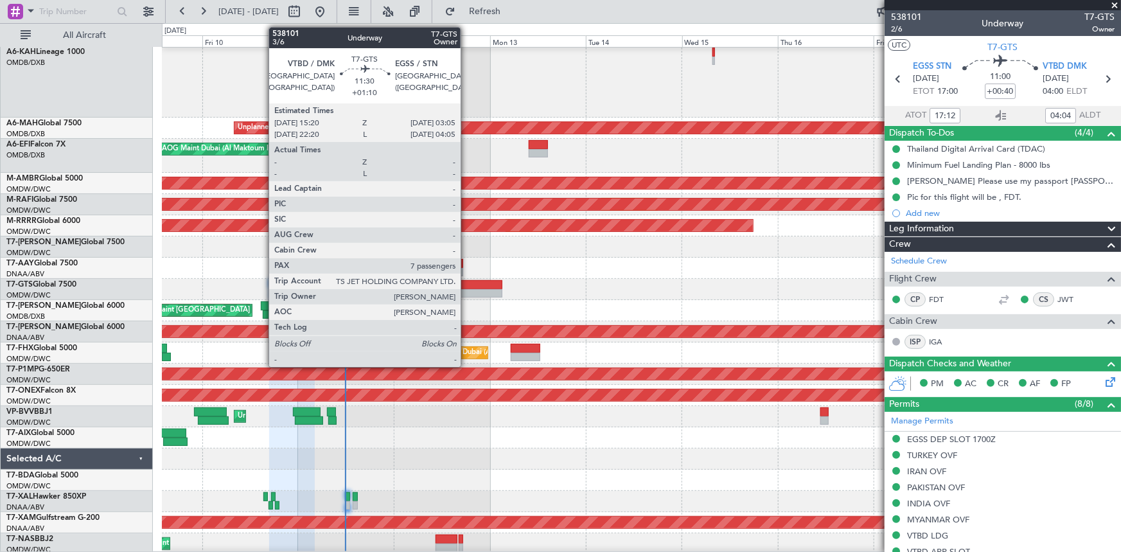
click at [466, 289] on div at bounding box center [479, 293] width 48 height 9
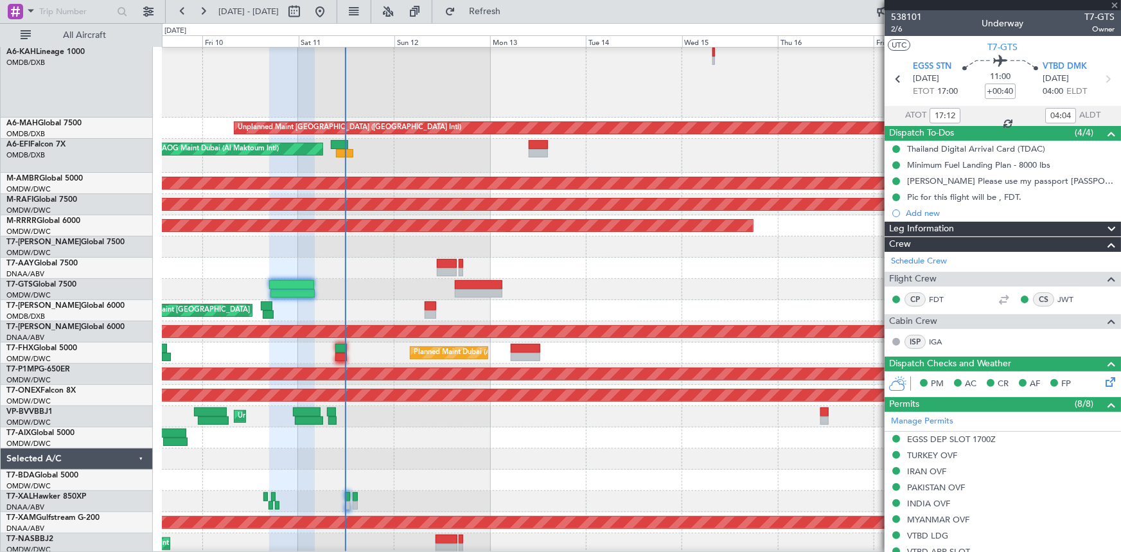
type input "+01:10"
type input "7"
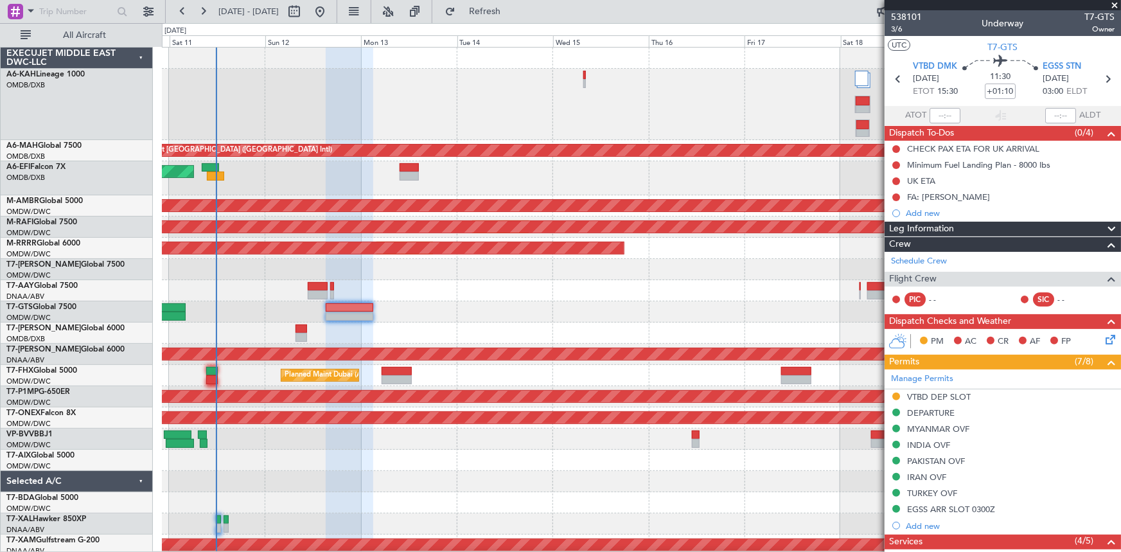
click at [573, 308] on div "Unplanned Maint Dubai (Dubai Intl) AOG Maint Dubai (Al Maktoum Intl) Planned Ma…" at bounding box center [641, 312] width 958 height 529
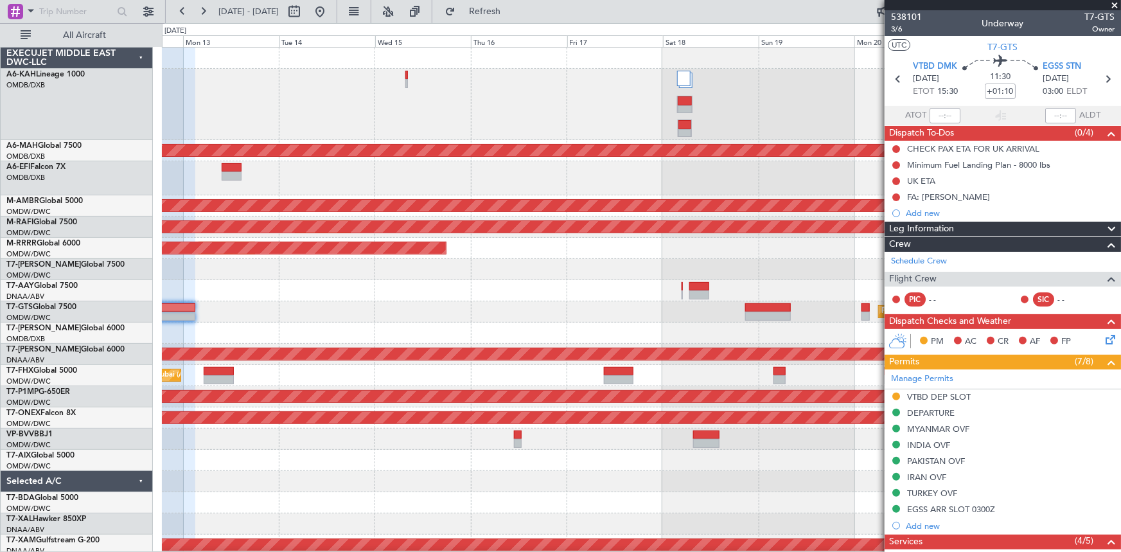
click at [611, 327] on div "Unplanned Maint [GEOGRAPHIC_DATA] ([GEOGRAPHIC_DATA] Intl) AOG Maint [GEOGRAPHI…" at bounding box center [641, 312] width 958 height 529
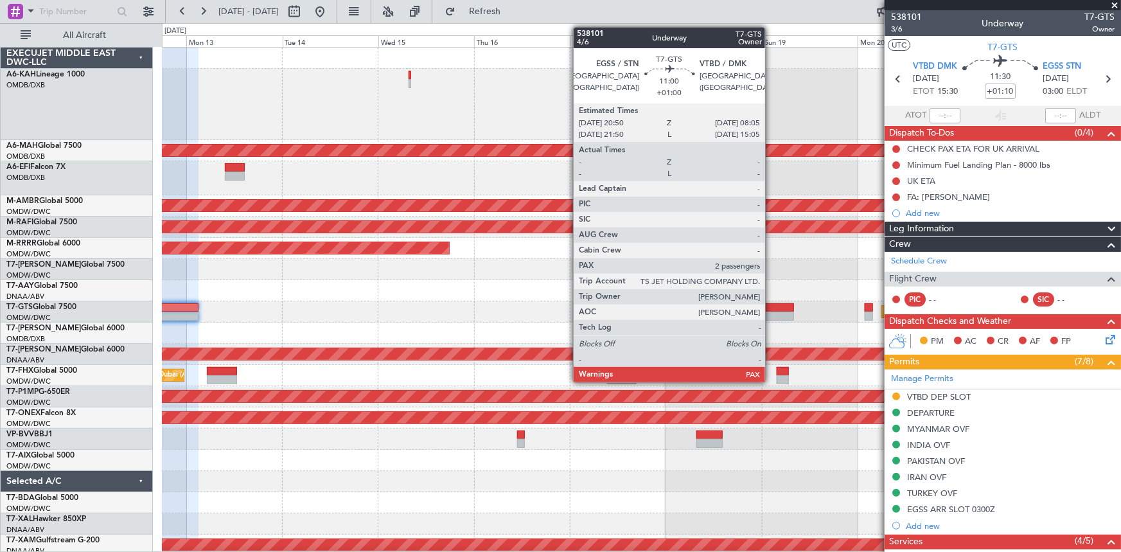
click at [771, 308] on div at bounding box center [770, 307] width 45 height 9
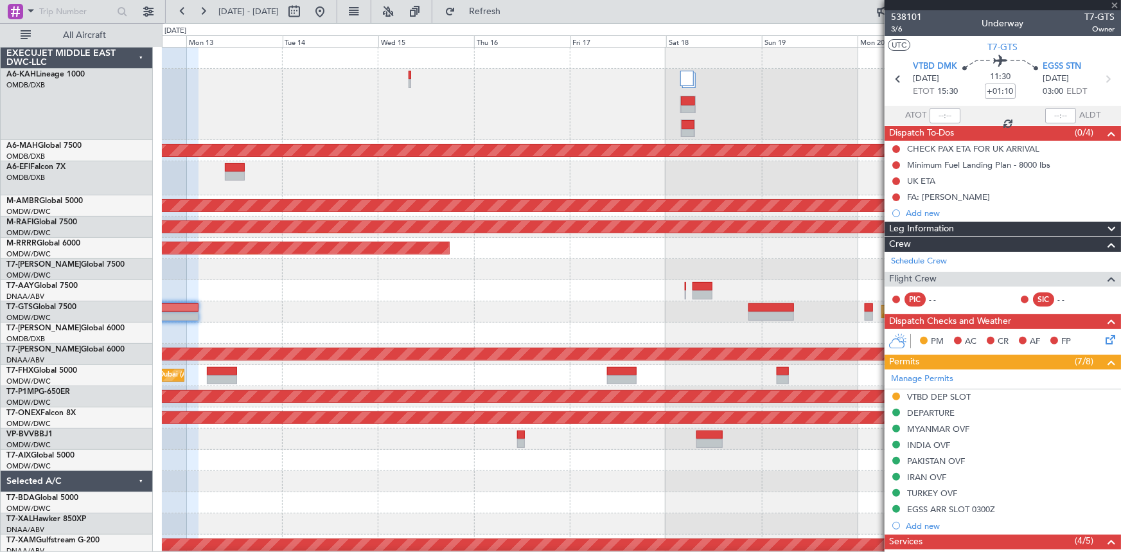
type input "+01:00"
type input "2"
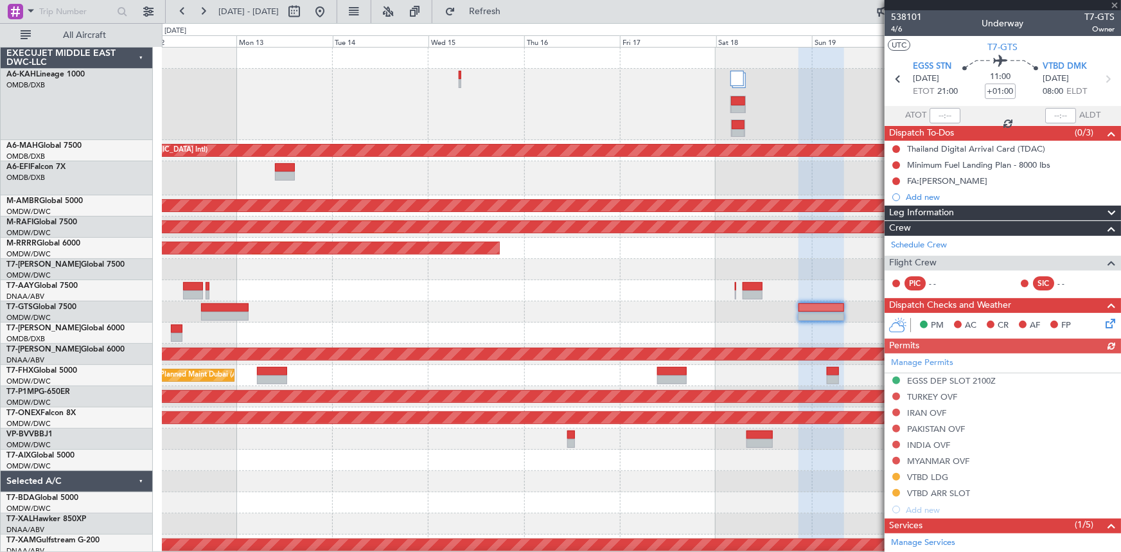
click at [382, 303] on div "Unplanned Maint [GEOGRAPHIC_DATA] ([GEOGRAPHIC_DATA] Intl) AOG Maint [GEOGRAPHI…" at bounding box center [641, 312] width 958 height 529
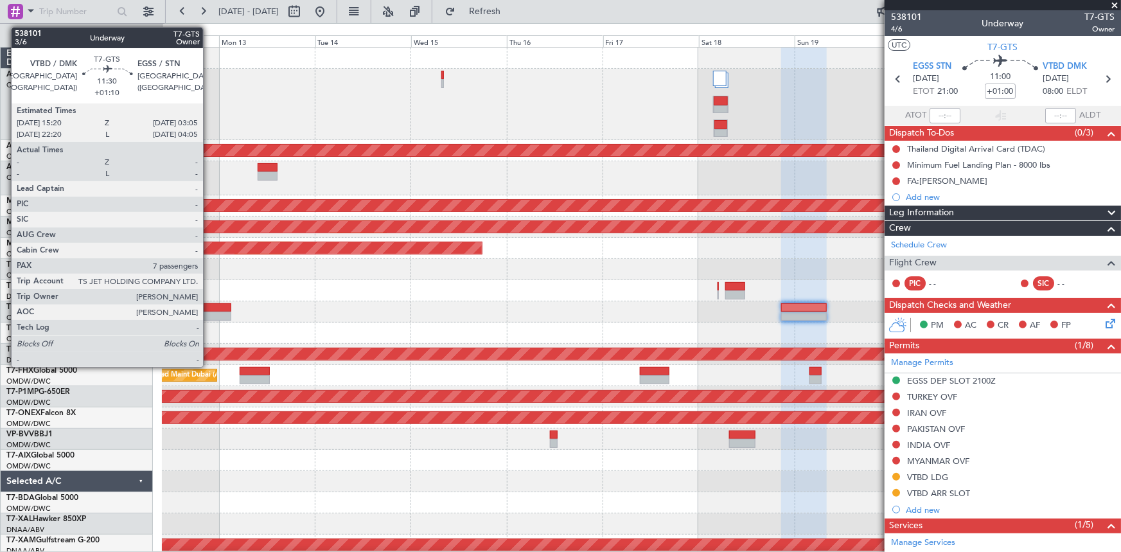
click at [208, 306] on div at bounding box center [208, 307] width 48 height 9
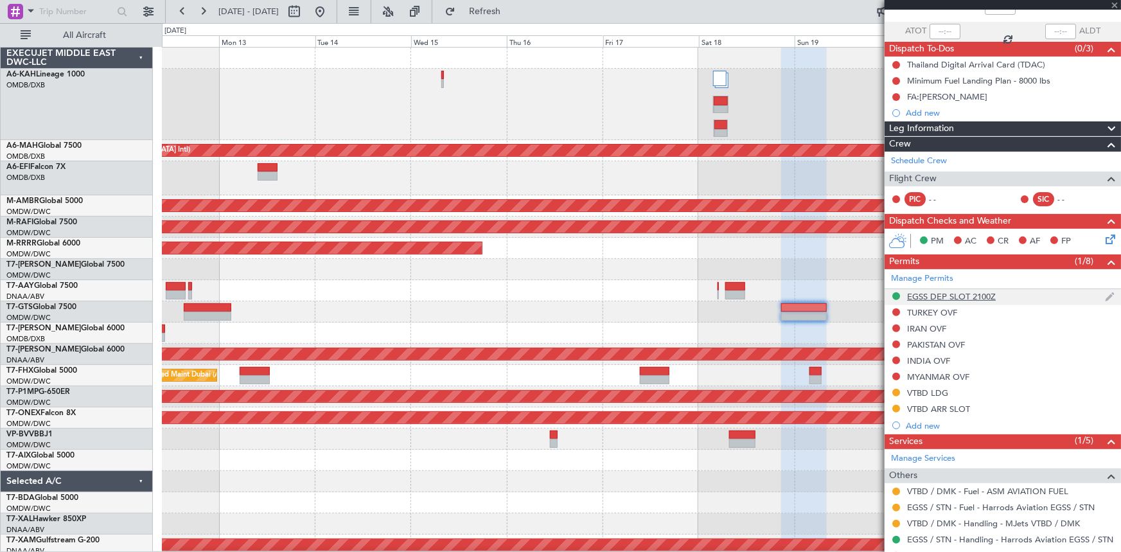
scroll to position [148, 0]
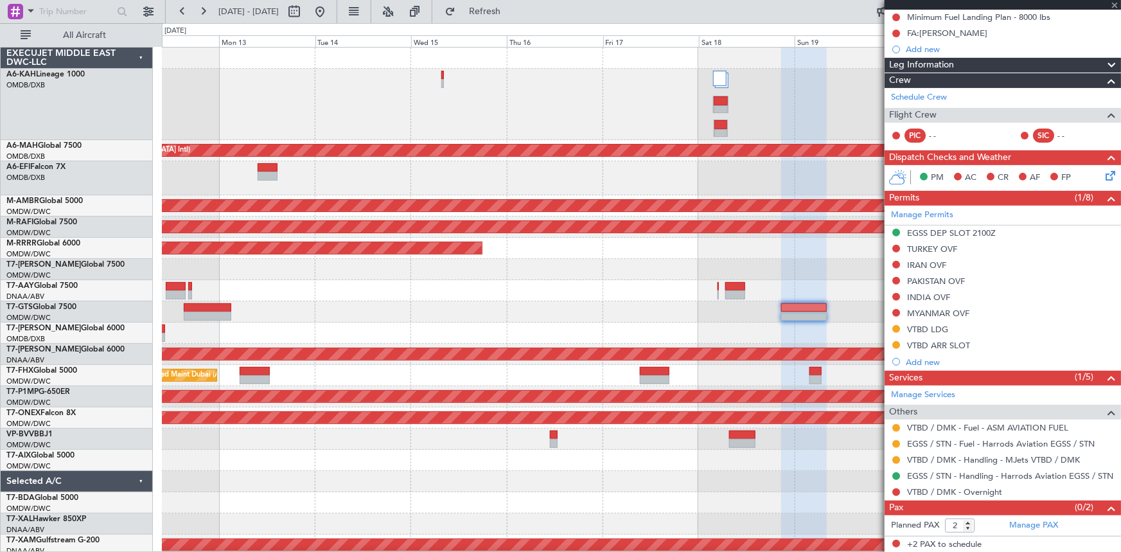
type input "+01:10"
type input "7"
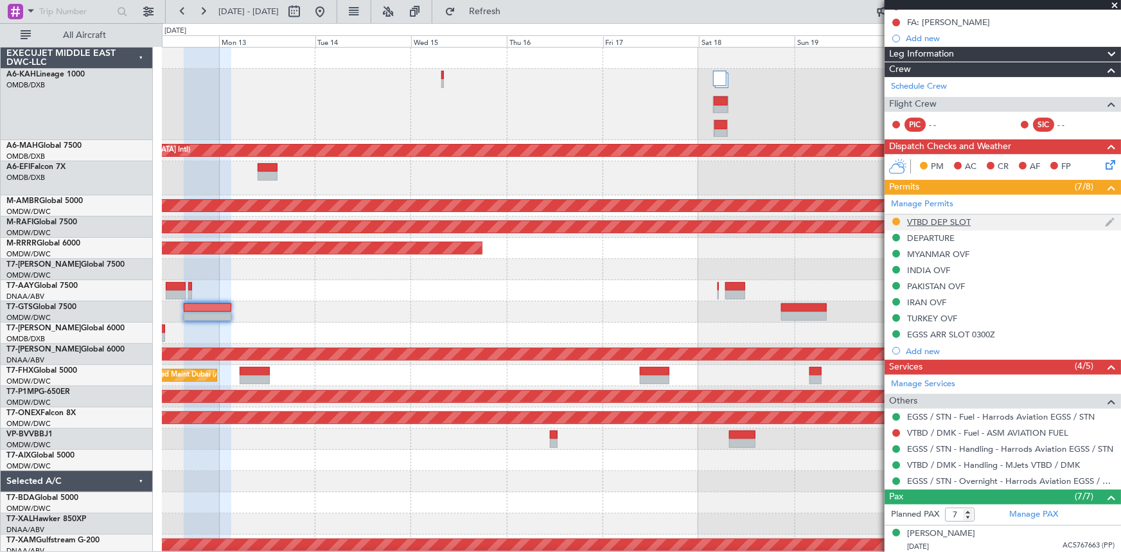
scroll to position [0, 0]
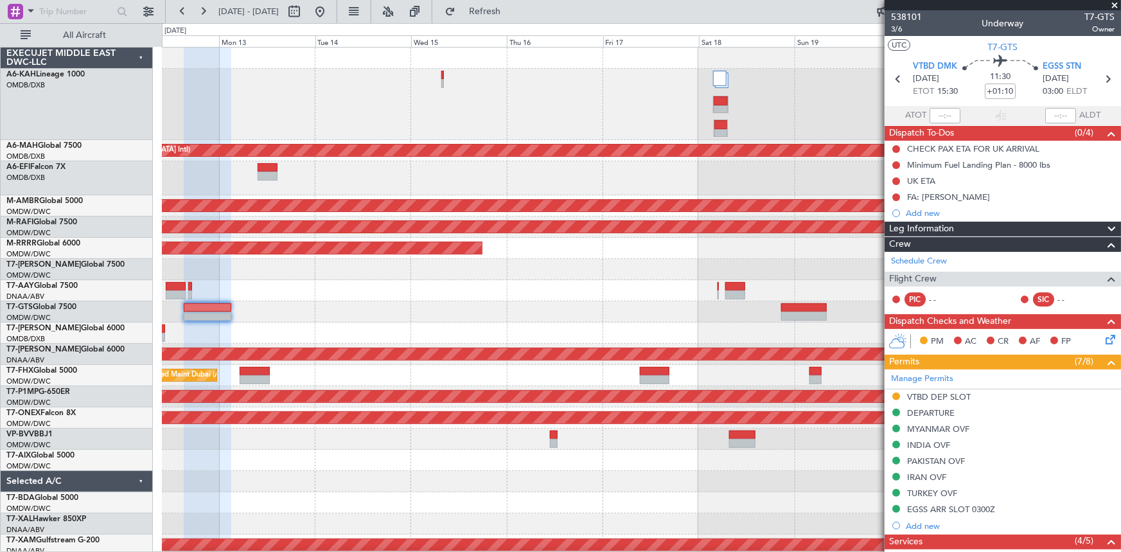
click at [927, 392] on div "VTBD DEP SLOT" at bounding box center [939, 396] width 64 height 11
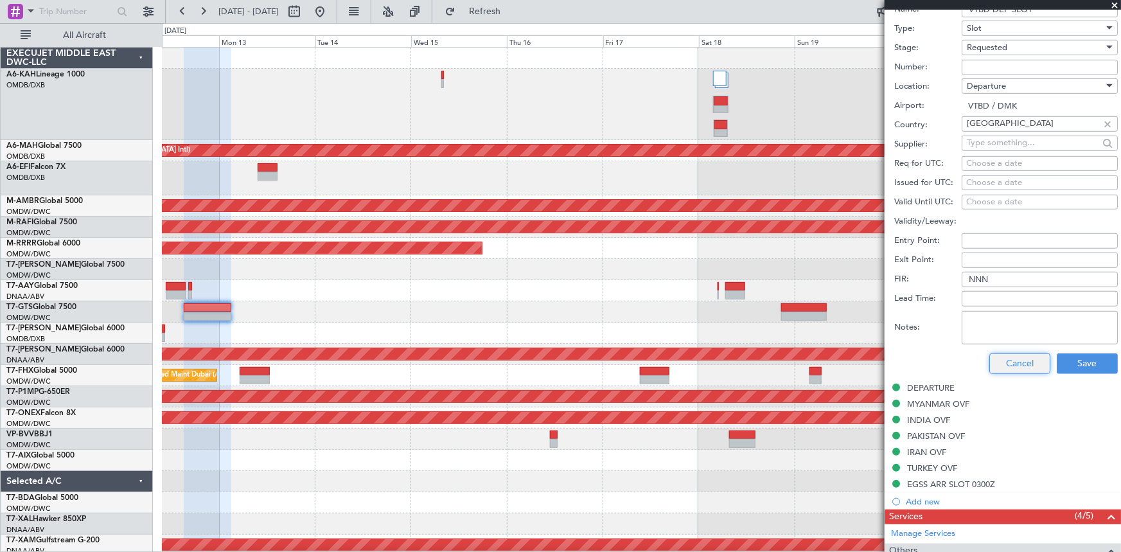
click at [1010, 354] on button "Cancel" at bounding box center [1019, 363] width 61 height 21
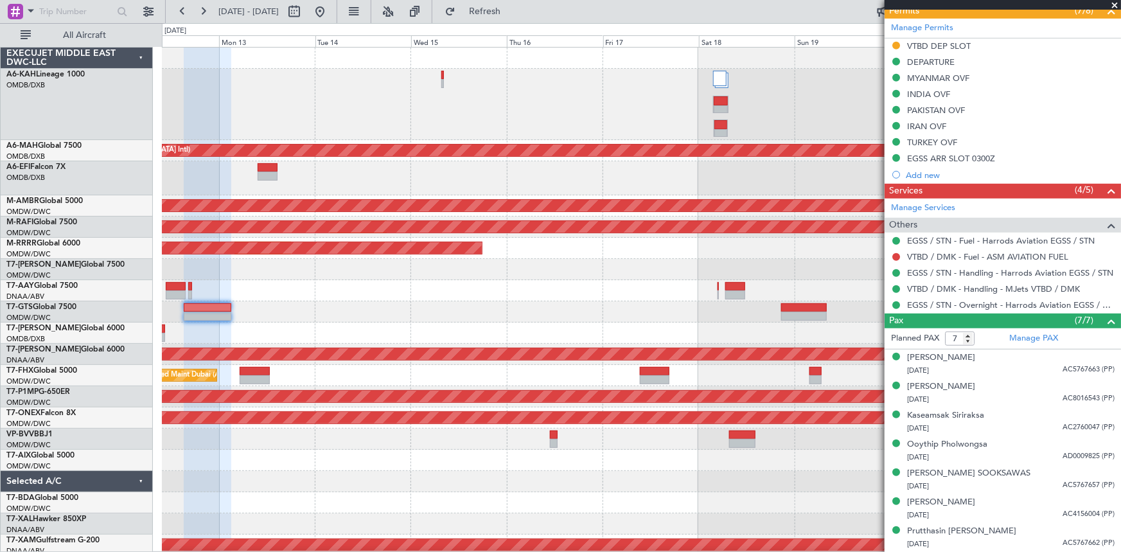
scroll to position [349, 0]
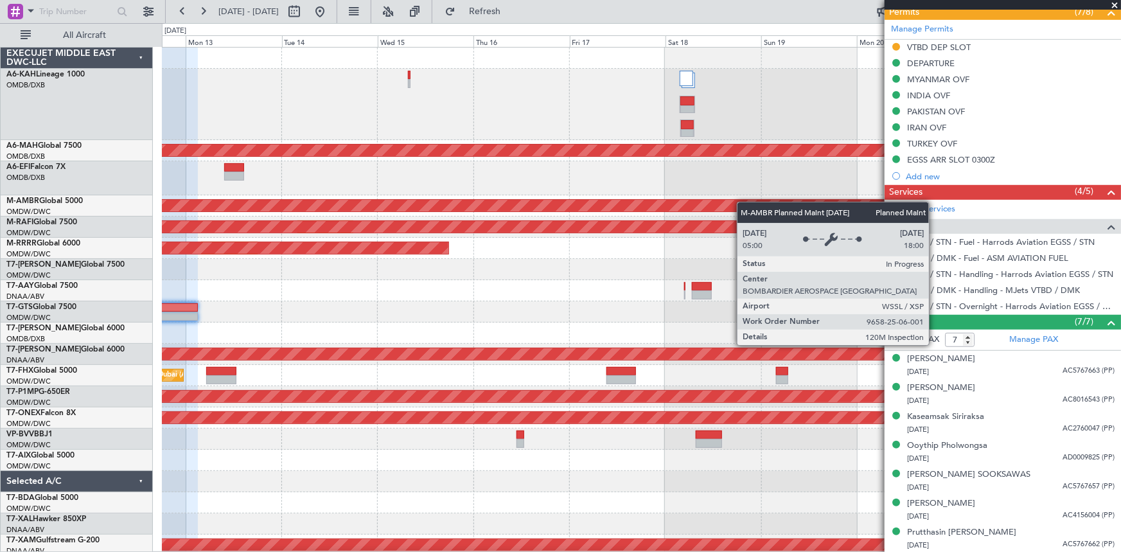
click at [571, 204] on div "Unplanned Maint [GEOGRAPHIC_DATA] ([GEOGRAPHIC_DATA] Intl) AOG Maint [GEOGRAPHI…" at bounding box center [641, 312] width 958 height 529
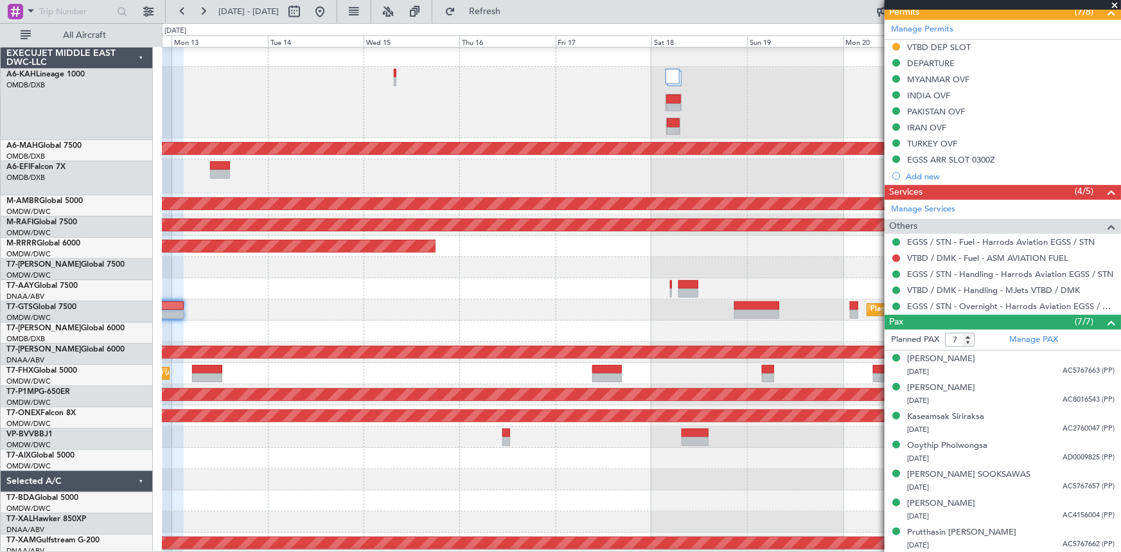
scroll to position [1, 0]
click at [463, 172] on div "AOG Maint Dubai (Al Maktoum Intl)" at bounding box center [641, 176] width 959 height 34
click at [280, 307] on div "Planned Maint [GEOGRAPHIC_DATA] (Seletar)" at bounding box center [641, 309] width 959 height 21
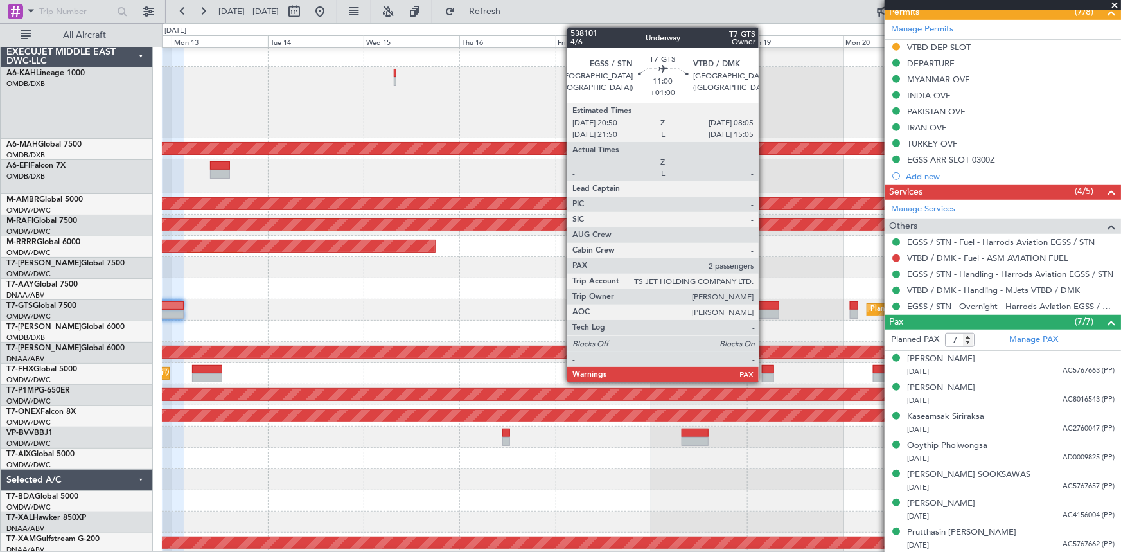
click at [764, 304] on div at bounding box center [757, 305] width 46 height 9
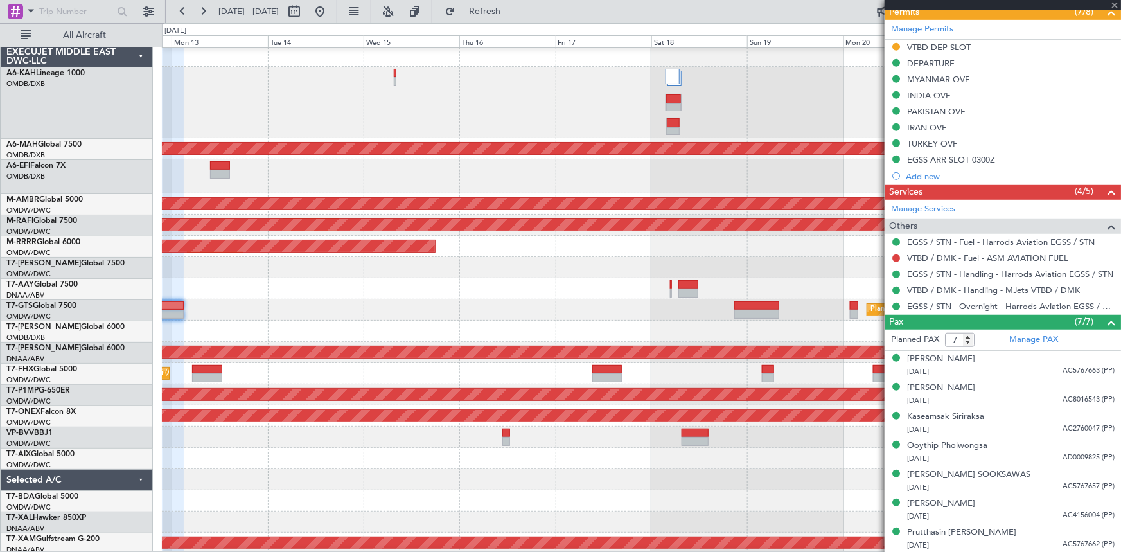
type input "+01:00"
type input "2"
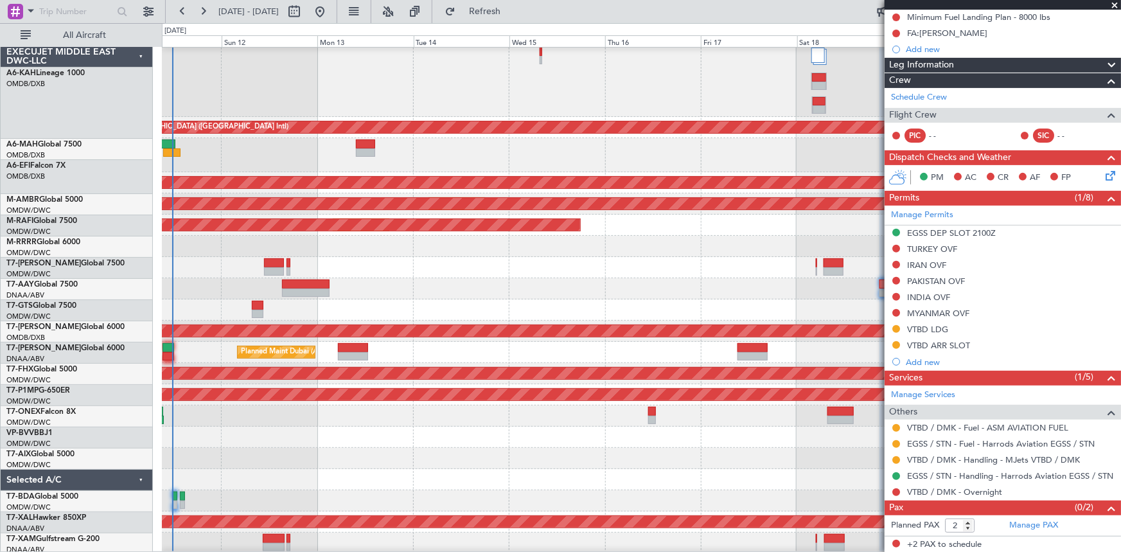
scroll to position [24, 0]
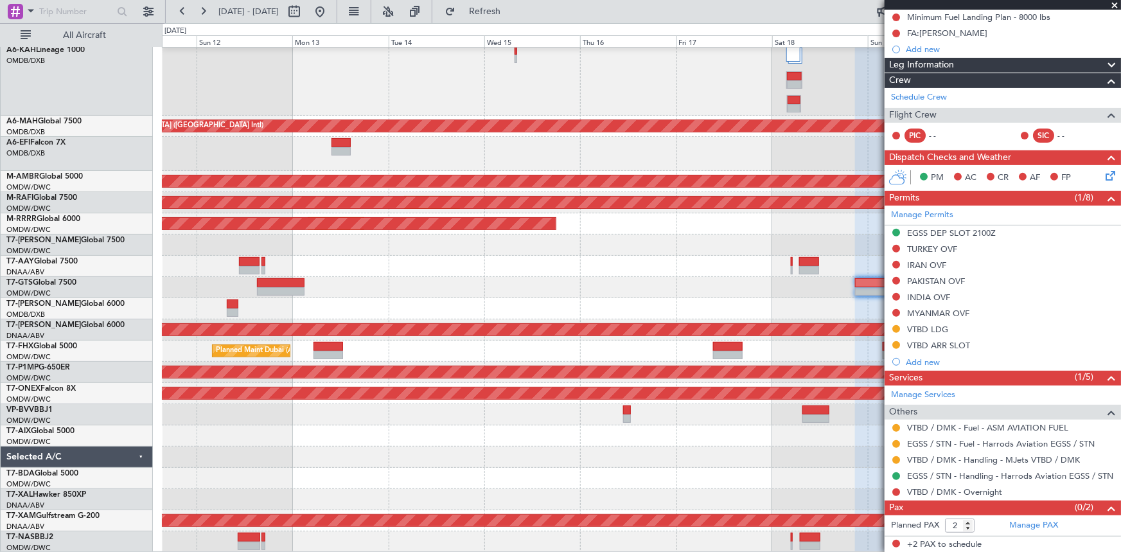
click at [582, 283] on div "Unplanned Maint Dubai (Dubai Intl) AOG Maint Dubai (Al Maktoum Intl) Planned Ma…" at bounding box center [641, 287] width 959 height 529
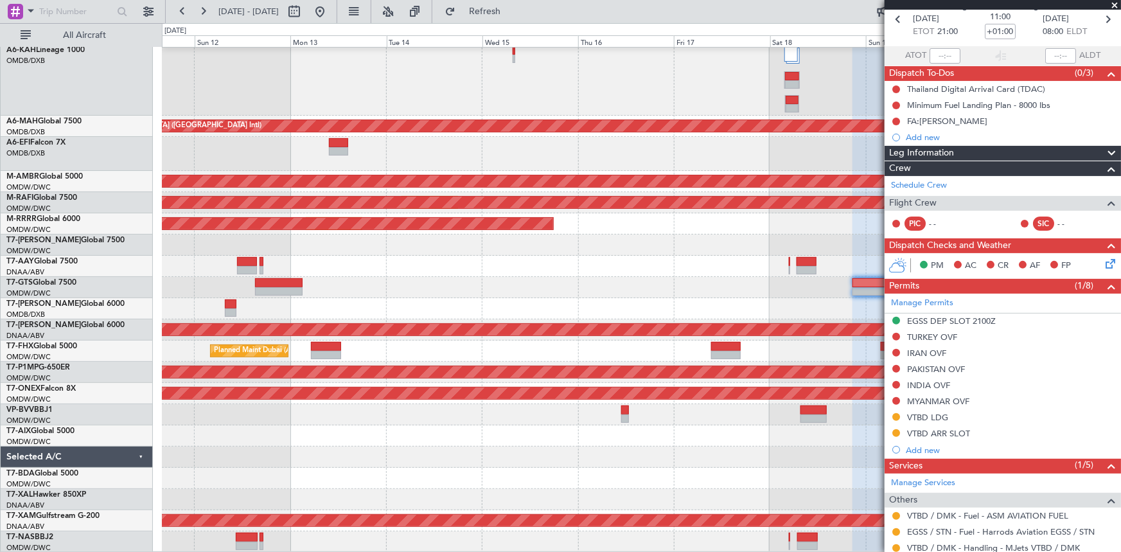
scroll to position [0, 0]
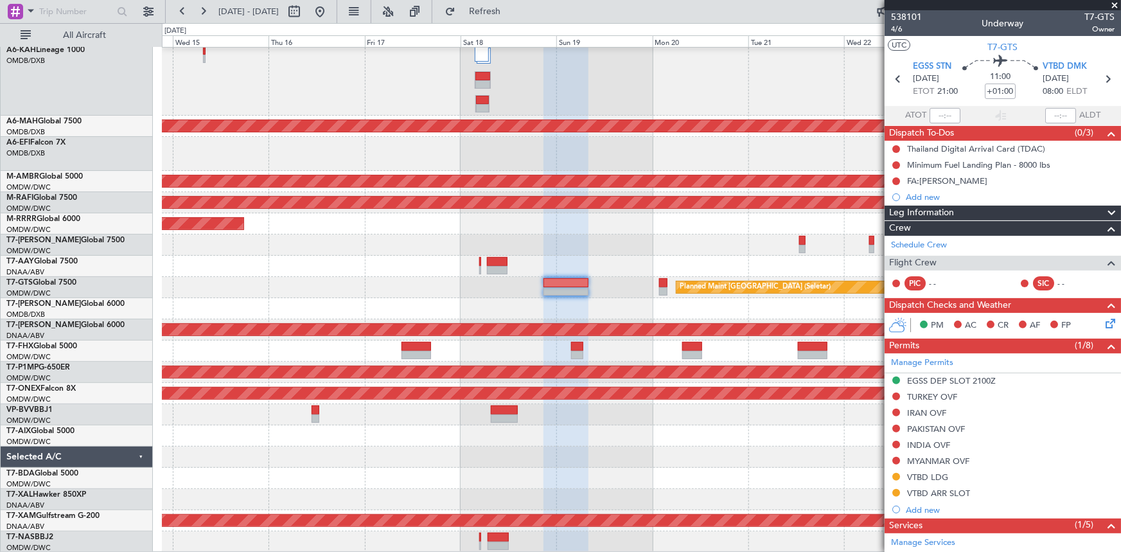
click at [329, 257] on div "Unplanned Maint [GEOGRAPHIC_DATA] ([GEOGRAPHIC_DATA] Intl) Planned Maint [GEOGR…" at bounding box center [641, 287] width 959 height 529
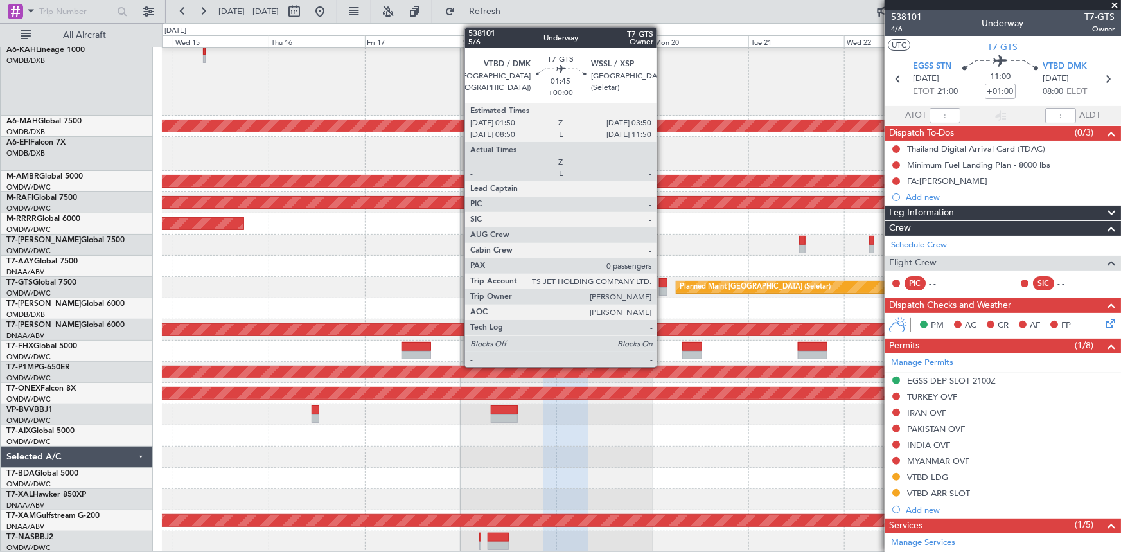
click at [662, 280] on div at bounding box center [663, 282] width 8 height 9
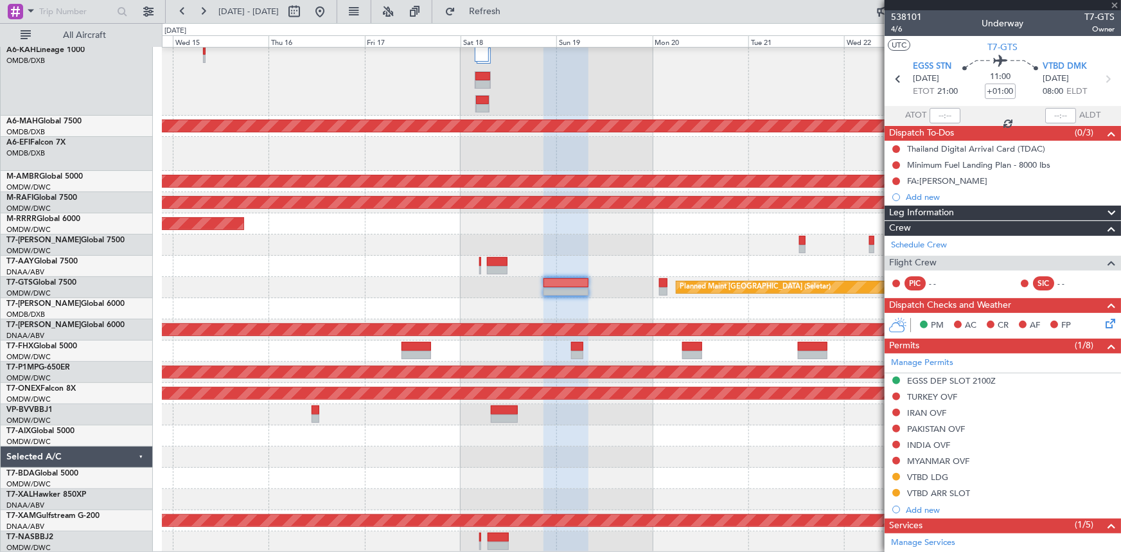
type input "0"
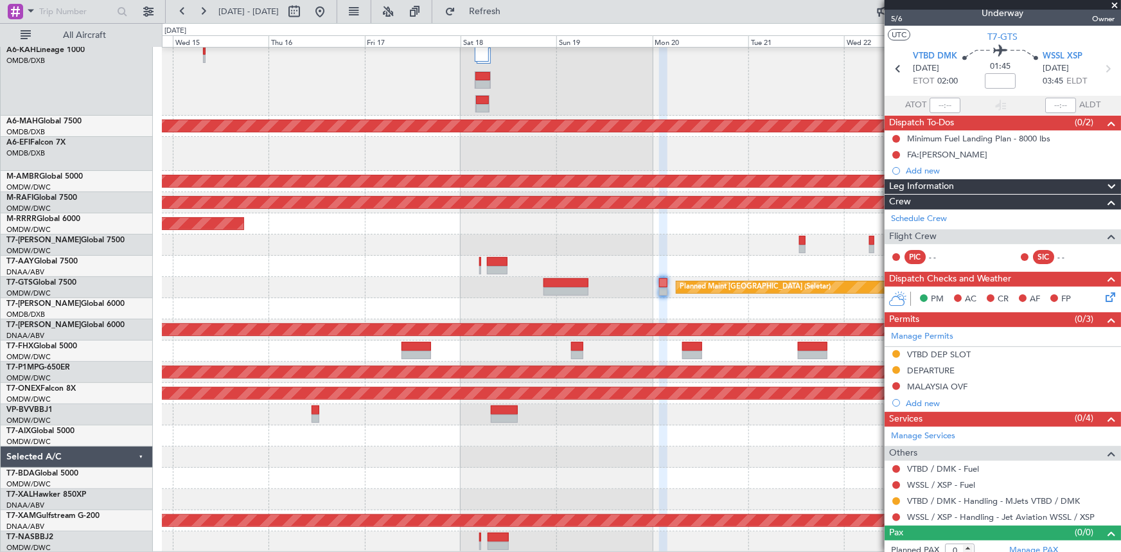
scroll to position [19, 0]
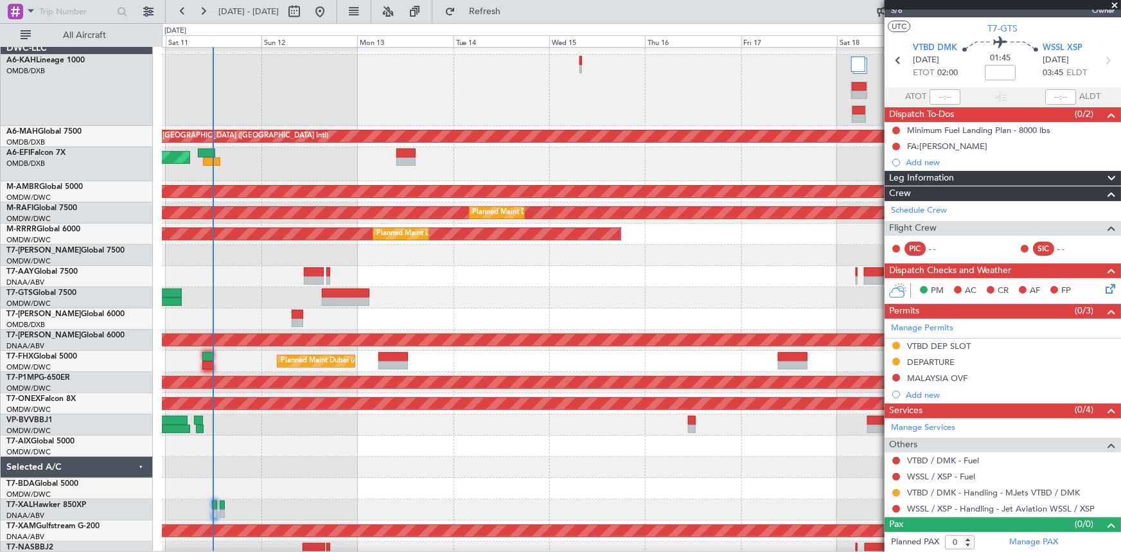
click at [724, 267] on div at bounding box center [641, 276] width 959 height 21
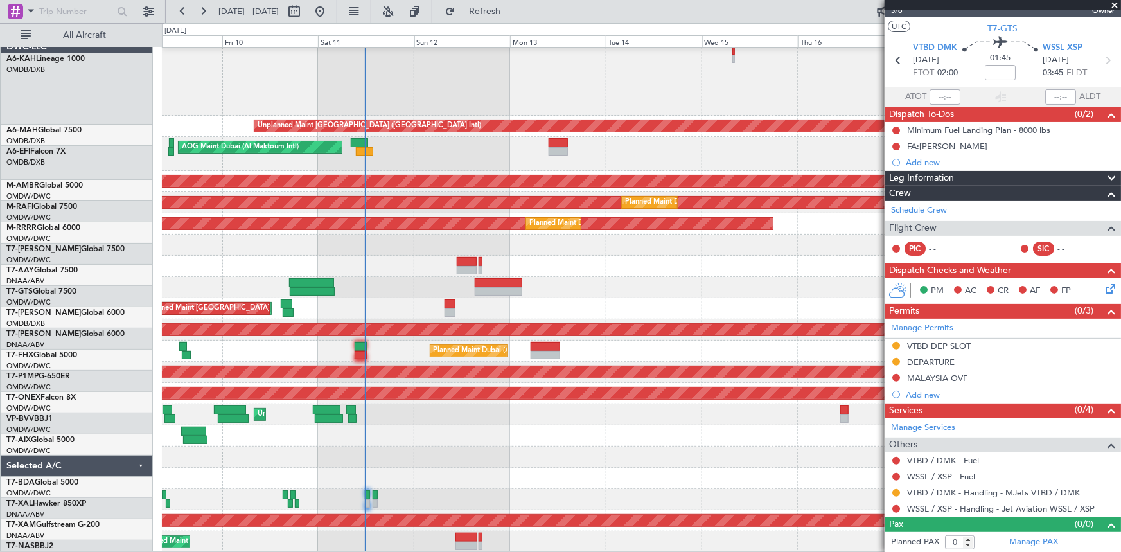
scroll to position [24, 0]
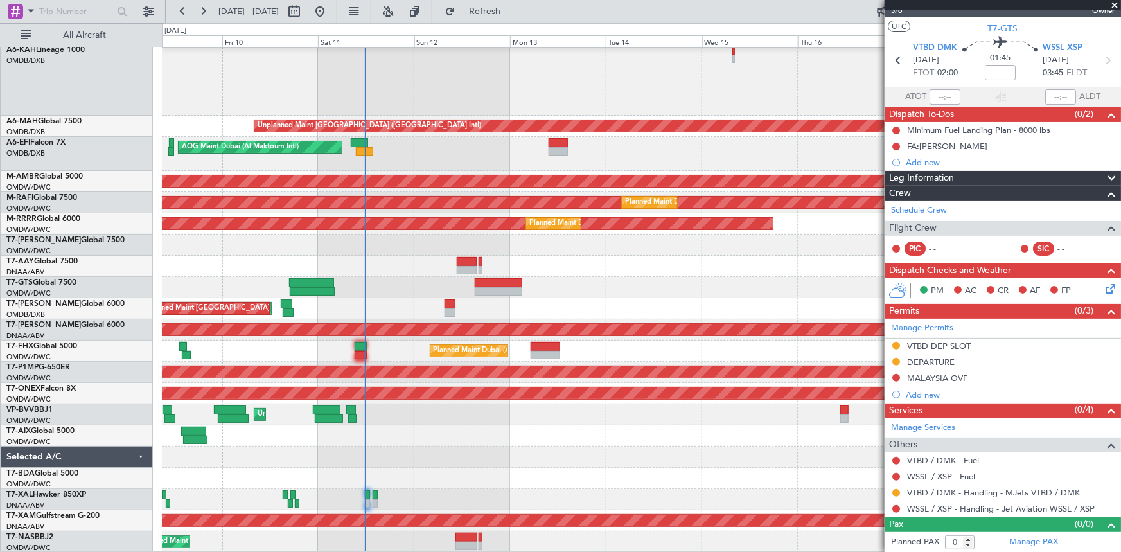
click at [539, 292] on div "Unplanned Maint Dubai (Dubai Intl) AOG Maint Dubai (Al Maktoum Intl) Planned Ma…" at bounding box center [641, 287] width 958 height 529
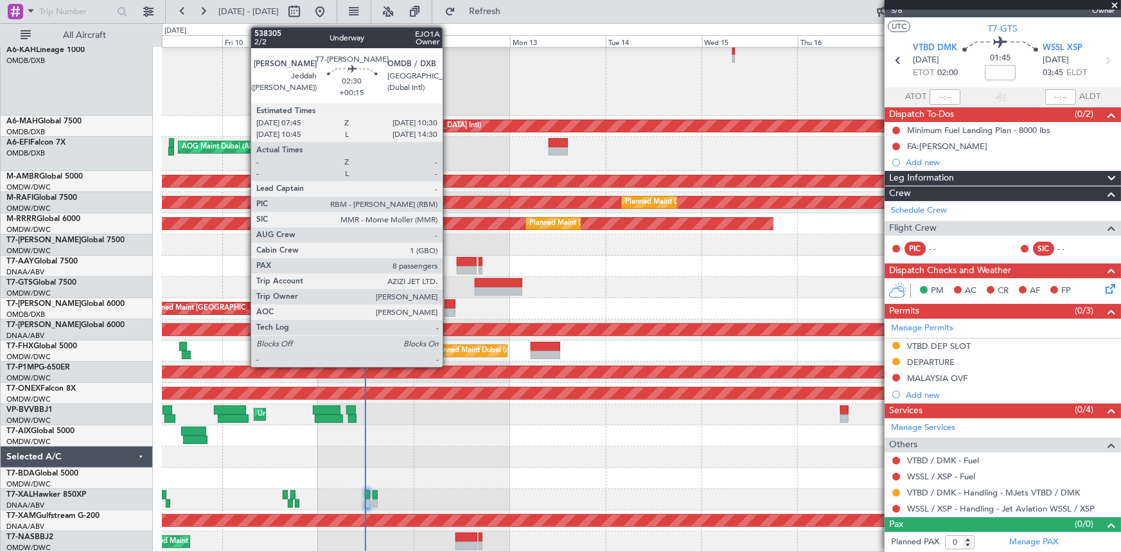
click at [448, 304] on div at bounding box center [450, 303] width 12 height 9
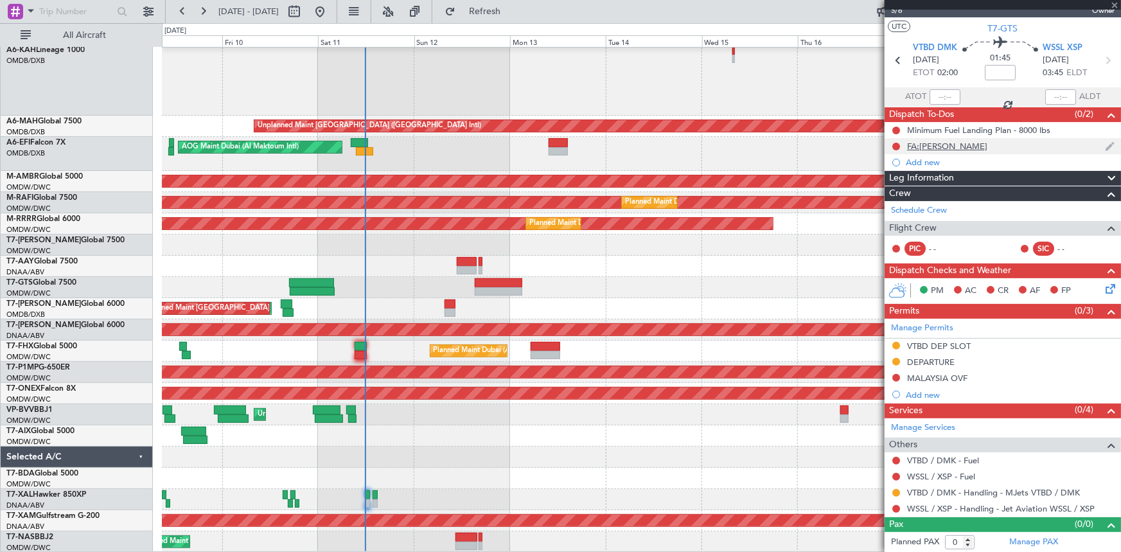
type input "+00:15"
type input "8"
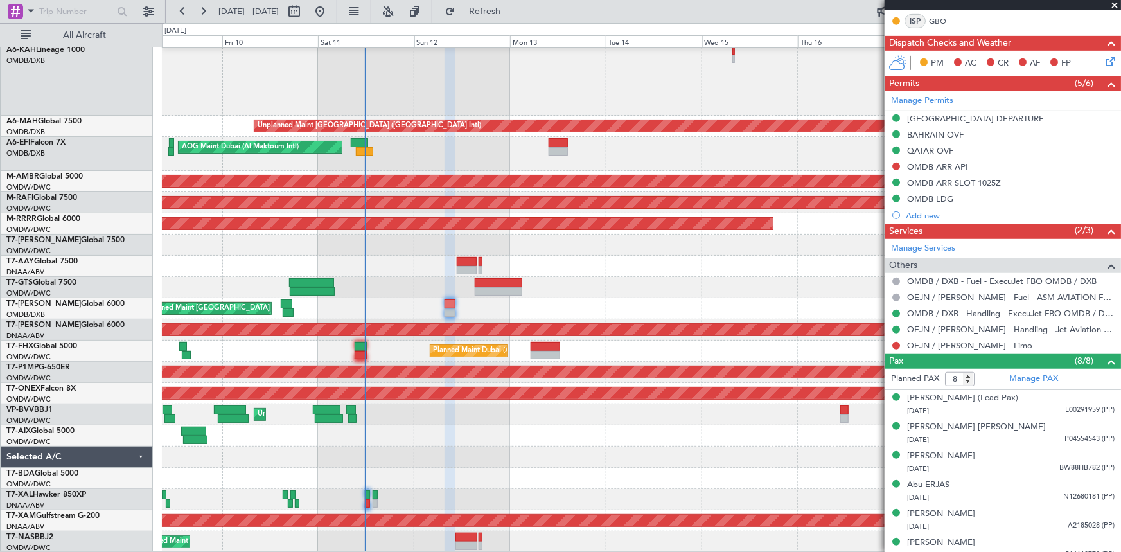
scroll to position [350, 0]
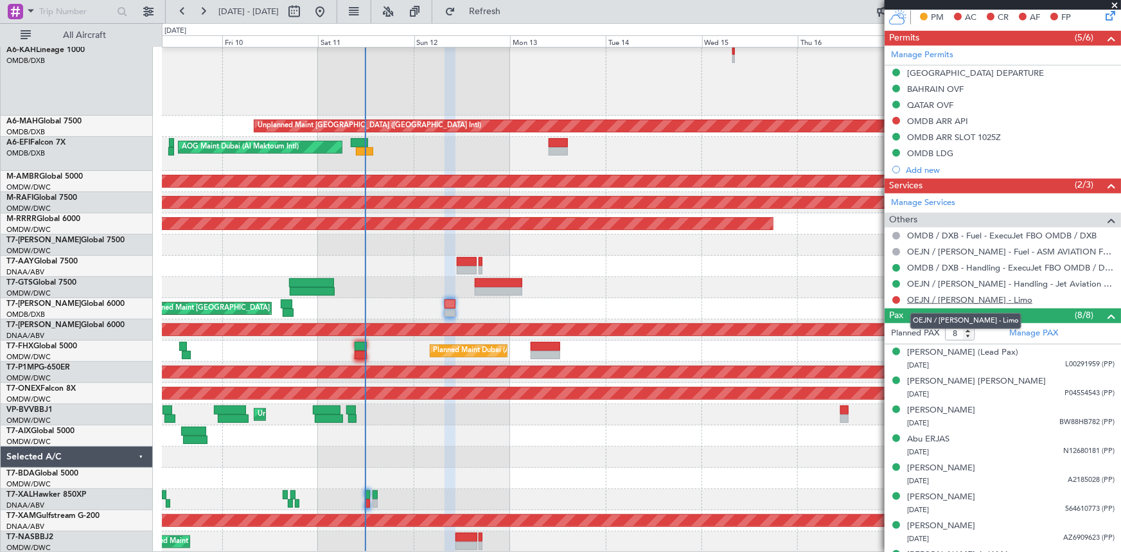
click at [942, 297] on link "OEJN / JED - Limo" at bounding box center [969, 299] width 125 height 11
click at [512, 11] on span "Refresh" at bounding box center [485, 11] width 54 height 9
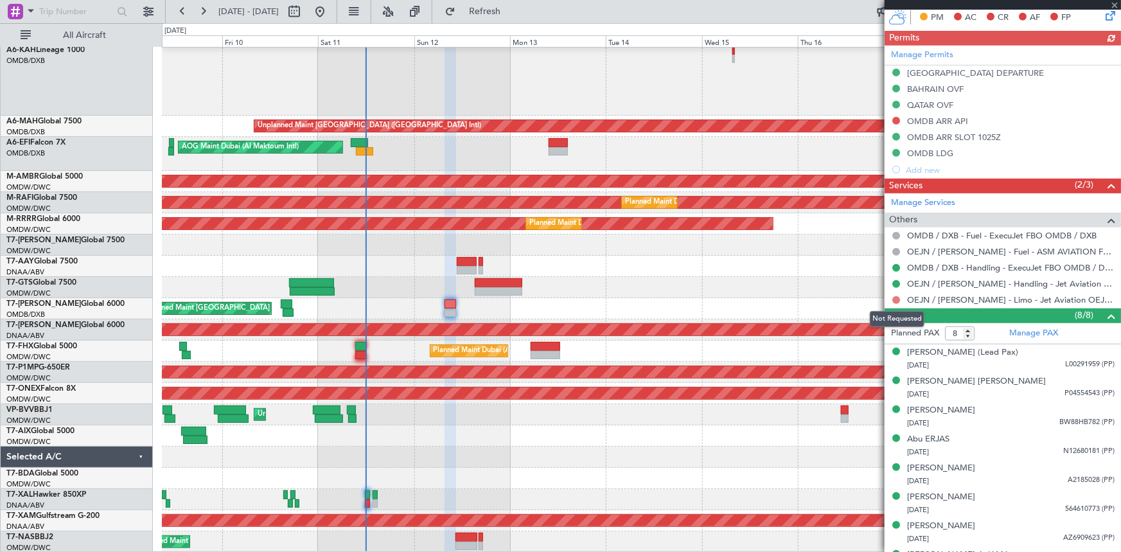
click at [893, 296] on button at bounding box center [896, 300] width 8 height 8
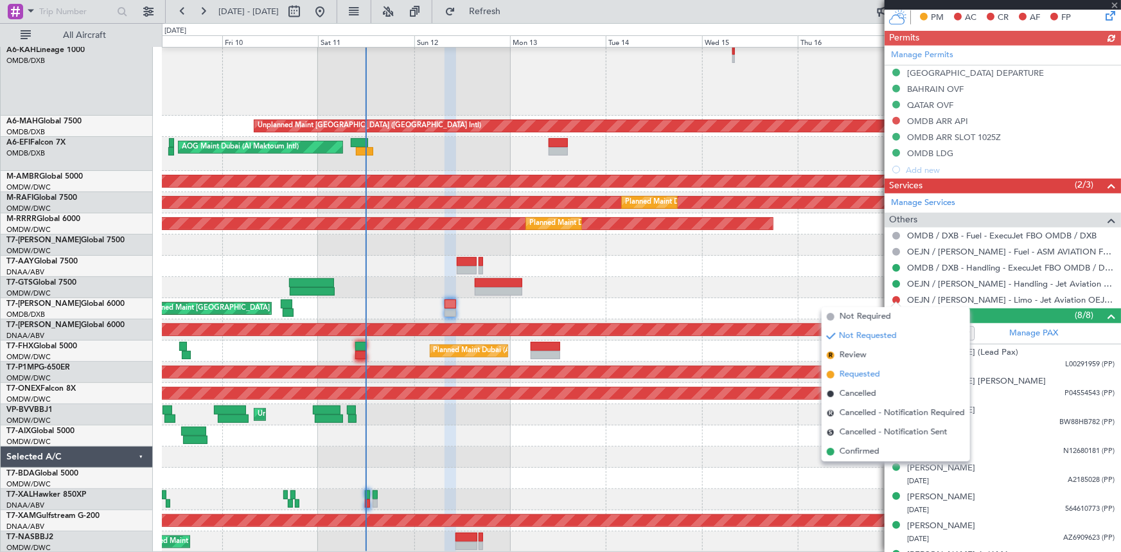
click at [850, 374] on span "Requested" at bounding box center [859, 374] width 40 height 13
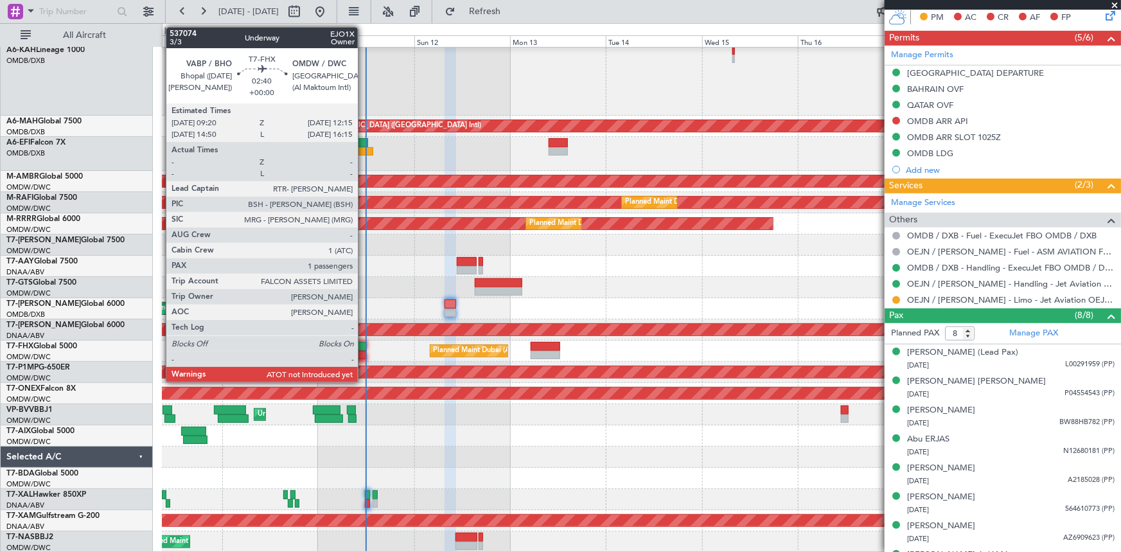
click at [363, 348] on div at bounding box center [361, 346] width 12 height 9
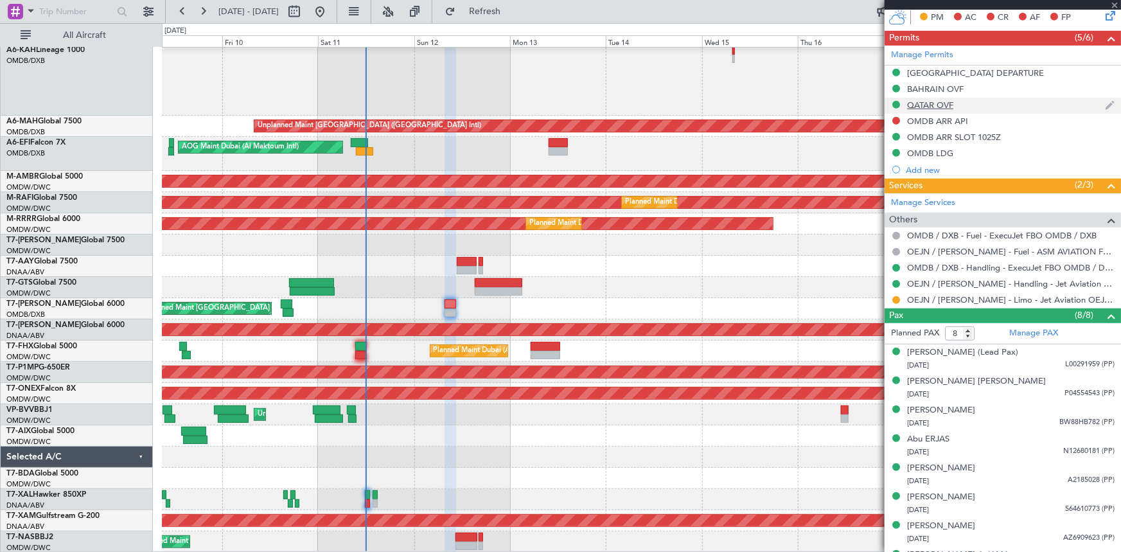
type input "1"
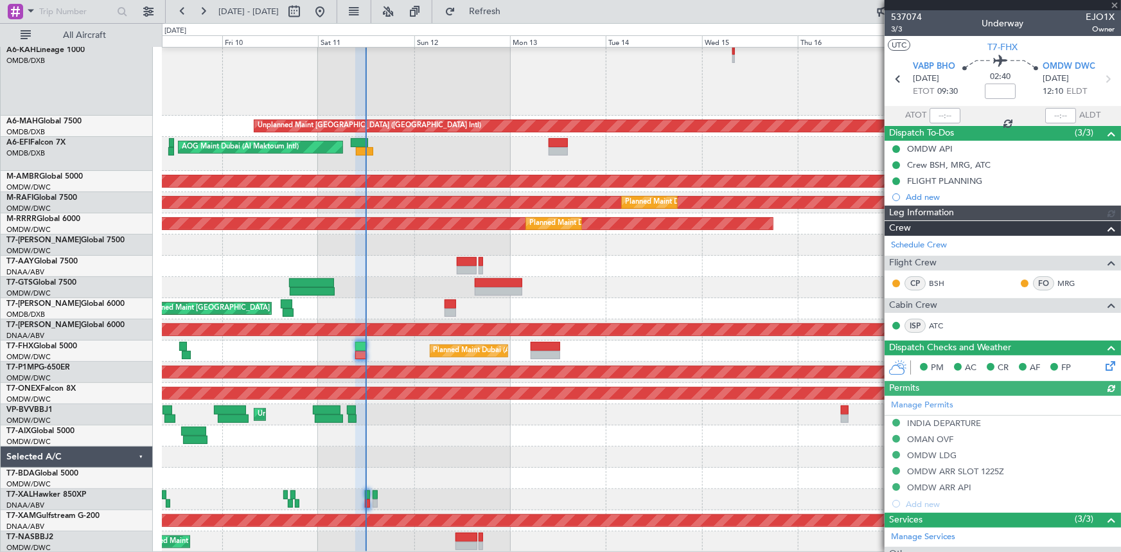
type input "Dherander Fithani (DHF)"
type input "7322"
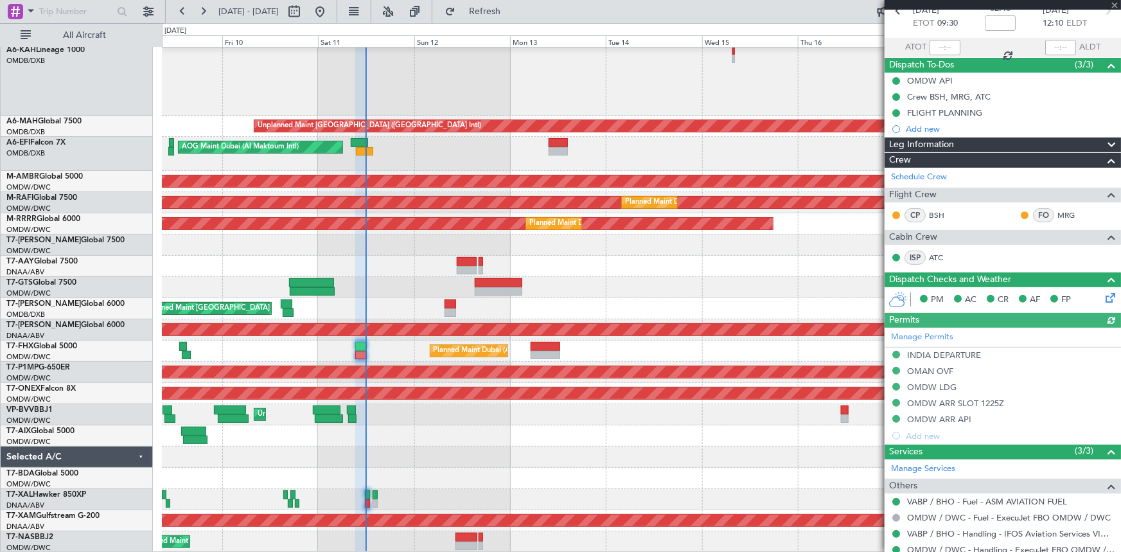
scroll to position [137, 0]
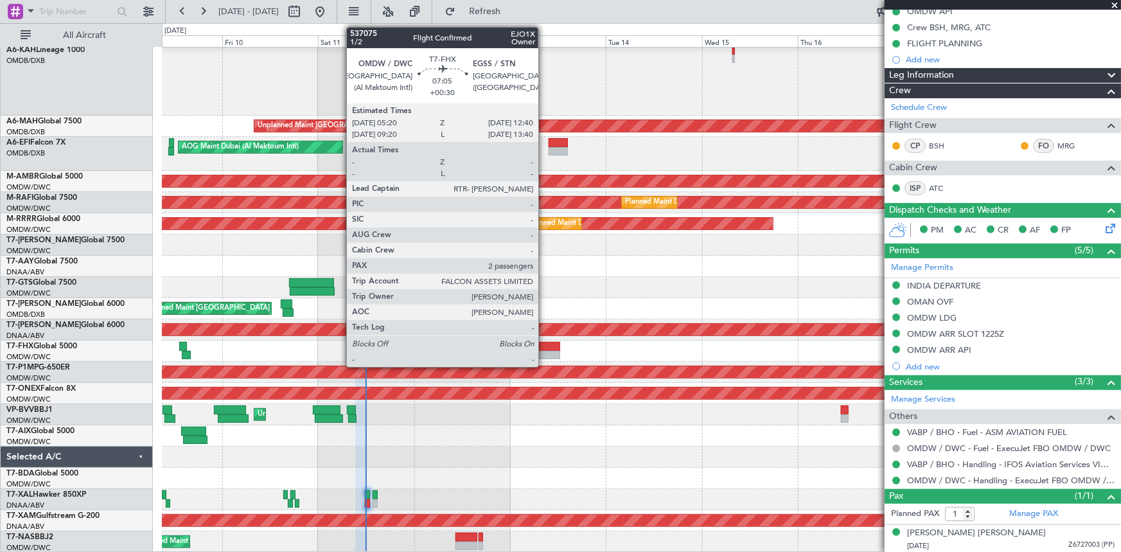
click at [544, 347] on div at bounding box center [545, 346] width 30 height 9
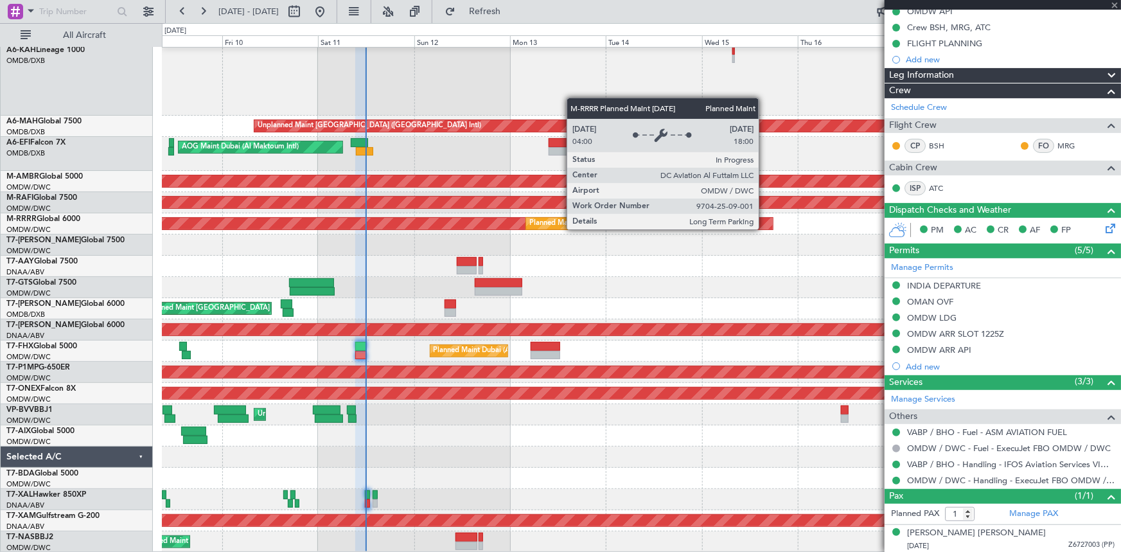
type input "+00:30"
type input "2"
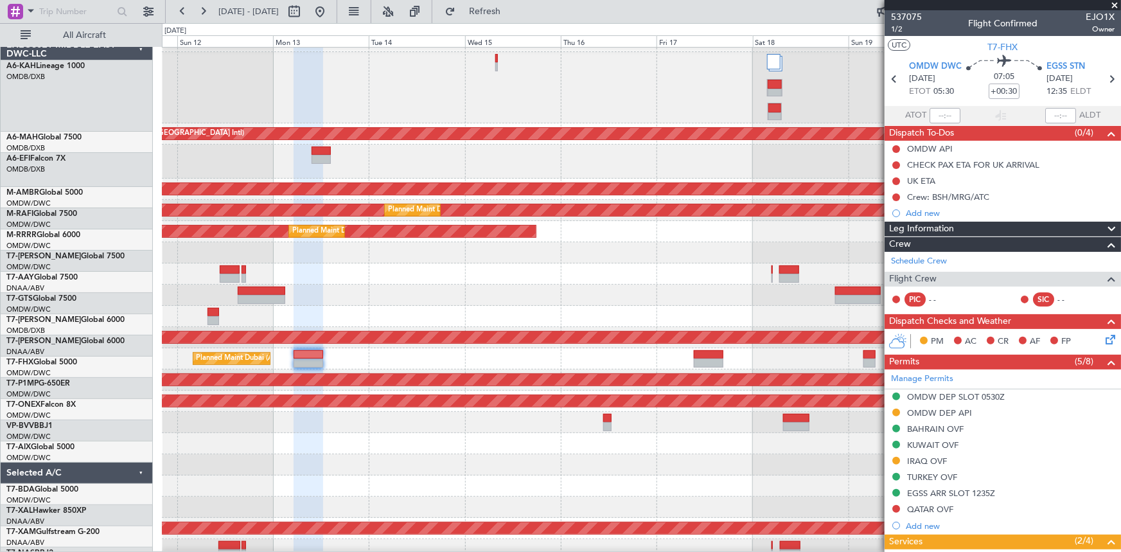
scroll to position [17, 0]
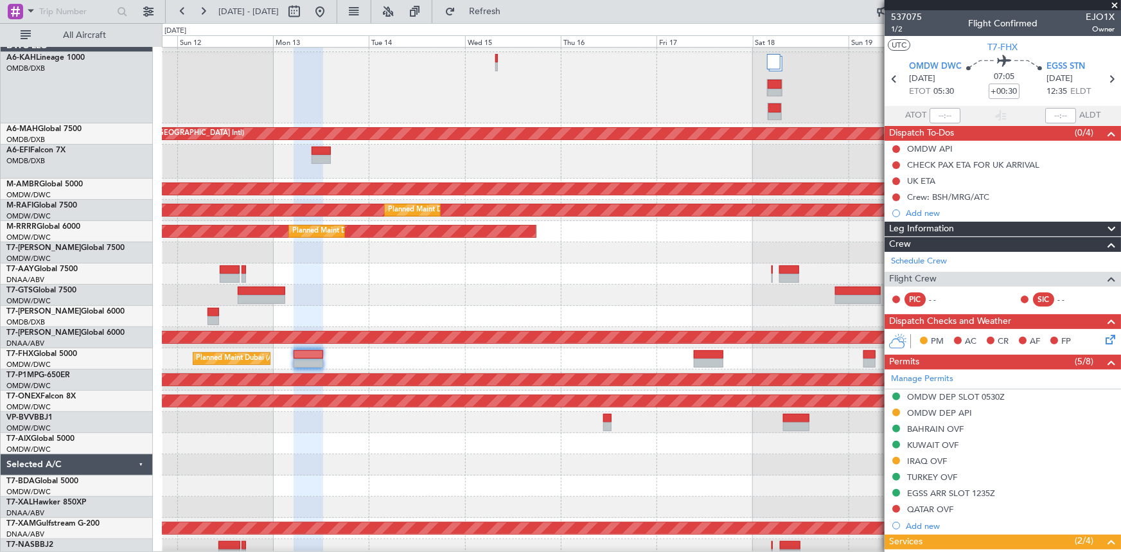
click at [504, 286] on div "Planned Maint [GEOGRAPHIC_DATA] (Seletar)" at bounding box center [641, 294] width 959 height 21
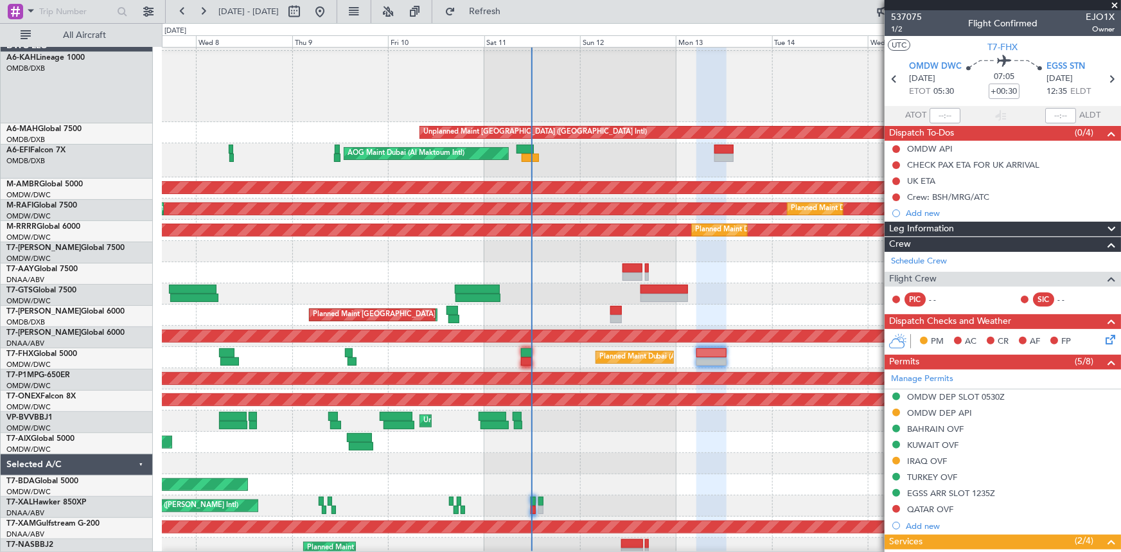
scroll to position [18, 0]
click at [764, 287] on div at bounding box center [641, 293] width 959 height 21
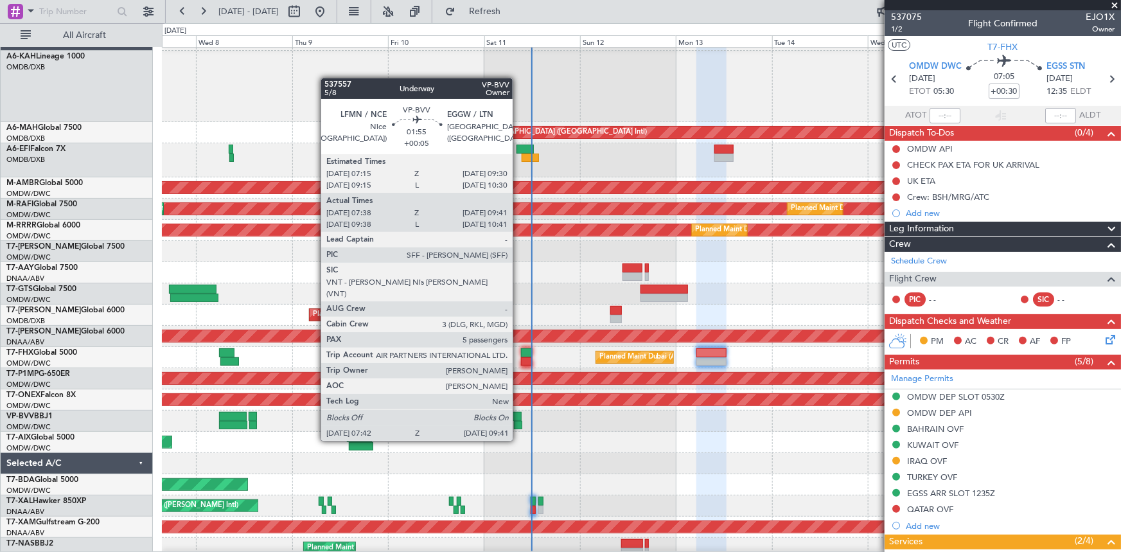
click at [518, 416] on div at bounding box center [517, 416] width 10 height 9
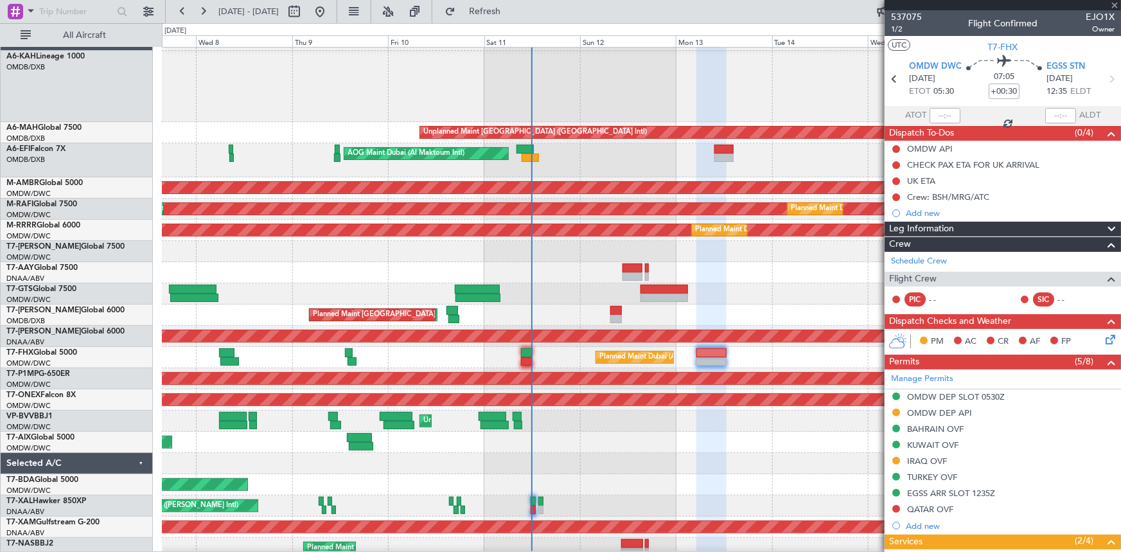
type input "+00:05"
type input "07:53"
type input "09:36"
type input "5"
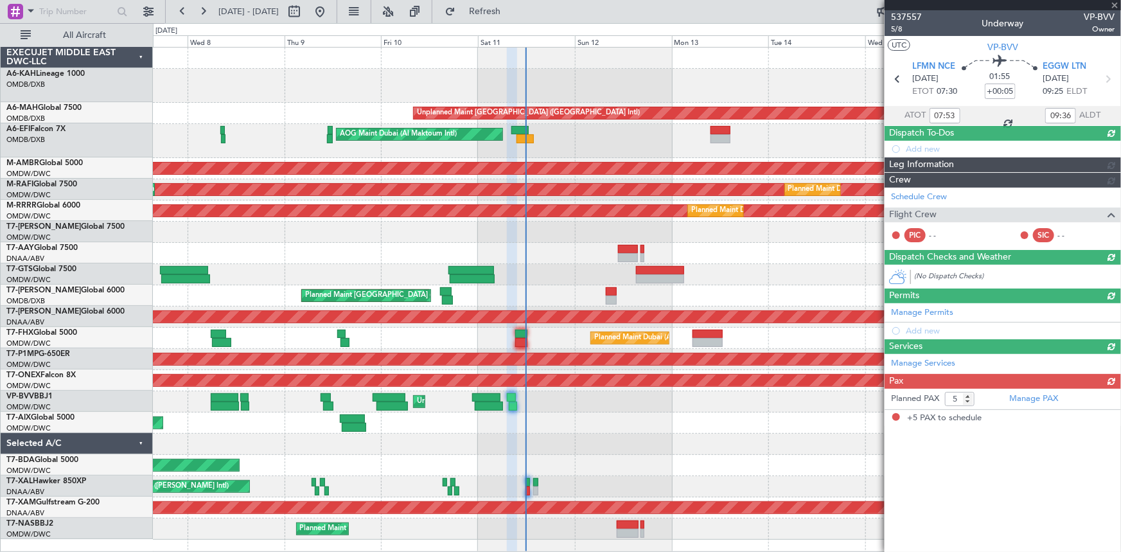
scroll to position [0, 0]
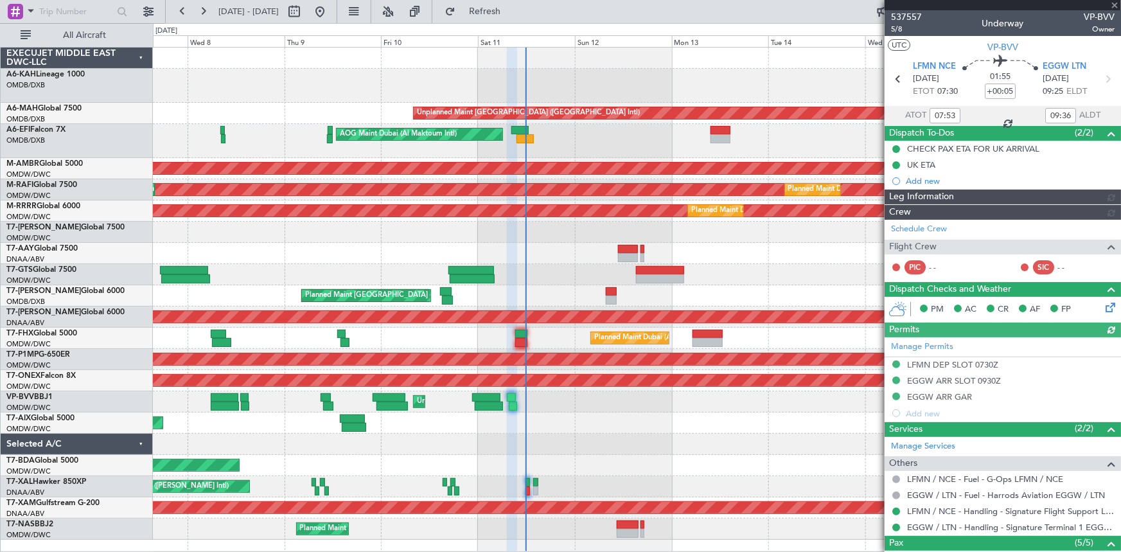
type input "[PERSON_NAME] ([PERSON_NAME])"
type input "7350"
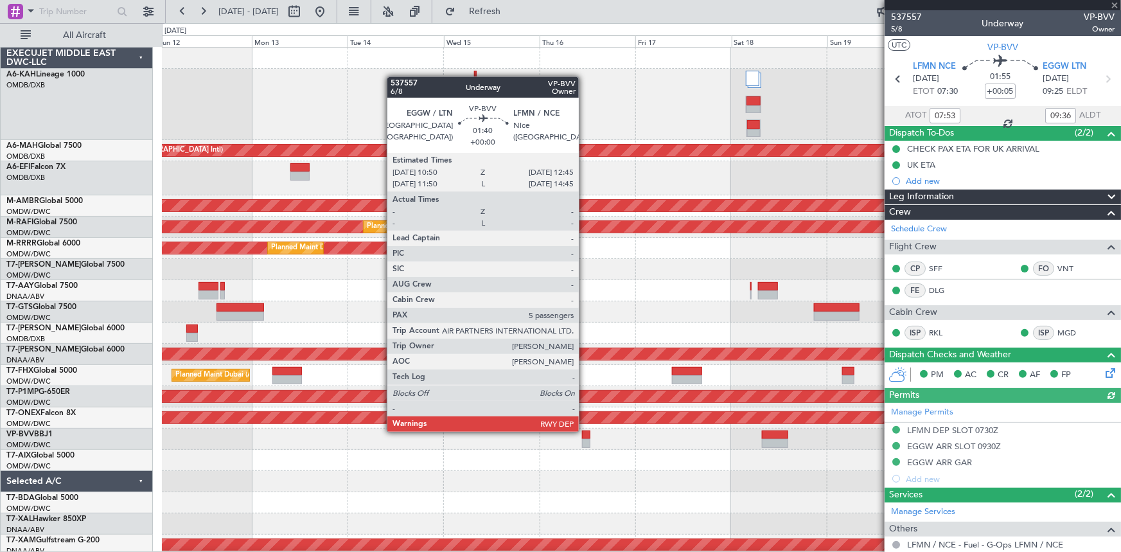
click at [584, 430] on div at bounding box center [586, 434] width 8 height 9
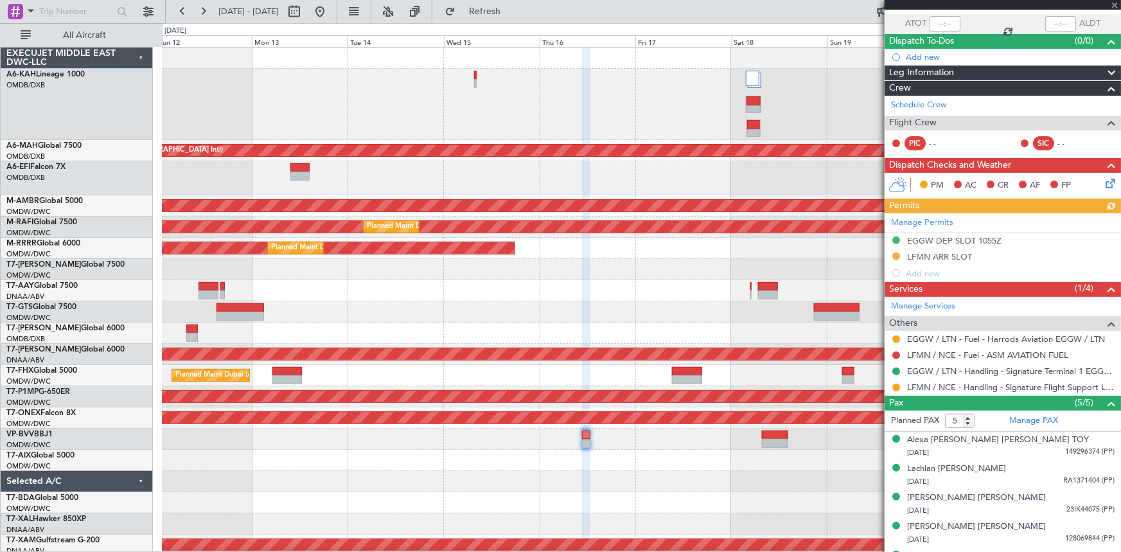
scroll to position [115, 0]
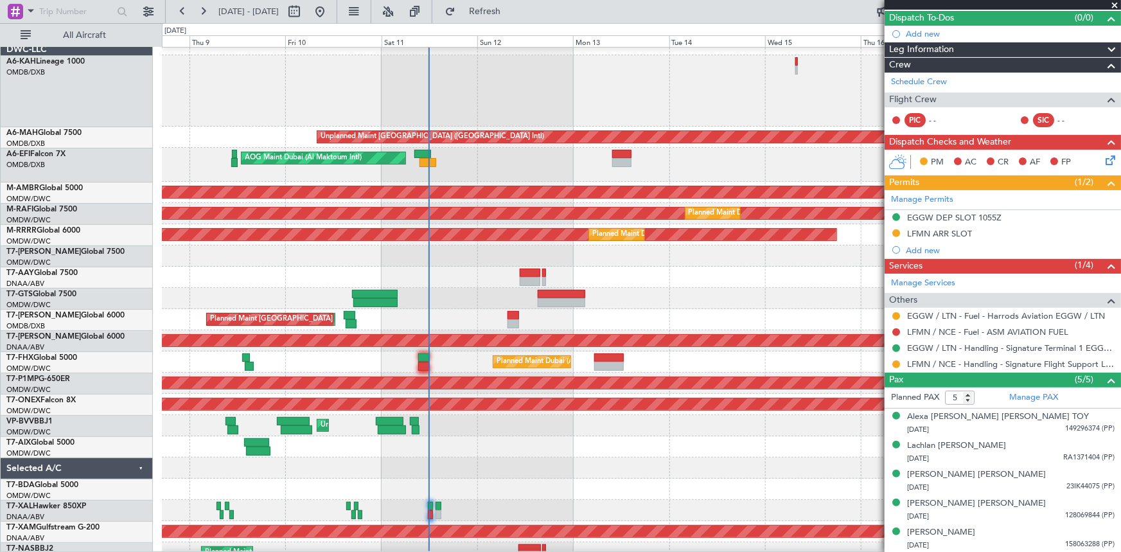
click at [763, 359] on div "Planned Maint Dubai (Al Maktoum Intl) Unplanned Maint Dubai (Al Maktoum Intl)" at bounding box center [641, 361] width 959 height 21
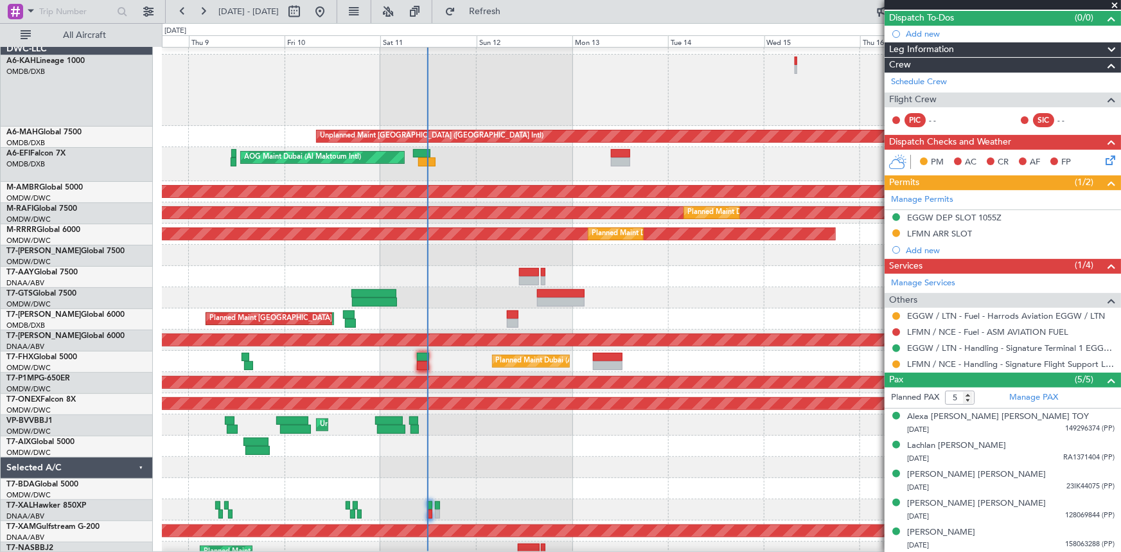
scroll to position [24, 0]
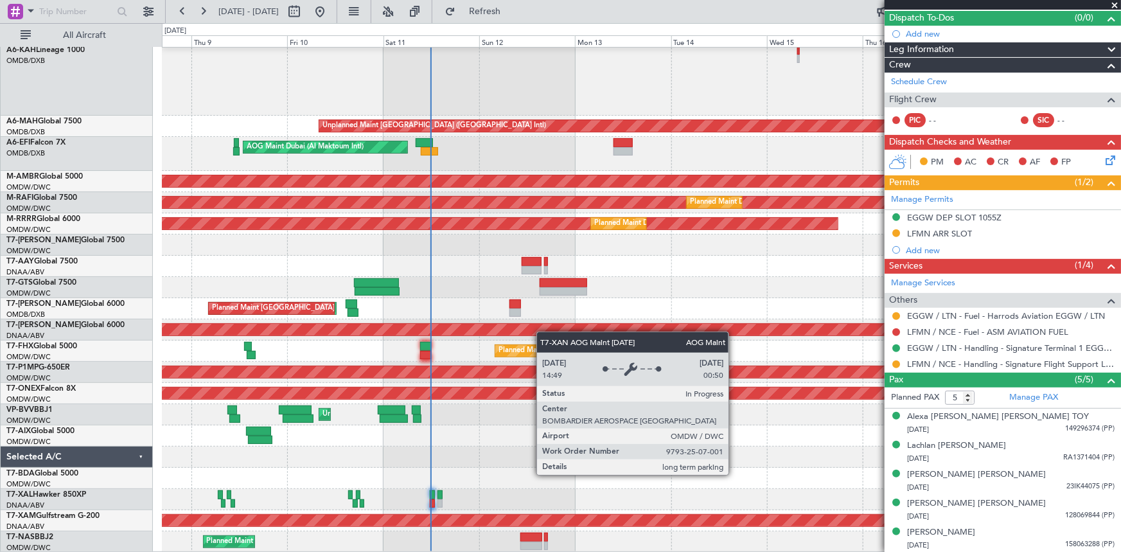
click at [541, 322] on div "Unplanned Maint Dubai (Dubai Intl) AOG Maint Dubai (Al Maktoum Intl) Planned Ma…" at bounding box center [641, 287] width 959 height 529
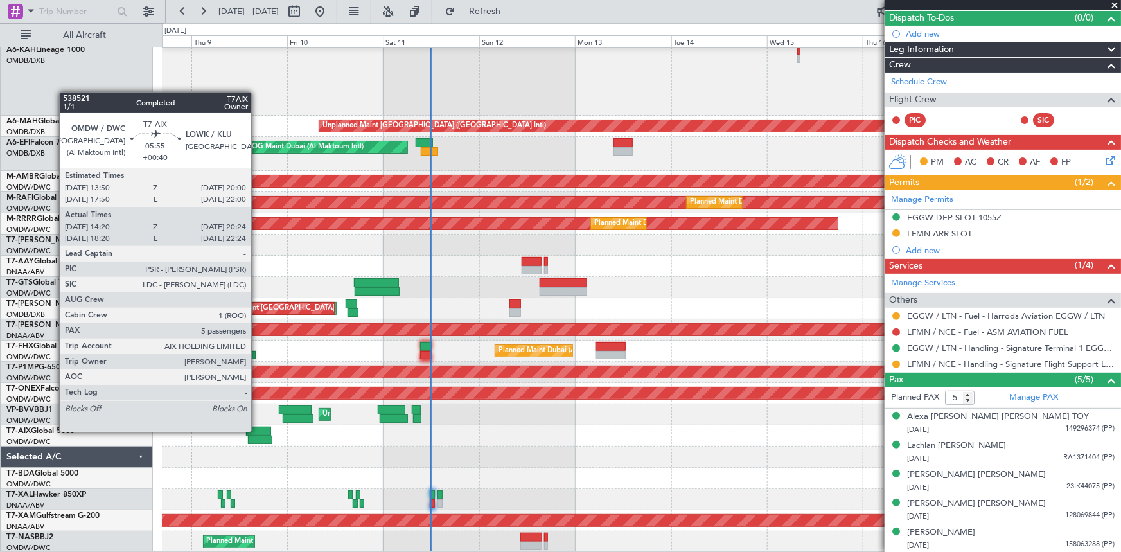
click at [257, 430] on div at bounding box center [258, 430] width 25 height 9
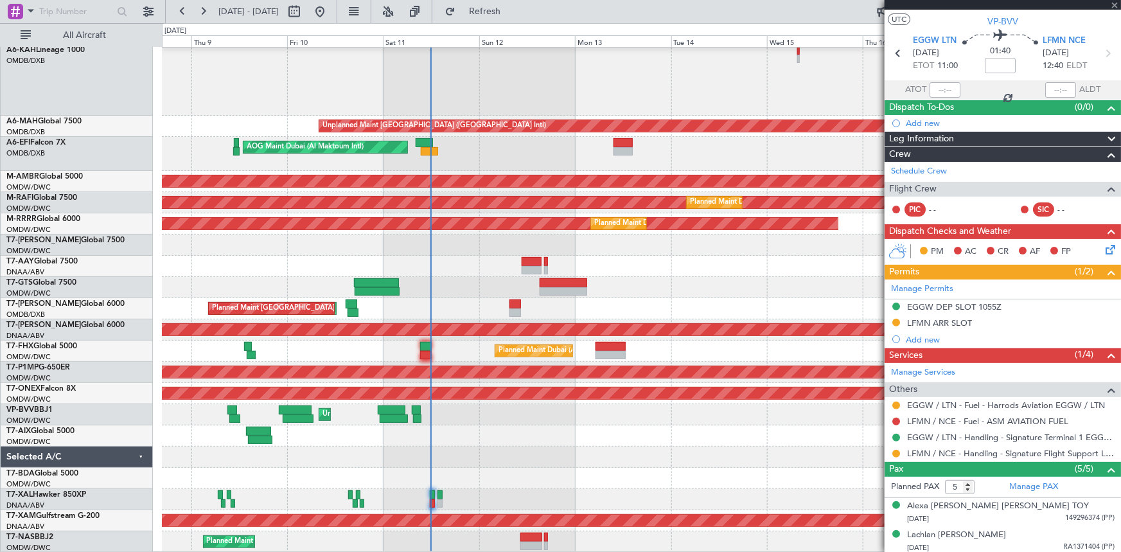
scroll to position [0, 0]
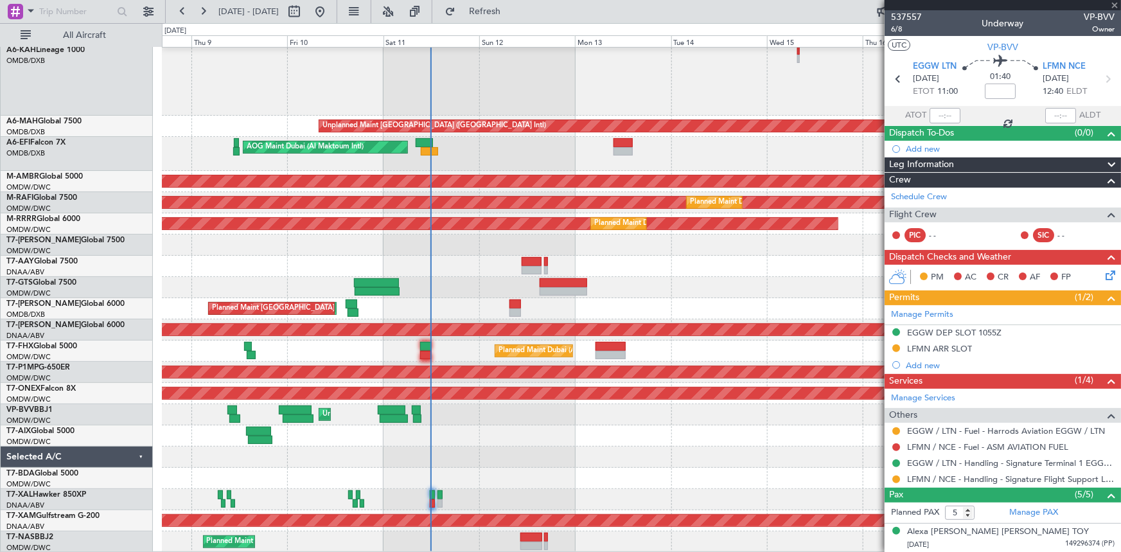
type input "+00:40"
type input "14:30"
type input "20:19"
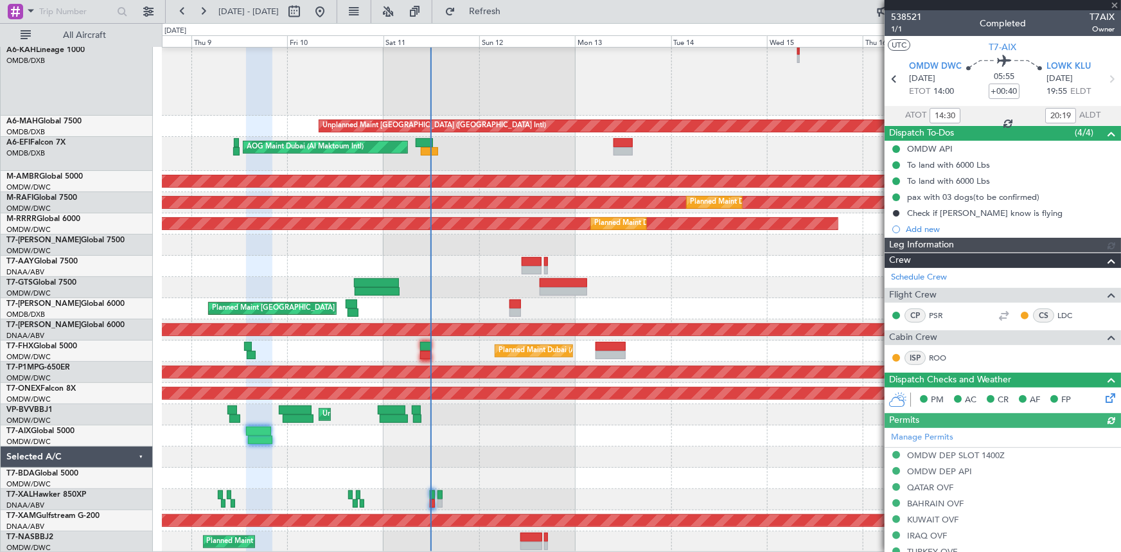
type input "[PERSON_NAME] (ANI)"
type input "7522"
type input "18:30"
type input "22:19"
type input "14:30"
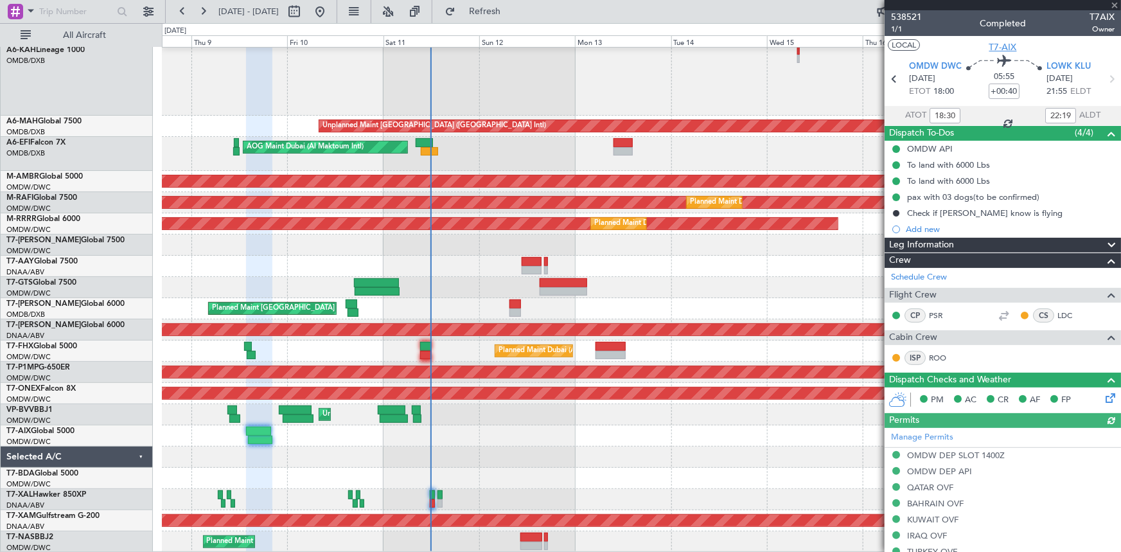
type input "20:19"
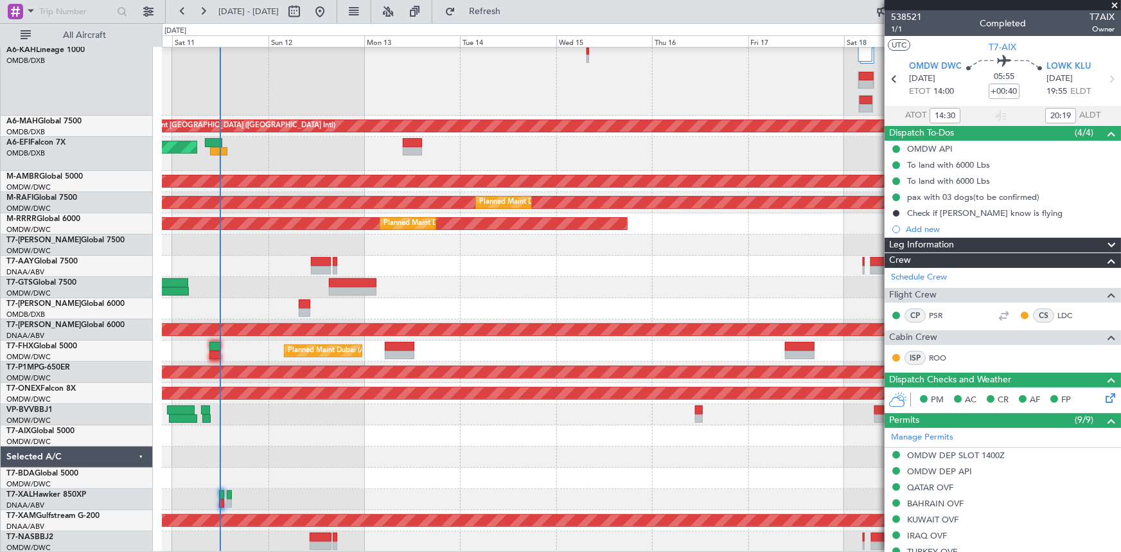
click at [515, 441] on div "Unplanned Maint Dubai (Dubai Intl) AOG Maint Dubai (Al Maktoum Intl) Planned Ma…" at bounding box center [641, 287] width 959 height 529
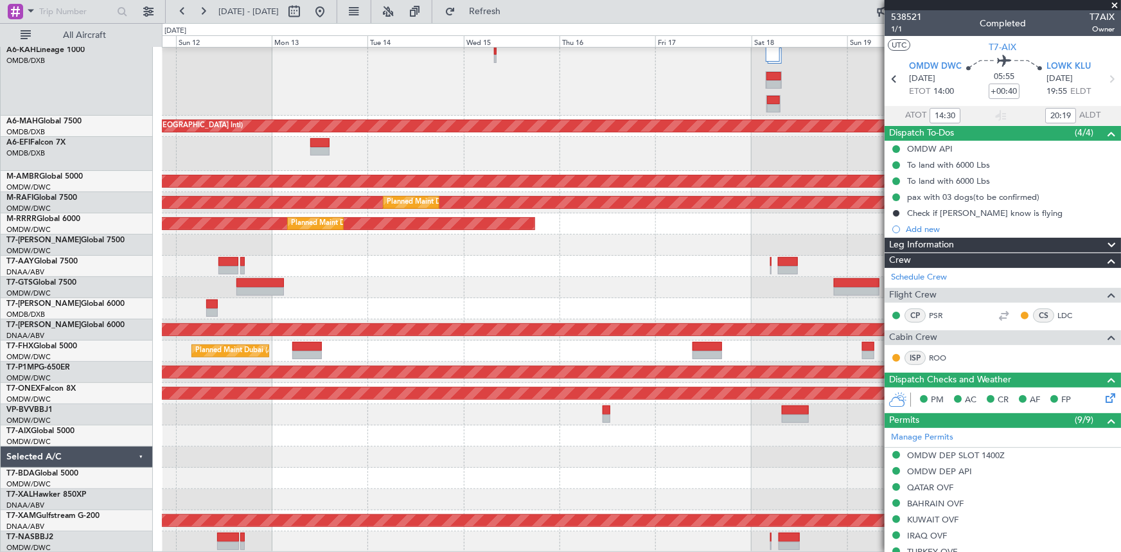
click at [459, 426] on div at bounding box center [641, 435] width 959 height 21
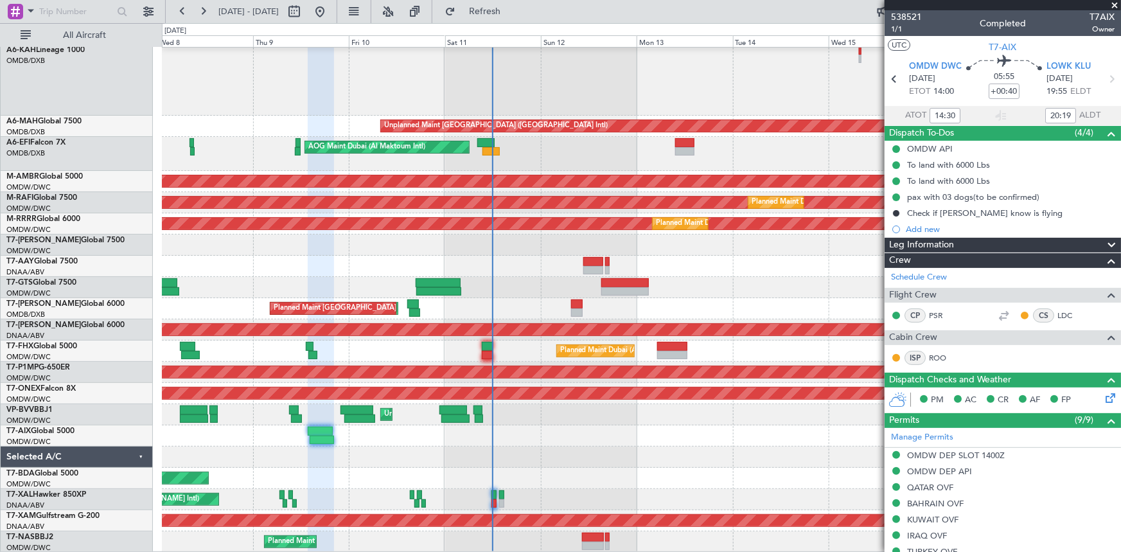
click at [647, 418] on div "Unplanned Maint Dubai (Dubai Intl) AOG Maint Dubai (Al Maktoum Intl) Planned Ma…" at bounding box center [641, 287] width 959 height 529
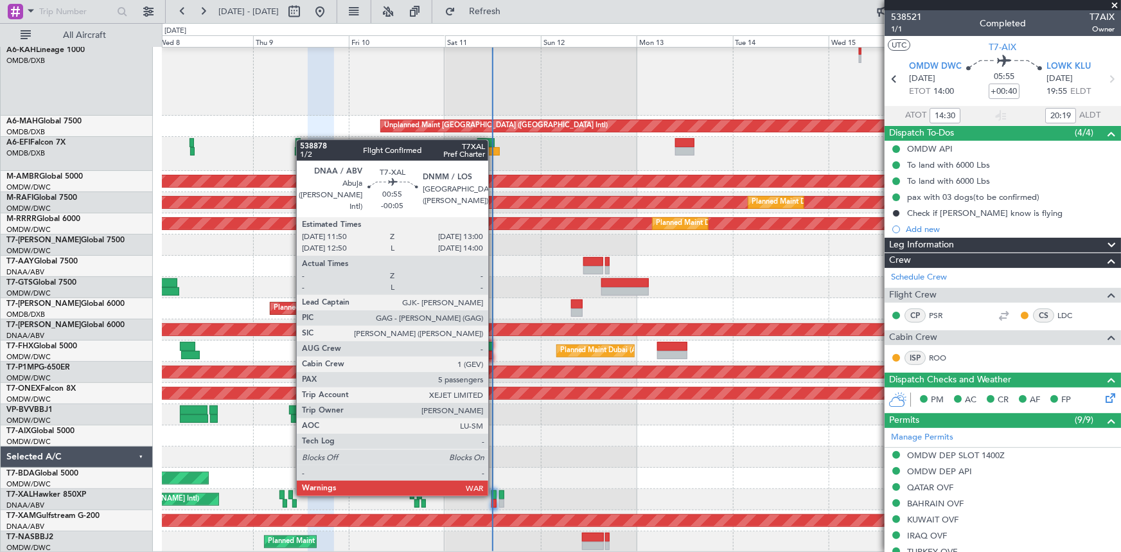
click at [494, 493] on div at bounding box center [493, 494] width 5 height 9
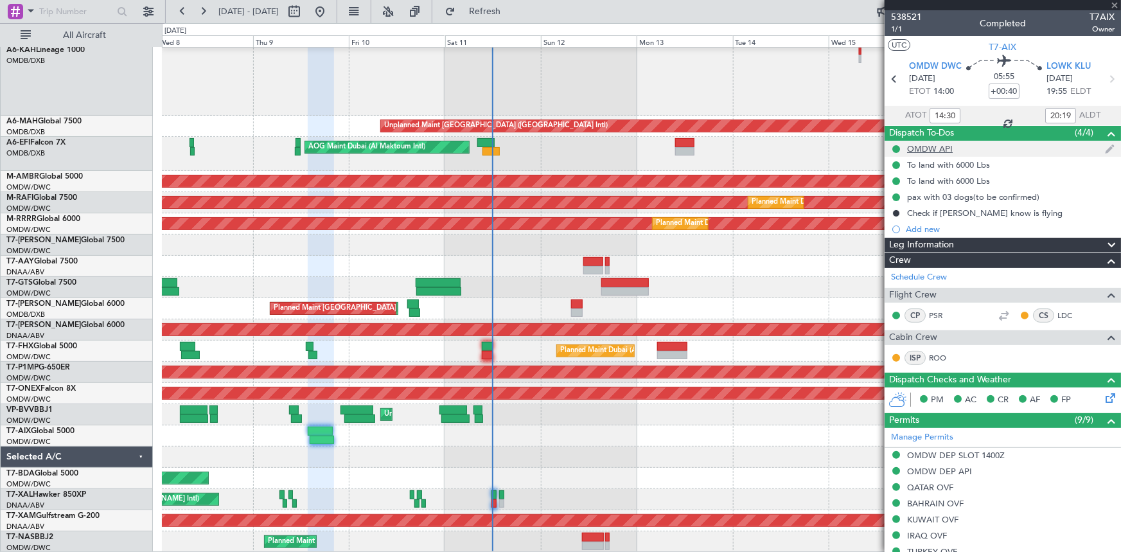
type input "-00:05"
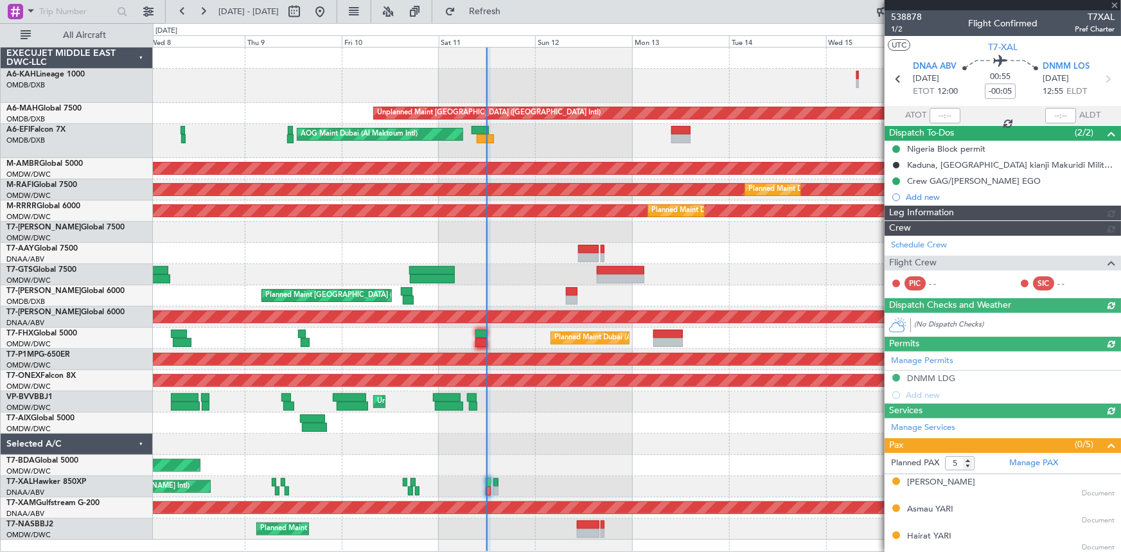
type input "Dherander Fithani (DHF)"
type input "7535"
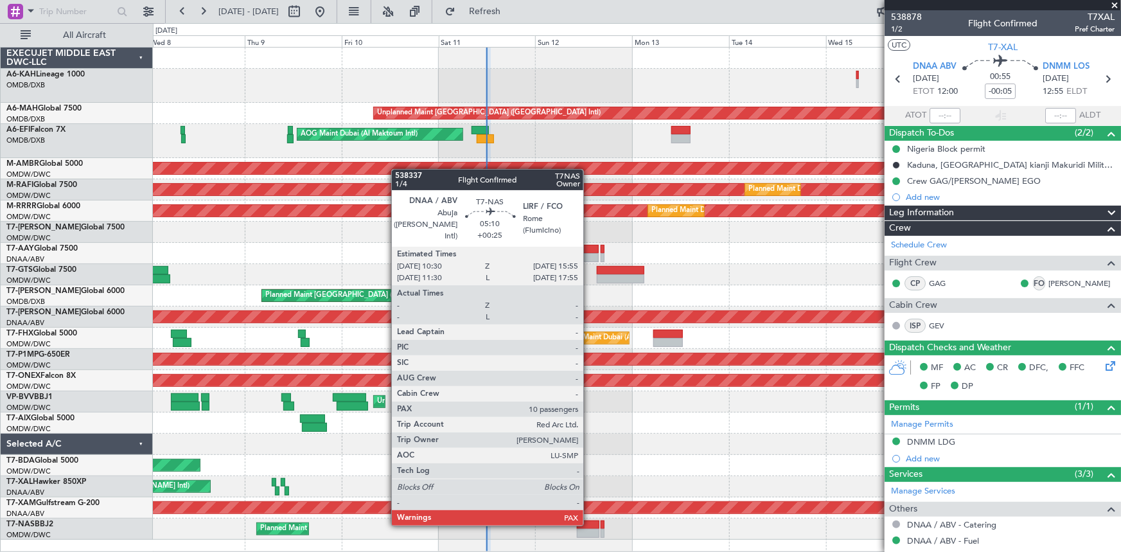
click at [589, 523] on div at bounding box center [588, 524] width 22 height 9
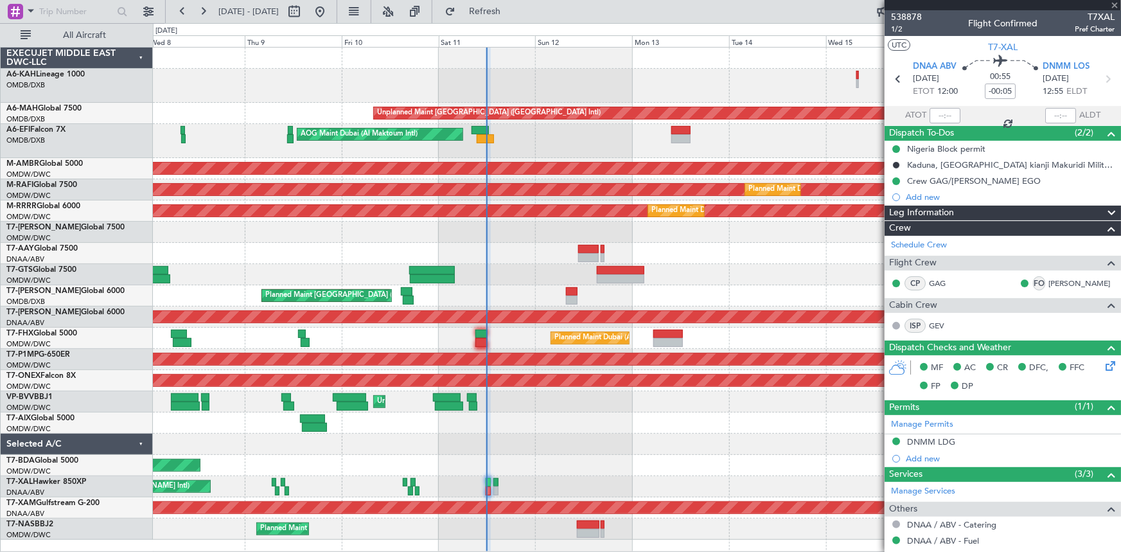
type input "+00:25"
type input "10"
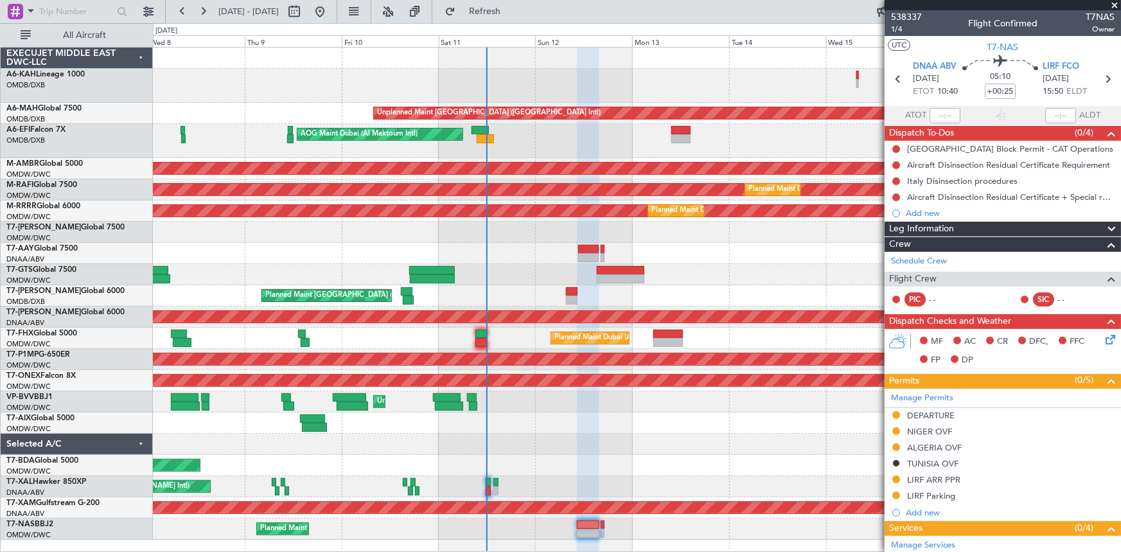
click at [754, 408] on div "Unplanned Maint [GEOGRAPHIC_DATA] (Al Maktoum Intl)" at bounding box center [637, 401] width 968 height 21
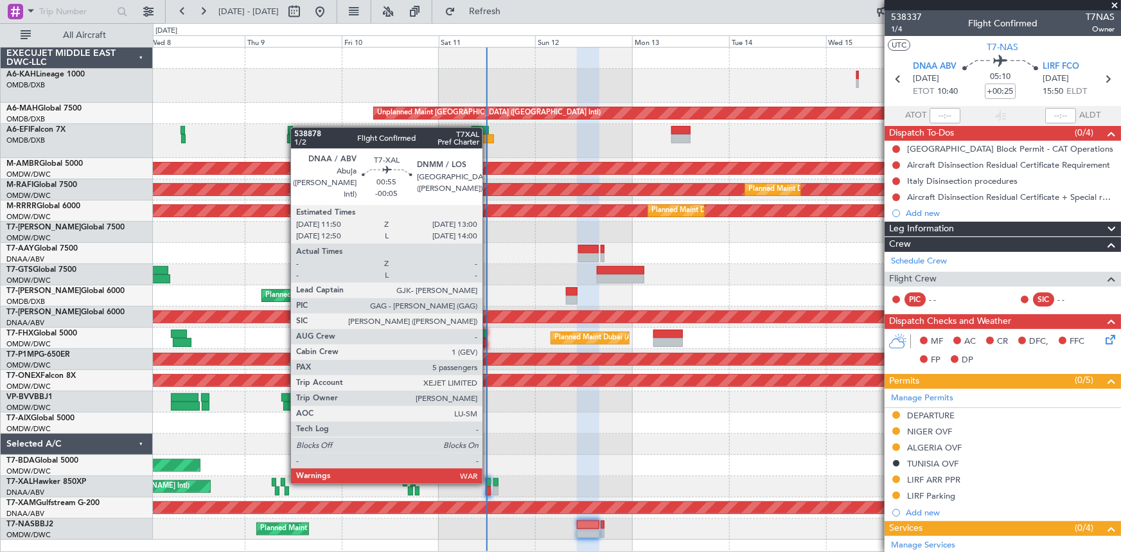
click at [488, 480] on div at bounding box center [488, 482] width 5 height 9
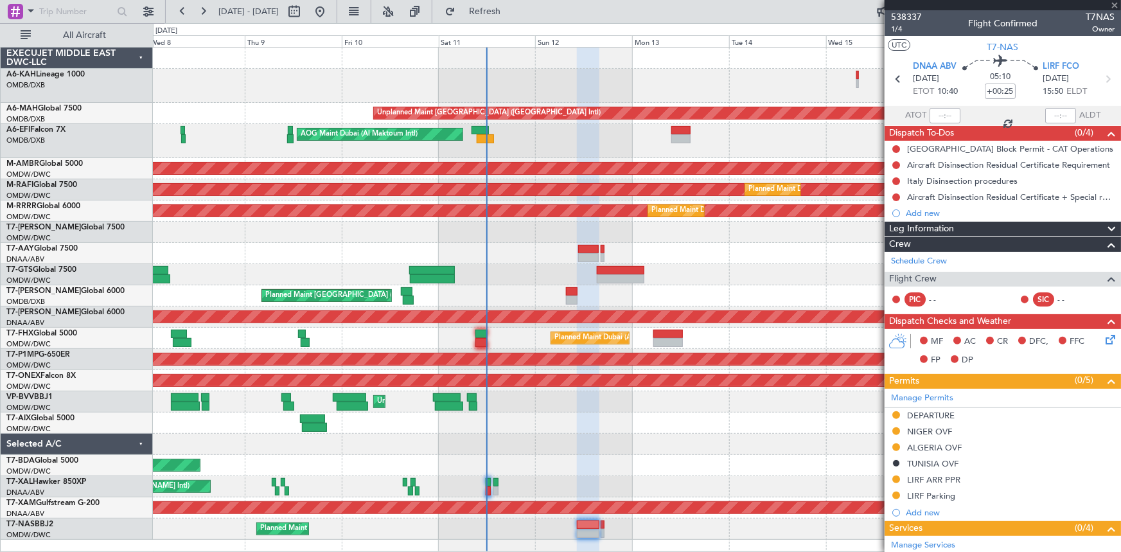
type input "-00:05"
type input "5"
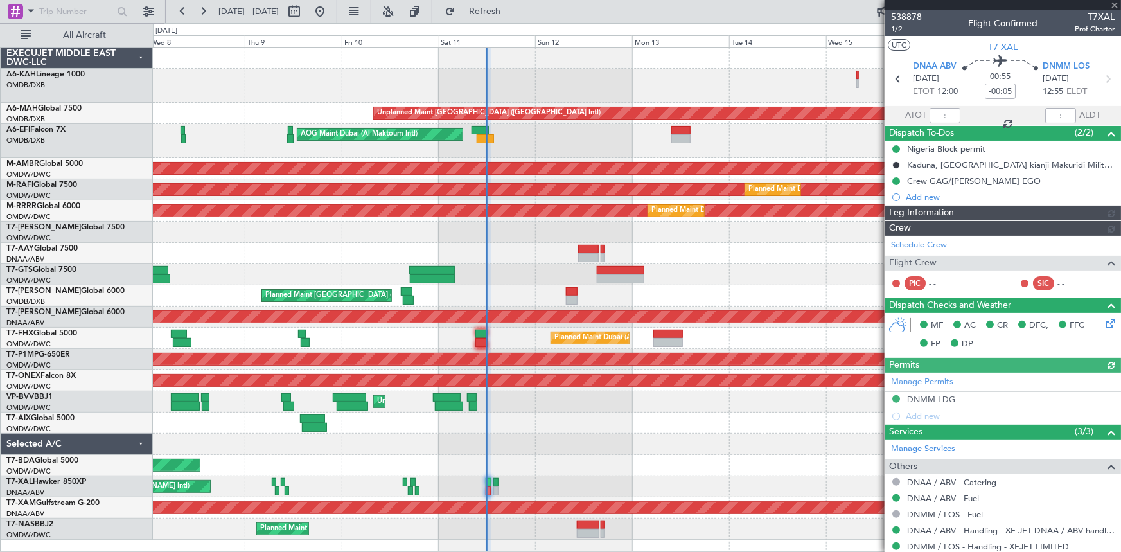
type input "Dherander Fithani (DHF)"
type input "7535"
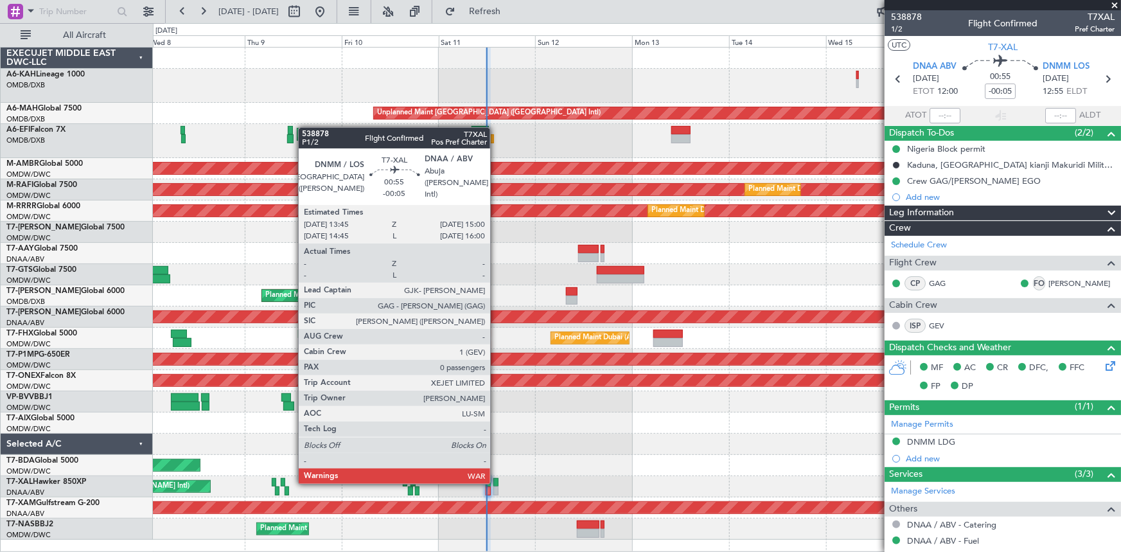
click at [496, 481] on div at bounding box center [495, 482] width 5 height 9
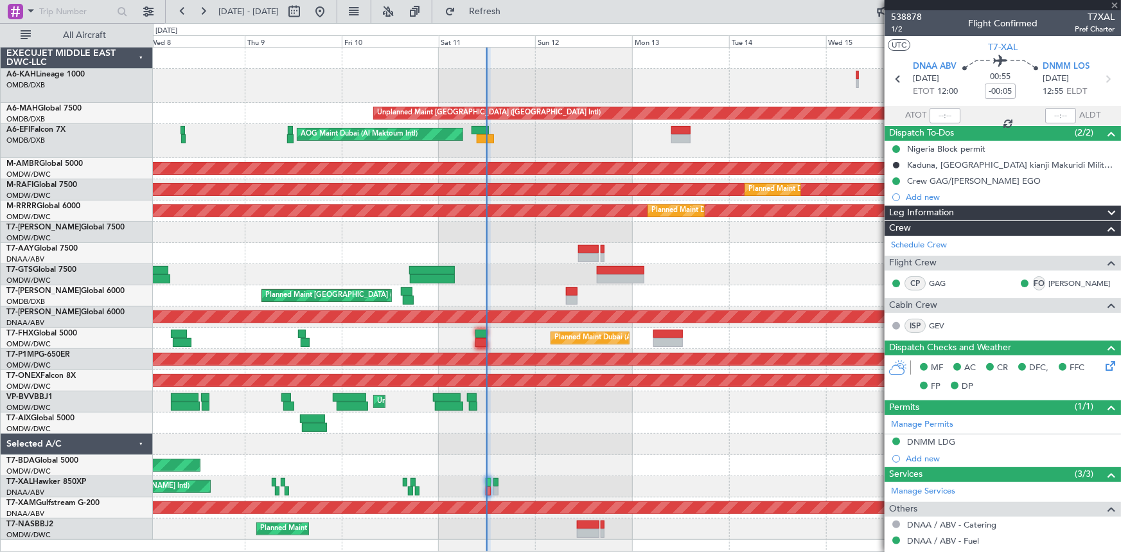
type input "0"
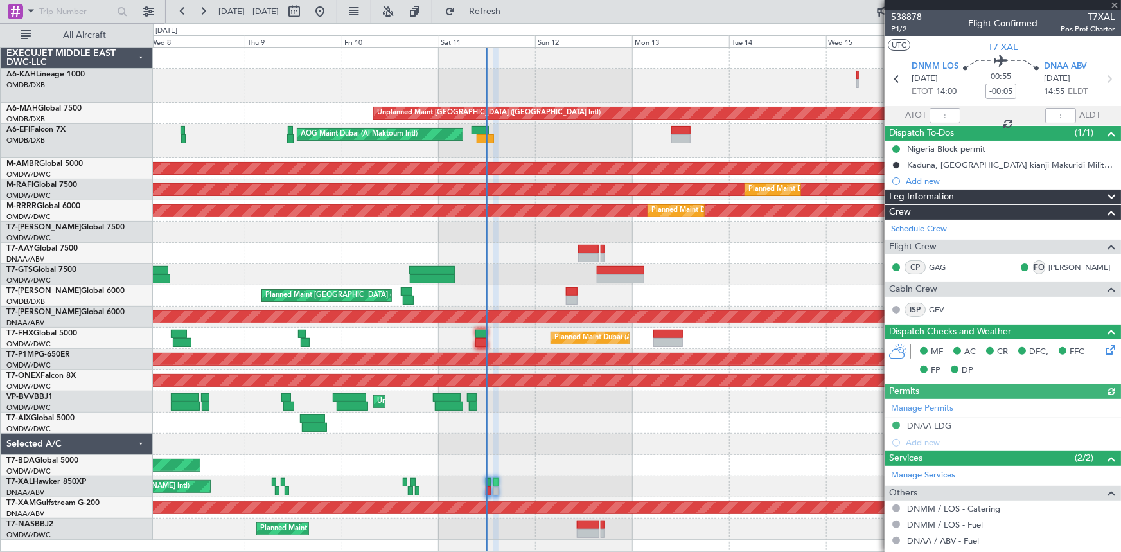
type input "Dherander Fithani (DHF)"
type input "7536"
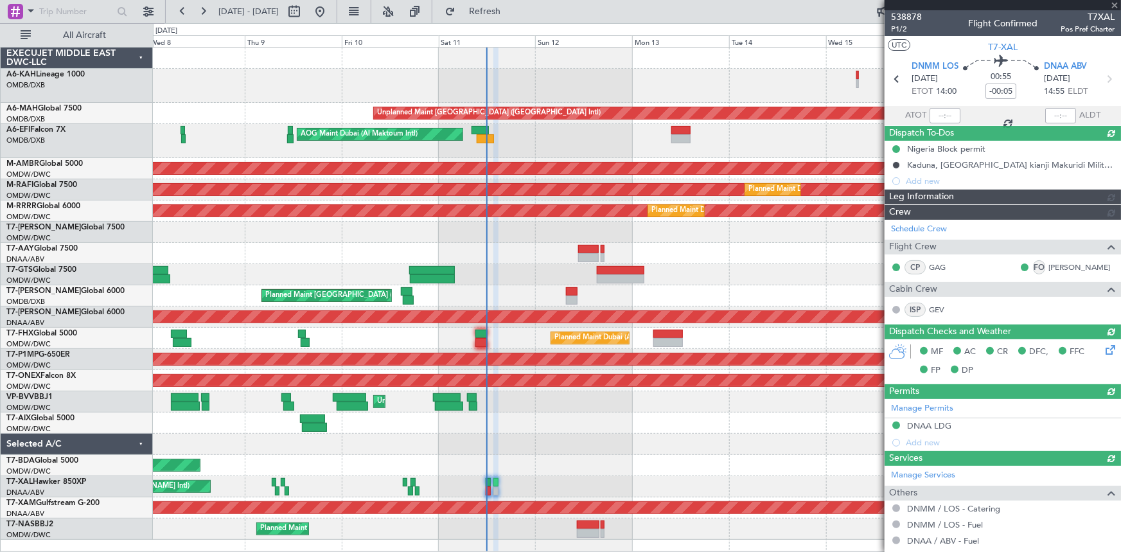
type input "Dherander Fithani (DHF)"
type input "7536"
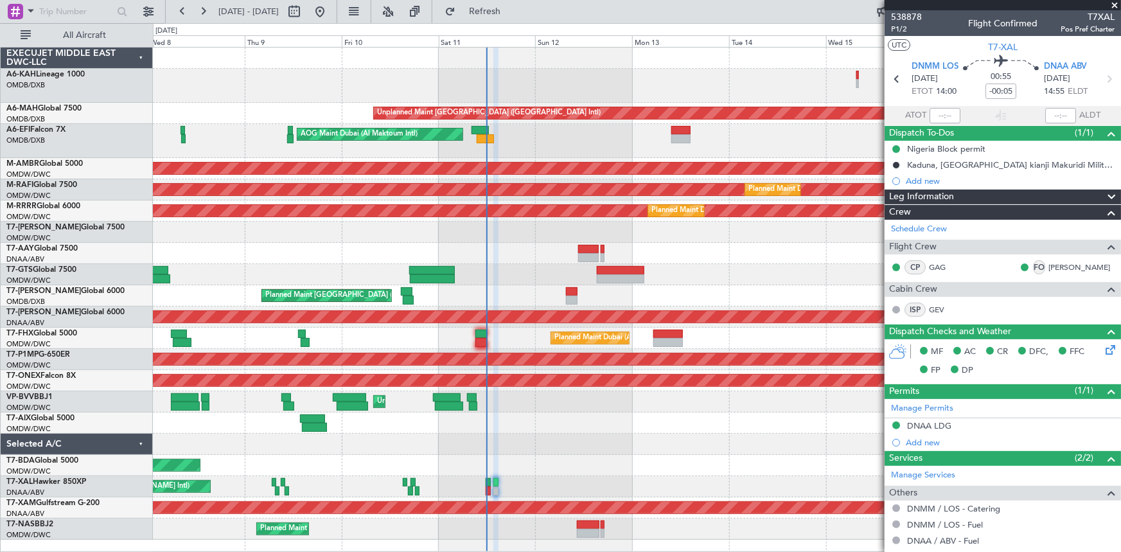
type input "Dherander Fithani (DHF)"
type input "7536"
type input "Dherander Fithani (DHF)"
type input "7536"
type input "Dherander Fithani (DHF)"
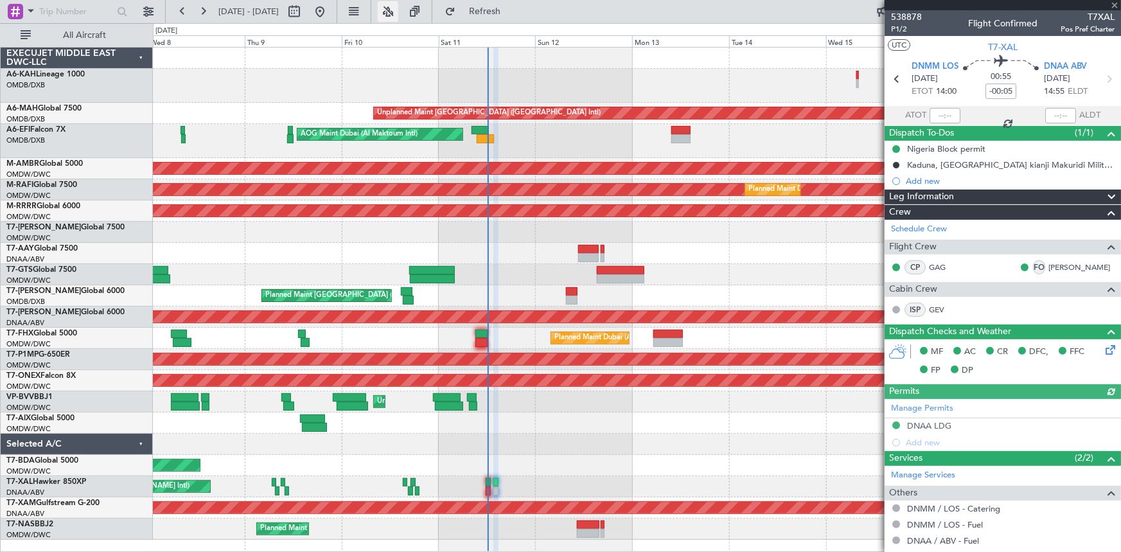
type input "7536"
click at [859, 74] on div at bounding box center [637, 86] width 968 height 34
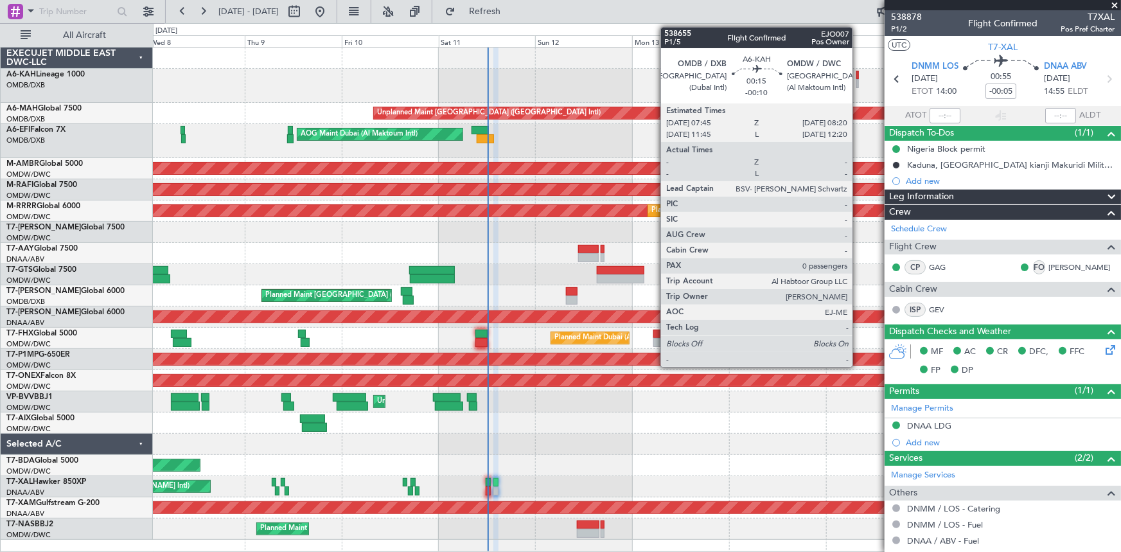
click at [858, 73] on div at bounding box center [857, 75] width 3 height 9
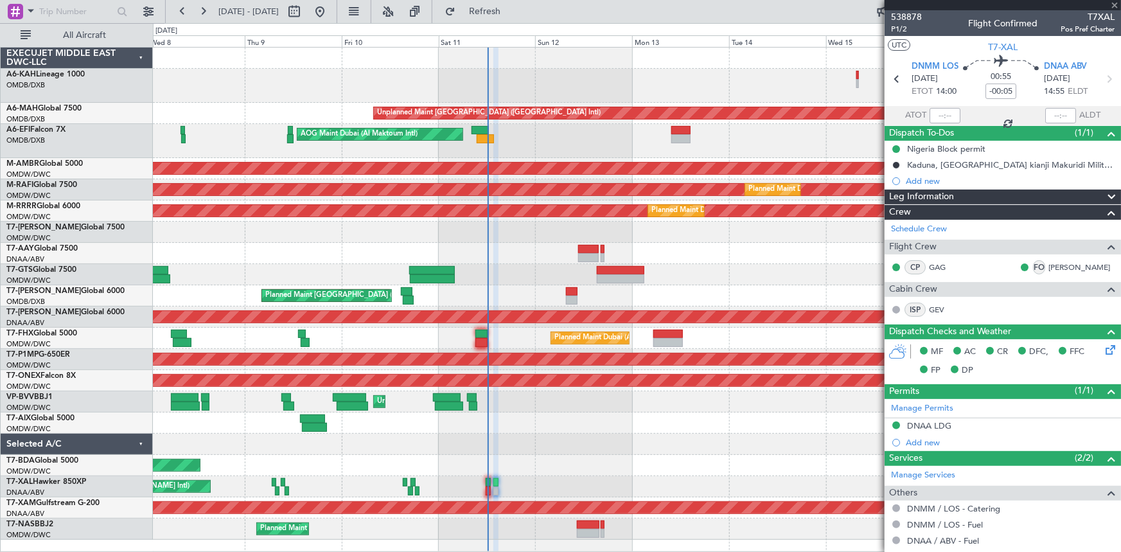
type input "-00:10"
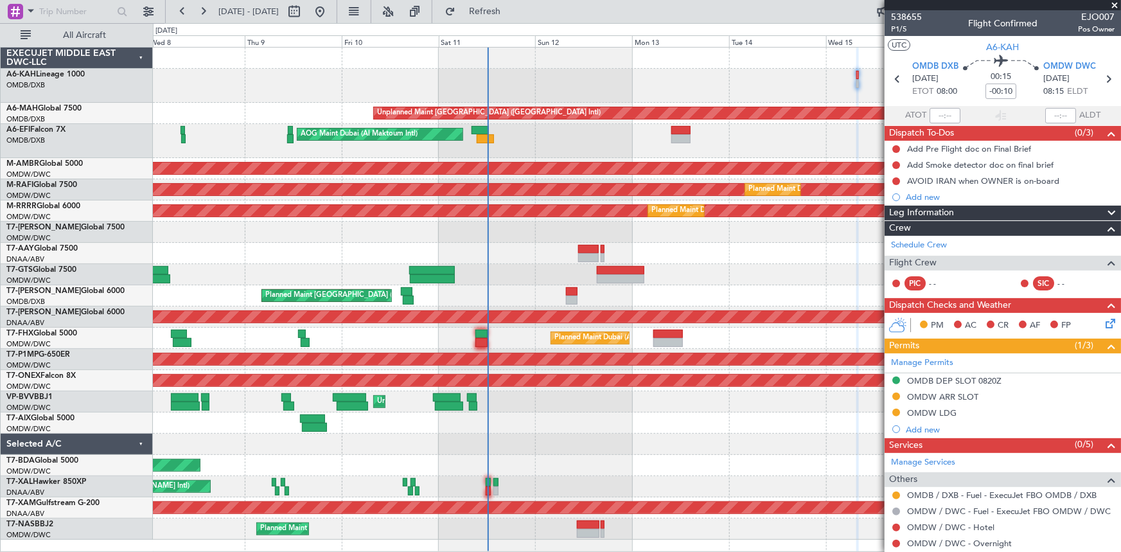
drag, startPoint x: 968, startPoint y: 374, endPoint x: 995, endPoint y: 386, distance: 29.3
click at [968, 375] on div "OMDB DEP SLOT 0820Z" at bounding box center [954, 380] width 94 height 11
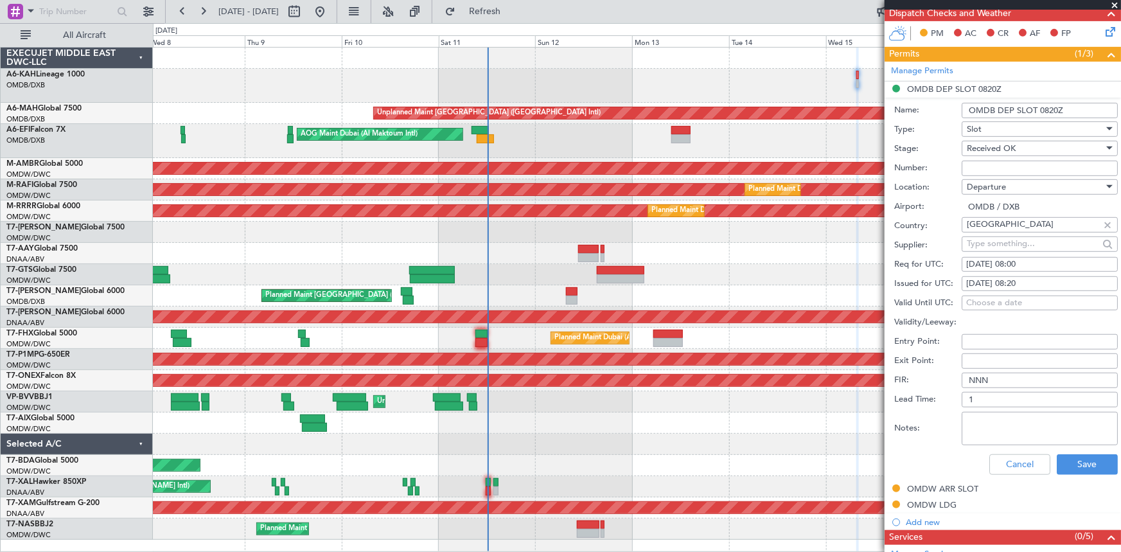
scroll to position [175, 0]
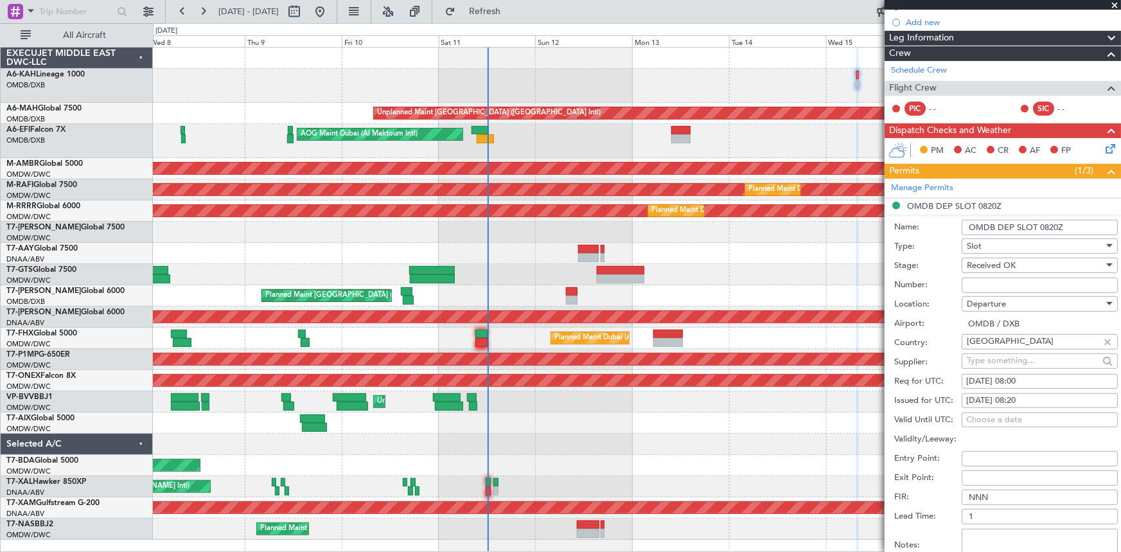
click at [992, 283] on input "Number:" at bounding box center [1039, 284] width 156 height 15
paste input "EJO176"
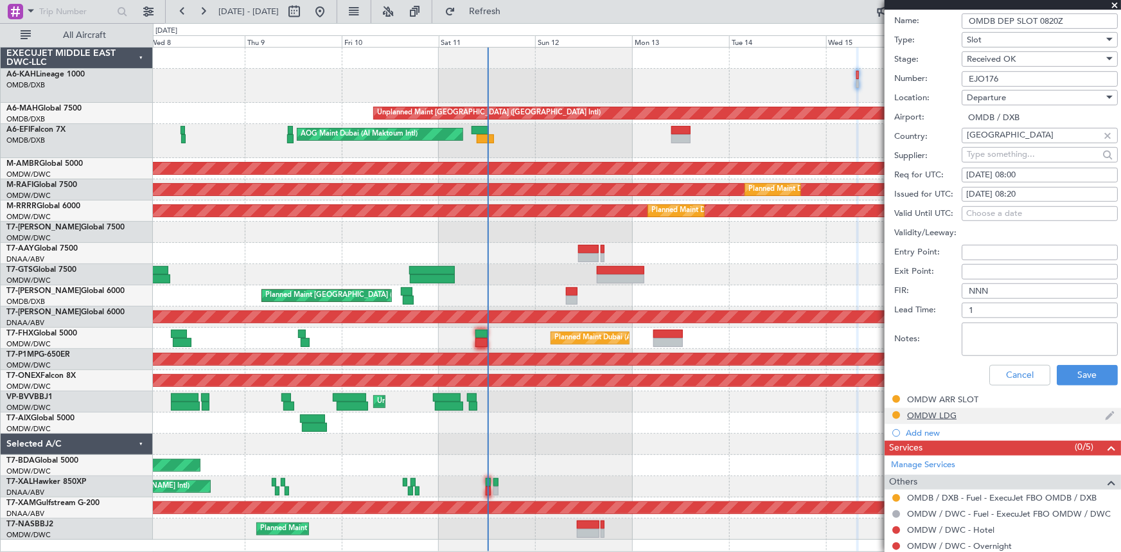
scroll to position [408, 0]
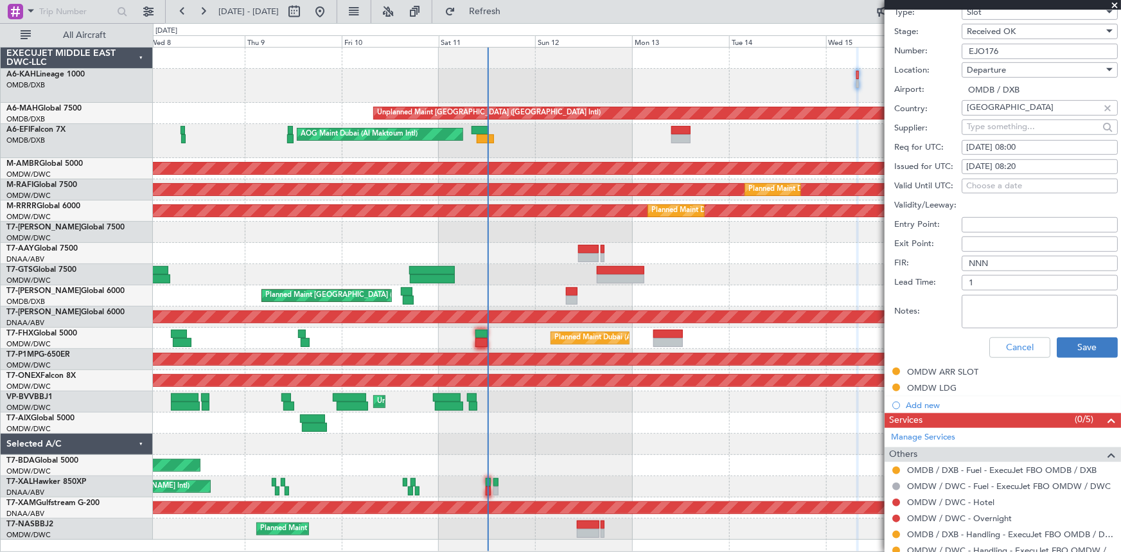
type input "EJO176"
click at [1081, 346] on button "Save" at bounding box center [1086, 347] width 61 height 21
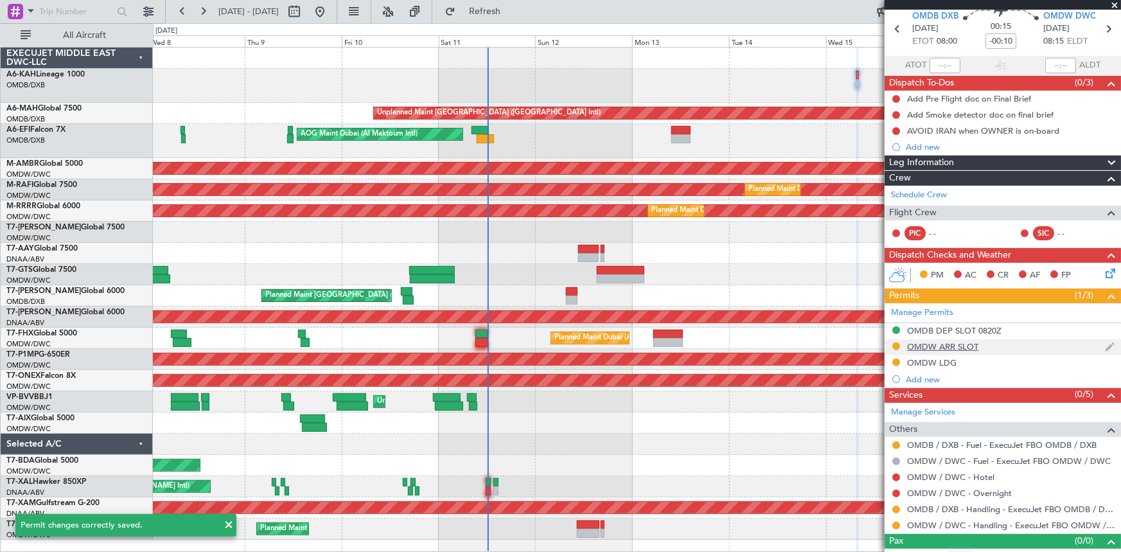
scroll to position [58, 0]
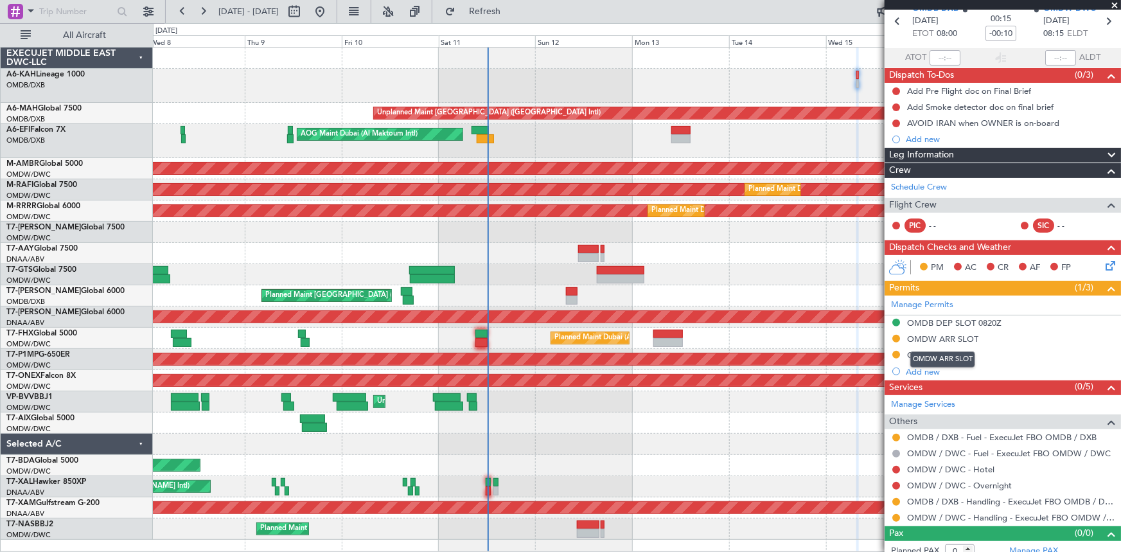
click at [954, 338] on div "OMDW ARR SLOT" at bounding box center [942, 338] width 71 height 11
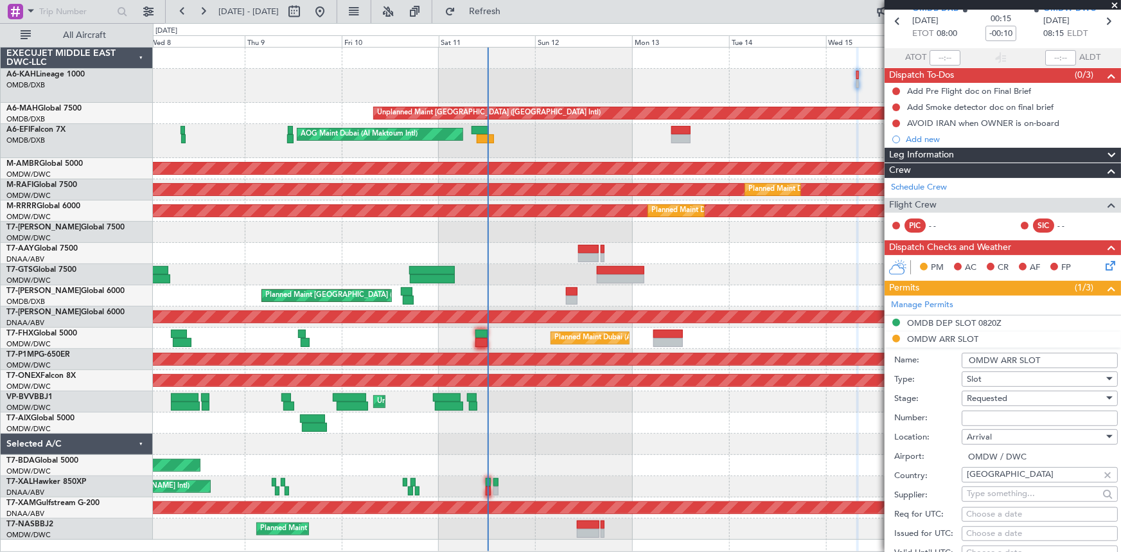
scroll to position [292, 0]
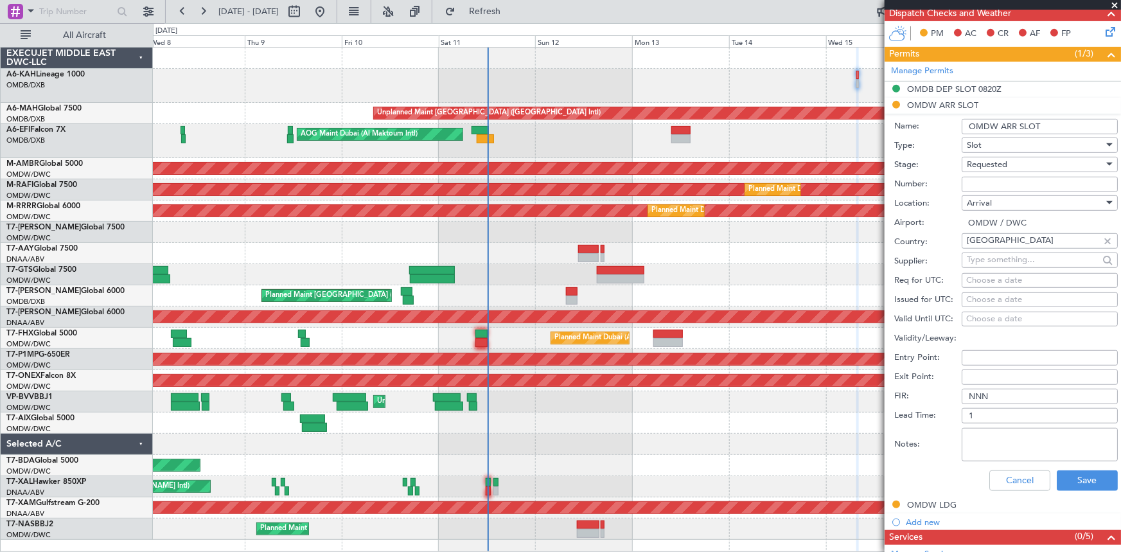
drag, startPoint x: 985, startPoint y: 183, endPoint x: 1019, endPoint y: 164, distance: 39.1
click at [985, 183] on input "Number:" at bounding box center [1039, 184] width 156 height 15
paste input "EJO106"
type input "EJO106"
click at [1017, 155] on div "Requested" at bounding box center [1035, 164] width 137 height 19
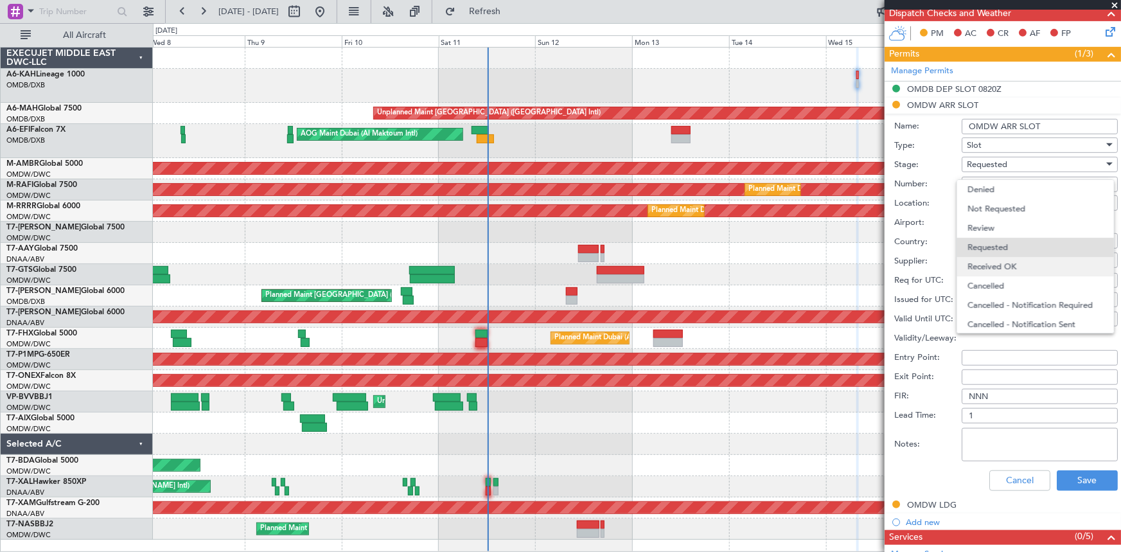
scroll to position [5, 0]
click at [1020, 263] on span "Received OK" at bounding box center [1035, 261] width 136 height 19
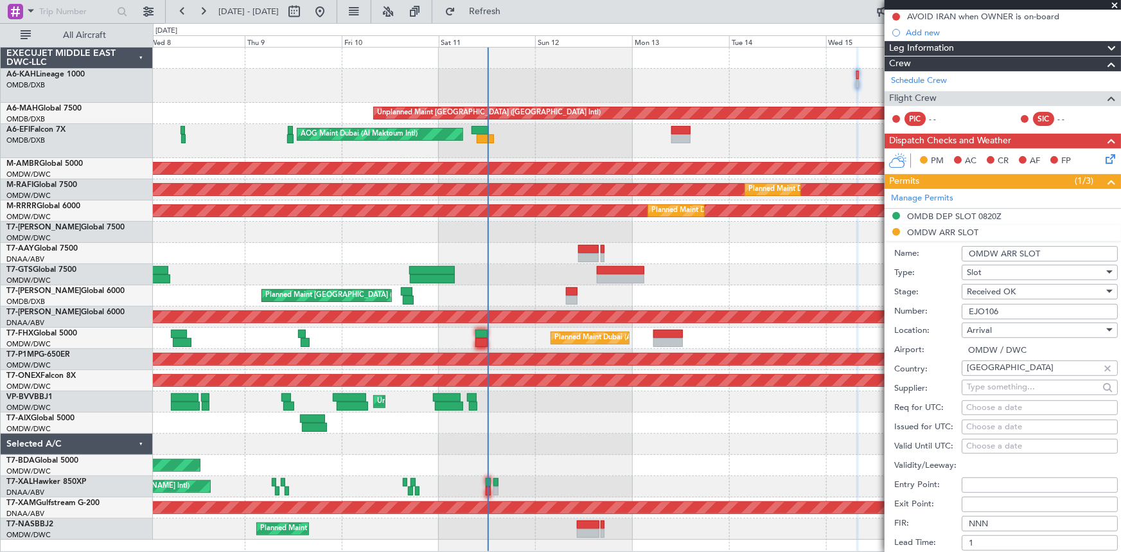
scroll to position [233, 0]
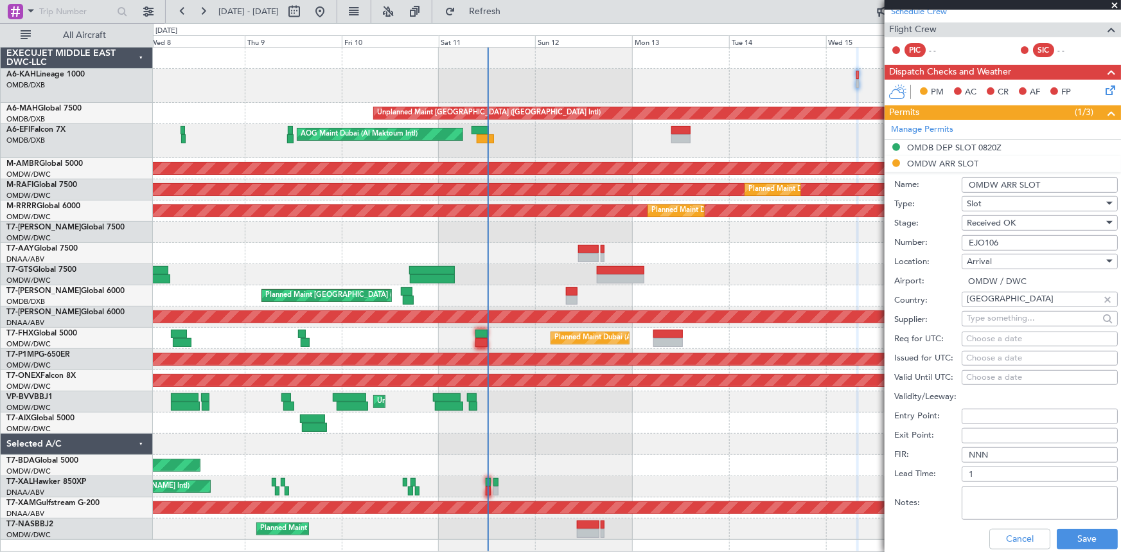
click at [1004, 335] on div "Choose a date" at bounding box center [1039, 339] width 147 height 13
select select "10"
select select "2025"
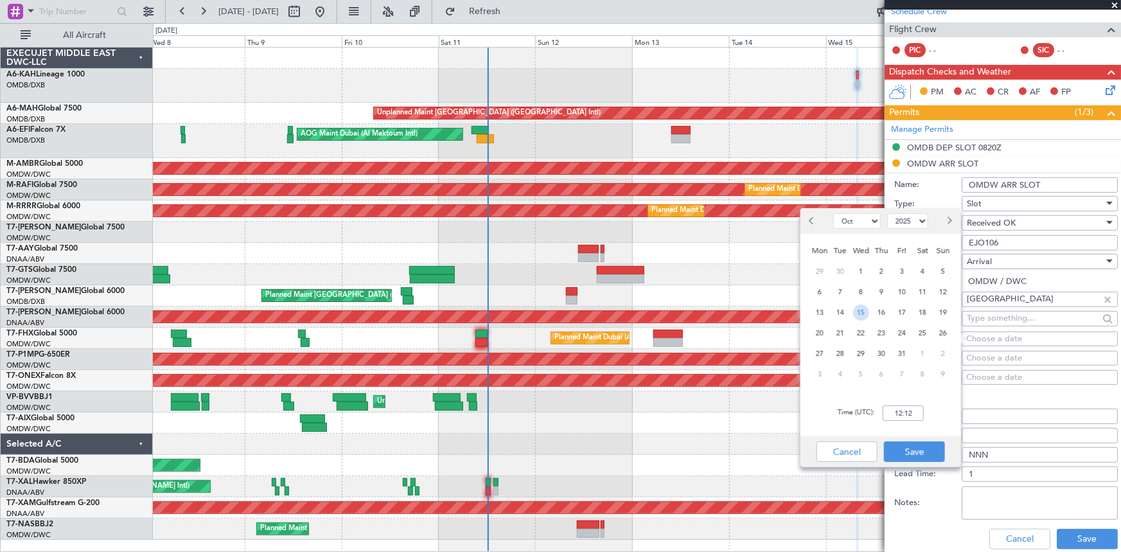
click at [859, 313] on span "15" at bounding box center [861, 312] width 16 height 16
click at [884, 409] on input "00:00" at bounding box center [902, 412] width 41 height 15
drag, startPoint x: 915, startPoint y: 411, endPoint x: 624, endPoint y: 344, distance: 299.3
click at [624, 344] on body "08 Oct 2025 - 18 Oct 2025 Refresh Quick Links All Aircraft Unplanned Maint Duba…" at bounding box center [560, 276] width 1121 height 552
drag, startPoint x: 917, startPoint y: 413, endPoint x: 525, endPoint y: 383, distance: 393.5
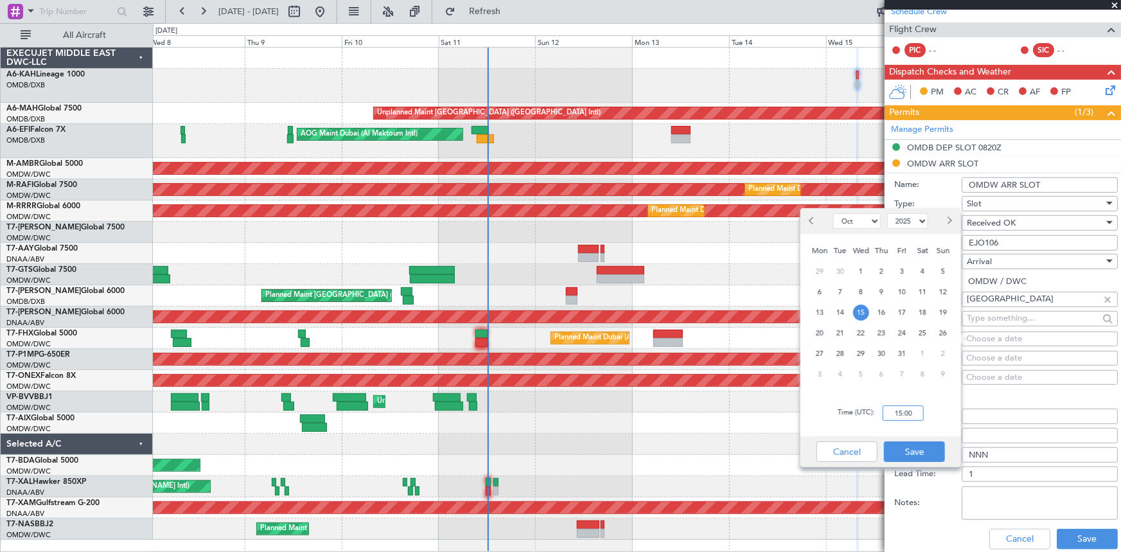
click at [525, 383] on body "08 Oct 2025 - 18 Oct 2025 Refresh Quick Links All Aircraft Unplanned Maint Duba…" at bounding box center [560, 276] width 1121 height 552
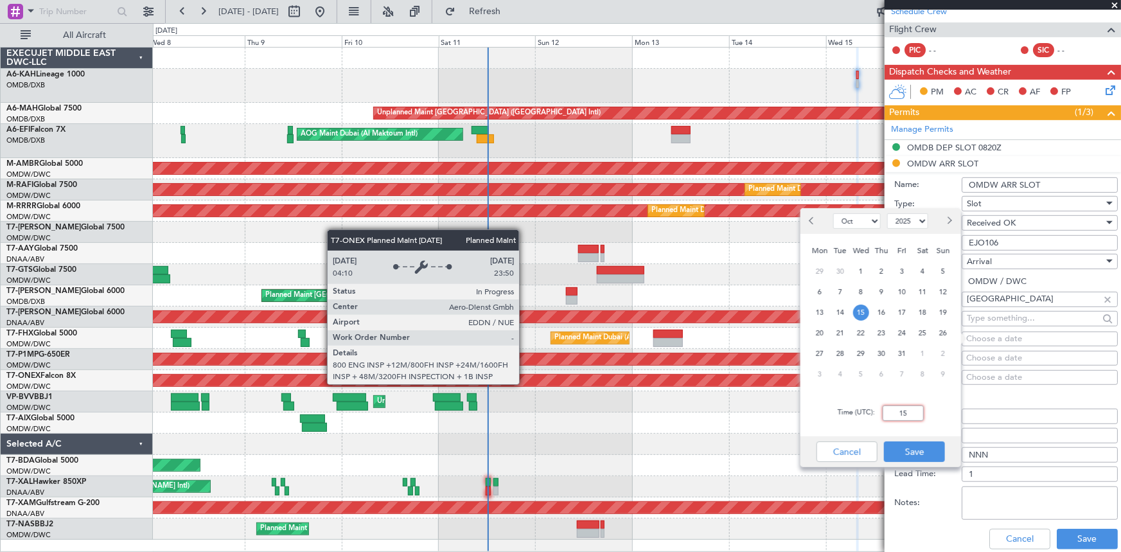
type input "1"
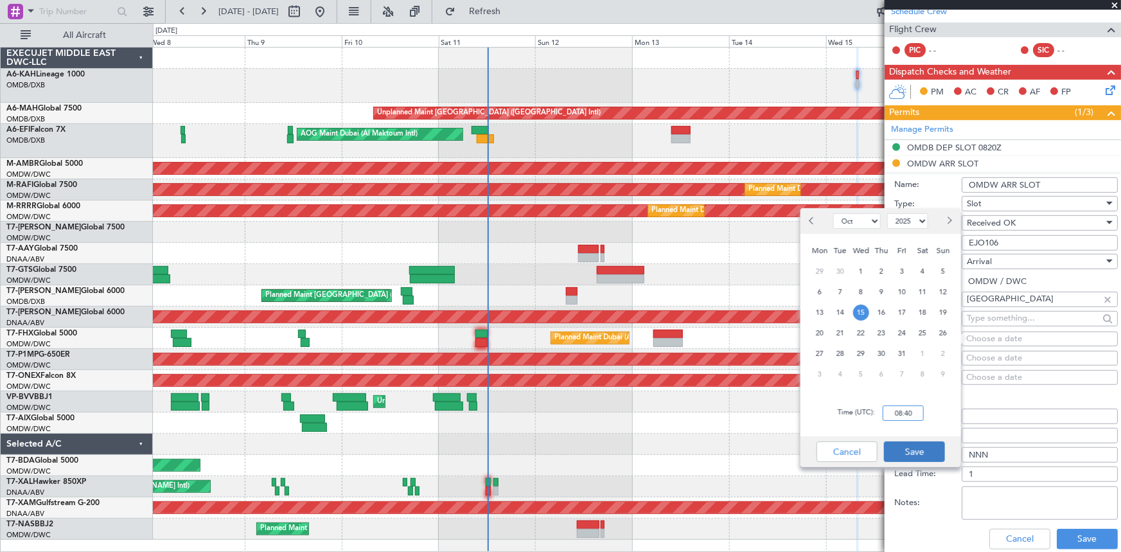
type input "08:40"
click at [912, 450] on button "Save" at bounding box center [914, 451] width 61 height 21
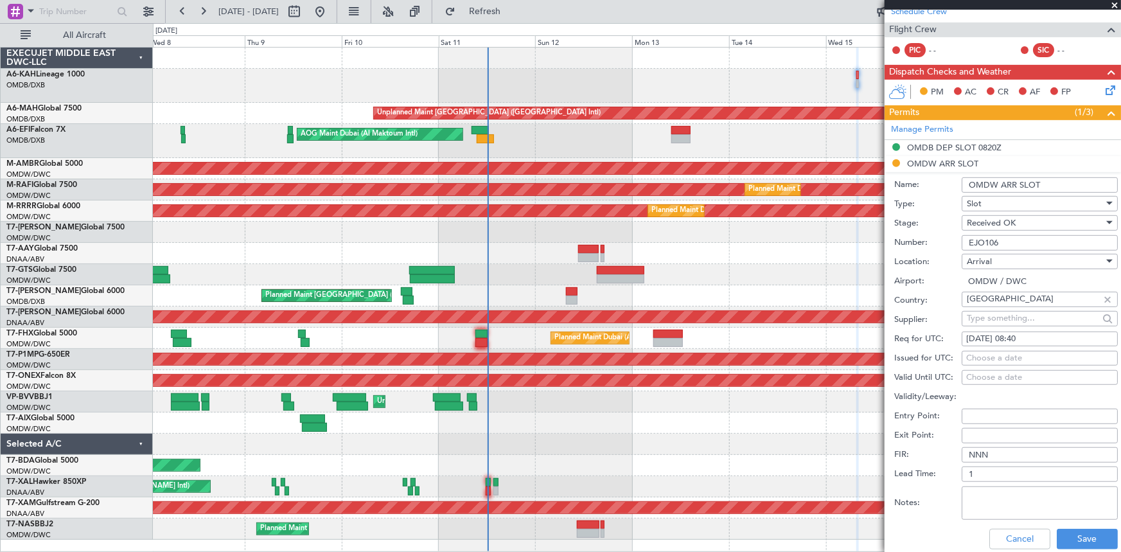
click at [1008, 353] on div "Choose a date" at bounding box center [1039, 358] width 147 height 13
select select "10"
select select "2025"
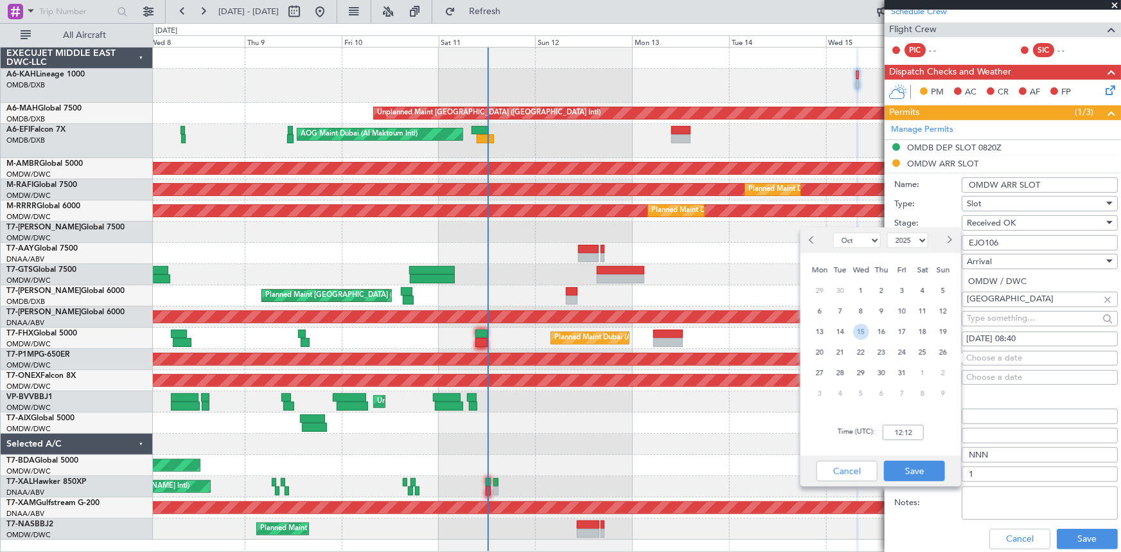
click at [861, 331] on span "15" at bounding box center [861, 332] width 16 height 16
click at [891, 430] on input "00:00" at bounding box center [902, 431] width 41 height 15
type input "08:40"
click at [918, 467] on button "Save" at bounding box center [914, 470] width 61 height 21
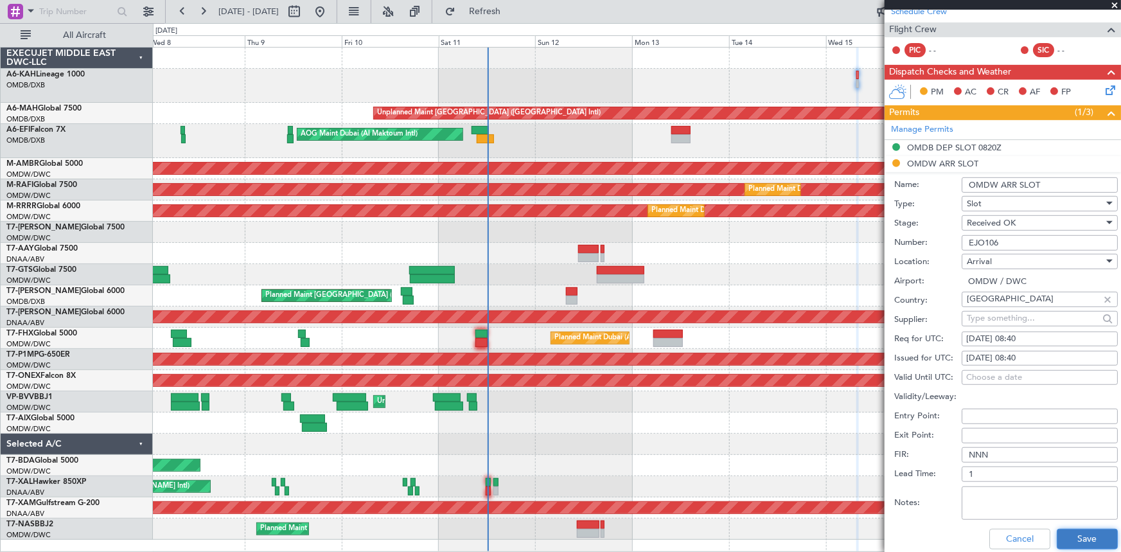
click at [1085, 538] on button "Save" at bounding box center [1086, 539] width 61 height 21
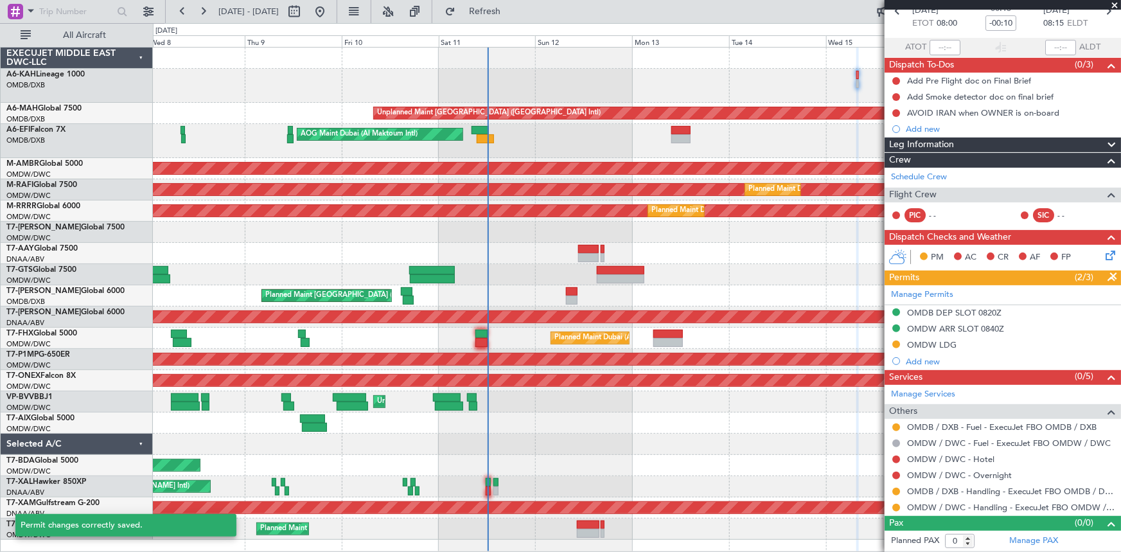
scroll to position [67, 0]
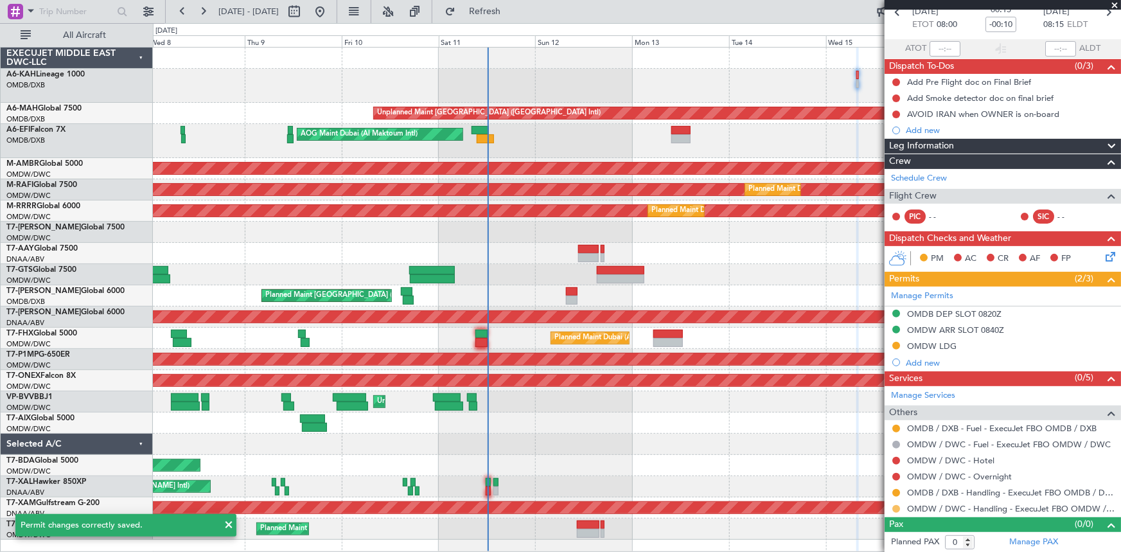
click at [897, 507] on button at bounding box center [896, 509] width 8 height 8
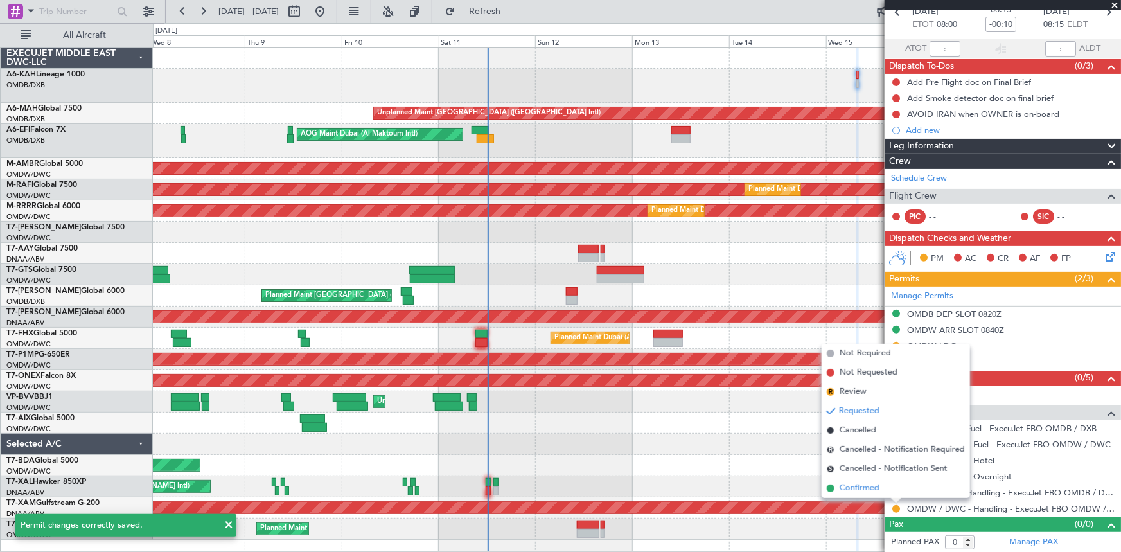
click at [870, 490] on span "Confirmed" at bounding box center [859, 488] width 40 height 13
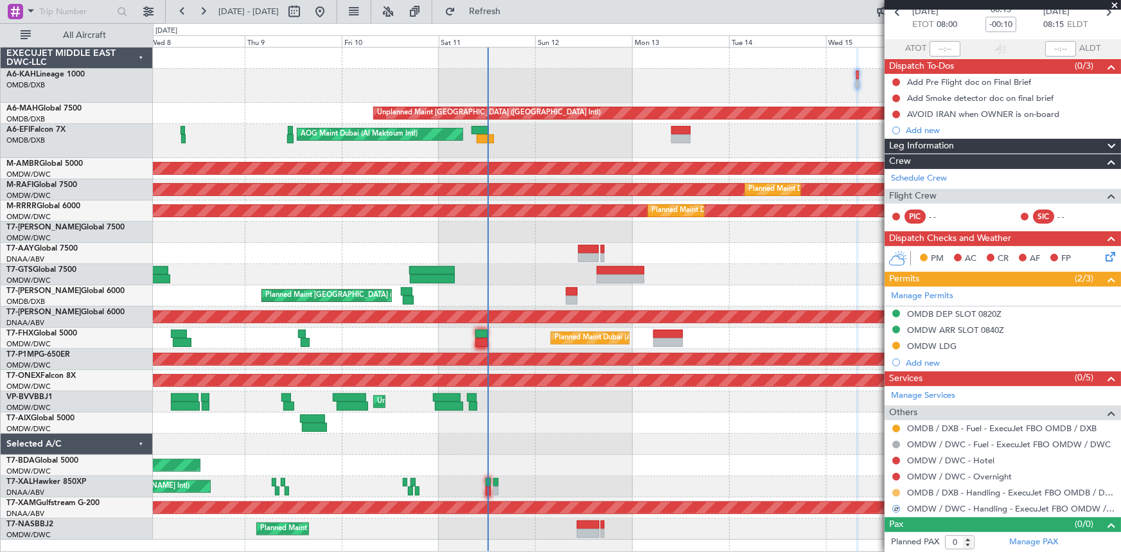
click at [897, 489] on button at bounding box center [896, 493] width 8 height 8
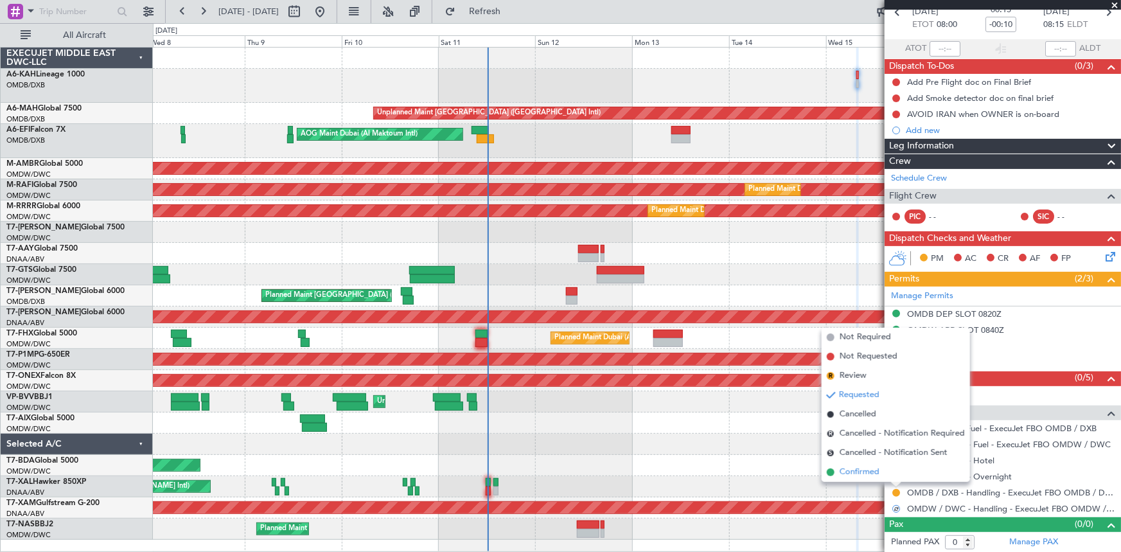
click at [859, 471] on span "Confirmed" at bounding box center [859, 472] width 40 height 13
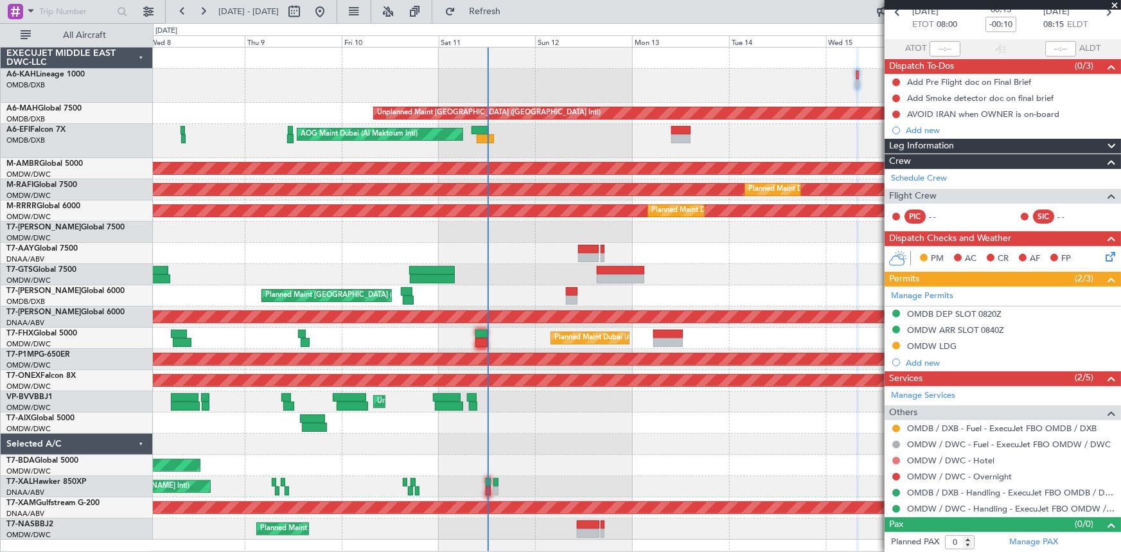
click at [895, 457] on button at bounding box center [896, 461] width 8 height 8
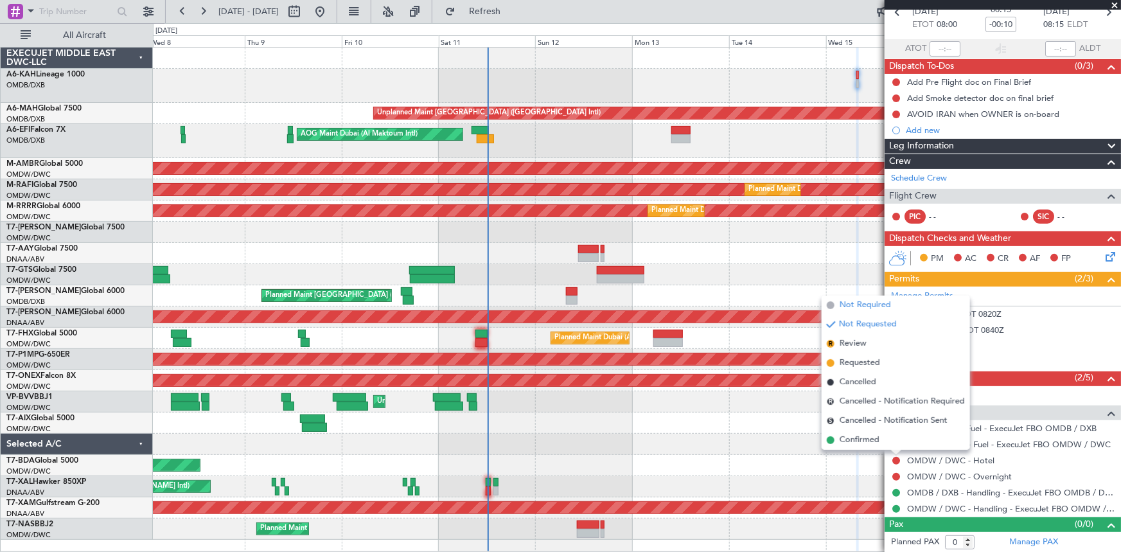
click at [861, 303] on span "Not Required" at bounding box center [864, 305] width 51 height 13
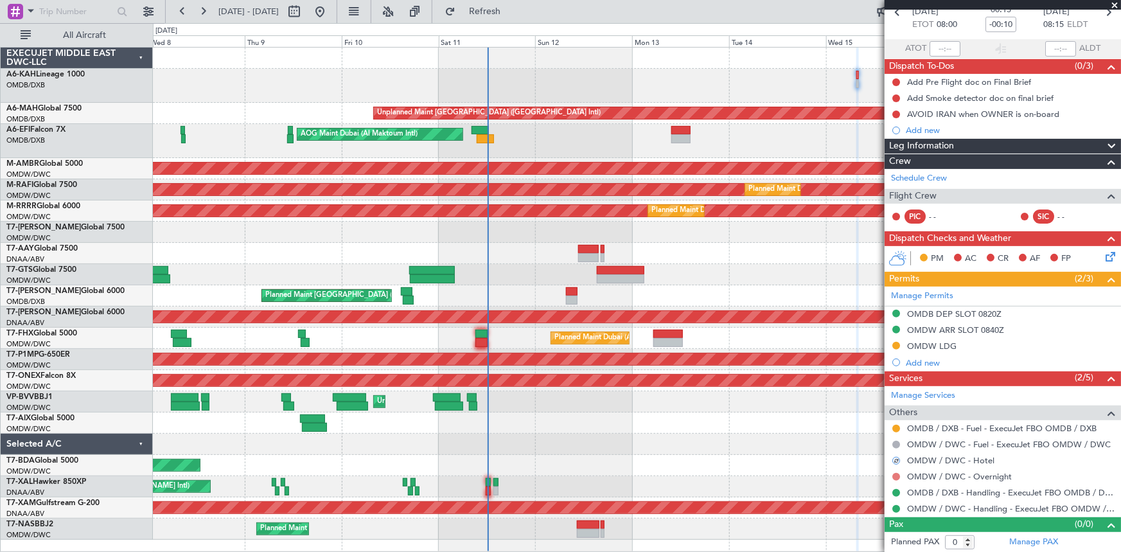
click at [896, 477] on button at bounding box center [896, 477] width 8 height 8
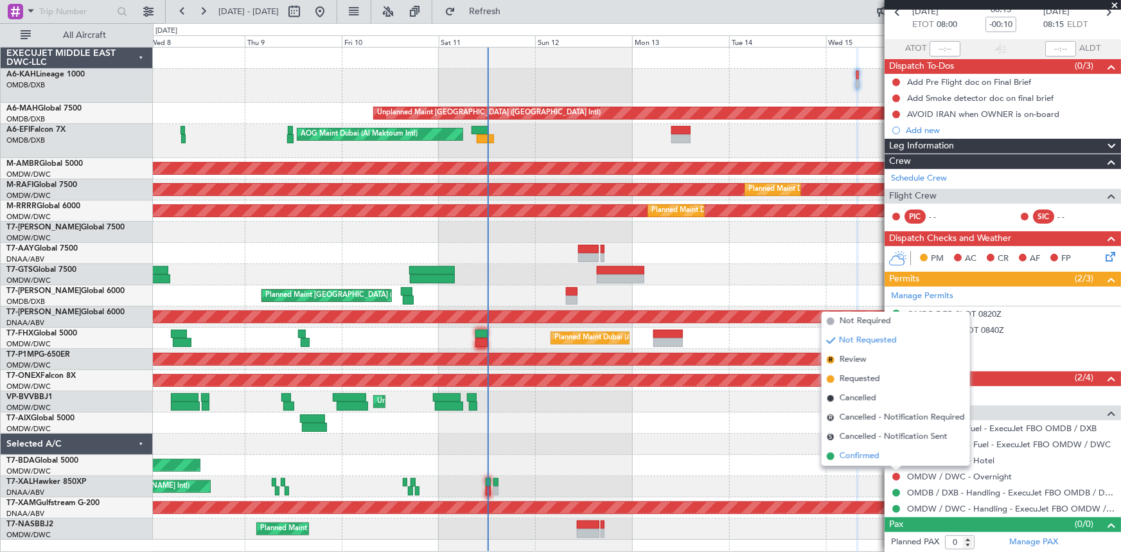
click at [865, 455] on span "Confirmed" at bounding box center [859, 456] width 40 height 13
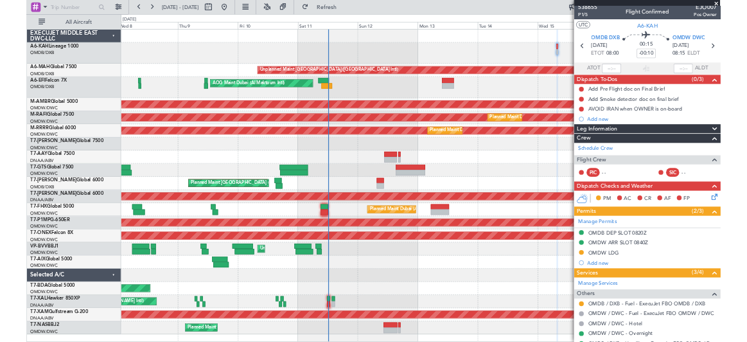
scroll to position [0, 0]
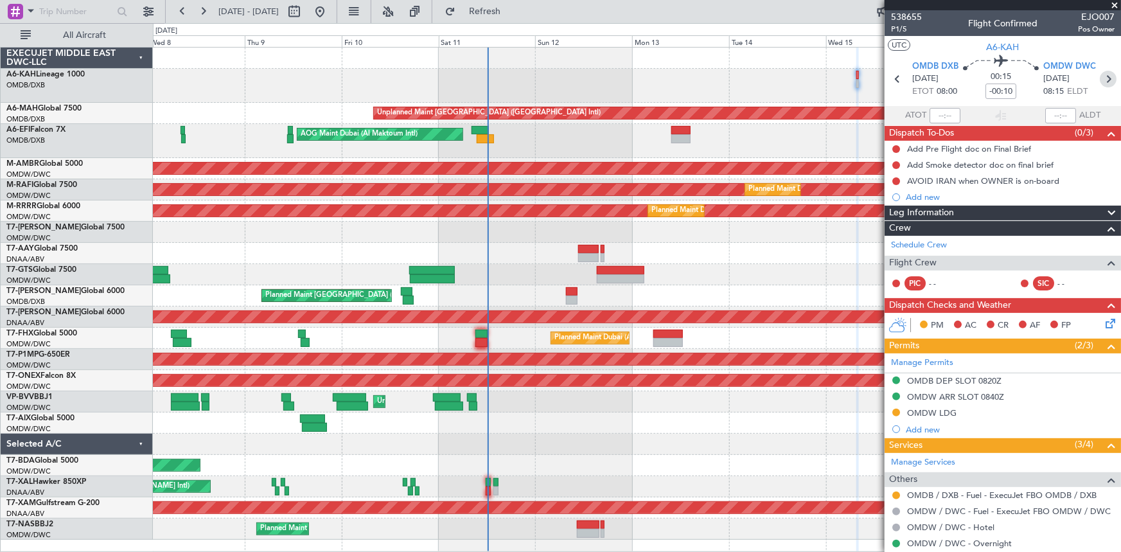
click at [1104, 78] on icon at bounding box center [1107, 79] width 17 height 17
type input "+00:15"
type input "9"
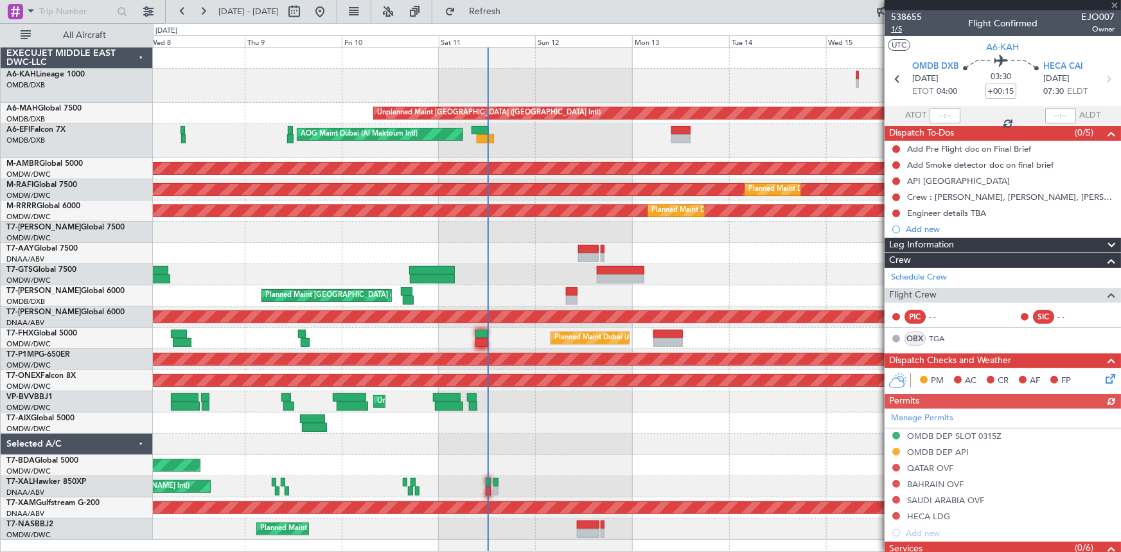
click at [895, 26] on span "1/5" at bounding box center [906, 29] width 31 height 11
click at [512, 7] on span "Refresh" at bounding box center [485, 11] width 54 height 9
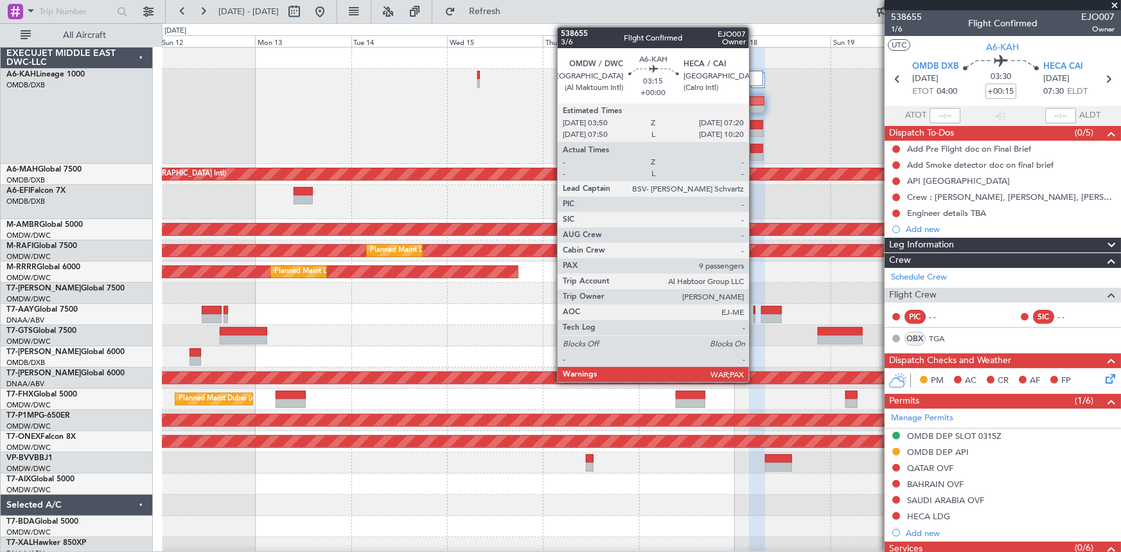
click at [755, 144] on div at bounding box center [756, 148] width 13 height 9
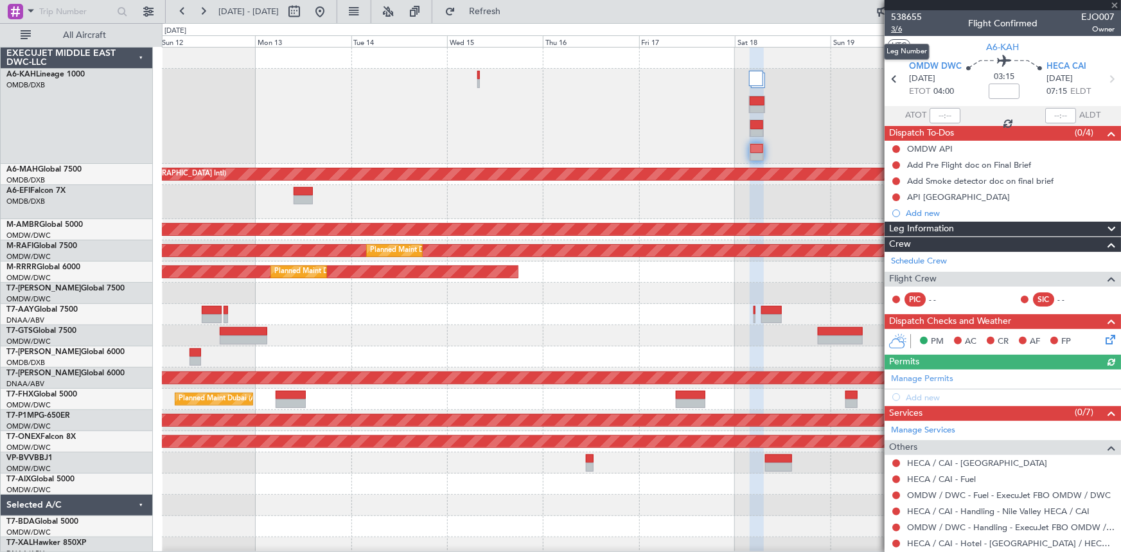
click at [897, 29] on span "3/6" at bounding box center [906, 29] width 31 height 11
click at [498, 10] on span "Refresh" at bounding box center [485, 11] width 54 height 9
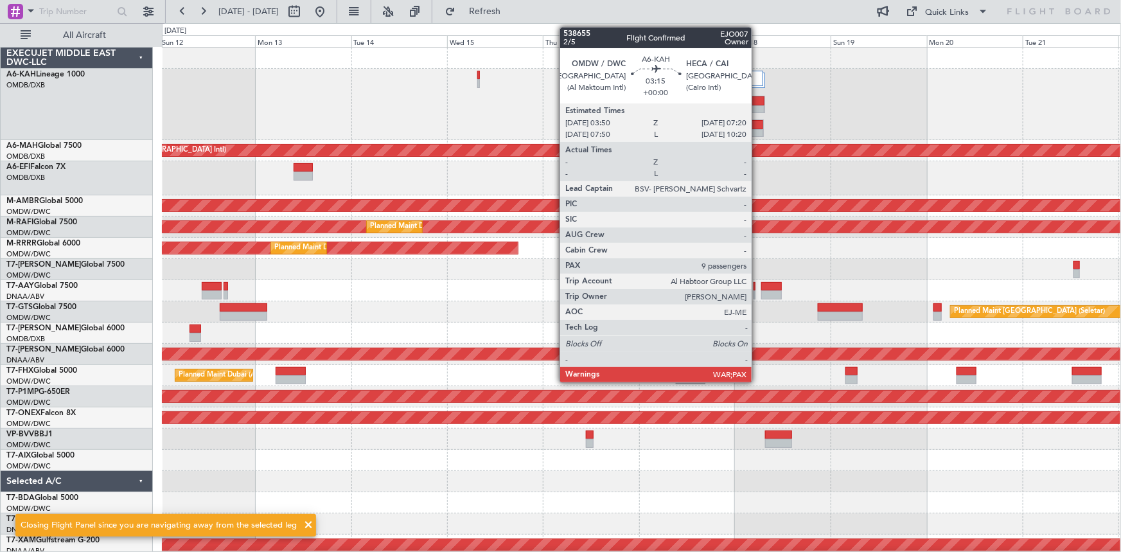
click at [757, 125] on div at bounding box center [756, 124] width 13 height 9
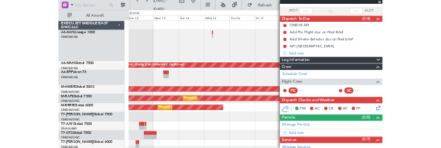
scroll to position [116, 0]
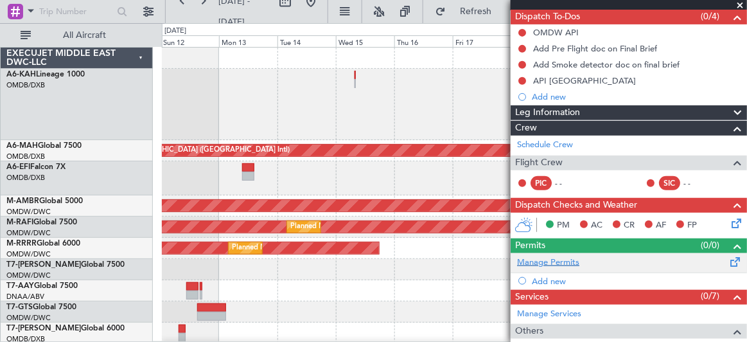
click at [550, 259] on link "Manage Permits" at bounding box center [548, 262] width 62 height 13
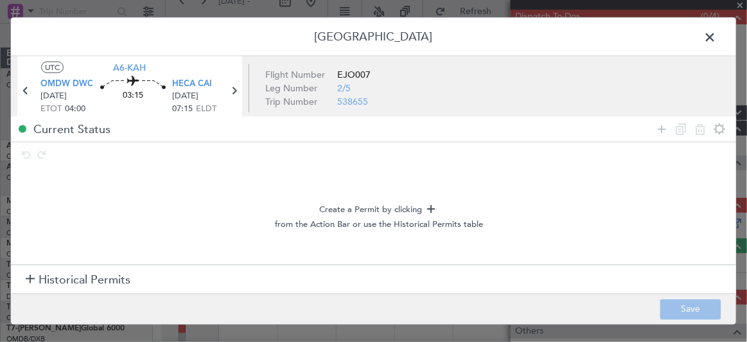
click at [88, 272] on span "Historical Permits" at bounding box center [85, 279] width 92 height 17
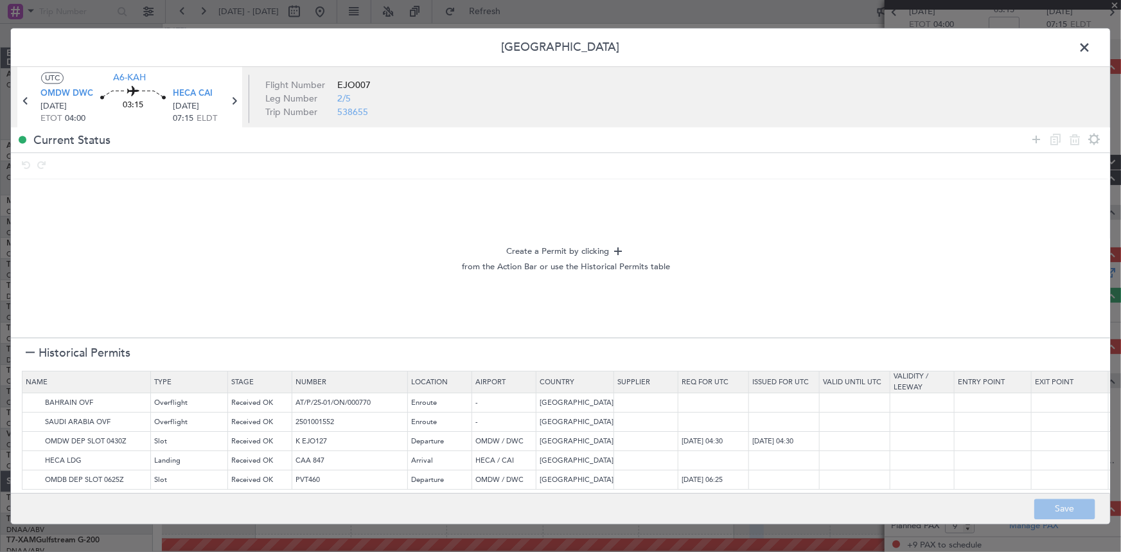
scroll to position [0, 0]
click at [33, 472] on img at bounding box center [33, 479] width 15 height 15
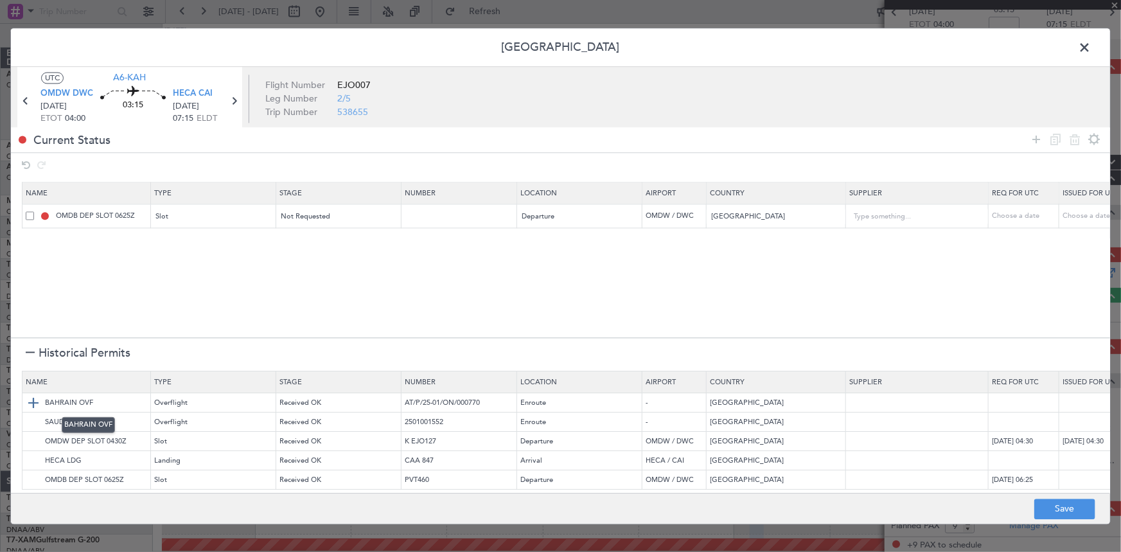
click at [35, 405] on img at bounding box center [33, 402] width 15 height 15
click at [1037, 136] on icon at bounding box center [1035, 139] width 15 height 15
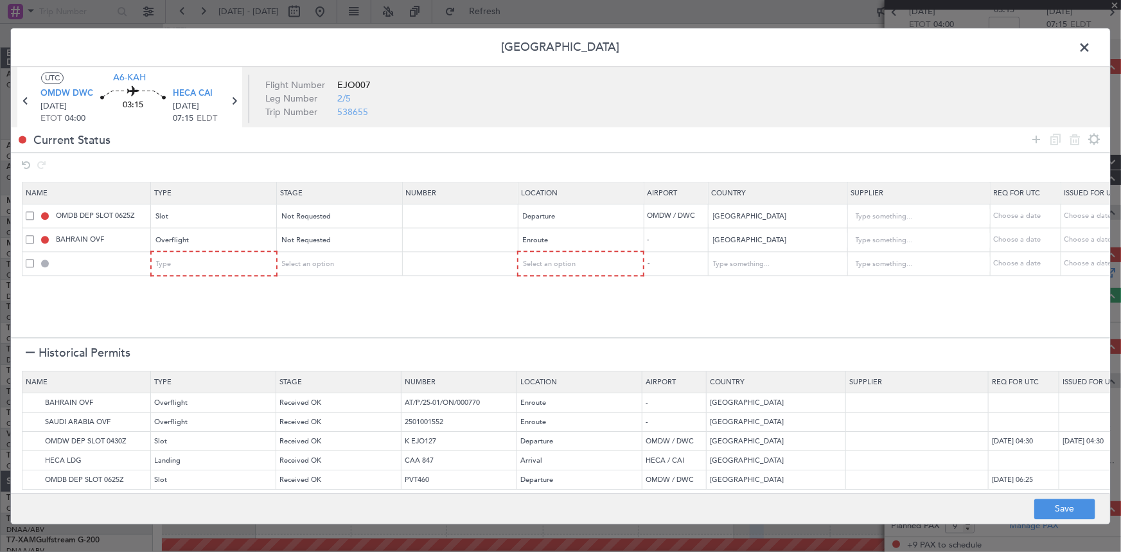
click at [596, 276] on section "Name Type Stage Number Location Airport Country Supplier Req For Utc Issued For…" at bounding box center [560, 258] width 1099 height 159
click at [575, 268] on div "Select an option" at bounding box center [576, 264] width 107 height 19
drag, startPoint x: 552, startPoint y: 365, endPoint x: 712, endPoint y: 292, distance: 176.1
click at [557, 365] on span "Enroute" at bounding box center [580, 367] width 114 height 19
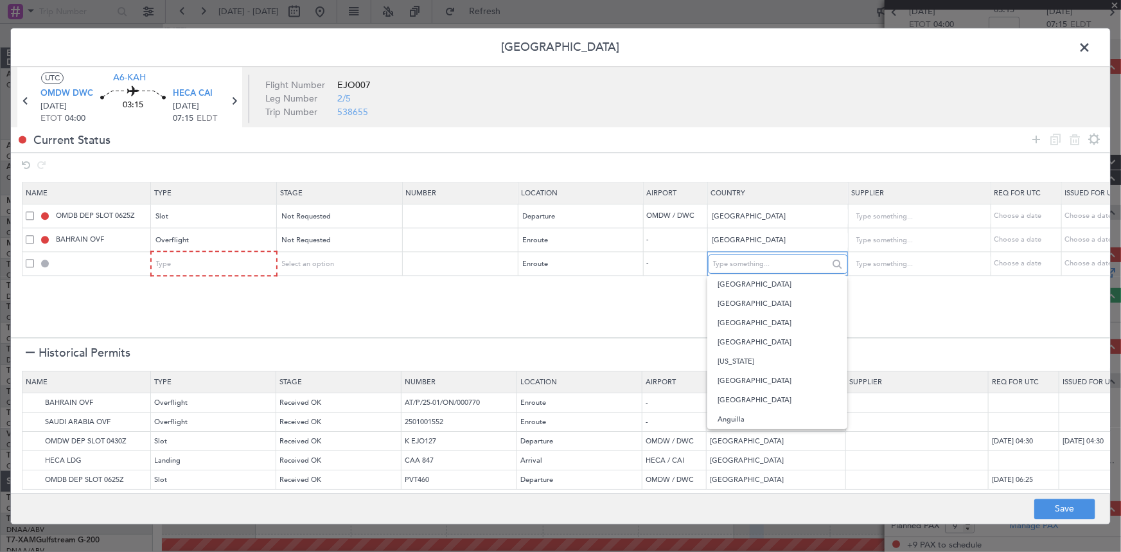
click at [745, 257] on input "text" at bounding box center [771, 263] width 116 height 19
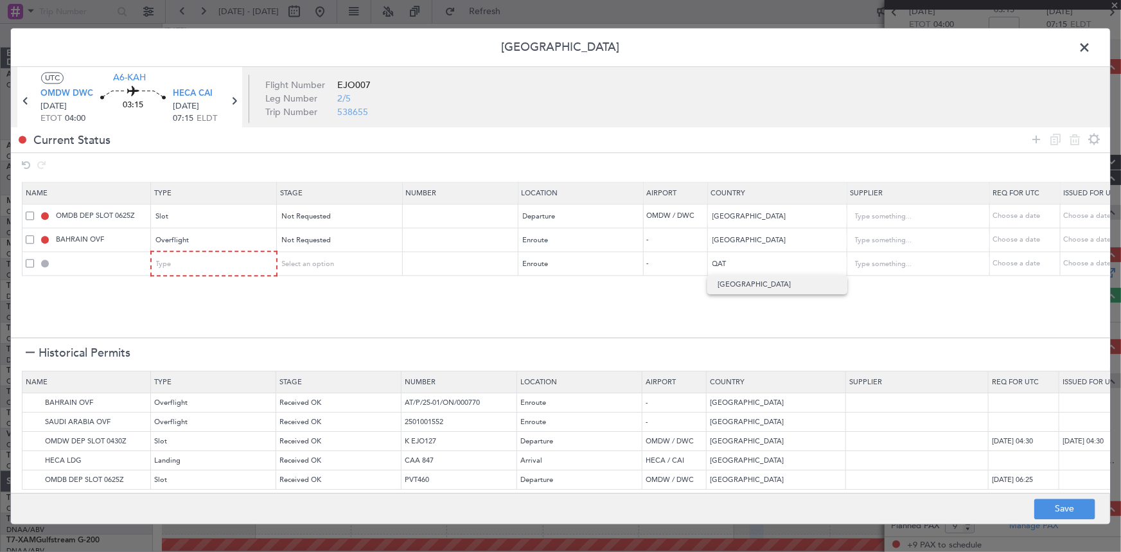
click at [739, 293] on span "Qatar" at bounding box center [776, 284] width 119 height 19
type input "Qatar"
click at [409, 315] on section "Name Type Stage Number Location Airport Country Supplier Req For Utc Issued For…" at bounding box center [560, 258] width 1099 height 159
click at [37, 423] on img at bounding box center [33, 421] width 15 height 15
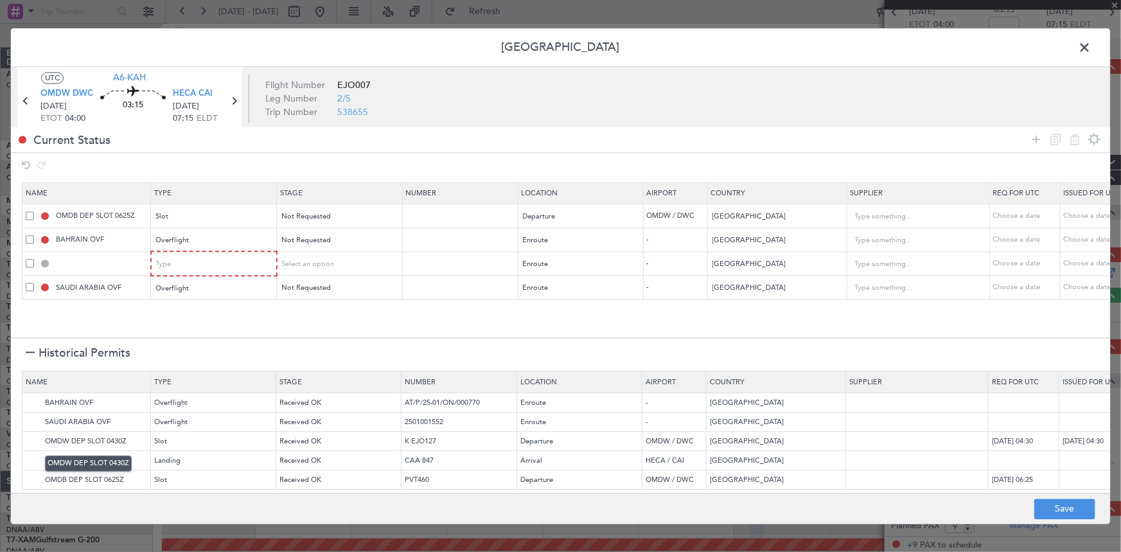
click at [36, 460] on mat-tooltip-component "OMDW DEP SLOT 0430Z" at bounding box center [88, 463] width 105 height 34
drag, startPoint x: 30, startPoint y: 460, endPoint x: 122, endPoint y: 450, distance: 92.5
click at [0, 0] on img at bounding box center [0, 0] width 0 height 0
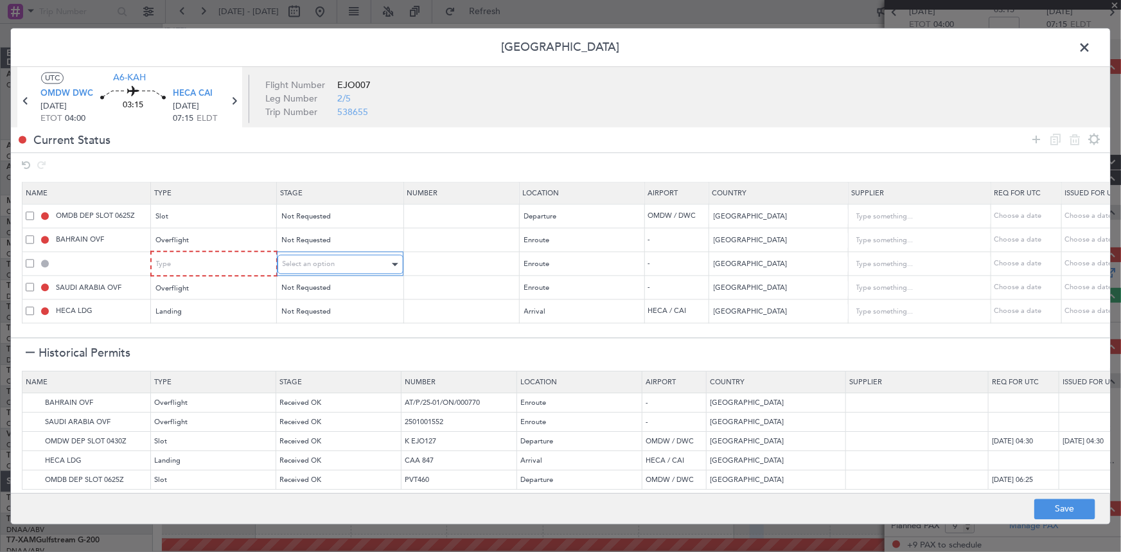
click at [320, 265] on span "Select an option" at bounding box center [309, 264] width 53 height 10
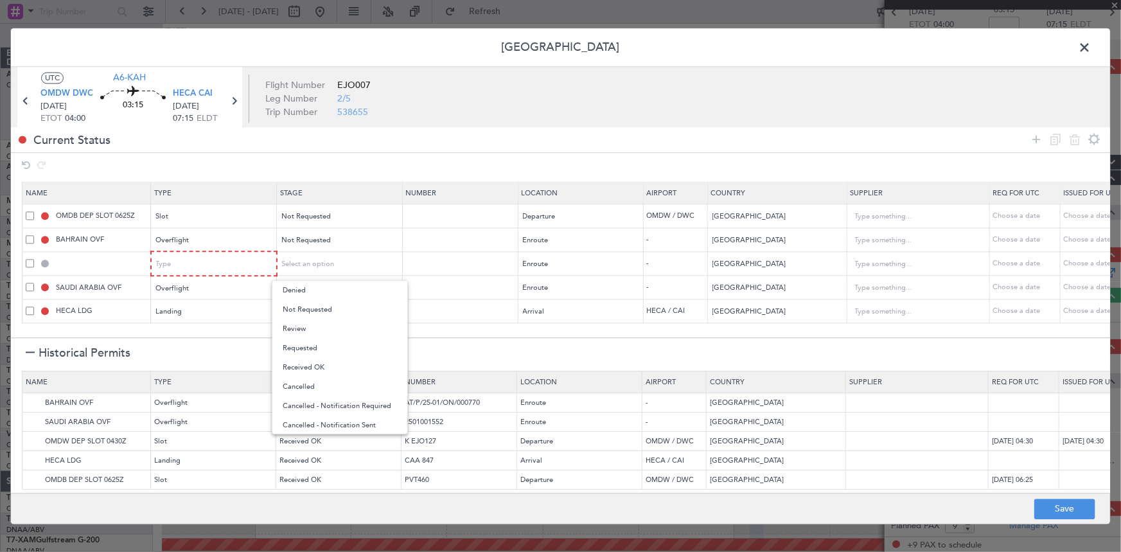
click at [323, 265] on div at bounding box center [560, 276] width 1121 height 552
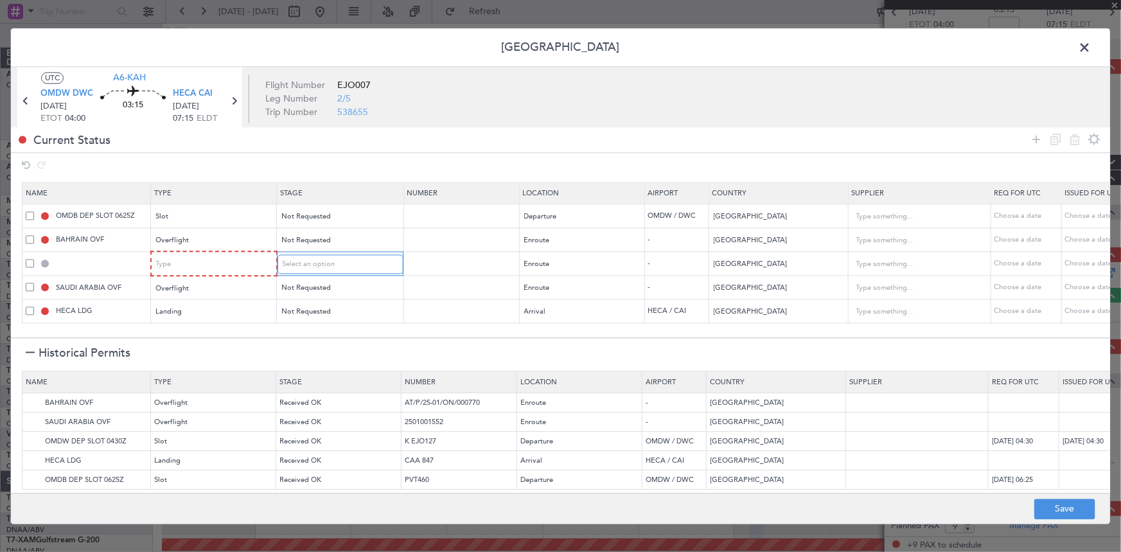
click at [323, 265] on span "Select an option" at bounding box center [309, 264] width 53 height 10
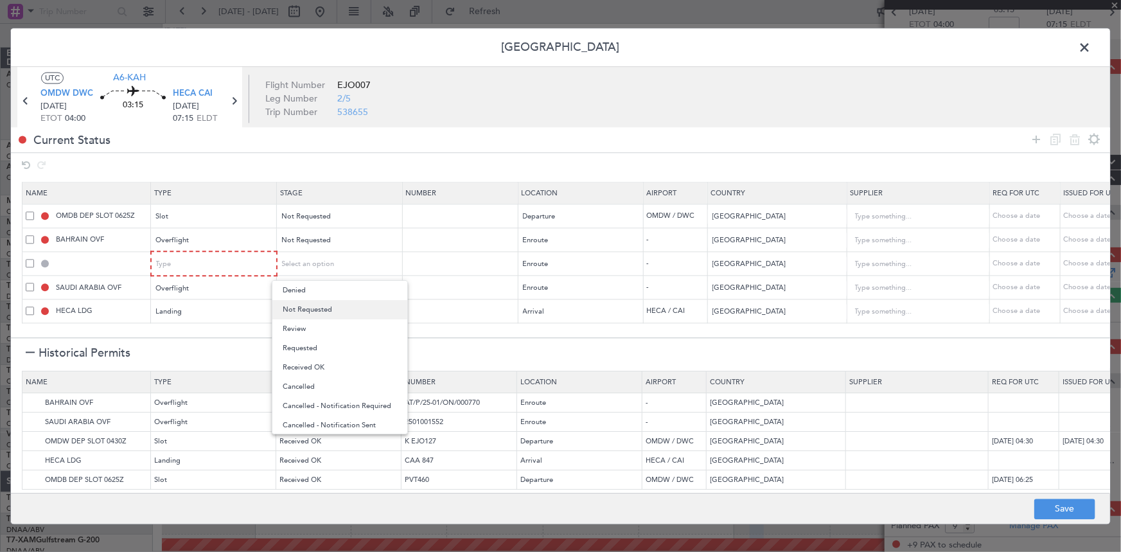
click at [326, 308] on span "Not Requested" at bounding box center [340, 309] width 114 height 19
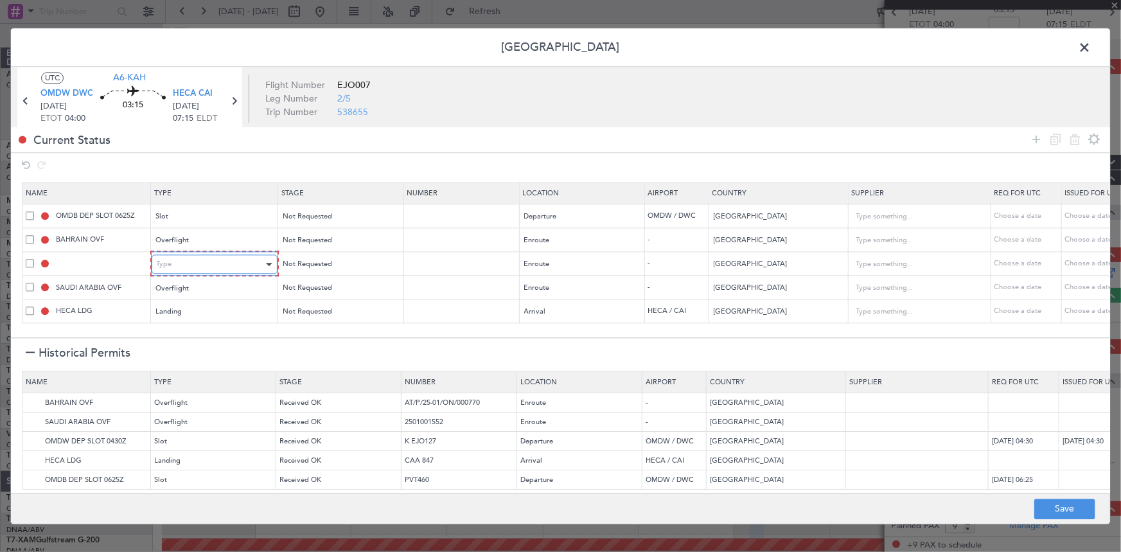
click at [198, 267] on div "Type" at bounding box center [210, 264] width 107 height 19
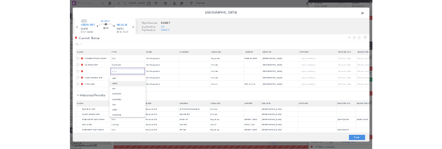
scroll to position [238, 0]
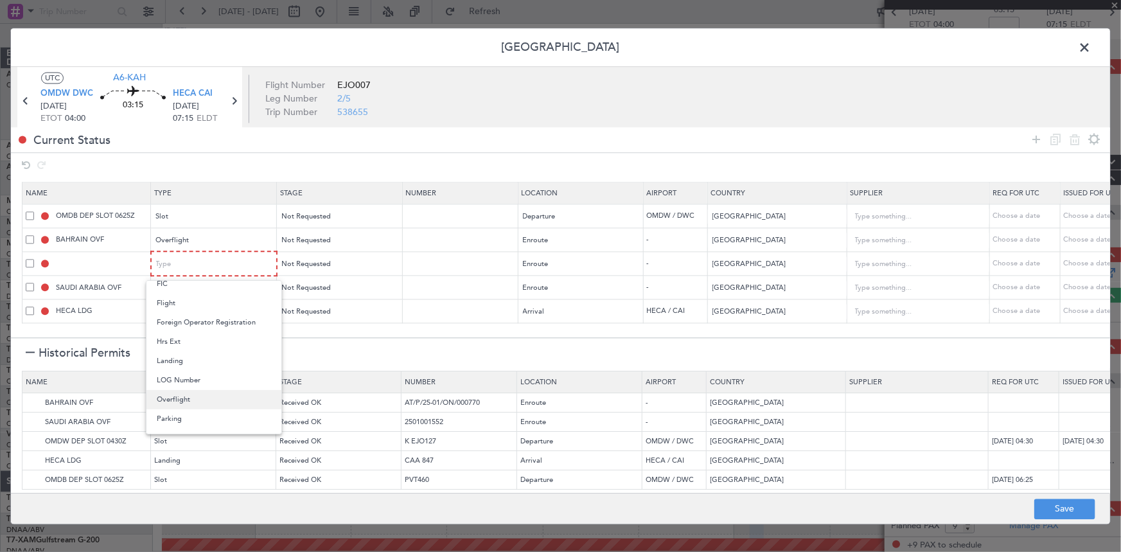
click at [175, 396] on span "Overflight" at bounding box center [214, 399] width 114 height 19
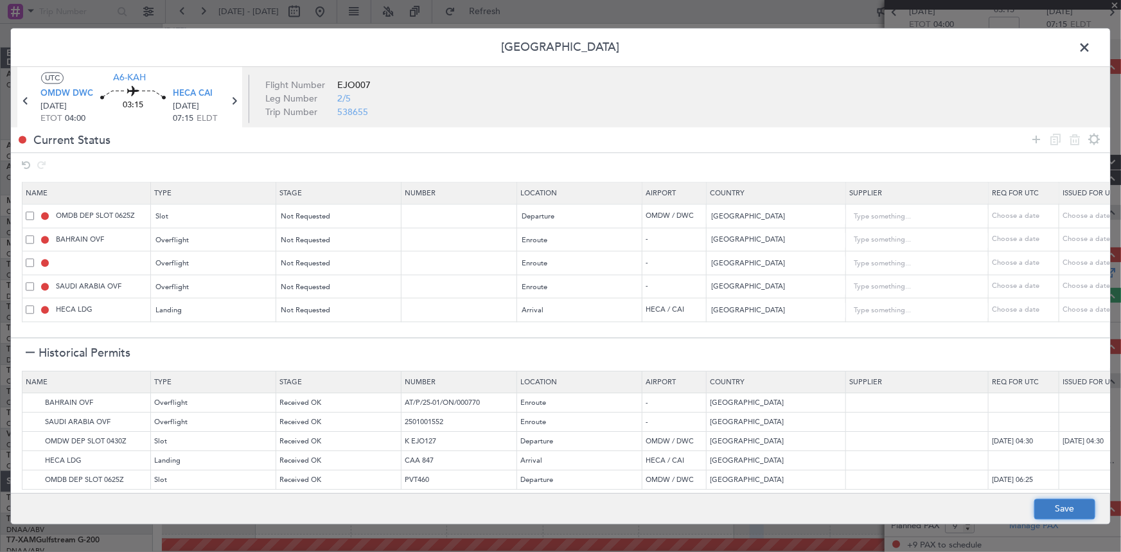
click at [1059, 503] on button "Save" at bounding box center [1064, 508] width 61 height 21
type input "OMDW DEP SLOT"
type input "NNN"
type input "1"
type input "NNN"
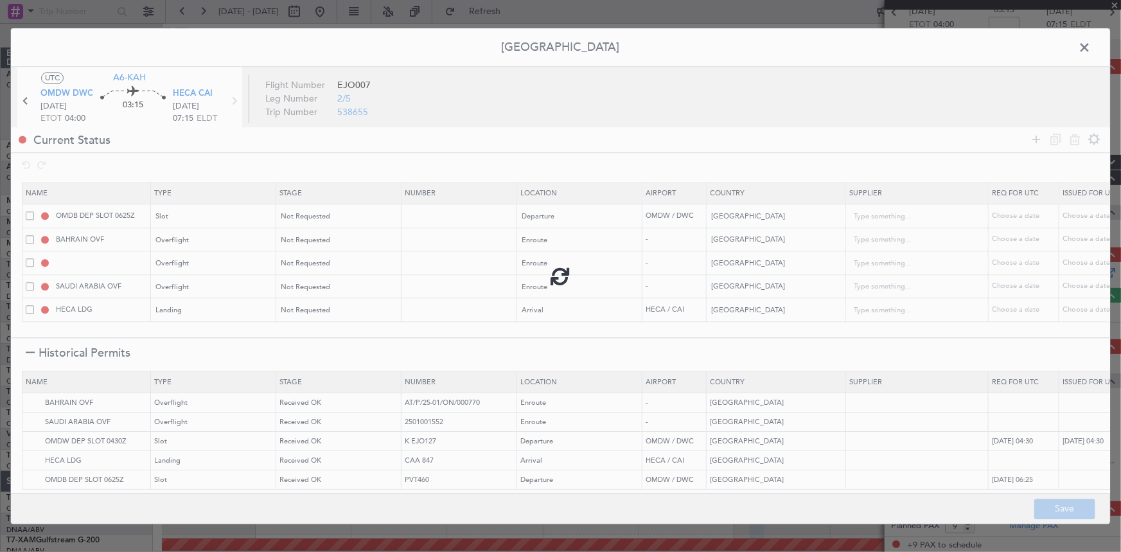
type input "QATAR OVF"
type input "NNN"
type input "2"
type input "NNN"
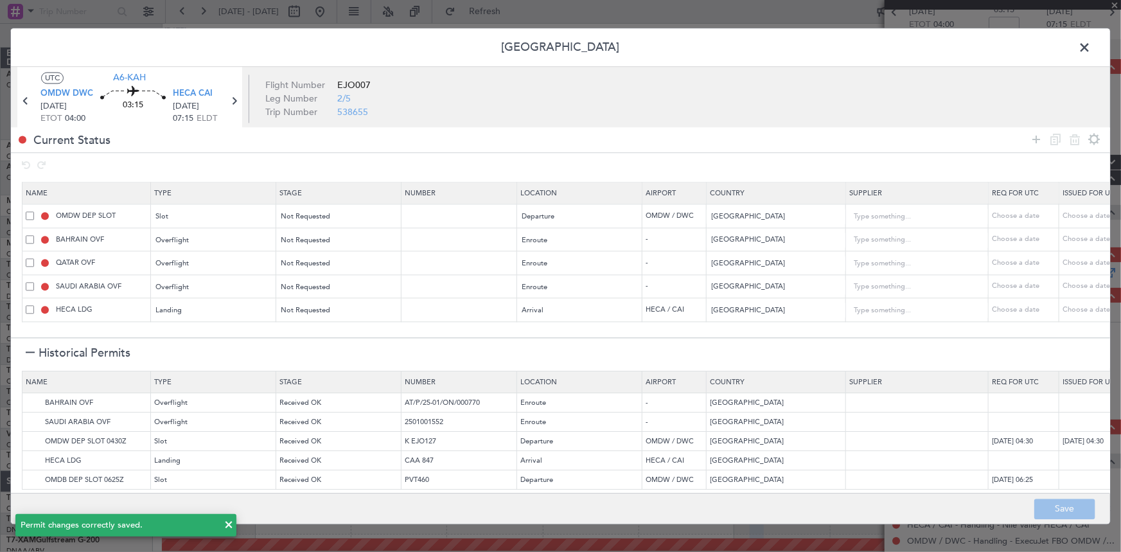
click at [1090, 51] on span at bounding box center [1090, 51] width 0 height 26
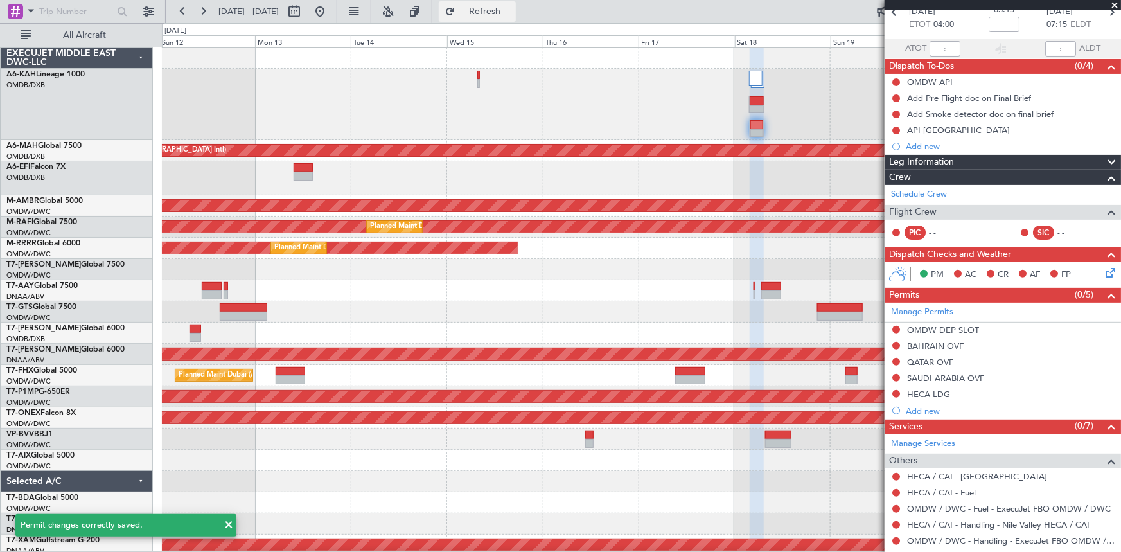
click at [512, 9] on span "Refresh" at bounding box center [485, 11] width 54 height 9
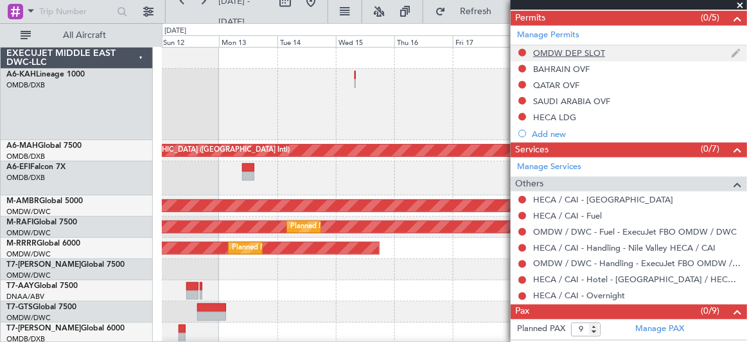
scroll to position [350, 0]
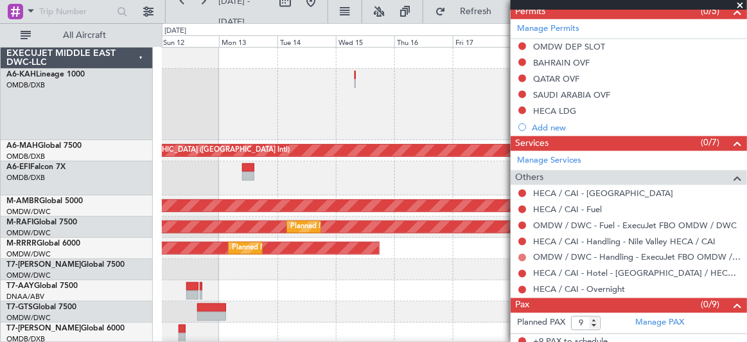
click at [520, 254] on button at bounding box center [522, 258] width 8 height 8
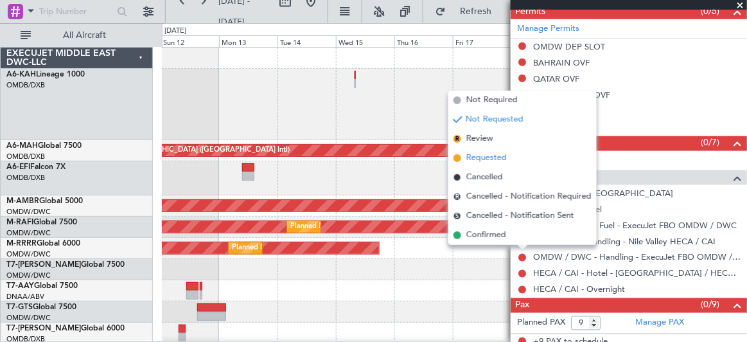
click at [490, 162] on span "Requested" at bounding box center [486, 158] width 40 height 13
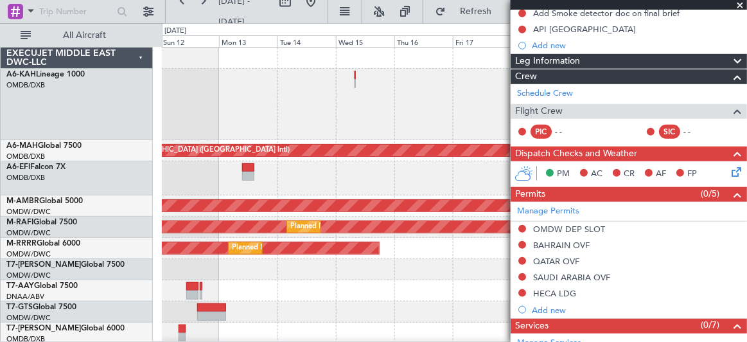
scroll to position [175, 0]
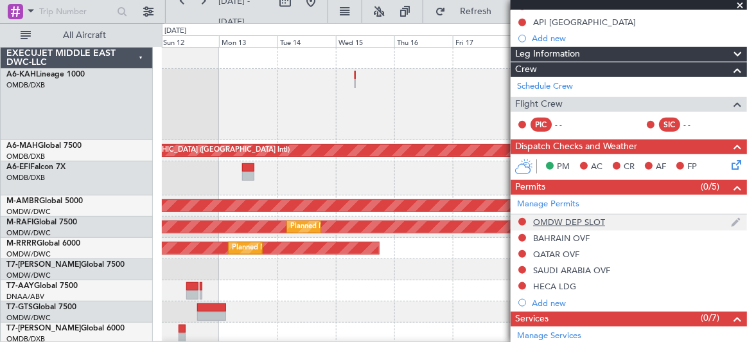
click at [583, 218] on div "OMDW DEP SLOT" at bounding box center [569, 221] width 72 height 11
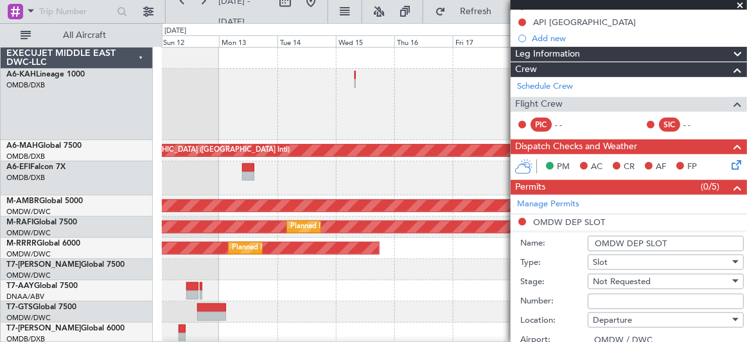
scroll to position [292, 0]
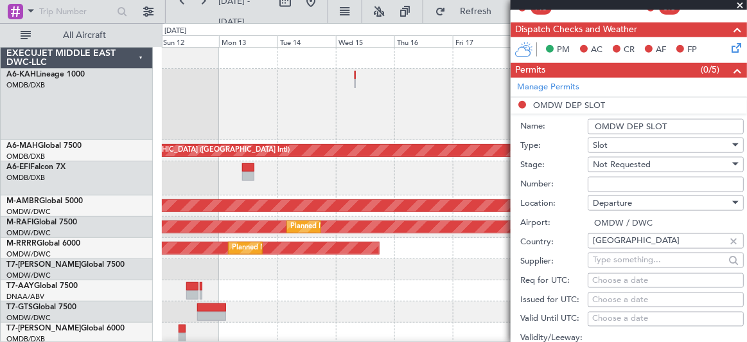
click at [625, 182] on input "Number:" at bounding box center [666, 184] width 156 height 15
paste input "EJO106"
type input "EJO106"
click at [631, 166] on span "Not Requested" at bounding box center [622, 165] width 58 height 12
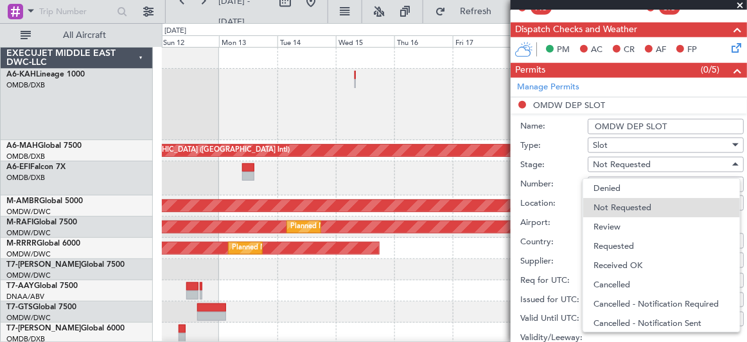
drag, startPoint x: 634, startPoint y: 258, endPoint x: 635, endPoint y: 214, distance: 44.3
click at [635, 259] on span "Received OK" at bounding box center [661, 265] width 136 height 19
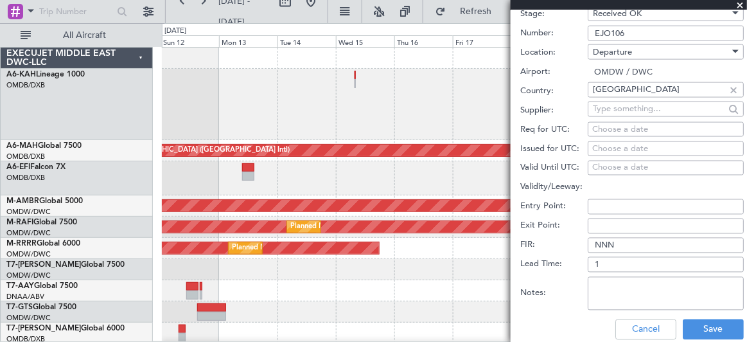
scroll to position [467, 0]
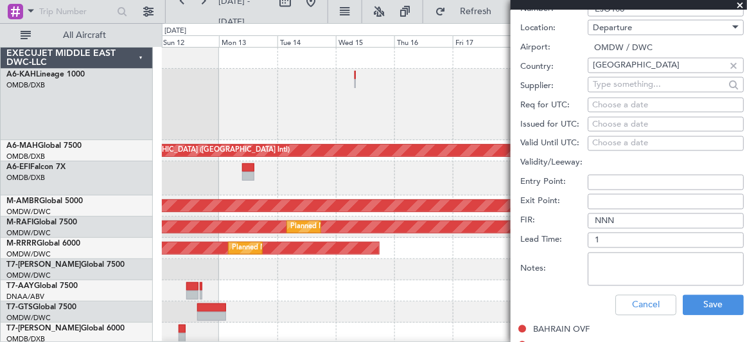
click at [633, 104] on div "Choose a date" at bounding box center [665, 105] width 147 height 13
select select "10"
select select "2025"
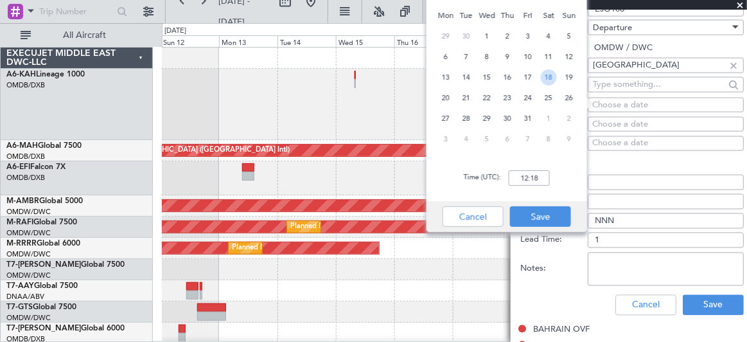
click at [545, 78] on span "18" at bounding box center [549, 77] width 16 height 16
click at [512, 179] on input "00:00" at bounding box center [529, 177] width 41 height 15
type input "04:00"
click at [546, 214] on button "Save" at bounding box center [540, 216] width 61 height 21
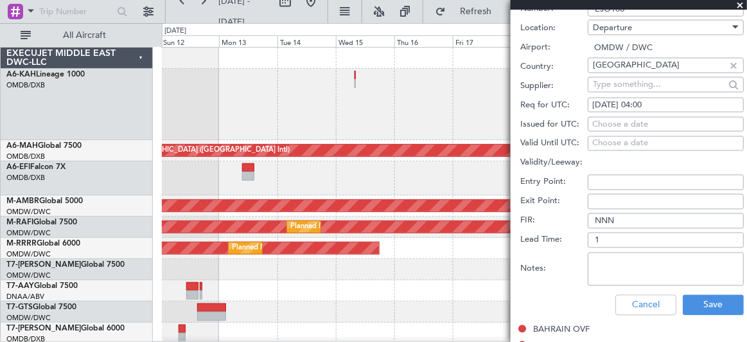
click at [629, 120] on div "Choose a date" at bounding box center [665, 124] width 147 height 13
select select "10"
select select "2025"
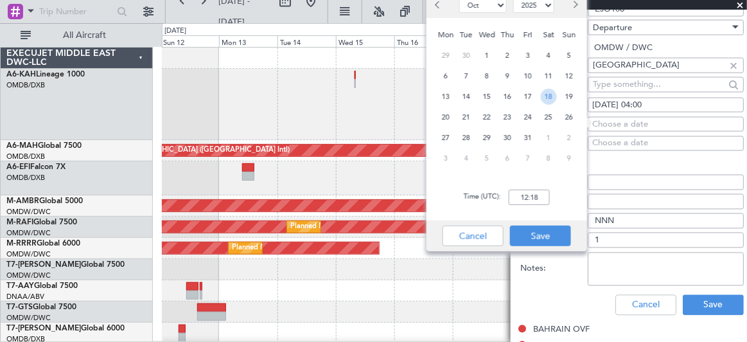
click at [543, 92] on span "18" at bounding box center [549, 97] width 16 height 16
click at [521, 199] on input "00:00" at bounding box center [529, 196] width 41 height 15
type input "04:00"
click at [552, 235] on button "Save" at bounding box center [540, 235] width 61 height 21
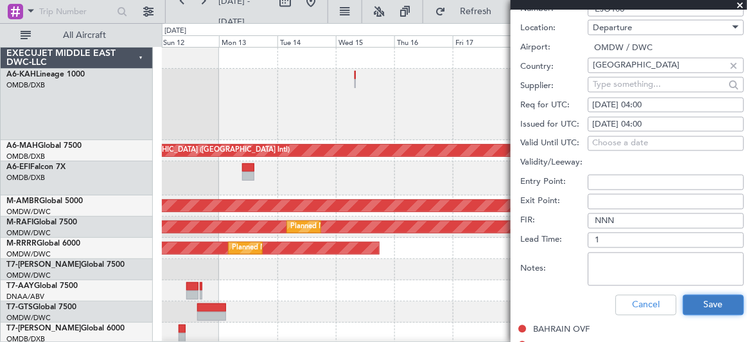
click at [701, 301] on button "Save" at bounding box center [713, 305] width 61 height 21
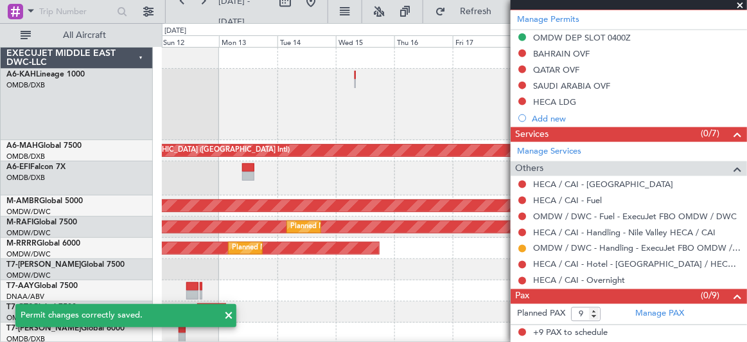
scroll to position [83, 0]
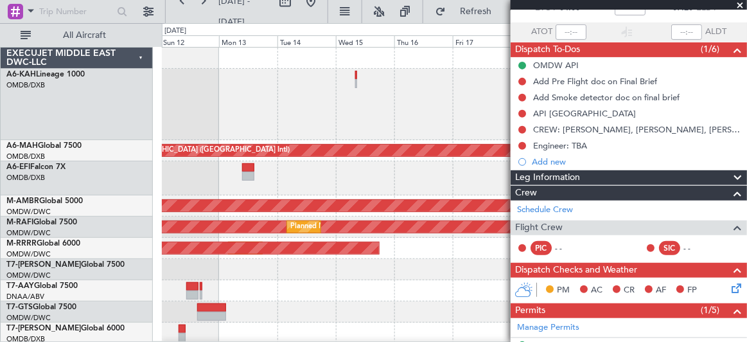
type input "+00:05"
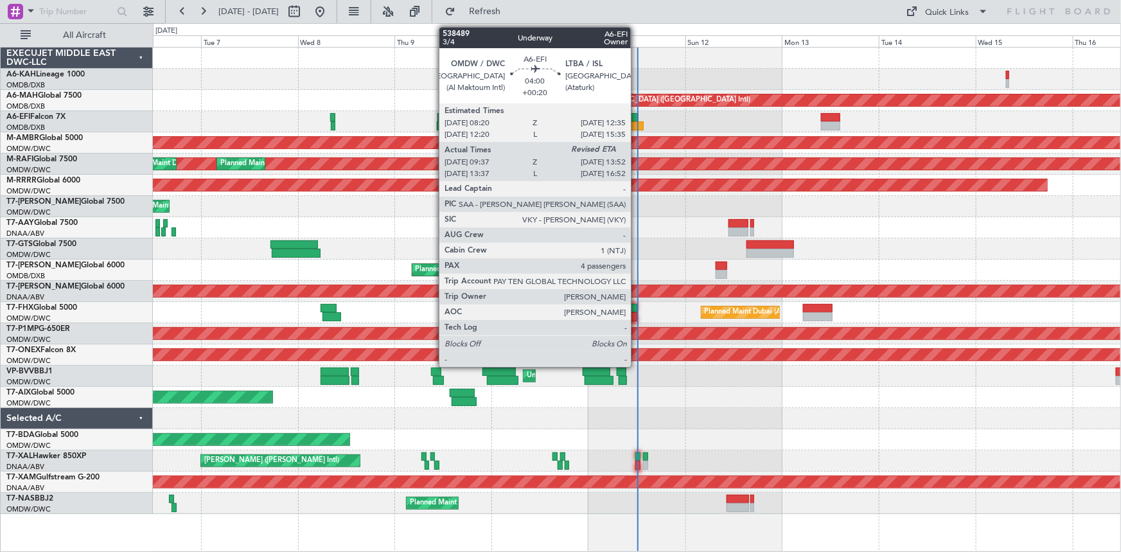
click at [636, 114] on div at bounding box center [629, 117] width 17 height 9
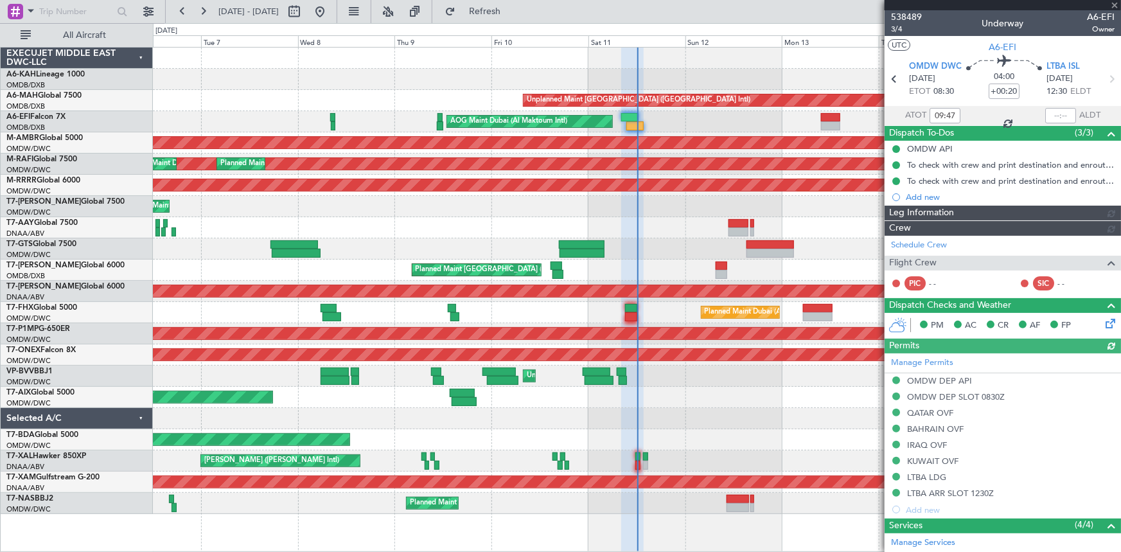
type input "[PERSON_NAME] ([PERSON_NAME])"
type input "7529"
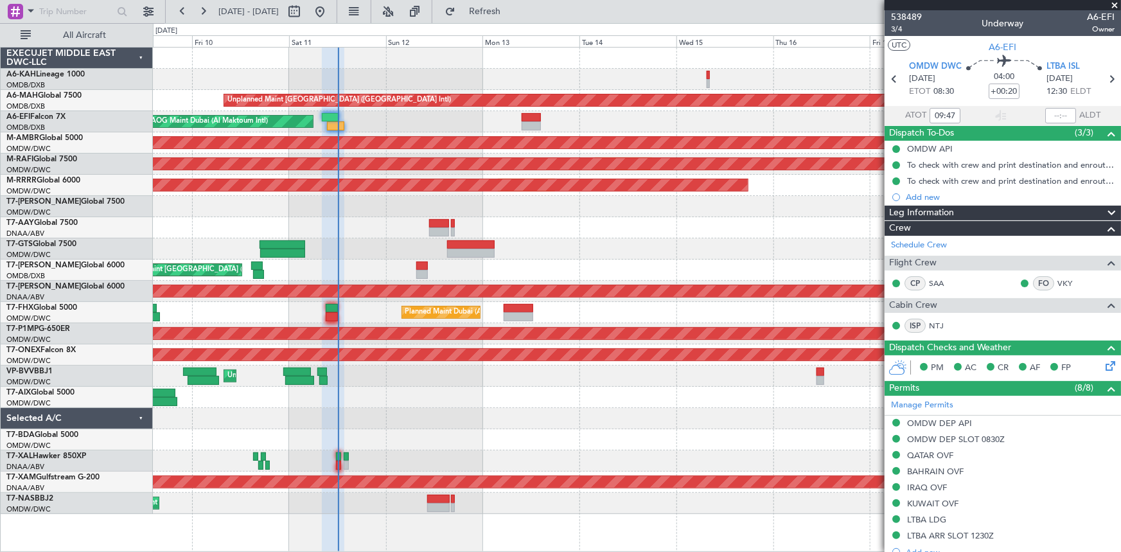
click at [411, 126] on div "AOG Maint Dubai (Al Maktoum Intl)" at bounding box center [637, 121] width 968 height 21
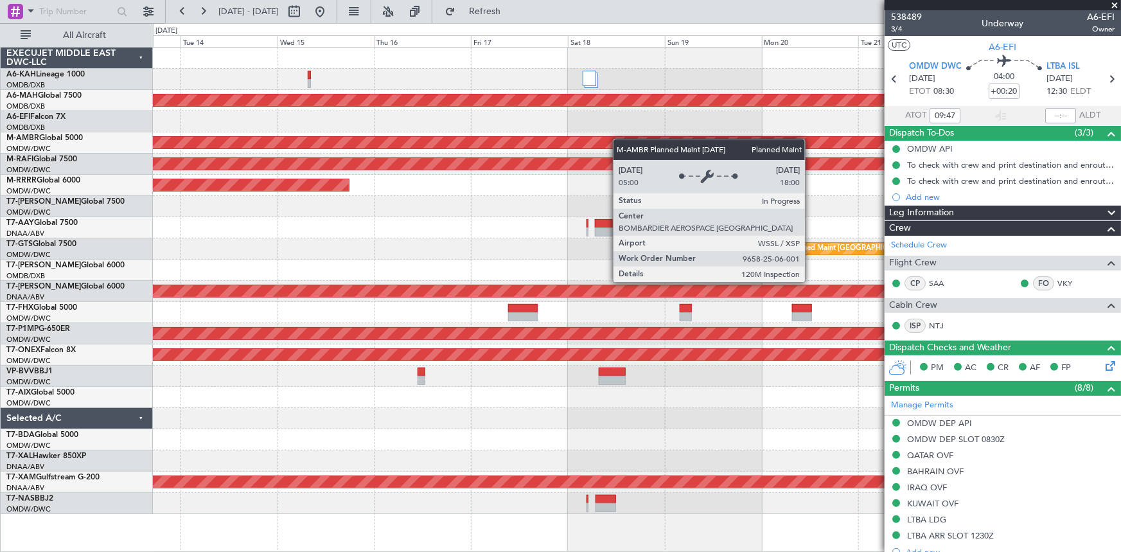
click at [484, 129] on div "Unplanned Maint Dubai (Dubai Intl) AOG Maint Dubai (Al Maktoum Intl) Planned Ma…" at bounding box center [637, 281] width 968 height 466
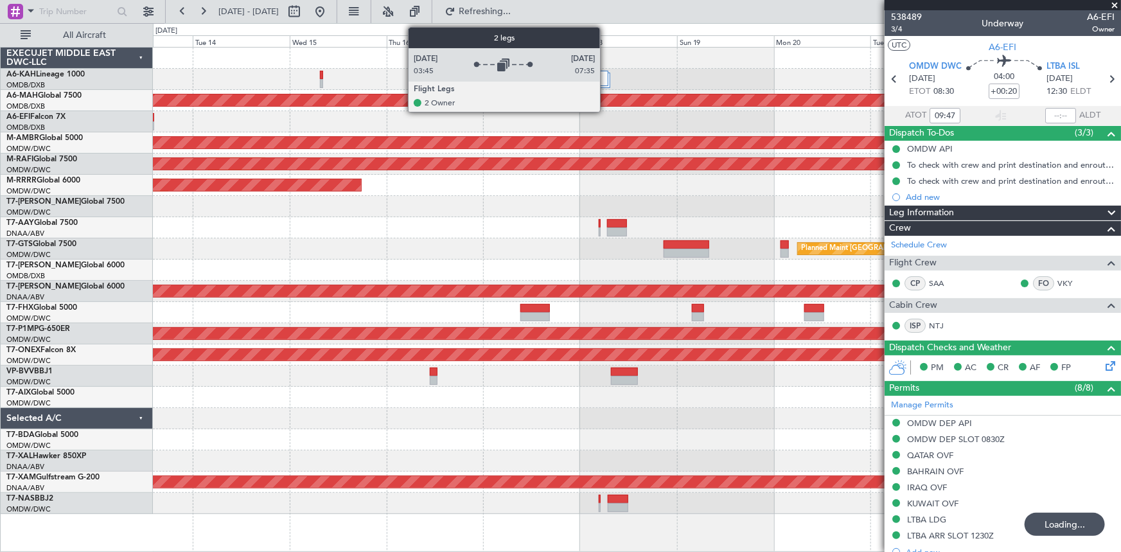
click at [605, 80] on div at bounding box center [602, 78] width 14 height 15
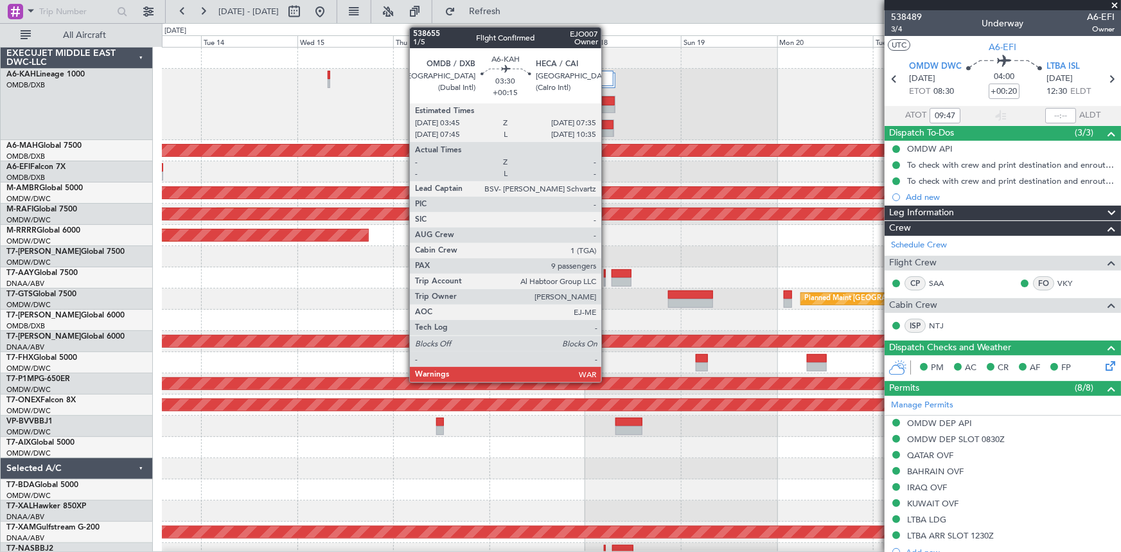
click at [607, 103] on div at bounding box center [607, 100] width 14 height 9
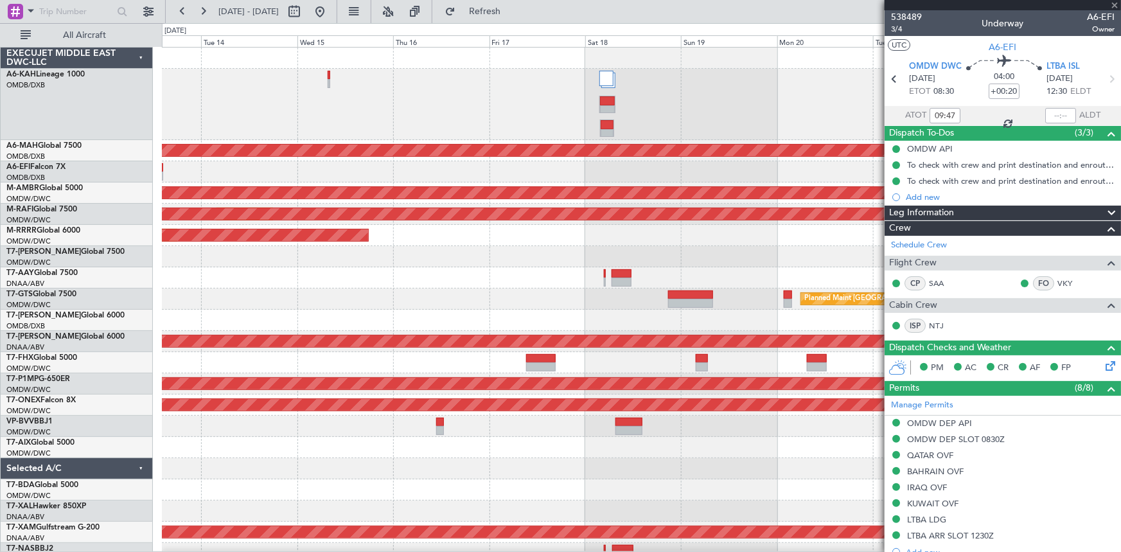
type input "+00:15"
type input "9"
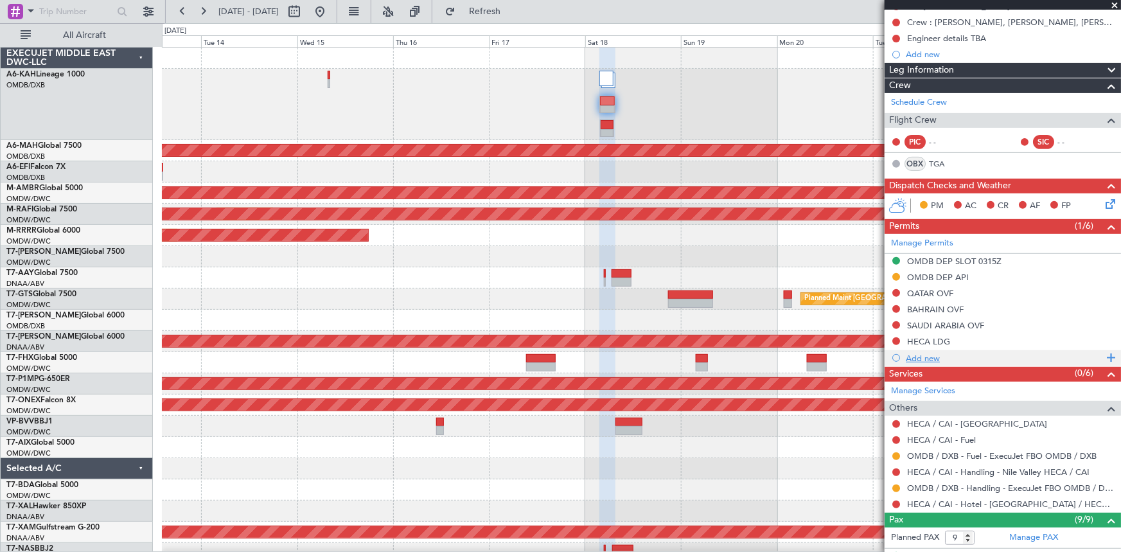
scroll to position [292, 0]
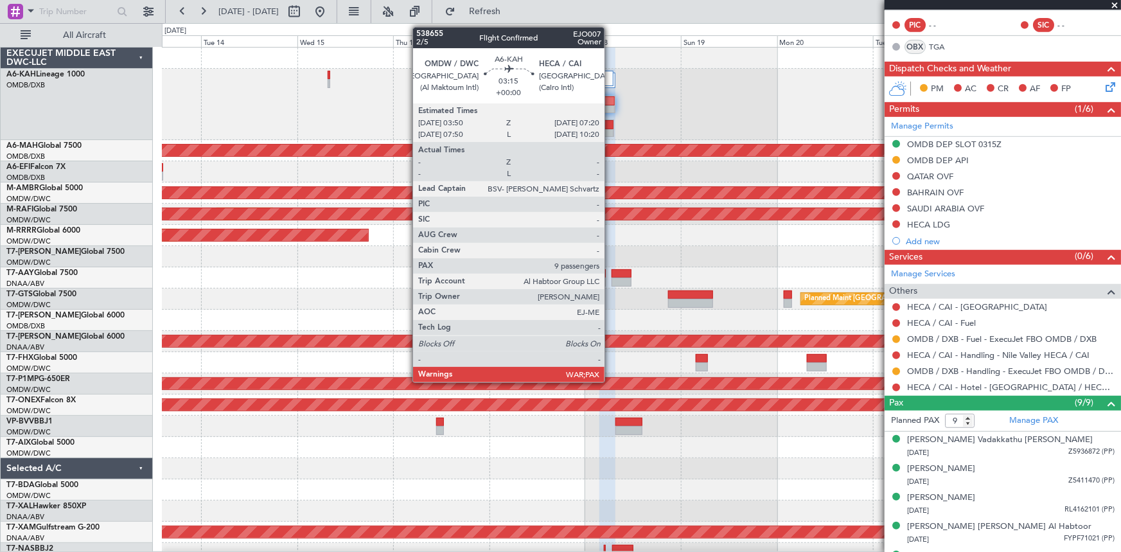
click at [610, 125] on div at bounding box center [606, 124] width 13 height 9
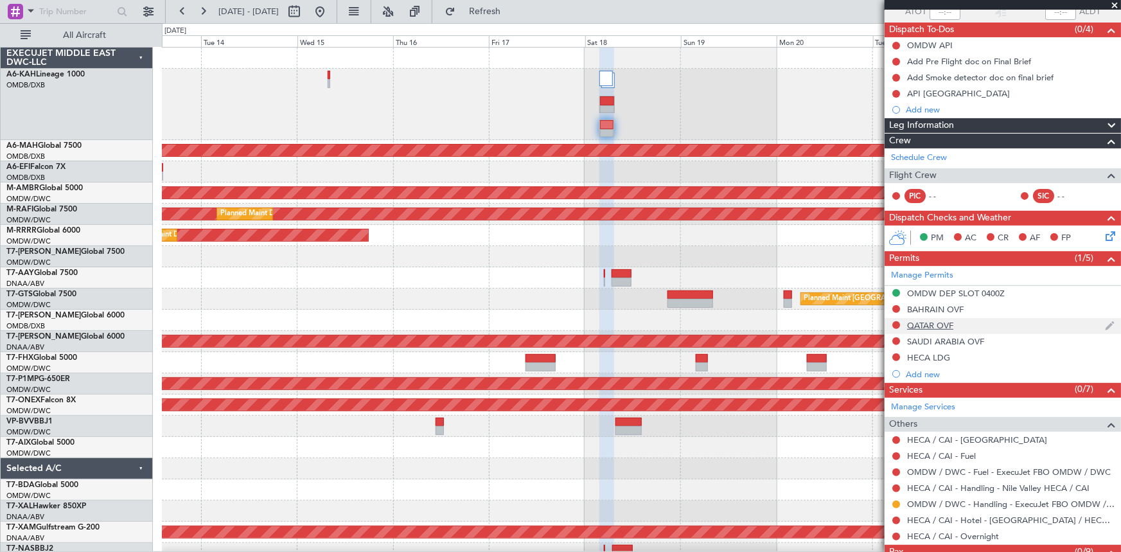
scroll to position [148, 0]
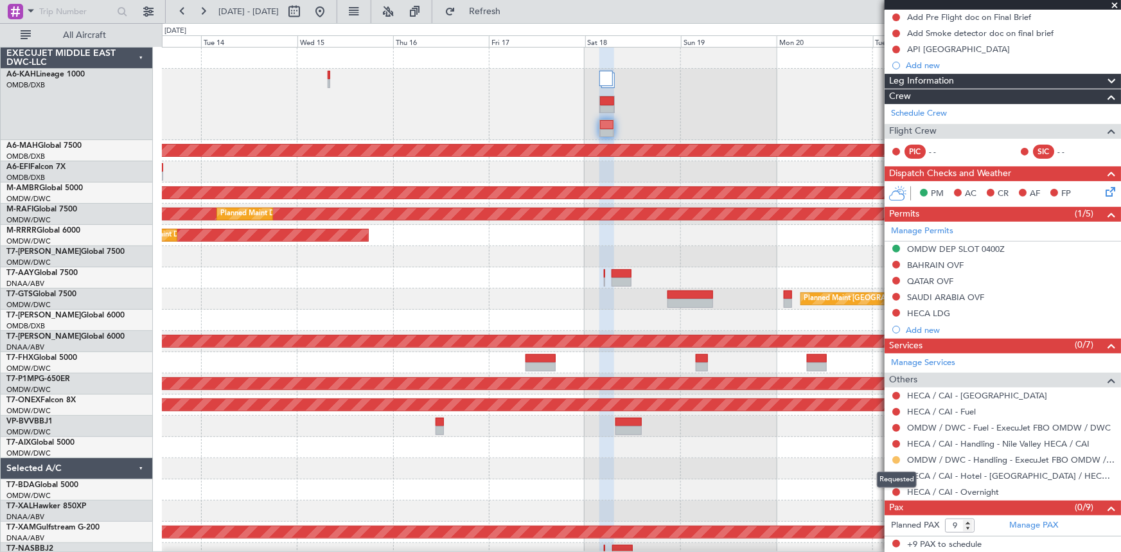
click at [896, 459] on button at bounding box center [896, 460] width 8 height 8
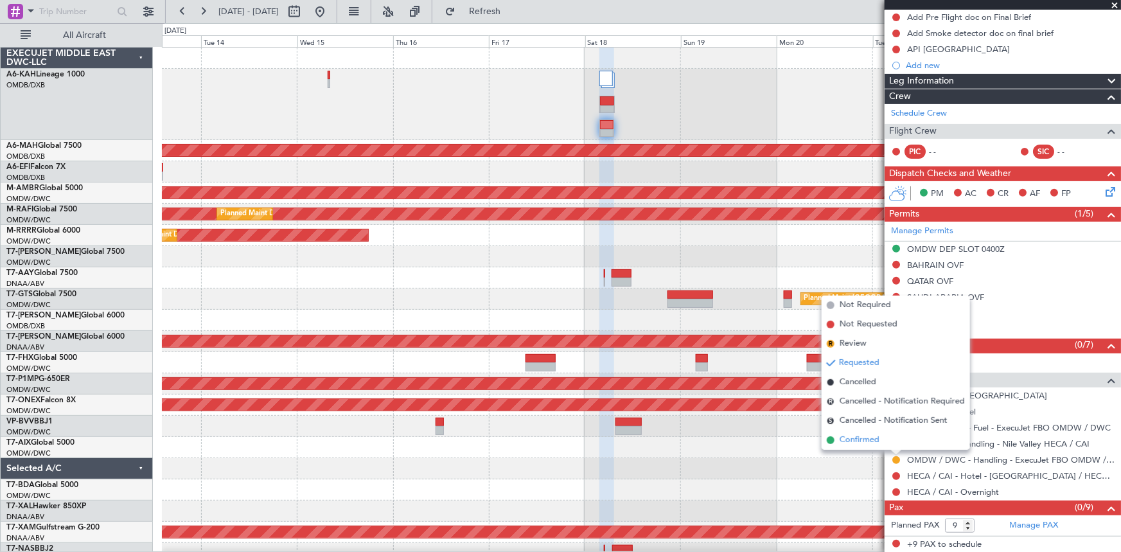
click at [863, 440] on span "Confirmed" at bounding box center [859, 439] width 40 height 13
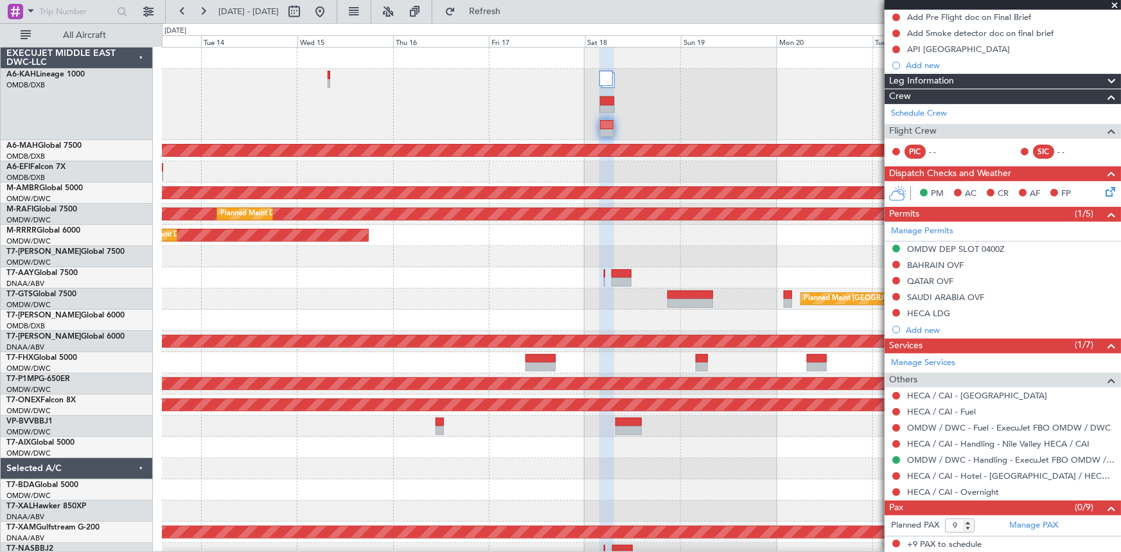
scroll to position [0, 0]
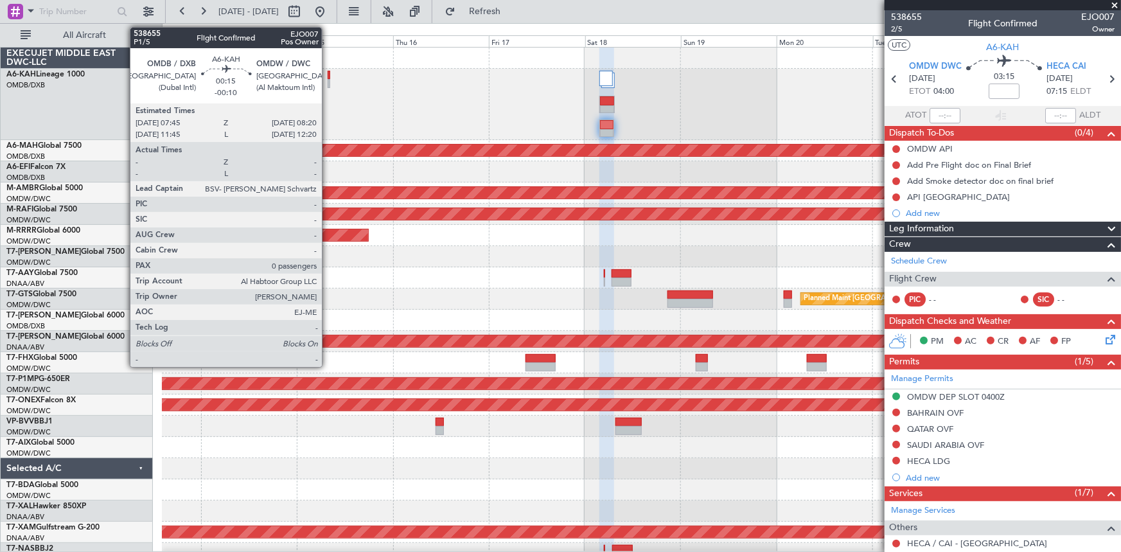
click at [328, 76] on div at bounding box center [329, 75] width 3 height 9
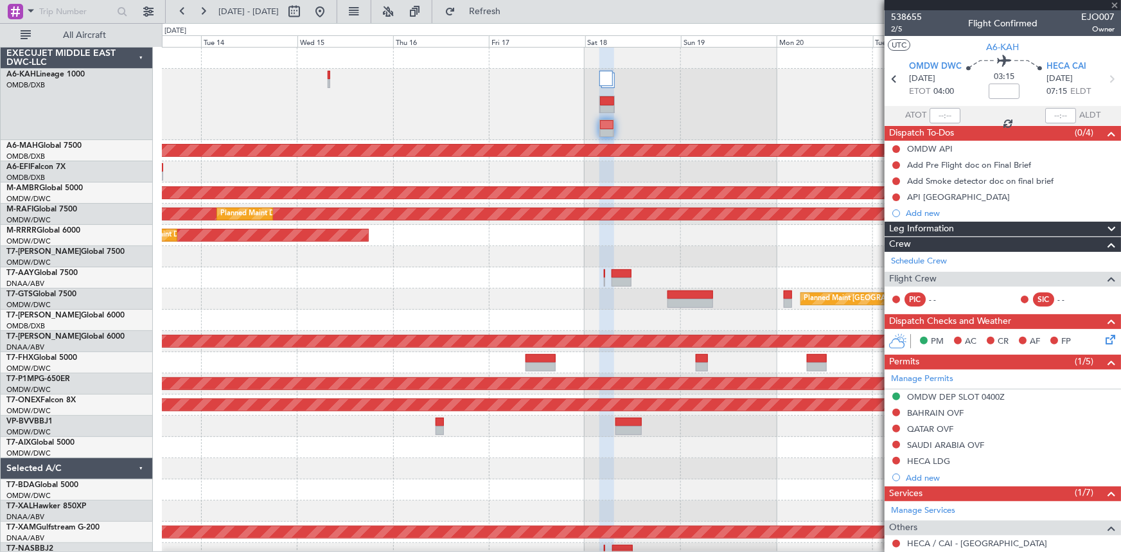
type input "-00:10"
type input "0"
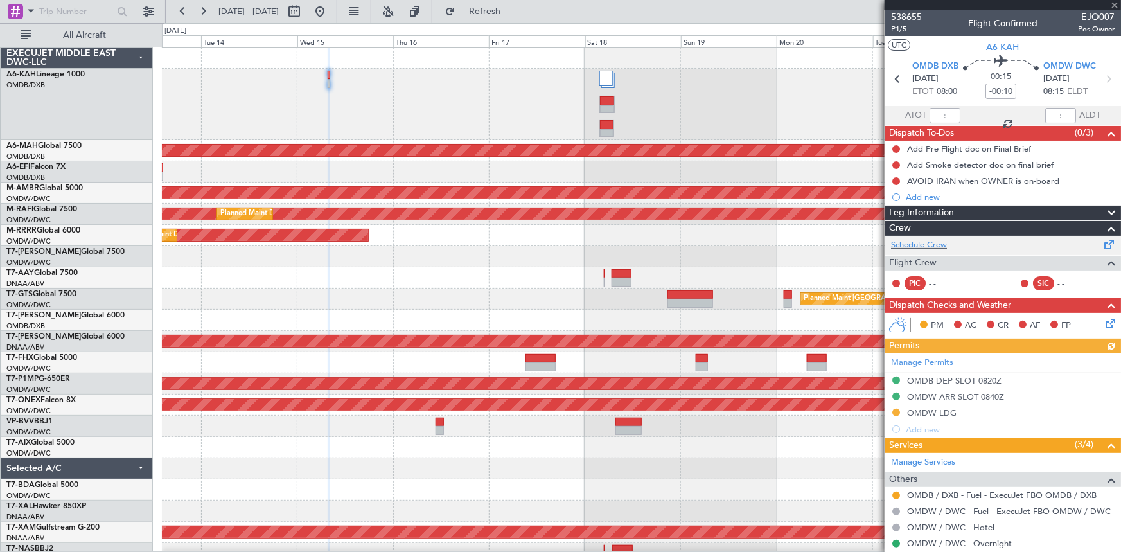
scroll to position [67, 0]
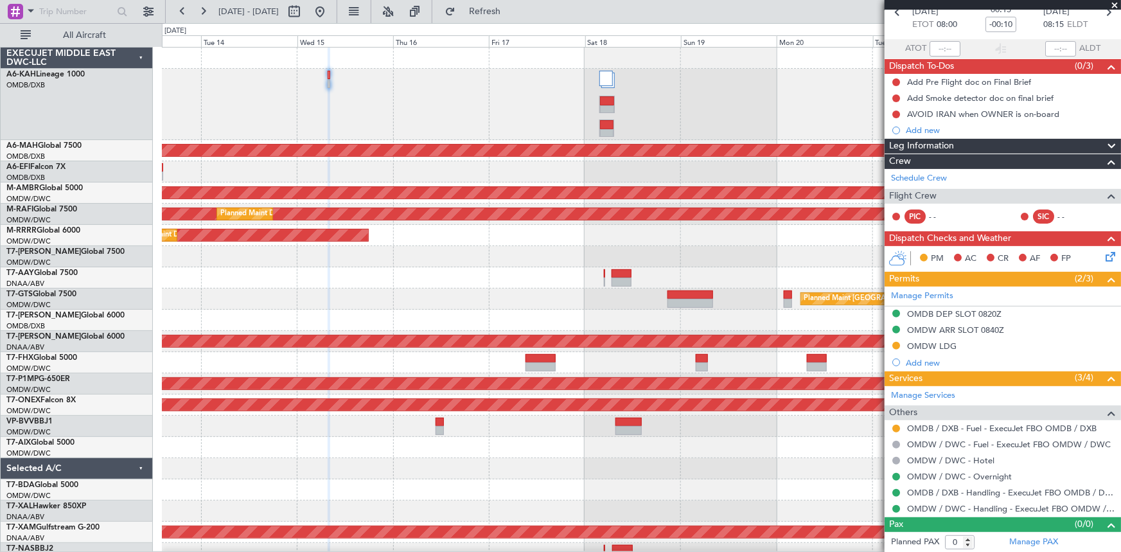
drag, startPoint x: 910, startPoint y: 342, endPoint x: 951, endPoint y: 351, distance: 42.1
click at [910, 342] on div "OMDW LDG" at bounding box center [931, 345] width 49 height 11
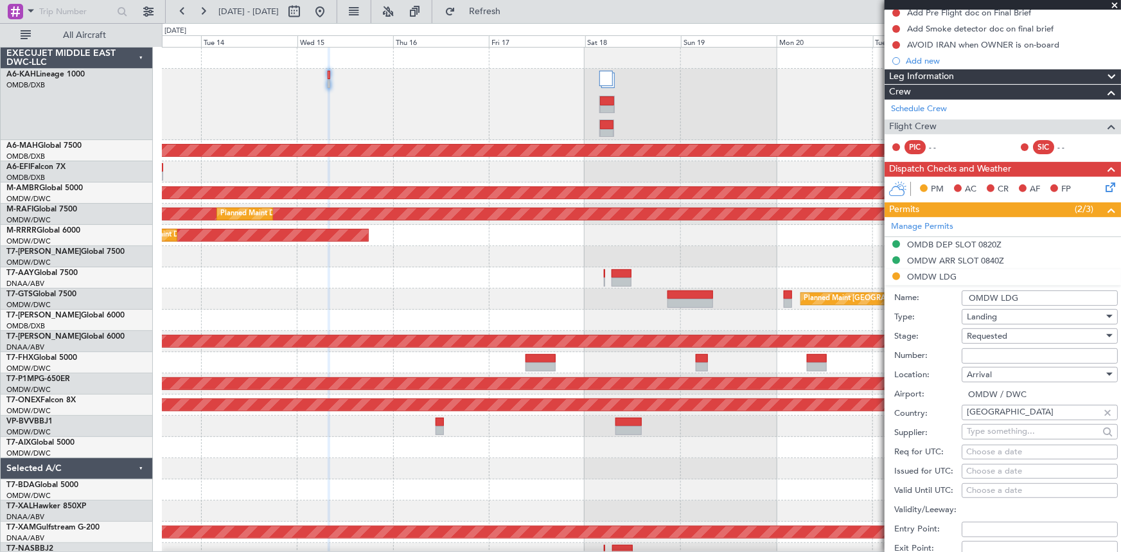
scroll to position [184, 0]
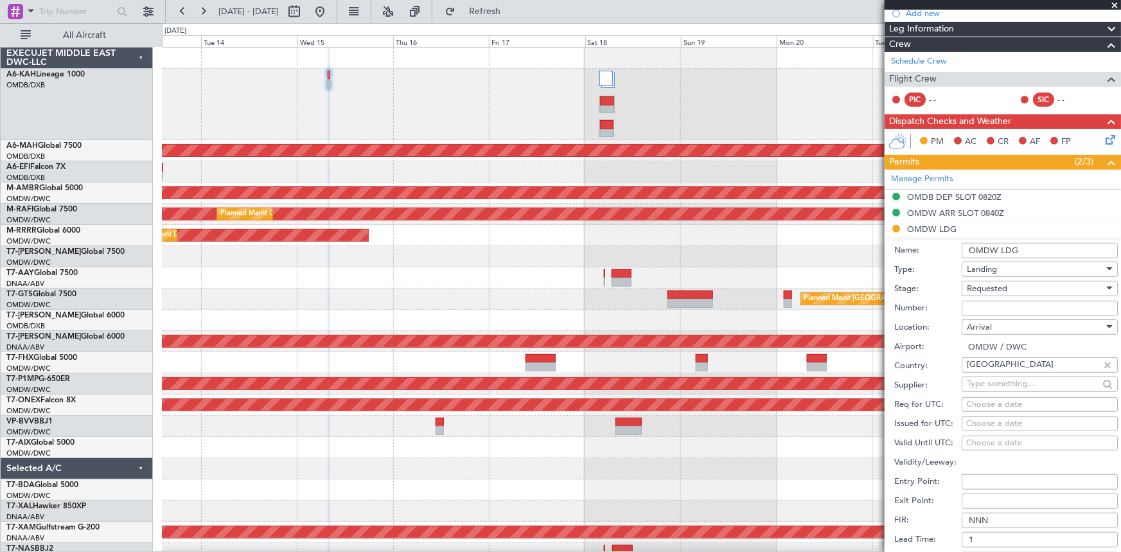
click at [999, 308] on input "Number:" at bounding box center [1039, 308] width 156 height 15
paste input "LP/2025/14007"
type input "LP/2025/14007"
click at [1012, 288] on div "Requested" at bounding box center [1035, 288] width 137 height 19
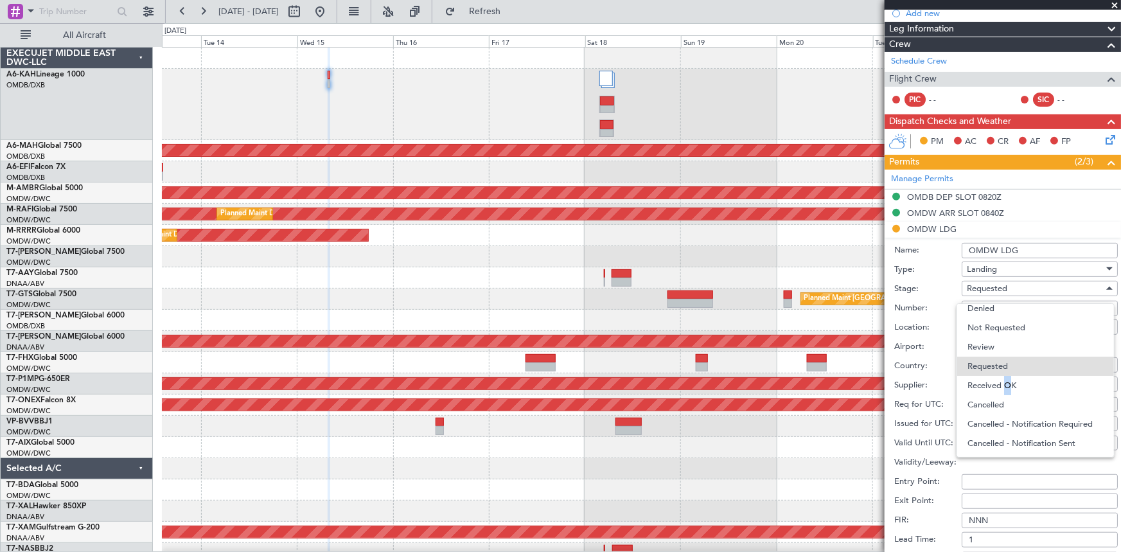
click at [1005, 382] on span "Received OK" at bounding box center [1035, 385] width 136 height 19
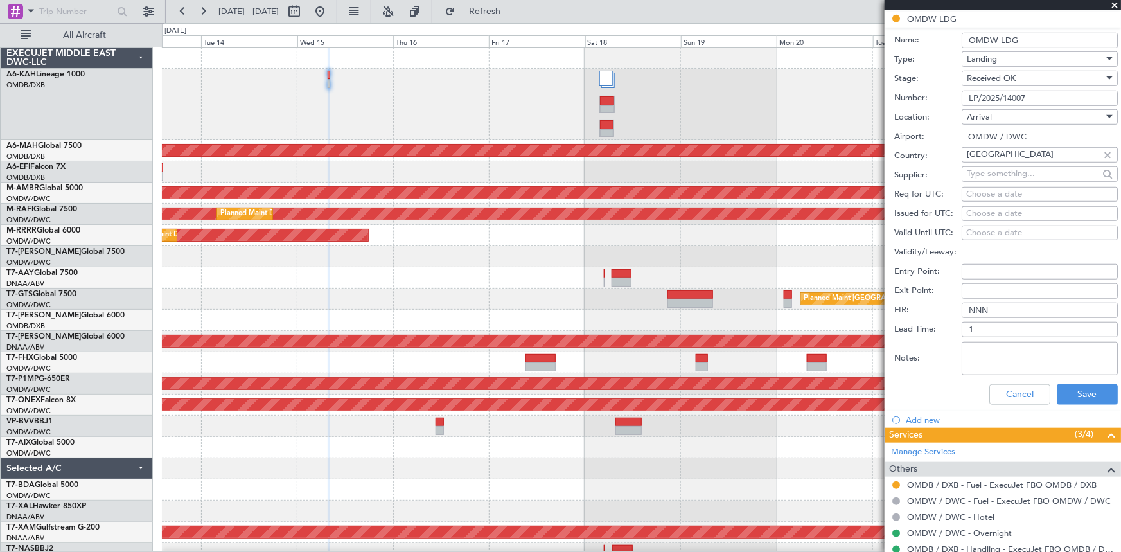
scroll to position [417, 0]
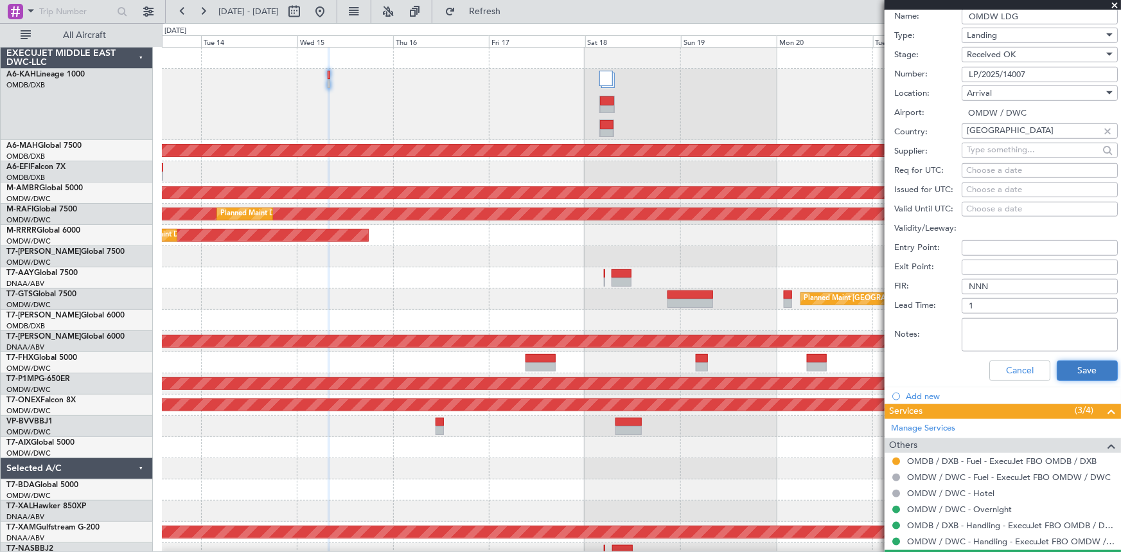
click at [1080, 371] on button "Save" at bounding box center [1086, 370] width 61 height 21
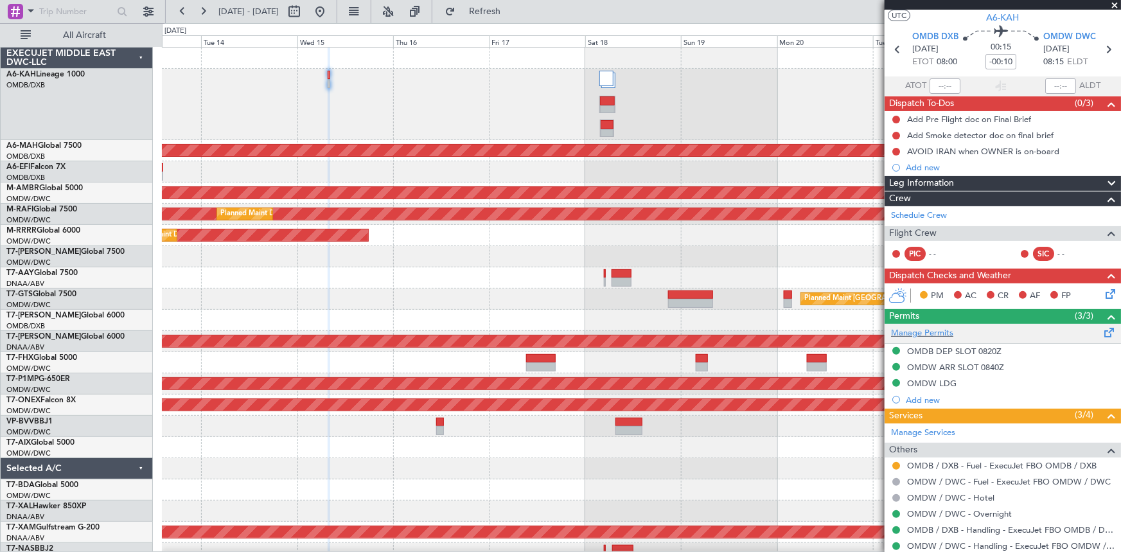
scroll to position [0, 0]
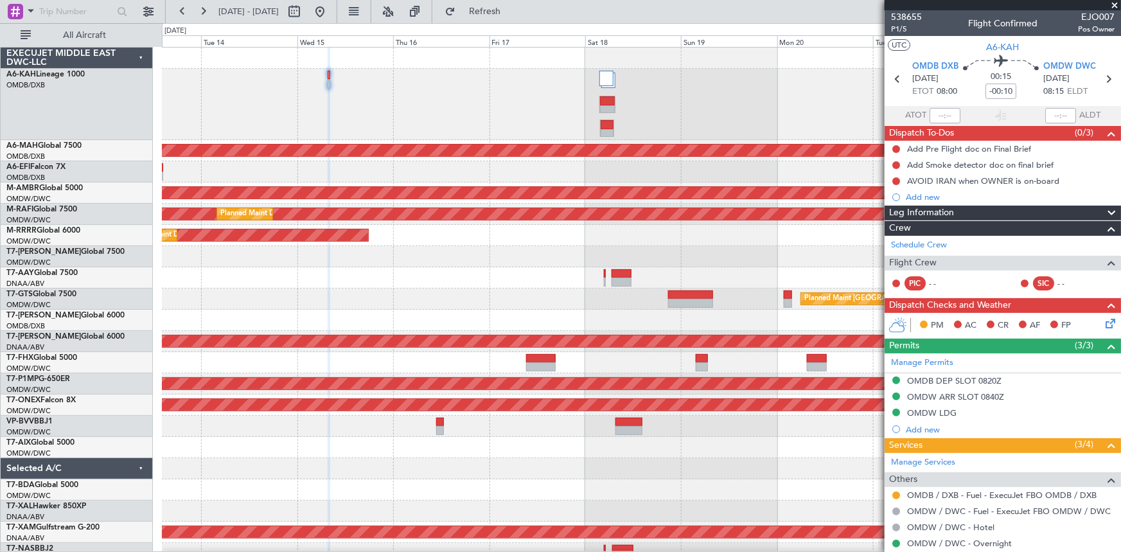
click at [737, 110] on div at bounding box center [641, 104] width 959 height 71
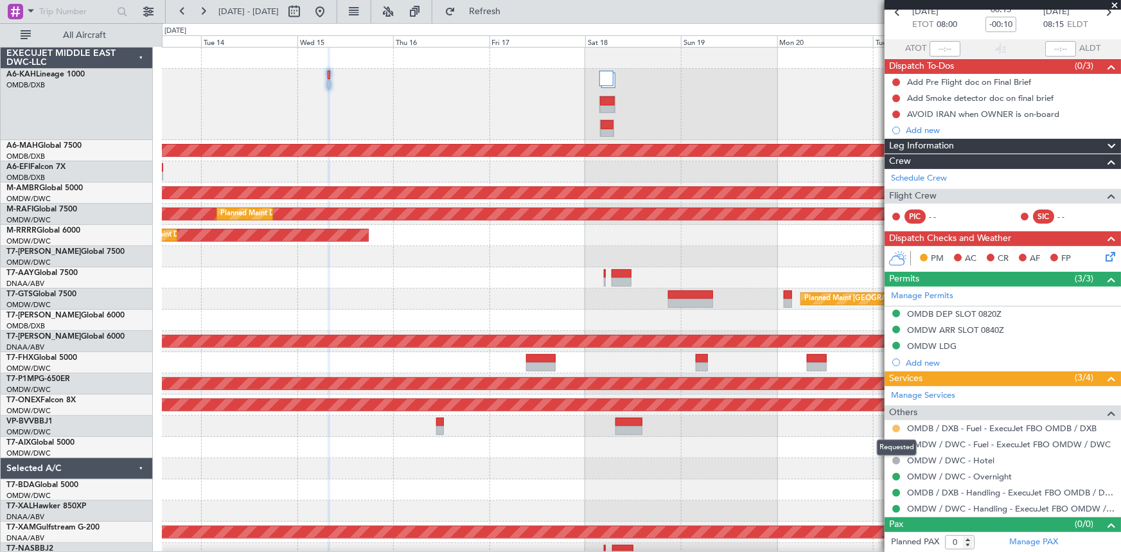
click at [895, 425] on button at bounding box center [896, 428] width 8 height 8
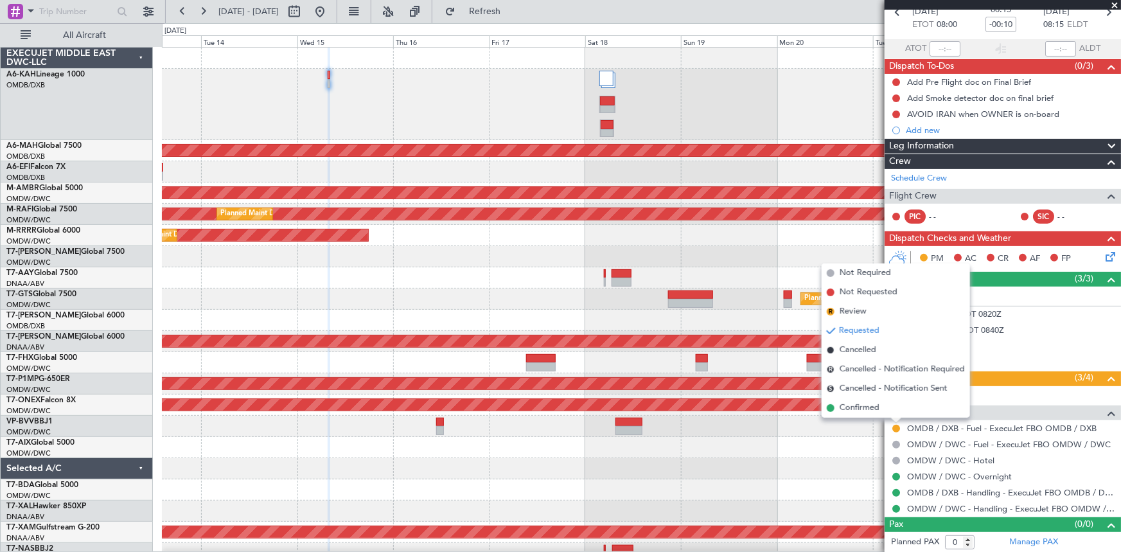
click at [725, 308] on div "Planned Maint [GEOGRAPHIC_DATA] (Seletar)" at bounding box center [641, 298] width 959 height 21
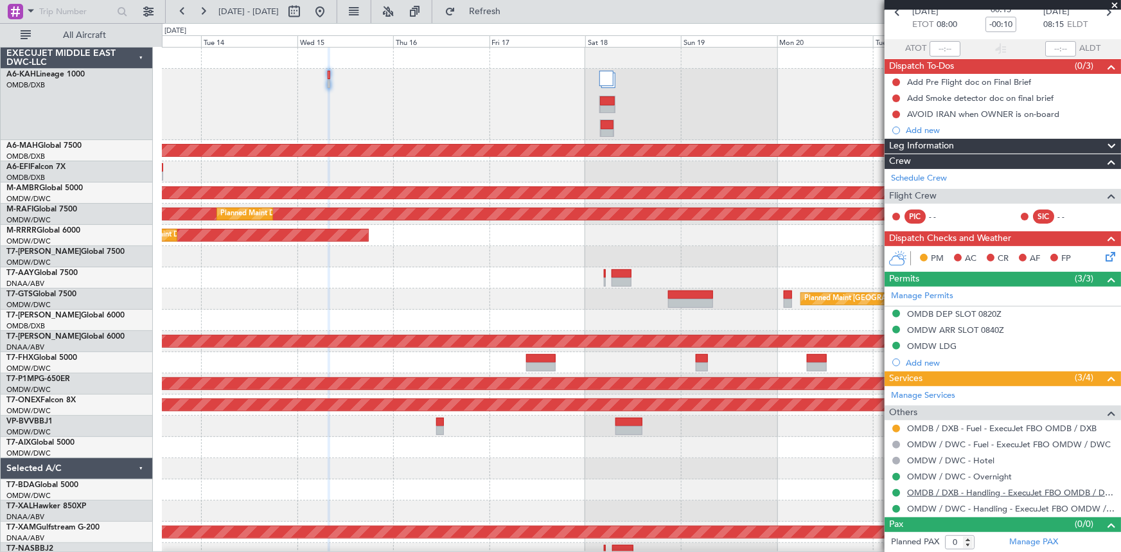
scroll to position [0, 0]
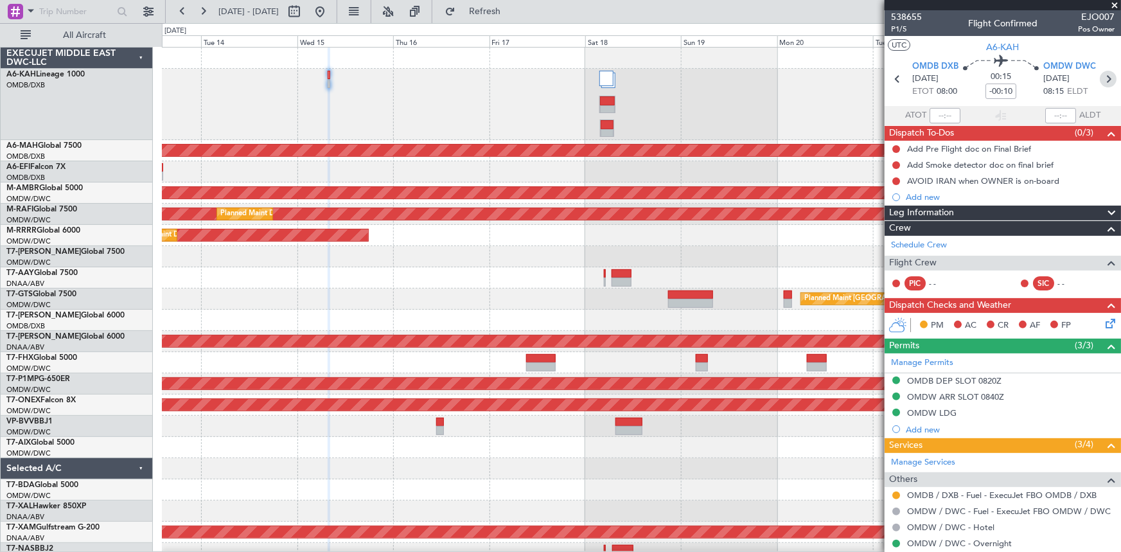
click at [1099, 76] on icon at bounding box center [1107, 79] width 17 height 17
type input "+00:15"
type input "9"
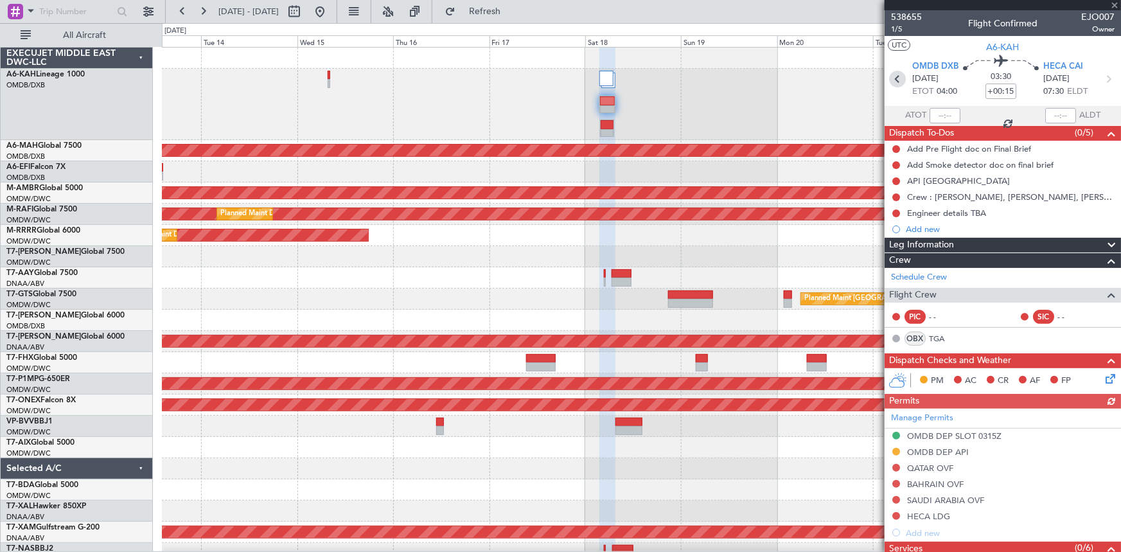
click at [896, 80] on icon at bounding box center [897, 79] width 17 height 17
type input "-00:10"
type input "0"
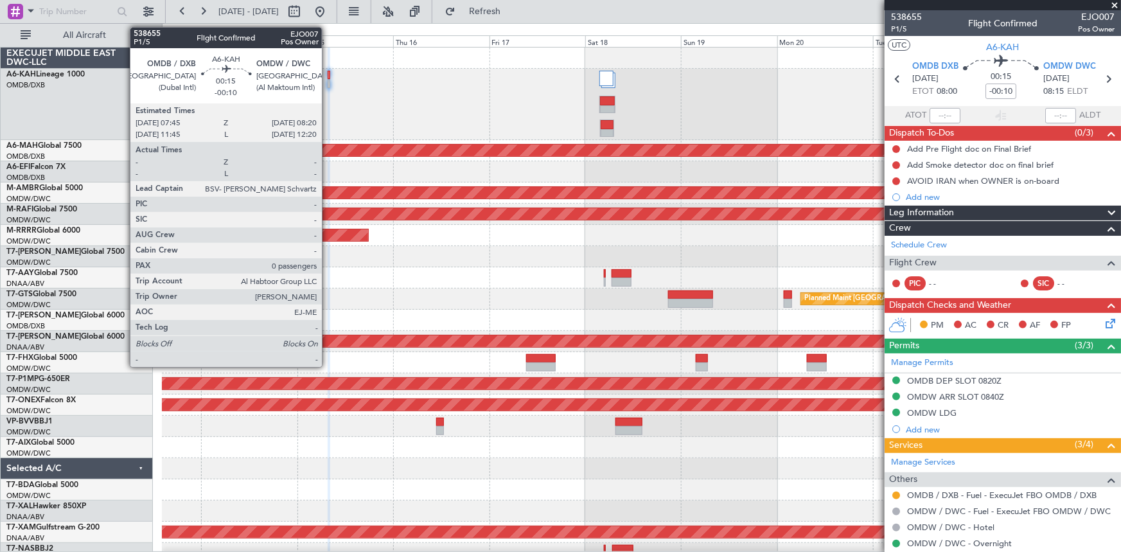
click at [328, 75] on div at bounding box center [329, 75] width 3 height 9
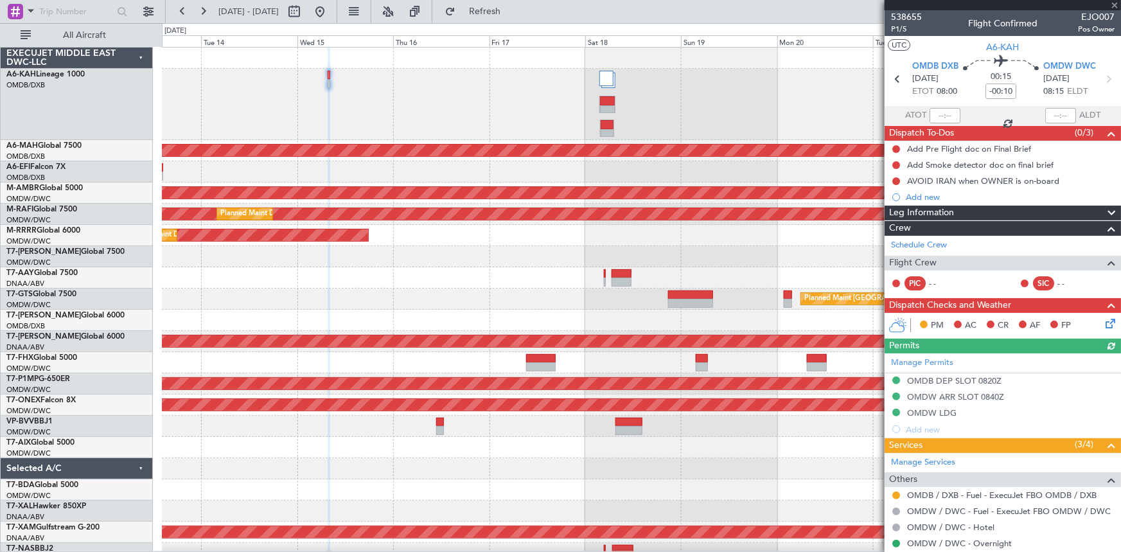
click at [916, 194] on div "Add new" at bounding box center [1009, 196] width 209 height 11
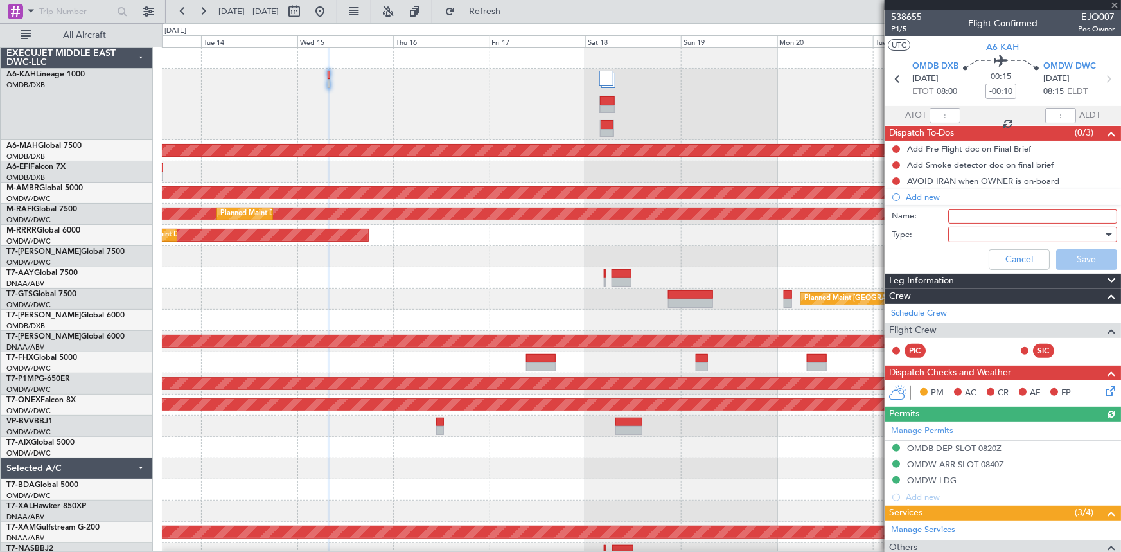
drag, startPoint x: 977, startPoint y: 210, endPoint x: 971, endPoint y: 221, distance: 12.7
click at [977, 210] on input "Name:" at bounding box center [1032, 216] width 169 height 14
paste input "Nikola, Dimitrije, Maria, Tara"
type input "CREW: Nikola, Dimitrije, Maria, Tara"
click at [986, 238] on div at bounding box center [1028, 234] width 150 height 19
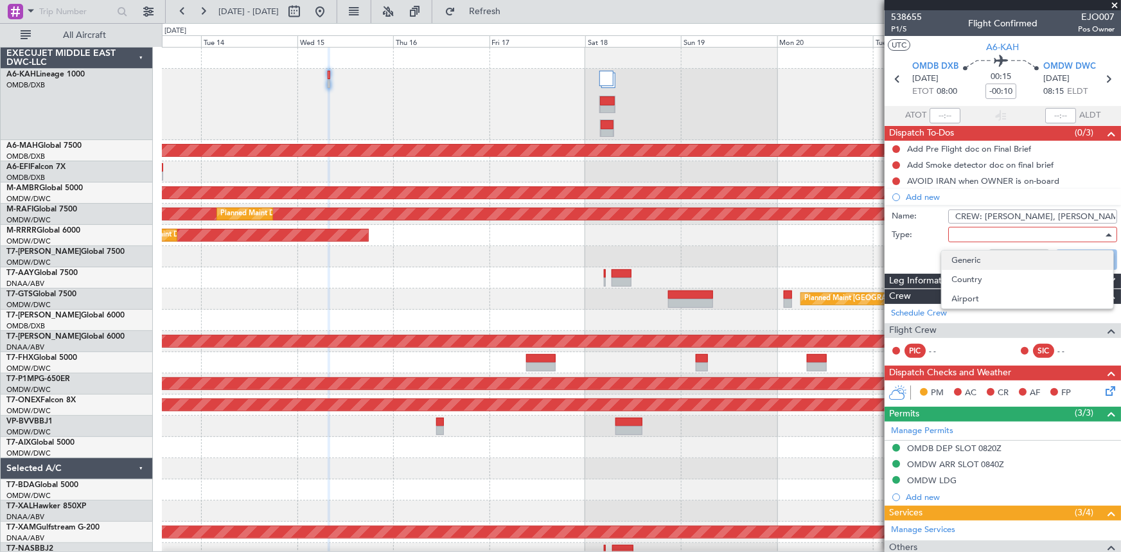
click at [980, 260] on span "Generic" at bounding box center [1027, 259] width 151 height 19
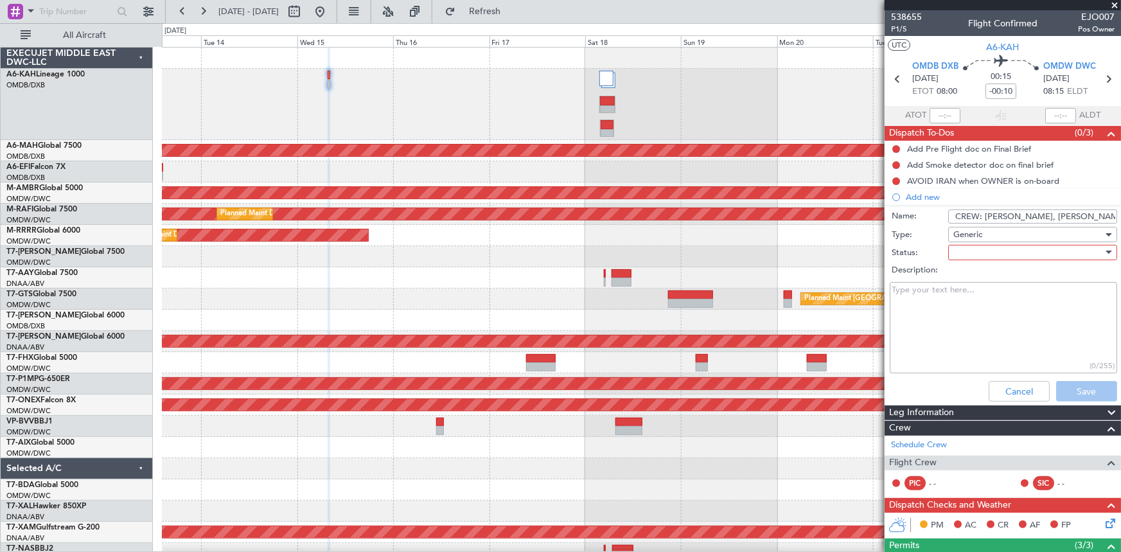
click at [1004, 250] on div at bounding box center [1028, 252] width 150 height 19
click at [988, 279] on span "Not Started" at bounding box center [1027, 277] width 151 height 19
click at [1074, 389] on button "Save" at bounding box center [1086, 391] width 61 height 21
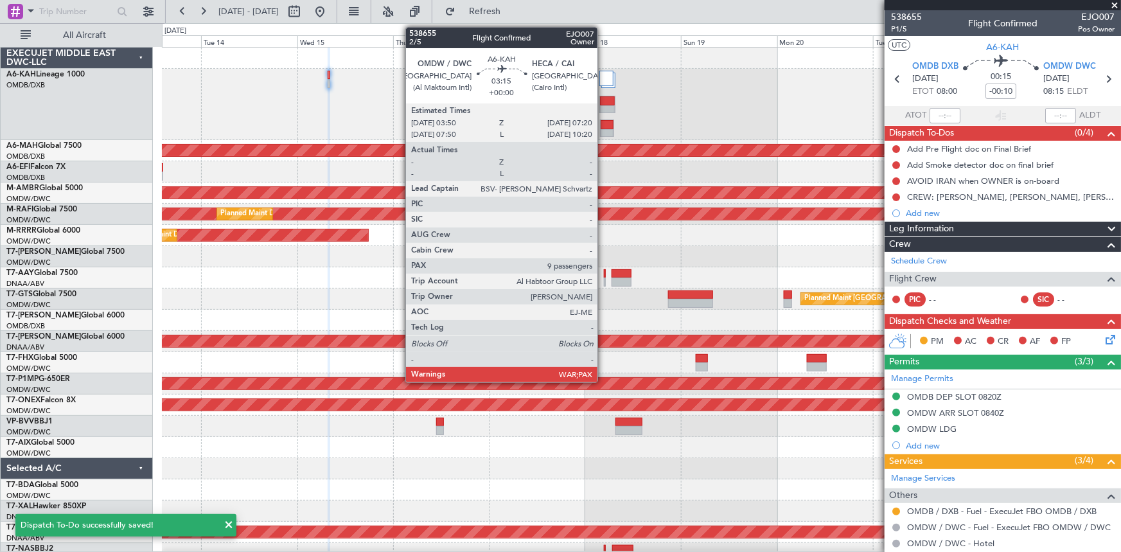
click at [603, 122] on div at bounding box center [606, 124] width 13 height 9
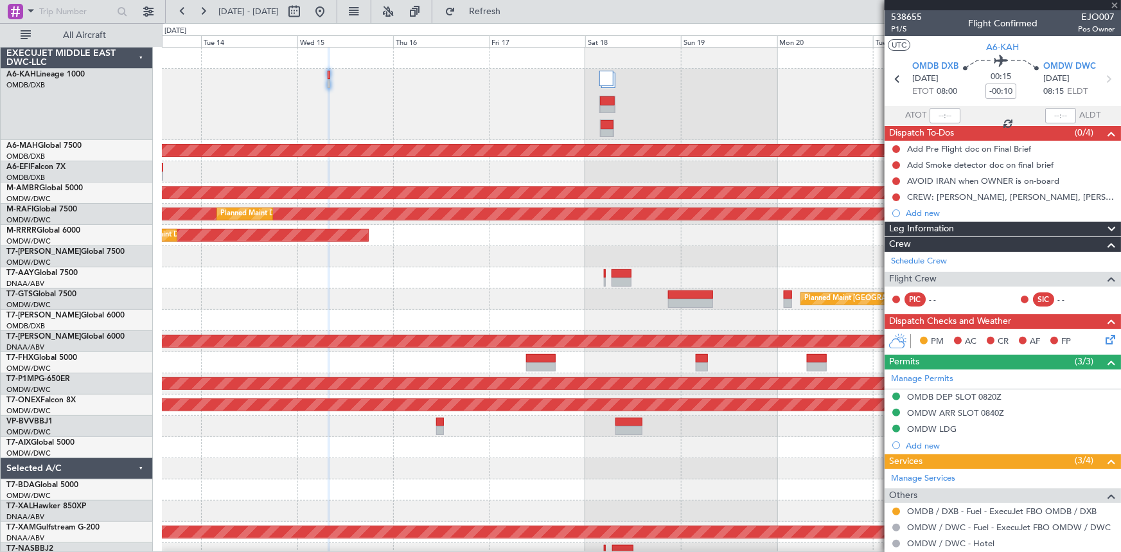
type input "9"
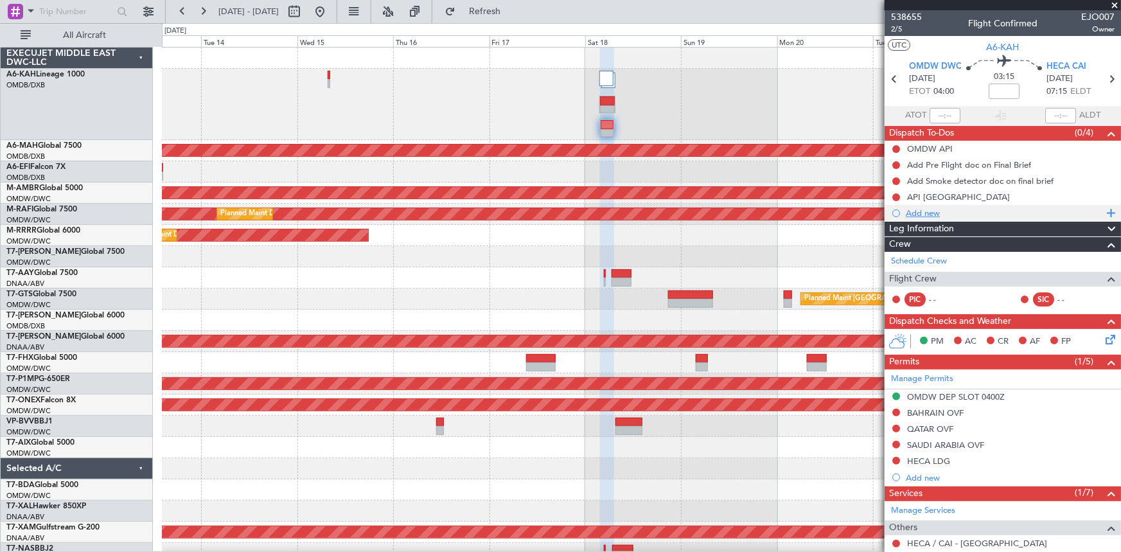
click at [913, 211] on div "Add new" at bounding box center [1003, 212] width 197 height 11
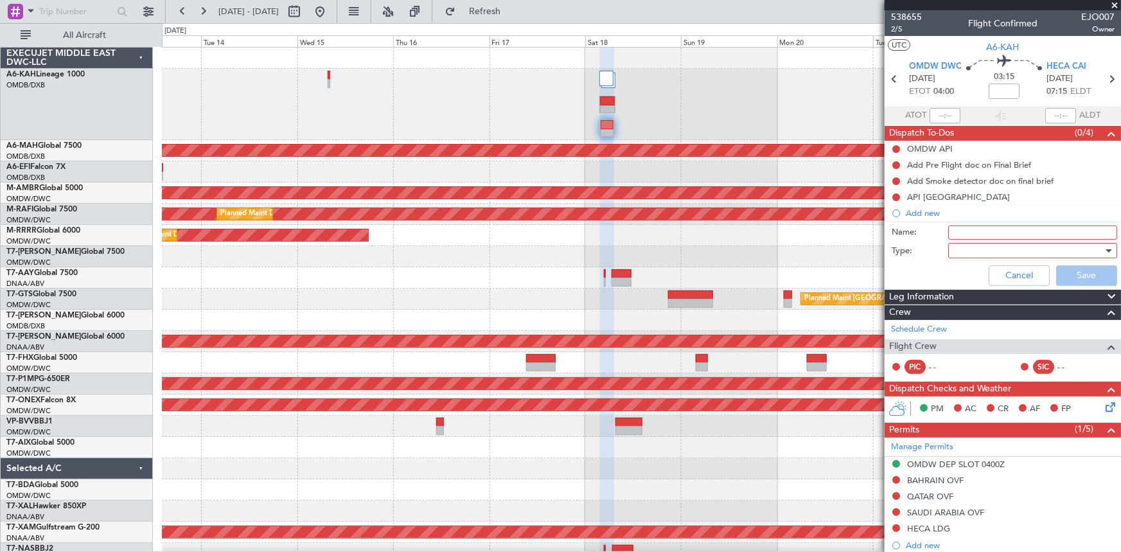
click at [967, 231] on input "Name:" at bounding box center [1032, 232] width 169 height 14
paste input "Nikola, Dimitrije, Maria, Tara"
click at [980, 228] on input "CREW: Nikola, Dimitrije, Maria, Tara" at bounding box center [1032, 232] width 169 height 14
paste input "Bernad"
type input "CREW: Bernad, Nikola, Dimitrije, Maria, Tara"
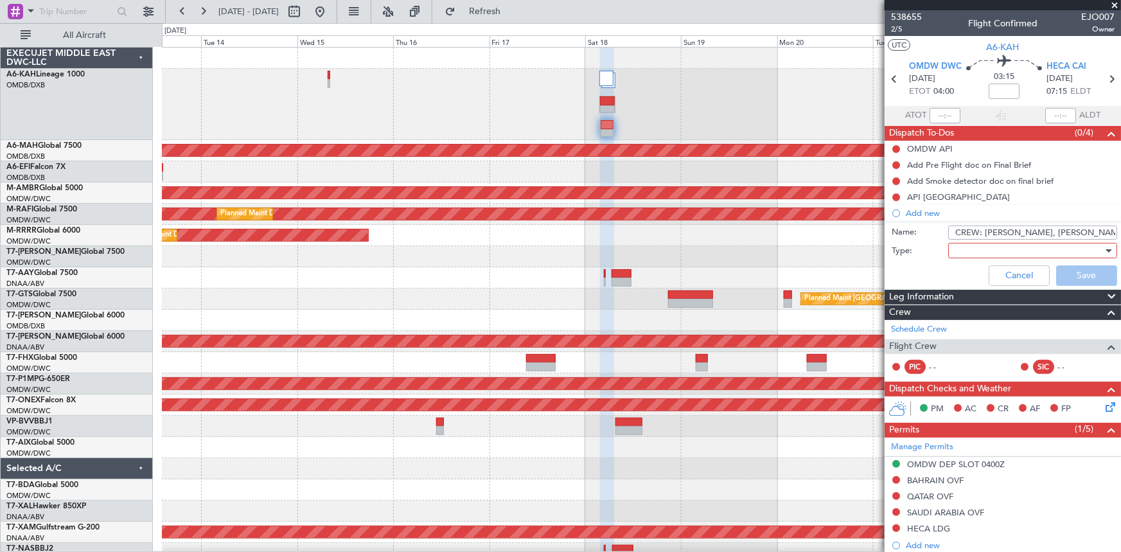
click at [984, 249] on div at bounding box center [1028, 250] width 150 height 19
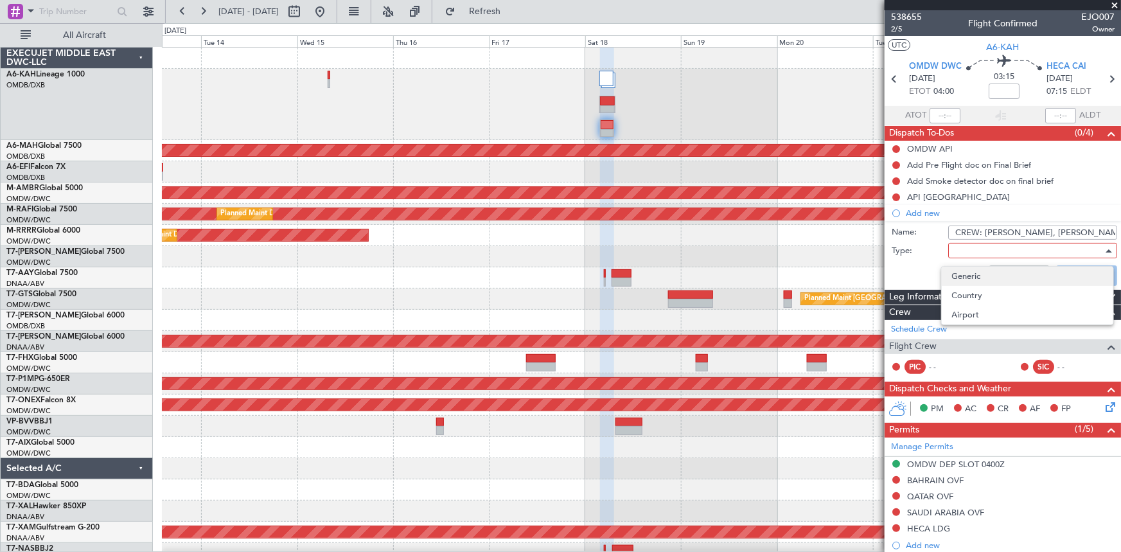
click at [967, 275] on span "Generic" at bounding box center [1027, 276] width 151 height 19
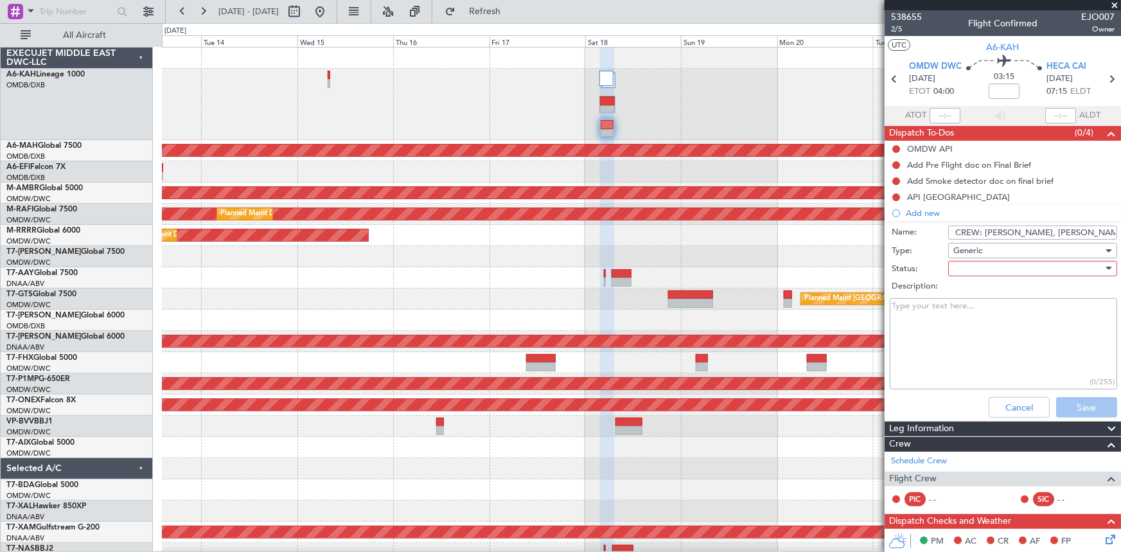
click at [983, 270] on div at bounding box center [1028, 268] width 150 height 19
drag, startPoint x: 963, startPoint y: 296, endPoint x: 1079, endPoint y: 377, distance: 141.6
click at [967, 300] on span "Not Started" at bounding box center [1027, 293] width 151 height 19
click at [1072, 397] on button "Save" at bounding box center [1086, 407] width 61 height 21
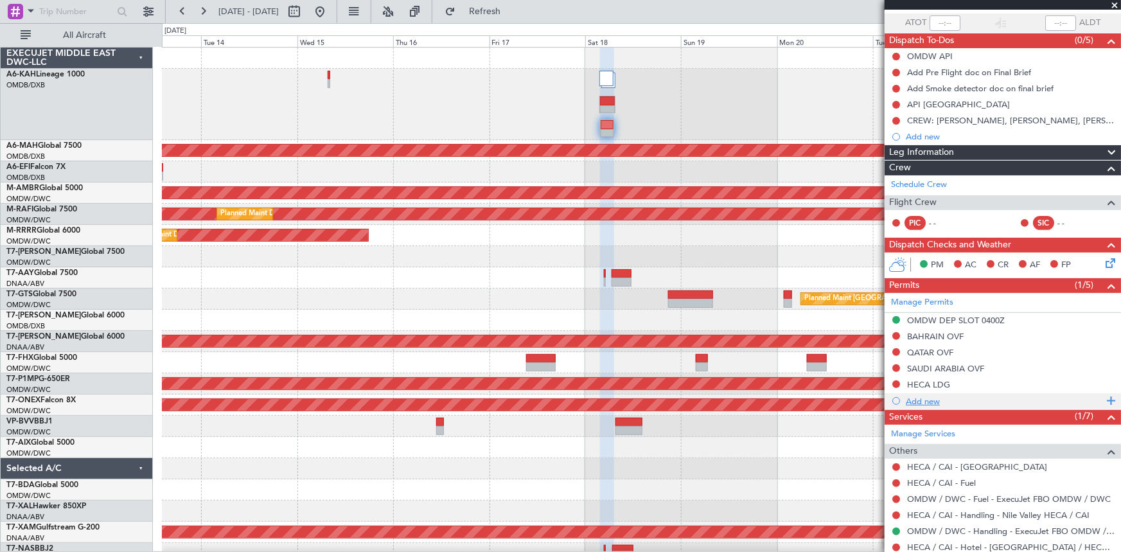
scroll to position [116, 0]
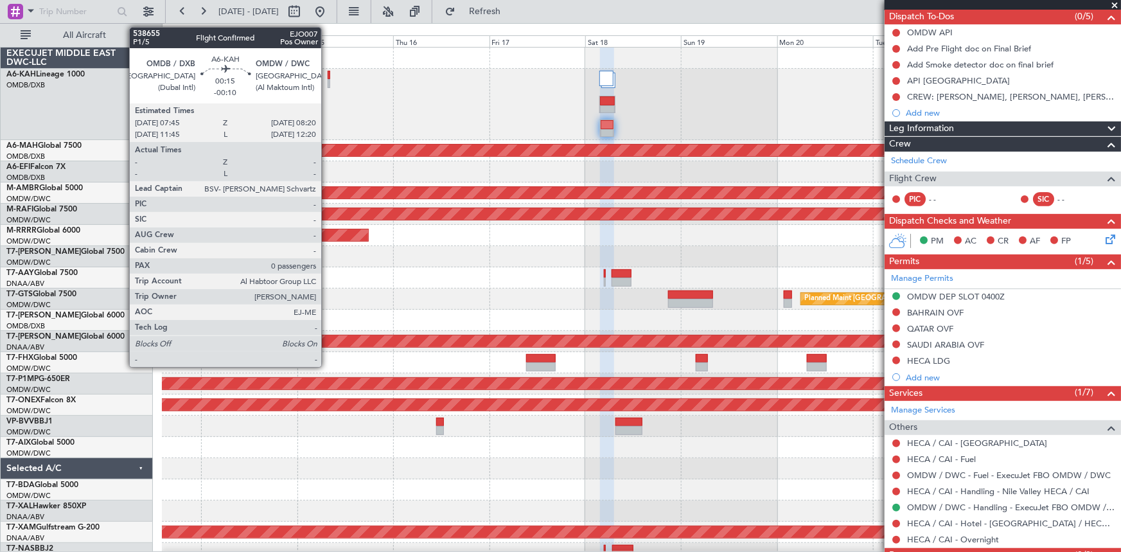
click at [328, 75] on div at bounding box center [329, 75] width 3 height 9
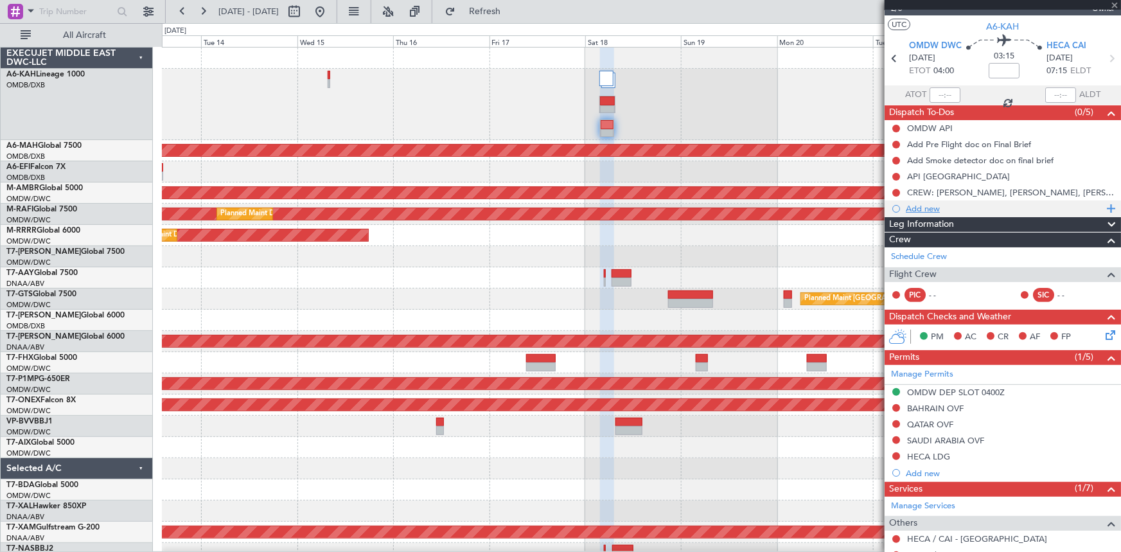
scroll to position [0, 0]
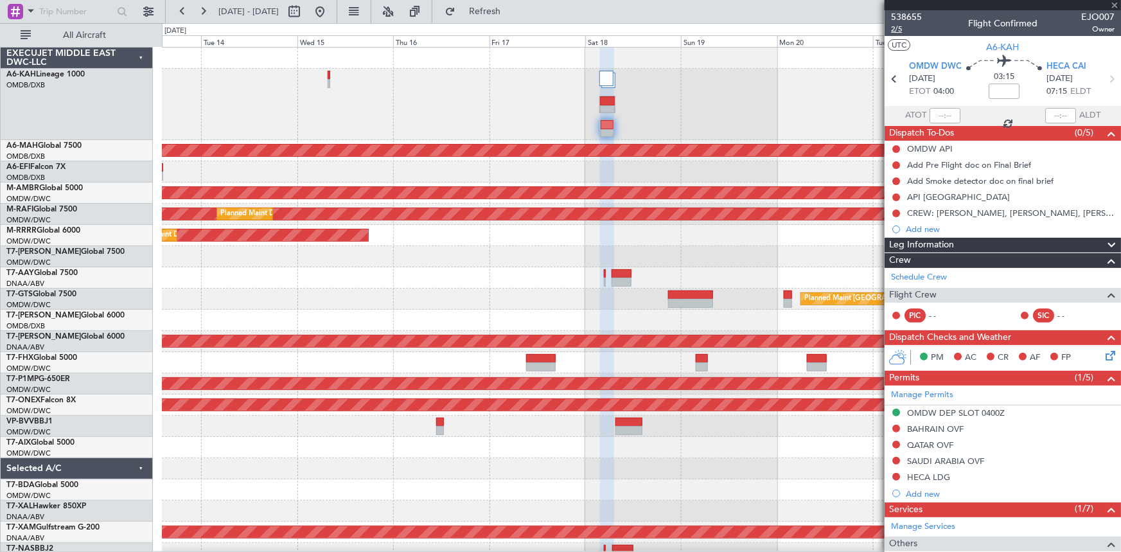
type input "-00:10"
type input "0"
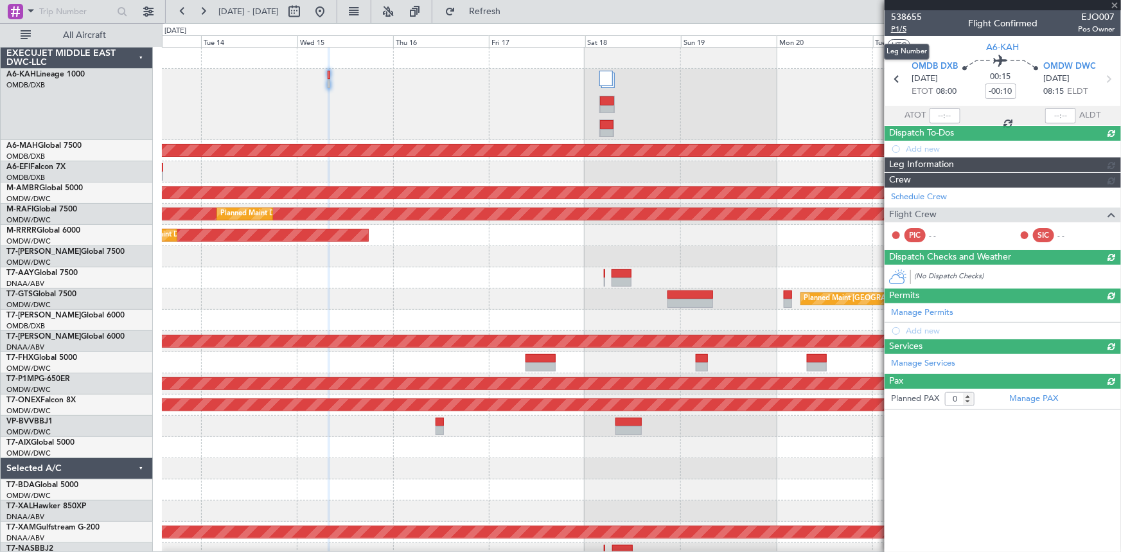
click at [901, 31] on span "P1/5" at bounding box center [906, 29] width 31 height 11
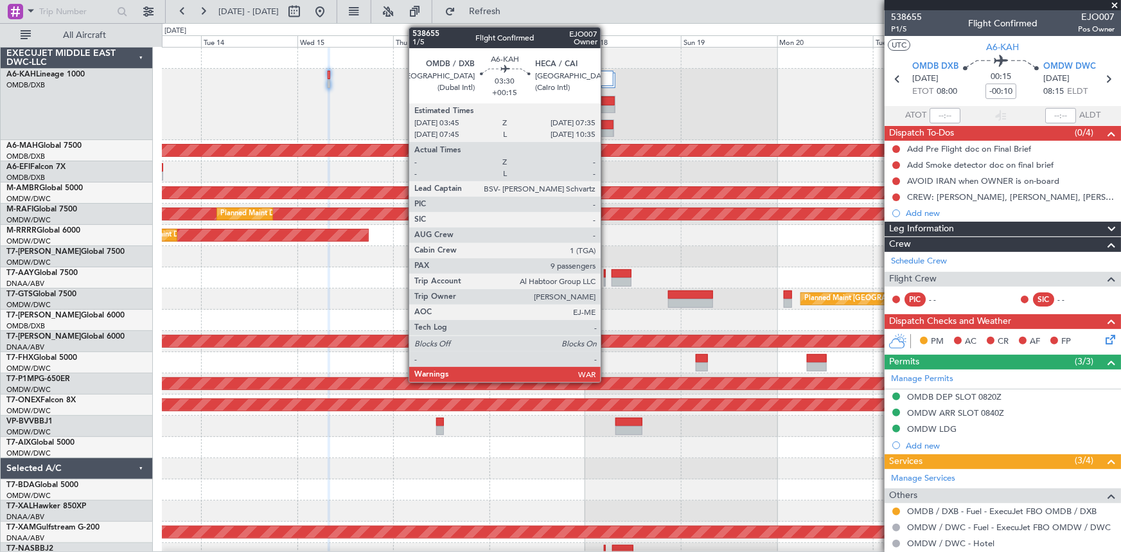
click at [606, 98] on div at bounding box center [607, 100] width 14 height 9
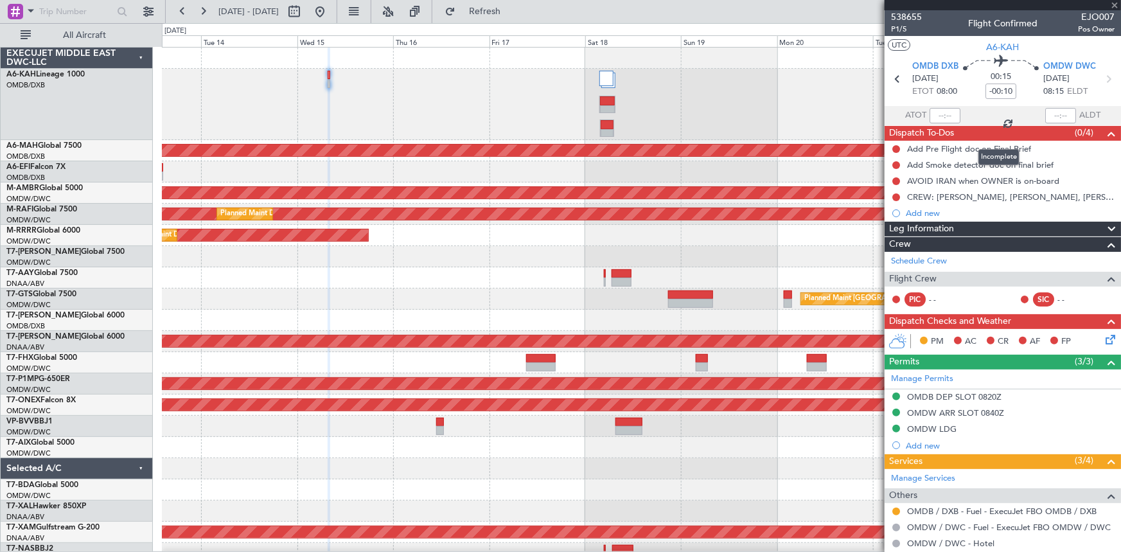
type input "+00:15"
type input "9"
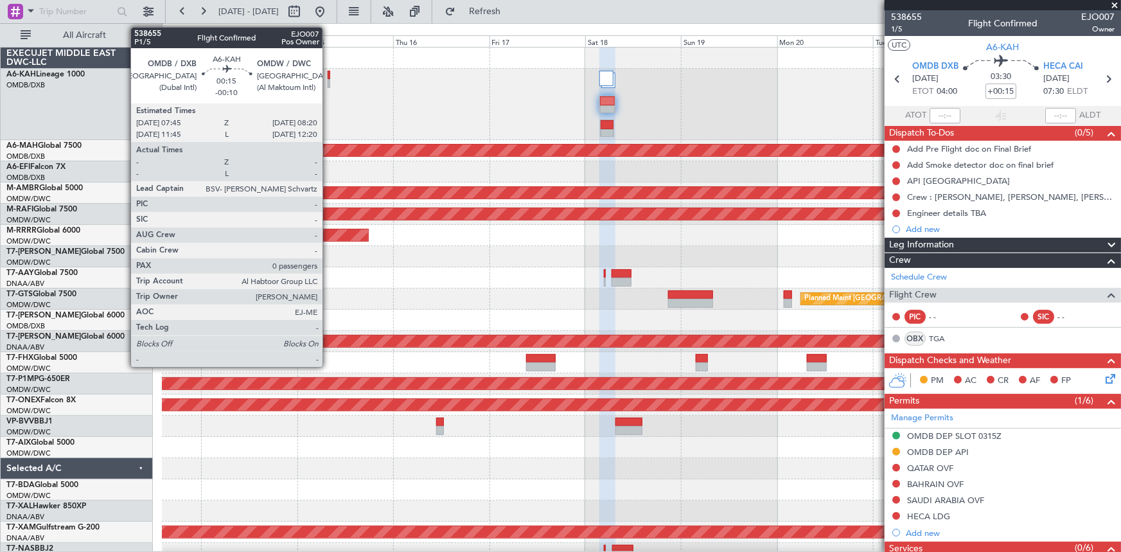
click at [328, 79] on div at bounding box center [329, 83] width 3 height 9
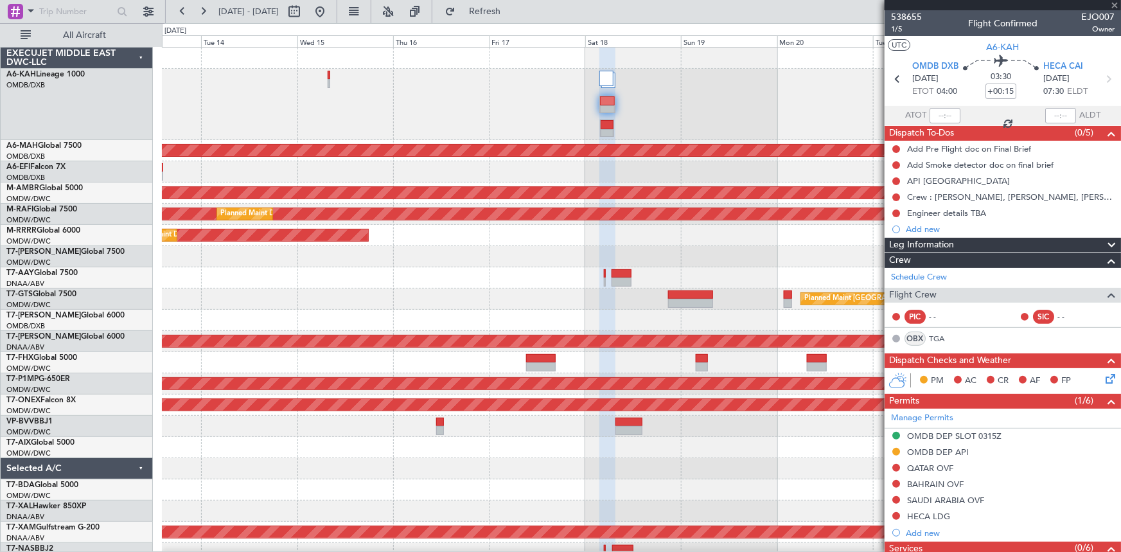
type input "-00:10"
type input "0"
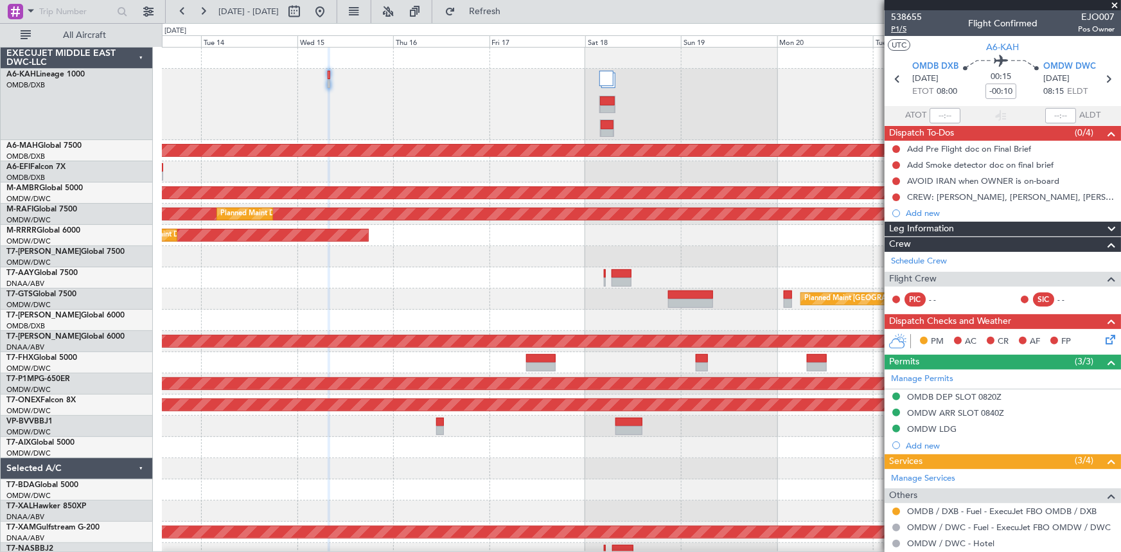
click at [905, 26] on span "P1/5" at bounding box center [906, 29] width 31 height 11
click at [1105, 79] on icon at bounding box center [1107, 79] width 17 height 17
type input "+00:15"
type input "9"
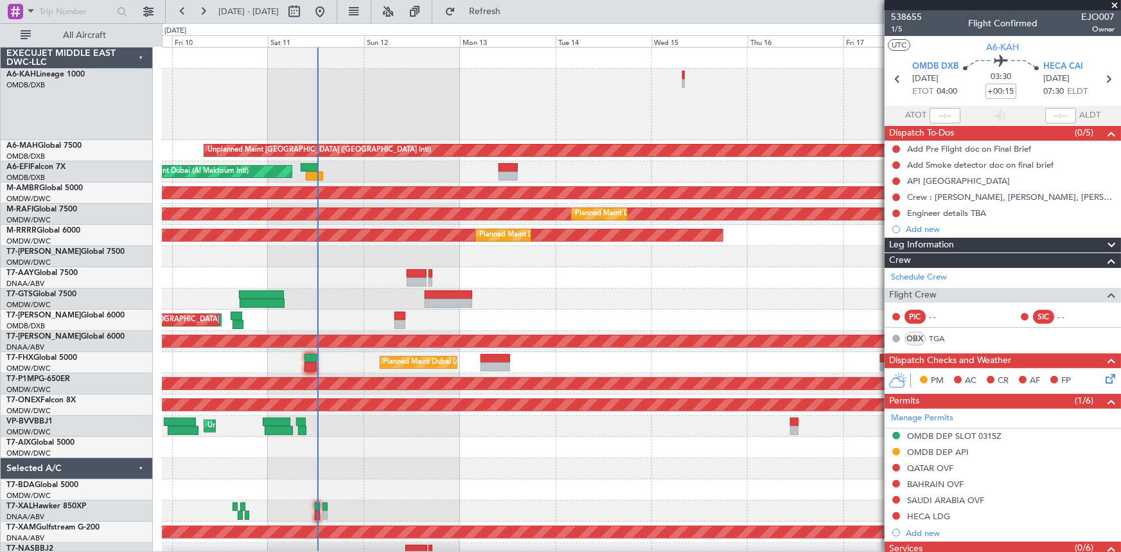
click at [658, 267] on div at bounding box center [641, 277] width 958 height 21
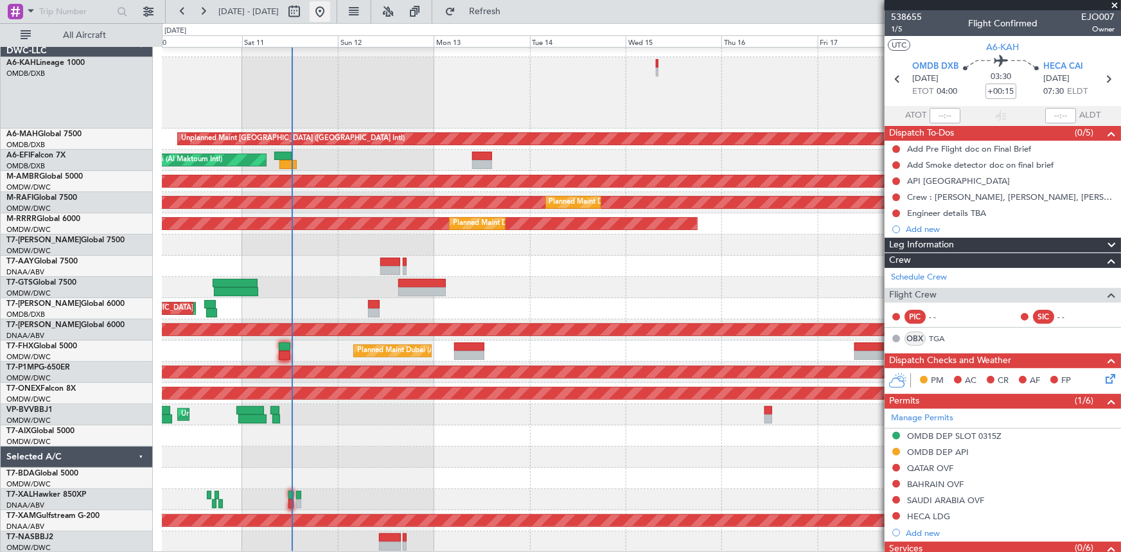
click at [351, 0] on html "10 Oct 2025 - 20 Oct 2025 Refresh Quick Links All Aircraft Unplanned Maint Duba…" at bounding box center [560, 276] width 1121 height 552
click at [330, 4] on button at bounding box center [320, 11] width 21 height 21
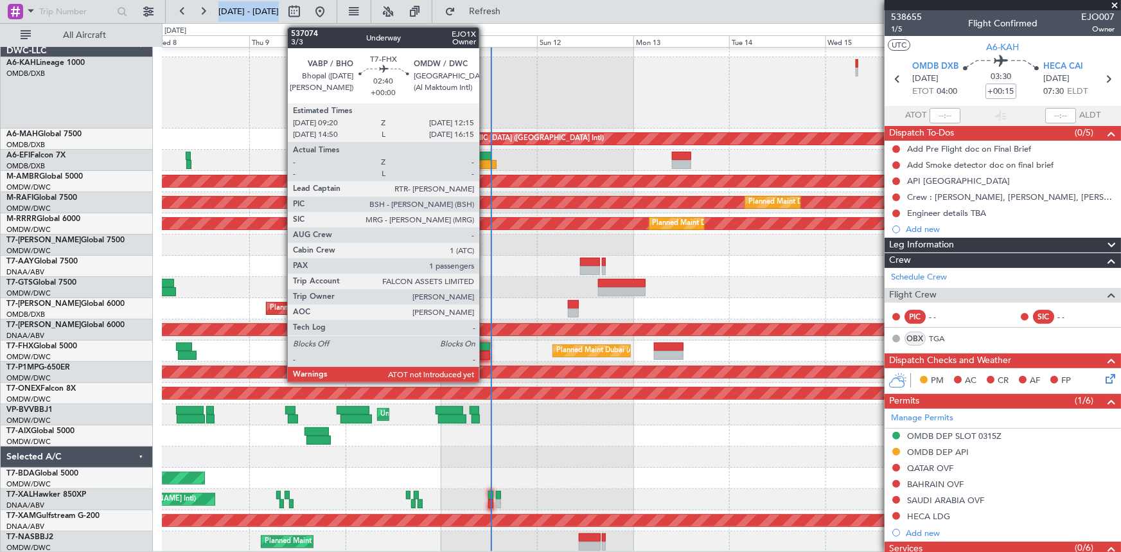
click at [486, 348] on div at bounding box center [484, 346] width 12 height 9
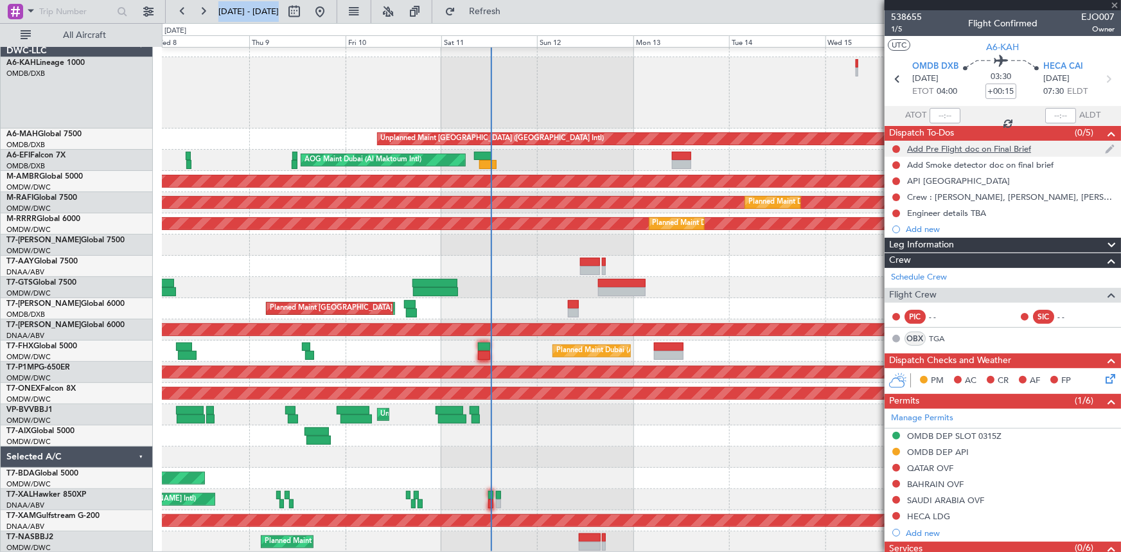
type input "1"
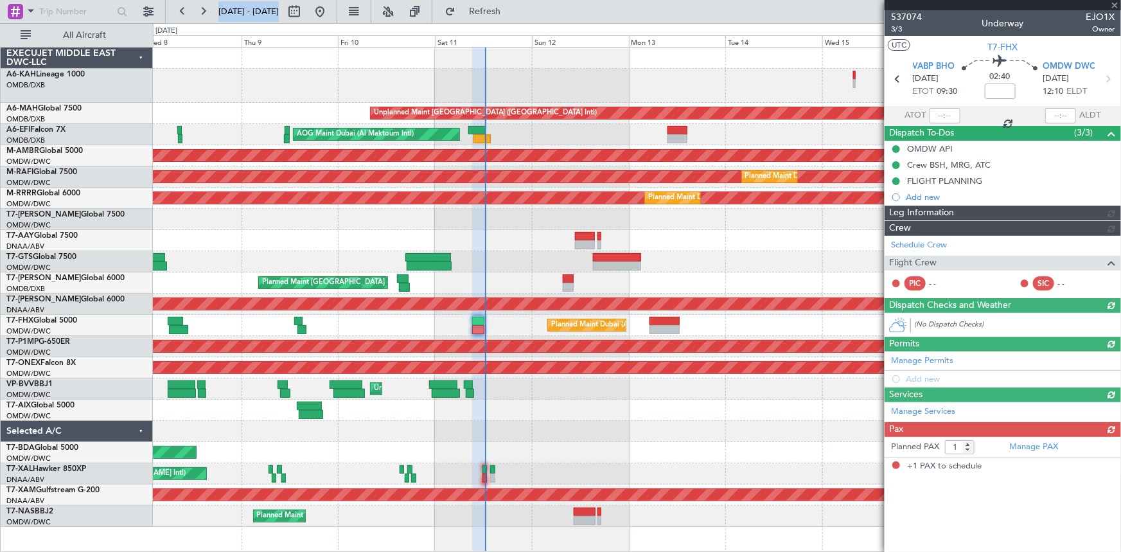
type input "Dherander Fithani (DHF)"
type input "7322"
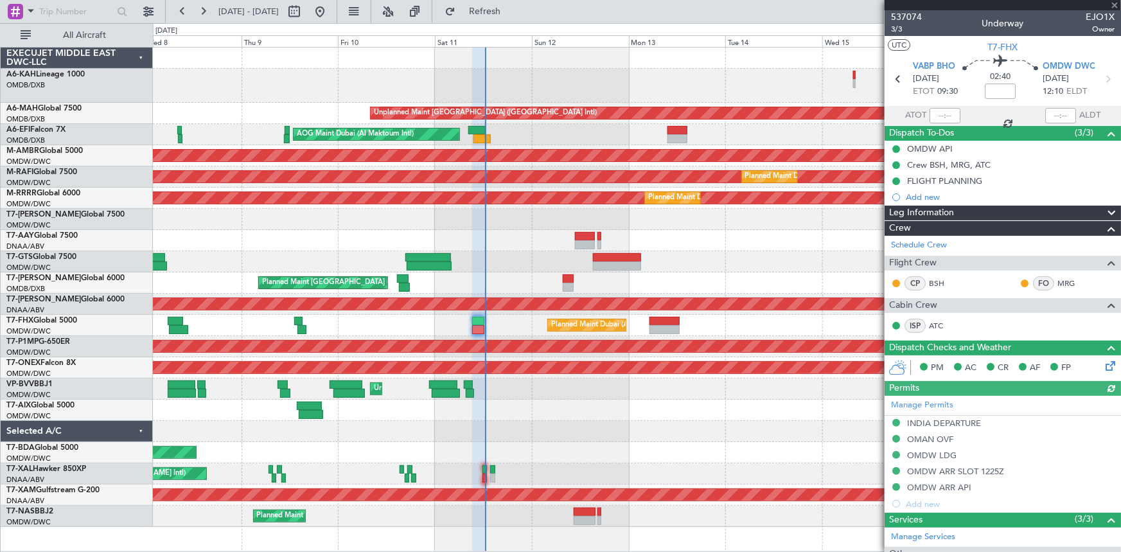
click at [937, 113] on div at bounding box center [944, 115] width 31 height 15
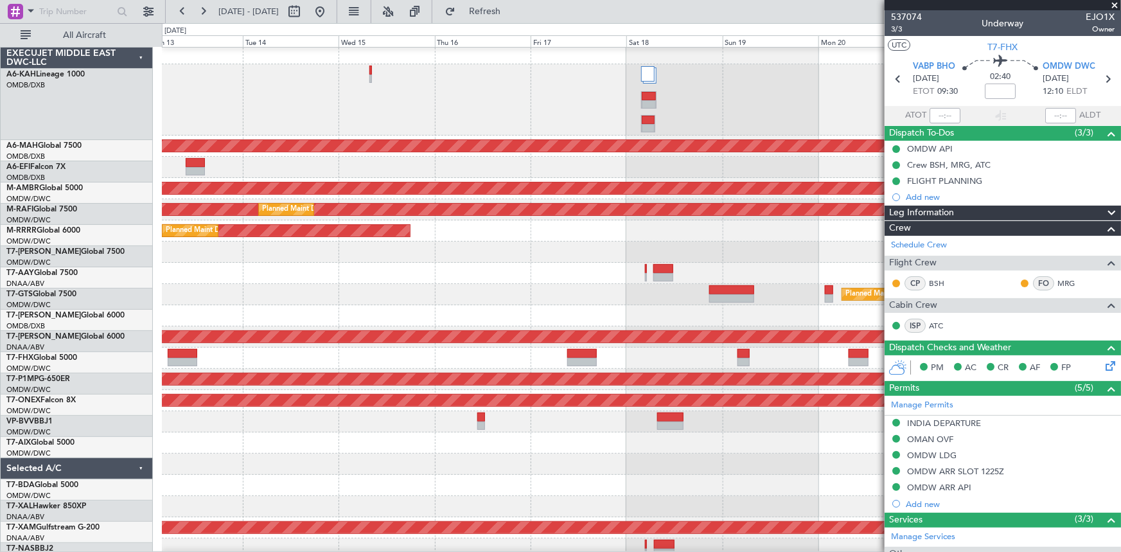
scroll to position [6, 0]
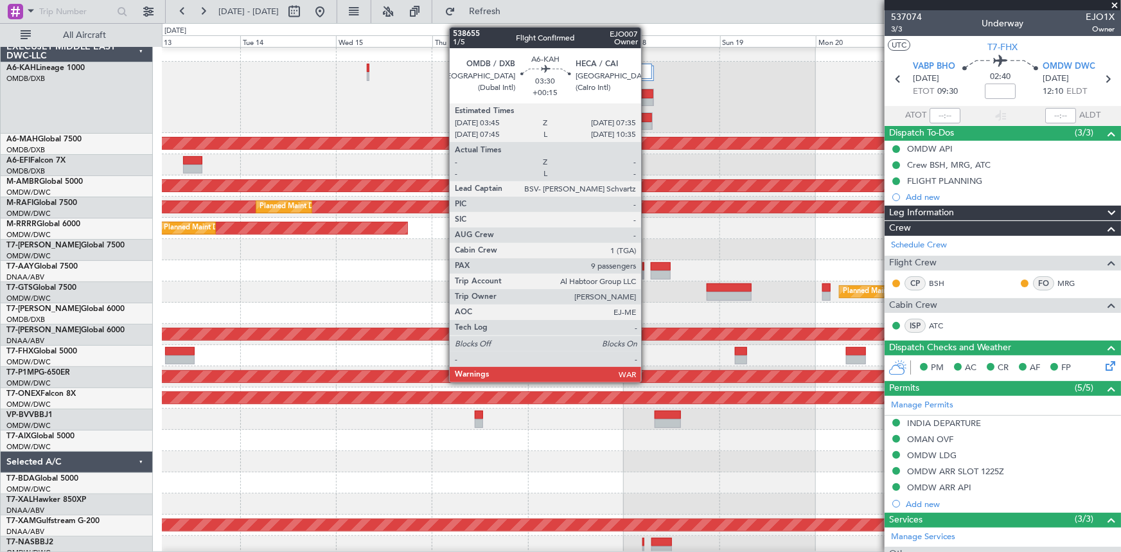
click at [647, 94] on div at bounding box center [646, 93] width 14 height 9
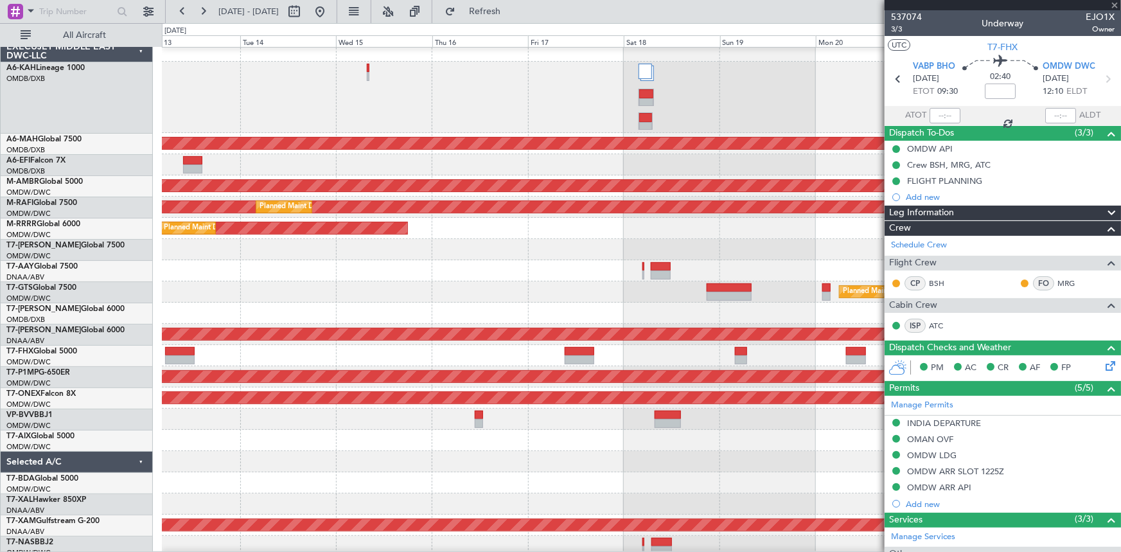
type input "+00:15"
type input "9"
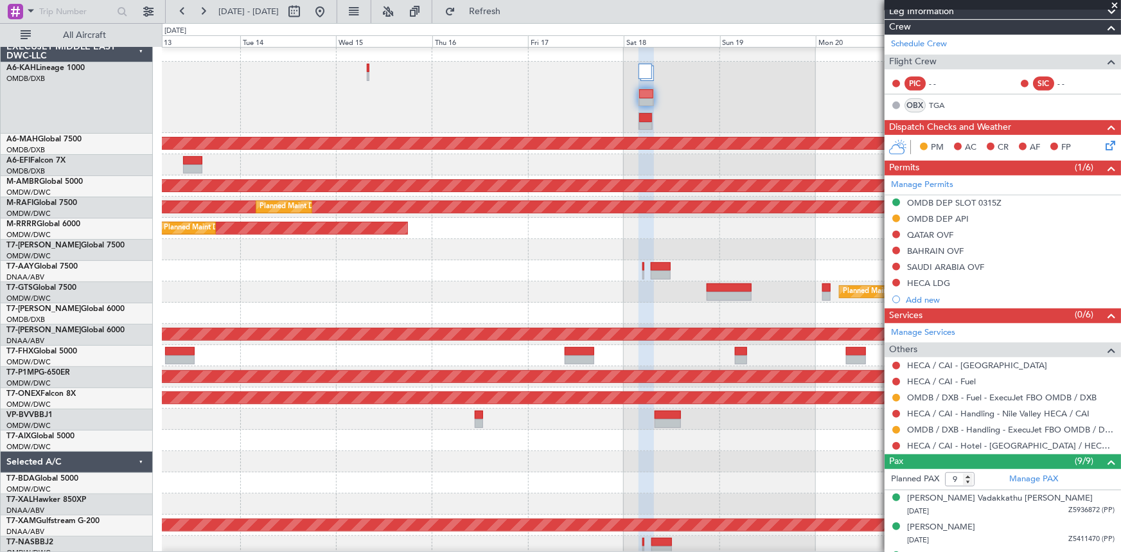
scroll to position [0, 0]
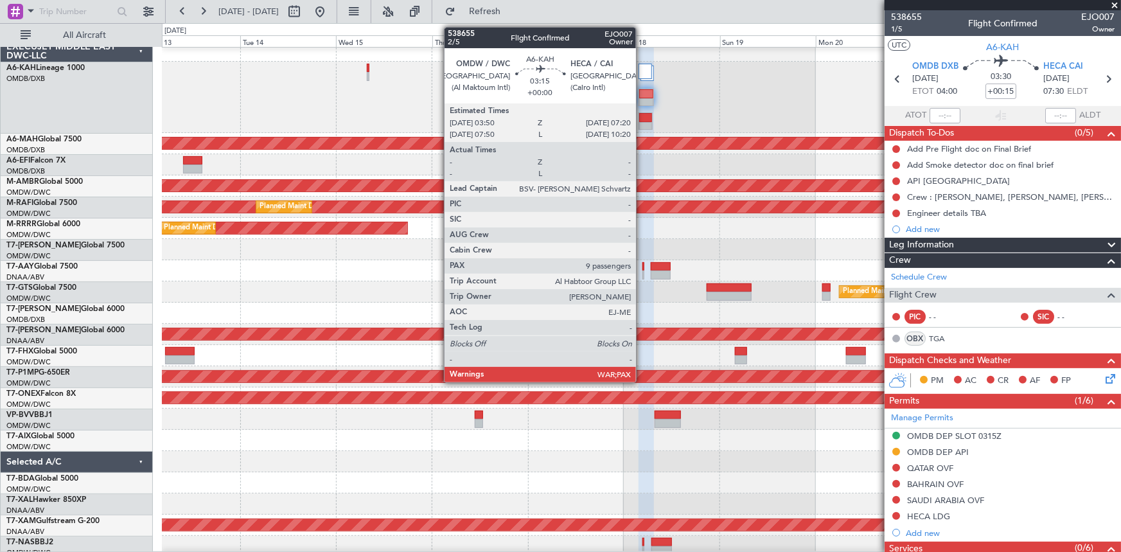
click at [642, 119] on div at bounding box center [645, 117] width 13 height 9
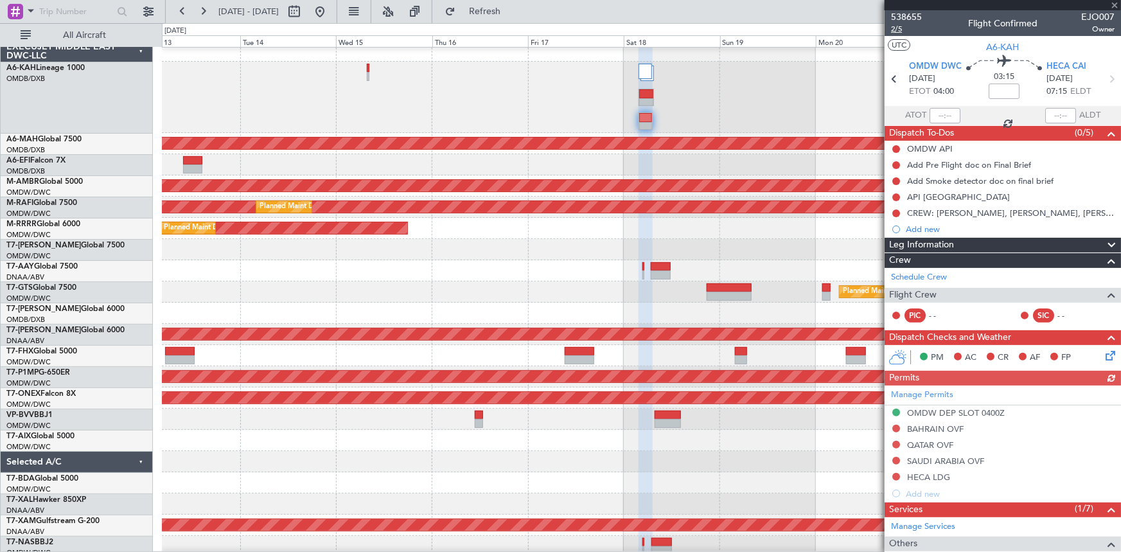
click at [897, 28] on span "2/5" at bounding box center [906, 29] width 31 height 11
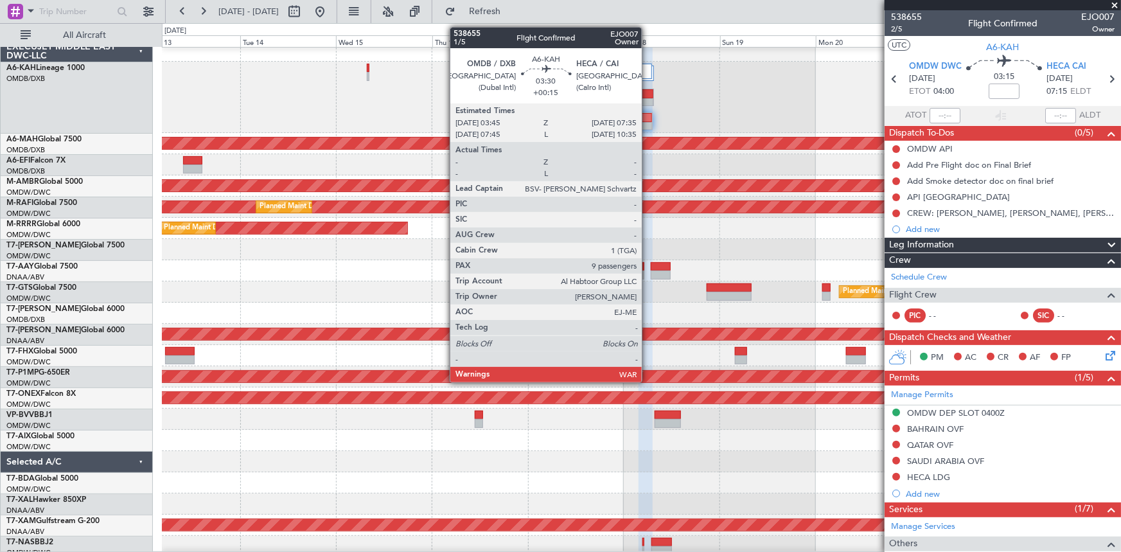
click at [647, 94] on div at bounding box center [646, 93] width 14 height 9
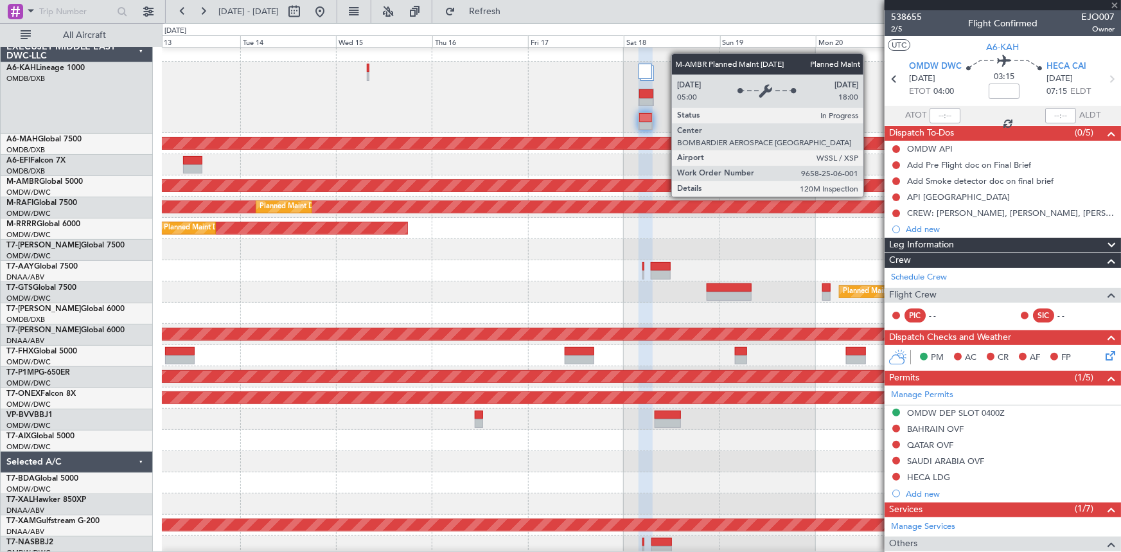
type input "+00:15"
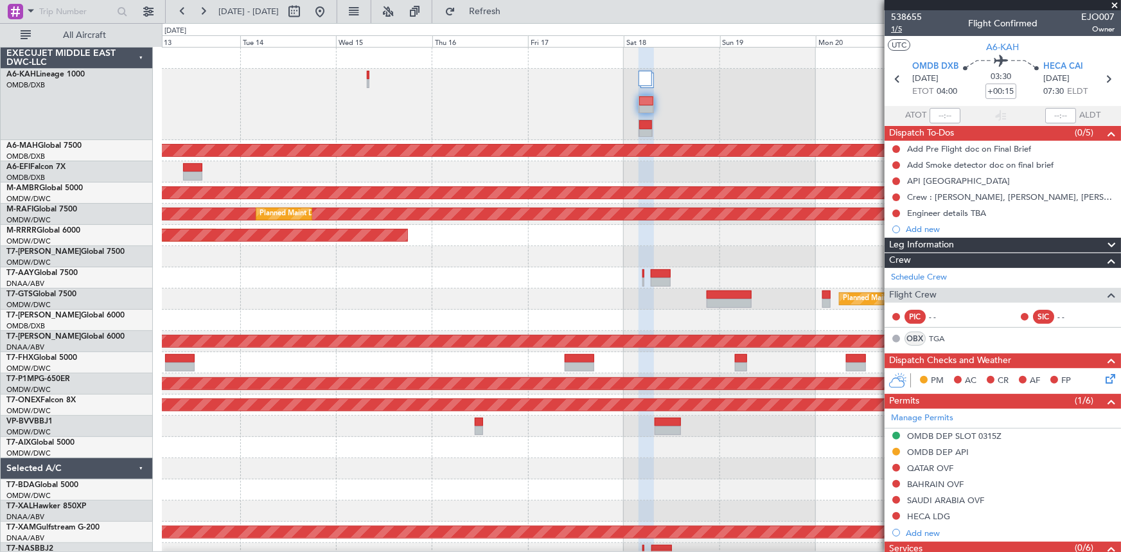
click at [893, 28] on span "1/5" at bounding box center [906, 29] width 31 height 11
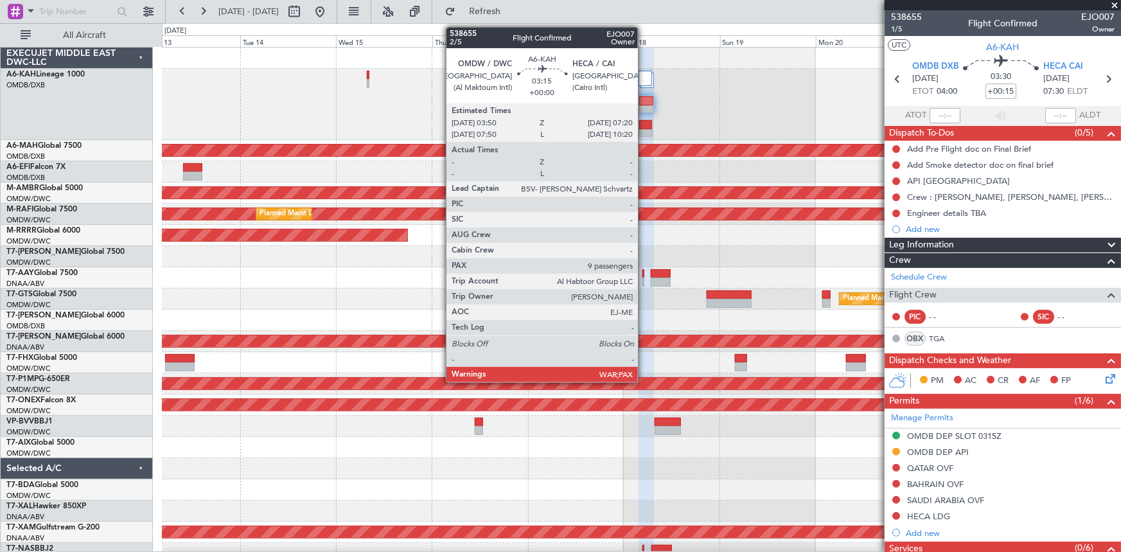
click at [643, 123] on div at bounding box center [645, 124] width 13 height 9
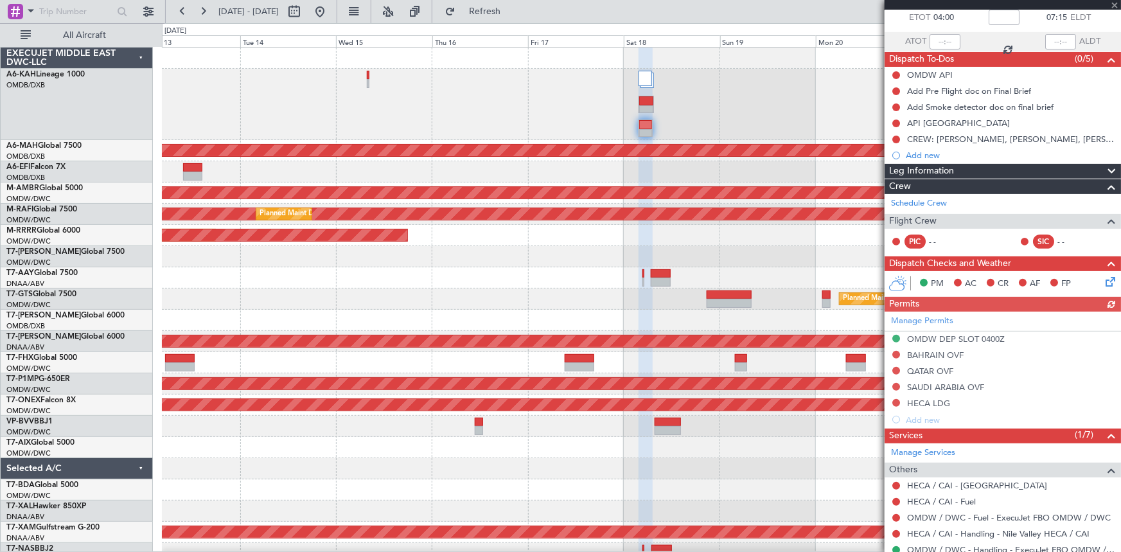
scroll to position [116, 0]
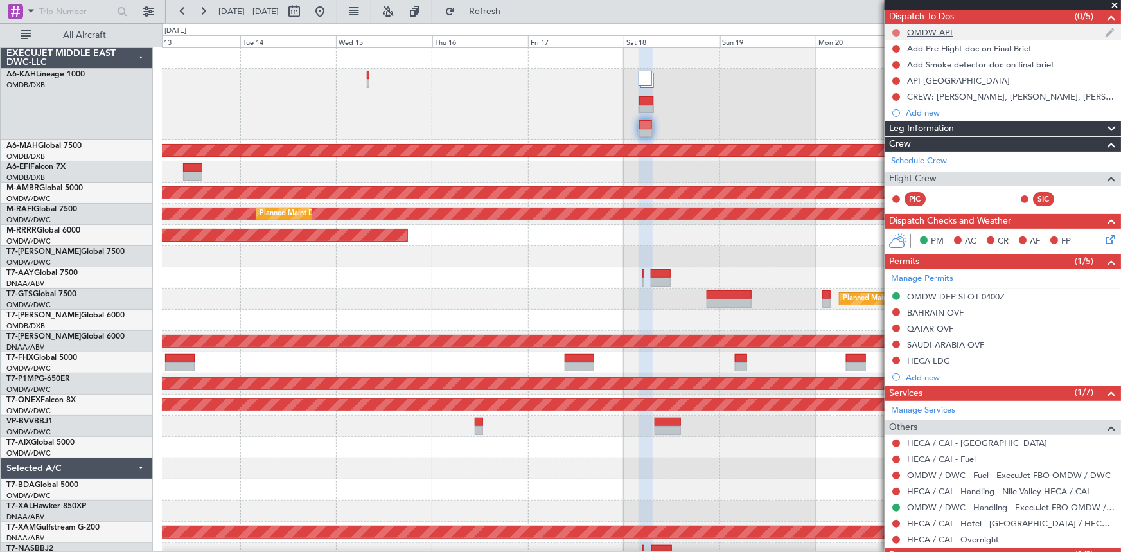
click at [897, 29] on button at bounding box center [896, 33] width 8 height 8
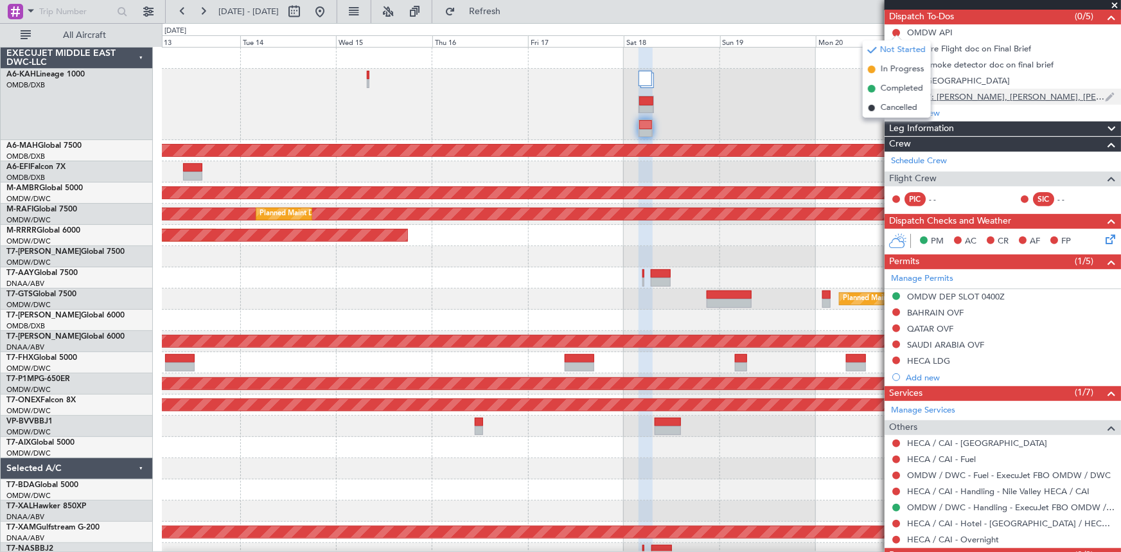
drag, startPoint x: 889, startPoint y: 90, endPoint x: 967, endPoint y: 98, distance: 78.1
click at [889, 90] on span "Completed" at bounding box center [901, 88] width 42 height 13
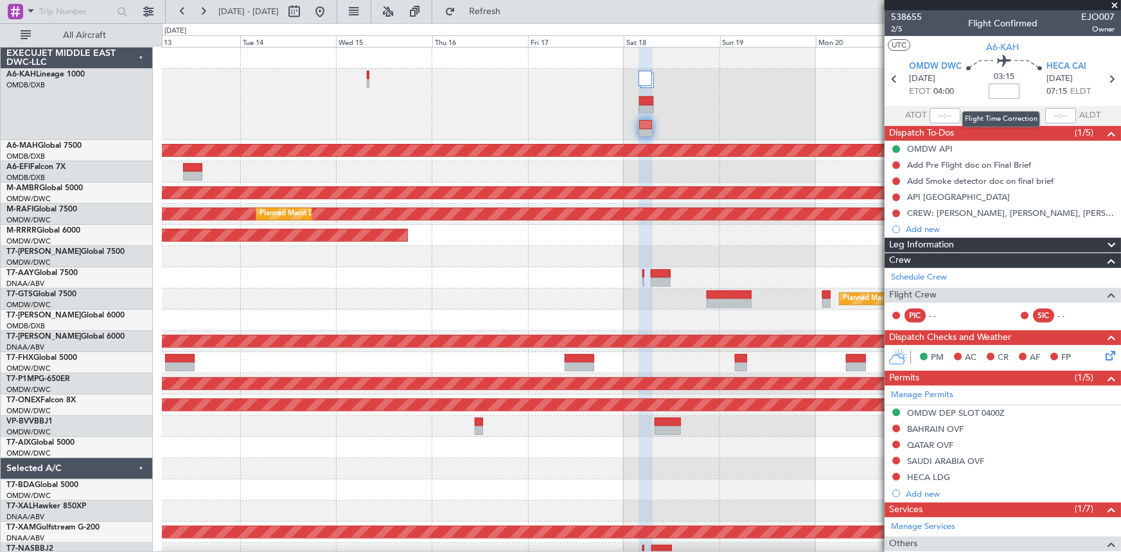
click at [1002, 89] on input at bounding box center [1003, 90] width 31 height 15
type input "+00:05"
click at [512, 10] on span "Refresh" at bounding box center [485, 11] width 54 height 9
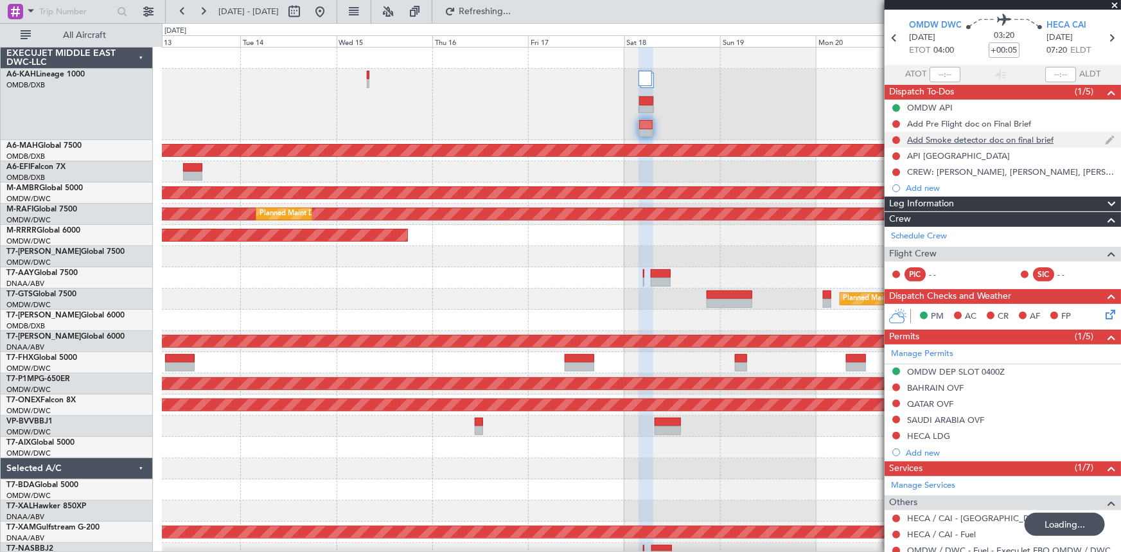
scroll to position [163, 0]
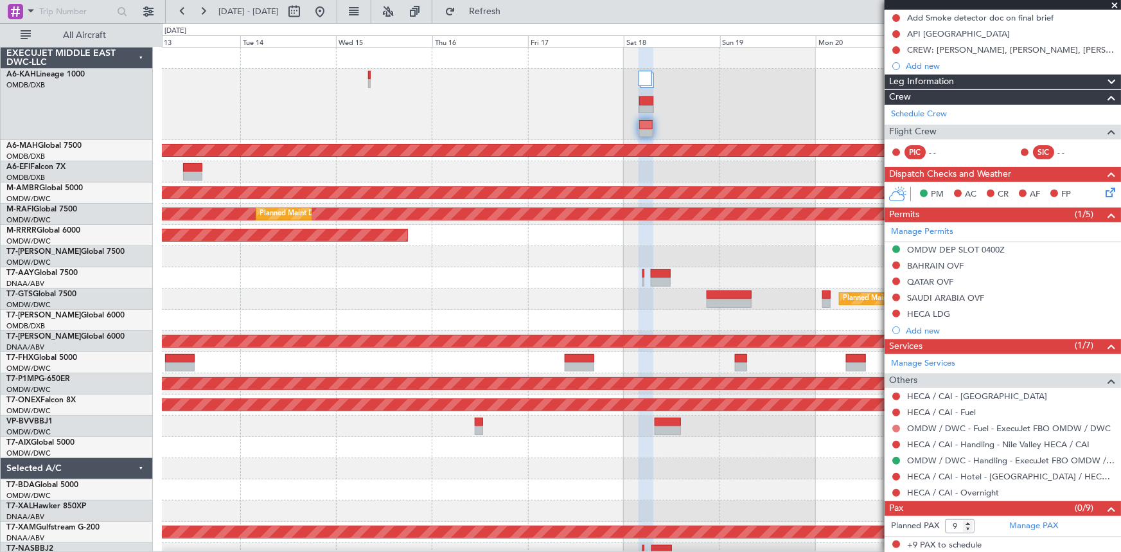
click at [897, 430] on button at bounding box center [896, 428] width 8 height 8
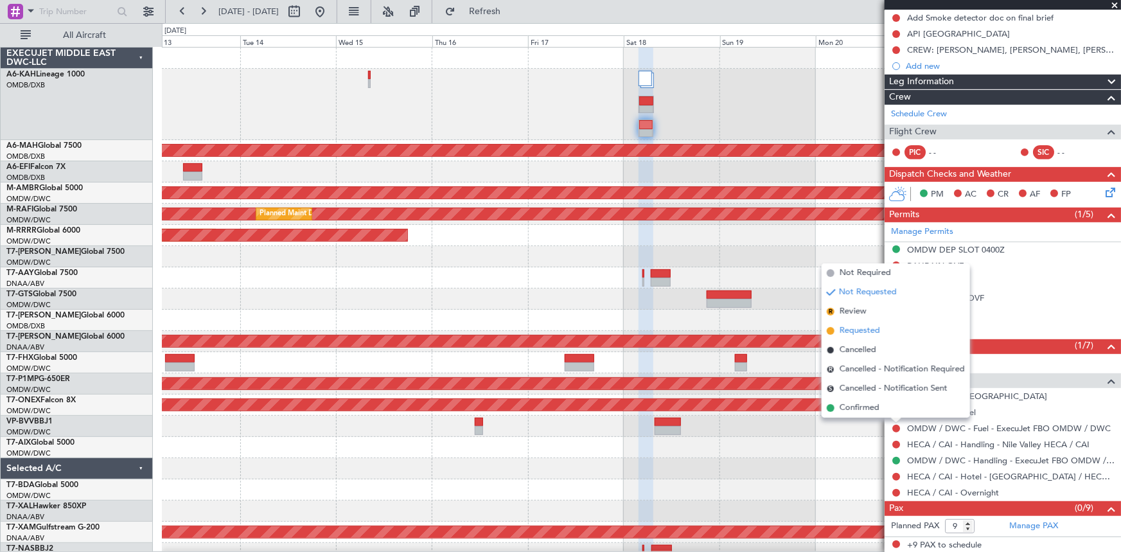
click at [853, 330] on span "Requested" at bounding box center [859, 330] width 40 height 13
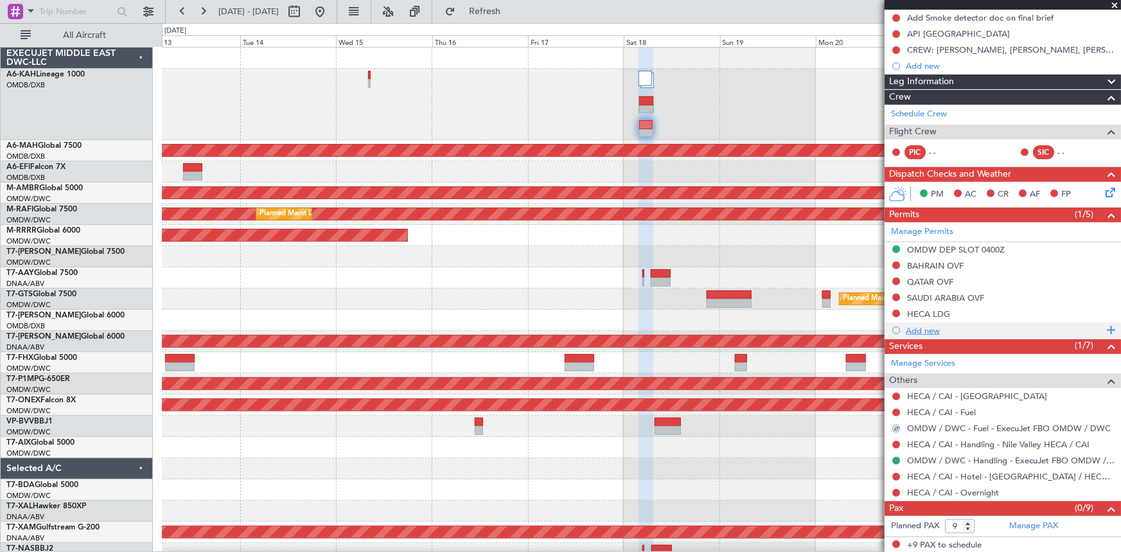
scroll to position [0, 0]
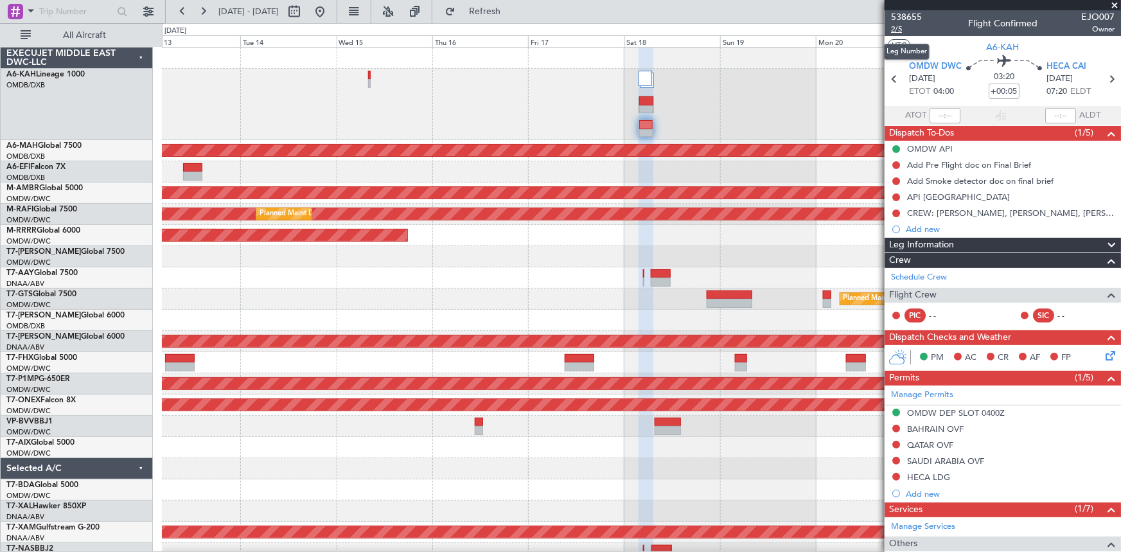
click at [900, 27] on span "2/5" at bounding box center [906, 29] width 31 height 11
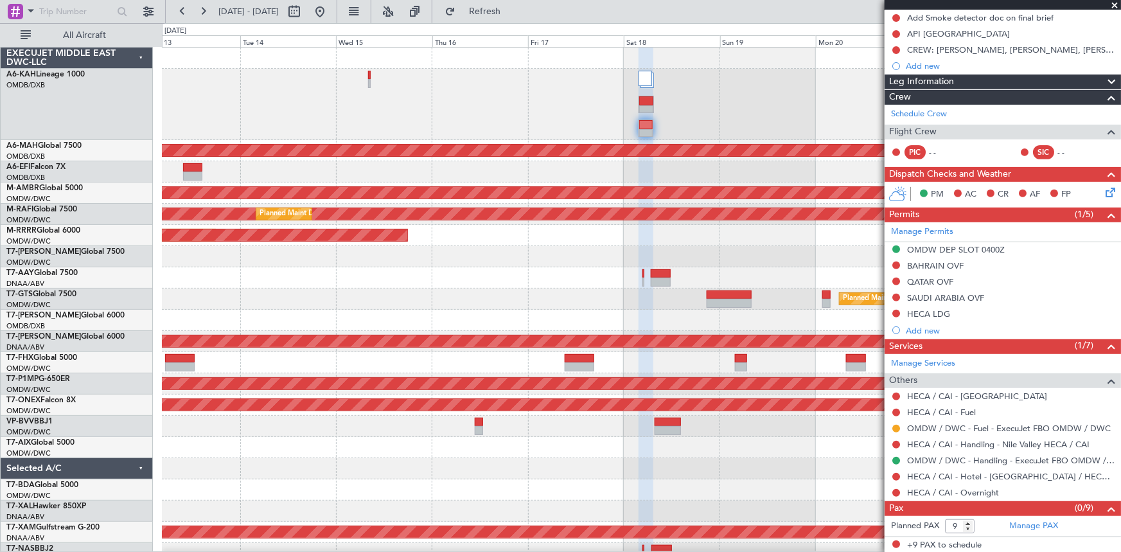
click at [624, 249] on div at bounding box center [641, 256] width 958 height 21
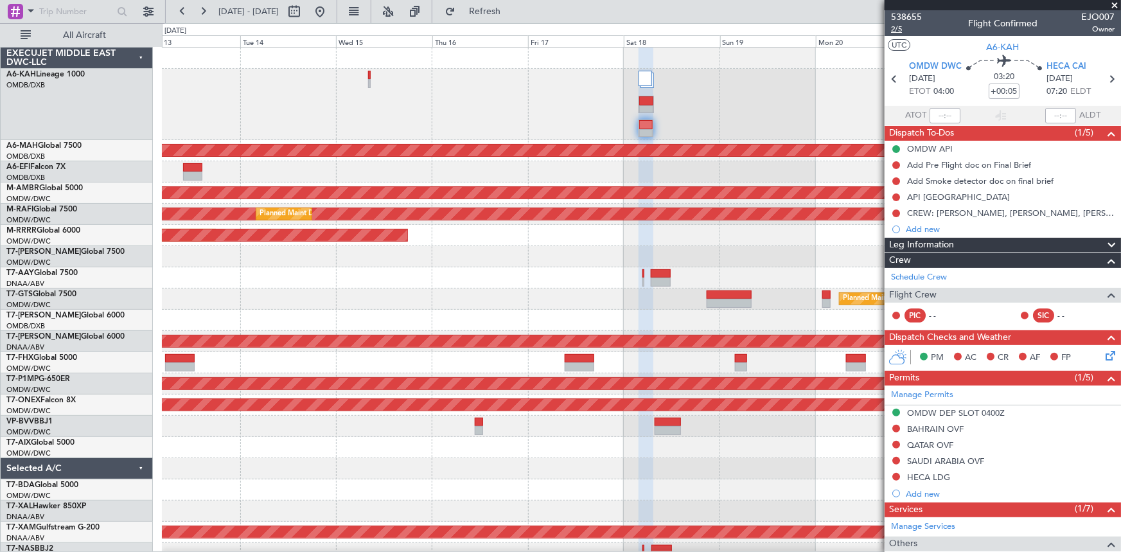
click at [897, 29] on span "2/5" at bounding box center [906, 29] width 31 height 11
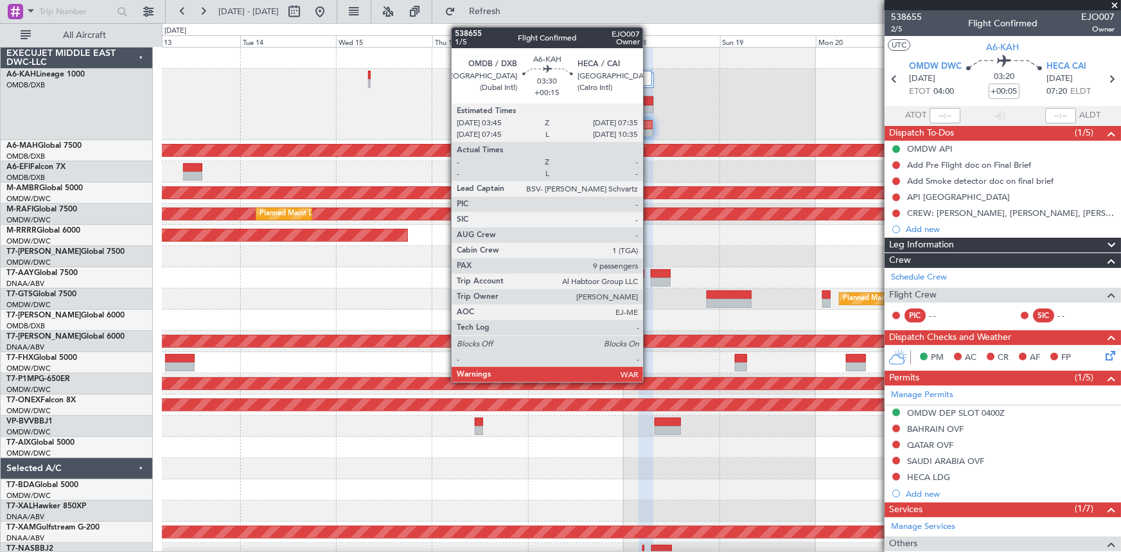
click at [649, 98] on div at bounding box center [646, 100] width 14 height 9
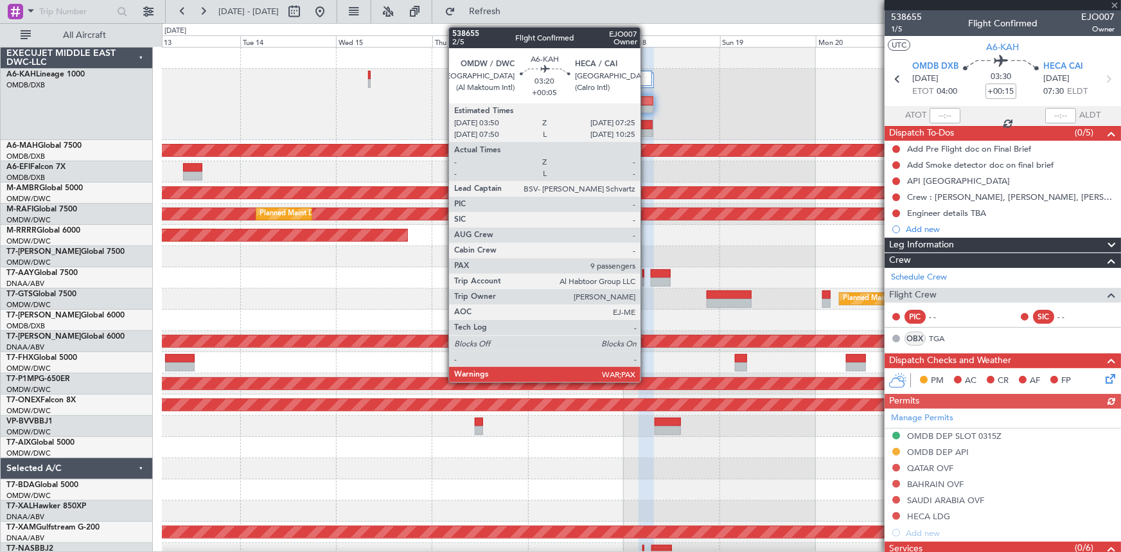
click at [646, 128] on div at bounding box center [645, 124] width 13 height 9
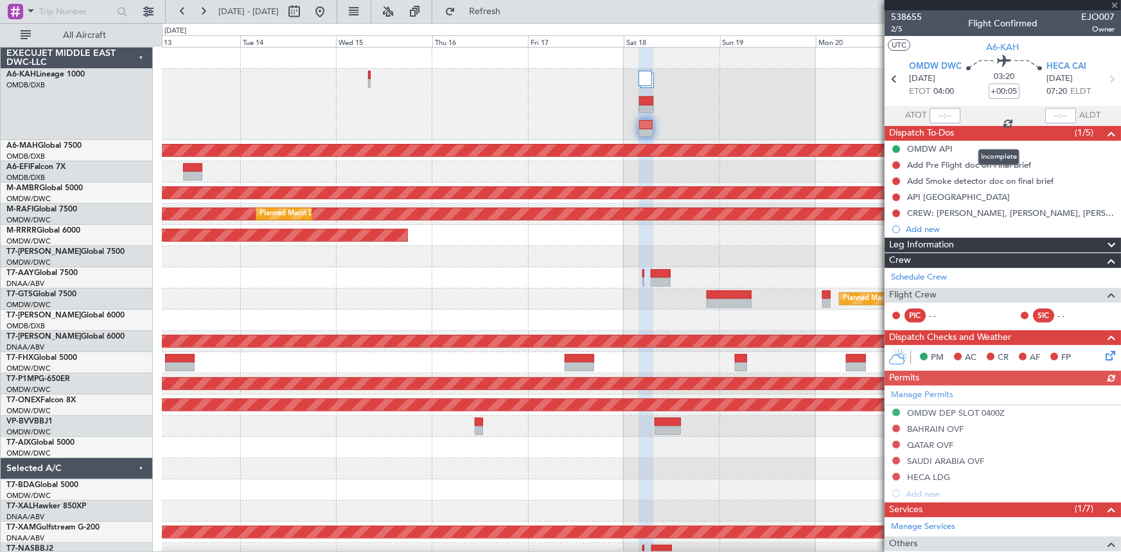
scroll to position [116, 0]
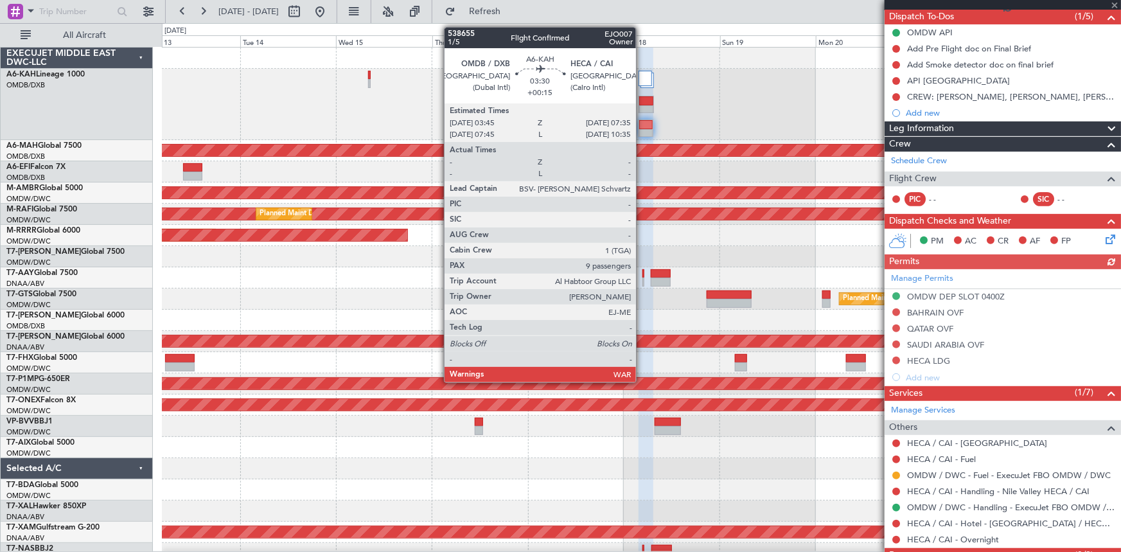
click at [642, 105] on div at bounding box center [646, 109] width 14 height 9
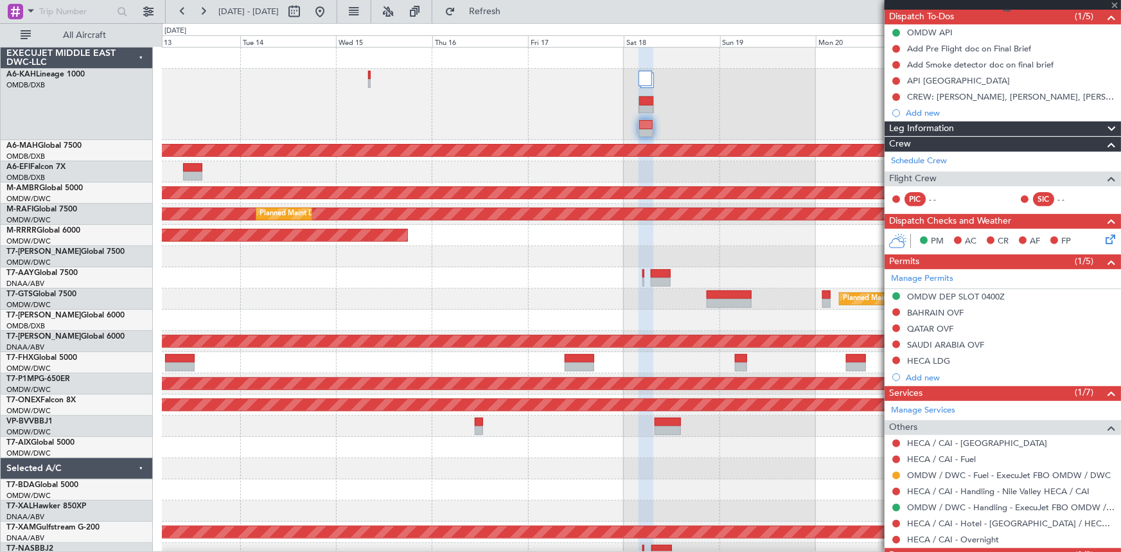
type input "+00:15"
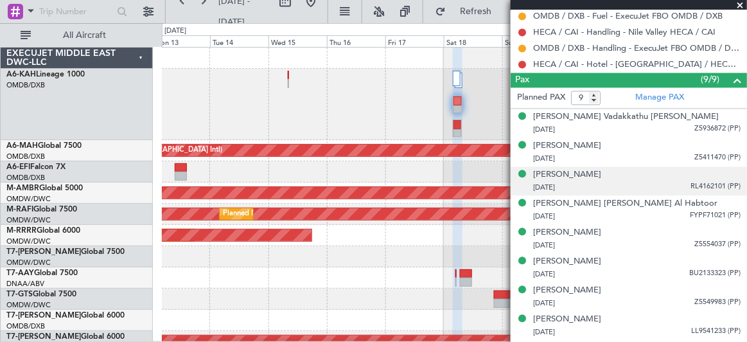
scroll to position [637, 0]
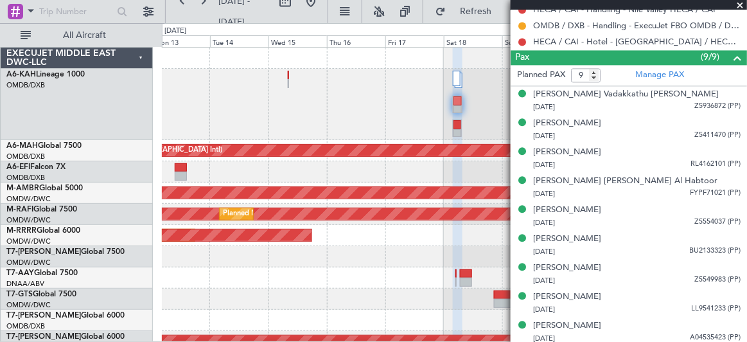
click at [737, 3] on span at bounding box center [740, 6] width 13 height 12
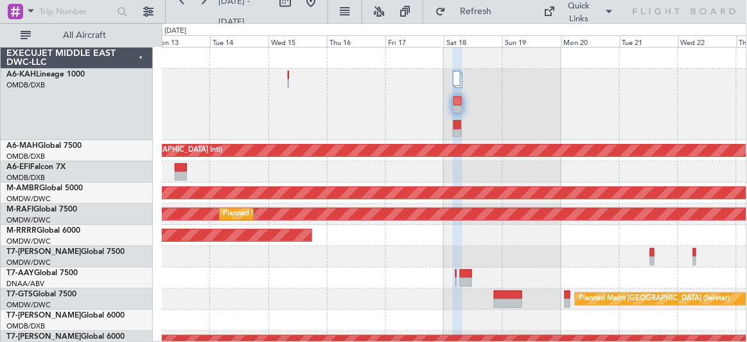
type input "0"
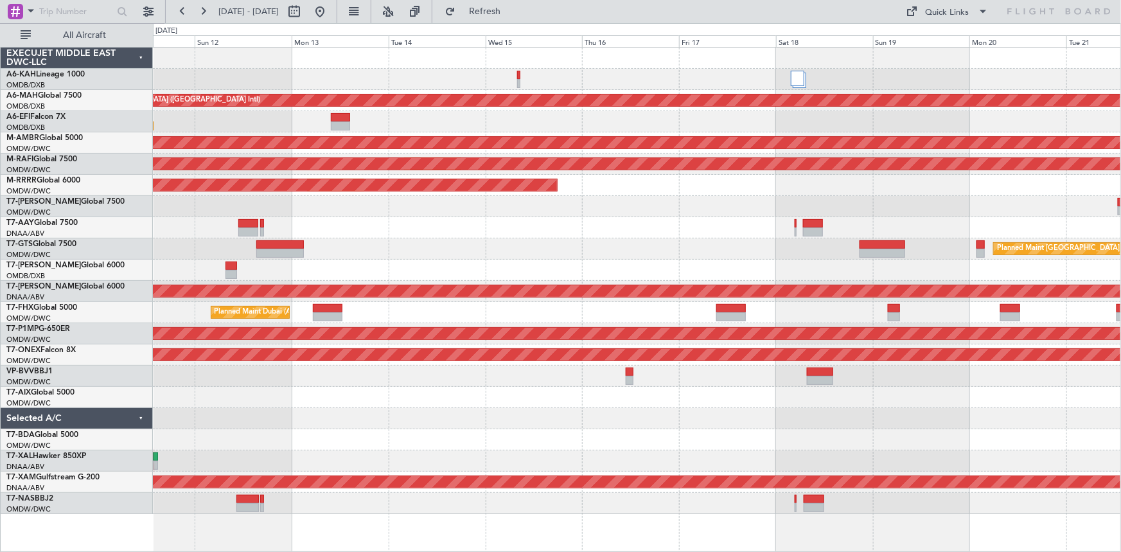
click at [520, 73] on div at bounding box center [637, 79] width 968 height 21
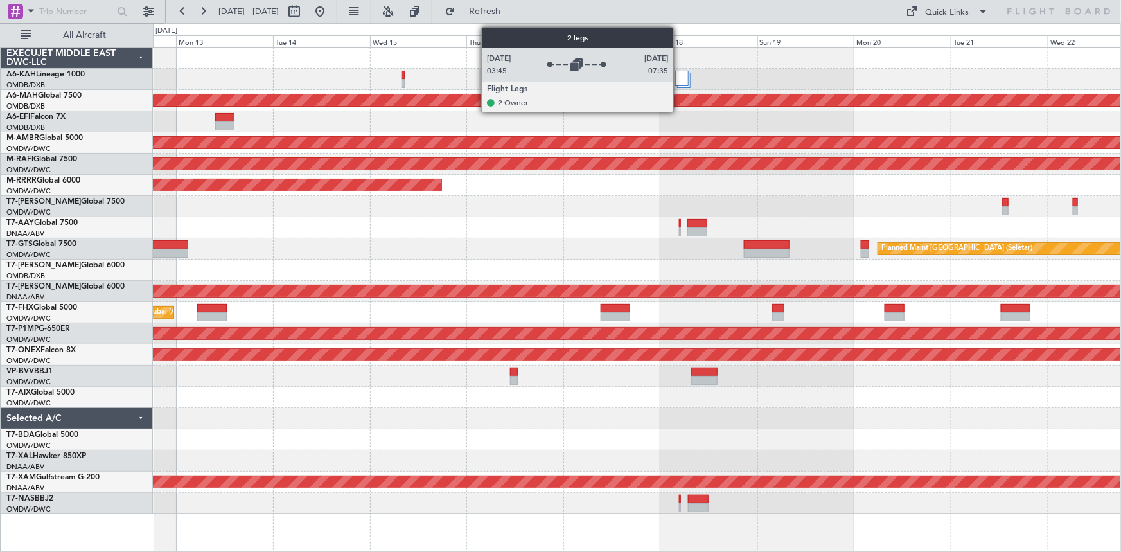
click at [679, 78] on div at bounding box center [682, 78] width 14 height 15
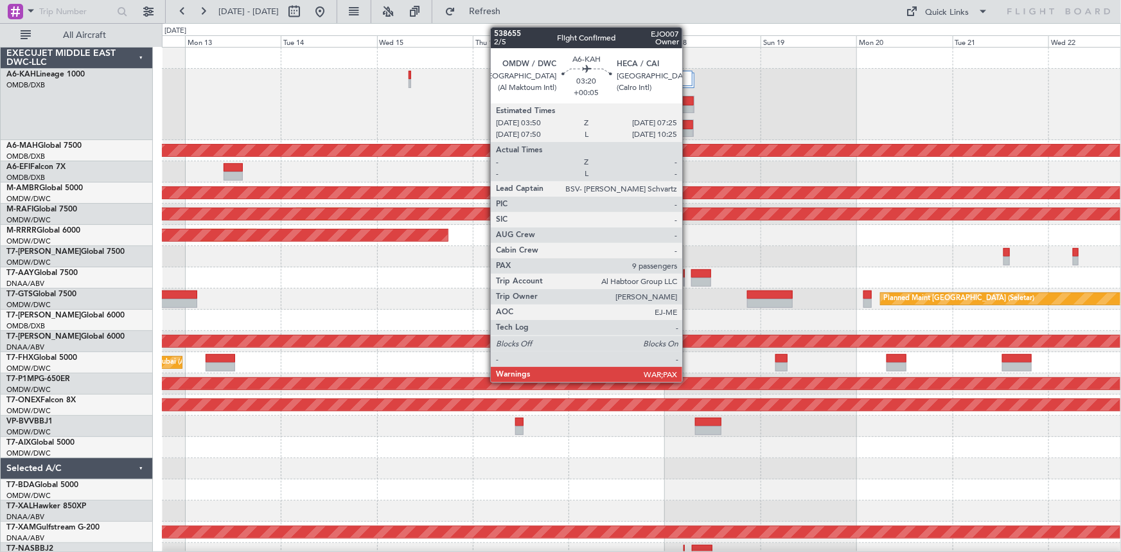
click at [688, 129] on div at bounding box center [685, 133] width 13 height 9
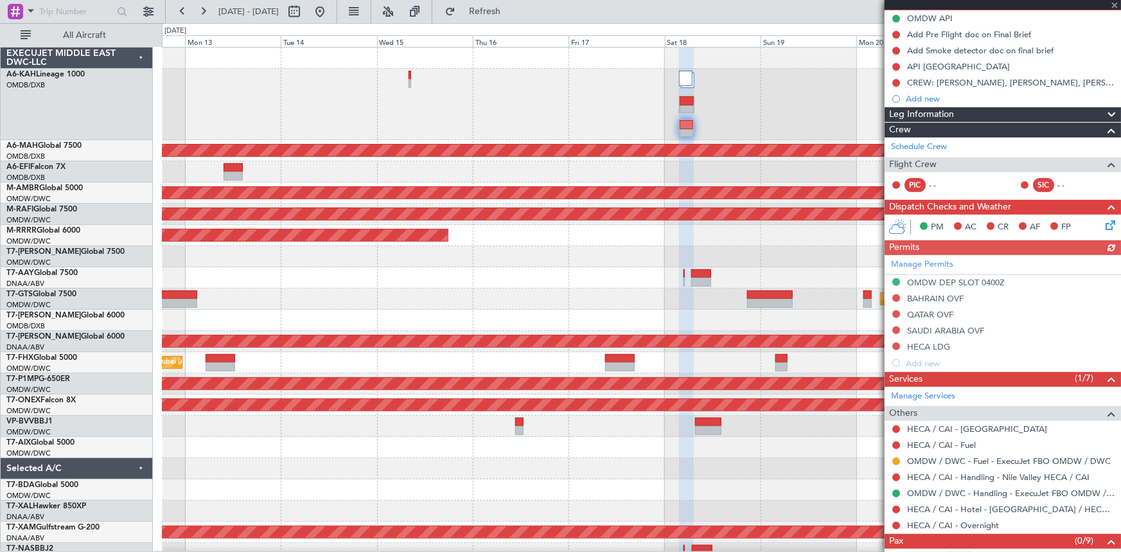
scroll to position [163, 0]
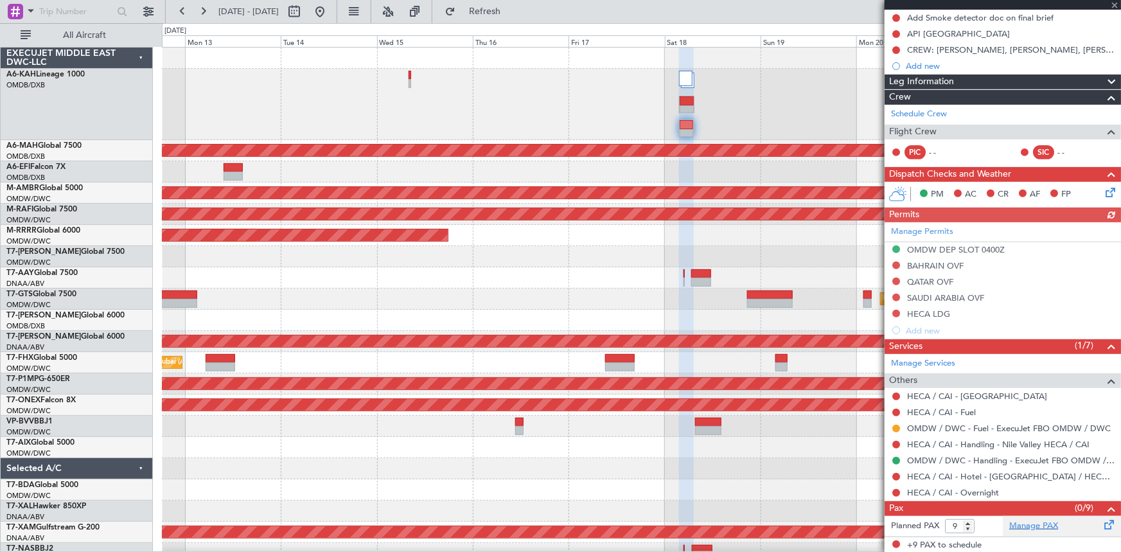
click at [1028, 523] on link "Manage PAX" at bounding box center [1033, 526] width 49 height 13
click at [509, 8] on span "Refresh" at bounding box center [485, 11] width 54 height 9
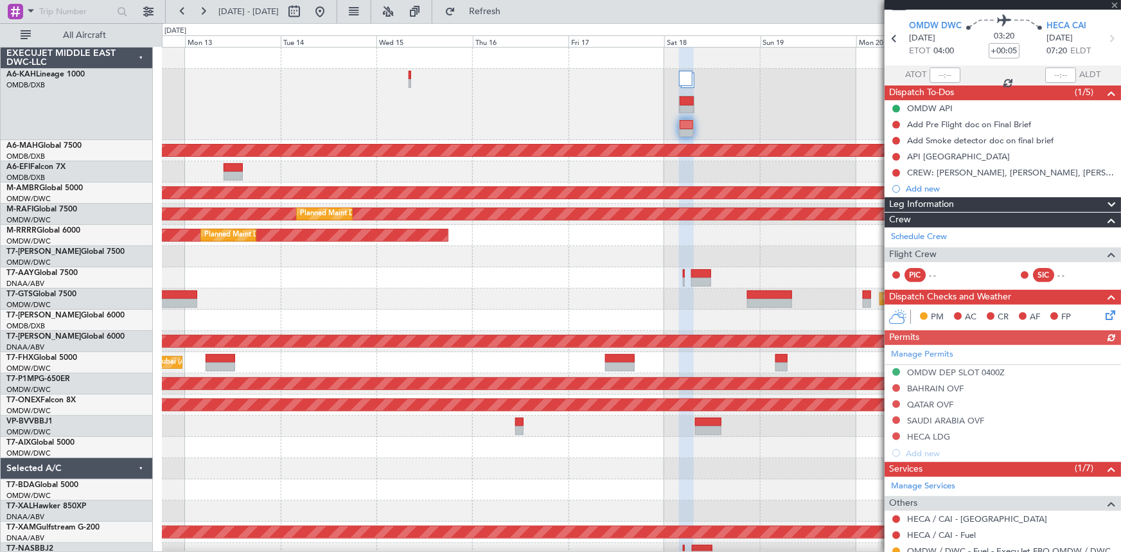
scroll to position [0, 0]
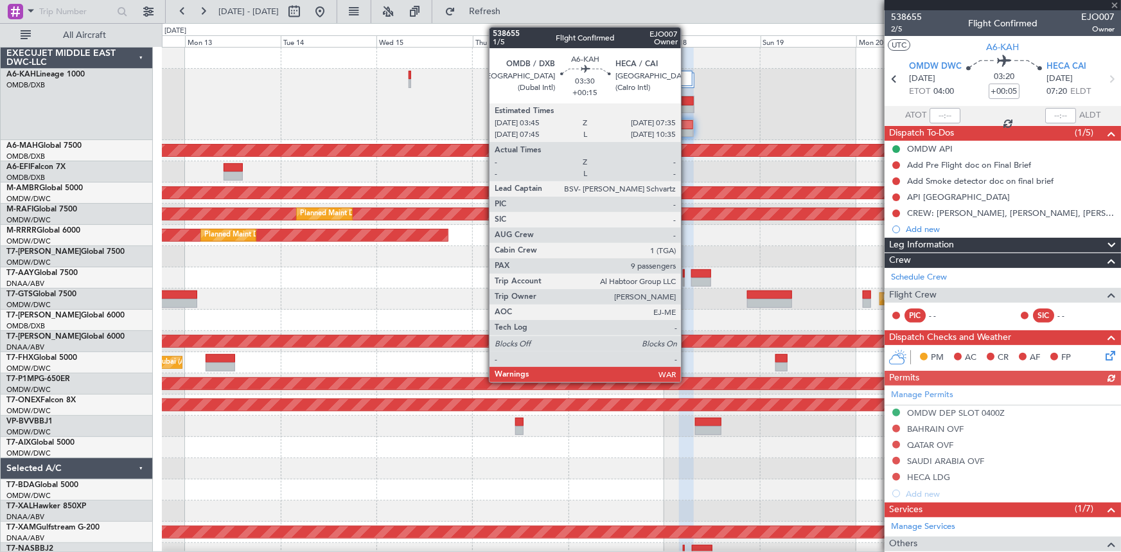
click at [687, 100] on div at bounding box center [686, 100] width 14 height 9
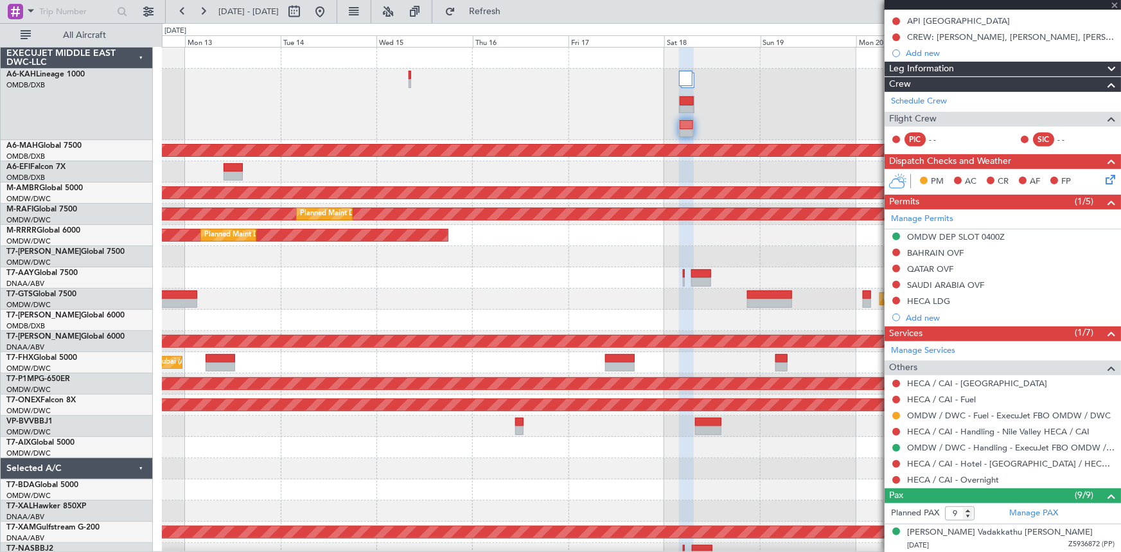
scroll to position [233, 0]
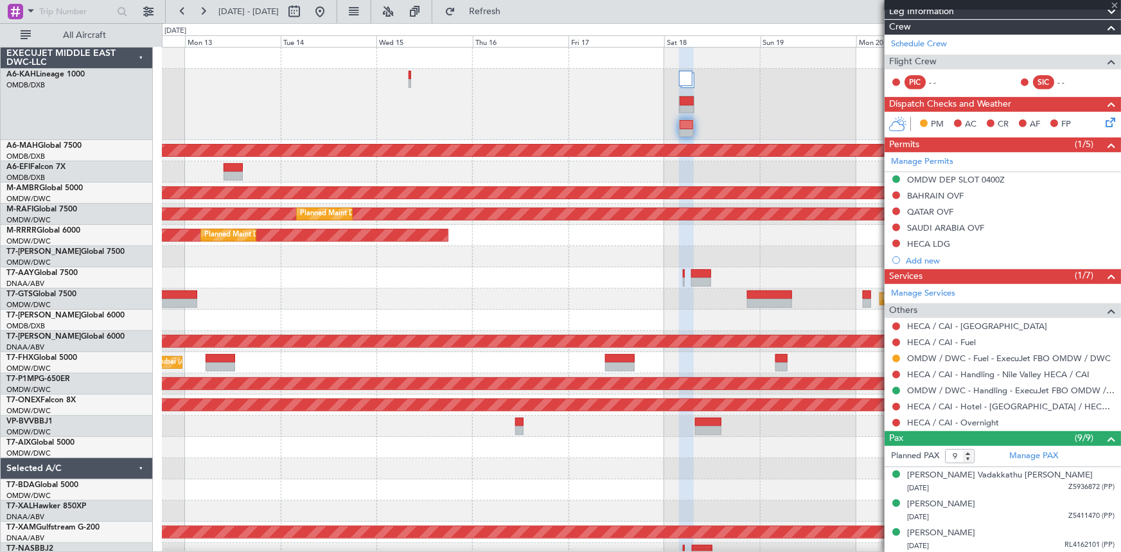
type input "+00:15"
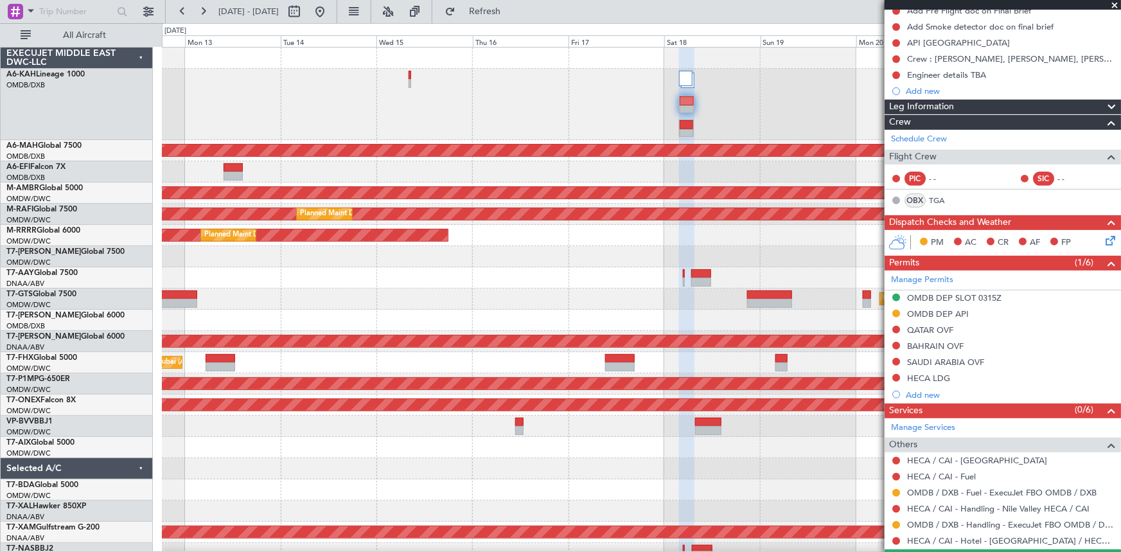
scroll to position [0, 0]
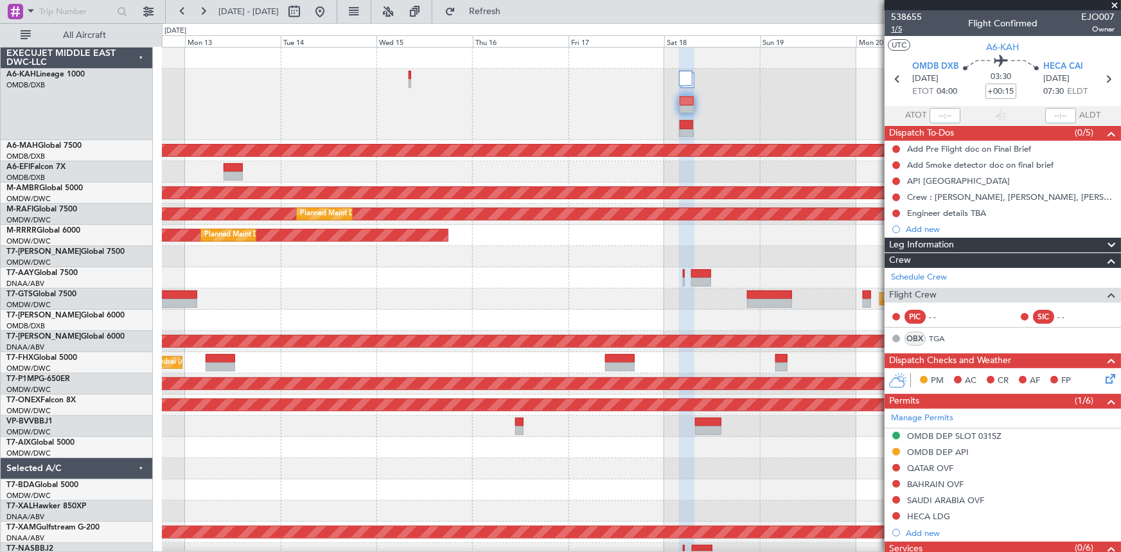
click at [900, 24] on span "1/5" at bounding box center [906, 29] width 31 height 11
click at [512, 12] on span "Refresh" at bounding box center [485, 11] width 54 height 9
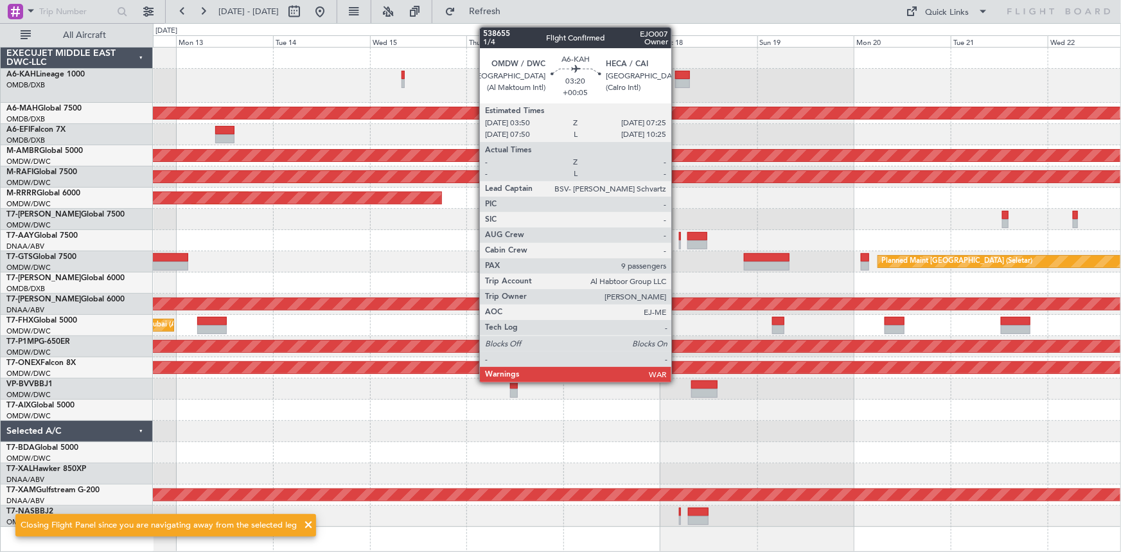
click at [677, 76] on div at bounding box center [682, 75] width 15 height 9
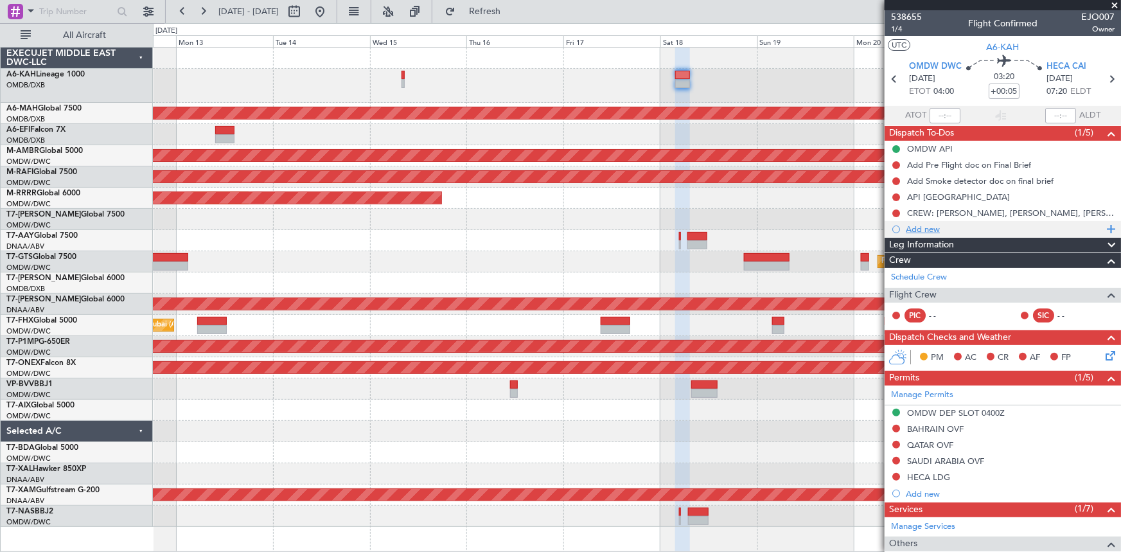
click at [913, 228] on div "Add new" at bounding box center [1003, 228] width 197 height 11
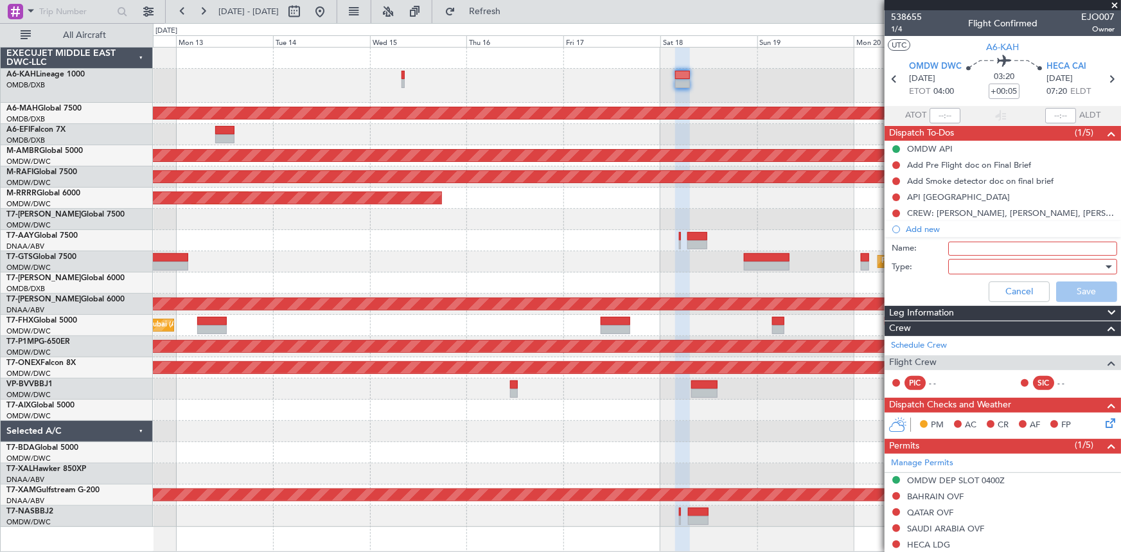
click at [965, 249] on input "Name:" at bounding box center [1032, 248] width 169 height 14
type input "e"
type input "Engineer: TBA"
click at [967, 265] on div at bounding box center [1028, 266] width 150 height 19
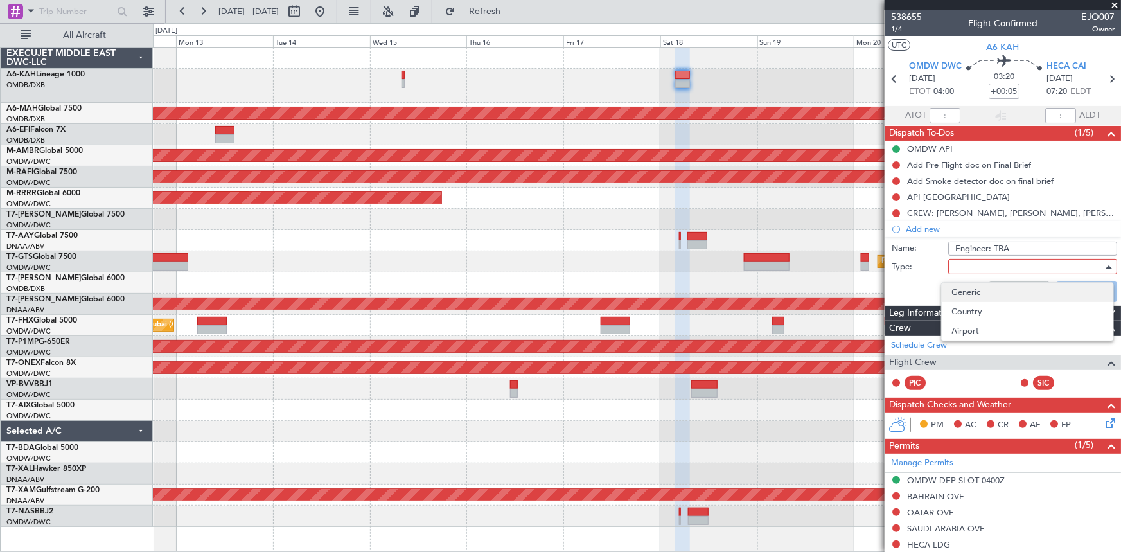
click at [956, 291] on span "Generic" at bounding box center [1027, 292] width 151 height 19
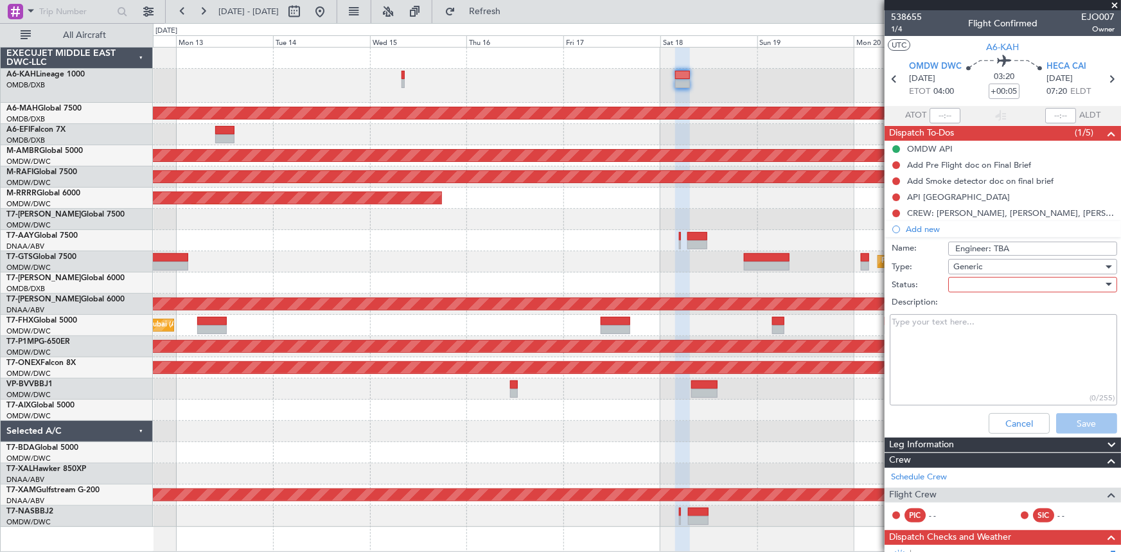
click at [972, 280] on div at bounding box center [1028, 284] width 150 height 19
click at [971, 306] on span "Not Started" at bounding box center [1027, 310] width 151 height 19
click at [1074, 419] on button "Save" at bounding box center [1086, 423] width 61 height 21
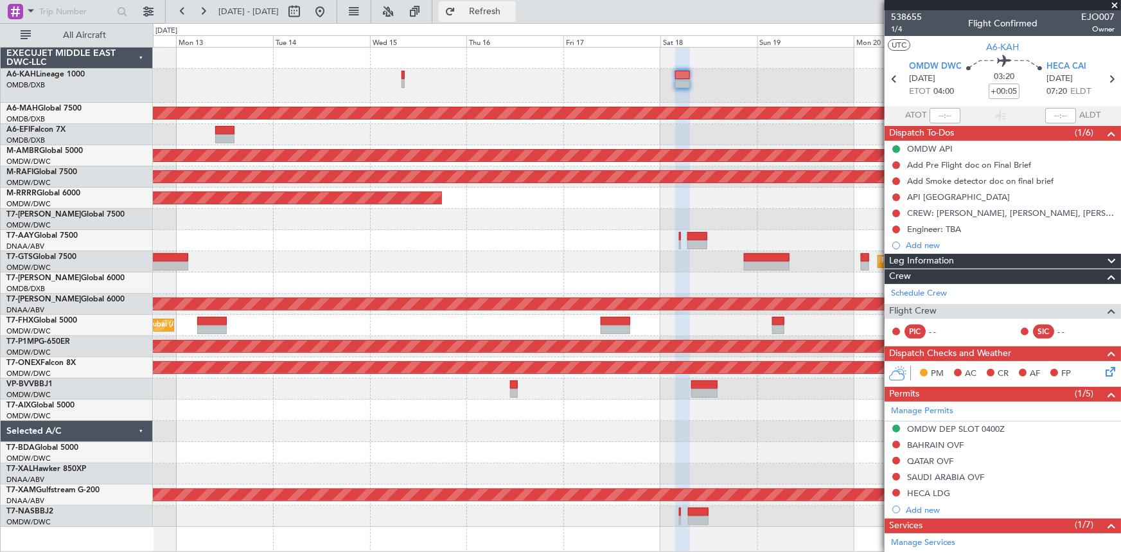
click at [516, 17] on button "Refresh" at bounding box center [477, 11] width 77 height 21
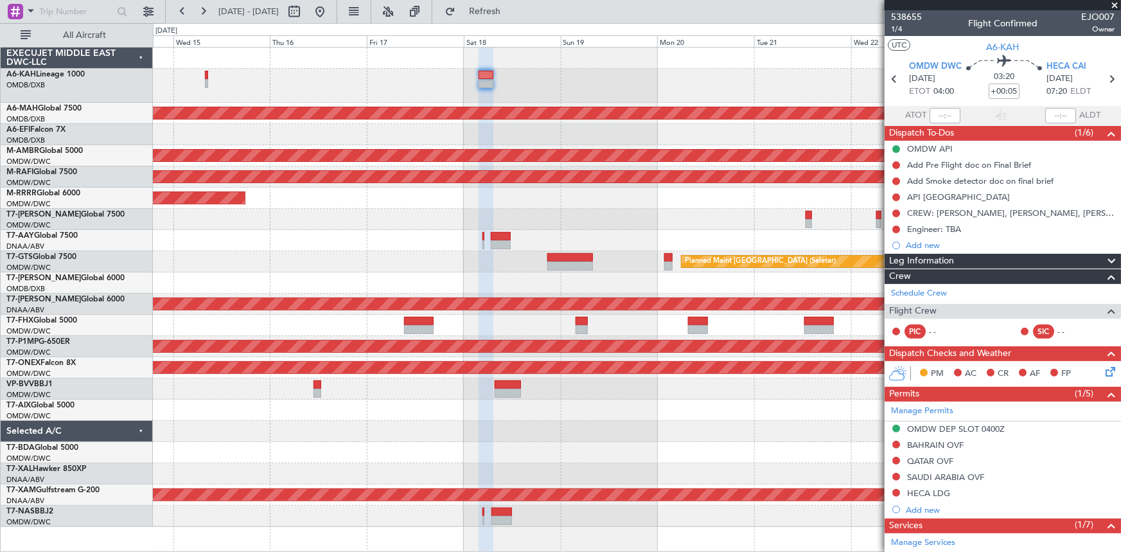
click at [359, 220] on div at bounding box center [637, 219] width 968 height 21
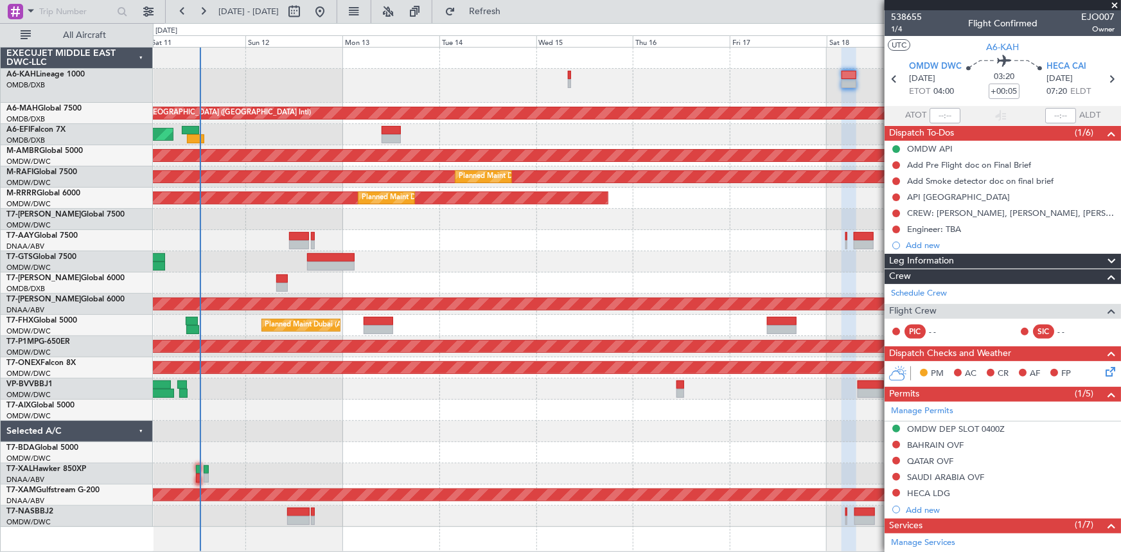
click at [898, 121] on fb-app "[DATE] - [DATE] Refresh Quick Links All Aircraft Unplanned Maint [GEOGRAPHIC_DA…" at bounding box center [560, 281] width 1121 height 542
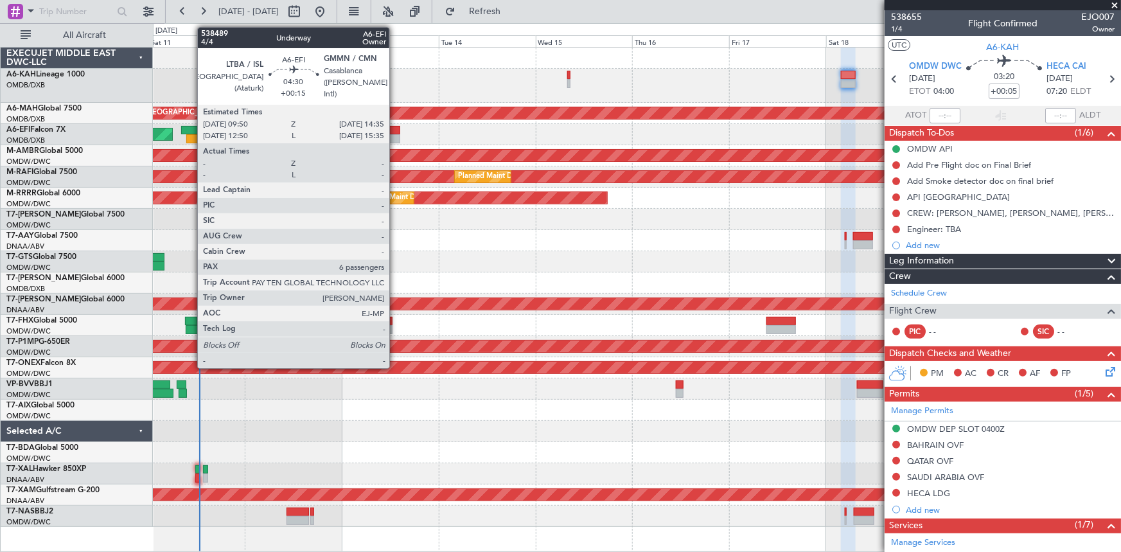
click at [395, 128] on div at bounding box center [390, 130] width 19 height 9
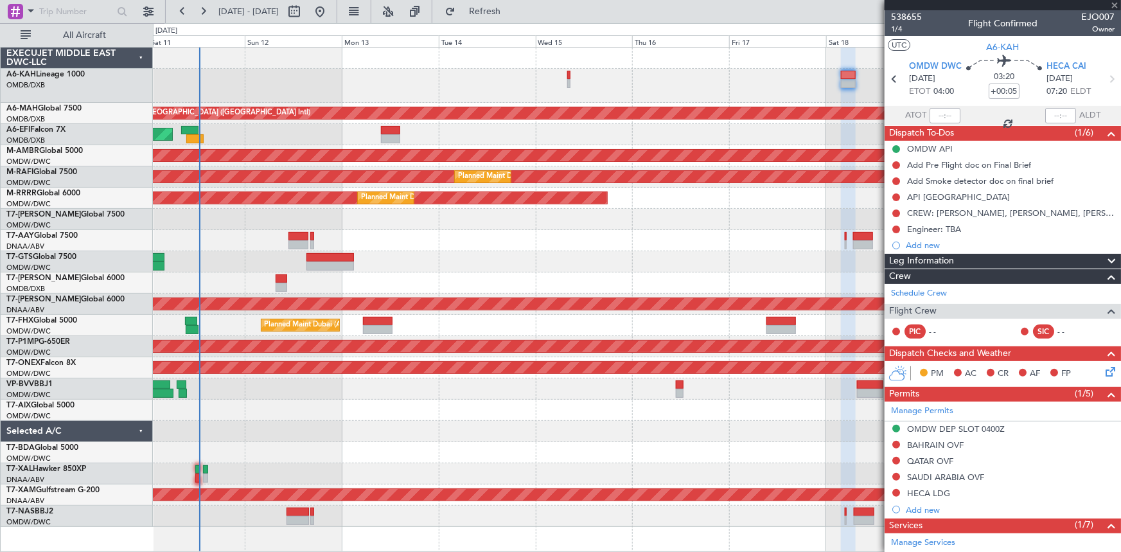
type input "+00:15"
type input "6"
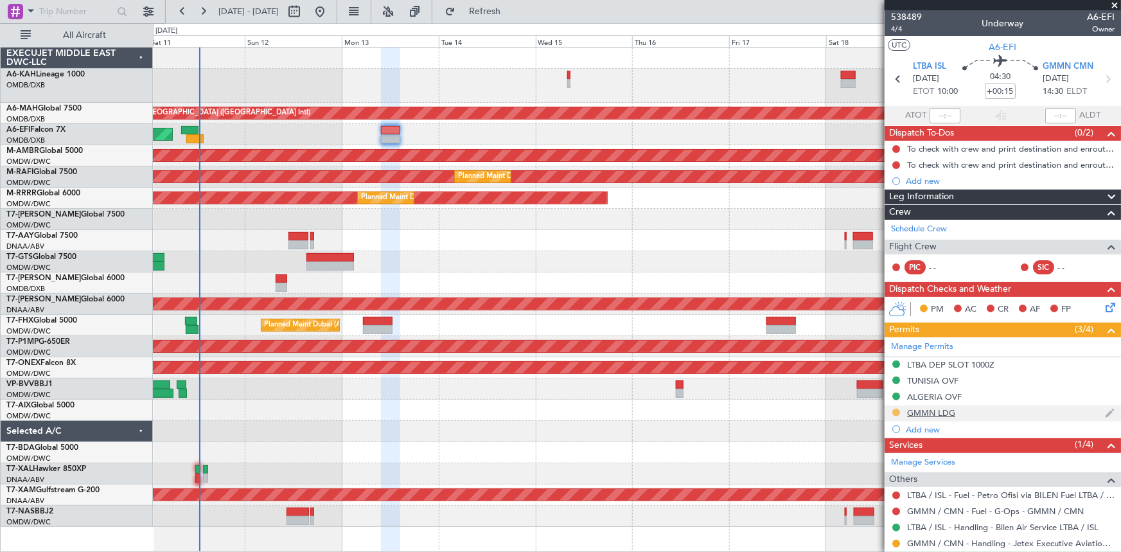
click at [893, 410] on button at bounding box center [896, 412] width 8 height 8
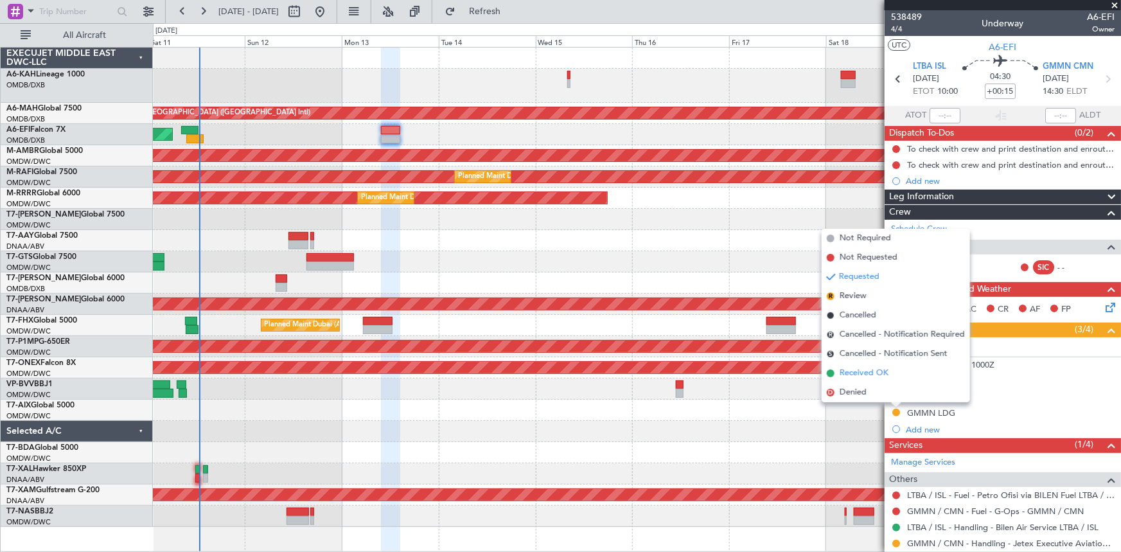
click at [857, 376] on span "Received OK" at bounding box center [863, 373] width 49 height 13
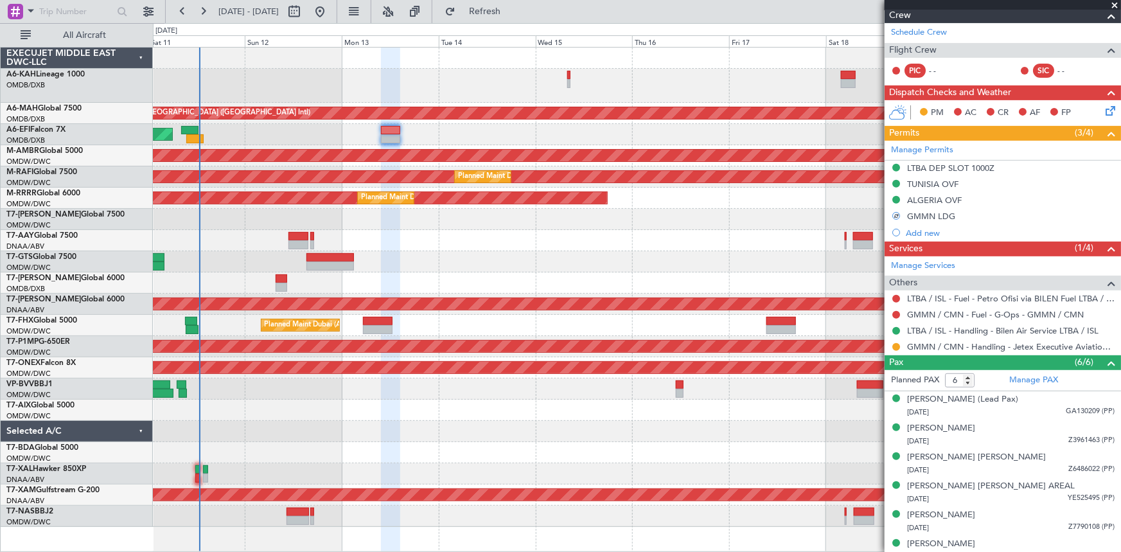
scroll to position [207, 0]
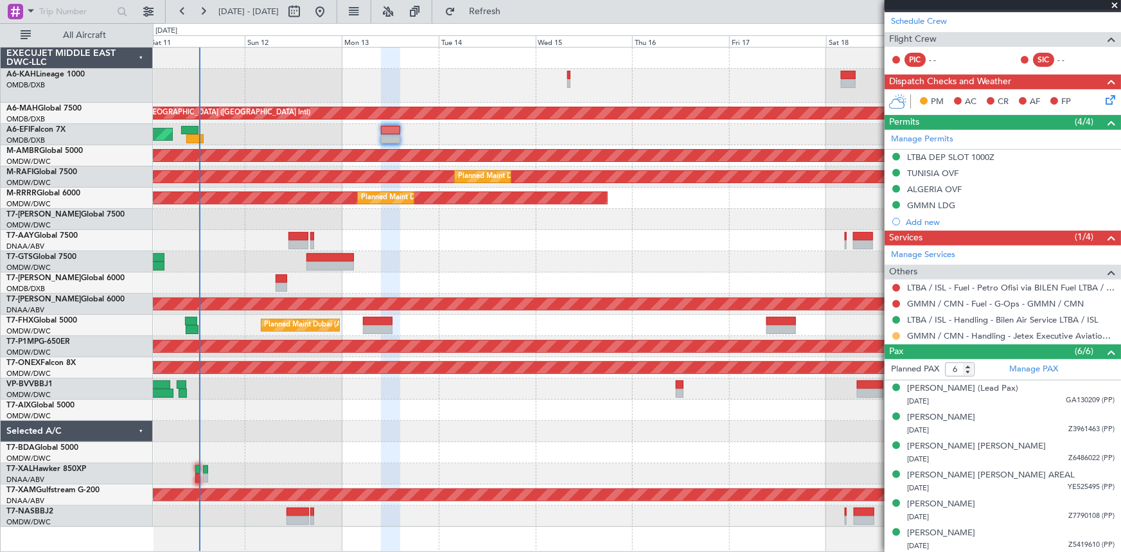
click at [898, 335] on button at bounding box center [896, 336] width 8 height 8
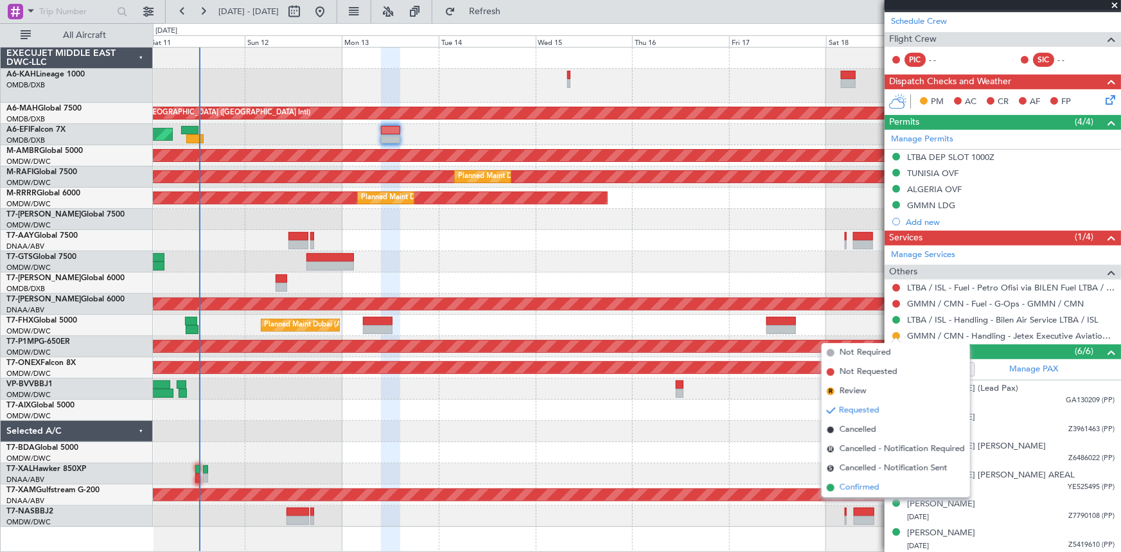
click at [863, 489] on span "Confirmed" at bounding box center [859, 487] width 40 height 13
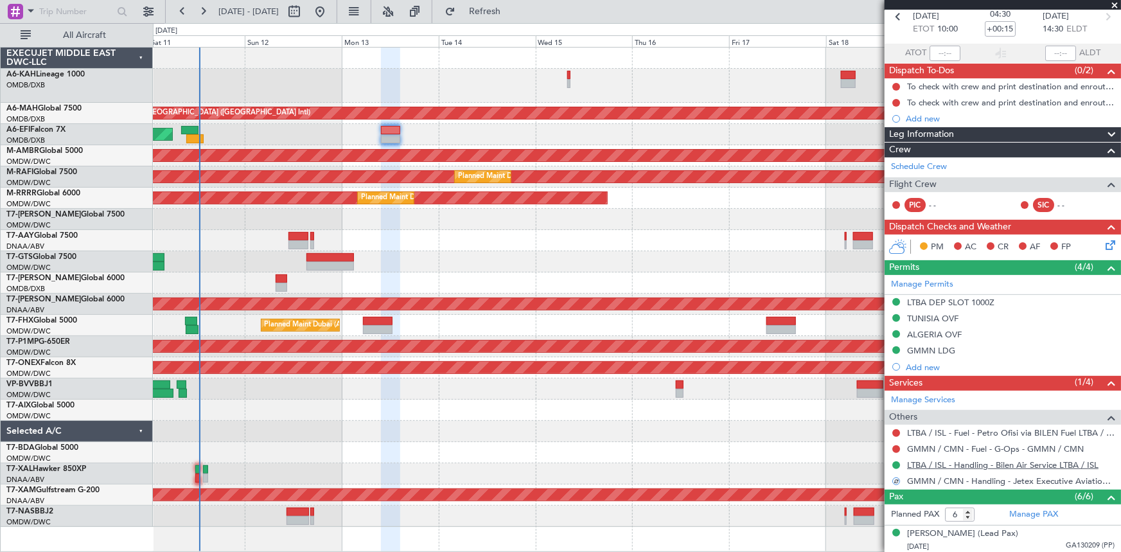
scroll to position [0, 0]
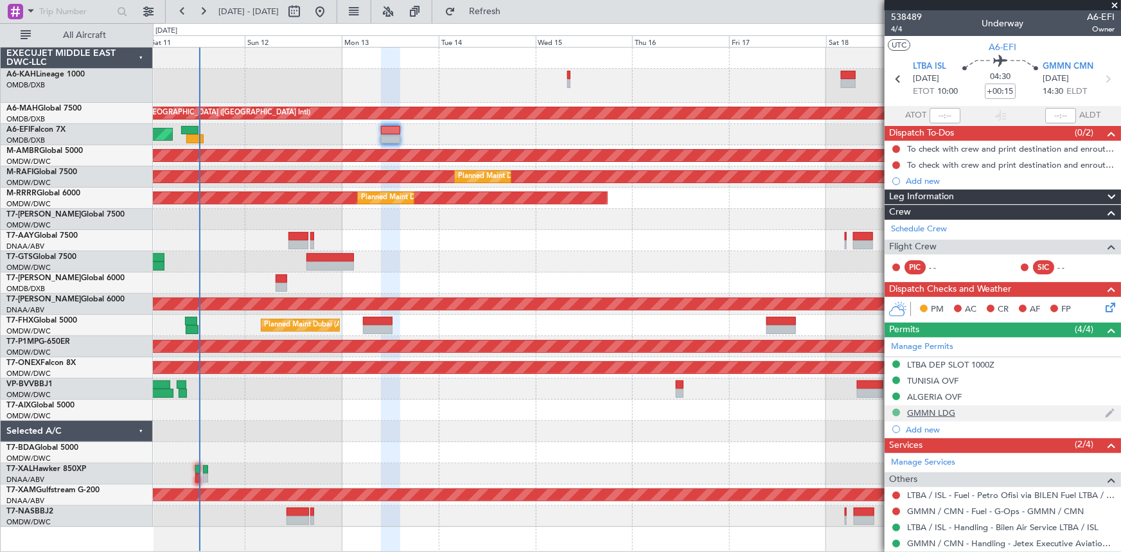
click at [895, 412] on button at bounding box center [896, 412] width 8 height 8
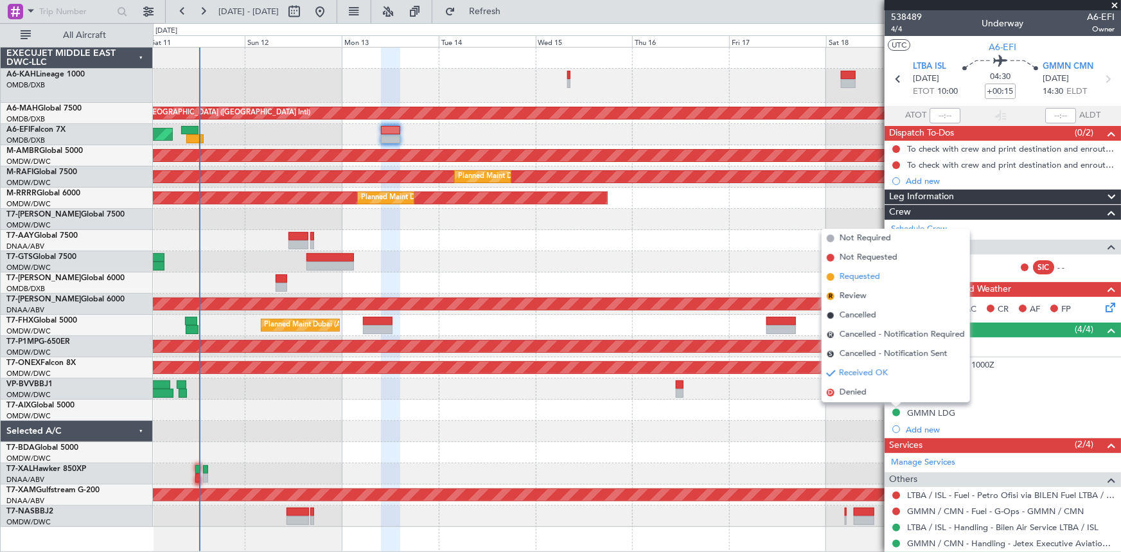
click at [855, 276] on span "Requested" at bounding box center [859, 276] width 40 height 13
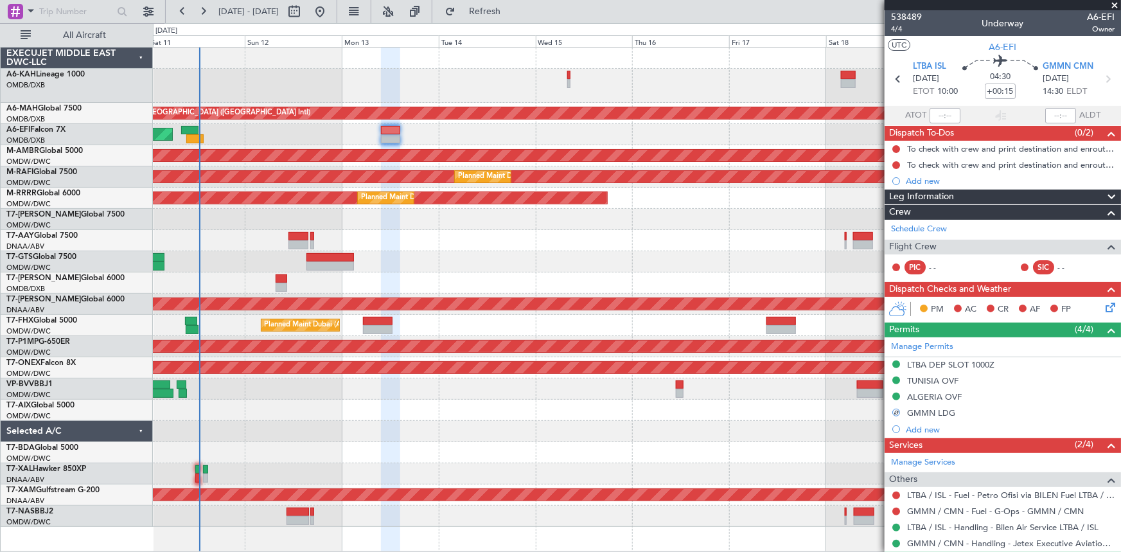
scroll to position [207, 0]
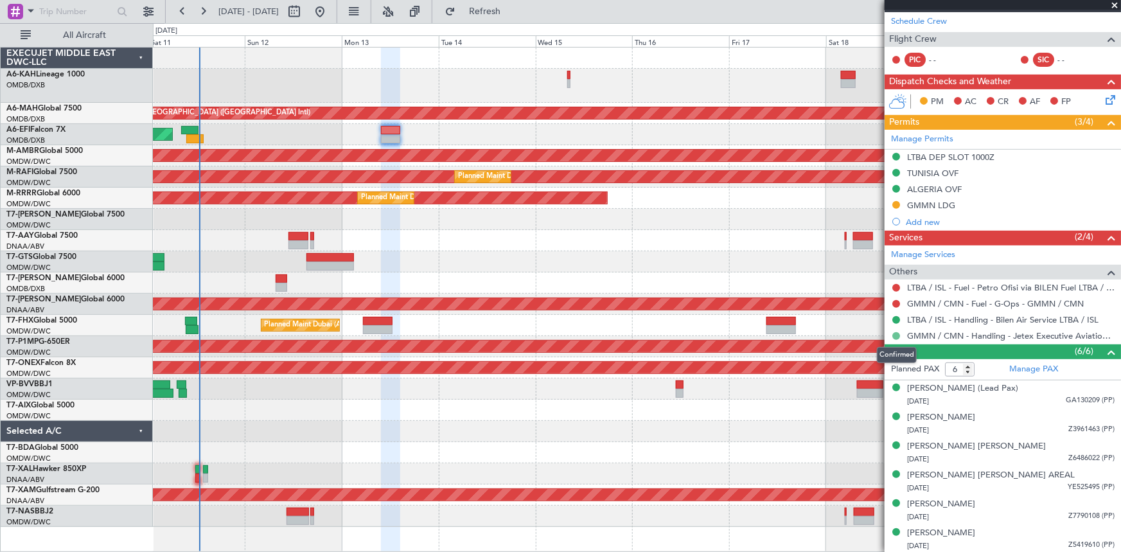
click at [894, 333] on button at bounding box center [896, 336] width 8 height 8
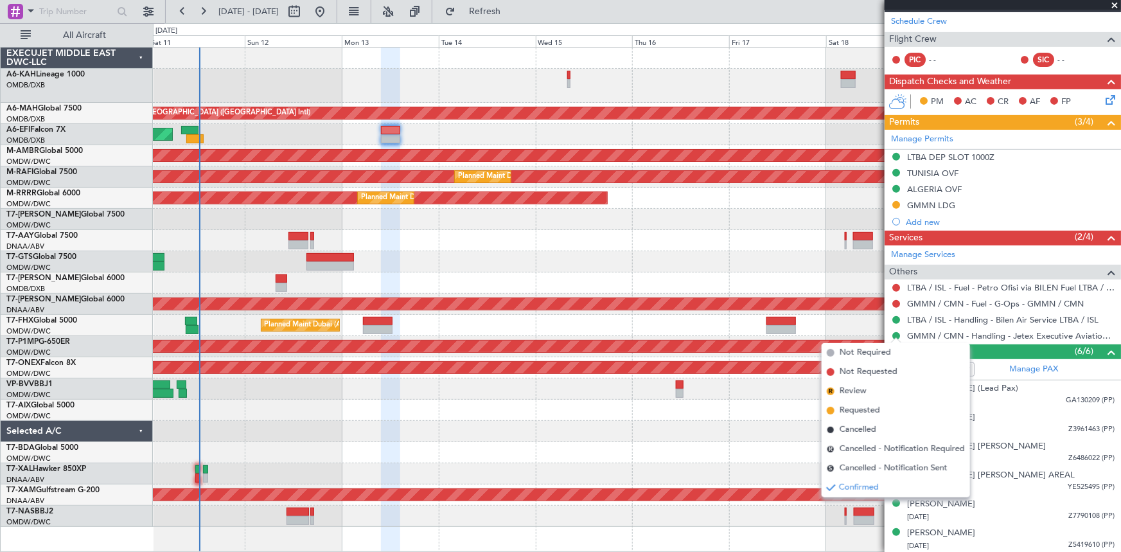
click at [857, 412] on span "Requested" at bounding box center [859, 410] width 40 height 13
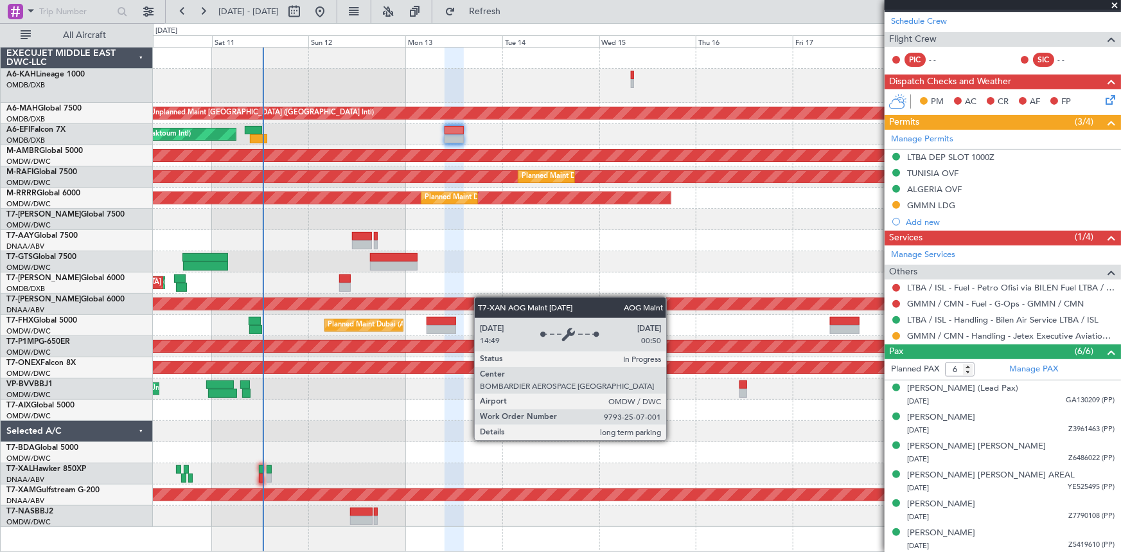
click at [481, 297] on div "Unplanned Maint [GEOGRAPHIC_DATA] ([GEOGRAPHIC_DATA] Intl) AOG Maint [GEOGRAPHI…" at bounding box center [637, 287] width 968 height 479
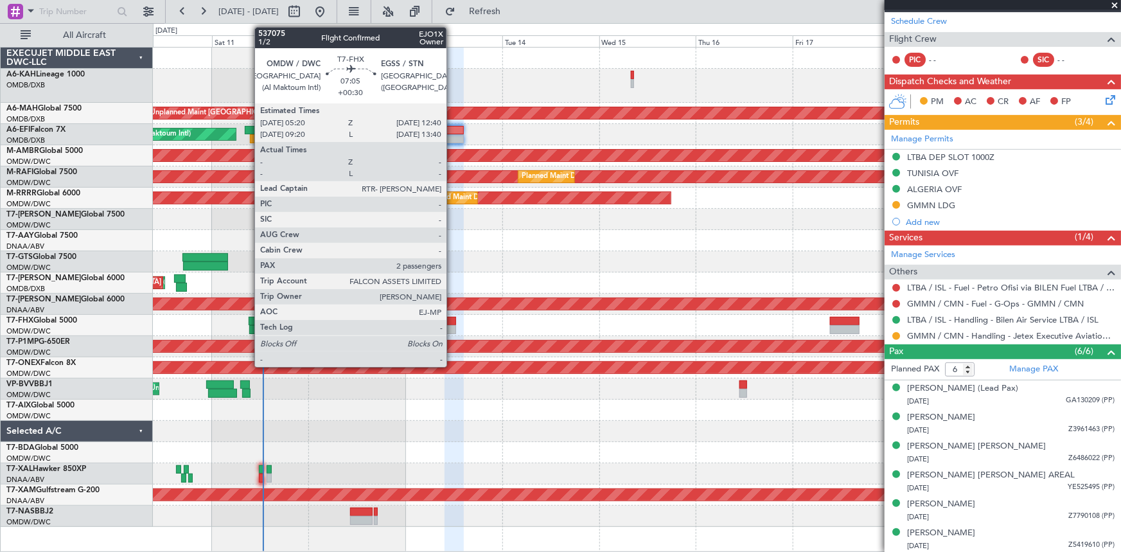
click at [452, 320] on div at bounding box center [441, 321] width 30 height 9
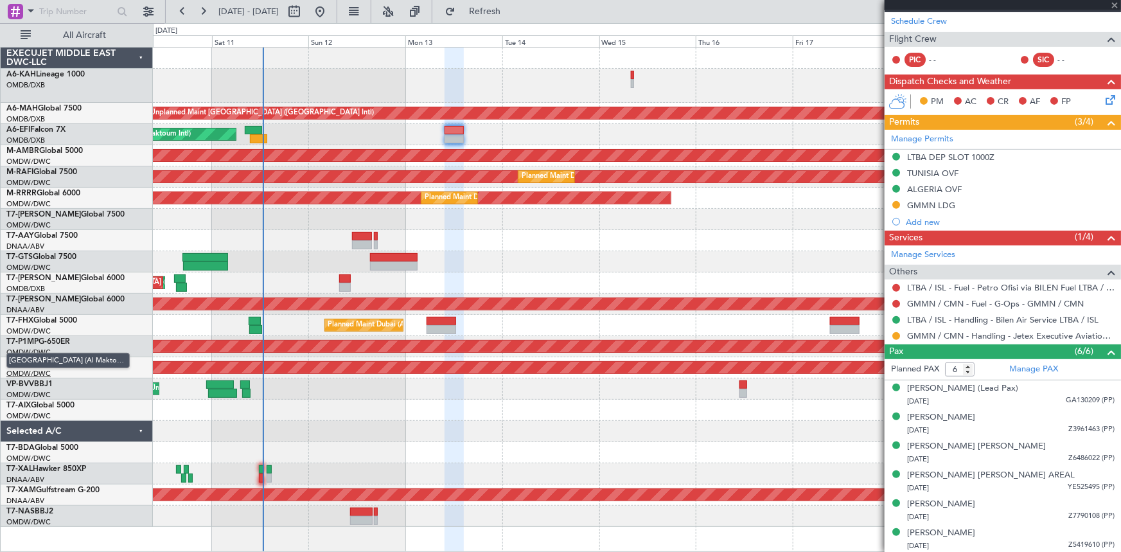
type input "+00:30"
type input "2"
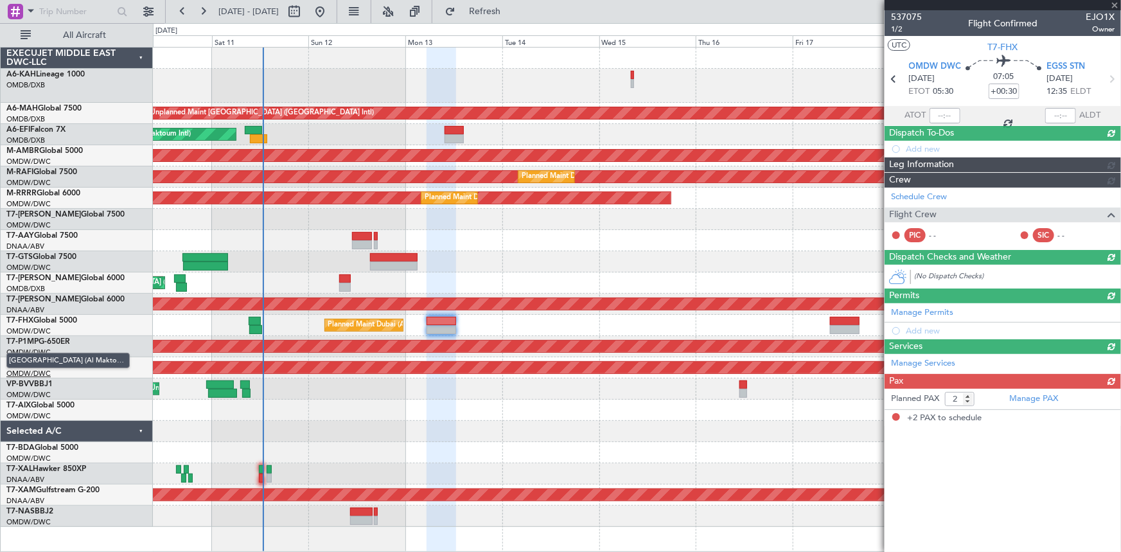
scroll to position [0, 0]
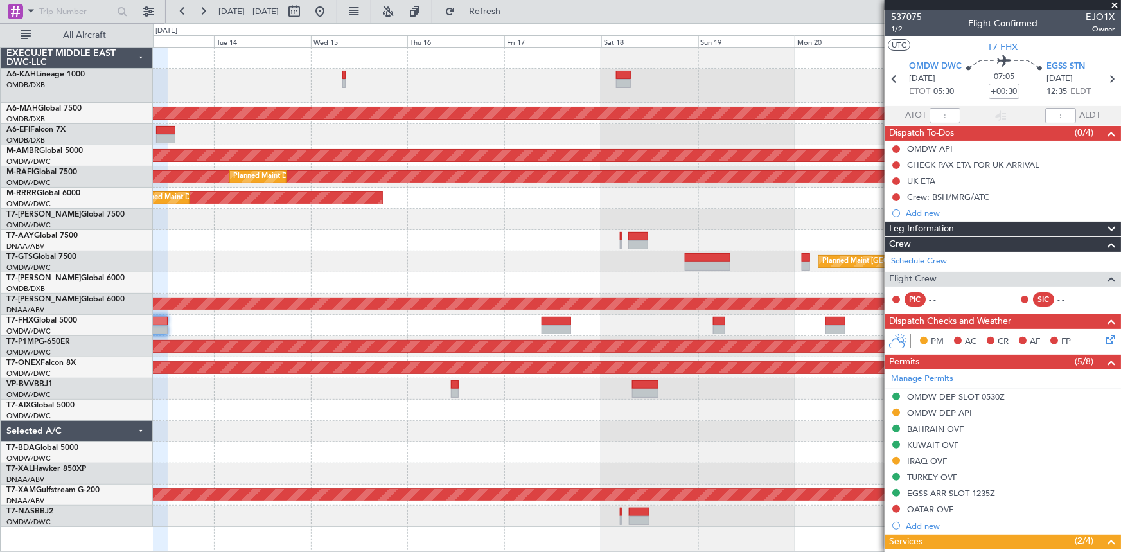
click at [342, 268] on div "Unplanned Maint [GEOGRAPHIC_DATA] ([GEOGRAPHIC_DATA] Intl) AOG Maint [GEOGRAPHI…" at bounding box center [637, 287] width 968 height 479
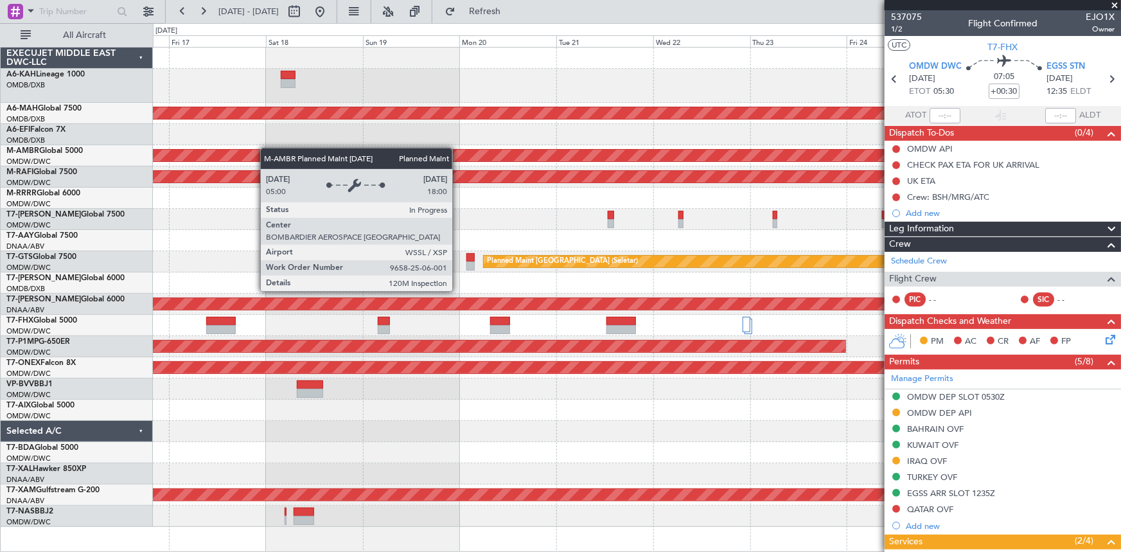
click at [171, 155] on div "Unplanned Maint [GEOGRAPHIC_DATA] ([GEOGRAPHIC_DATA] Intl) Planned Maint [GEOGR…" at bounding box center [637, 287] width 968 height 479
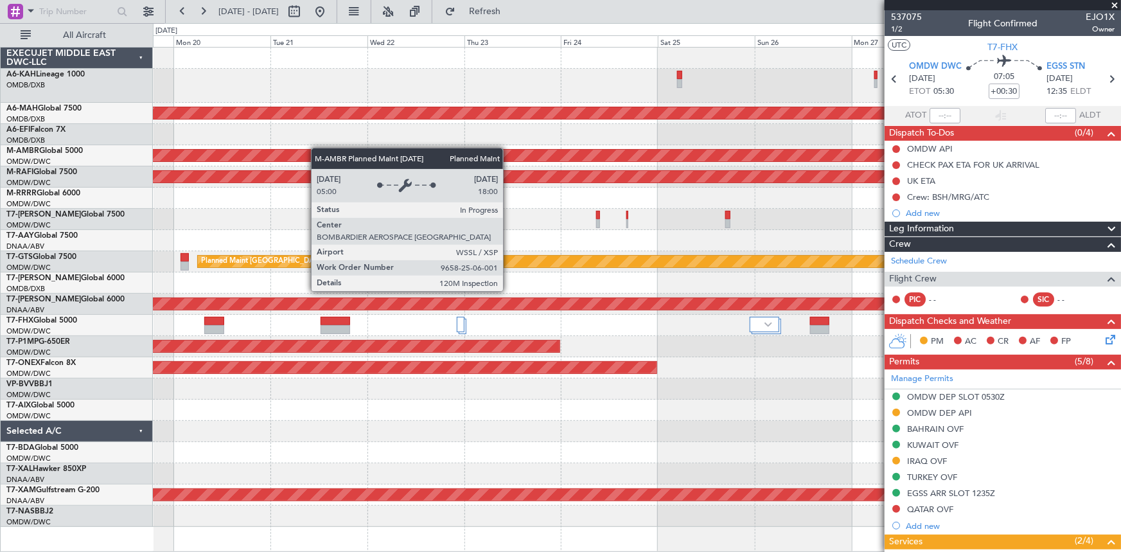
click at [214, 151] on div "Unplanned Maint [GEOGRAPHIC_DATA] ([GEOGRAPHIC_DATA] Intl) Planned Maint [GEOGR…" at bounding box center [637, 287] width 968 height 479
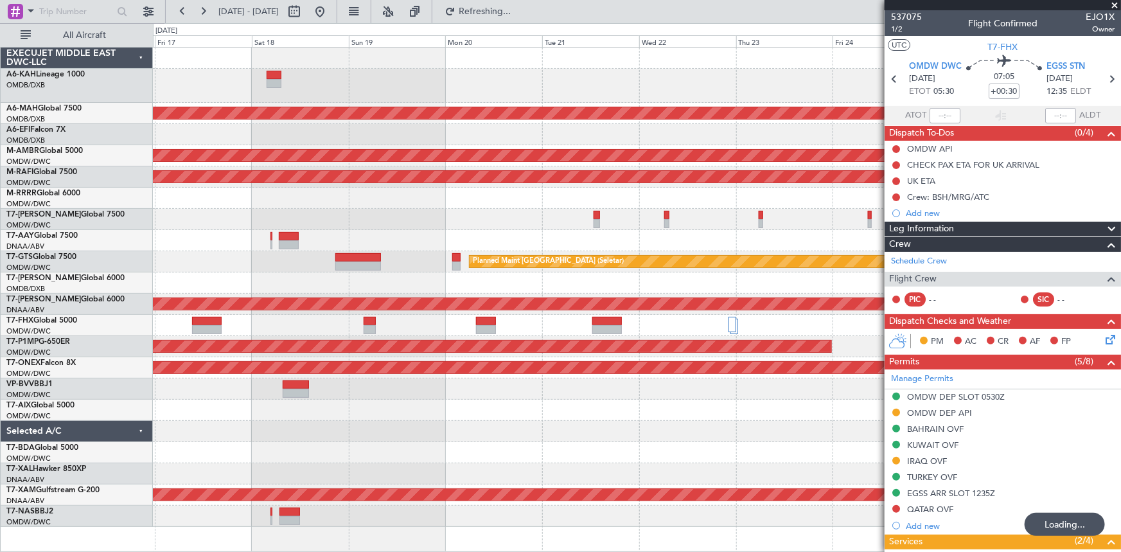
click at [665, 251] on div "Planned Maint [GEOGRAPHIC_DATA] (Seletar)" at bounding box center [637, 261] width 968 height 21
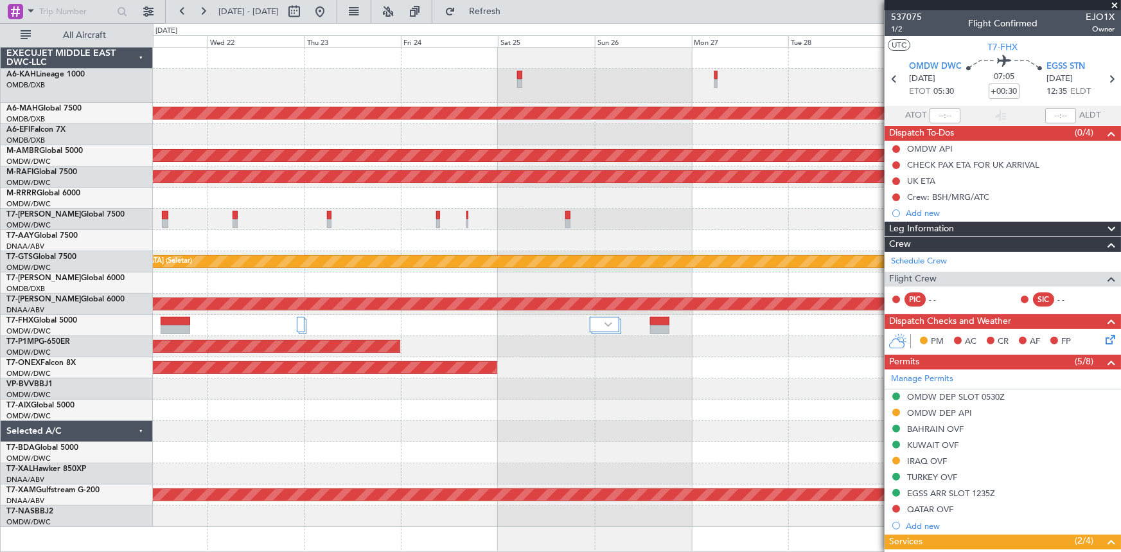
click at [311, 234] on div "Unplanned Maint [GEOGRAPHIC_DATA] ([GEOGRAPHIC_DATA] Intl) Planned Maint [GEOGR…" at bounding box center [637, 287] width 968 height 479
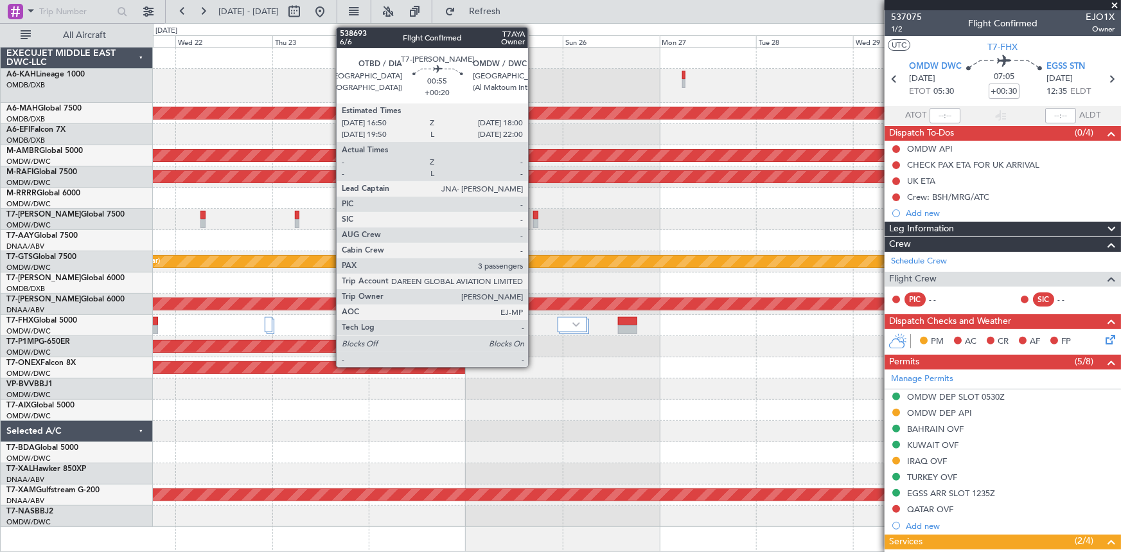
click at [534, 214] on div at bounding box center [535, 215] width 5 height 9
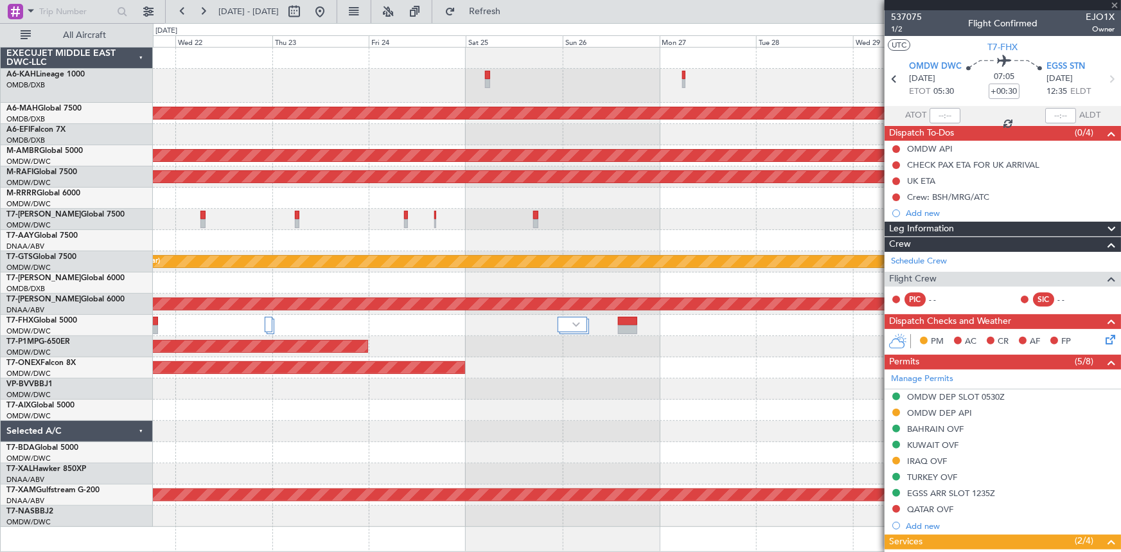
type input "+00:20"
type input "3"
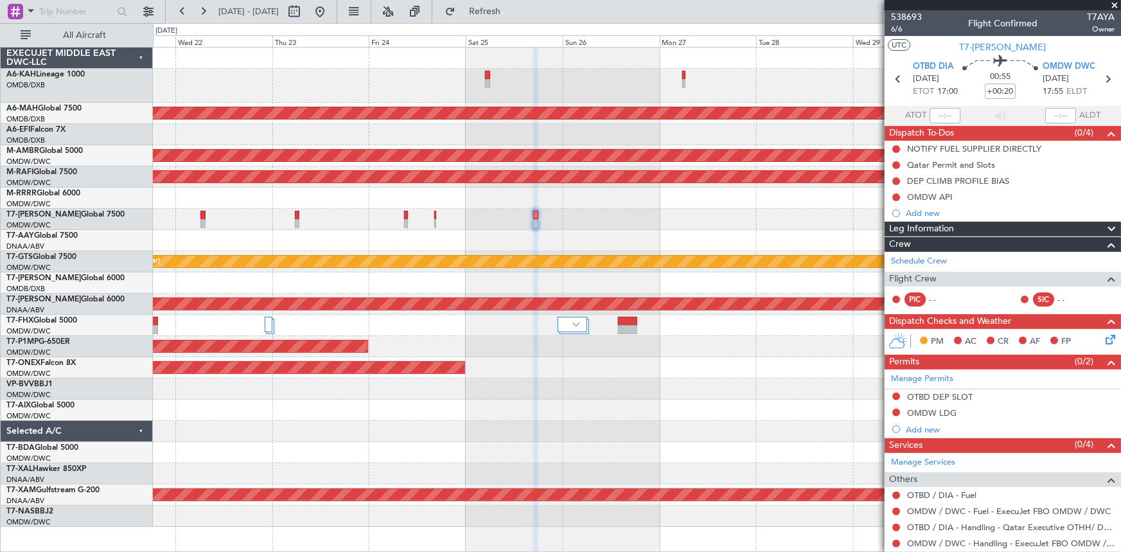
click at [359, 24] on div "0 0 Tue 21 Wed 22 Thu 23 Fri 24 Sat 25 Sun 26 [DATE] Tue 28 Wed 29 Thu 30 Fri 31" at bounding box center [636, 35] width 967 height 23
click at [330, 12] on button at bounding box center [320, 11] width 21 height 21
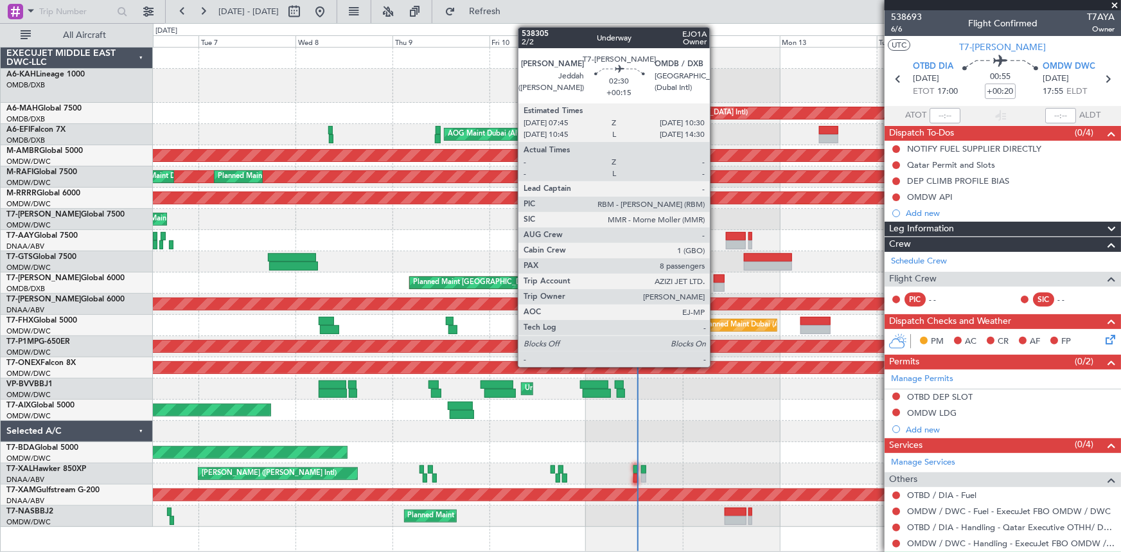
click at [715, 280] on div at bounding box center [719, 278] width 12 height 9
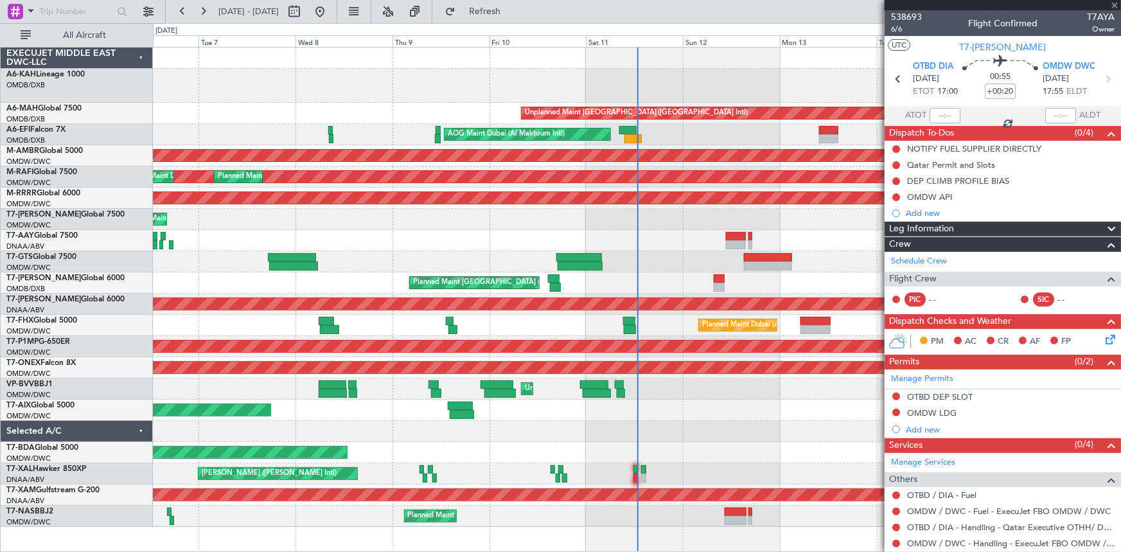
type input "+00:15"
type input "8"
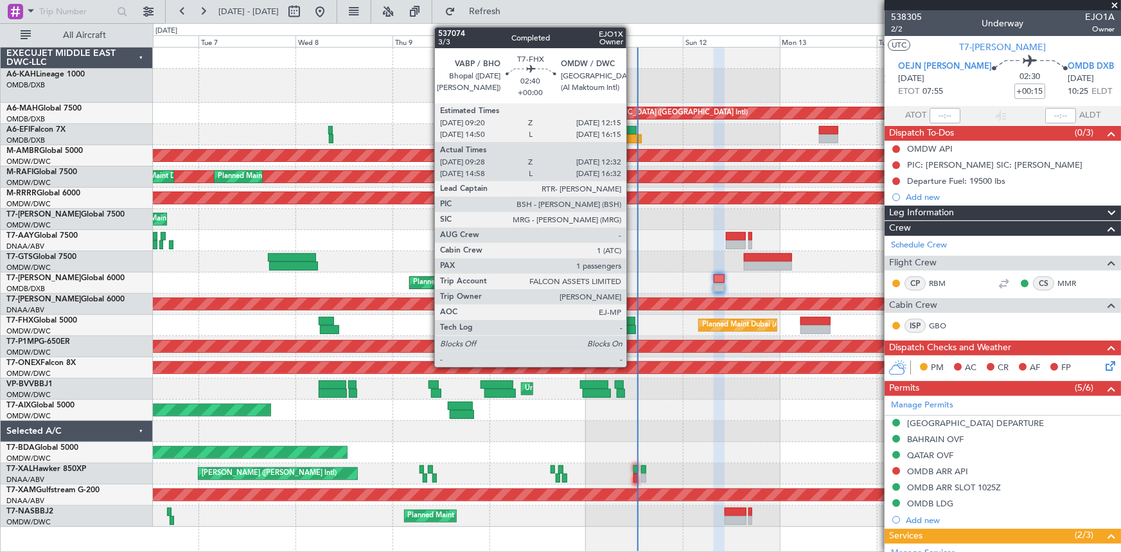
click at [631, 322] on div at bounding box center [629, 321] width 12 height 9
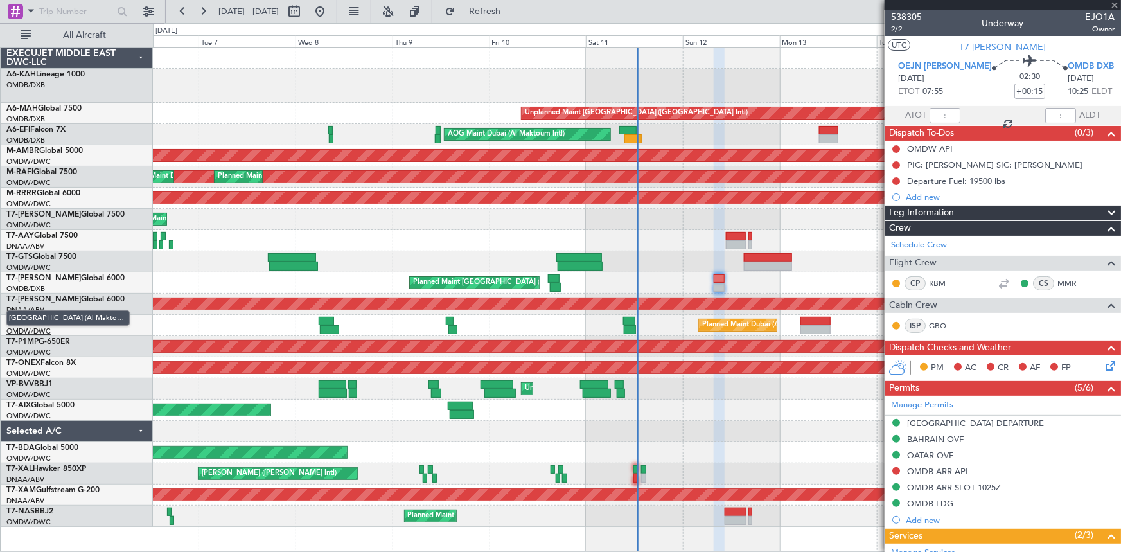
type input "09:38"
type input "12:27"
type input "1"
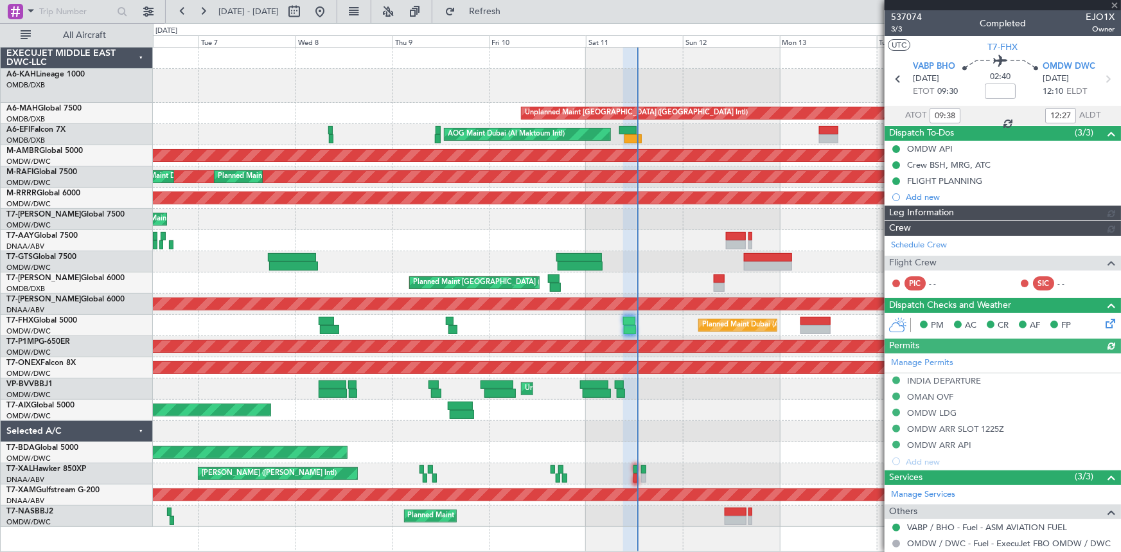
type input "Dherander Fithani (DHF)"
type input "7322"
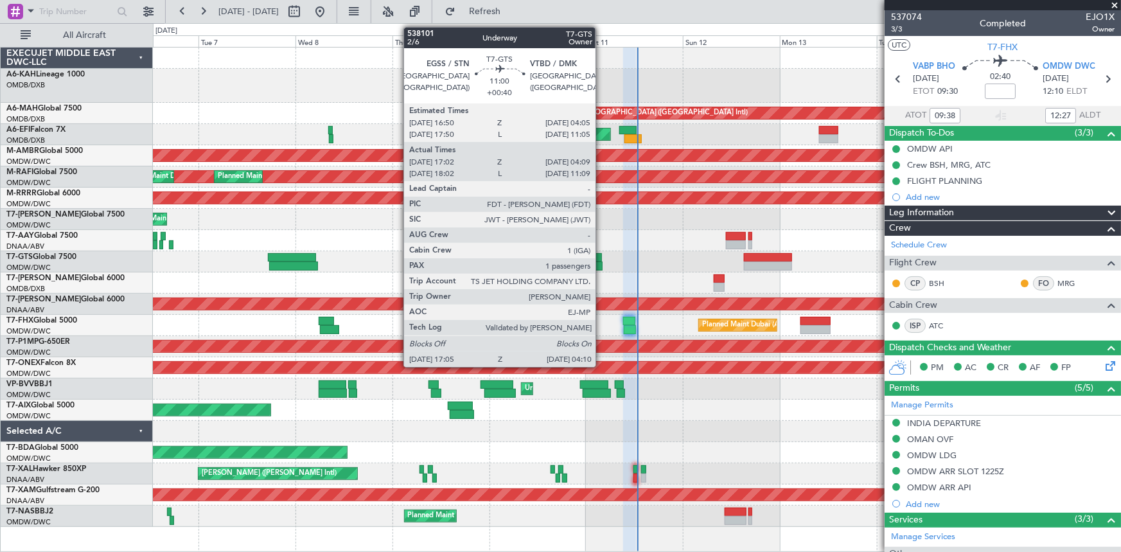
click at [600, 255] on div at bounding box center [579, 257] width 46 height 9
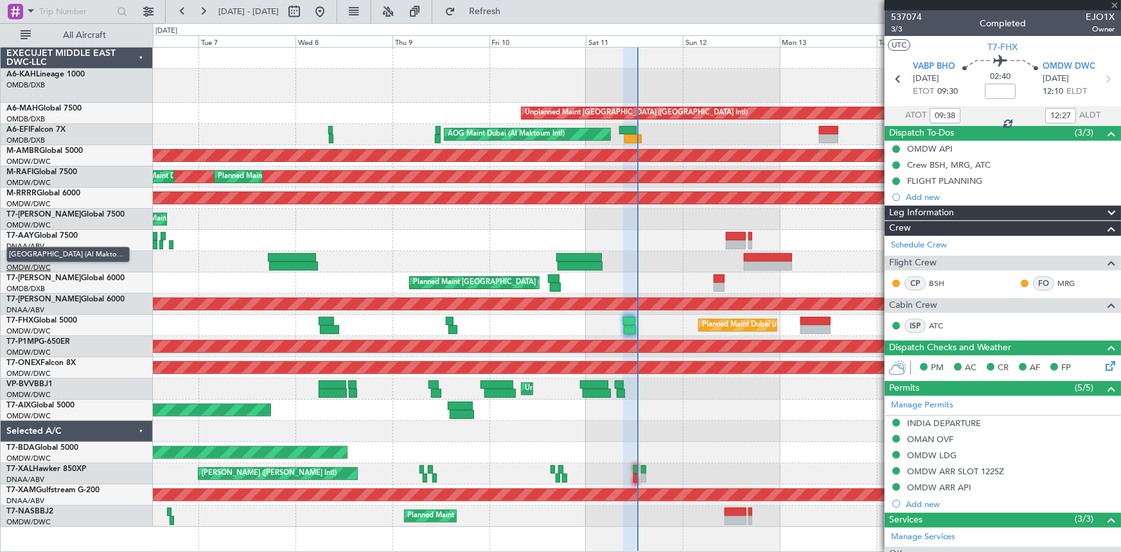
type input "+00:40"
type input "17:12"
type input "04:04"
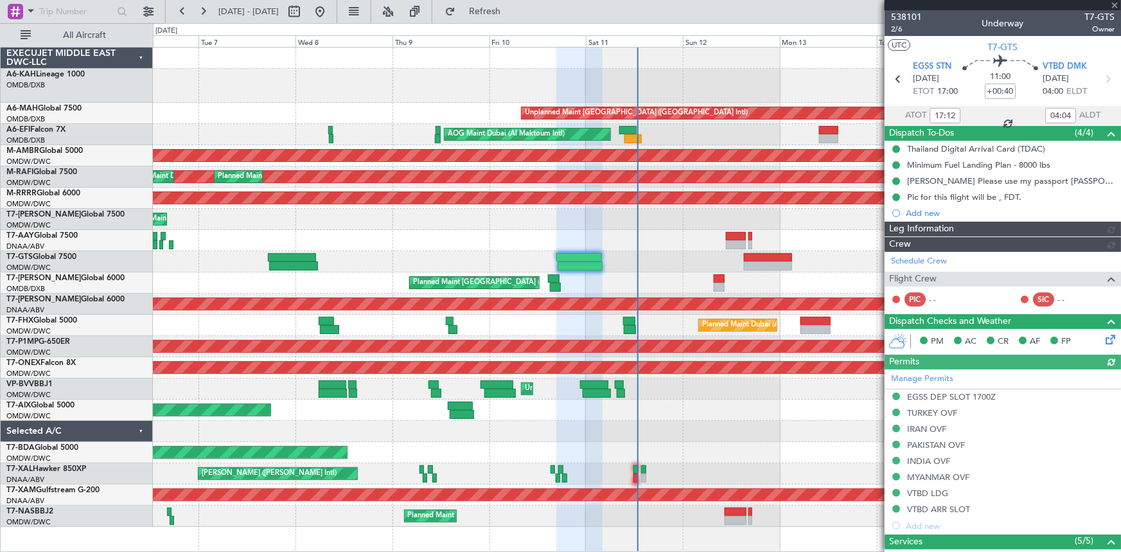
type input "[PERSON_NAME] (ANI)"
type input "7425"
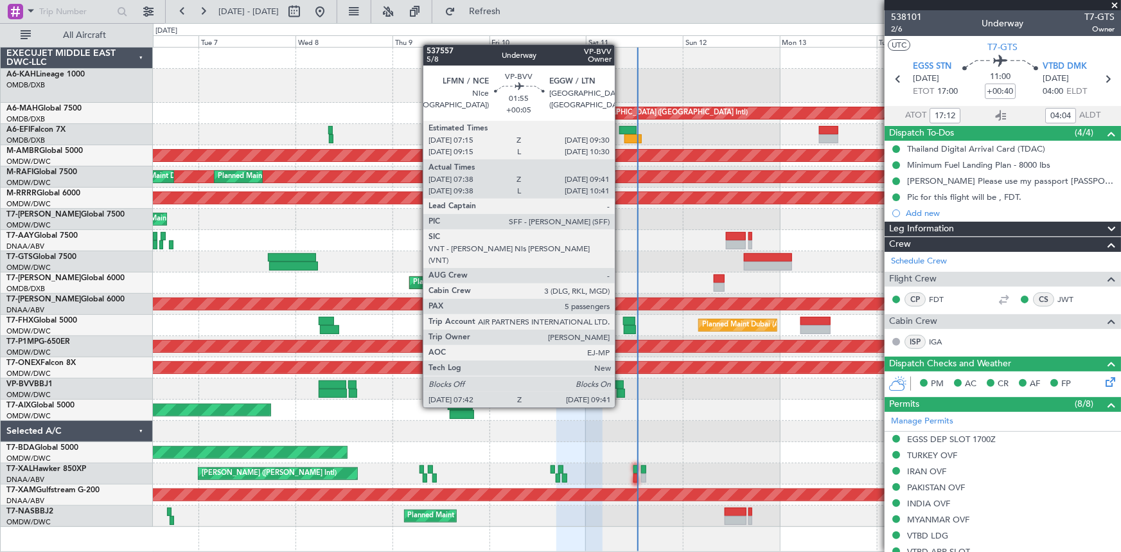
click at [620, 383] on div at bounding box center [620, 384] width 10 height 9
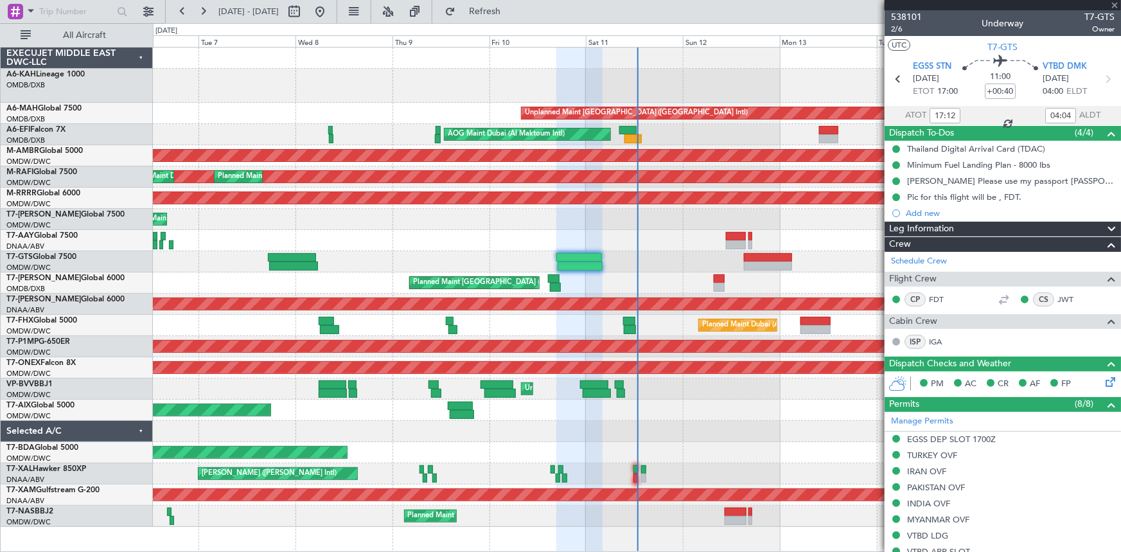
type input "+00:05"
type input "07:53"
type input "09:36"
type input "5"
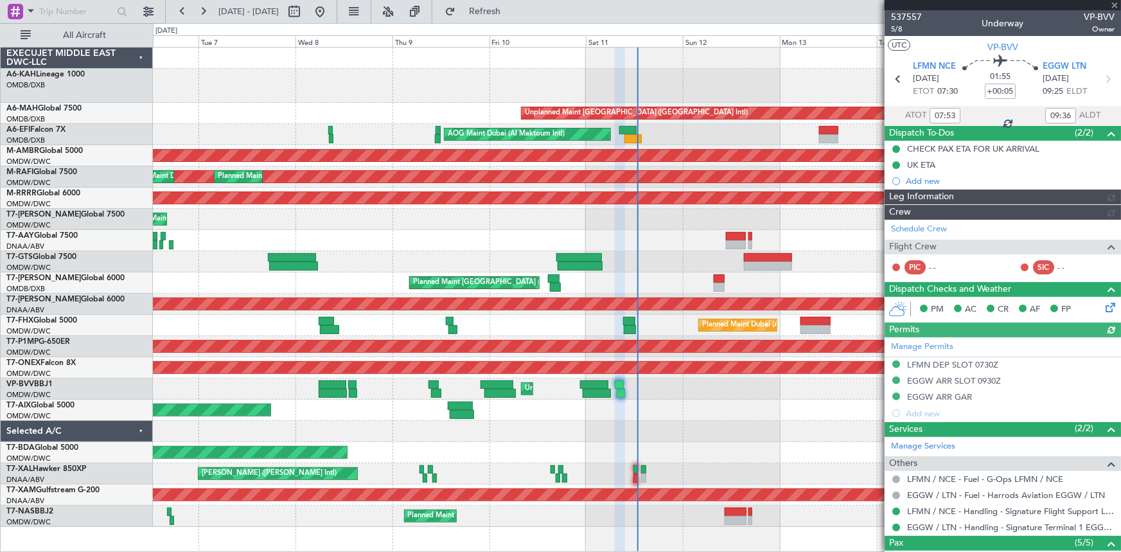
type input "[PERSON_NAME] ([PERSON_NAME])"
type input "7350"
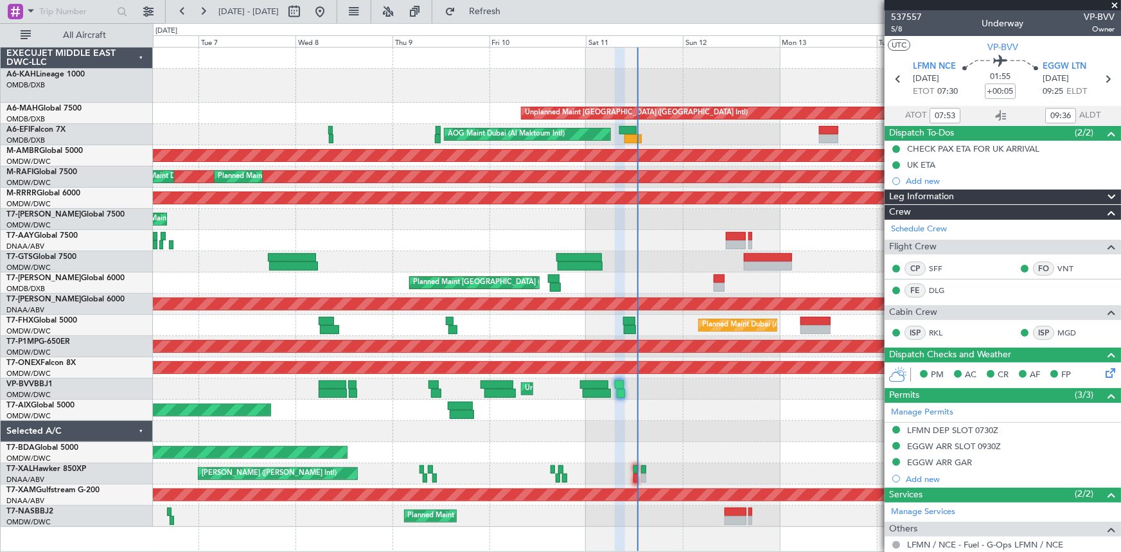
type input "09:53"
type input "10:36"
type input "07:53"
type input "09:36"
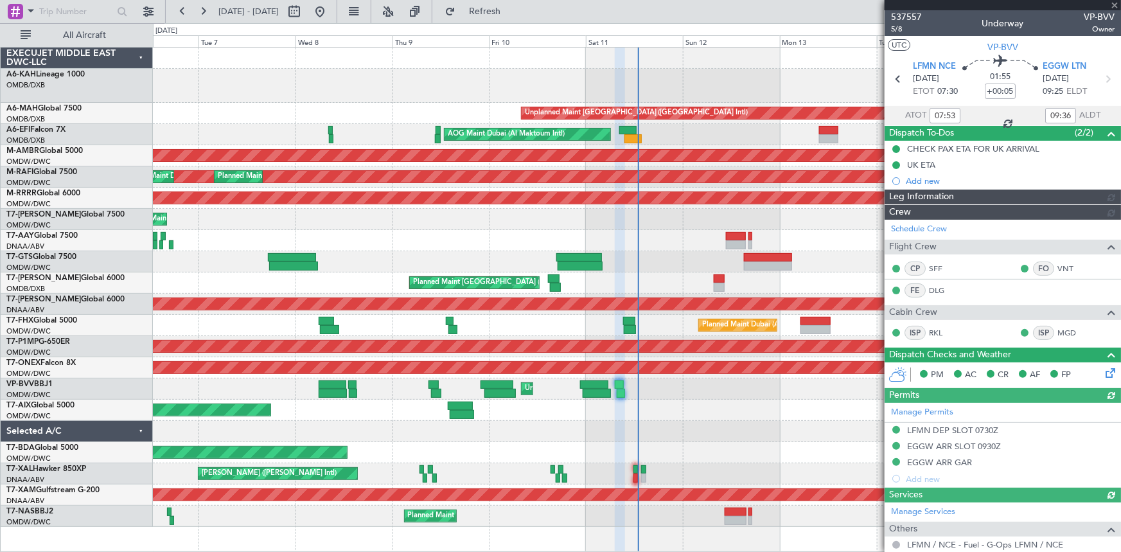
type input "[PERSON_NAME] ([PERSON_NAME])"
type input "7350"
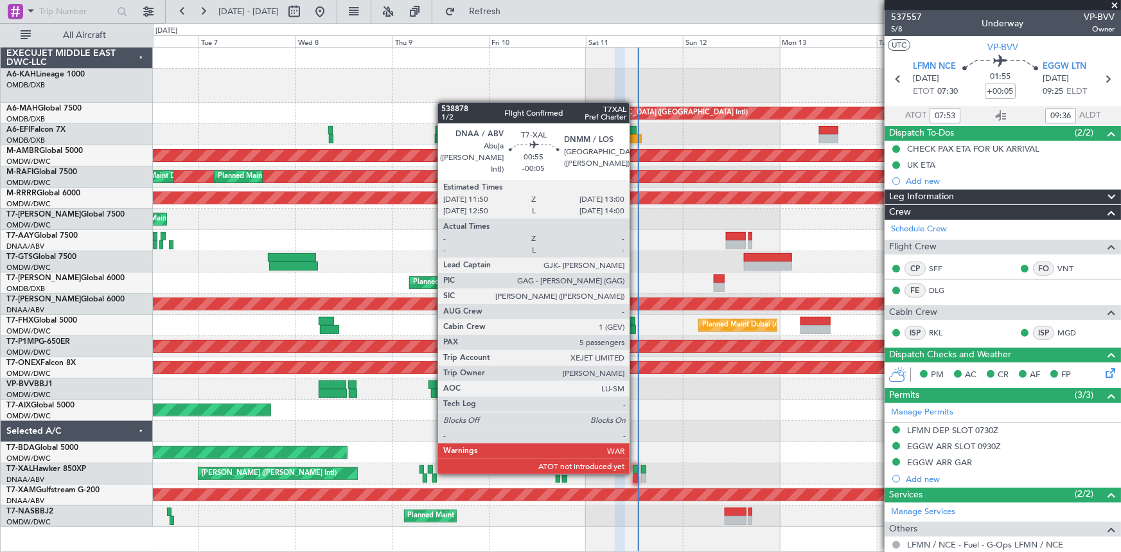
click at [635, 471] on div at bounding box center [635, 469] width 5 height 9
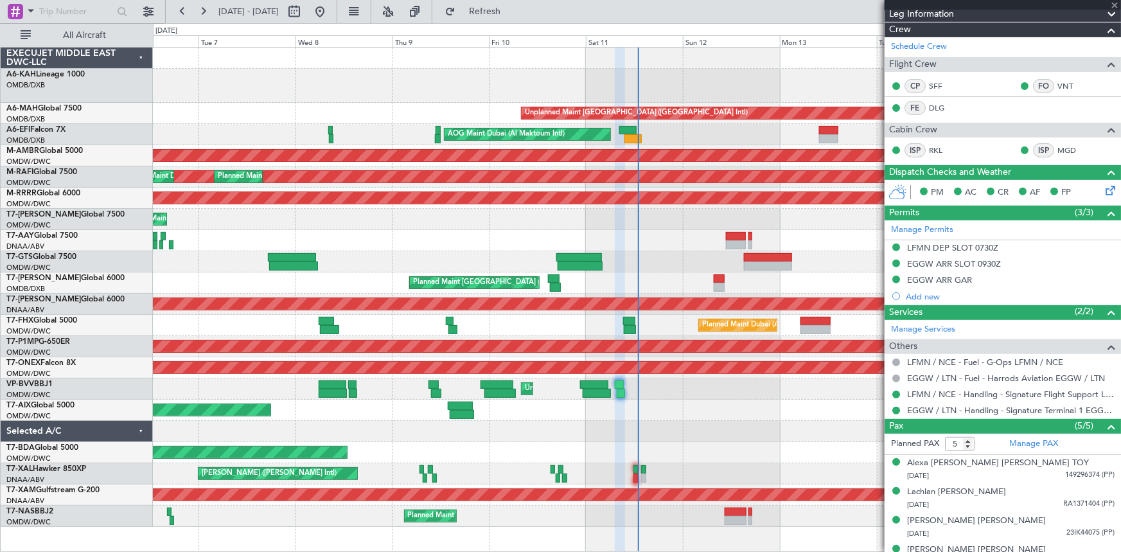
scroll to position [228, 0]
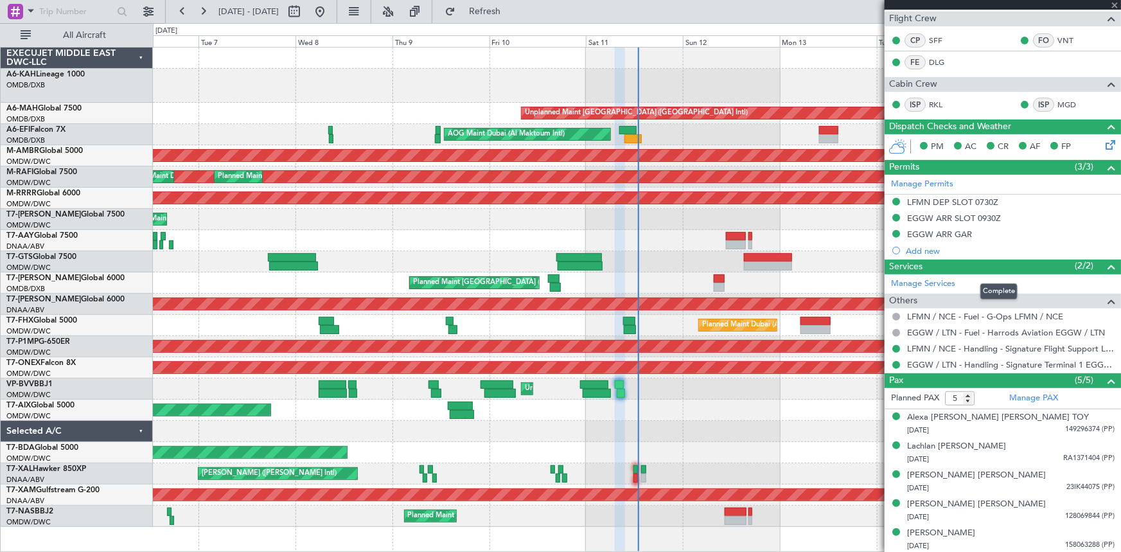
type input "-00:05"
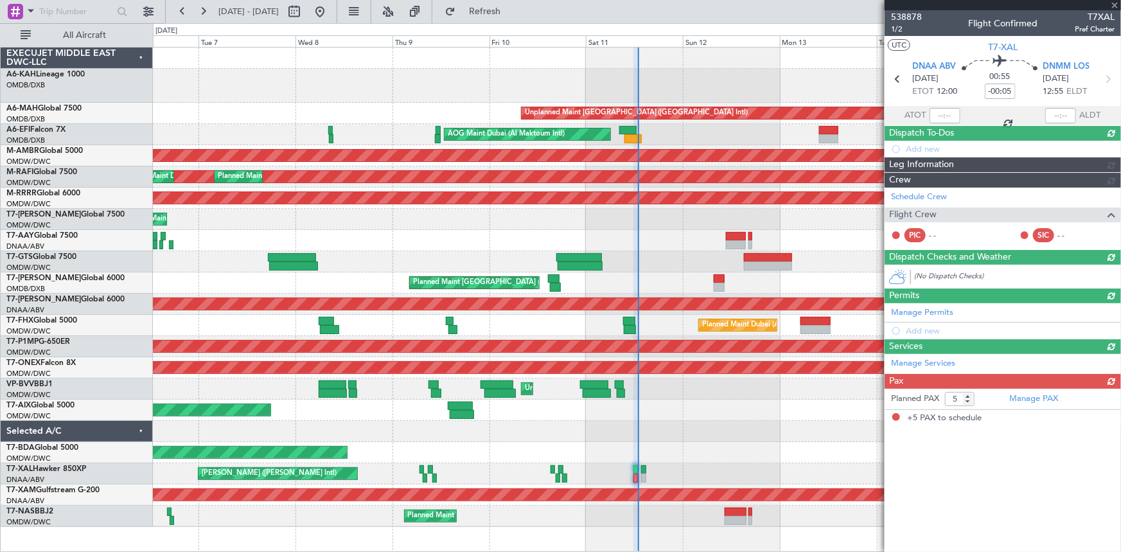
scroll to position [0, 0]
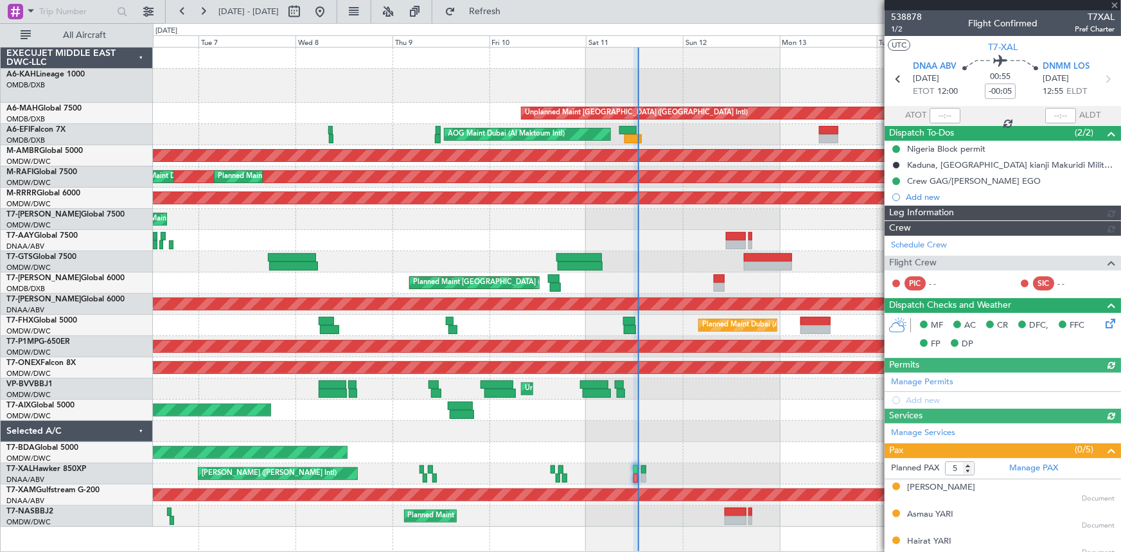
type input "Dherander Fithani (DHF)"
type input "7535"
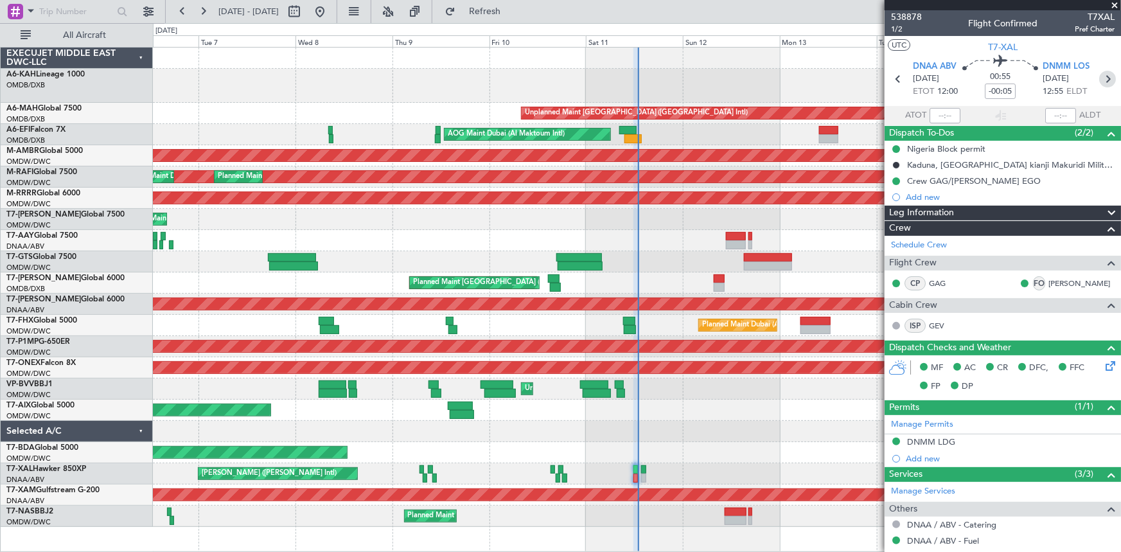
click at [1104, 80] on icon at bounding box center [1107, 79] width 17 height 17
type input "0"
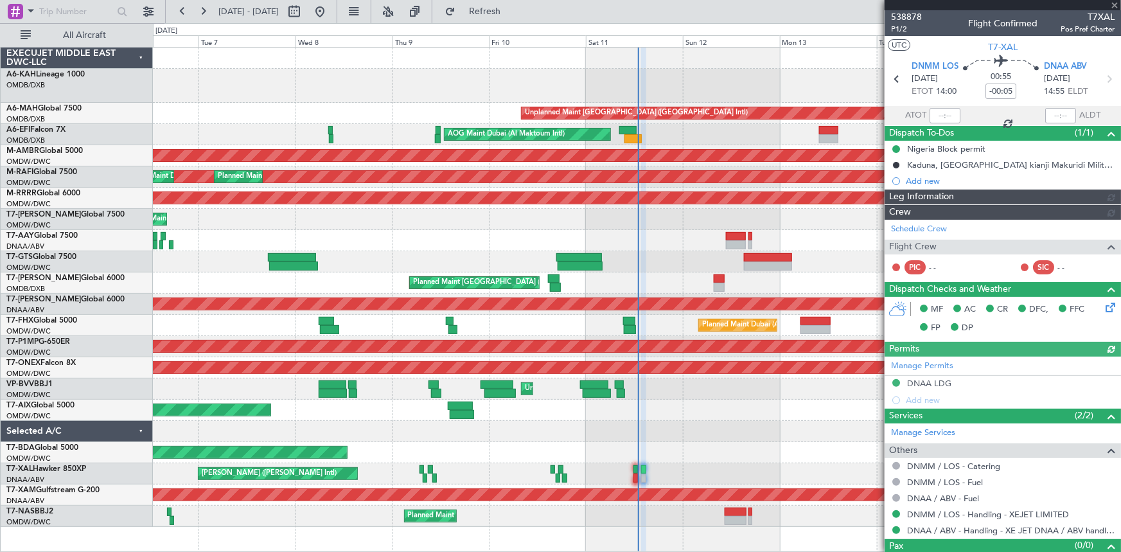
type input "Dherander Fithani (DHF)"
type input "7536"
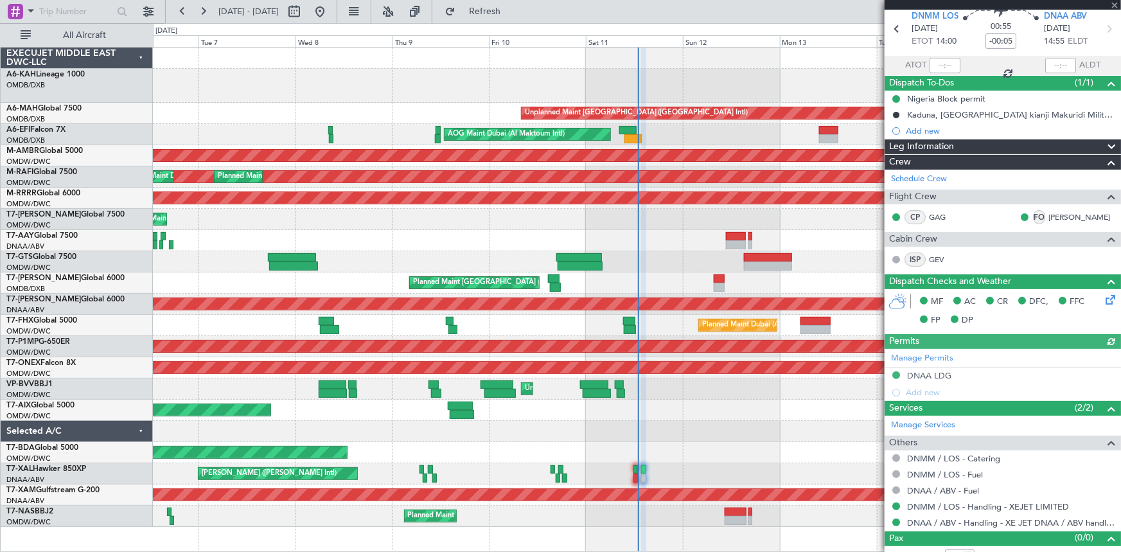
scroll to position [64, 0]
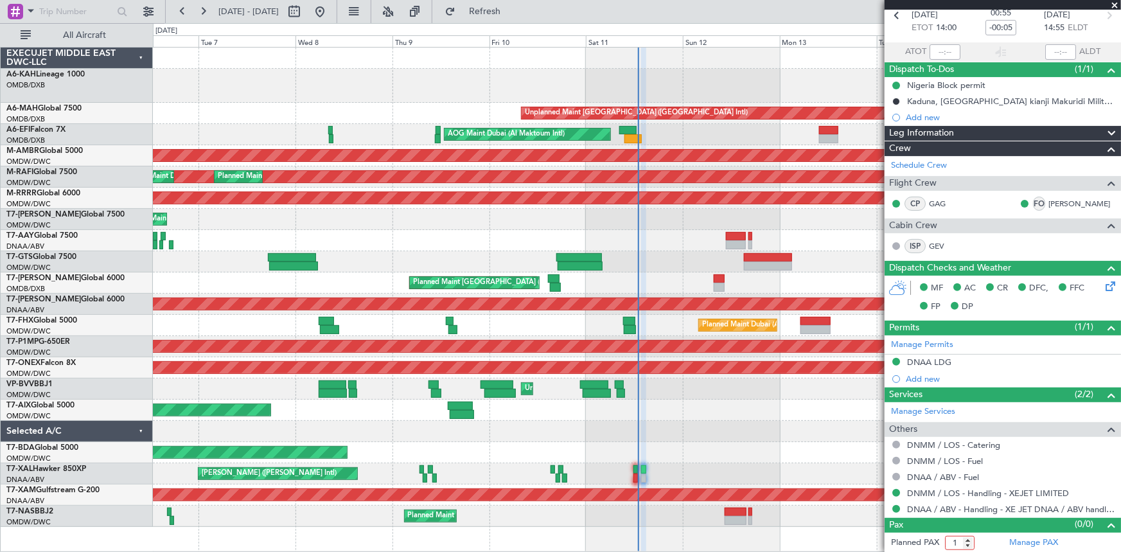
click at [965, 538] on input "1" at bounding box center [960, 543] width 30 height 14
click at [965, 538] on input "2" at bounding box center [960, 543] width 30 height 14
click at [965, 538] on input "3" at bounding box center [960, 543] width 30 height 14
click at [965, 538] on input "4" at bounding box center [960, 543] width 30 height 14
click at [965, 538] on input "5" at bounding box center [960, 543] width 30 height 14
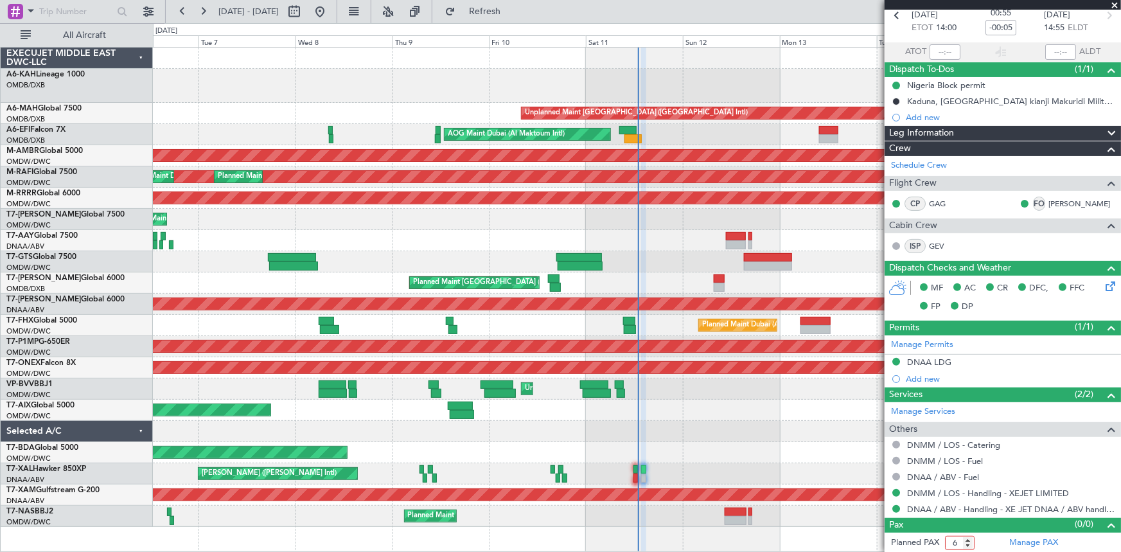
type input "6"
click at [965, 538] on input "6" at bounding box center [960, 543] width 30 height 14
click at [1024, 539] on link "Manage PAX" at bounding box center [1033, 542] width 49 height 13
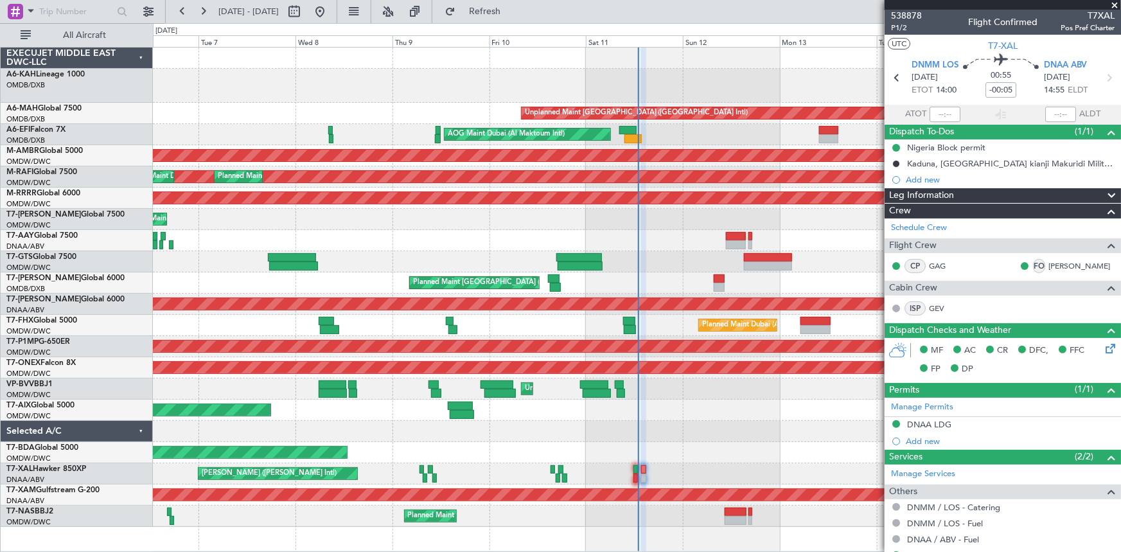
scroll to position [0, 0]
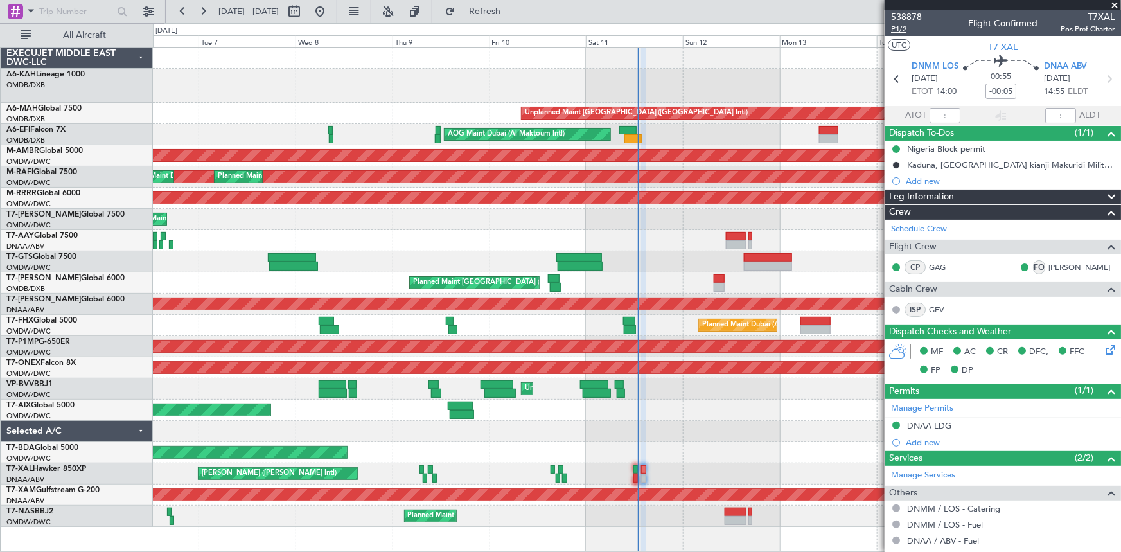
click at [908, 28] on span "P1/2" at bounding box center [906, 29] width 31 height 11
drag, startPoint x: 527, startPoint y: 17, endPoint x: 690, endPoint y: 71, distance: 171.0
click at [516, 17] on button "Refresh" at bounding box center [477, 11] width 77 height 21
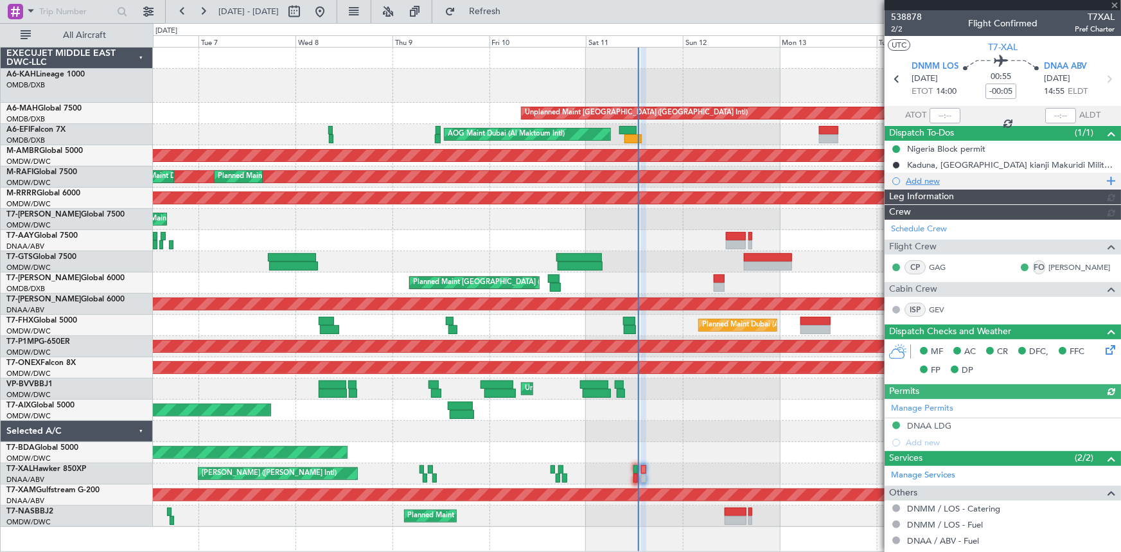
type input "Dherander Fithani (DHF)"
type input "7536"
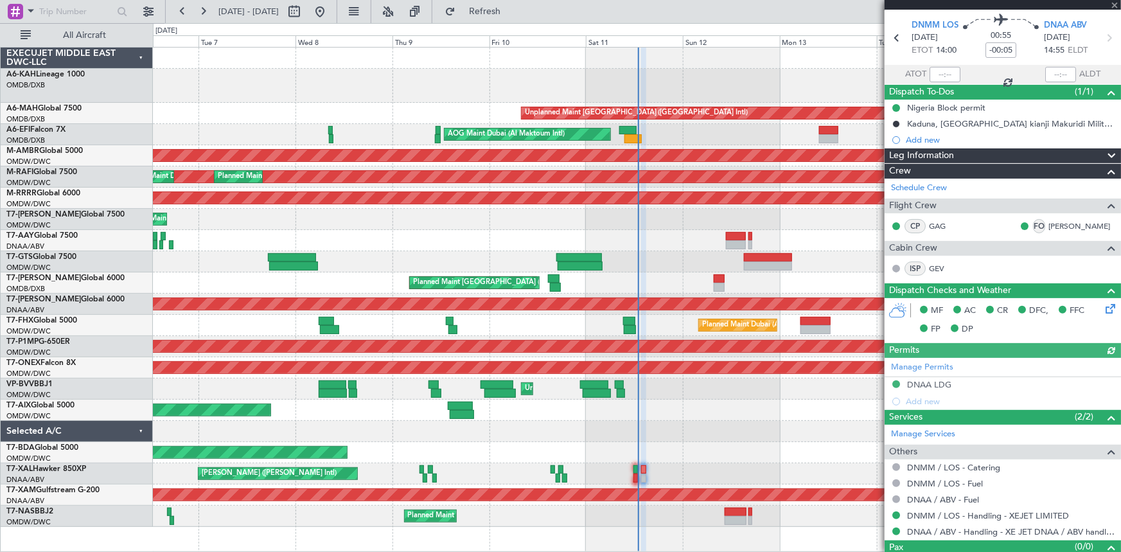
scroll to position [64, 0]
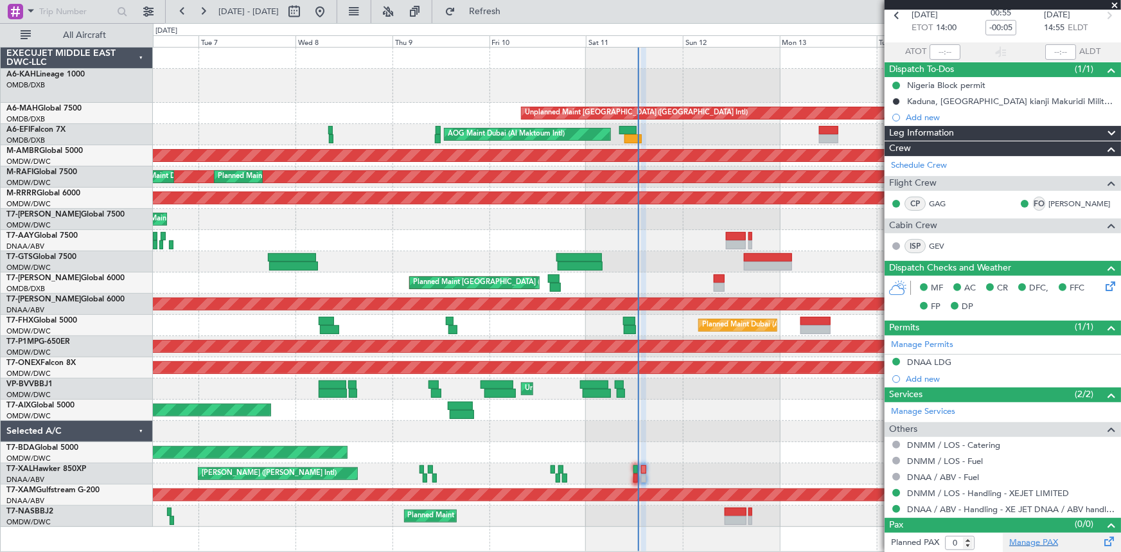
click at [1020, 538] on link "Manage PAX" at bounding box center [1033, 542] width 49 height 13
click at [512, 7] on span "Refresh" at bounding box center [485, 11] width 54 height 9
type input "6"
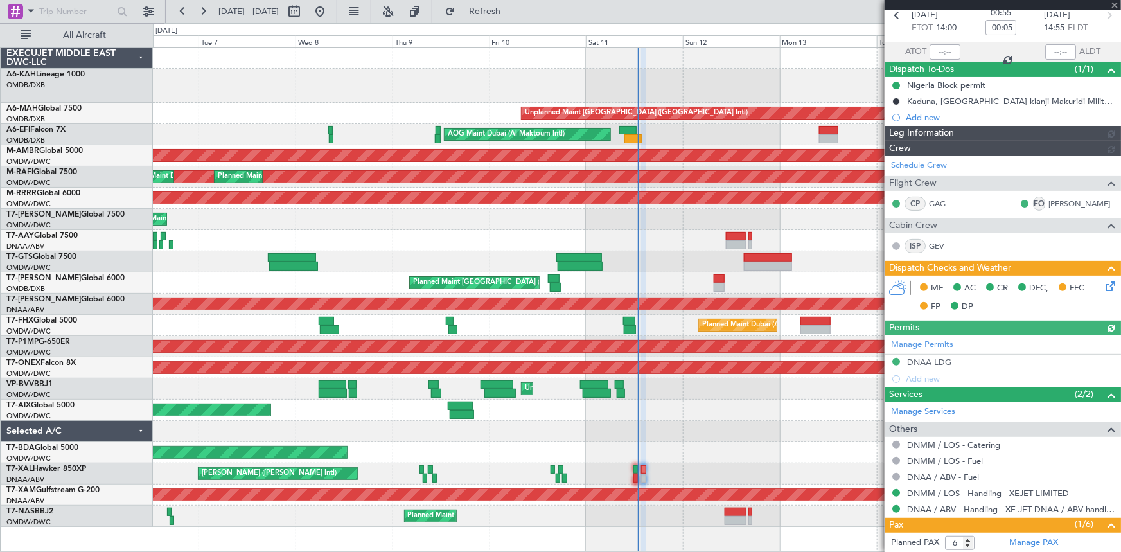
type input "Dherander Fithani (DHF)"
type input "7536"
click at [1103, 282] on icon at bounding box center [1108, 284] width 10 height 10
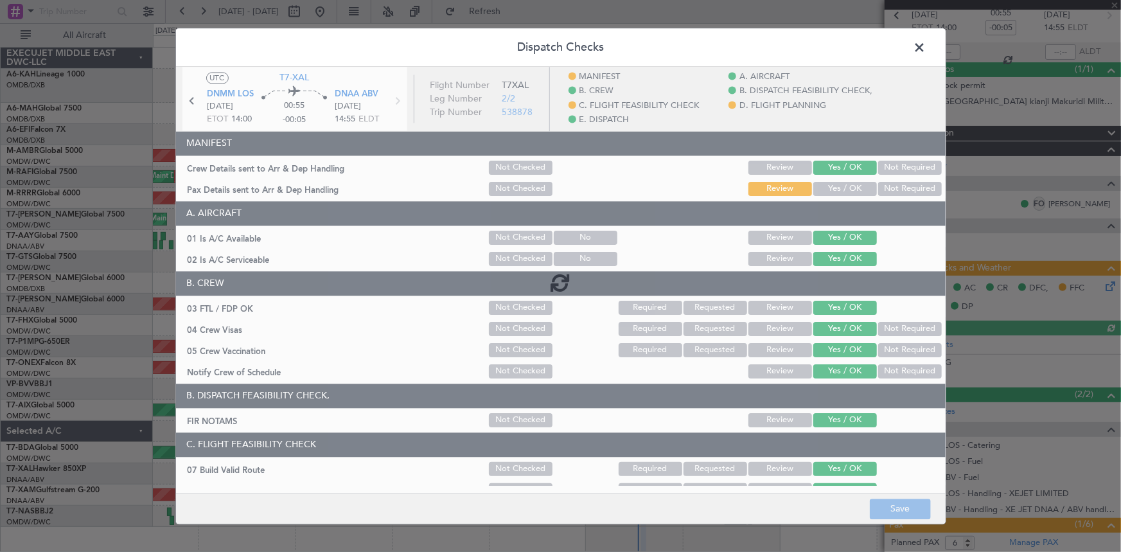
click at [841, 190] on div at bounding box center [560, 282] width 769 height 431
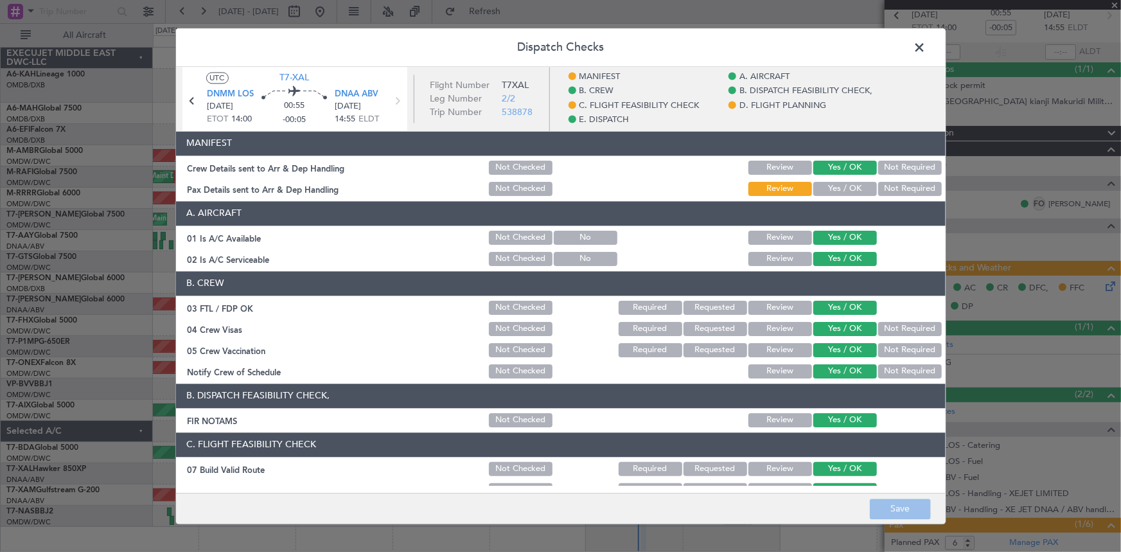
click at [837, 188] on button "Yes / OK" at bounding box center [845, 189] width 64 height 14
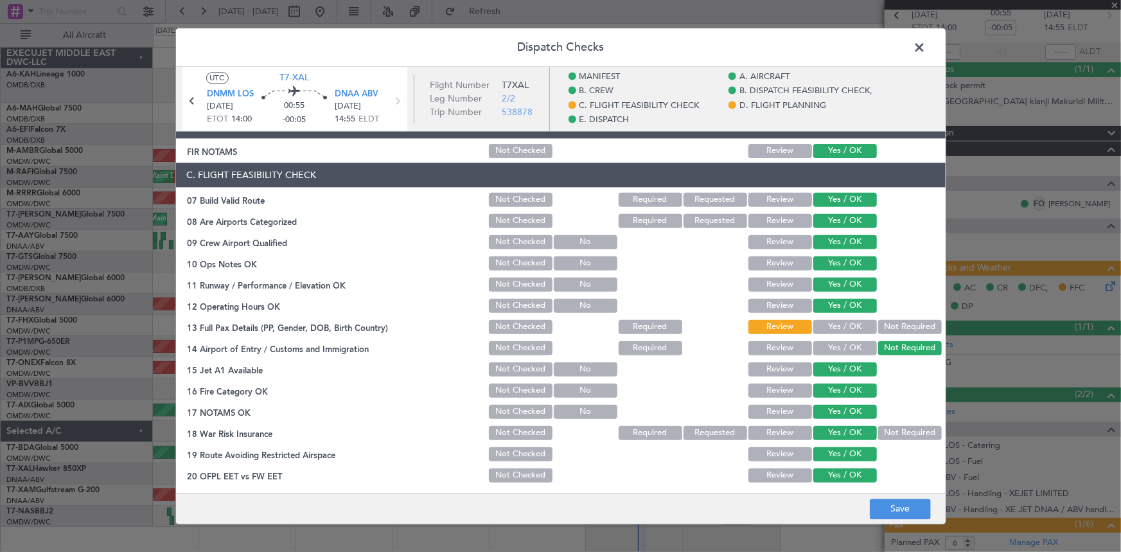
scroll to position [350, 0]
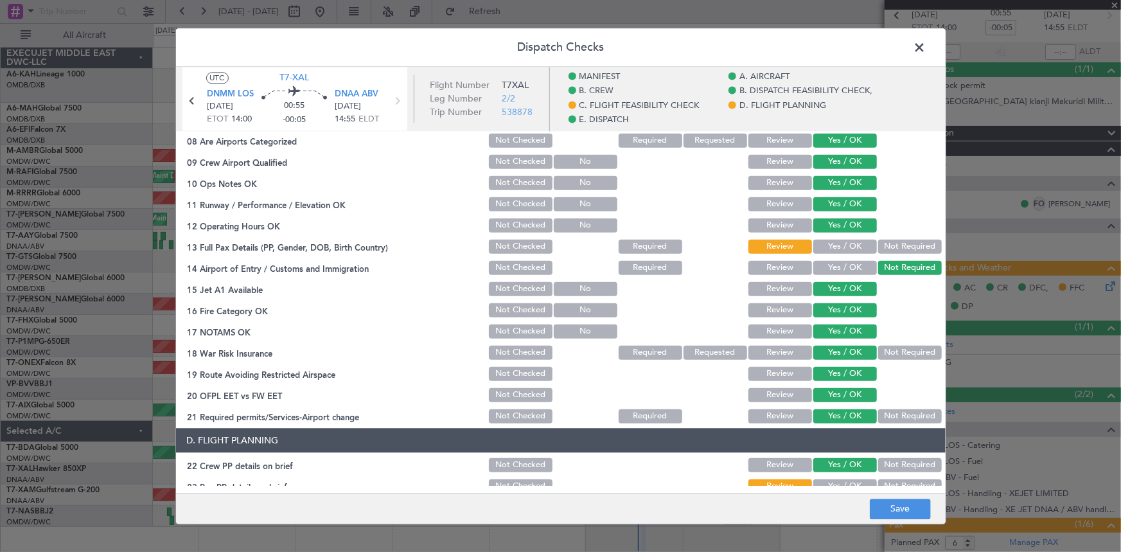
click at [830, 241] on button "Yes / OK" at bounding box center [845, 246] width 64 height 14
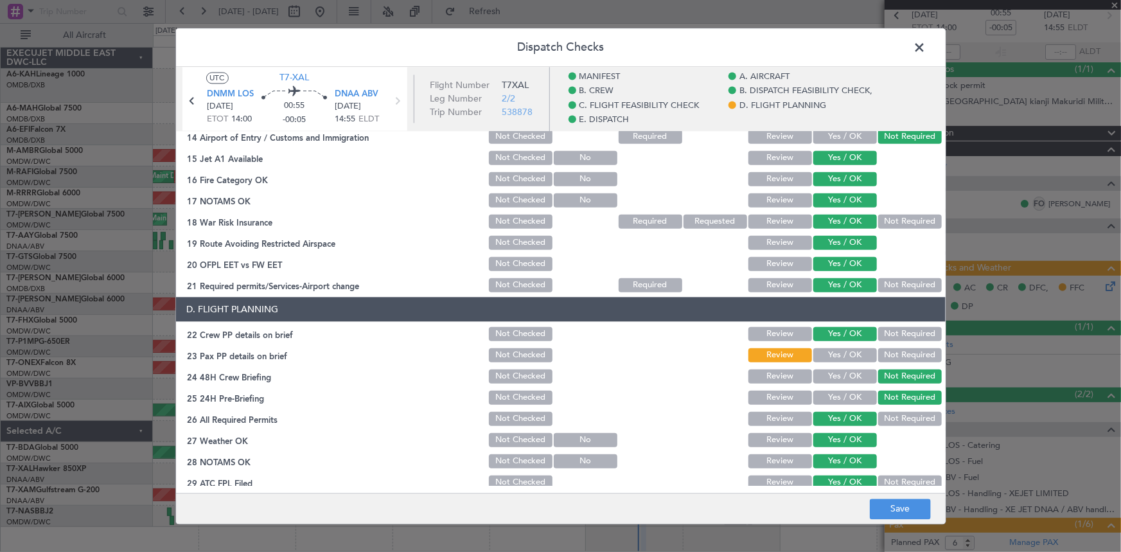
scroll to position [584, 0]
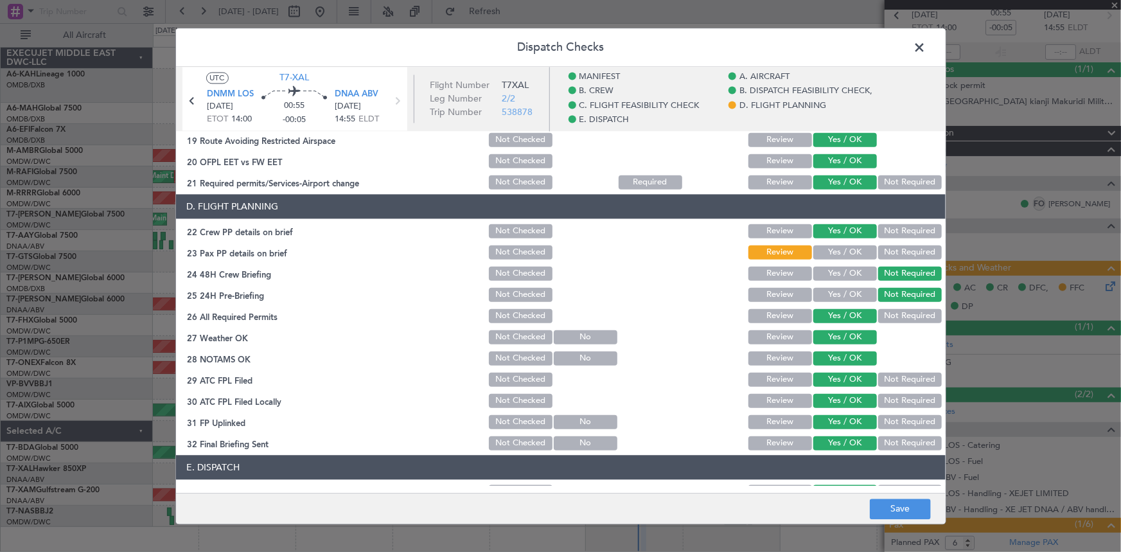
click at [831, 249] on button "Yes / OK" at bounding box center [845, 252] width 64 height 14
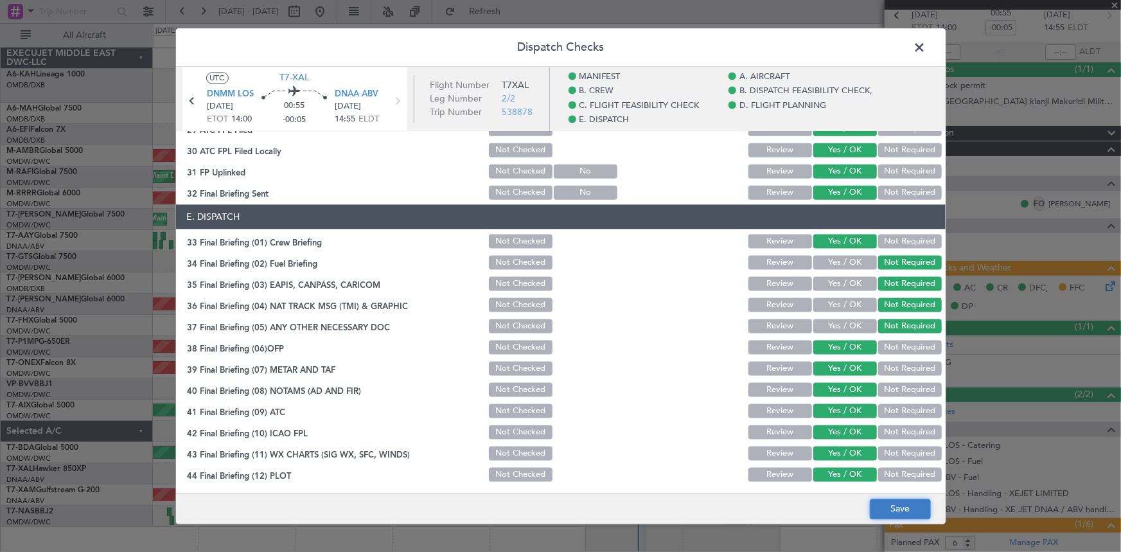
click at [916, 512] on button "Save" at bounding box center [900, 508] width 61 height 21
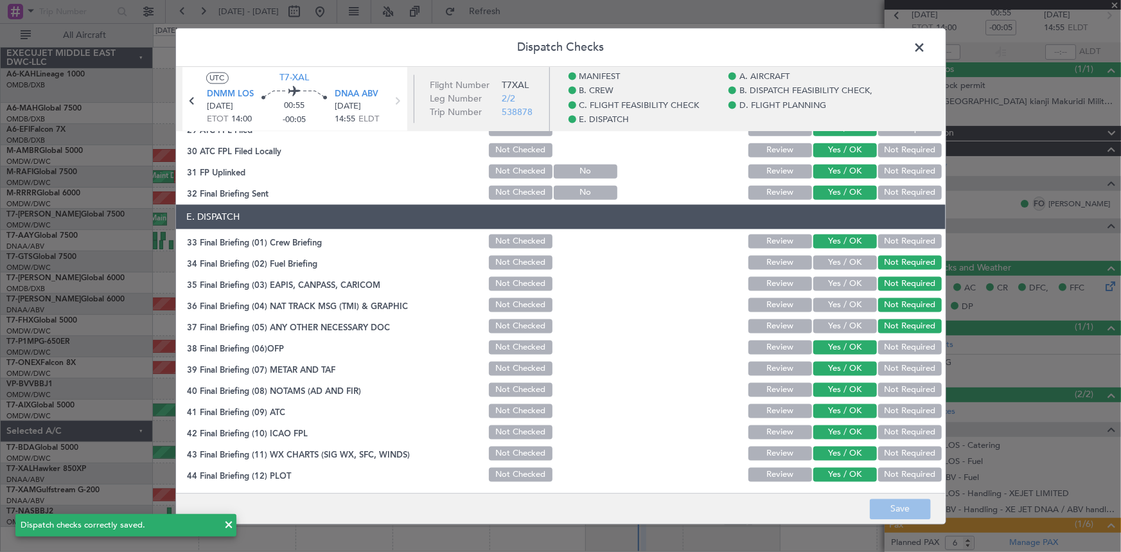
click at [926, 48] on span at bounding box center [926, 51] width 0 height 26
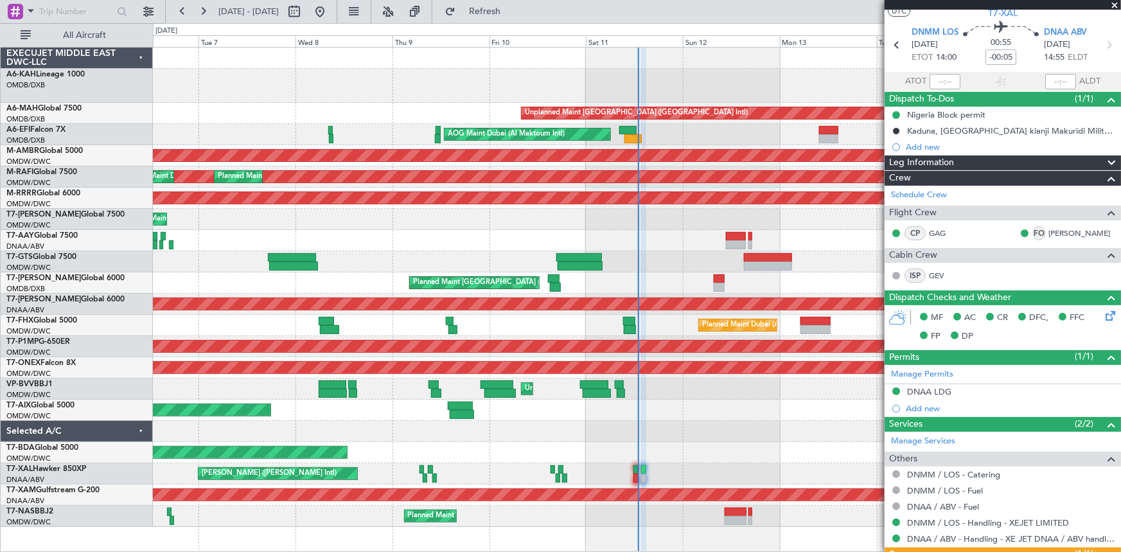
scroll to position [0, 0]
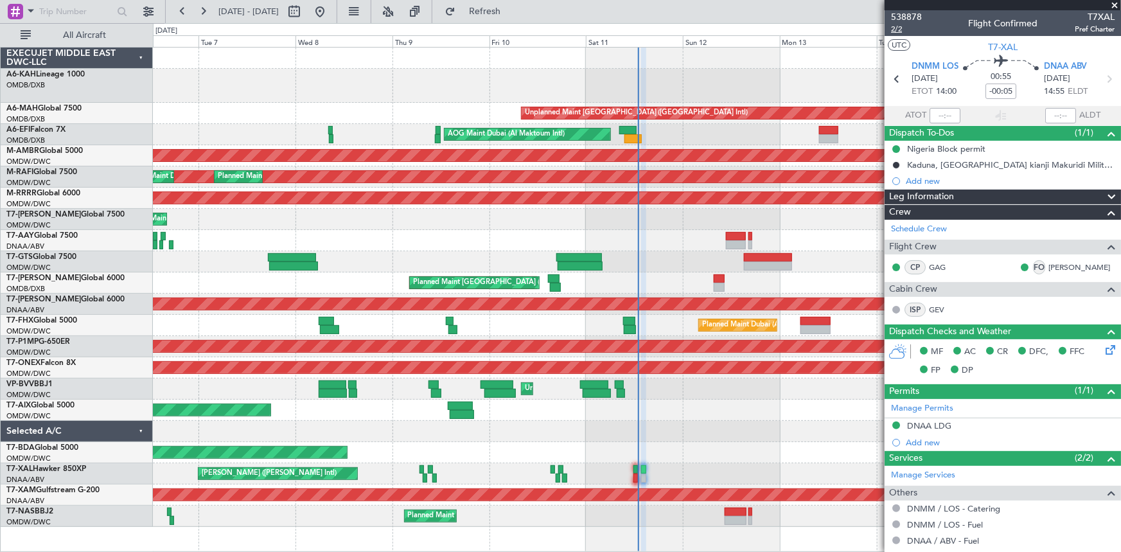
click at [903, 28] on span "2/2" at bounding box center [906, 29] width 31 height 11
click at [512, 7] on span "Refresh" at bounding box center [485, 11] width 54 height 9
type input "Dherander Fithani (DHF)"
type input "7536"
type input "Dherander Fithani (DHF)"
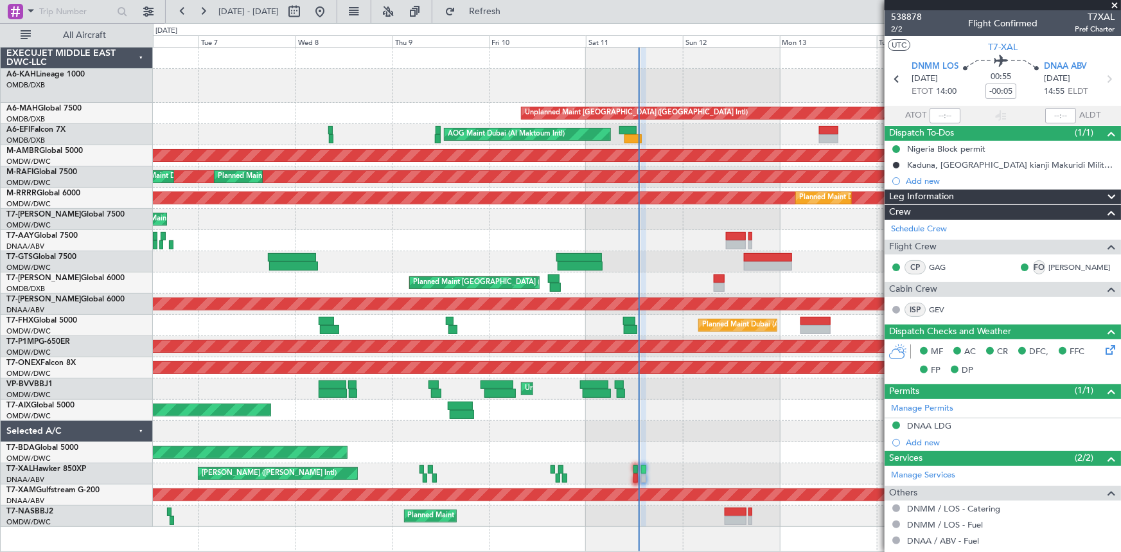
type input "7536"
type input "Dherander Fithani (DHF)"
type input "7536"
type input "Dherander Fithani (DHF)"
type input "7536"
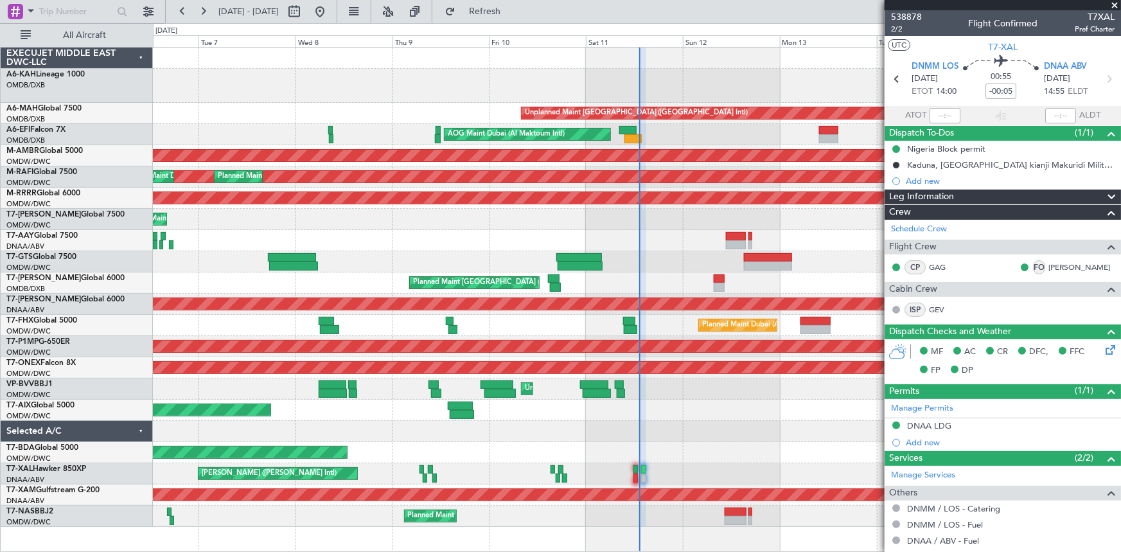
type input "Dherander Fithani (DHF)"
type input "7536"
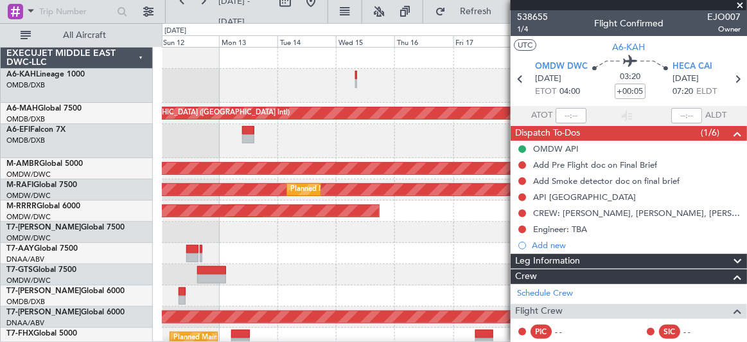
scroll to position [83, 0]
